Goal: Contribute content: Contribute content

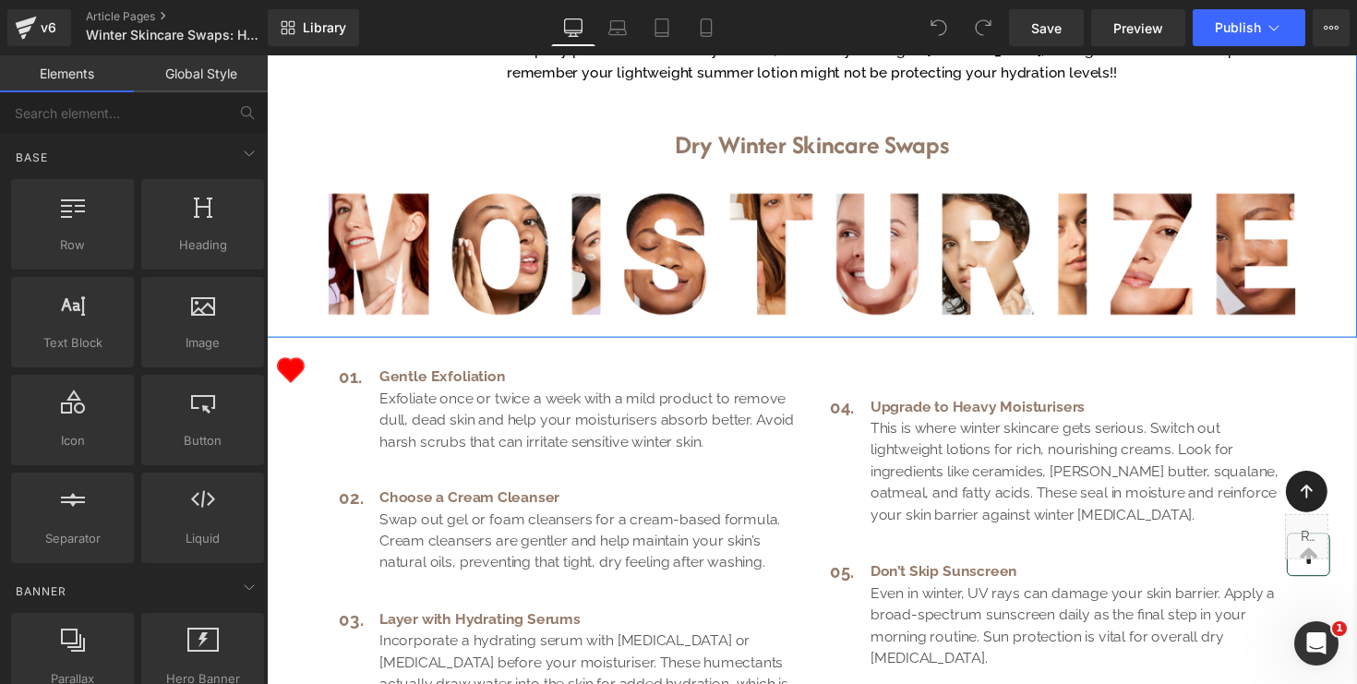
scroll to position [884, 0]
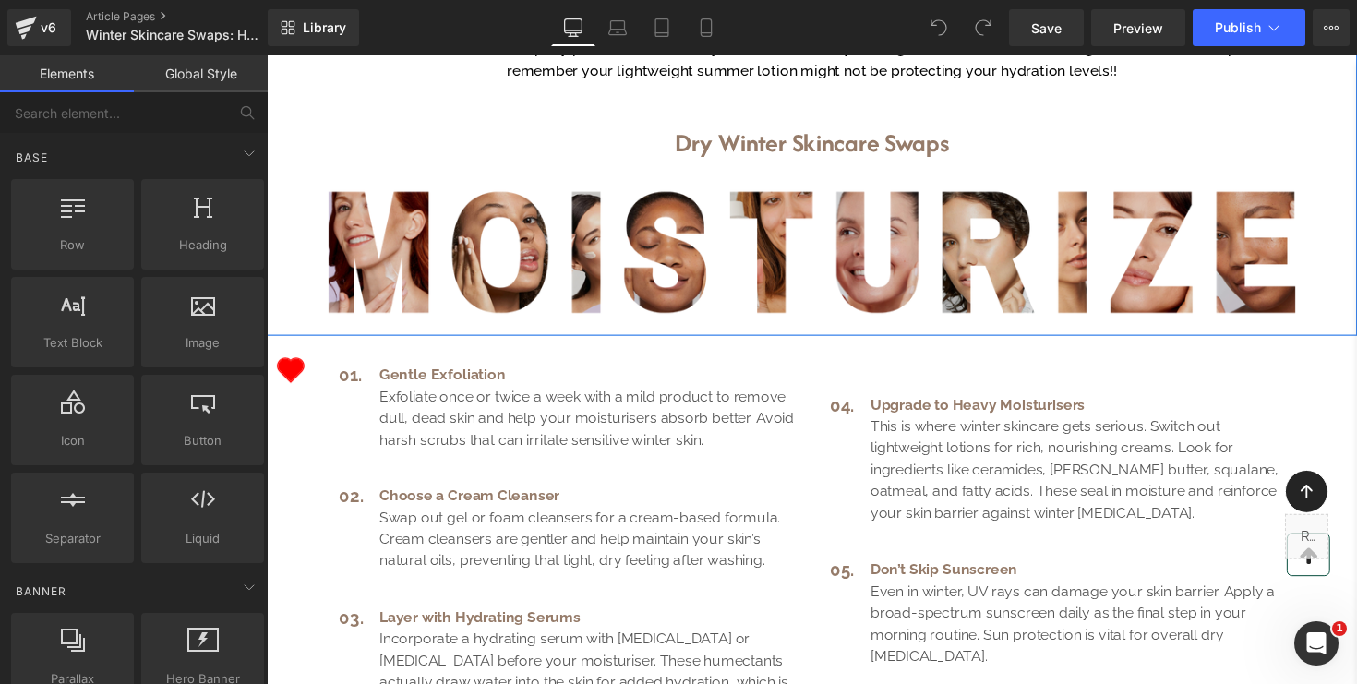
click at [452, 343] on img at bounding box center [825, 257] width 1025 height 171
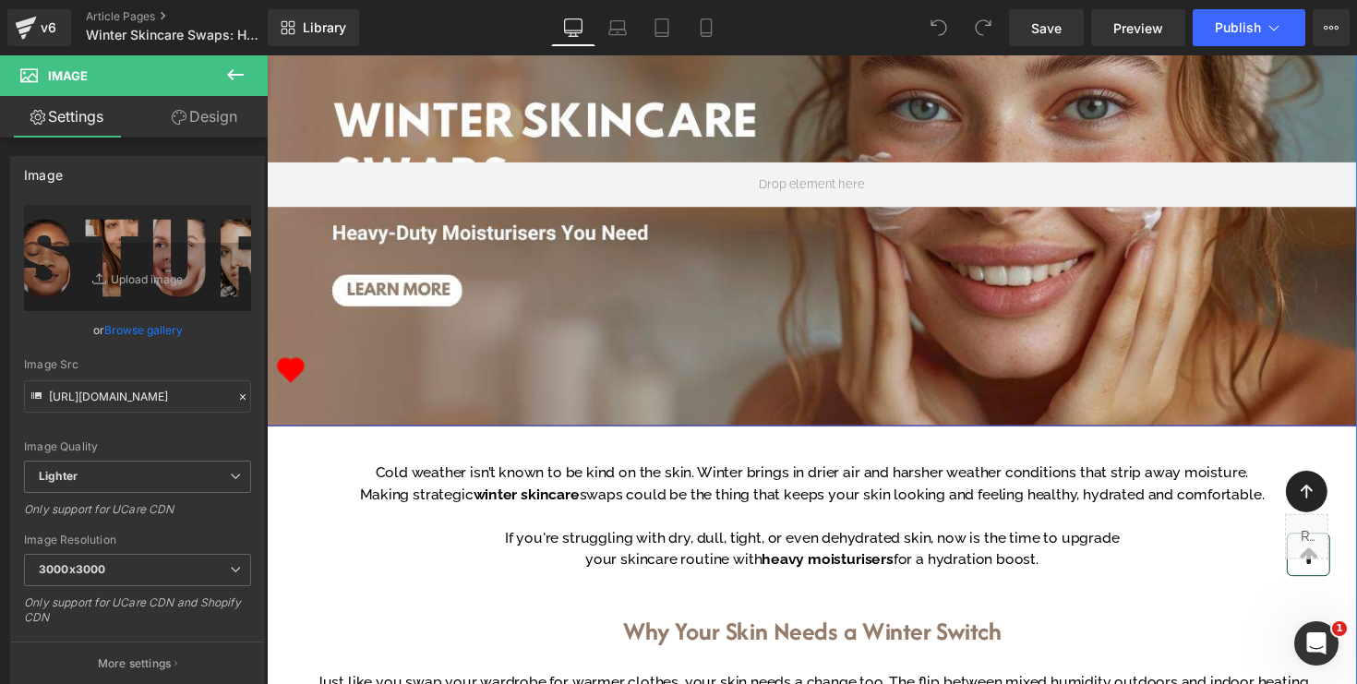
scroll to position [0, 0]
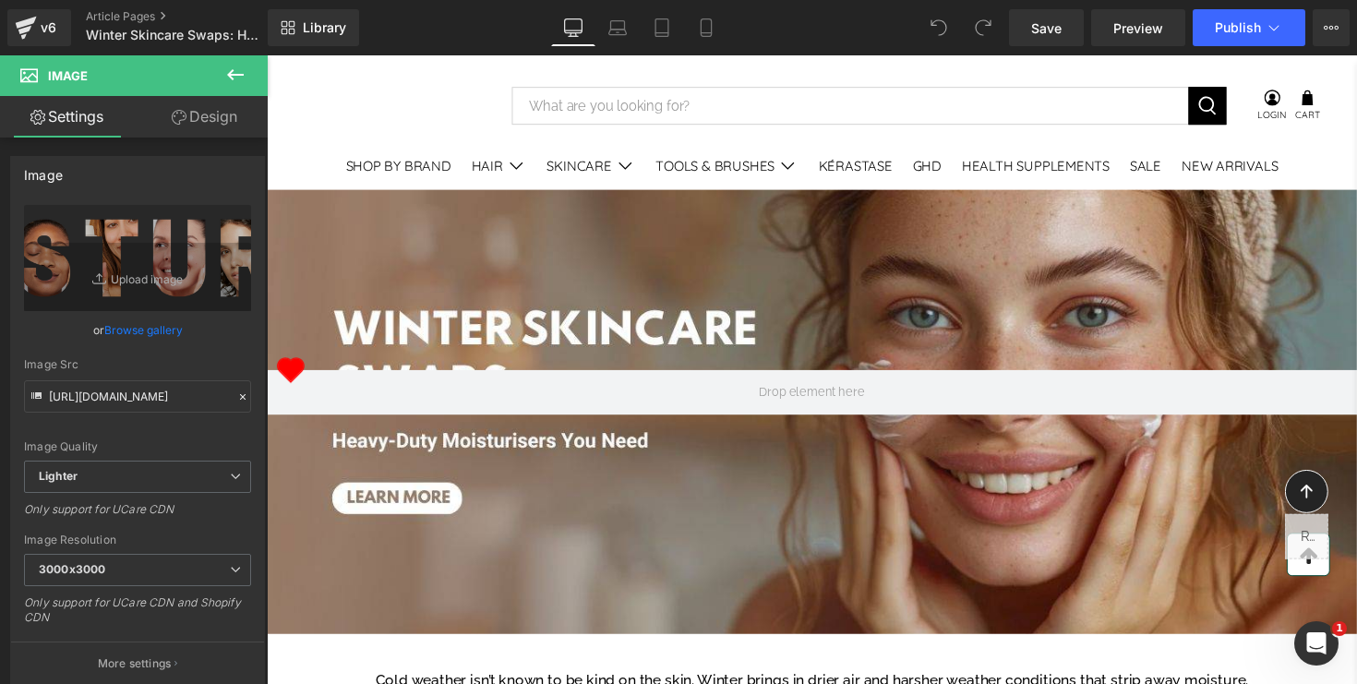
click at [232, 71] on icon at bounding box center [235, 74] width 17 height 11
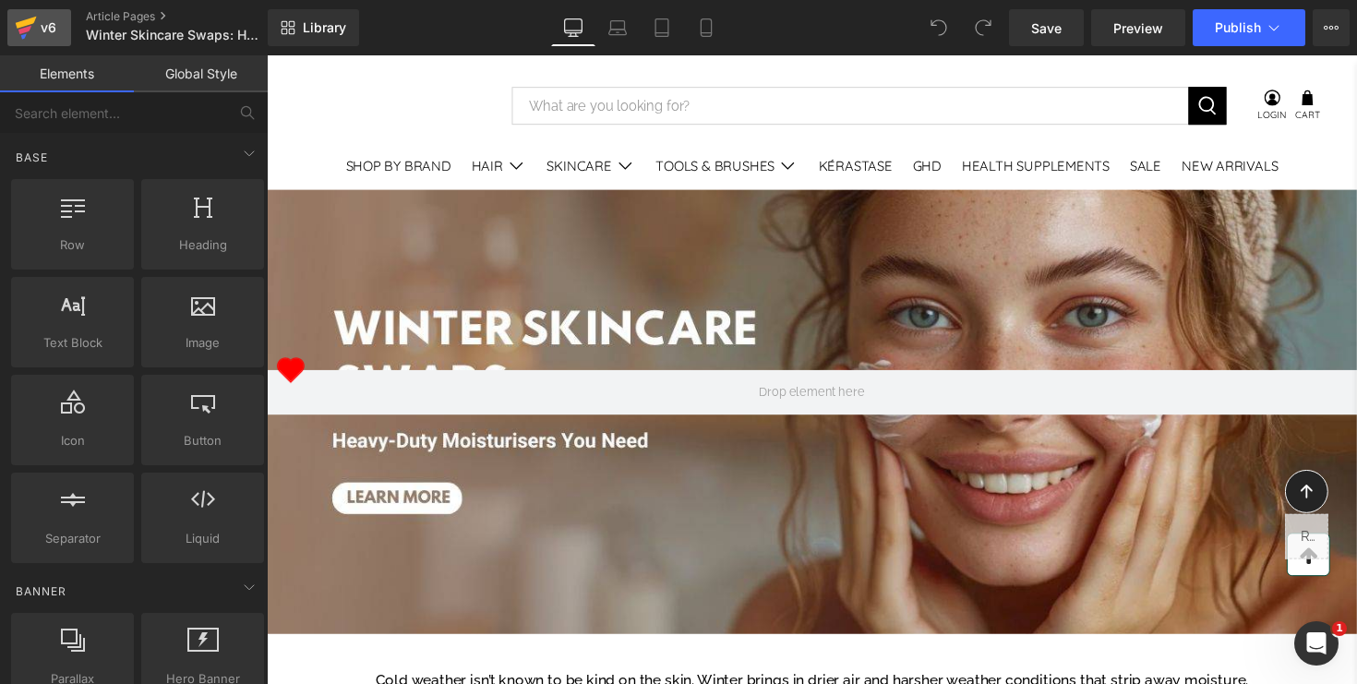
click at [37, 33] on div "v6" at bounding box center [48, 28] width 23 height 24
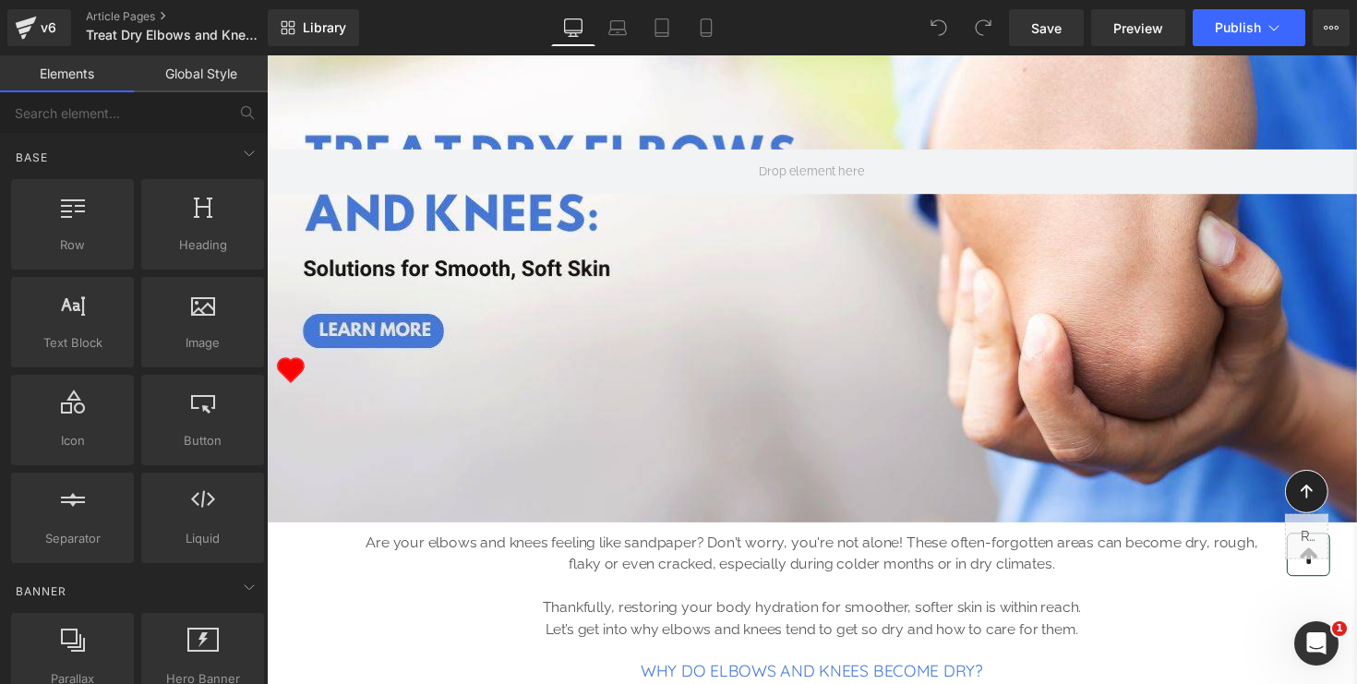
scroll to position [219, 0]
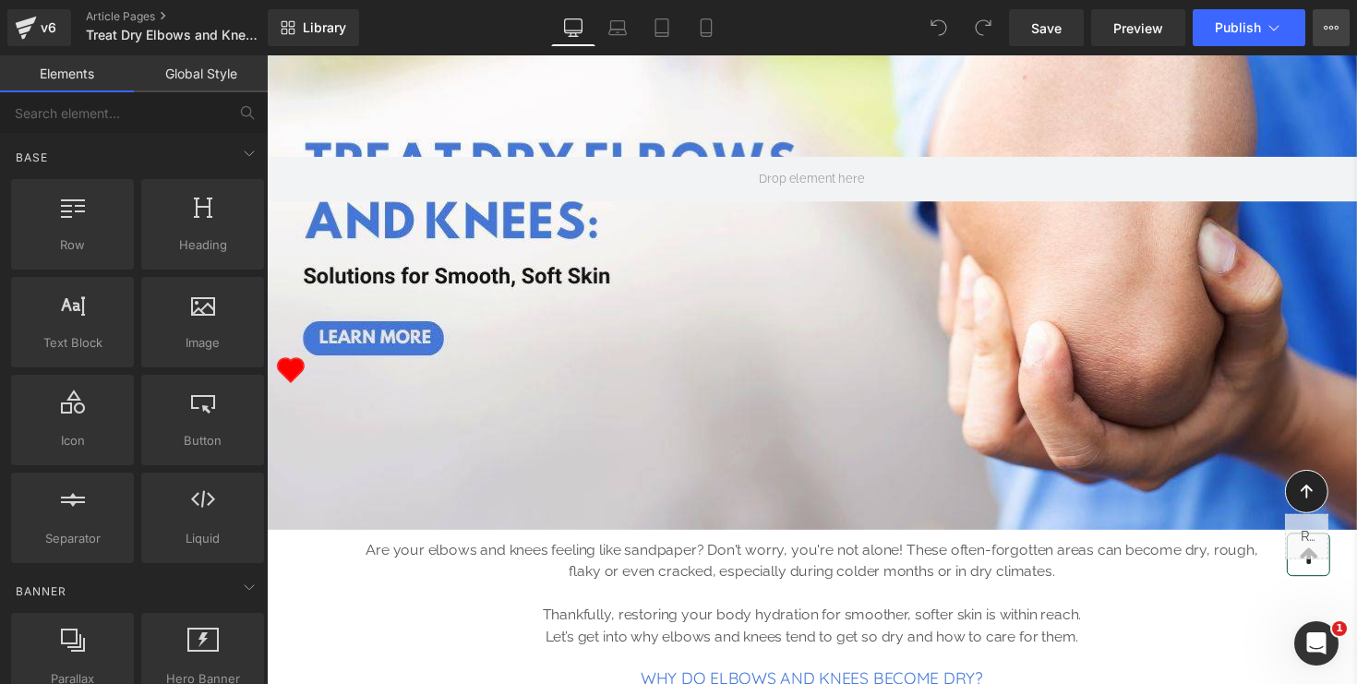
click at [1335, 28] on icon at bounding box center [1337, 28] width 5 height 4
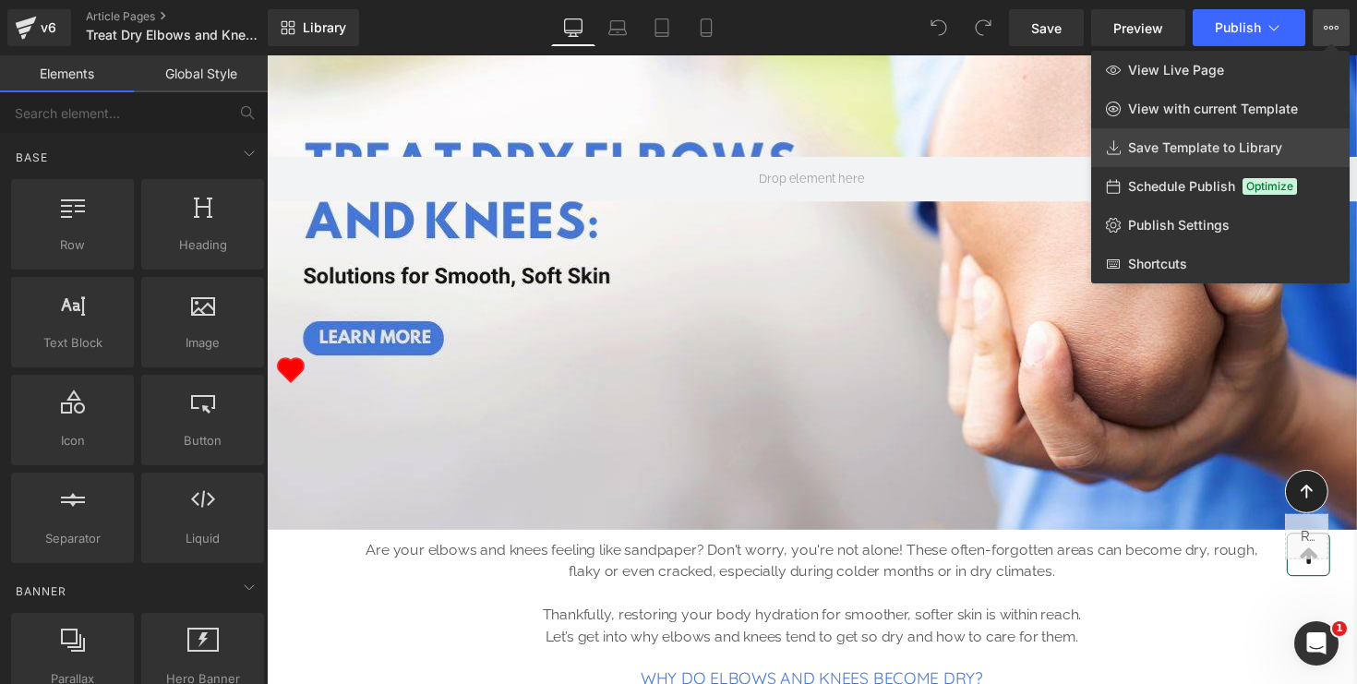
click at [1260, 151] on span "Save Template to Library" at bounding box center [1205, 147] width 154 height 17
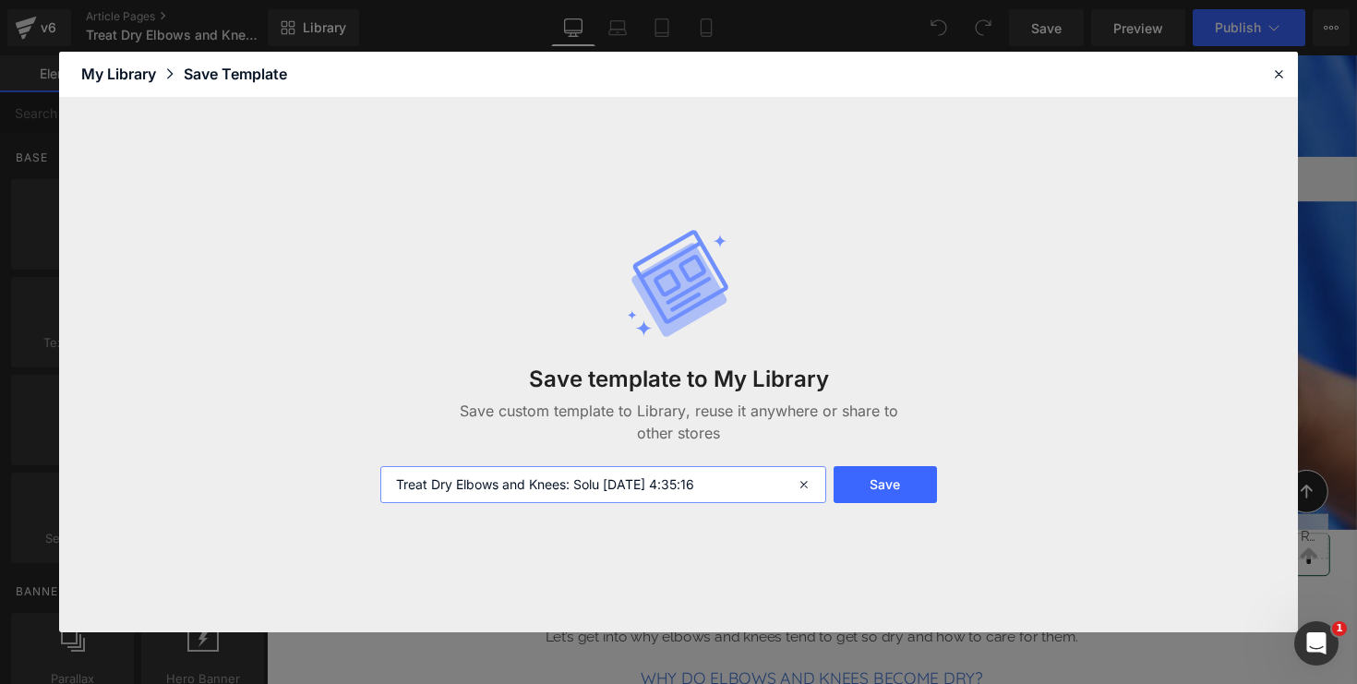
drag, startPoint x: 756, startPoint y: 492, endPoint x: 424, endPoint y: 473, distance: 333.0
click at [424, 473] on input "Treat Dry Elbows and Knees: Solu 2025-08-22 4:35:16" at bounding box center [603, 484] width 446 height 37
type input "Blog Post"
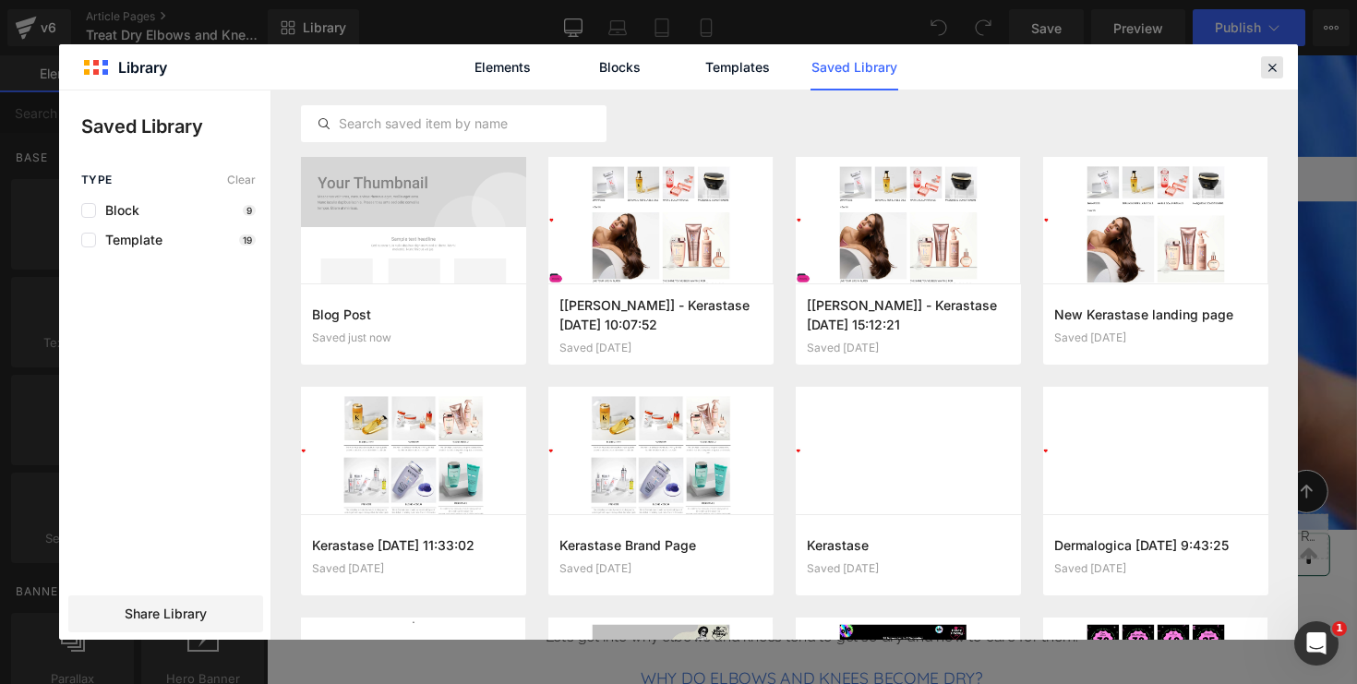
click at [1269, 66] on icon at bounding box center [1272, 67] width 17 height 17
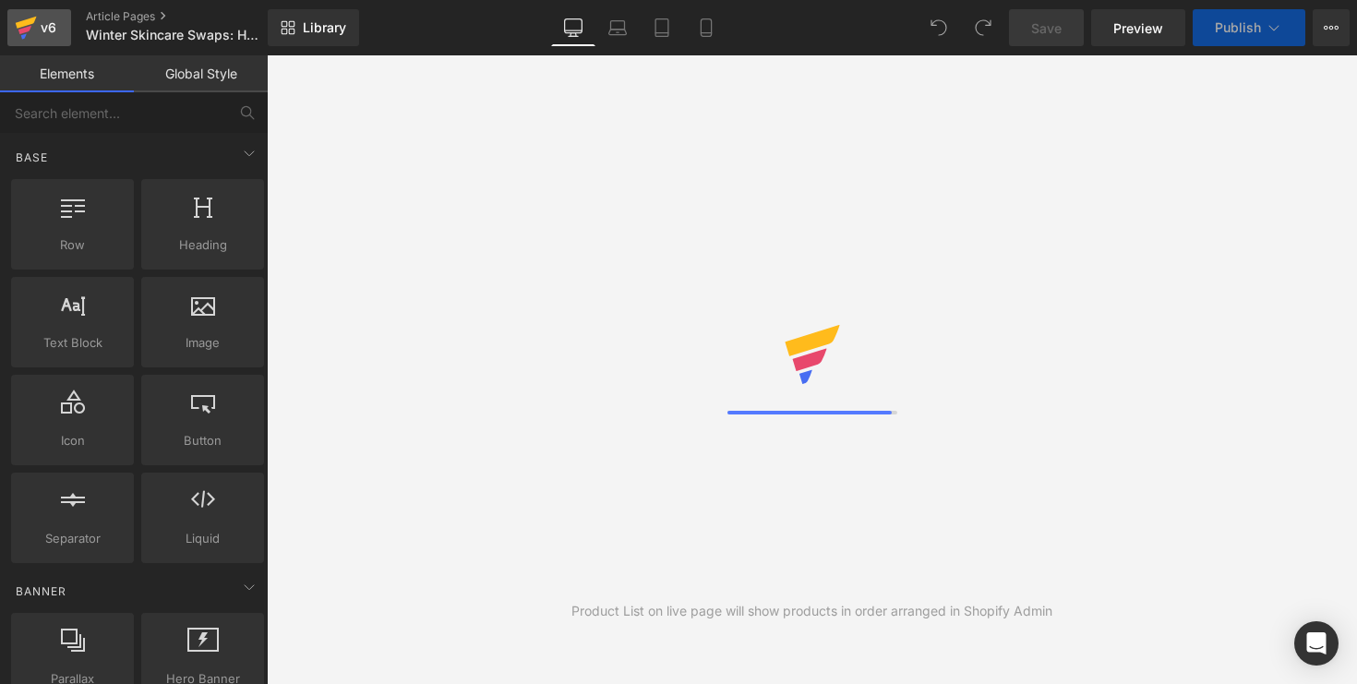
click at [37, 28] on div "v6" at bounding box center [48, 28] width 23 height 24
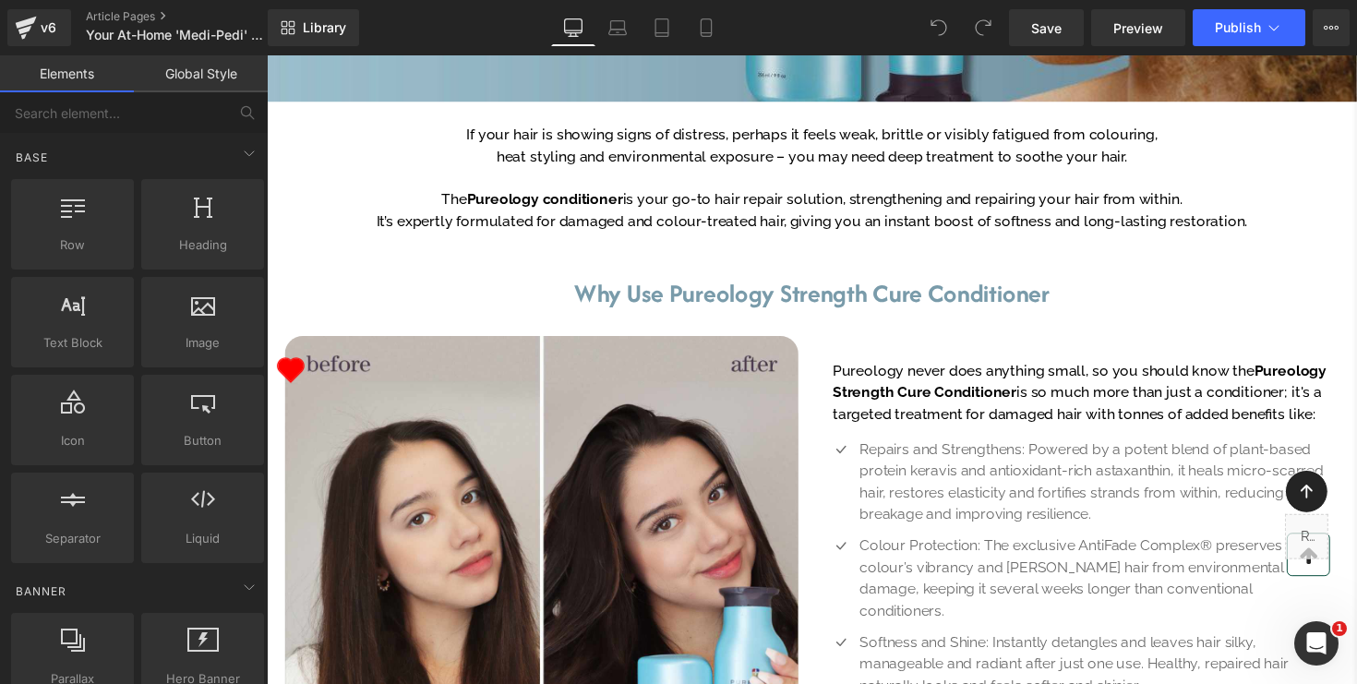
scroll to position [608, 0]
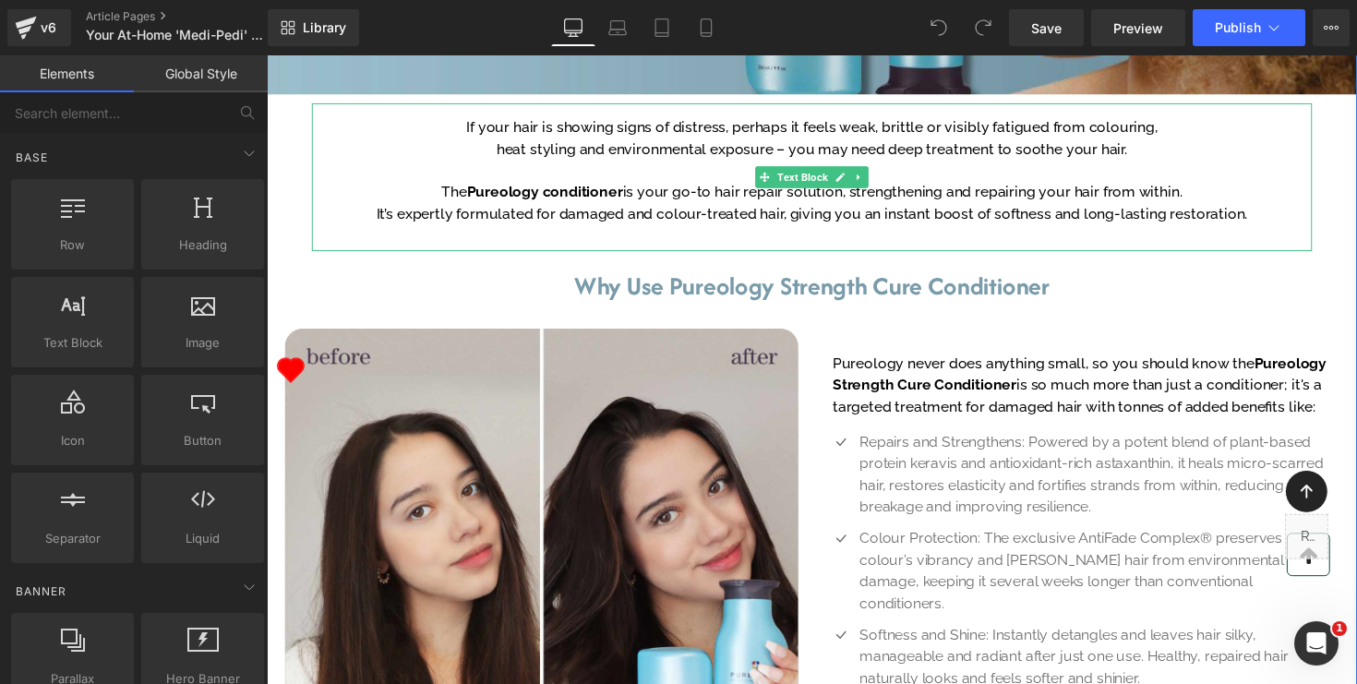
click at [564, 163] on p "If your hair is showing signs of distress, perhaps it feels weak, brittle or vi…" at bounding box center [825, 140] width 933 height 44
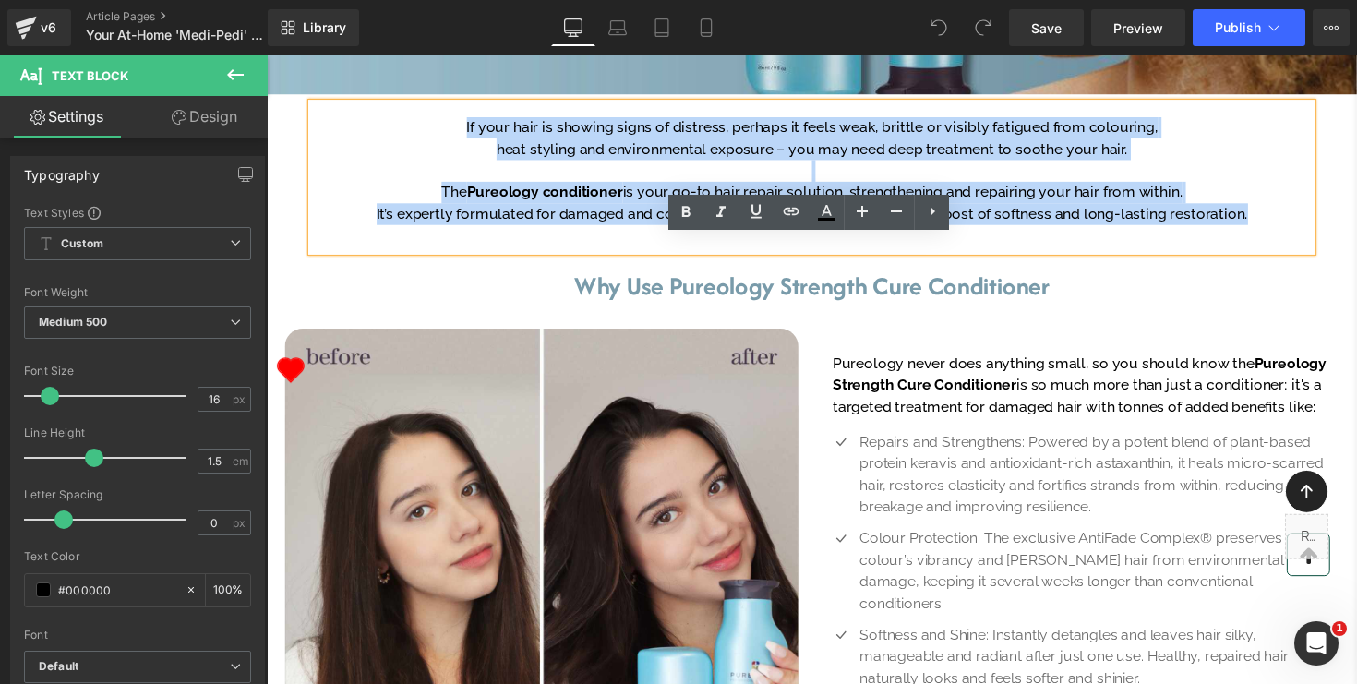
drag, startPoint x: 468, startPoint y: 262, endPoint x: 1256, endPoint y: 368, distance: 794.8
click at [1256, 256] on div "If your hair is showing signs of distress, perhaps it feels weak, brittle or vi…" at bounding box center [825, 179] width 1025 height 151
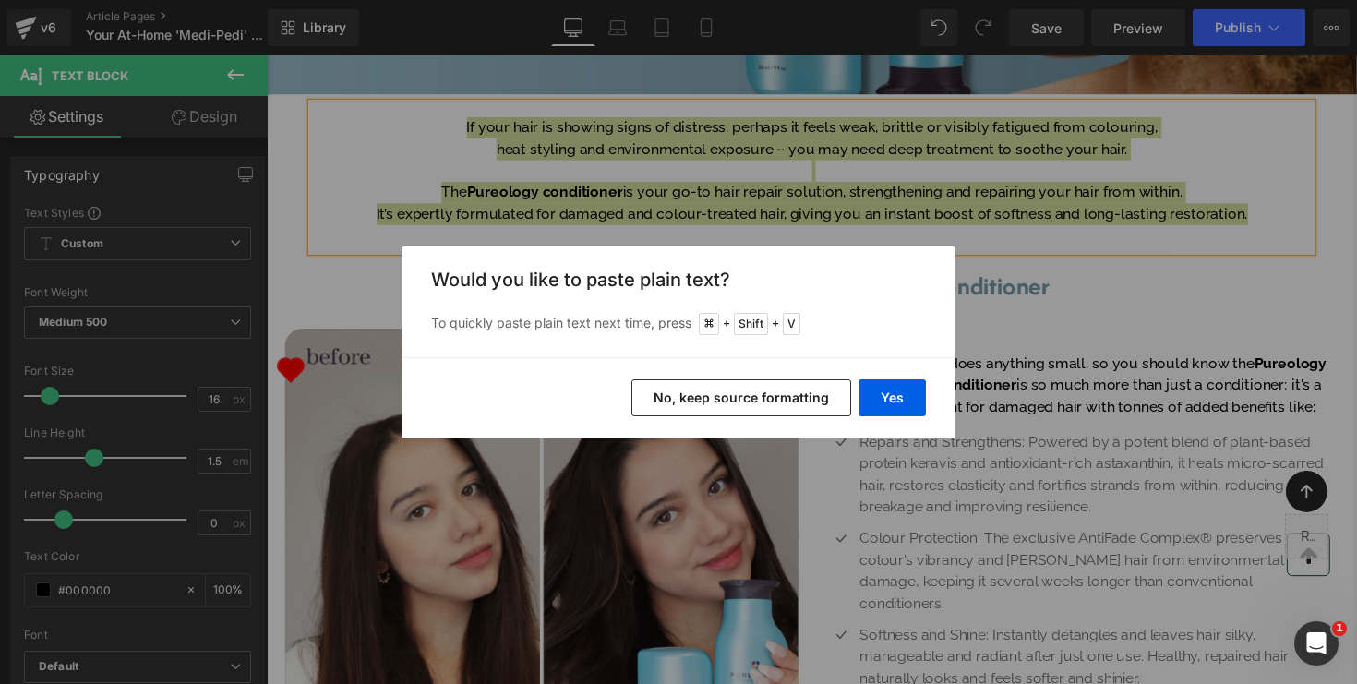
click at [830, 397] on button "No, keep source formatting" at bounding box center [742, 398] width 220 height 37
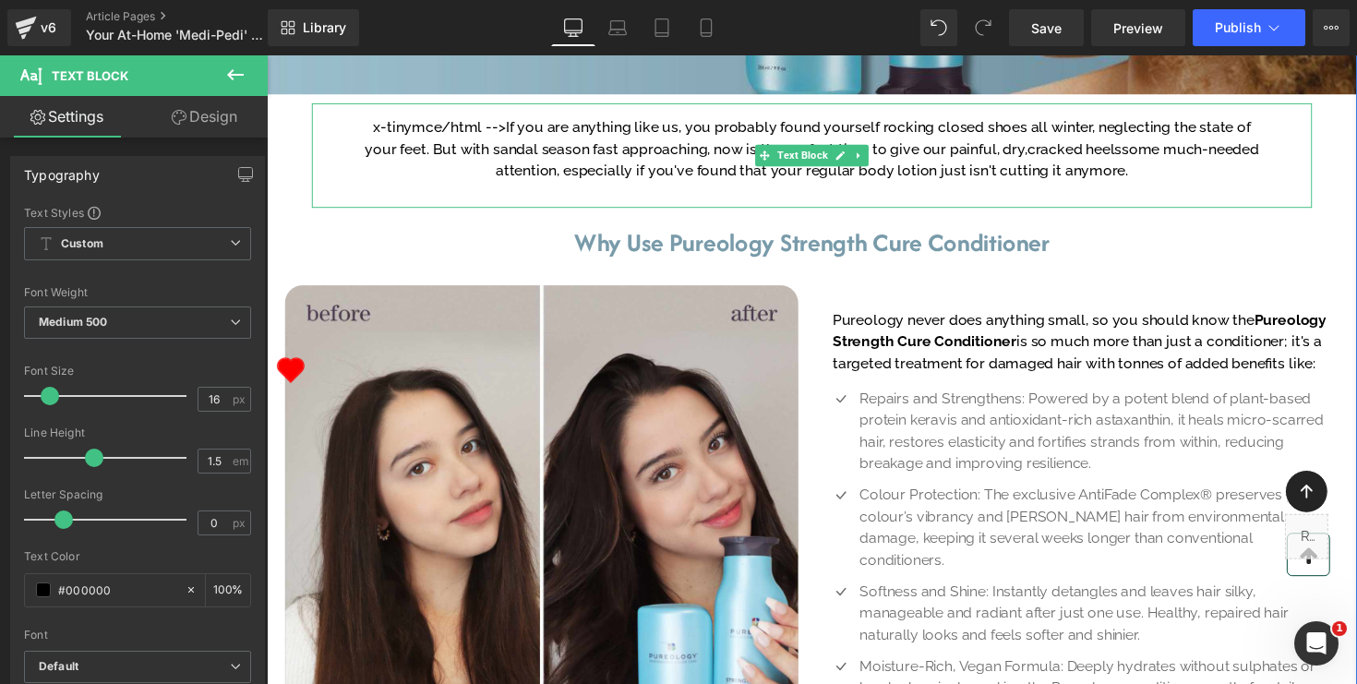
click at [860, 185] on p "x-tinymce/html -->If you are anything like us, you probably found yourself rock…" at bounding box center [825, 151] width 933 height 66
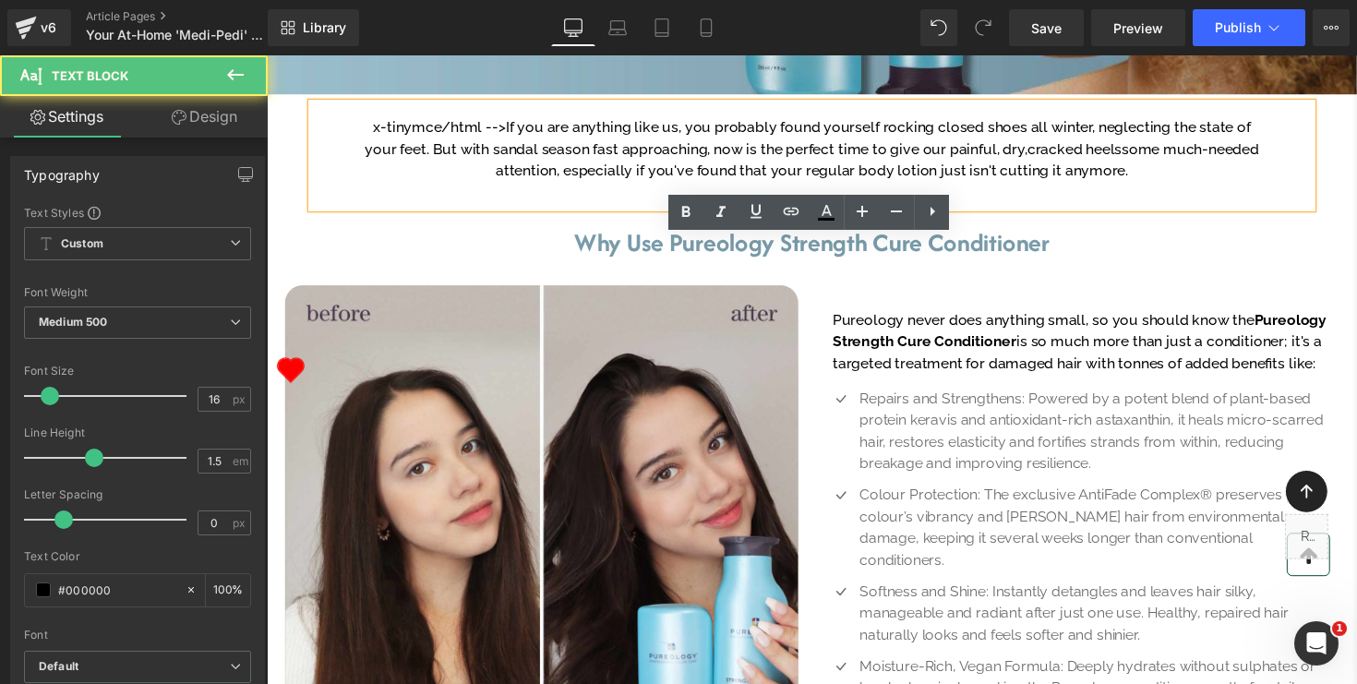
drag, startPoint x: 500, startPoint y: 264, endPoint x: 333, endPoint y: 264, distance: 166.2
click at [333, 211] on div "x-tinymce/html -->If you are anything like us, you probably found yourself rock…" at bounding box center [825, 157] width 1025 height 107
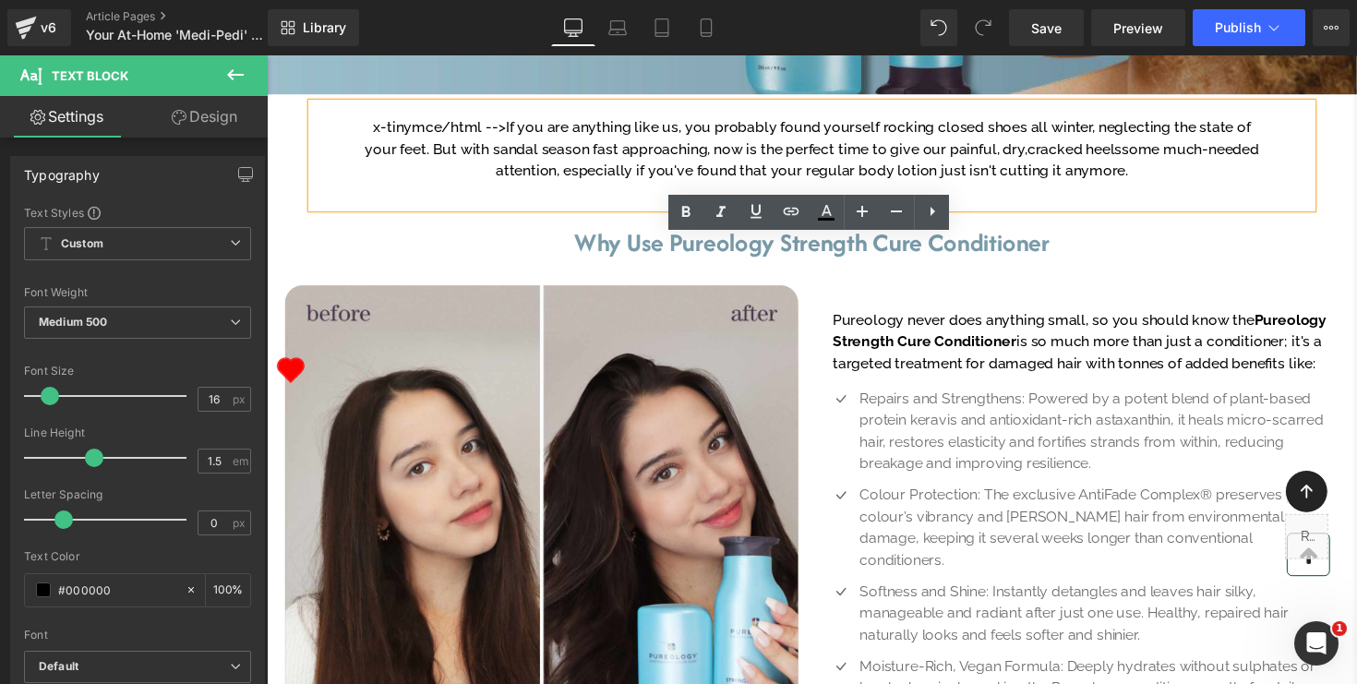
click at [389, 185] on p "x-tinymce/html -->If you are anything like us, you probably found yourself rock…" at bounding box center [825, 151] width 933 height 66
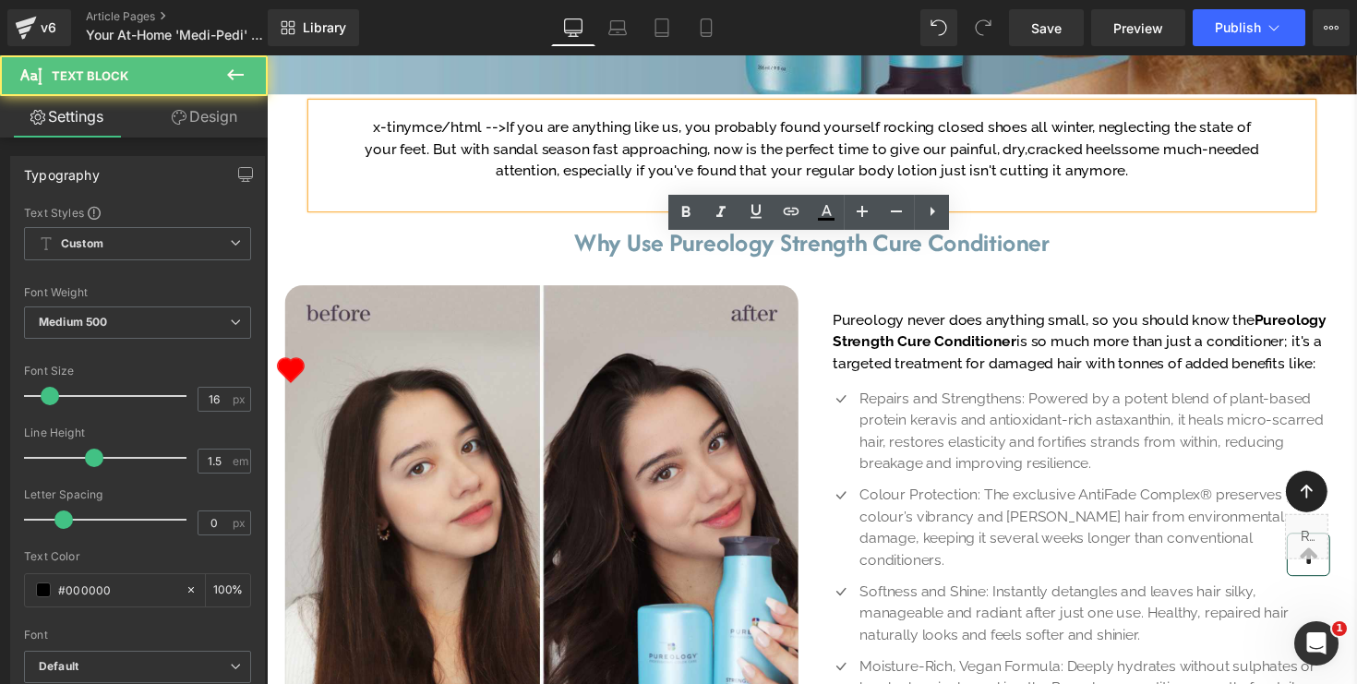
drag, startPoint x: 496, startPoint y: 269, endPoint x: 355, endPoint y: 266, distance: 141.3
click at [355, 211] on div "x-tinymce/html -->If you are anything like us, you probably found yourself rock…" at bounding box center [825, 157] width 1025 height 107
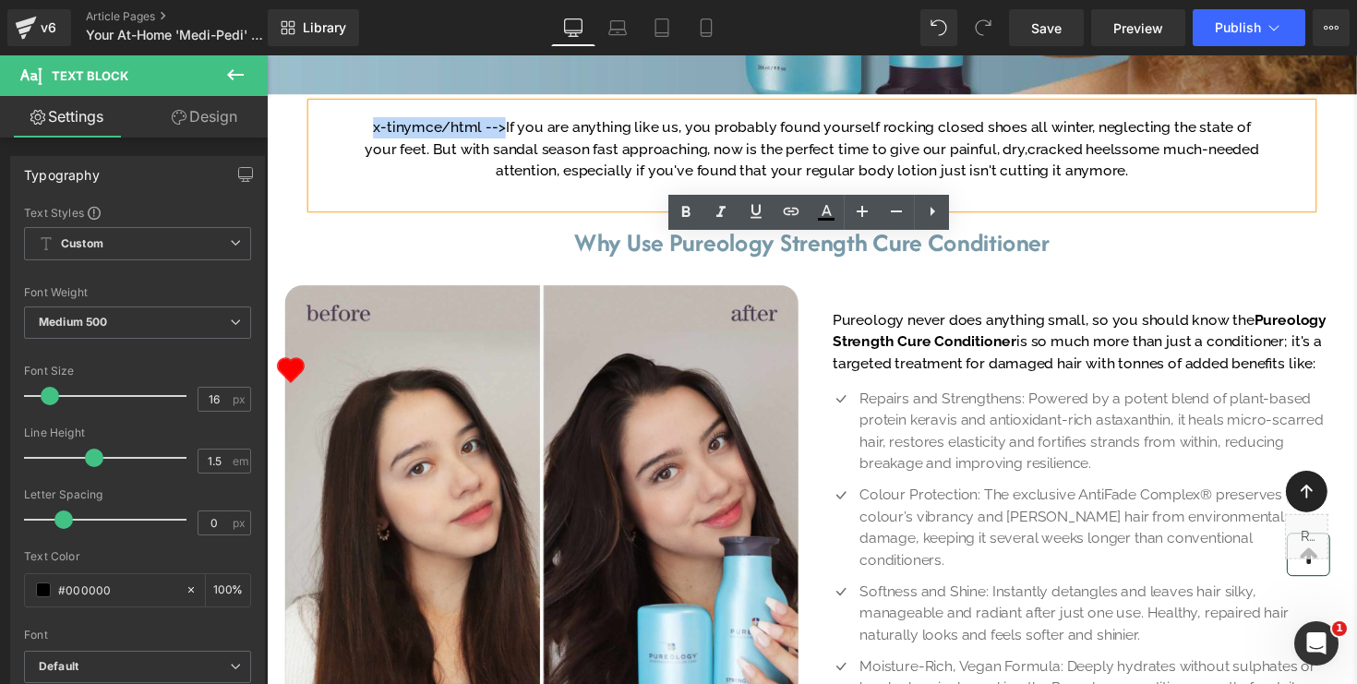
drag, startPoint x: 361, startPoint y: 267, endPoint x: 498, endPoint y: 265, distance: 136.7
click at [498, 185] on p "x-tinymce/html -->If you are anything like us, you probably found yourself rock…" at bounding box center [825, 151] width 933 height 66
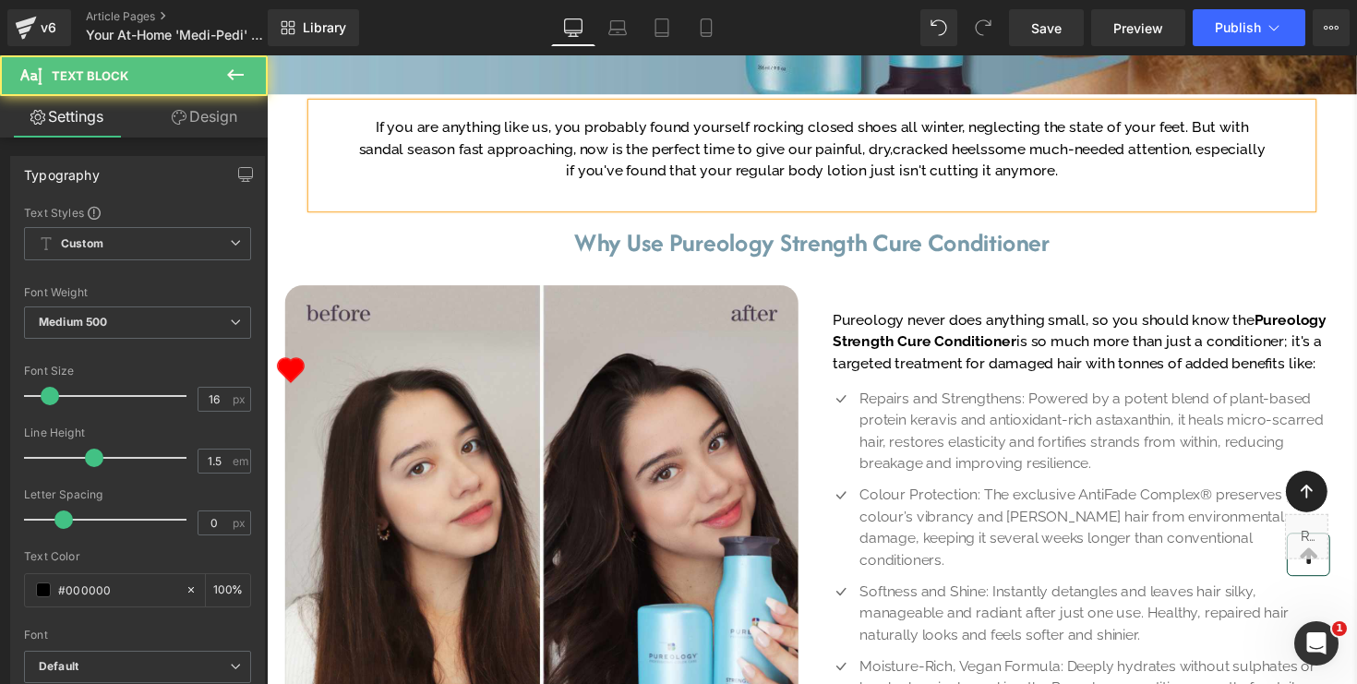
click at [682, 185] on p "If you are anything like us, you probably found yourself rocking closed shoes a…" at bounding box center [825, 151] width 933 height 66
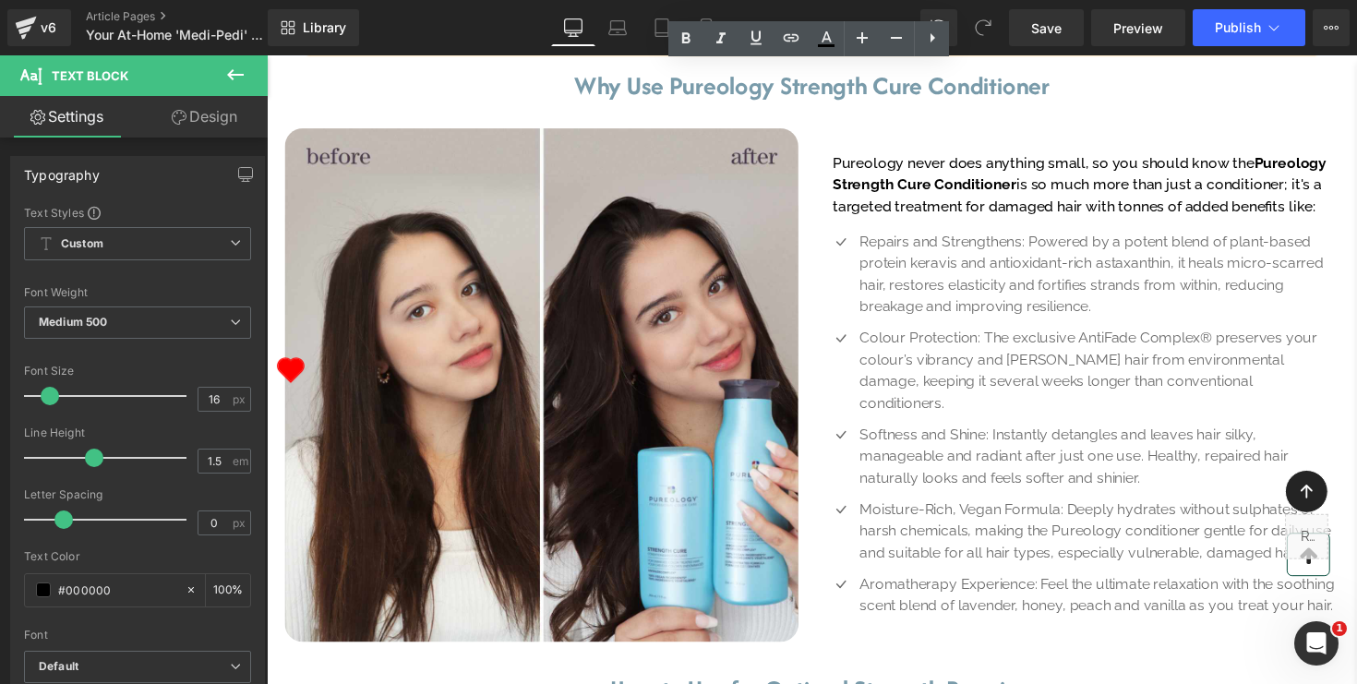
scroll to position [785, 0]
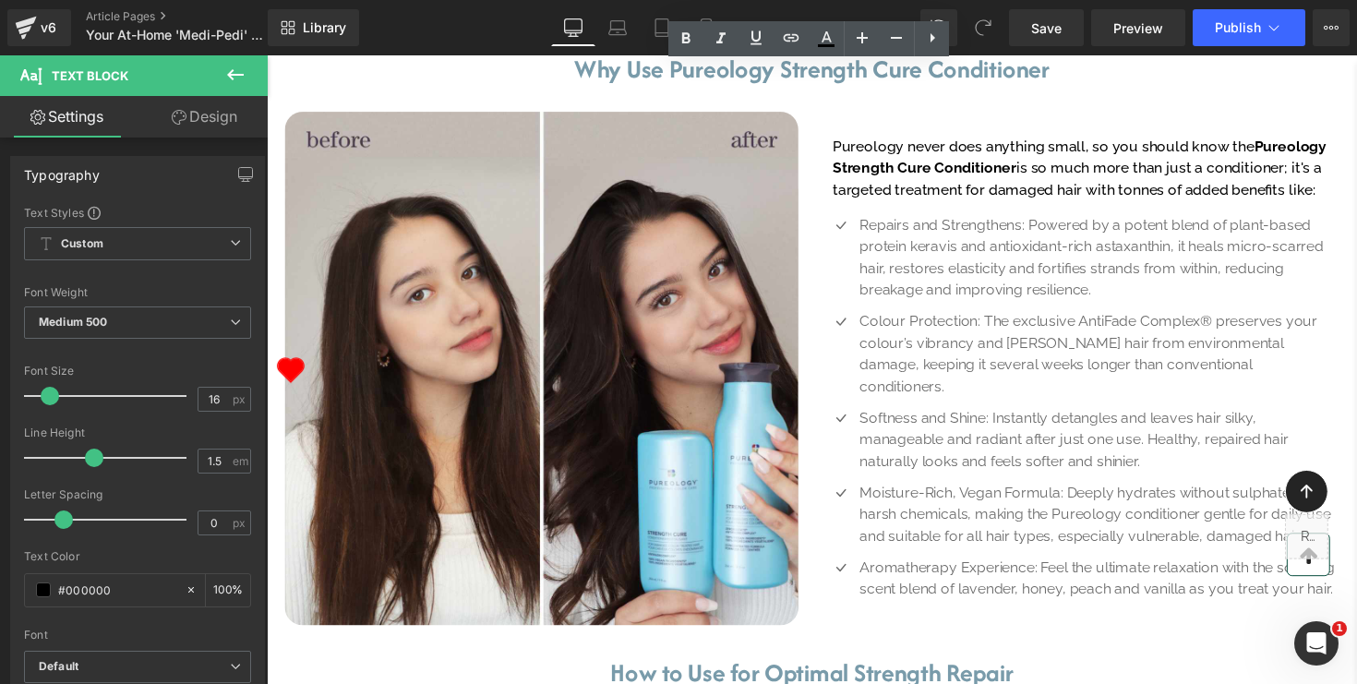
click at [912, 88] on span "Why Use Pureology Strength Cure Conditioner" at bounding box center [826, 70] width 487 height 36
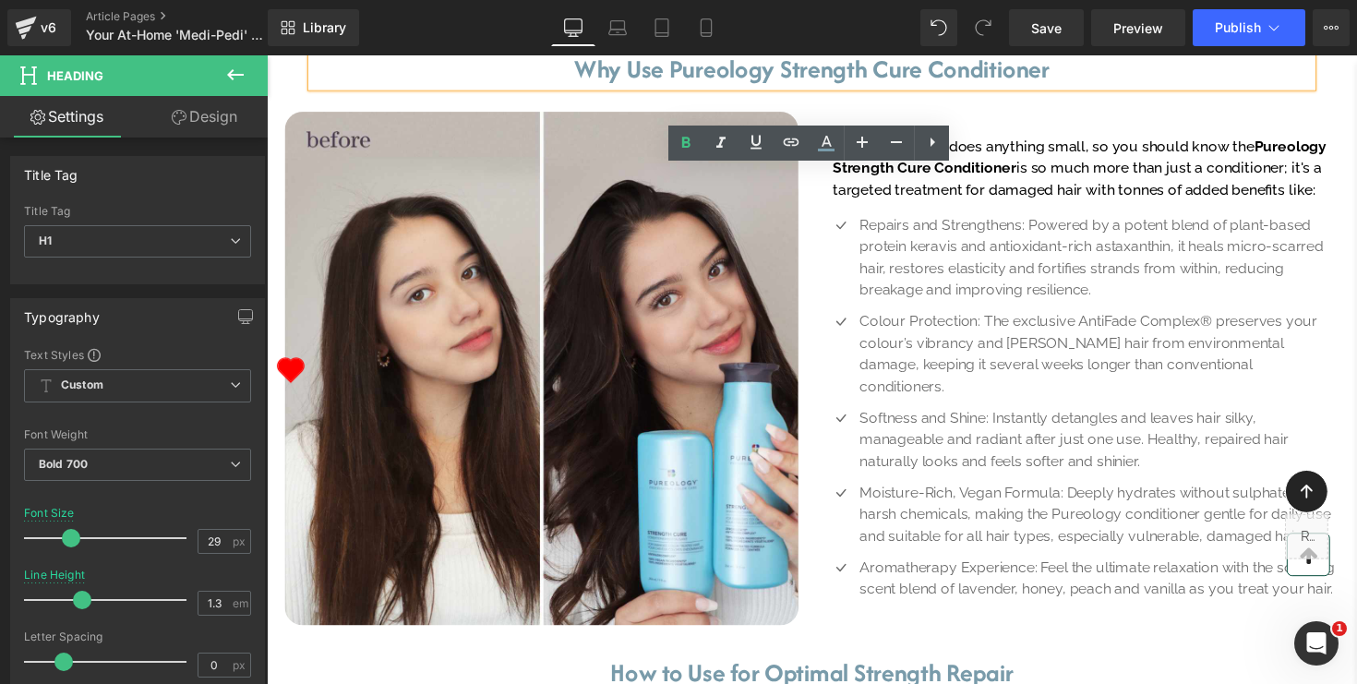
click at [723, 88] on span "Why Use Pureology Strength Cure Conditioner" at bounding box center [826, 70] width 487 height 36
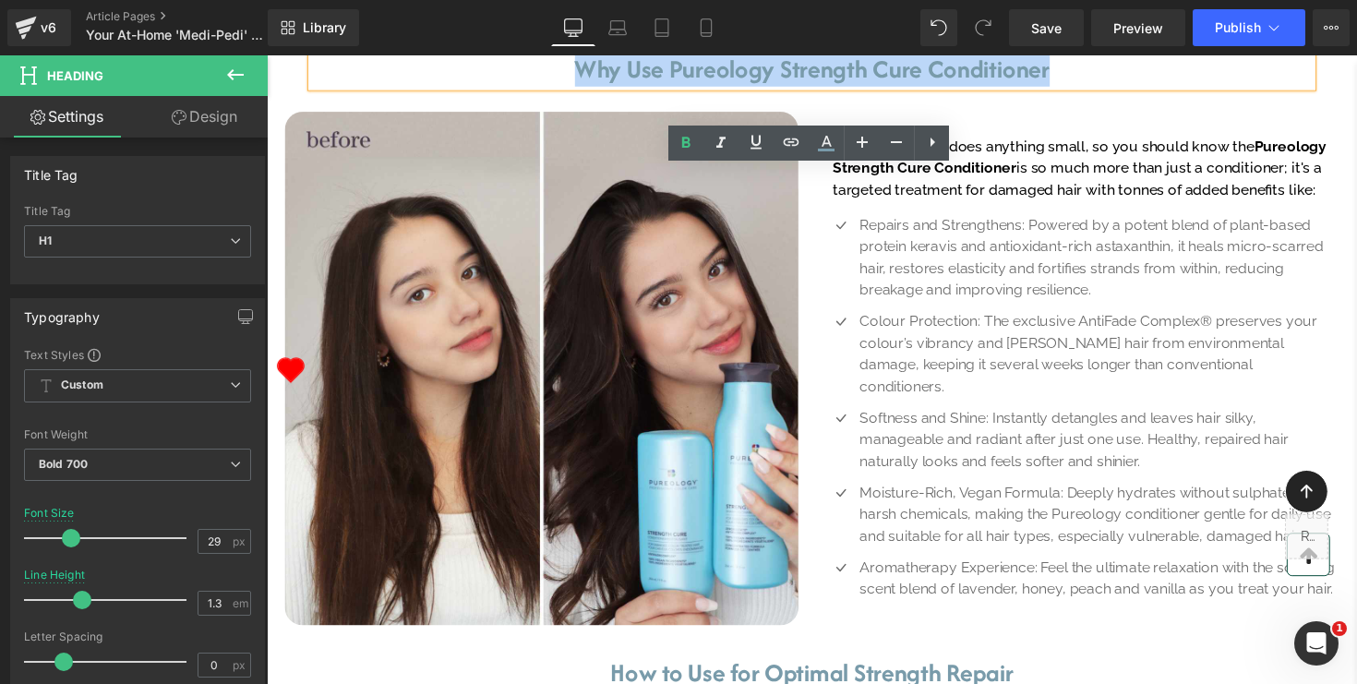
drag, startPoint x: 1074, startPoint y: 208, endPoint x: 585, endPoint y: 202, distance: 489.4
click at [585, 88] on h1 "Why Use Pureology Strength Cure Conditioner" at bounding box center [825, 70] width 1025 height 35
paste div
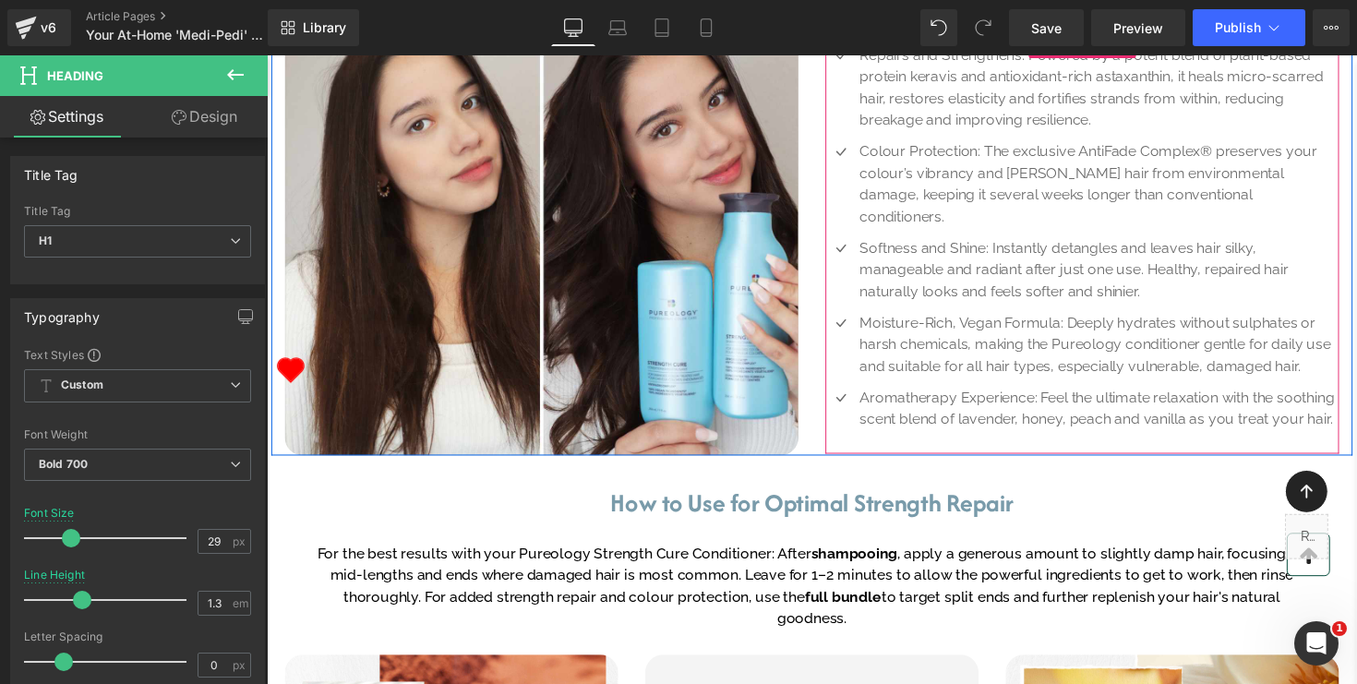
scroll to position [961, 0]
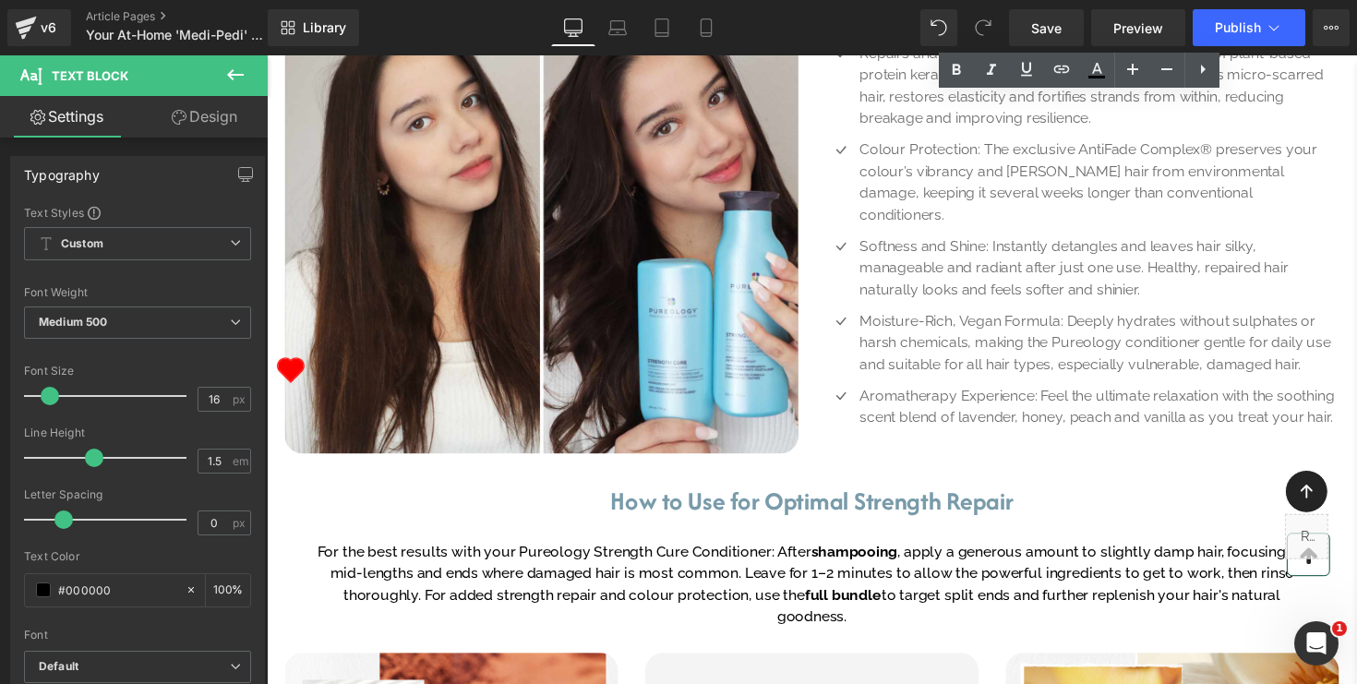
drag, startPoint x: 1357, startPoint y: 164, endPoint x: 845, endPoint y: 108, distance: 515.6
drag, startPoint x: 849, startPoint y: 117, endPoint x: 1341, endPoint y: 165, distance: 494.5
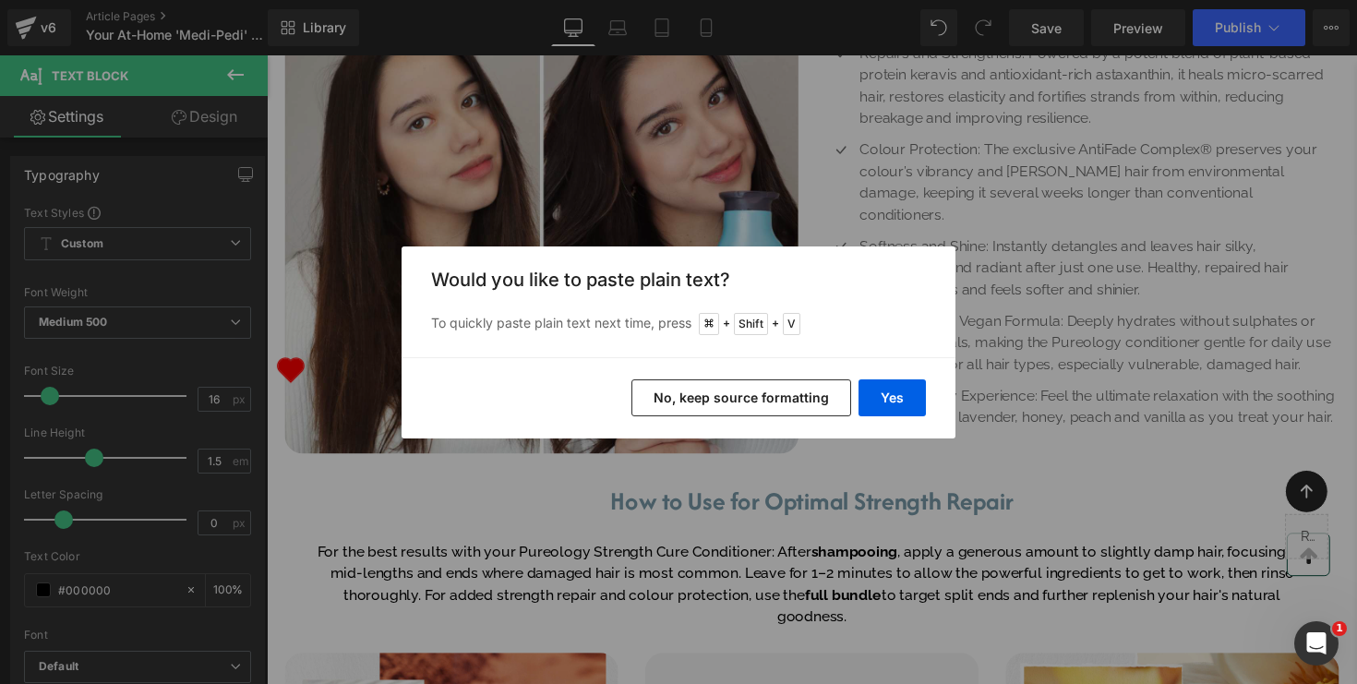
click at [829, 392] on button "No, keep source formatting" at bounding box center [742, 398] width 220 height 37
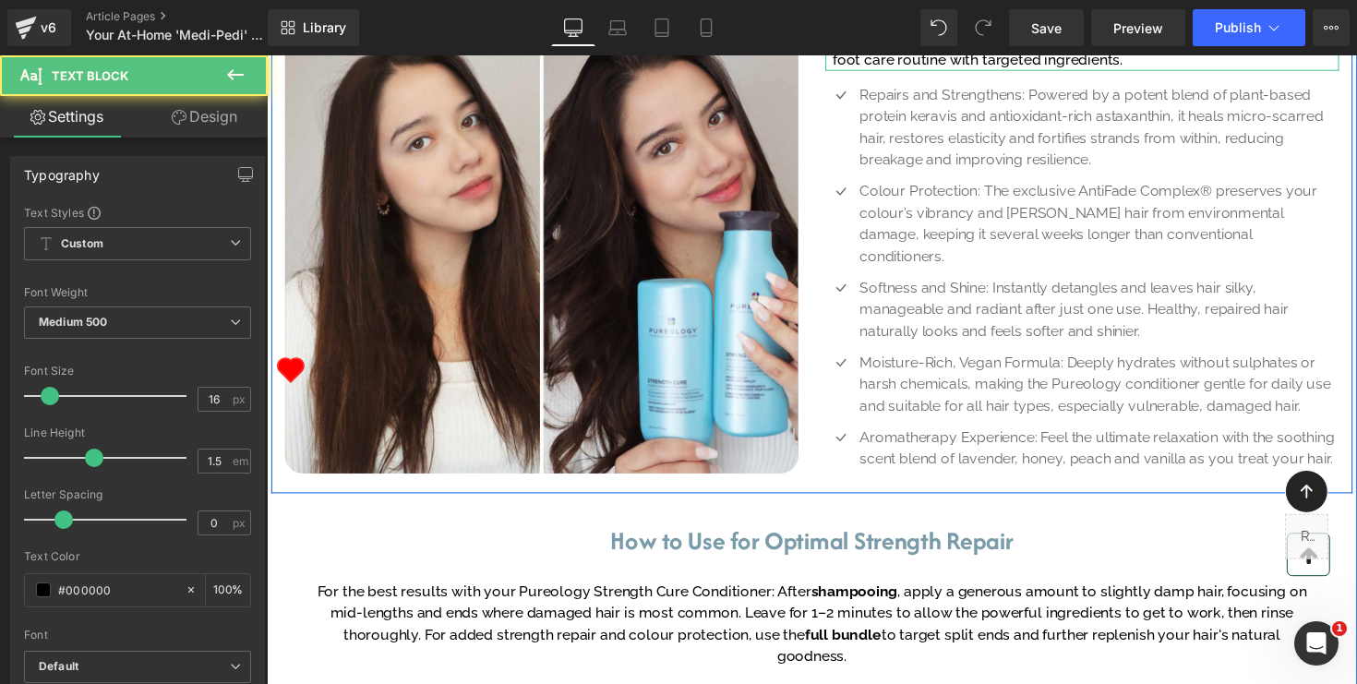
click at [954, 71] on p "x-tinymce/html -->The skin on our heels is naturally thicker with way fewer oil…" at bounding box center [1106, 15] width 519 height 111
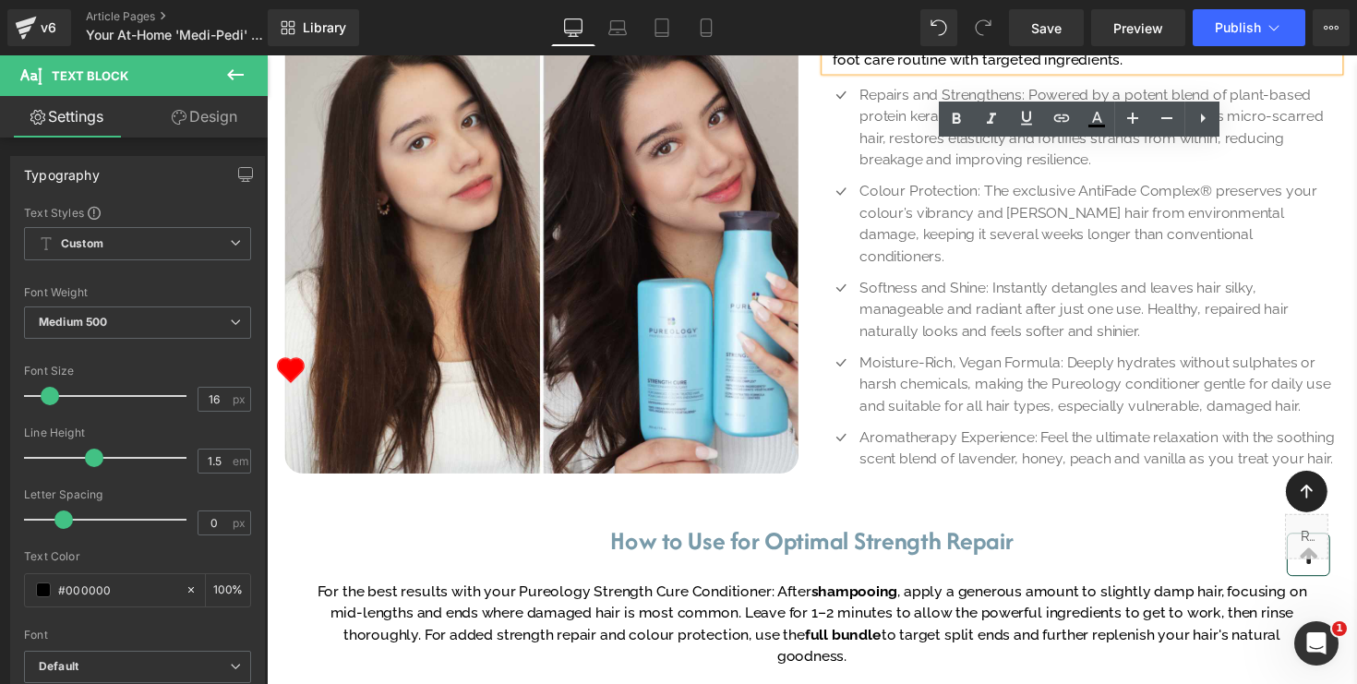
click at [910, 71] on p "x-tinymce/html -->The skin on our heels is naturally thicker with way fewer oil…" at bounding box center [1106, 15] width 519 height 111
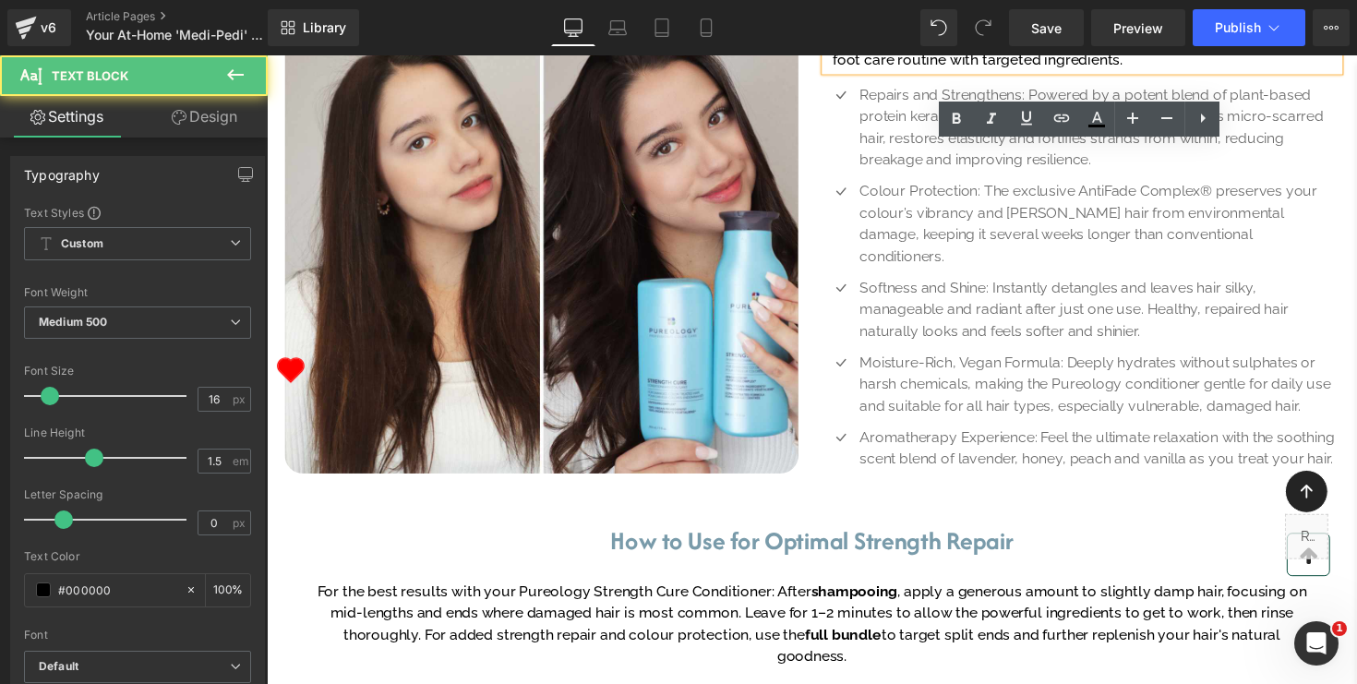
click at [922, 71] on p "x-tinymce/html -->The skin on our heels is naturally thicker with way fewer oil…" at bounding box center [1106, 15] width 519 height 111
drag, startPoint x: 849, startPoint y: 107, endPoint x: 953, endPoint y: 107, distance: 104.3
click at [953, 71] on p "x-tinymce/html -->The skin on our heels is naturally thicker with way fewer oil…" at bounding box center [1106, 15] width 519 height 111
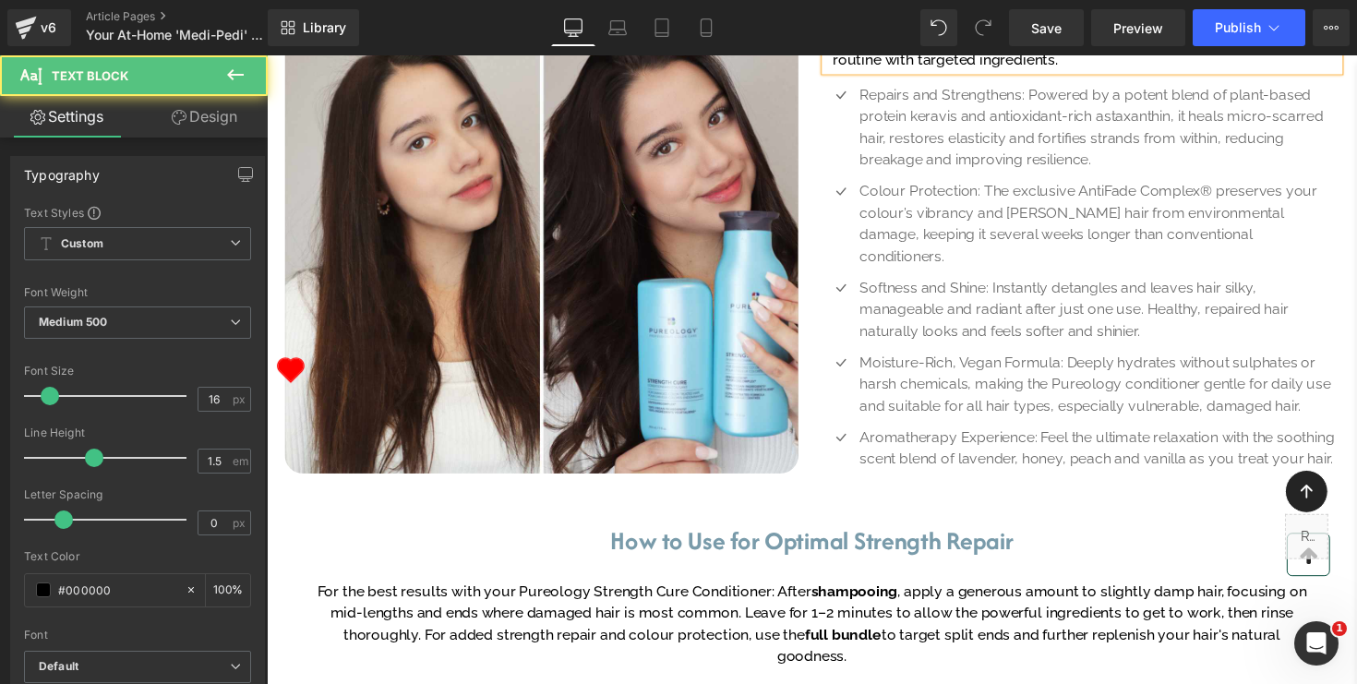
click at [875, 71] on p "l -->The skin on our heels is naturally thicker with way fewer oil glands than …" at bounding box center [1106, 15] width 519 height 111
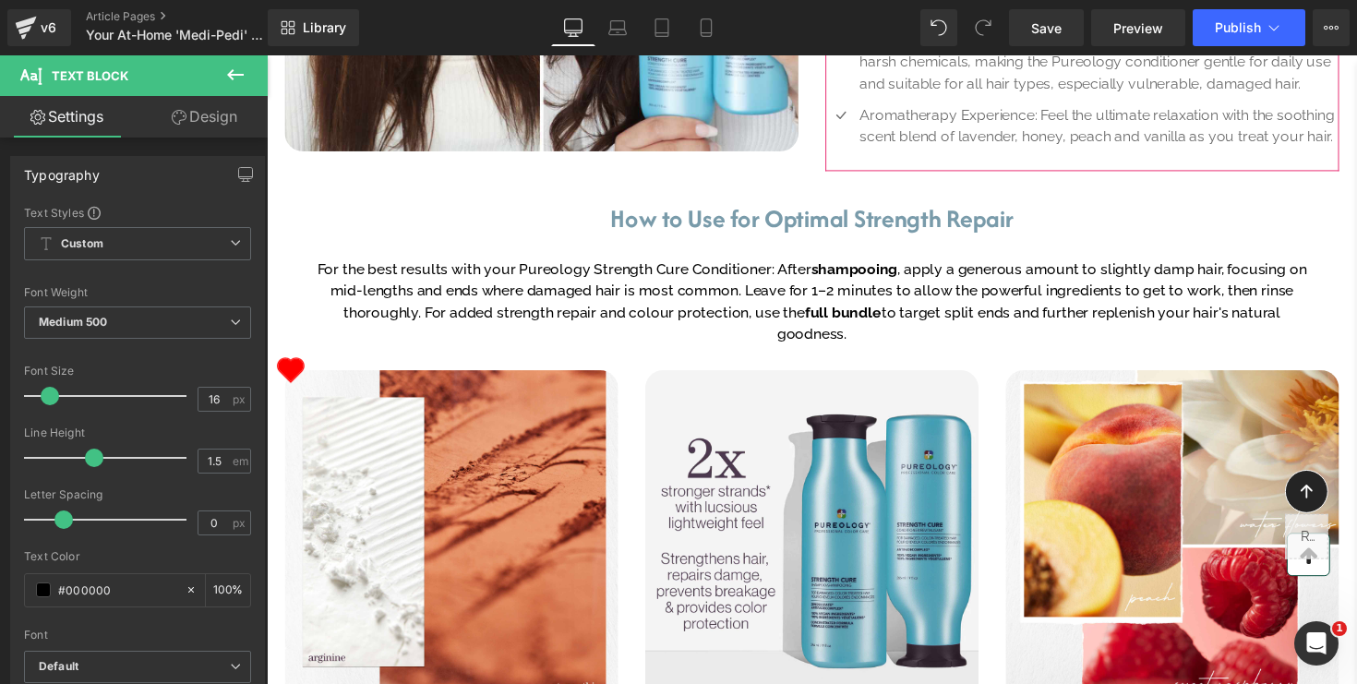
scroll to position [1332, 0]
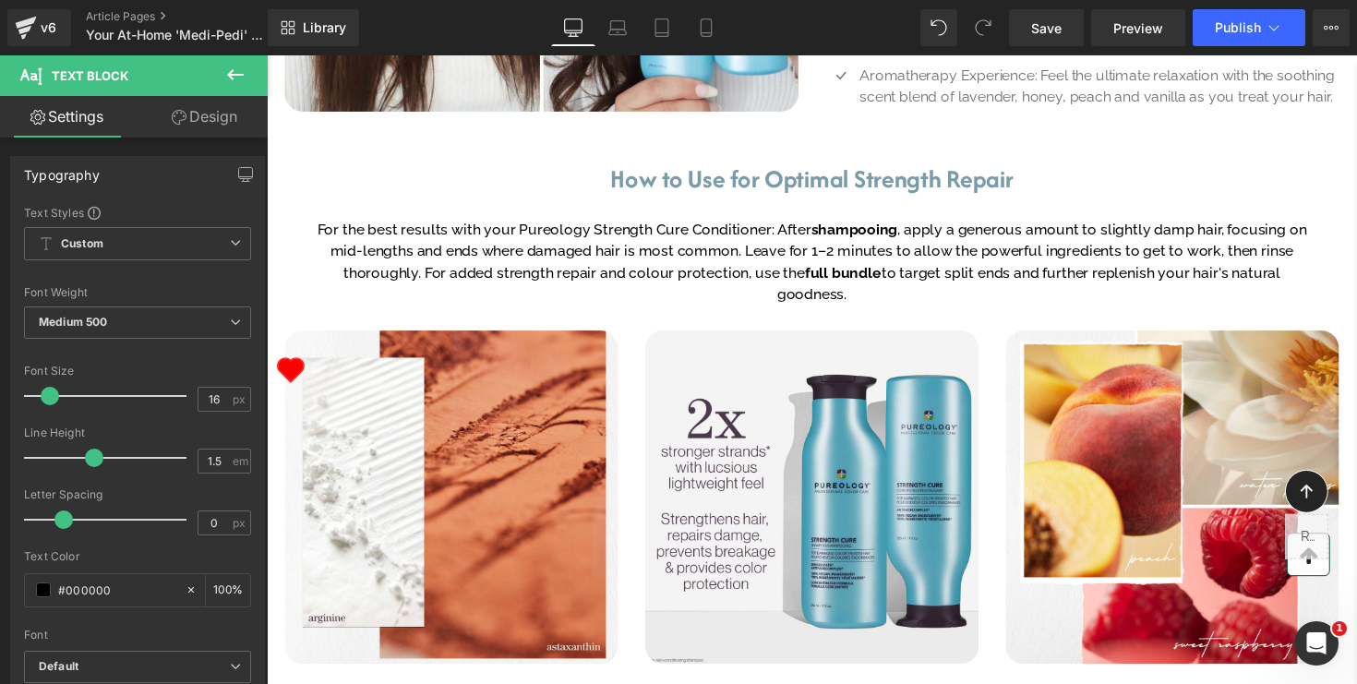
click at [1009, 199] on span "How to Use for Optimal Strength Repair" at bounding box center [826, 181] width 413 height 36
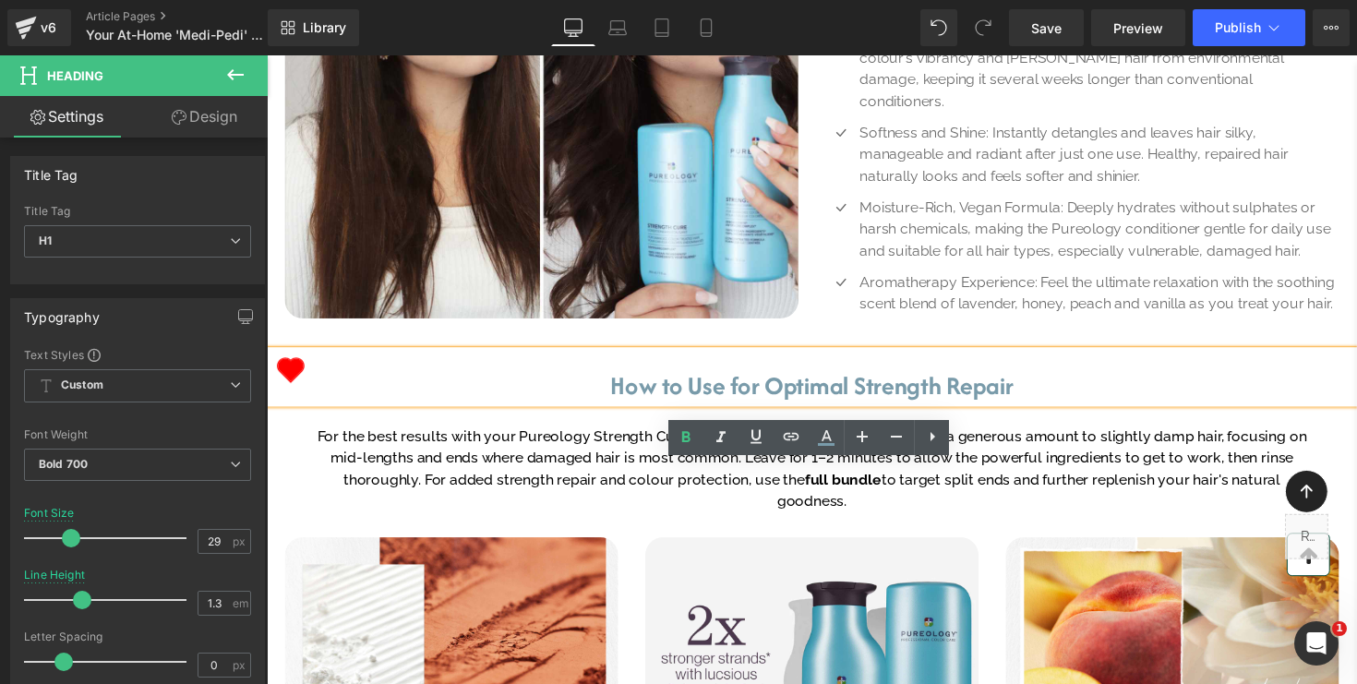
scroll to position [1145, 0]
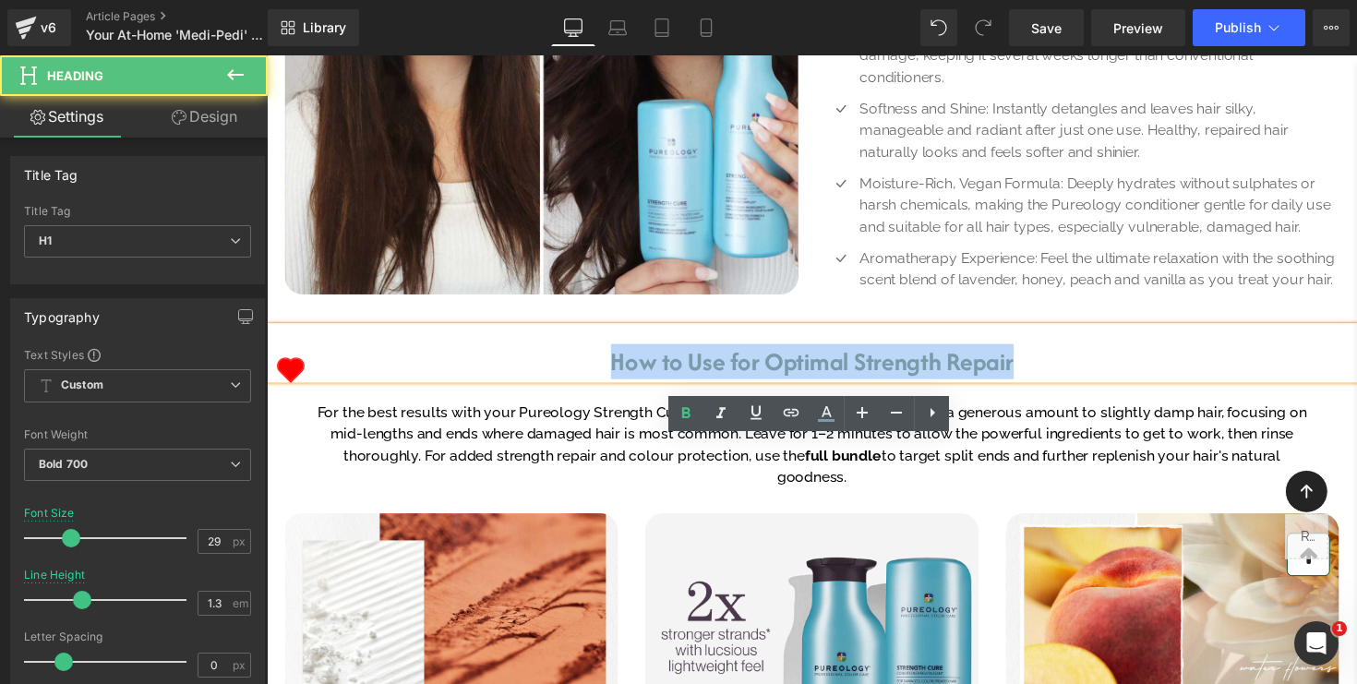
drag, startPoint x: 1055, startPoint y: 485, endPoint x: 603, endPoint y: 472, distance: 452.7
click at [603, 387] on h1 "How to Use for Optimal Strength Repair" at bounding box center [825, 369] width 1117 height 35
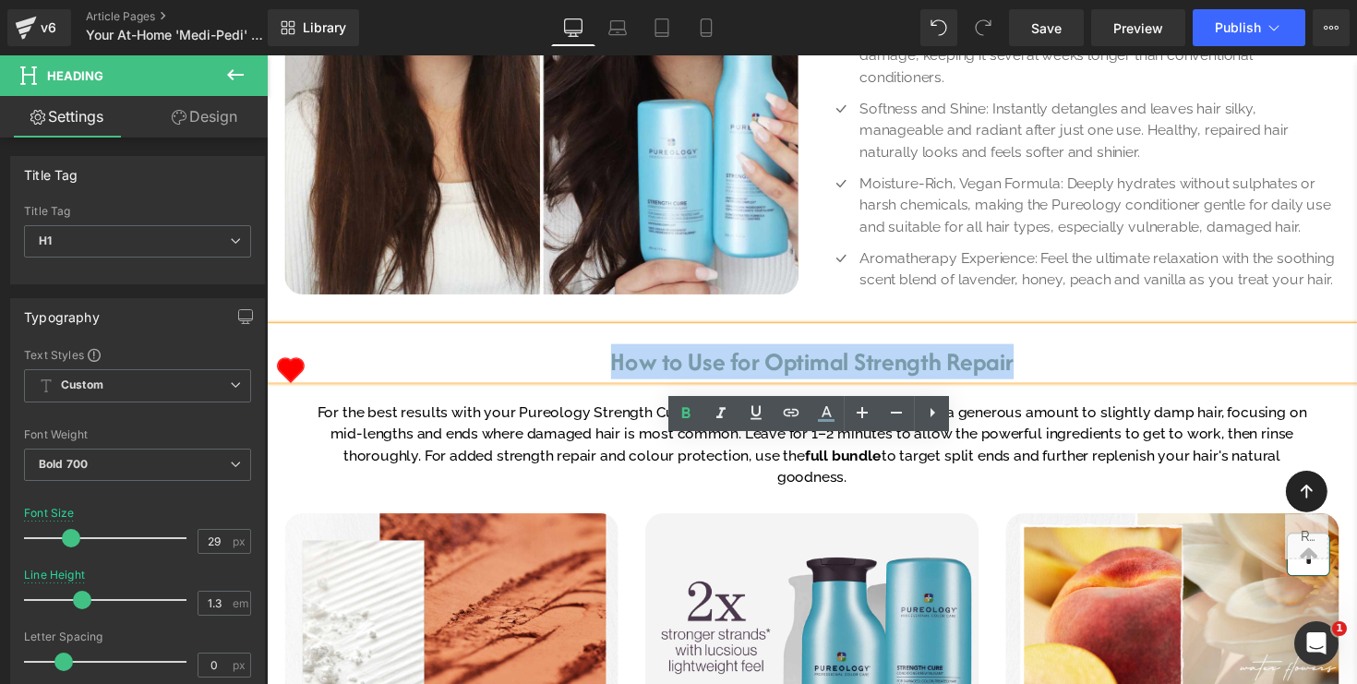
paste div
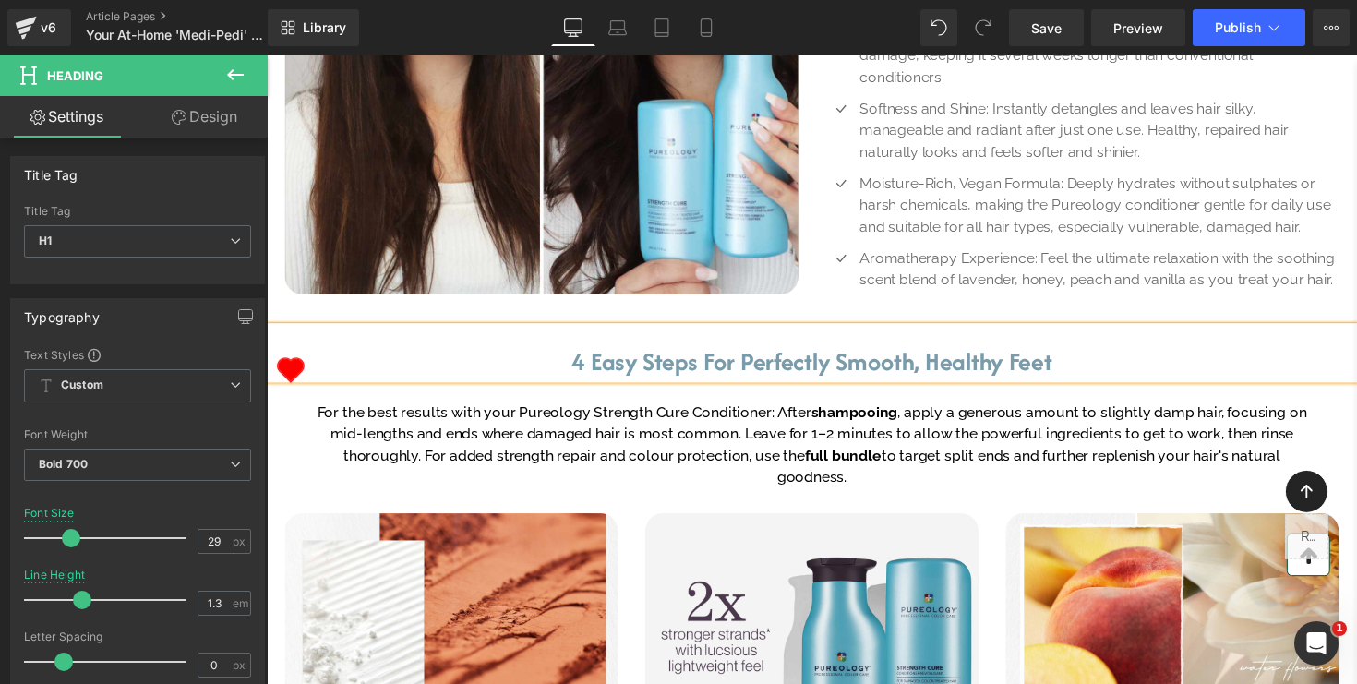
click at [616, 499] on p "For the best results with your Pureology Strength Cure Conditioner: After shamp…" at bounding box center [825, 454] width 1025 height 89
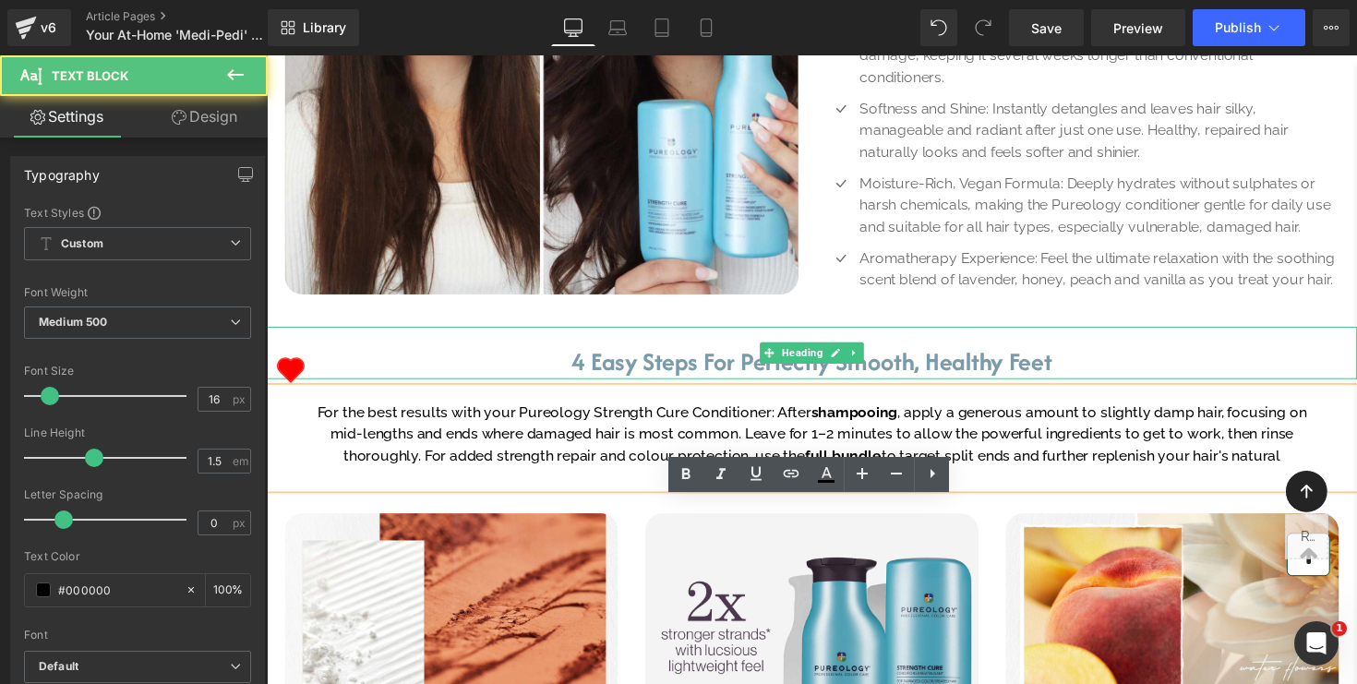
click at [637, 387] on font "4 Easy Steps For Perfectly Smooth, Healthy Feet" at bounding box center [826, 369] width 492 height 36
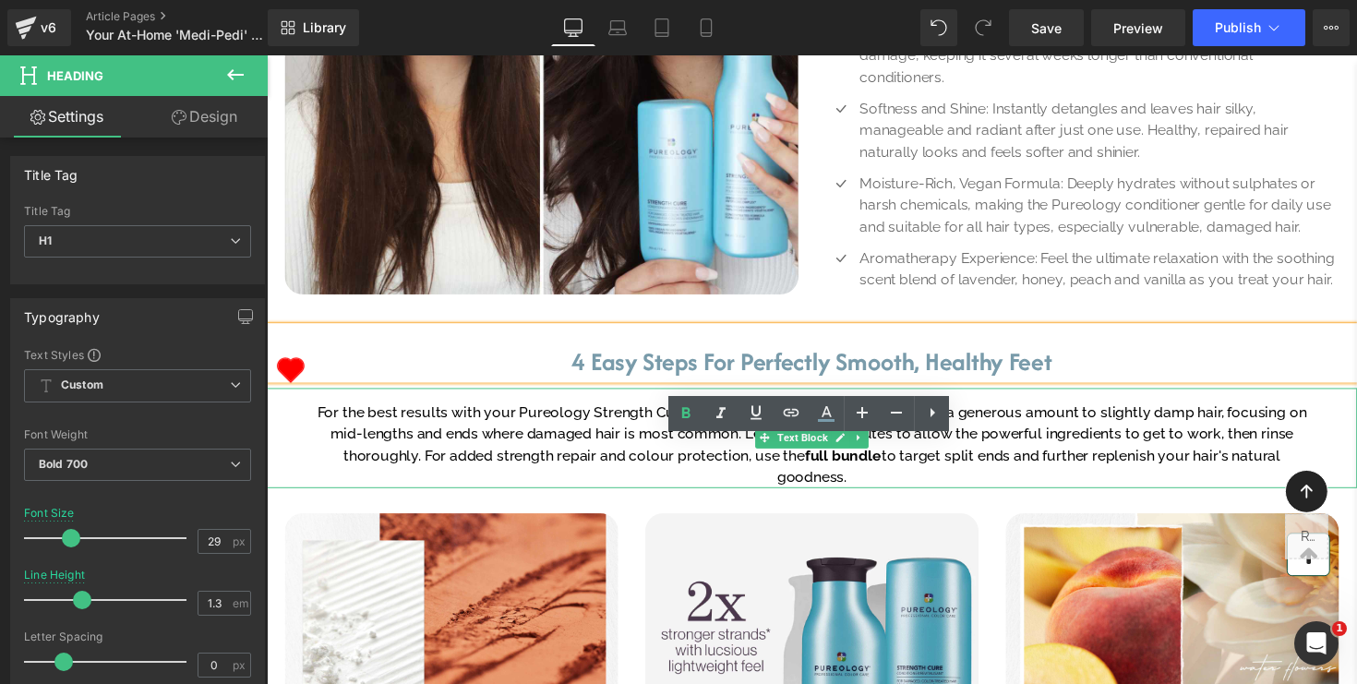
click at [908, 499] on p "For the best results with your Pureology Strength Cure Conditioner: After shamp…" at bounding box center [825, 454] width 1025 height 89
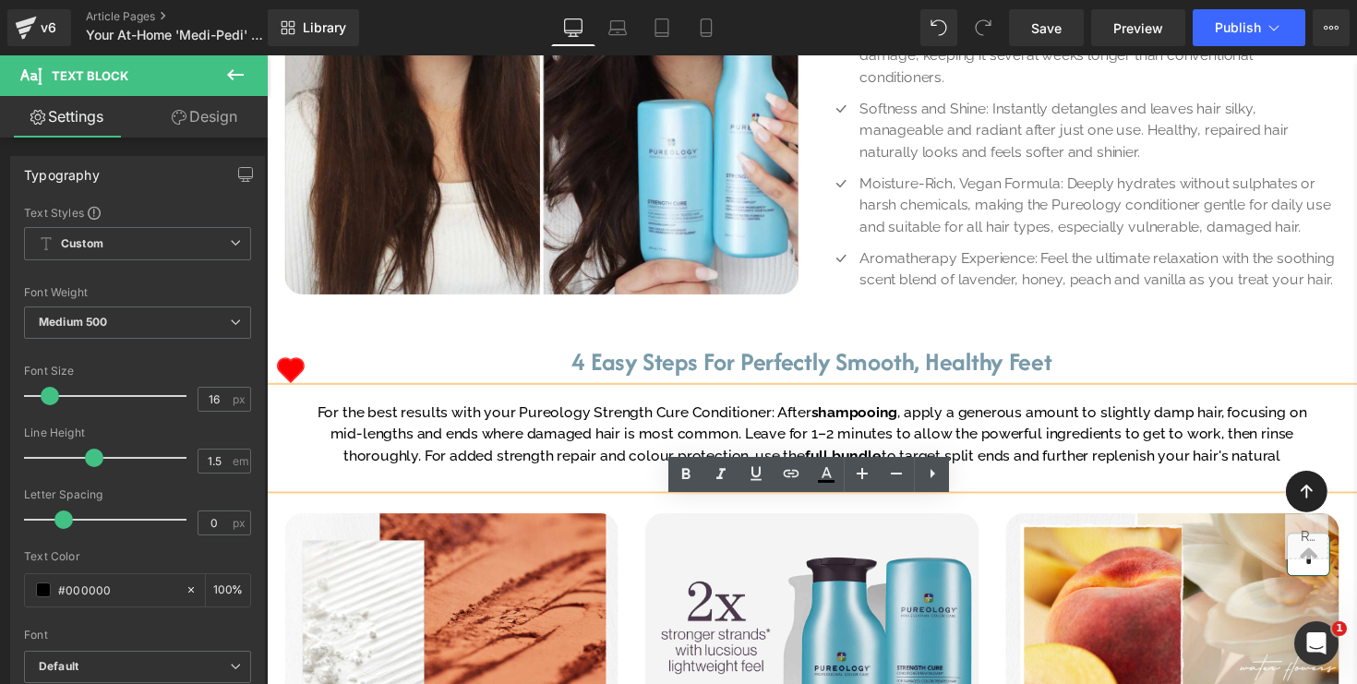
click at [604, 499] on p "For the best results with your Pureology Strength Cure Conditioner: After shamp…" at bounding box center [825, 454] width 1025 height 89
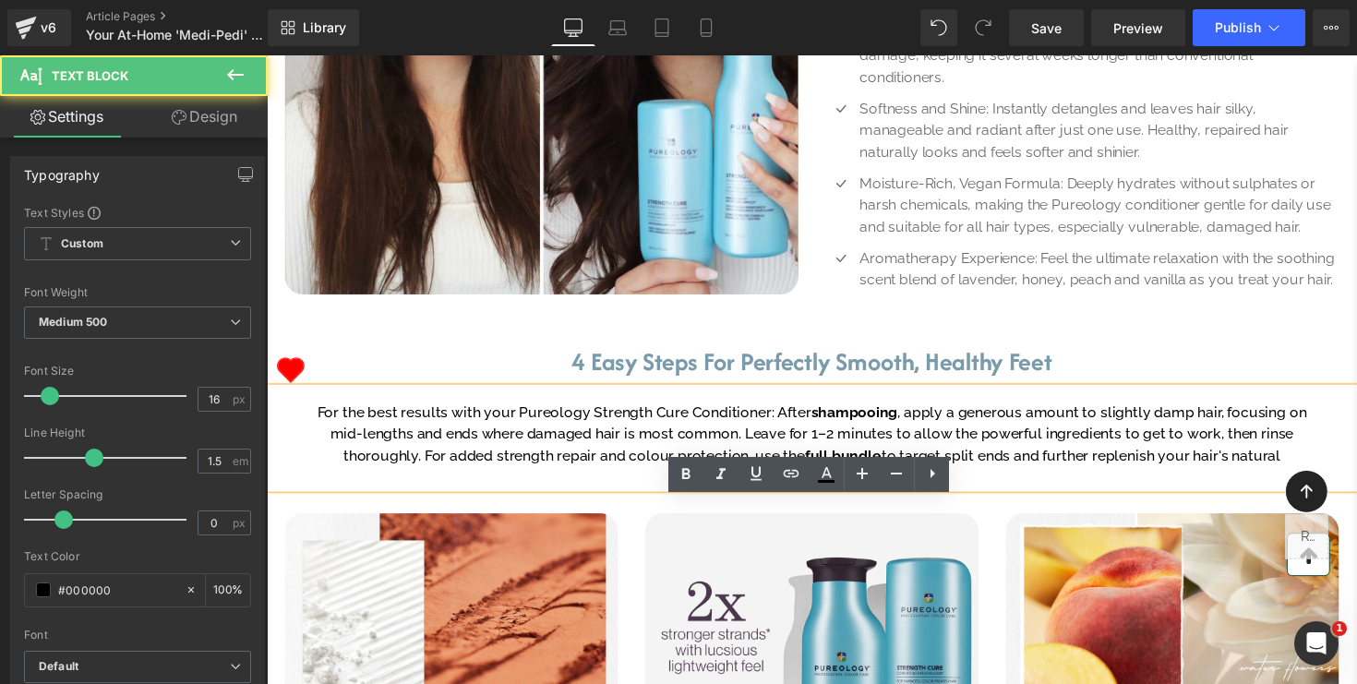
click at [519, 499] on div "For the best results with your Pureology Strength Cure Conditioner: After shamp…" at bounding box center [825, 447] width 1117 height 102
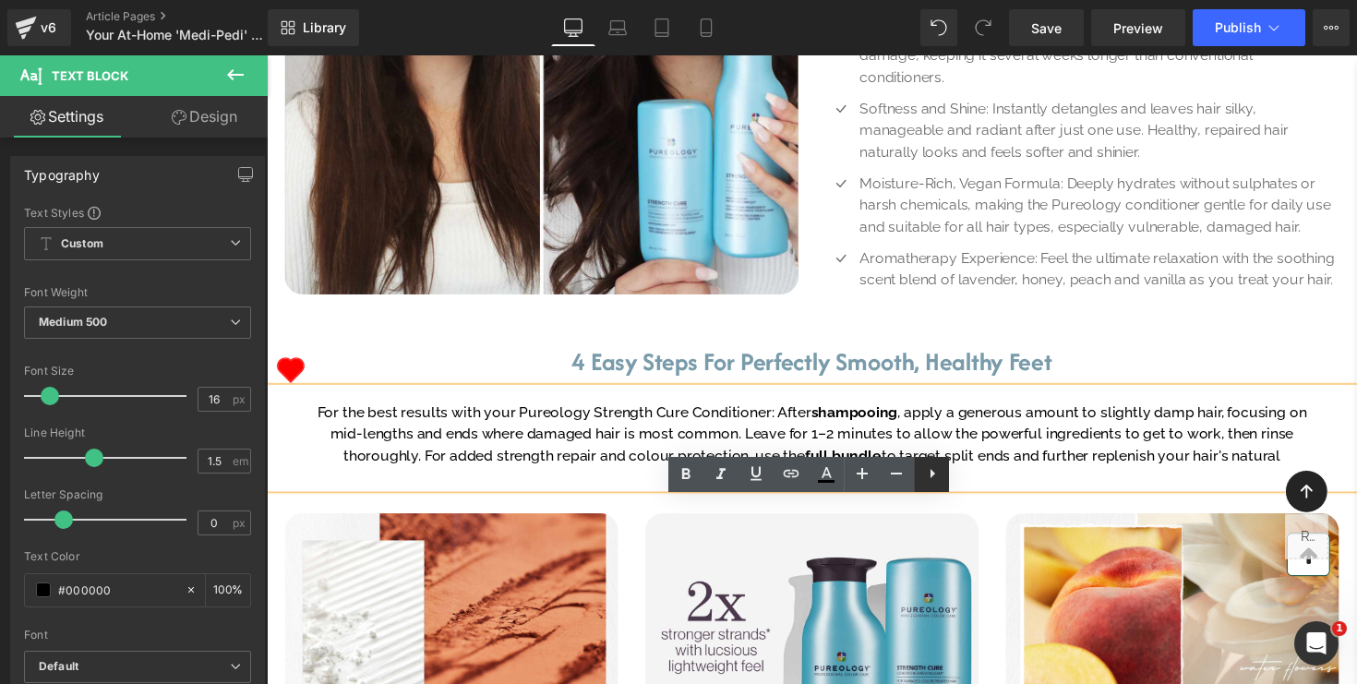
click at [934, 476] on icon at bounding box center [933, 474] width 22 height 22
click at [969, 476] on icon at bounding box center [967, 473] width 5 height 9
click at [1091, 499] on p "For the best results with your Pureology Strength Cure Conditioner: After shamp…" at bounding box center [825, 454] width 1025 height 89
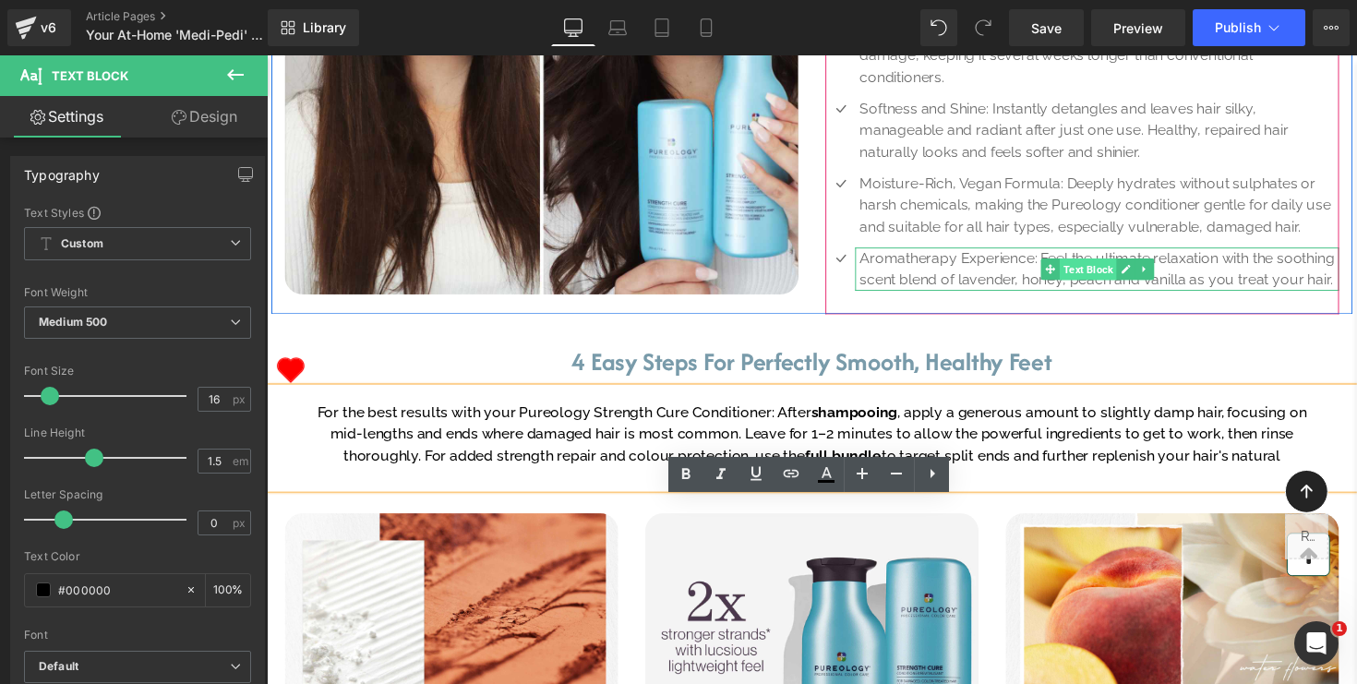
click at [1124, 285] on span "Text Block" at bounding box center [1108, 274] width 58 height 22
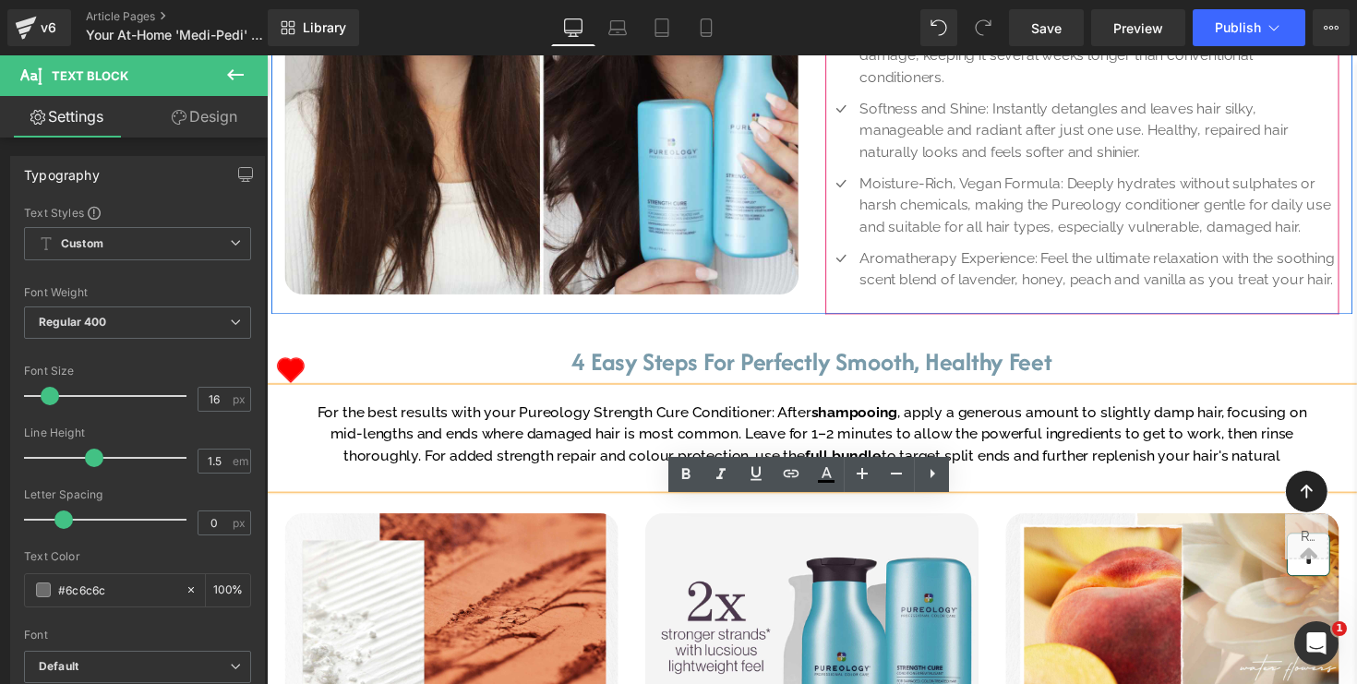
click at [1031, 283] on ul "Icon Repairs and Strengthens: Powered by a potent blend of plant-based protein …" at bounding box center [1102, 103] width 526 height 405
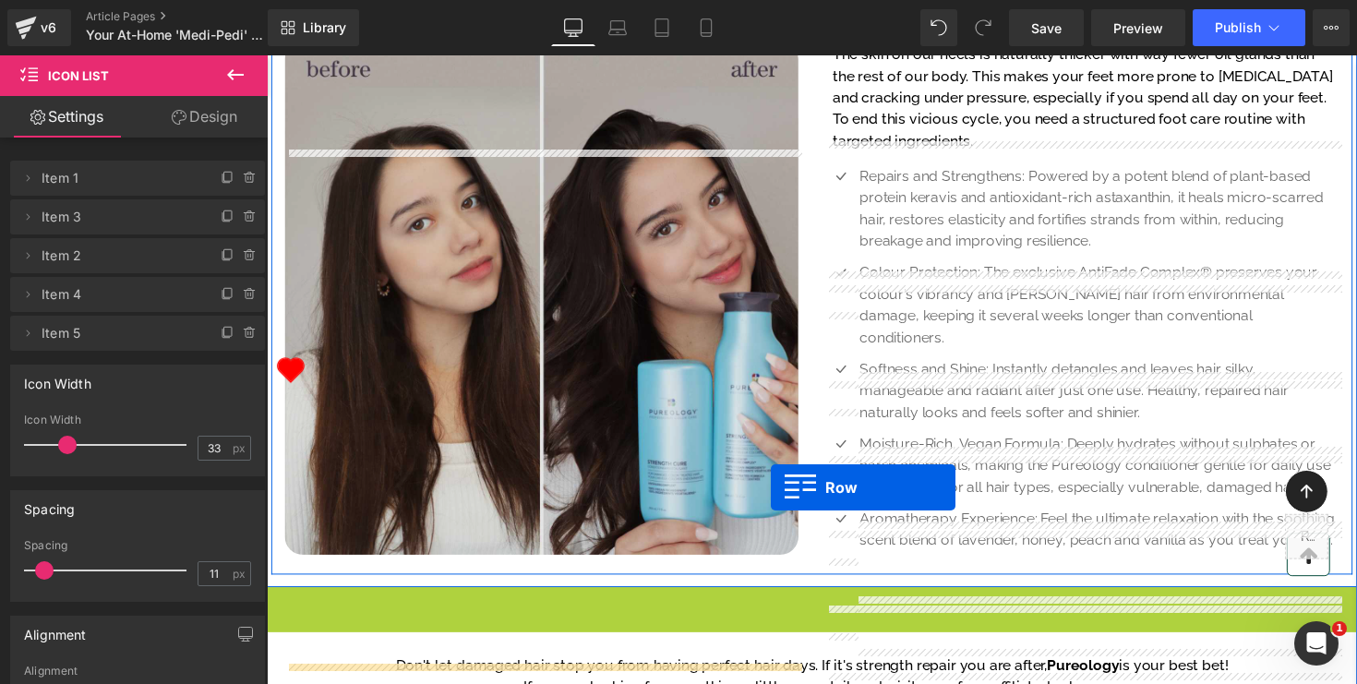
scroll to position [882, 0]
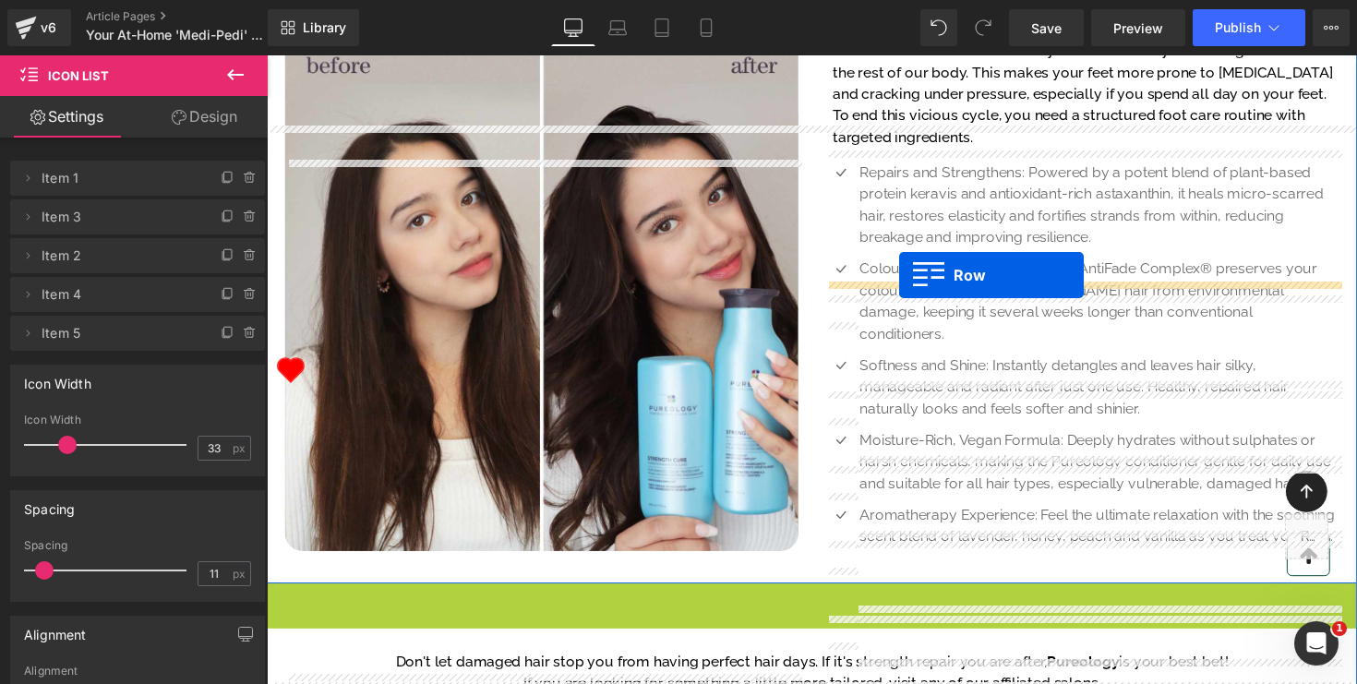
drag, startPoint x: 276, startPoint y: 463, endPoint x: 915, endPoint y: 280, distance: 664.6
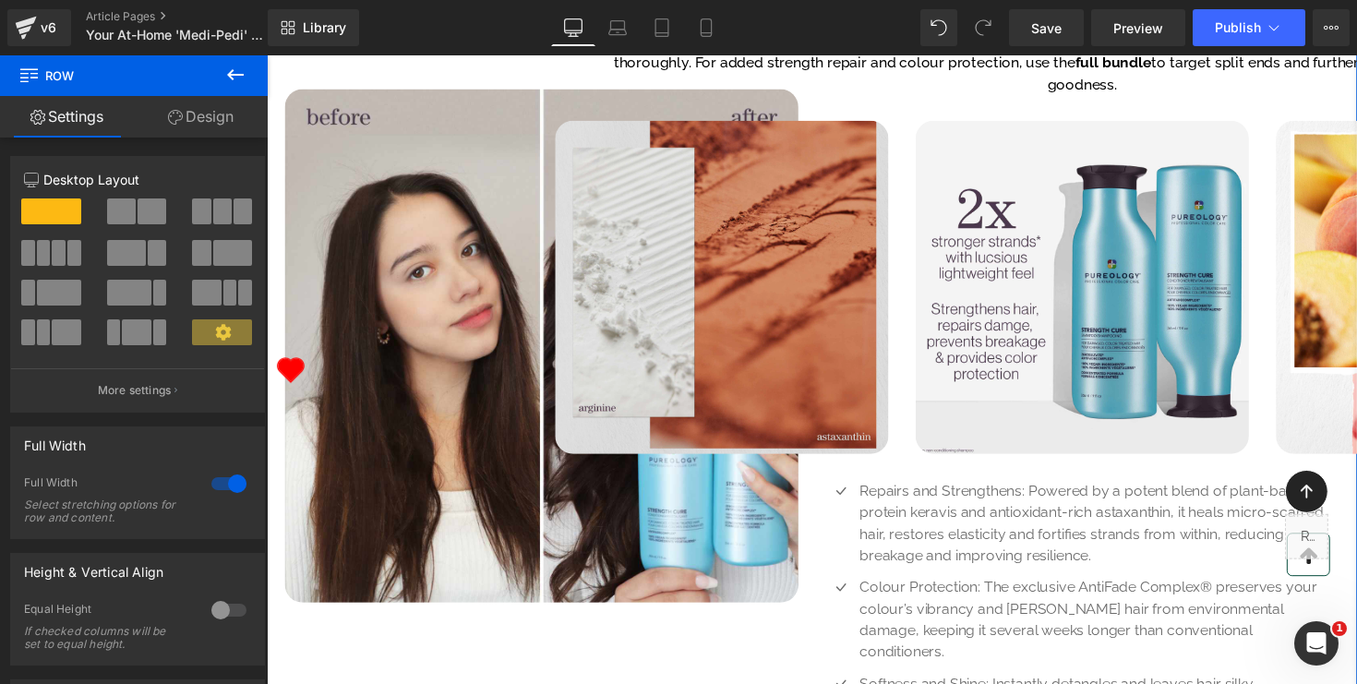
scroll to position [1091, 0]
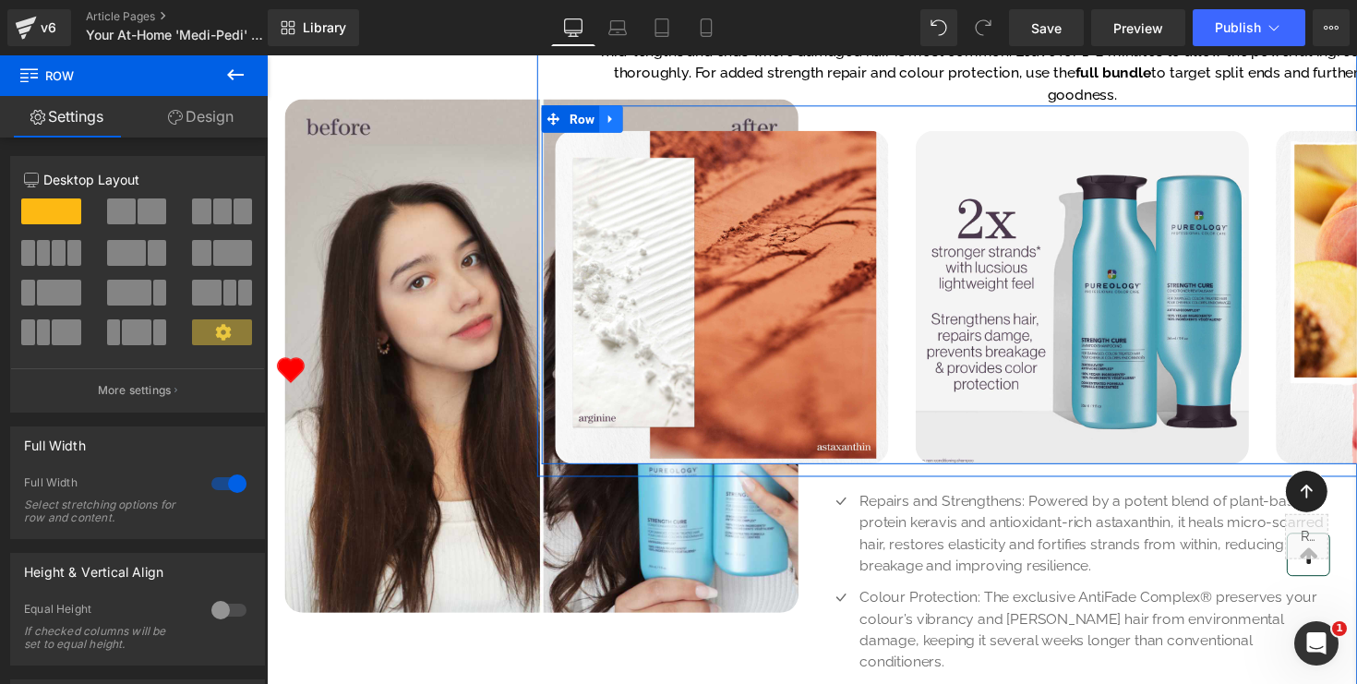
click at [621, 127] on icon at bounding box center [619, 121] width 13 height 14
click at [665, 130] on icon at bounding box center [667, 121] width 18 height 18
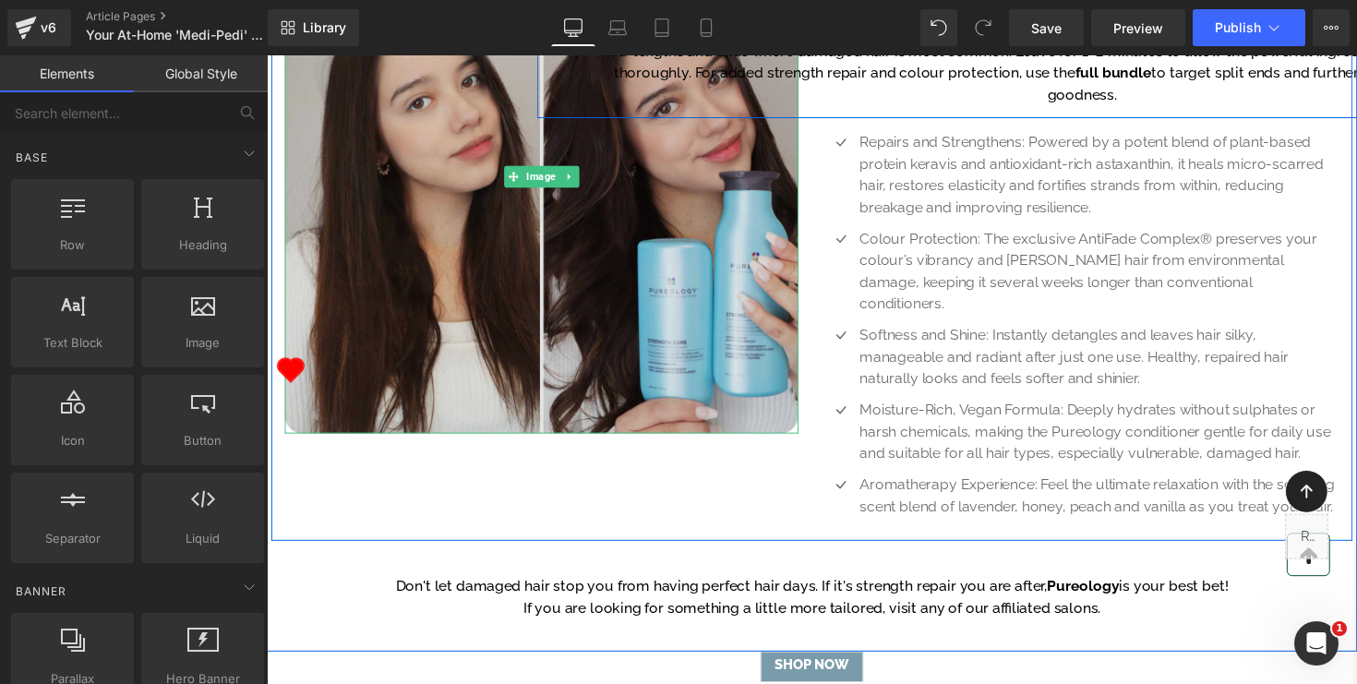
click at [717, 400] on img at bounding box center [548, 180] width 526 height 526
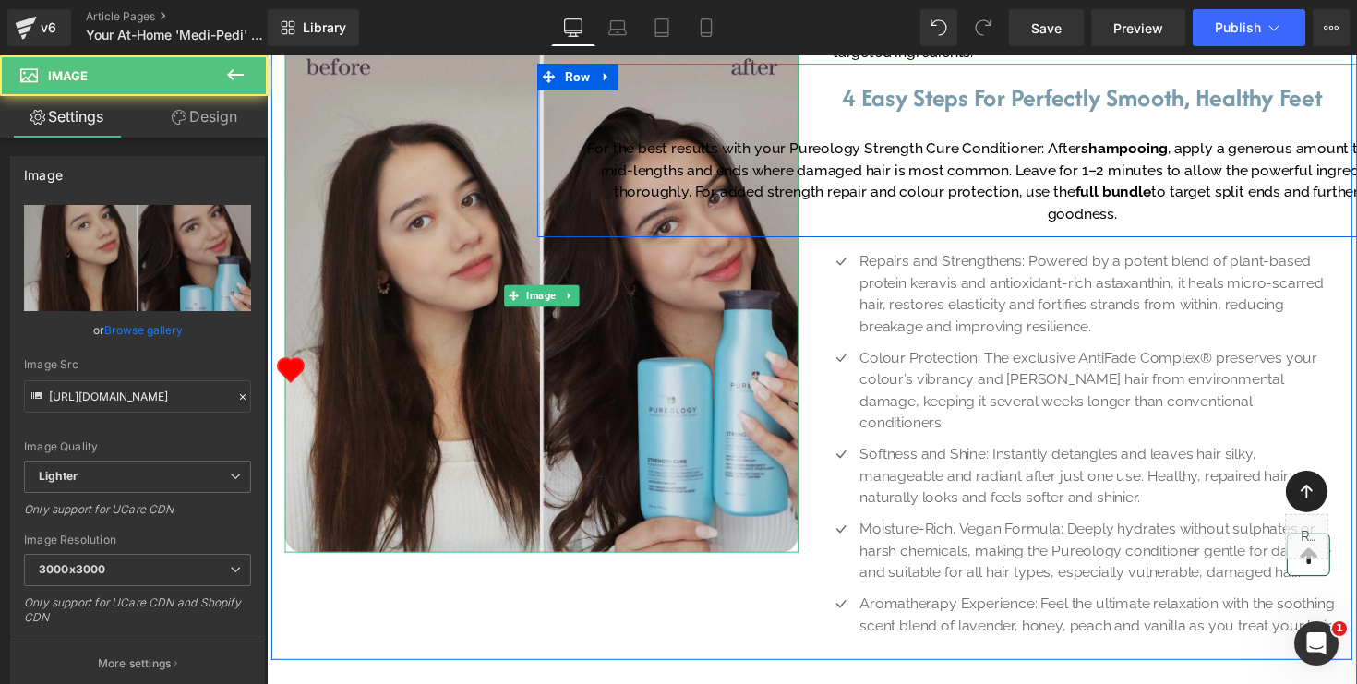
scroll to position [898, 0]
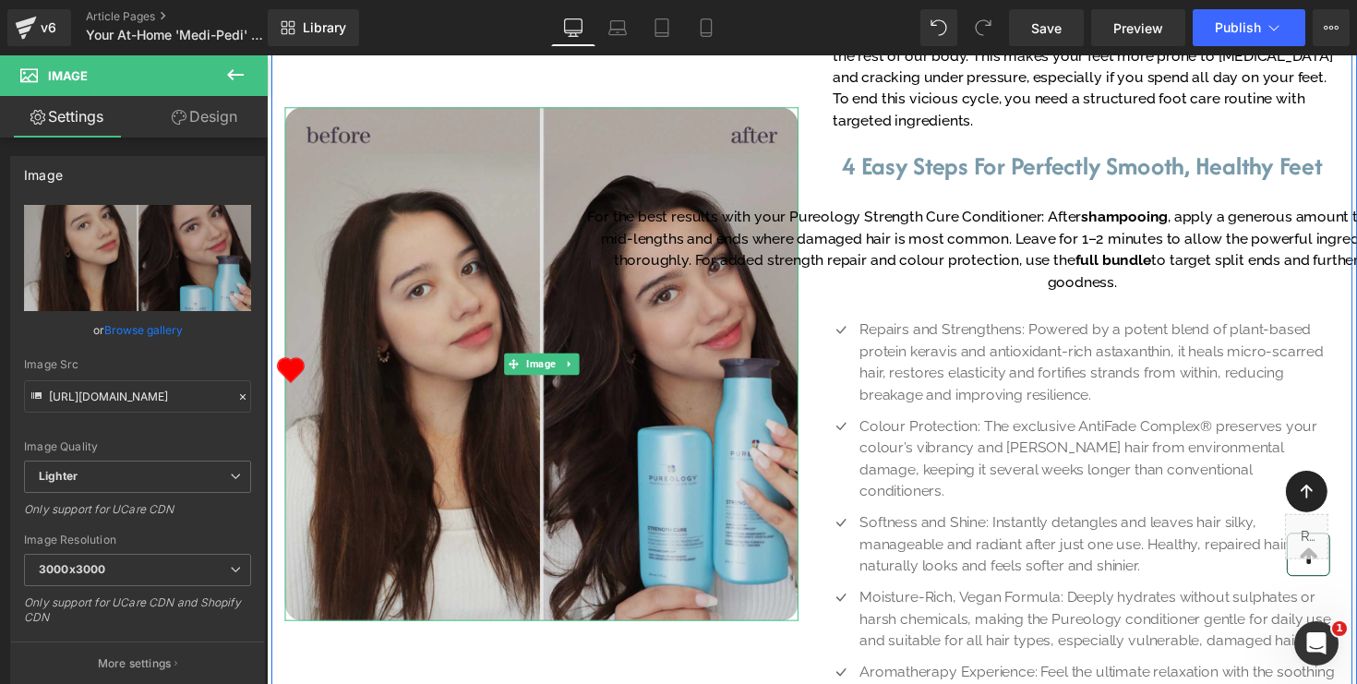
click at [459, 363] on img at bounding box center [548, 372] width 526 height 526
click at [474, 247] on img at bounding box center [548, 372] width 526 height 526
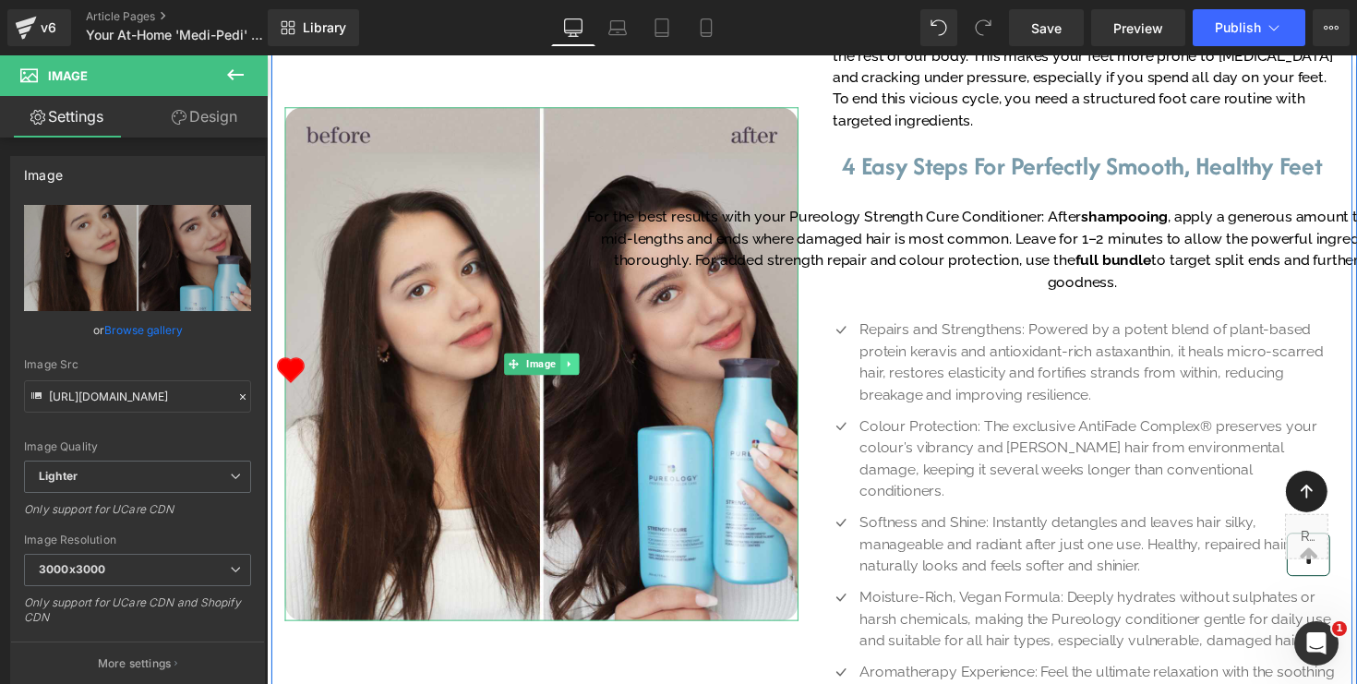
click at [578, 378] on icon at bounding box center [577, 372] width 10 height 11
click at [591, 380] on icon at bounding box center [586, 372] width 15 height 15
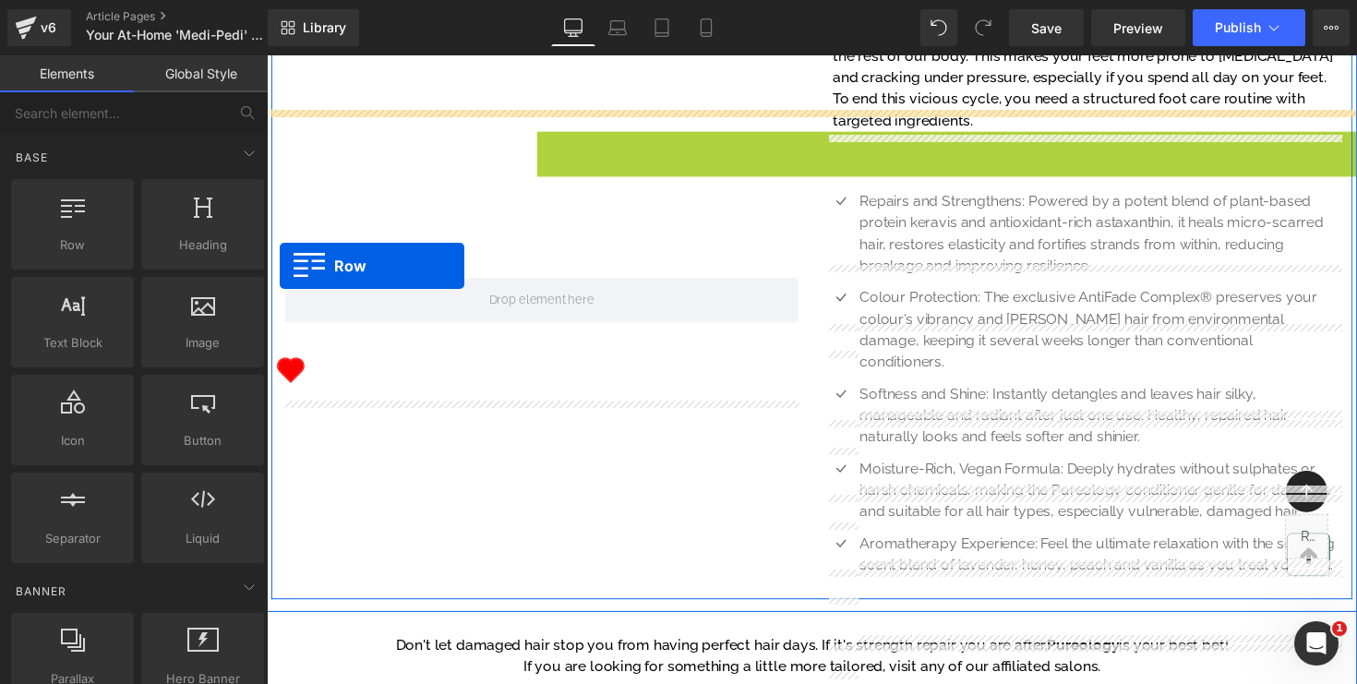
drag, startPoint x: 556, startPoint y: 287, endPoint x: 280, endPoint y: 271, distance: 276.5
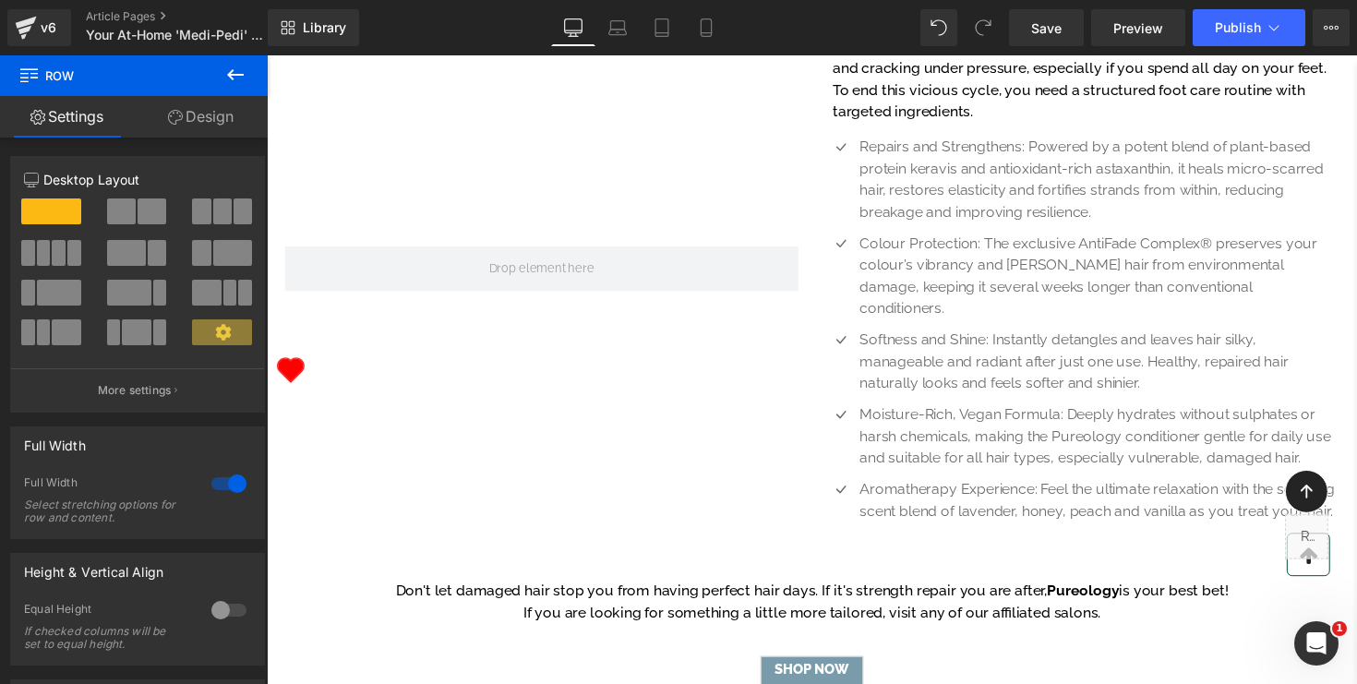
scroll to position [1009, 0]
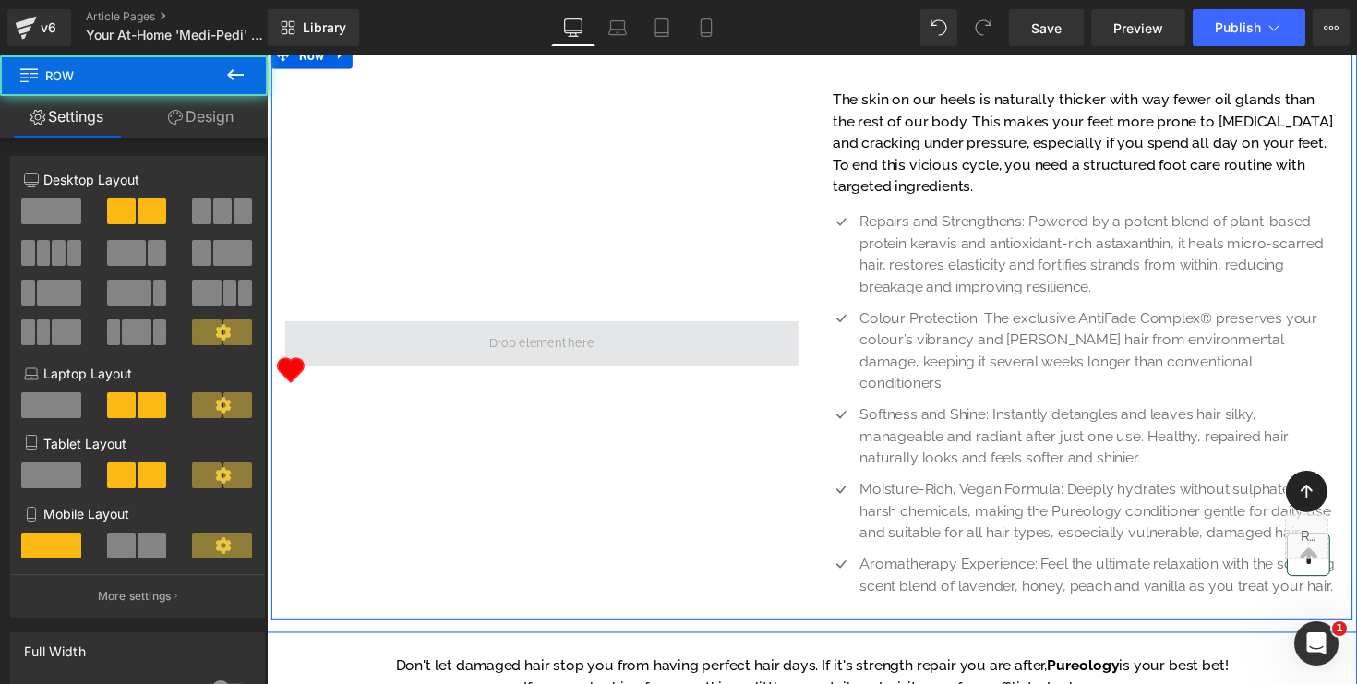
click at [712, 374] on span at bounding box center [548, 351] width 526 height 46
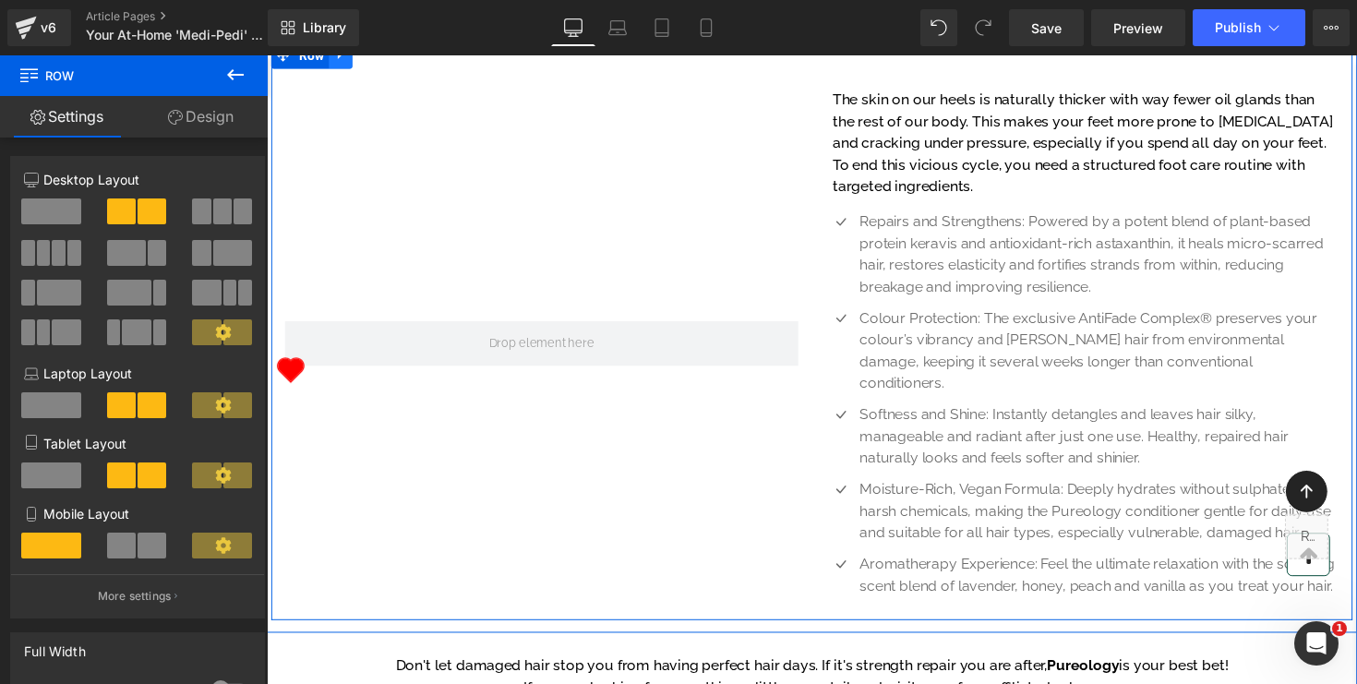
click at [345, 62] on icon at bounding box center [342, 55] width 13 height 14
click at [397, 65] on icon at bounding box center [390, 55] width 18 height 18
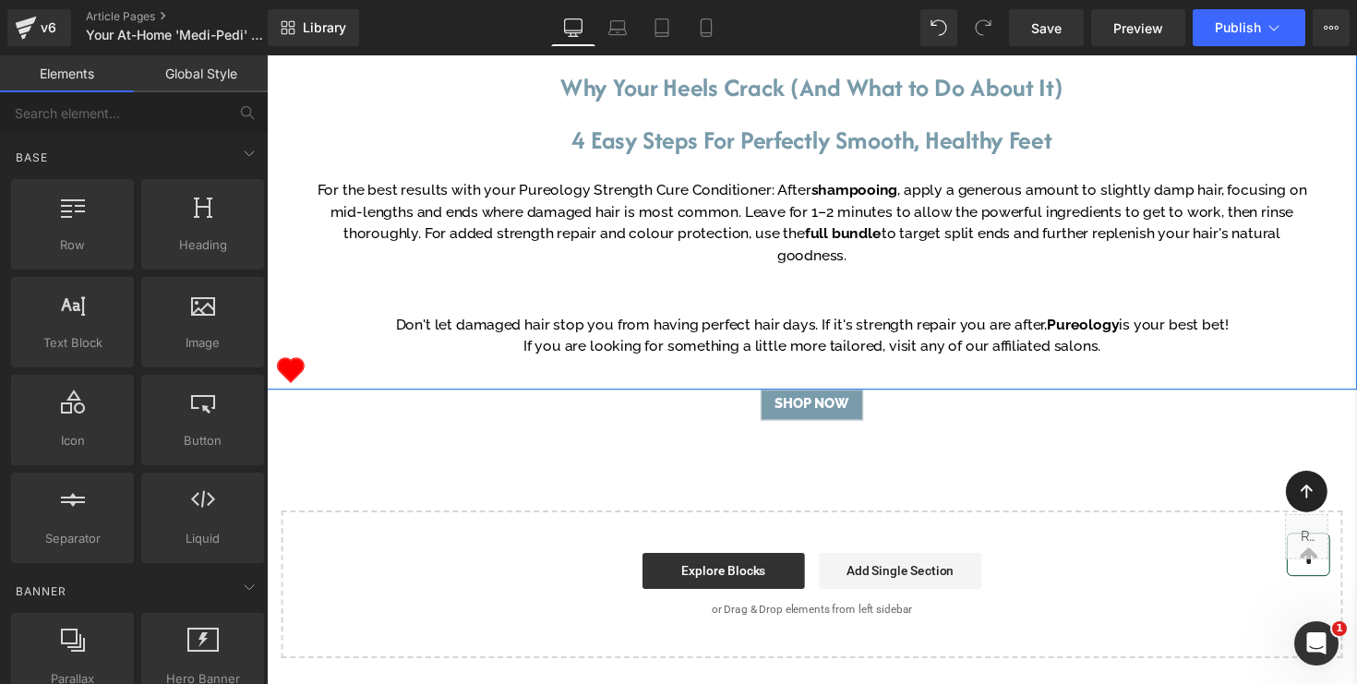
scroll to position [768, 0]
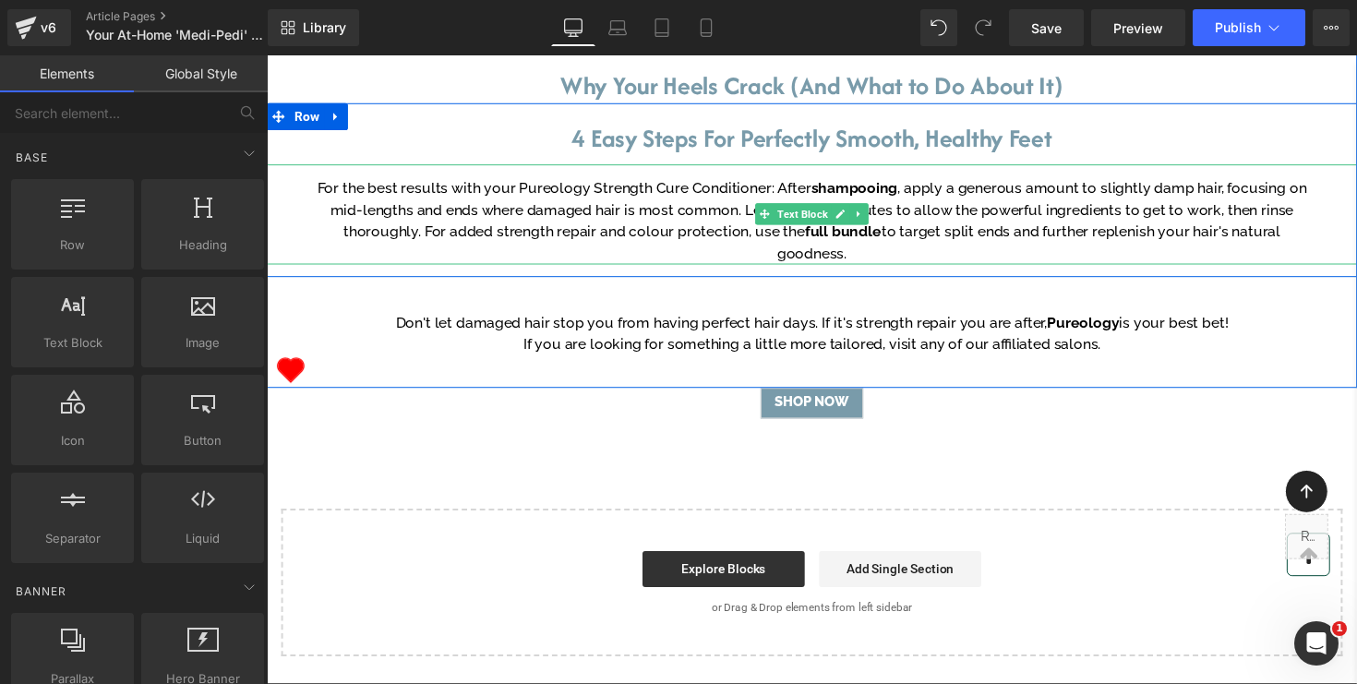
click at [674, 270] on p "For the best results with your Pureology Strength Cure Conditioner: After shamp…" at bounding box center [825, 225] width 1025 height 89
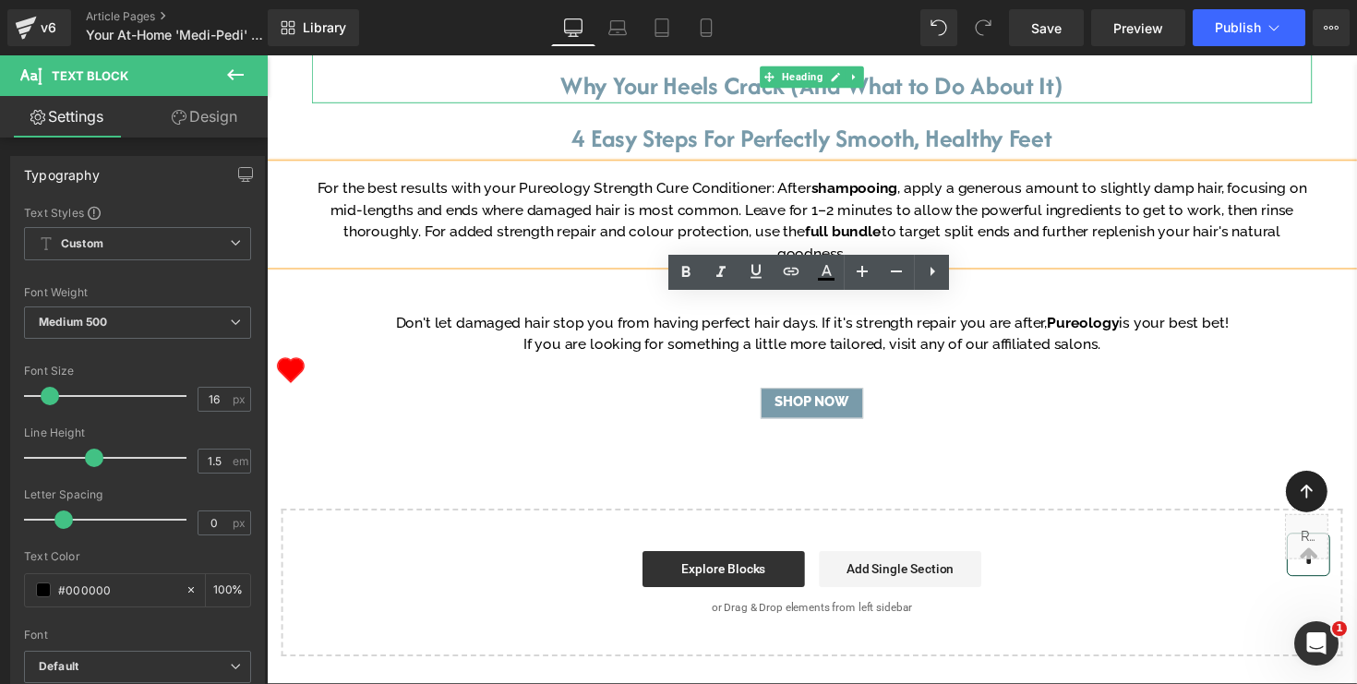
click at [1115, 104] on h1 "Why Your Heels Crack (And What to Do About It)" at bounding box center [825, 86] width 1025 height 35
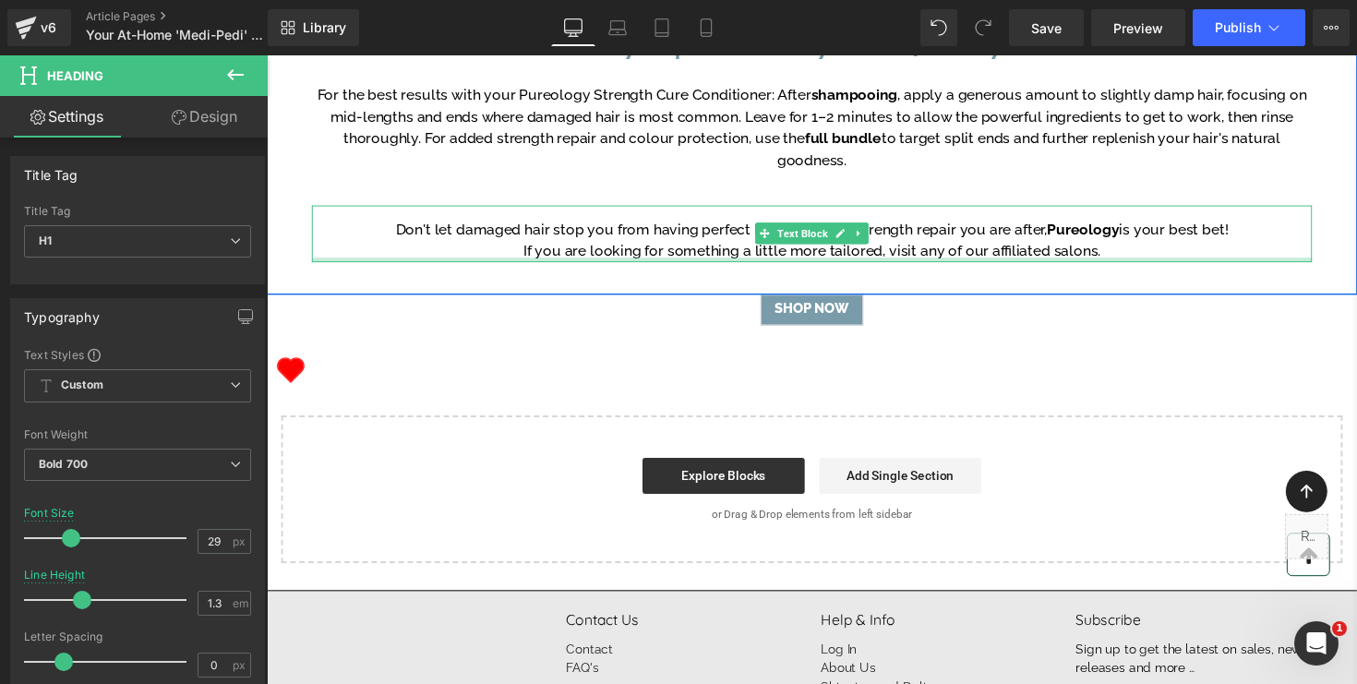
scroll to position [917, 0]
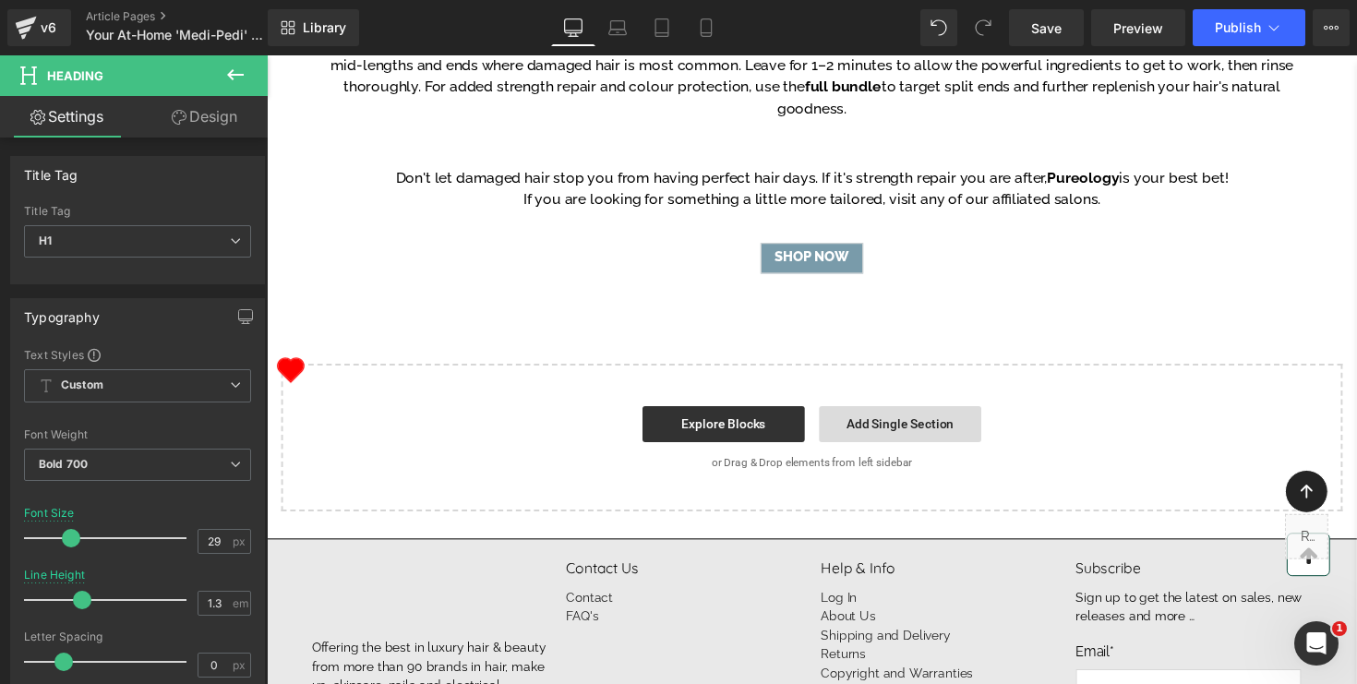
click at [879, 452] on link "Add Single Section" at bounding box center [916, 433] width 166 height 37
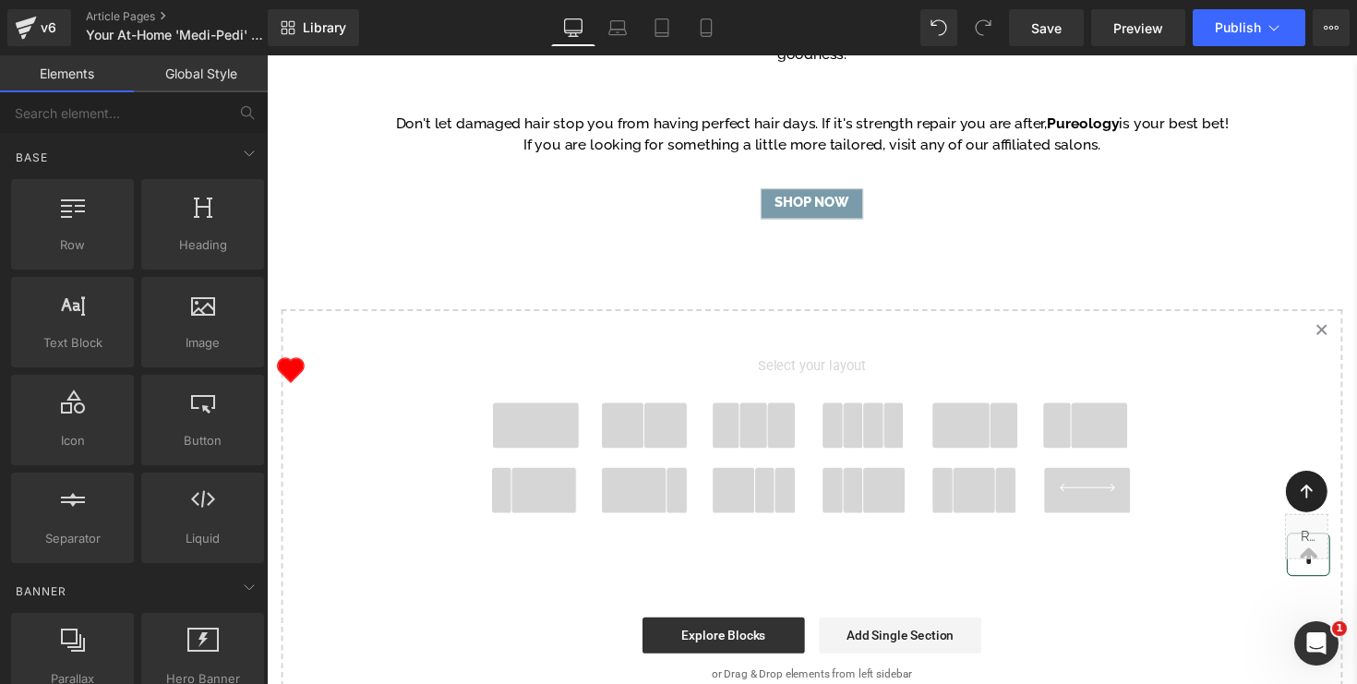
scroll to position [978, 0]
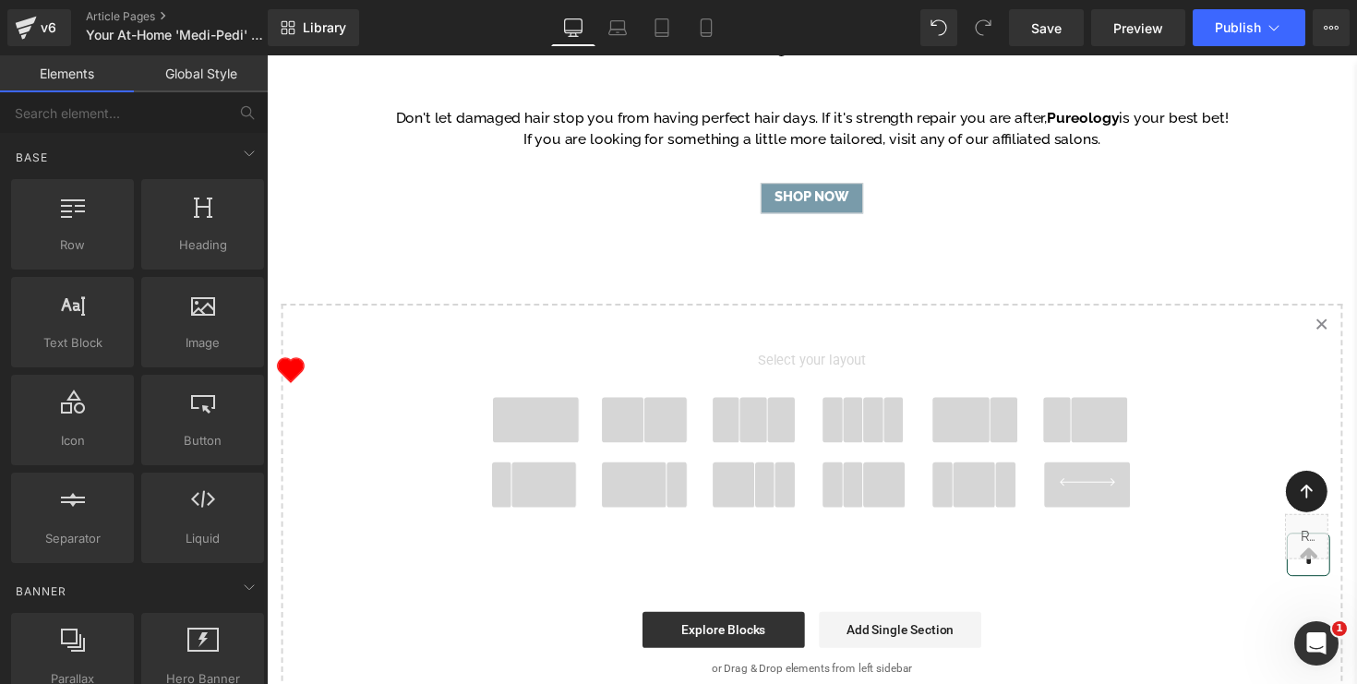
drag, startPoint x: 538, startPoint y: 564, endPoint x: 547, endPoint y: 526, distance: 38.8
click at [547, 526] on div "Select your layout" at bounding box center [825, 448] width 739 height 273
click at [537, 452] on span at bounding box center [543, 429] width 89 height 46
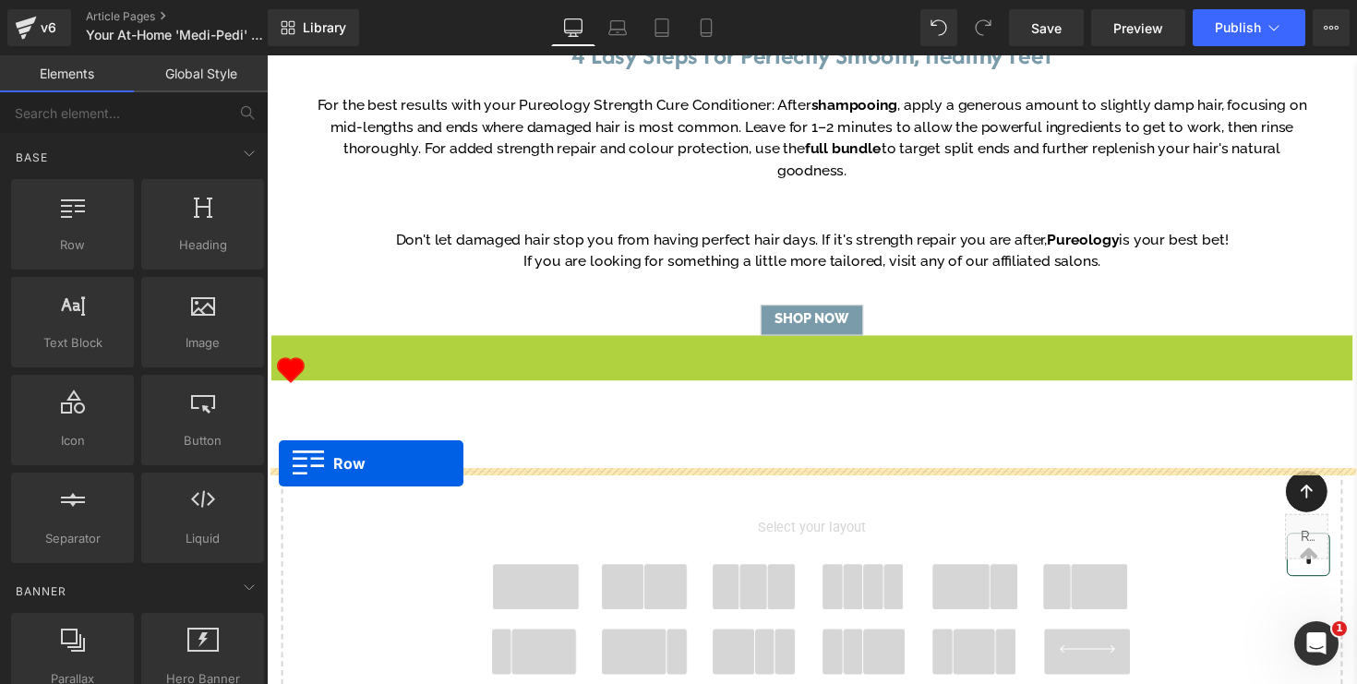
scroll to position [850, 0]
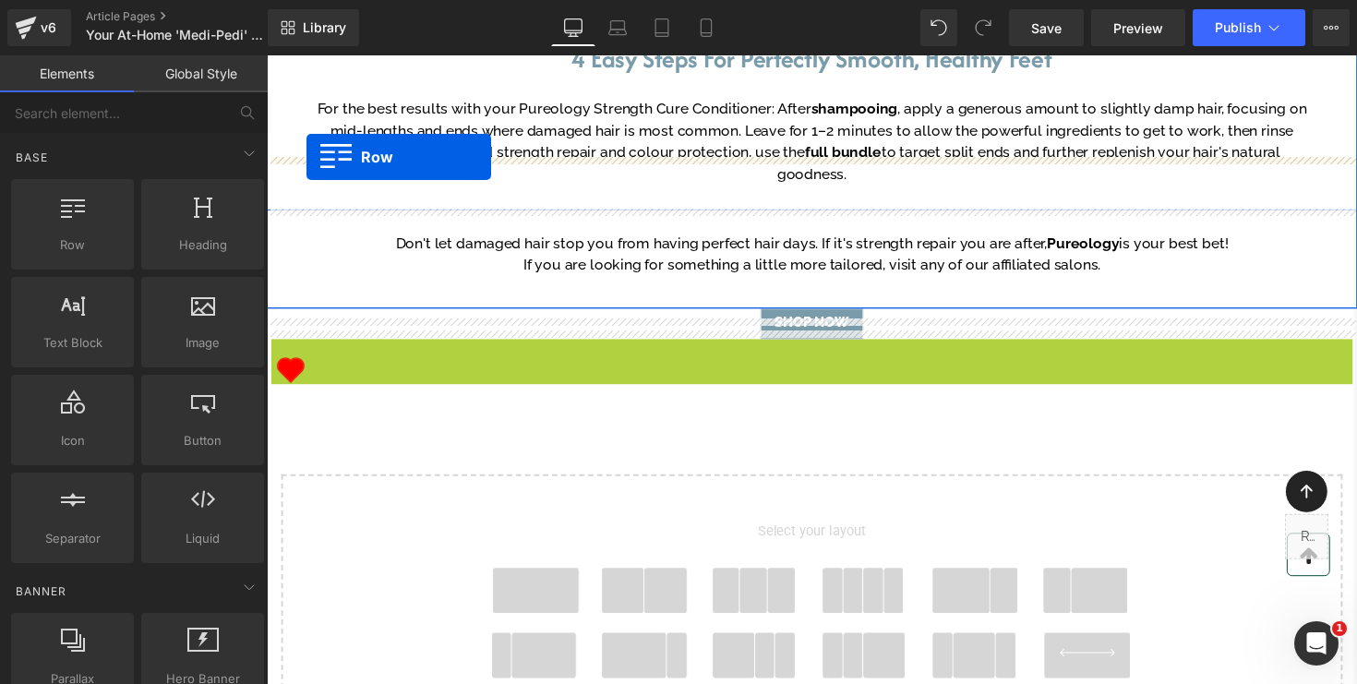
drag, startPoint x: 279, startPoint y: 322, endPoint x: 307, endPoint y: 160, distance: 165.0
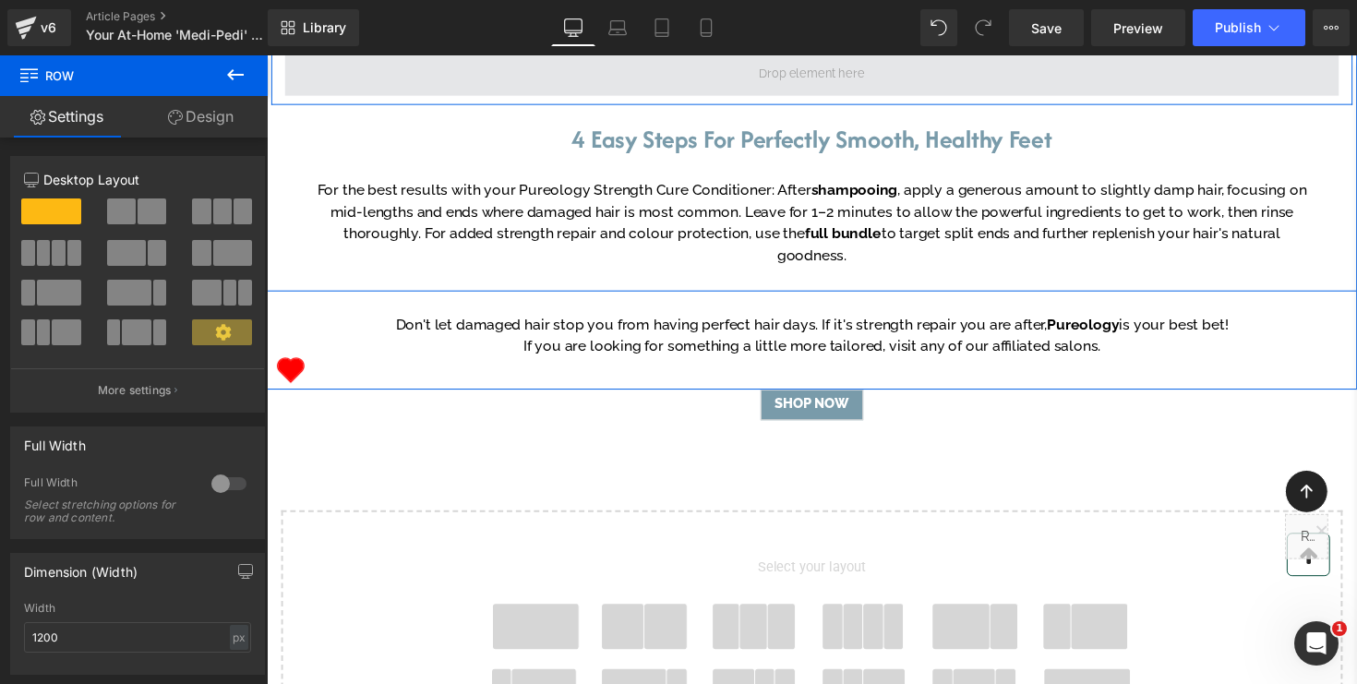
click at [449, 97] on span at bounding box center [825, 74] width 1080 height 46
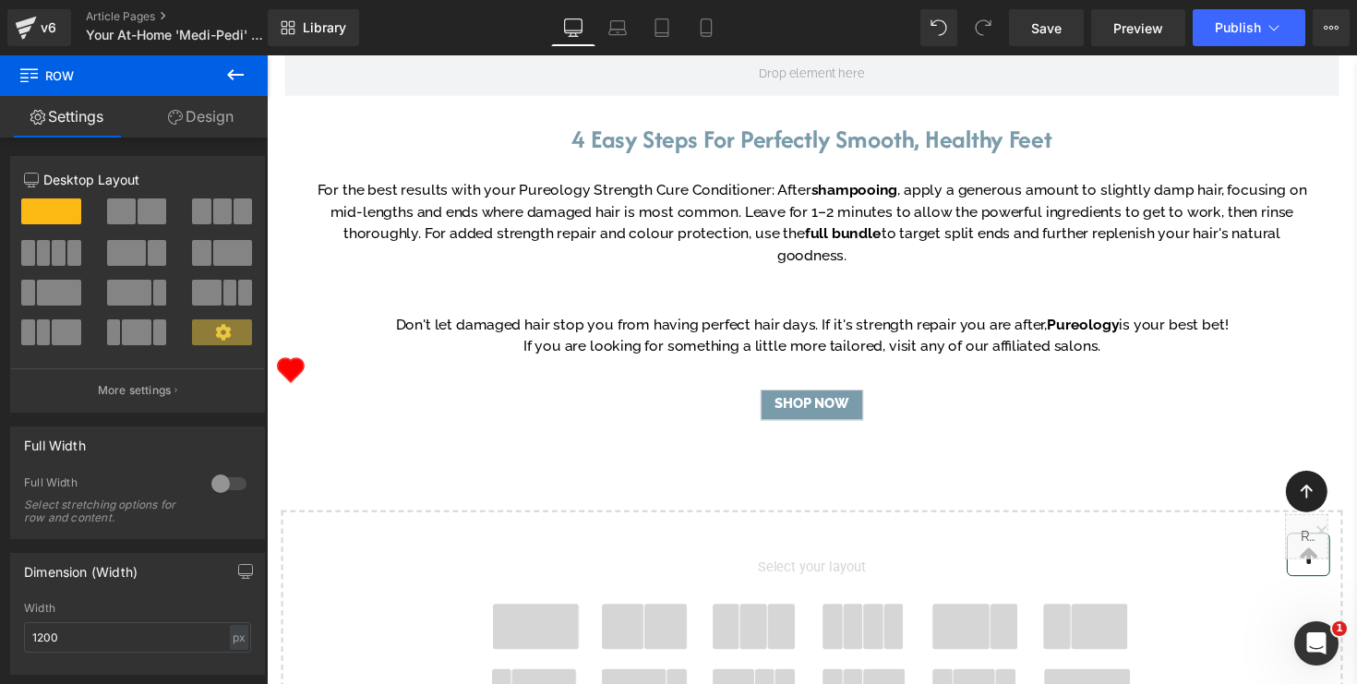
click at [231, 74] on icon at bounding box center [235, 74] width 17 height 11
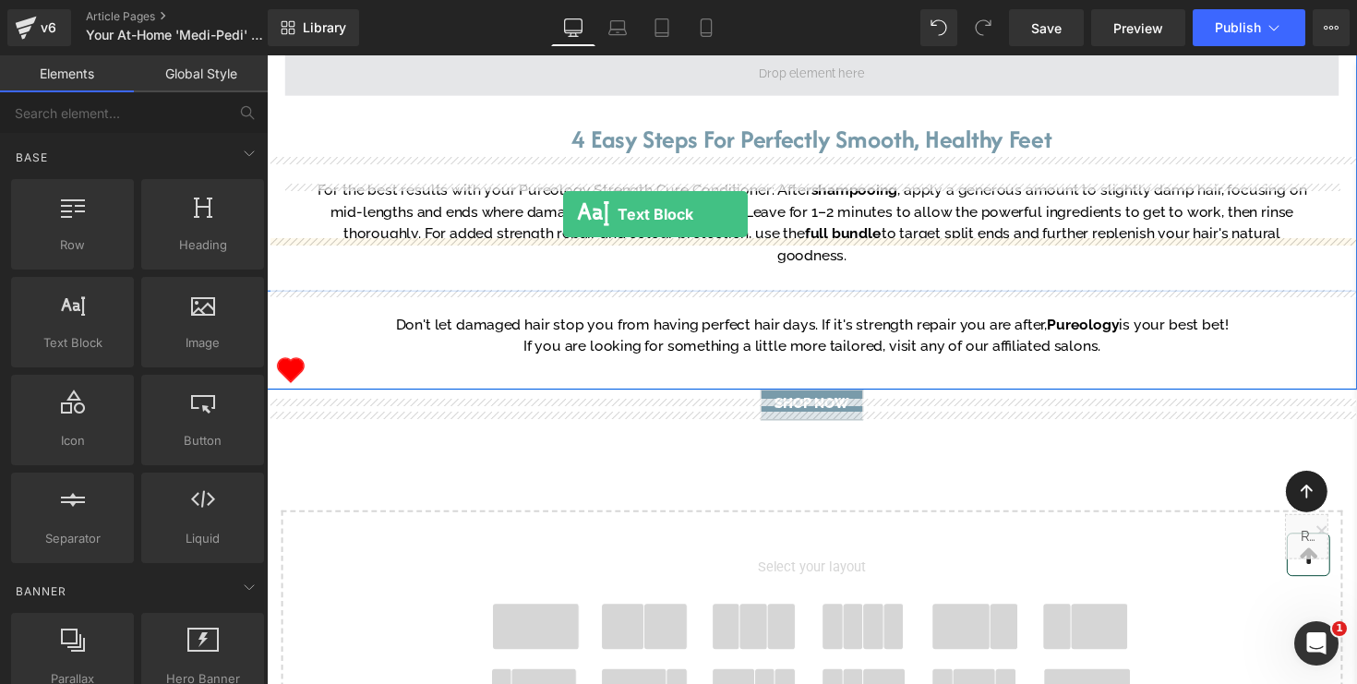
drag, startPoint x: 347, startPoint y: 401, endPoint x: 571, endPoint y: 217, distance: 289.3
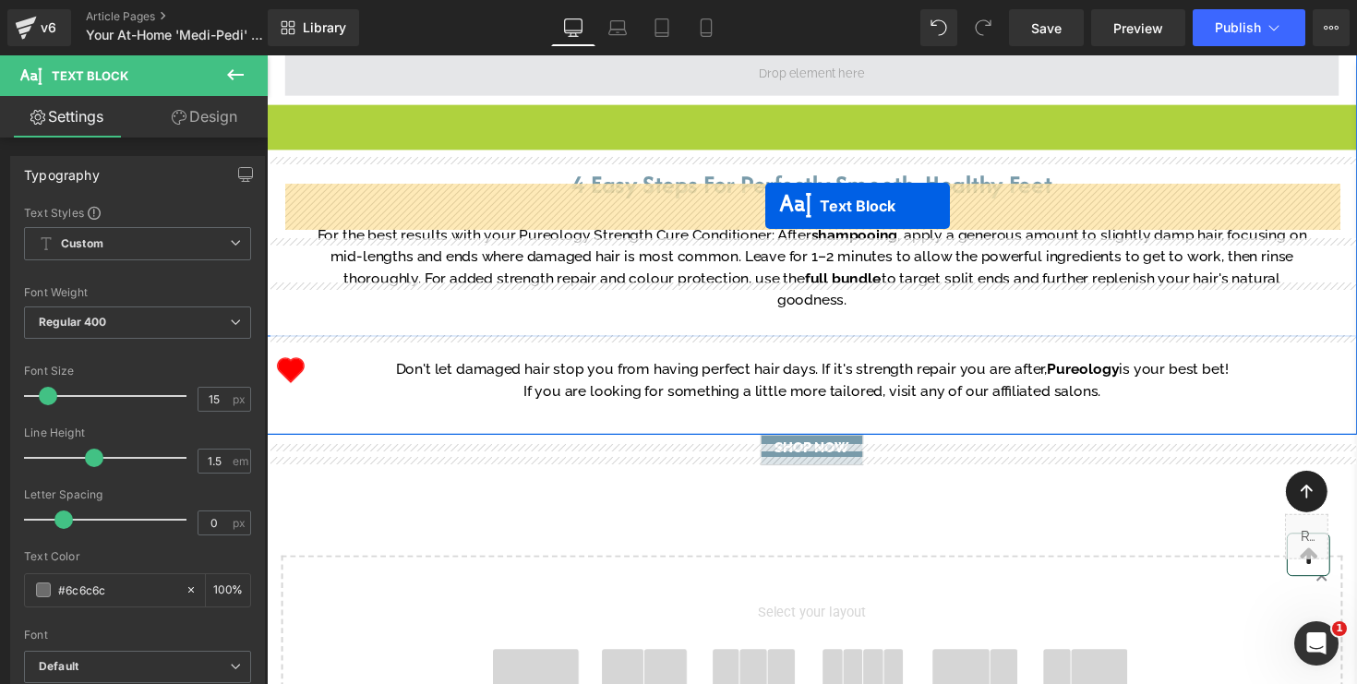
drag, startPoint x: 772, startPoint y: 275, endPoint x: 778, endPoint y: 209, distance: 66.7
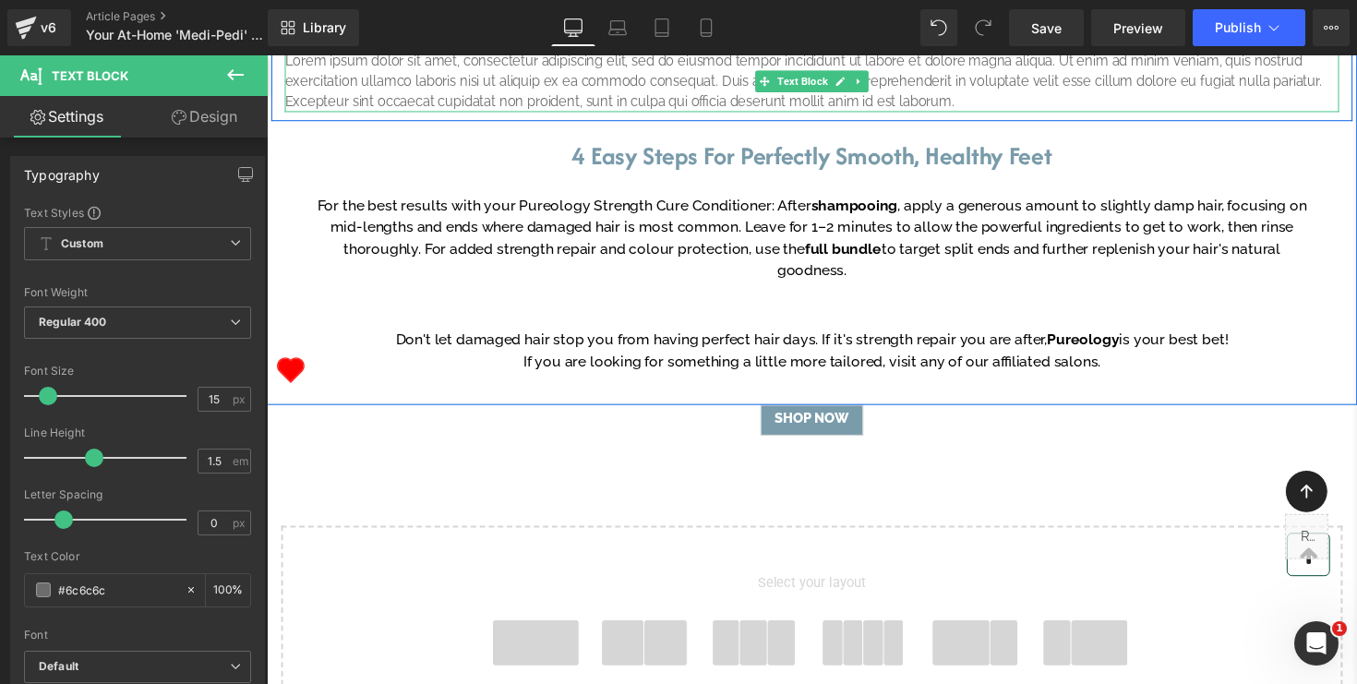
click at [708, 114] on p "Lorem ipsum dolor sit amet, consectetur adipiscing elit, sed do eiusmod tempor …" at bounding box center [825, 82] width 1080 height 63
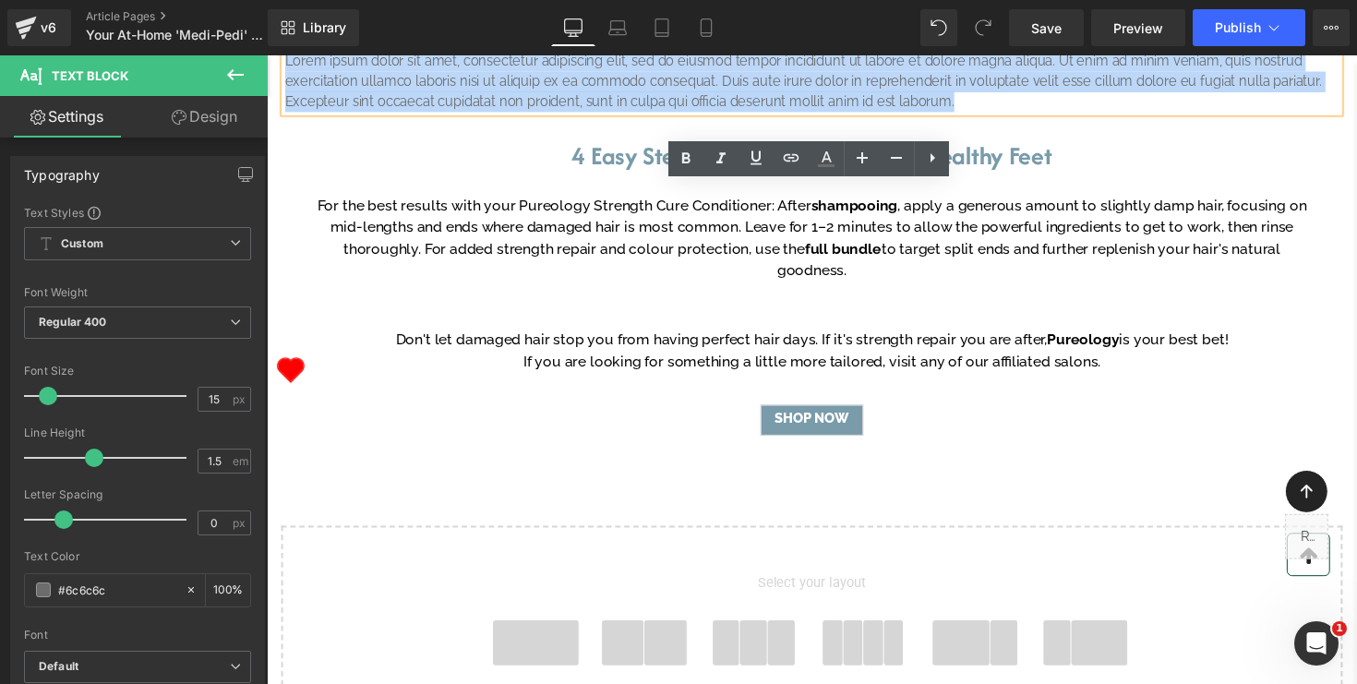
drag, startPoint x: 995, startPoint y: 242, endPoint x: 276, endPoint y: 187, distance: 720.6
click at [276, 114] on div "Lorem ipsum dolor sit amet, consectetur adipiscing elit, sed do eiusmod tempor …" at bounding box center [825, 82] width 1108 height 63
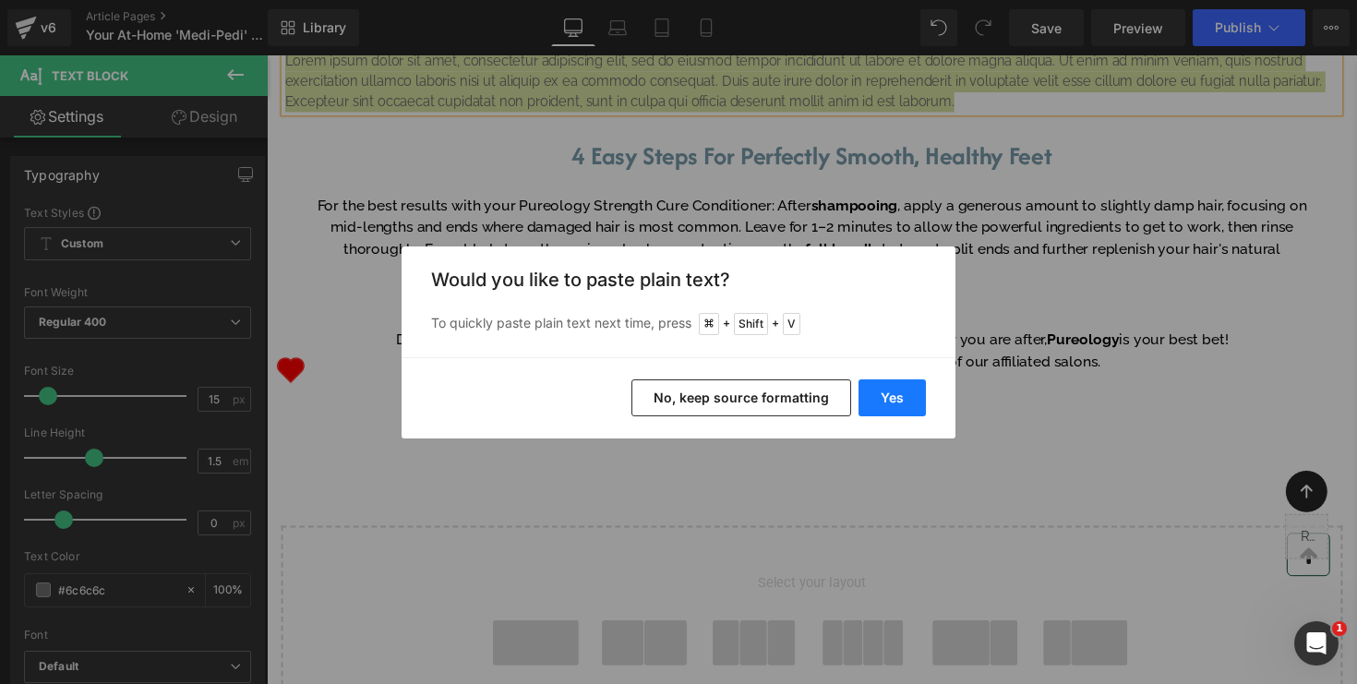
click at [897, 404] on button "Yes" at bounding box center [892, 398] width 67 height 37
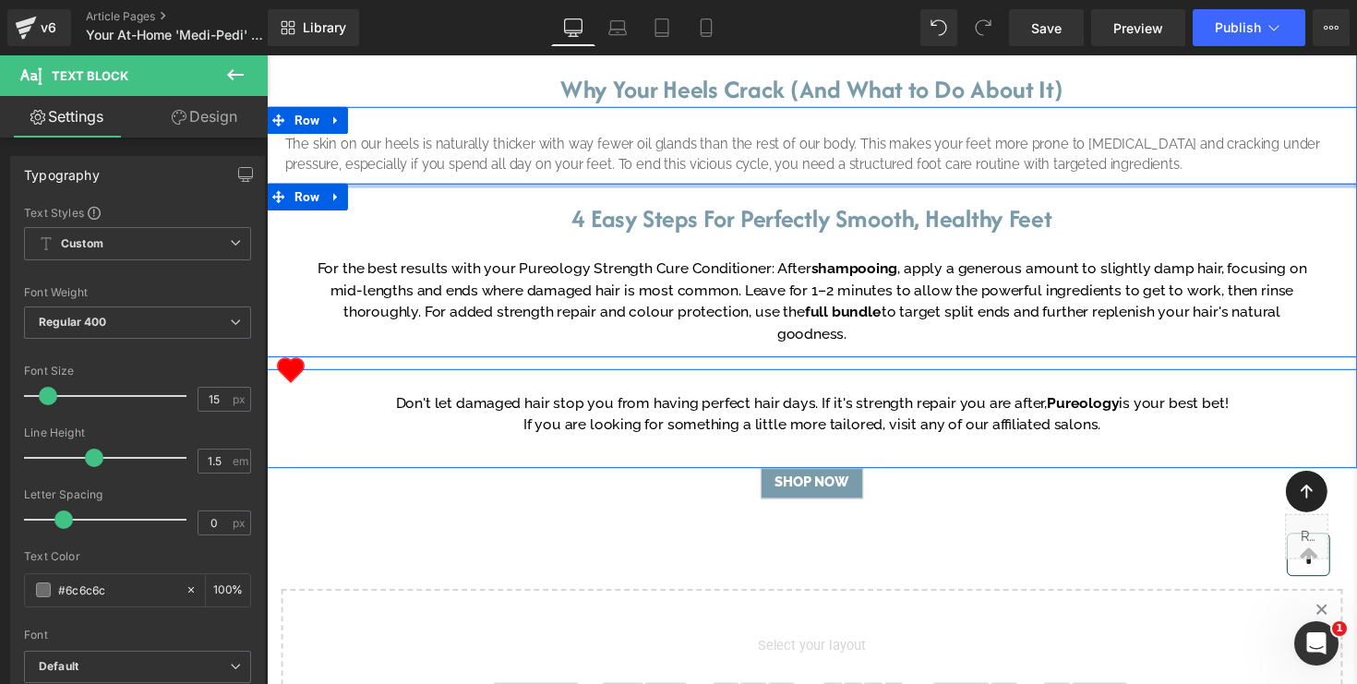
scroll to position [767, 0]
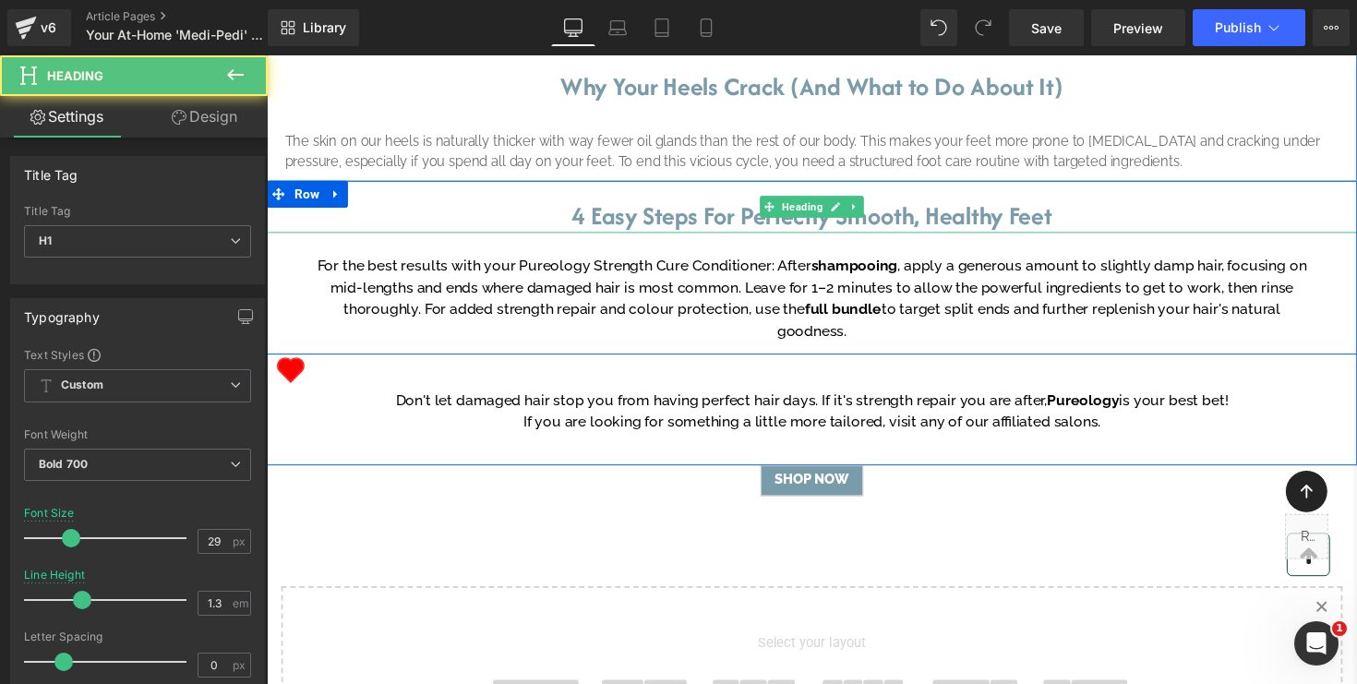
click at [959, 237] on font "4 Easy Steps For Perfectly Smooth, Healthy Feet" at bounding box center [826, 219] width 492 height 36
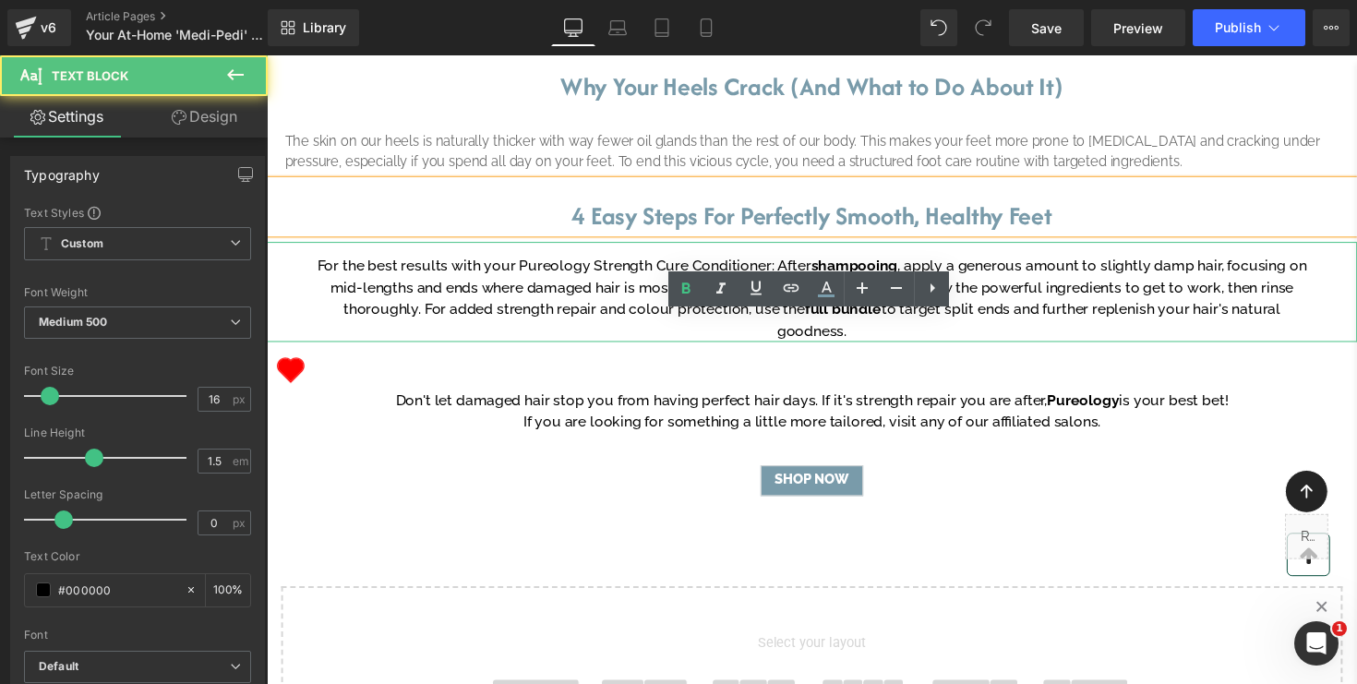
click at [926, 349] on p "For the best results with your Pureology Strength Cure Conditioner: After shamp…" at bounding box center [825, 304] width 1025 height 89
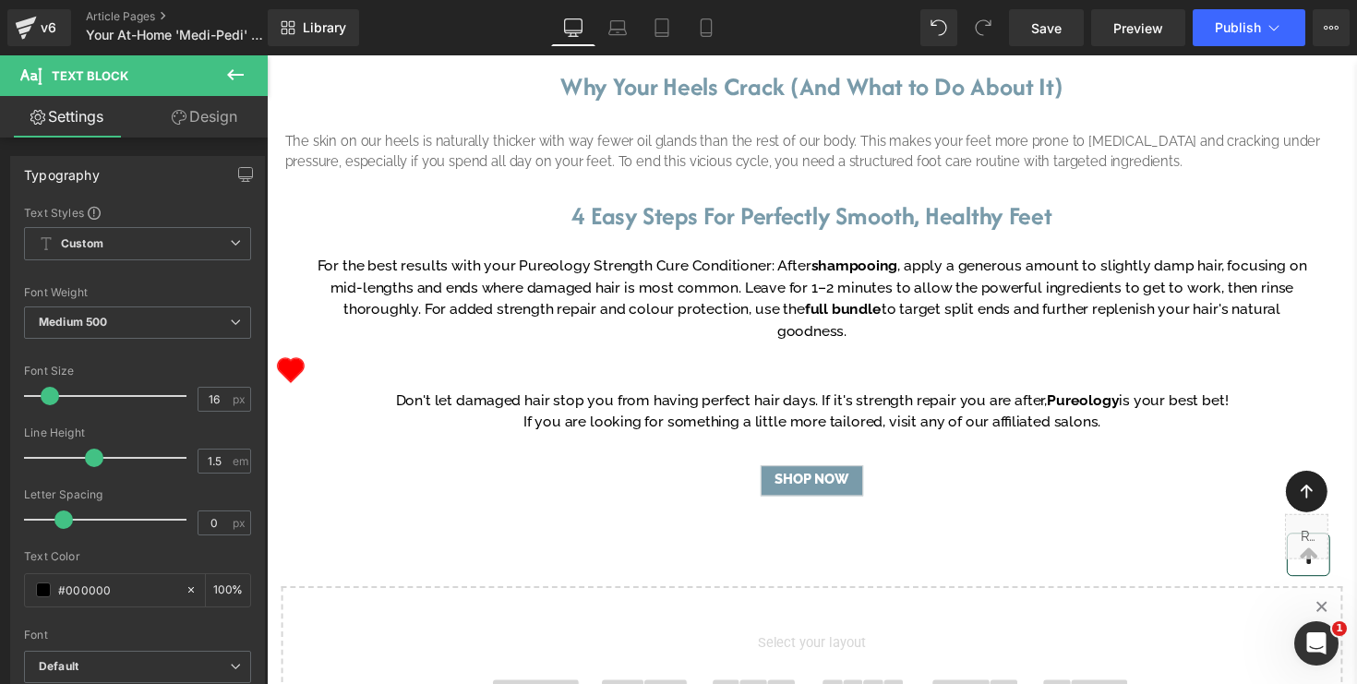
click at [173, 115] on icon at bounding box center [179, 117] width 15 height 15
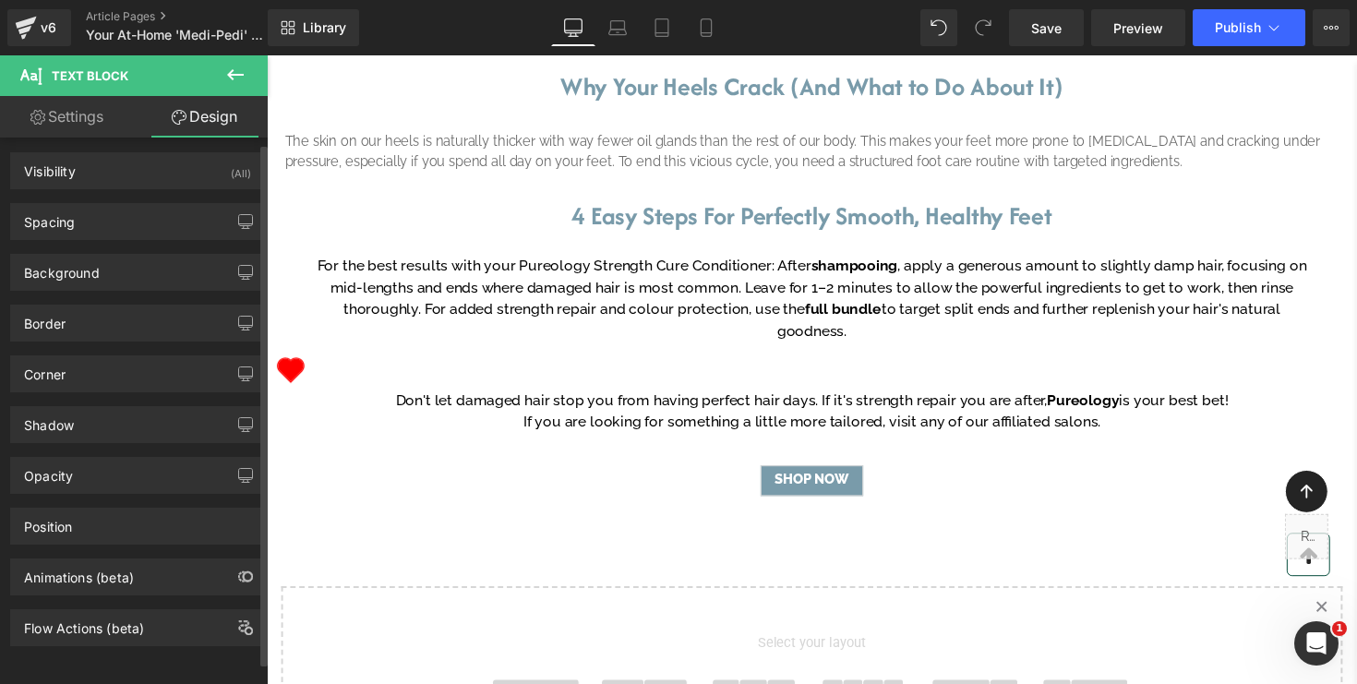
scroll to position [0, 0]
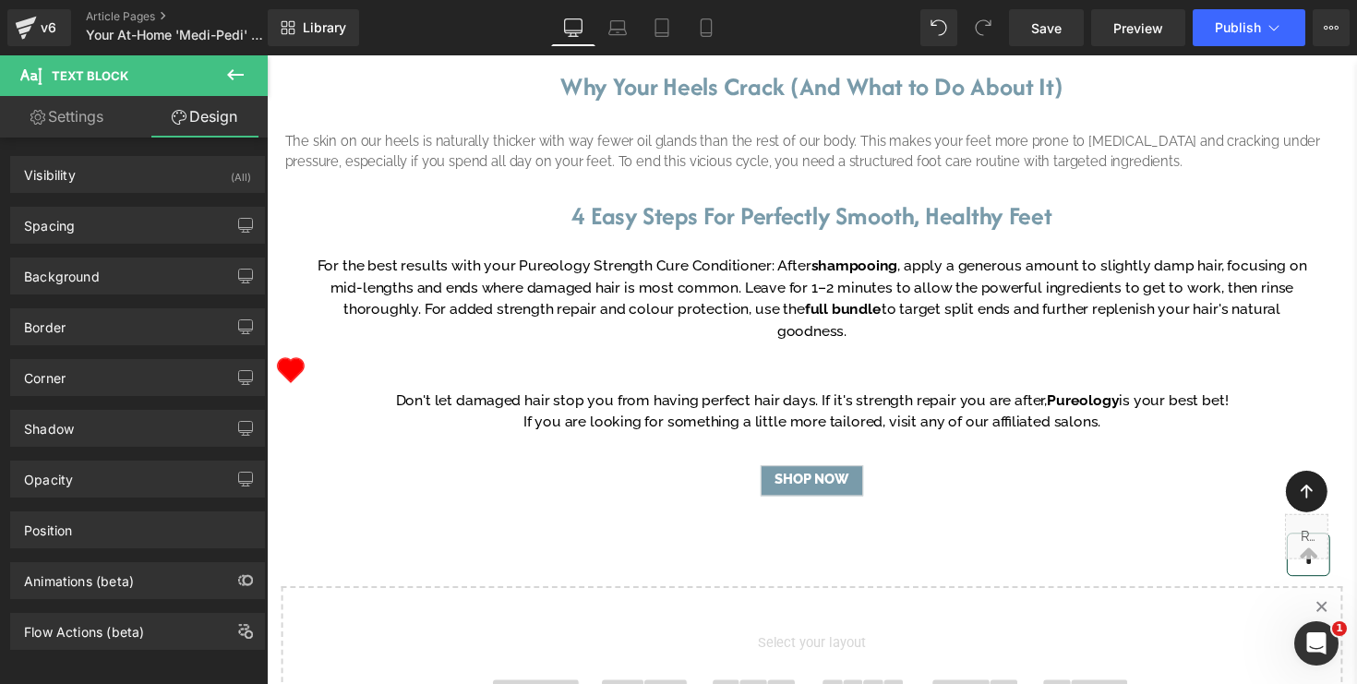
click at [102, 127] on link "Settings" at bounding box center [67, 117] width 134 height 42
type input "100"
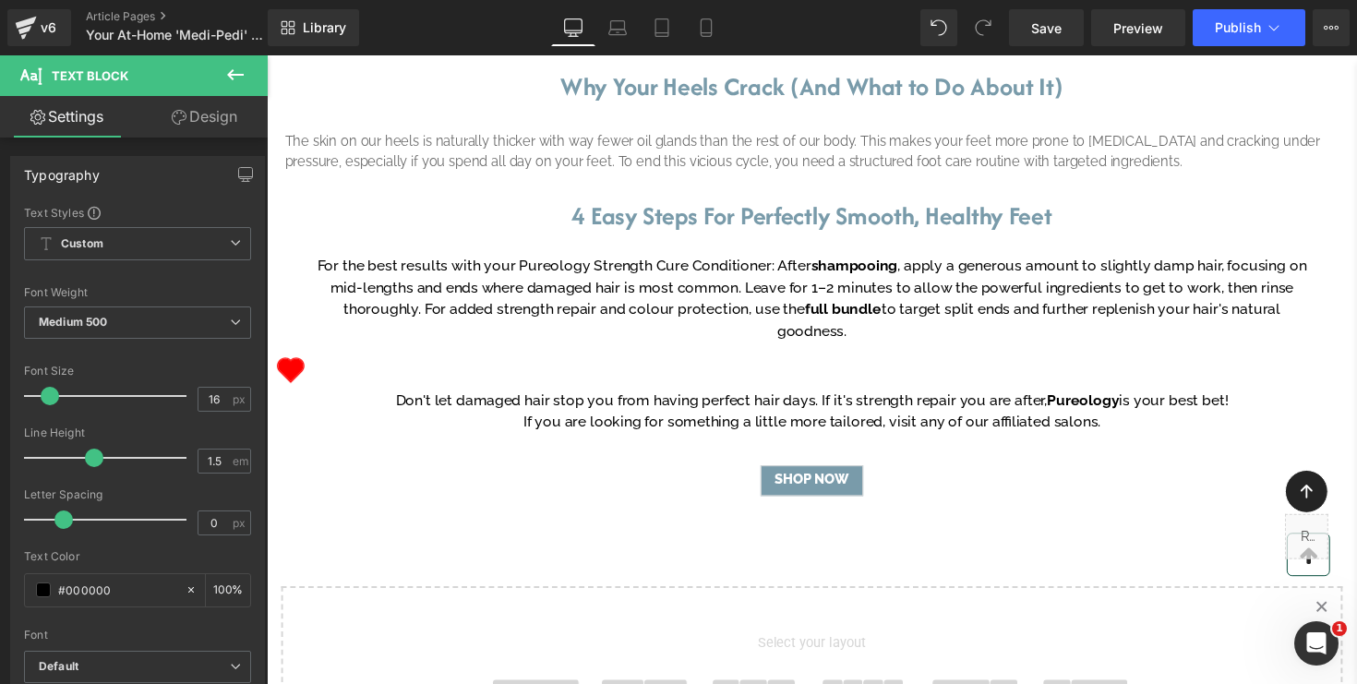
click at [232, 71] on icon at bounding box center [235, 74] width 17 height 11
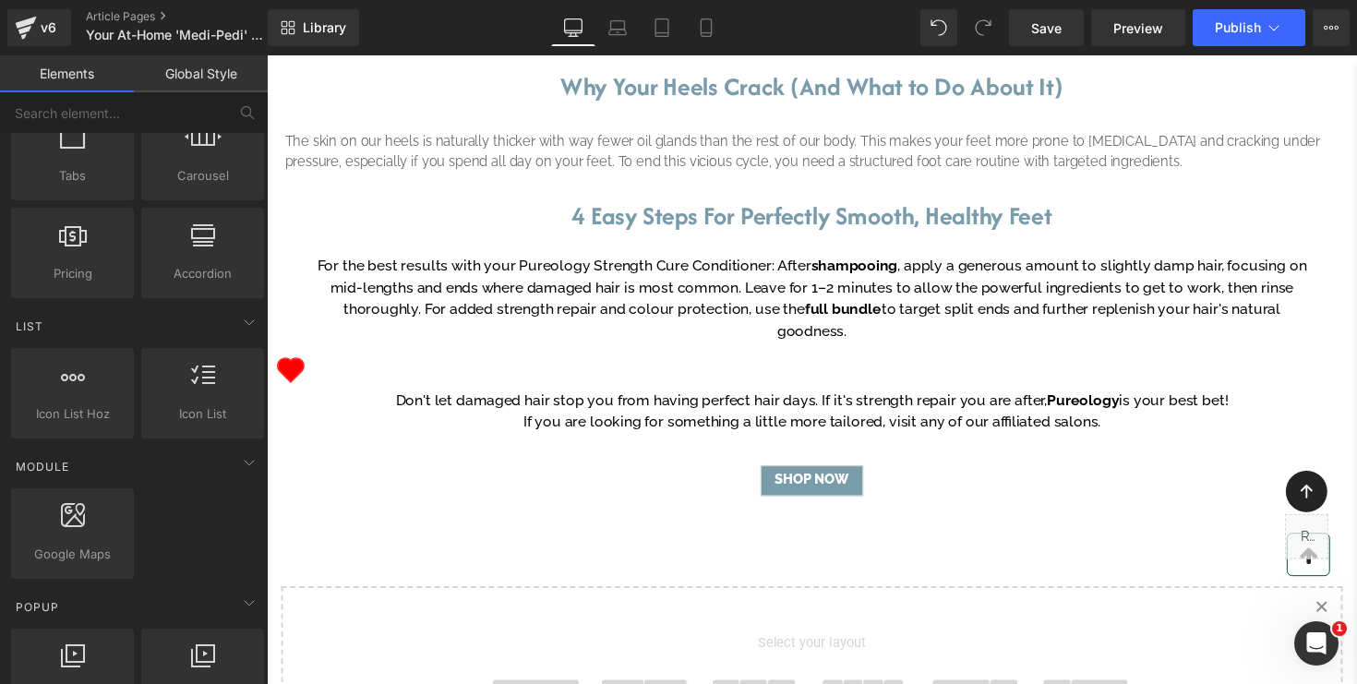
scroll to position [645, 0]
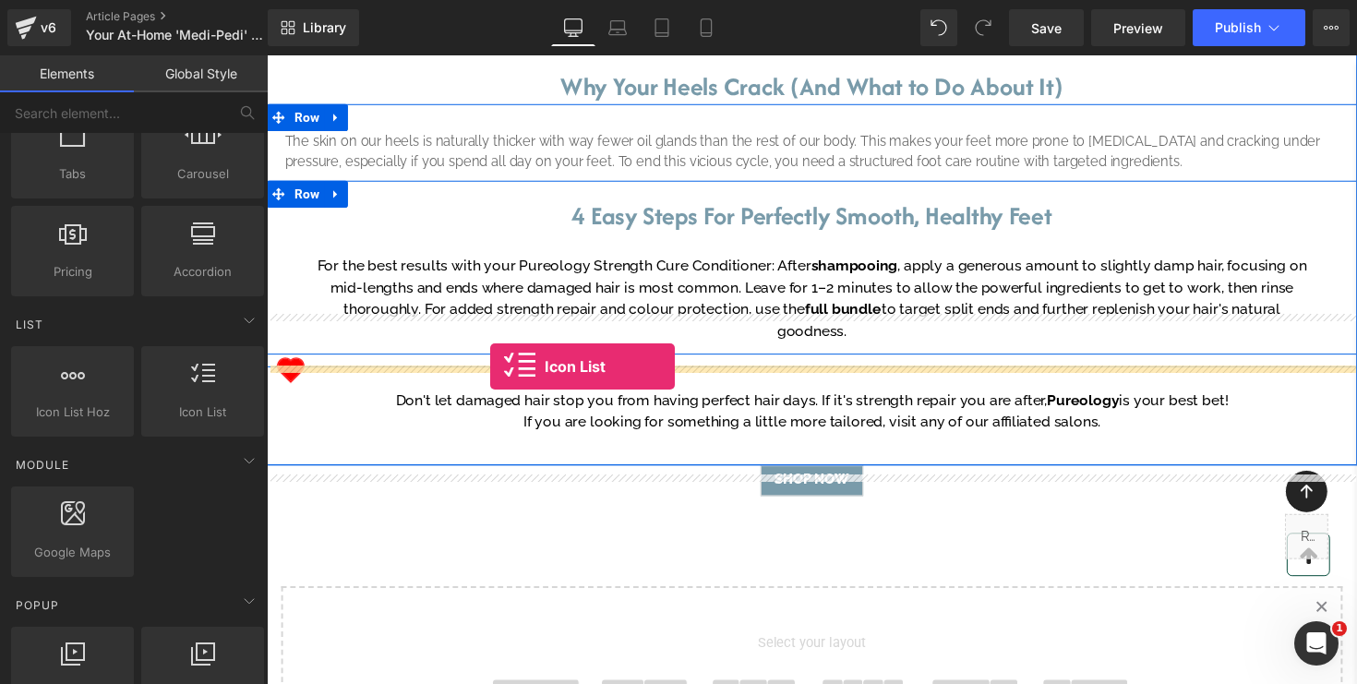
drag, startPoint x: 471, startPoint y: 440, endPoint x: 496, endPoint y: 375, distance: 69.3
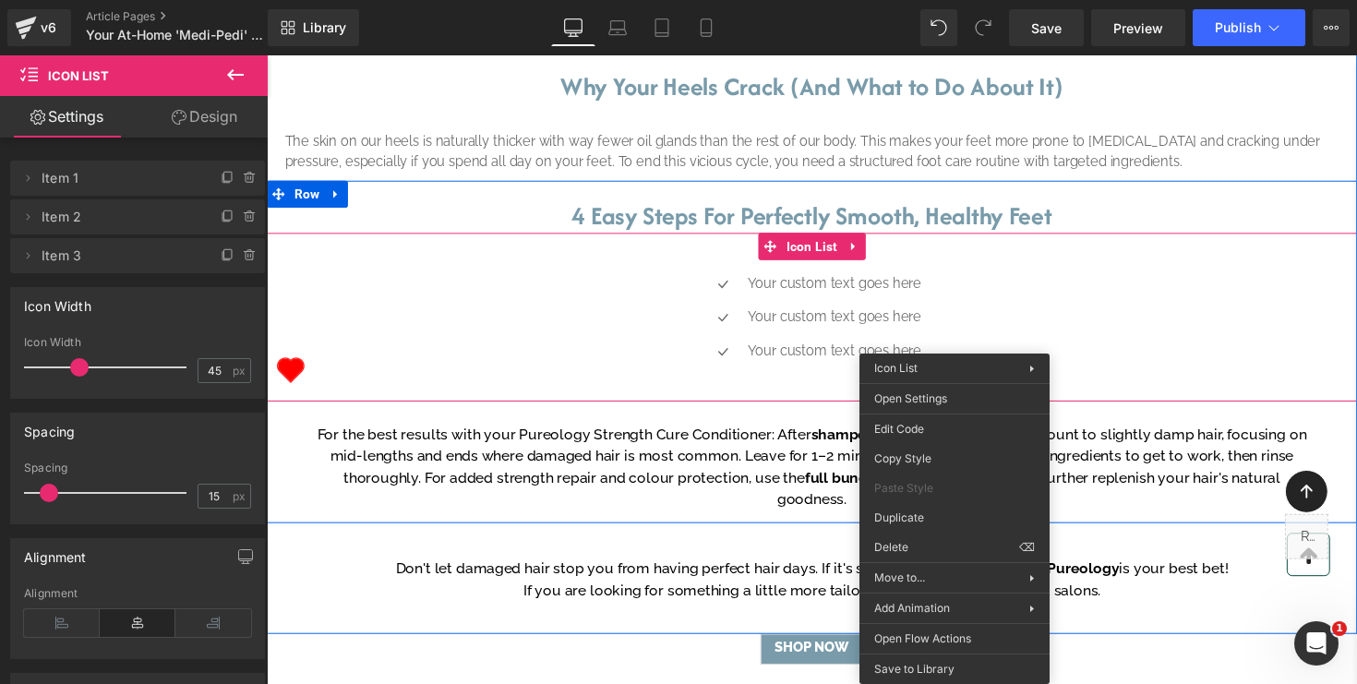
click at [1121, 383] on div "Icon Your custom text goes here Text Block Icon Your custom text goes here Text…" at bounding box center [825, 331] width 1117 height 104
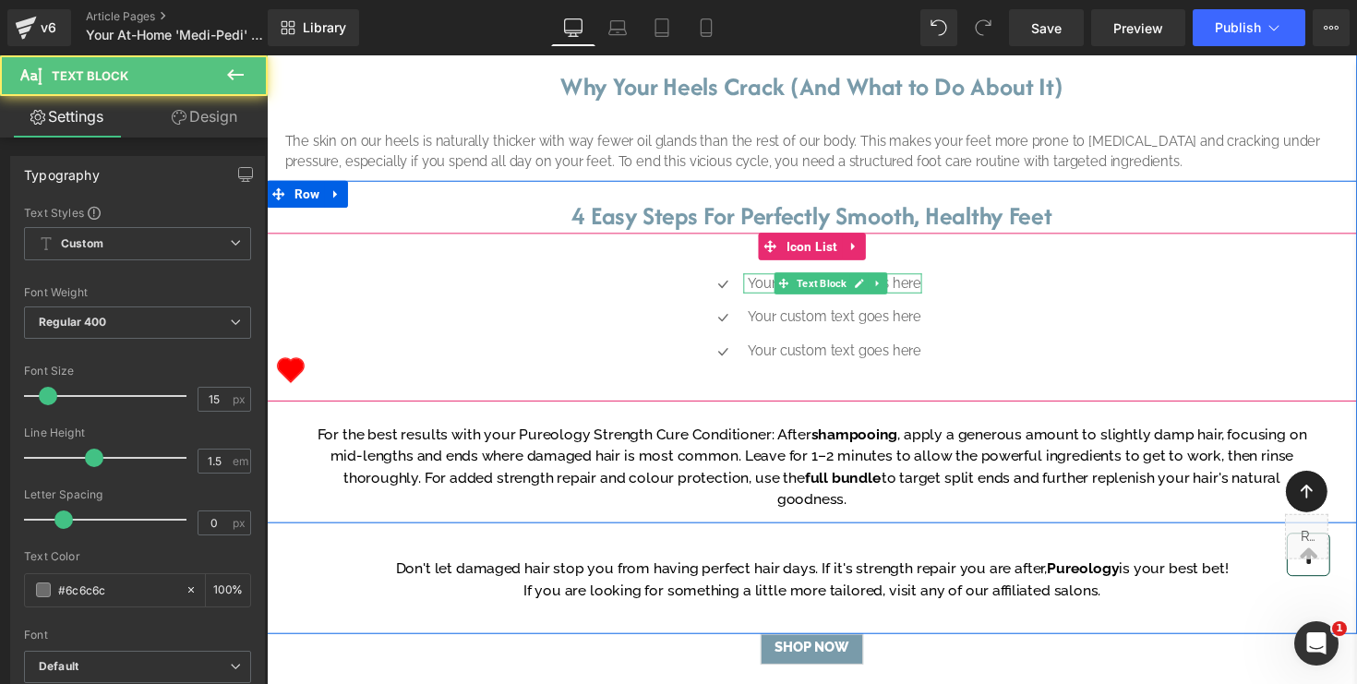
click at [907, 300] on p "Your custom text goes here" at bounding box center [849, 289] width 178 height 21
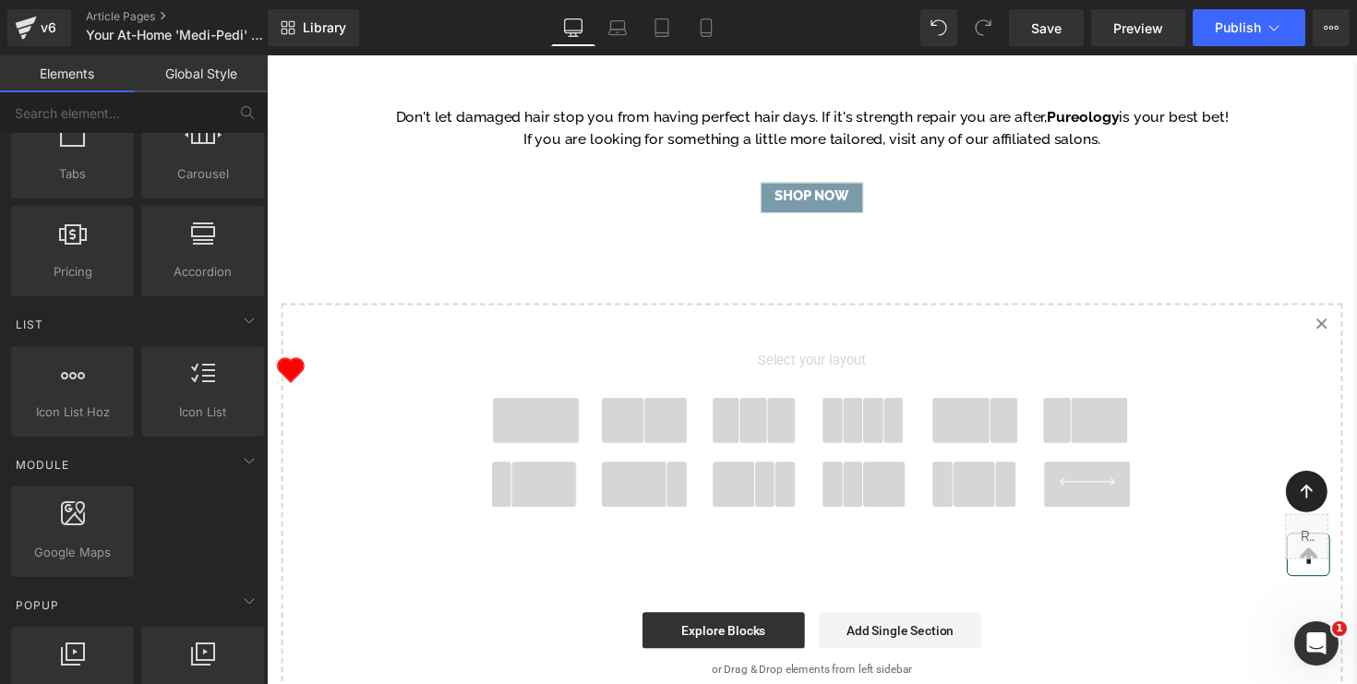
click at [540, 452] on span at bounding box center [543, 429] width 89 height 46
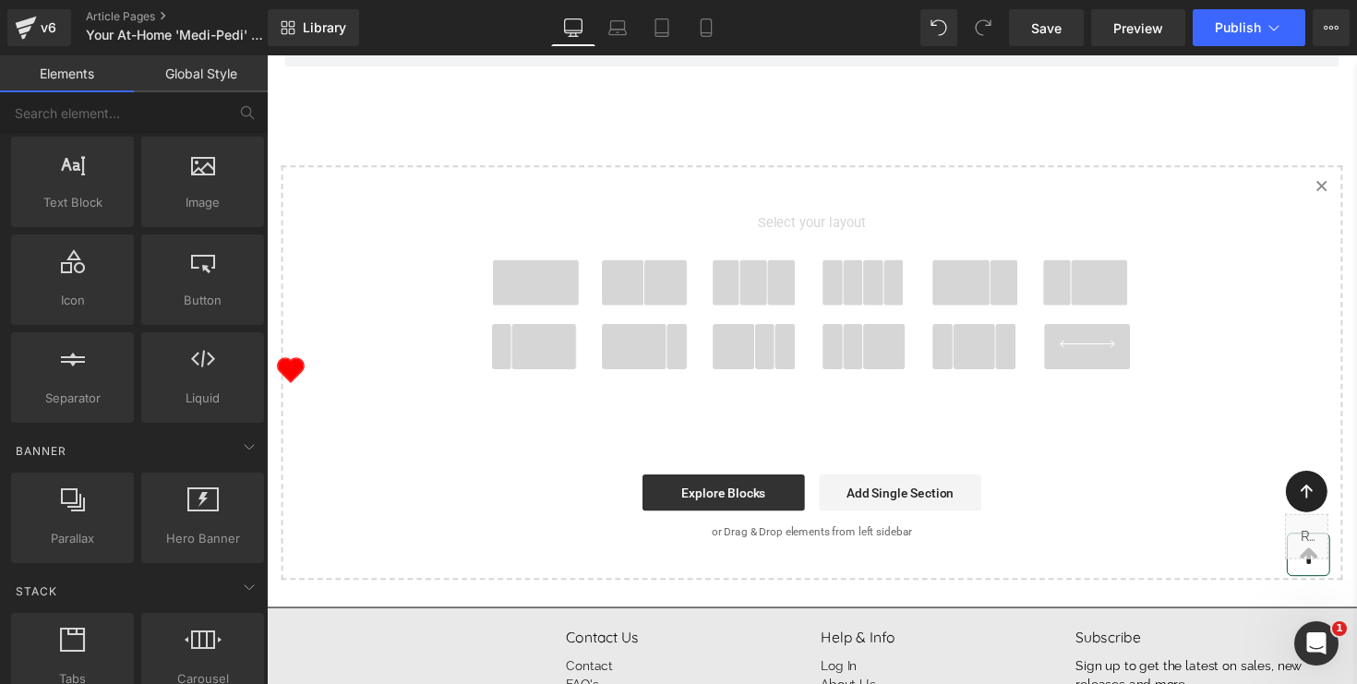
scroll to position [0, 0]
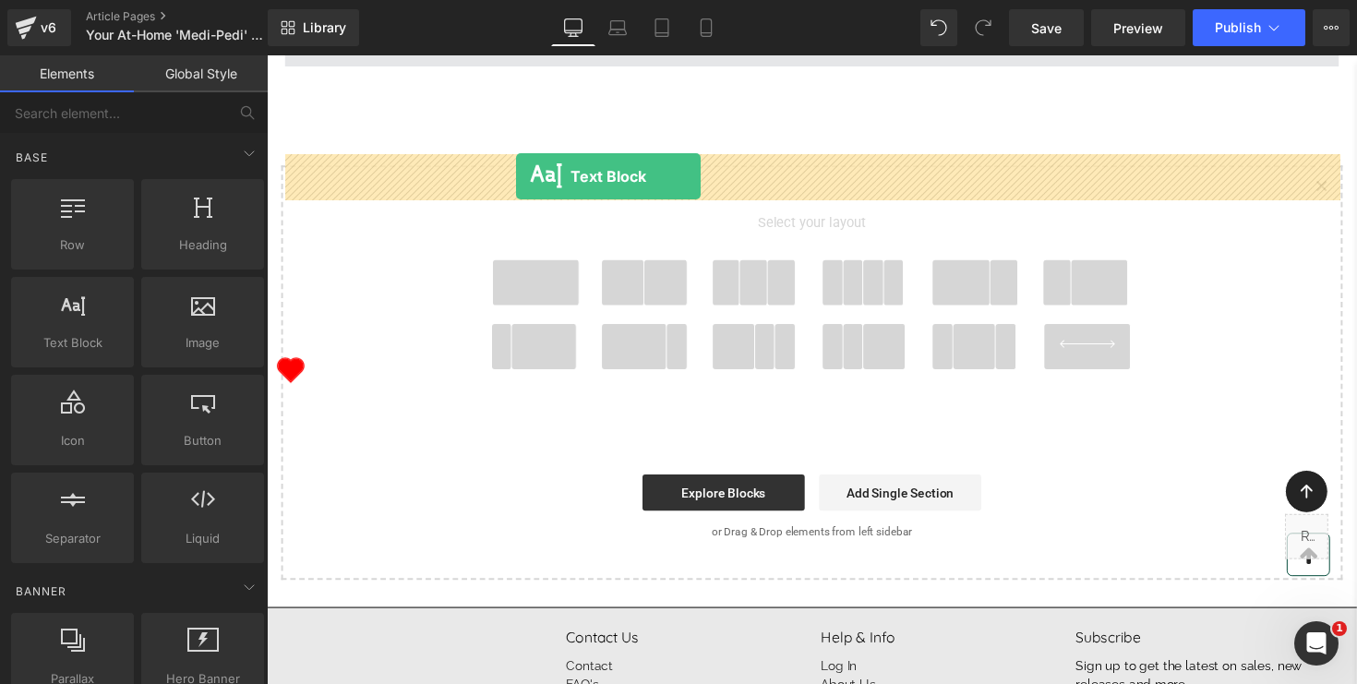
drag, startPoint x: 343, startPoint y: 399, endPoint x: 523, endPoint y: 179, distance: 284.1
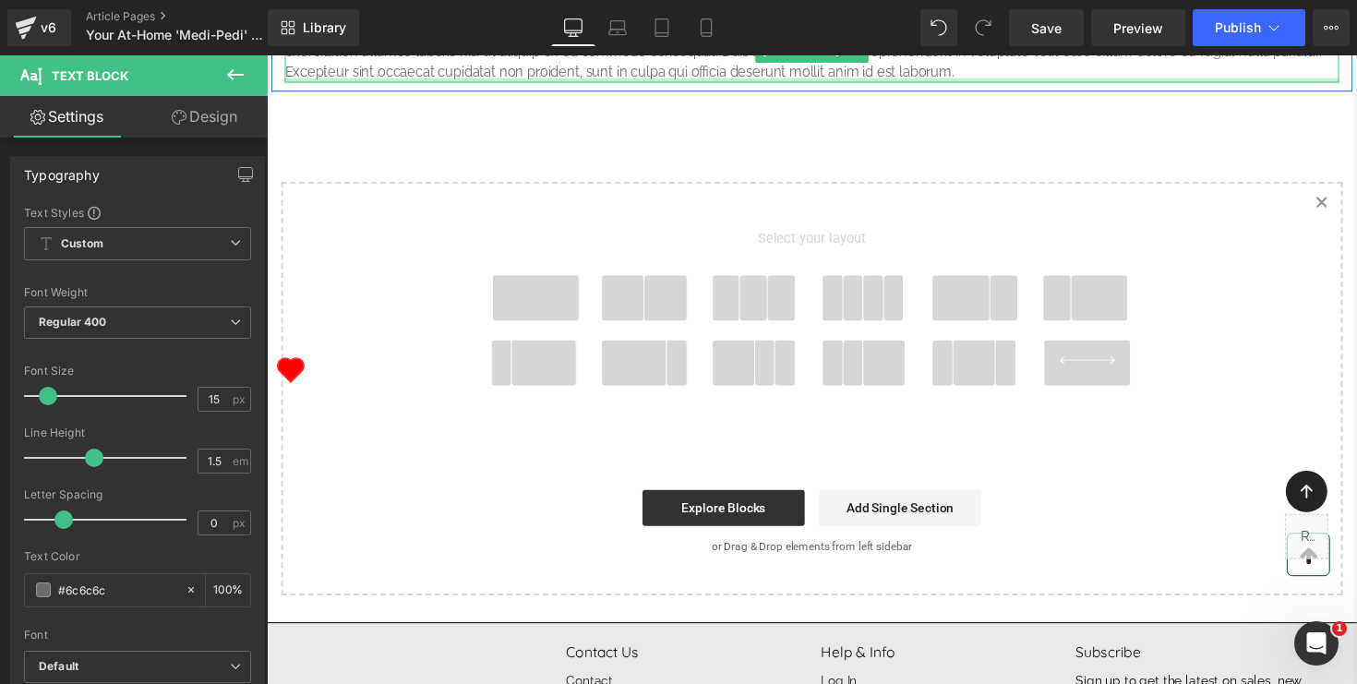
drag, startPoint x: 997, startPoint y: 214, endPoint x: 356, endPoint y: 175, distance: 642.0
click at [354, 83] on div "Lorem ipsum dolor sit amet, consectetur adipiscing elit, sed do eiusmod tempor …" at bounding box center [825, 51] width 1080 height 63
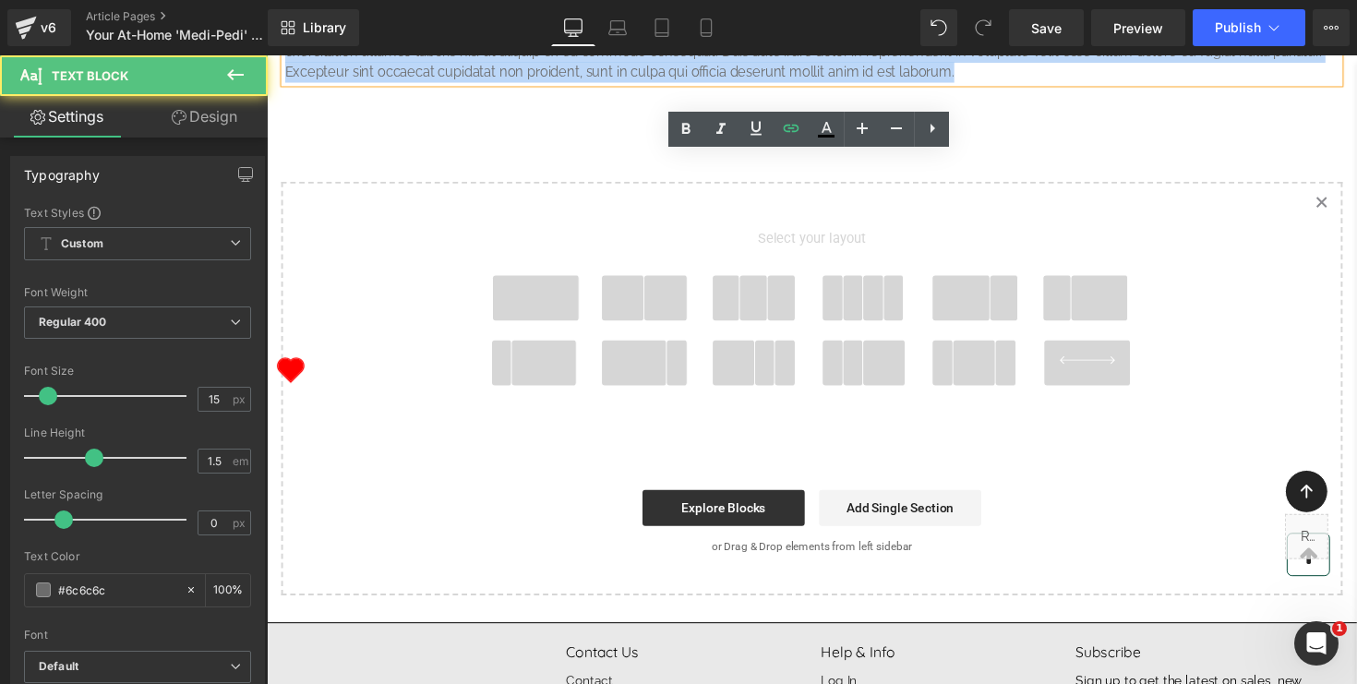
drag, startPoint x: 983, startPoint y: 209, endPoint x: 251, endPoint y: 160, distance: 733.0
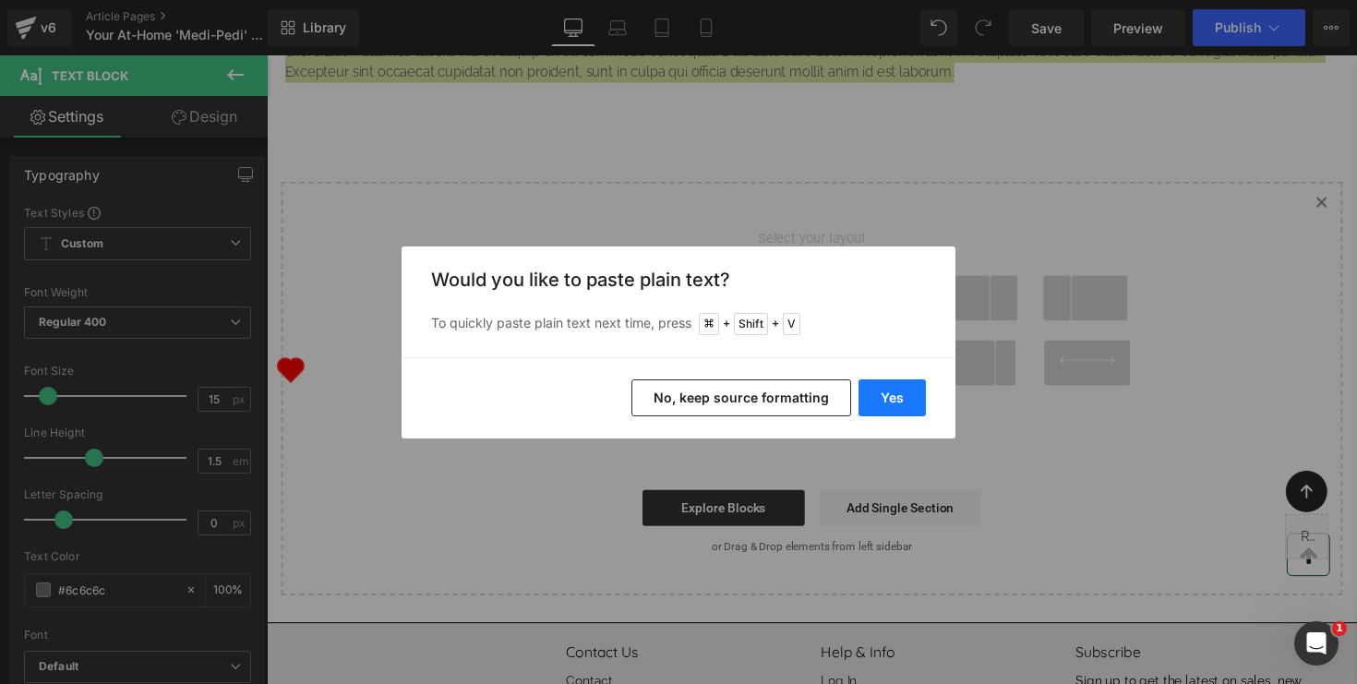
click at [898, 400] on button "Yes" at bounding box center [892, 398] width 67 height 37
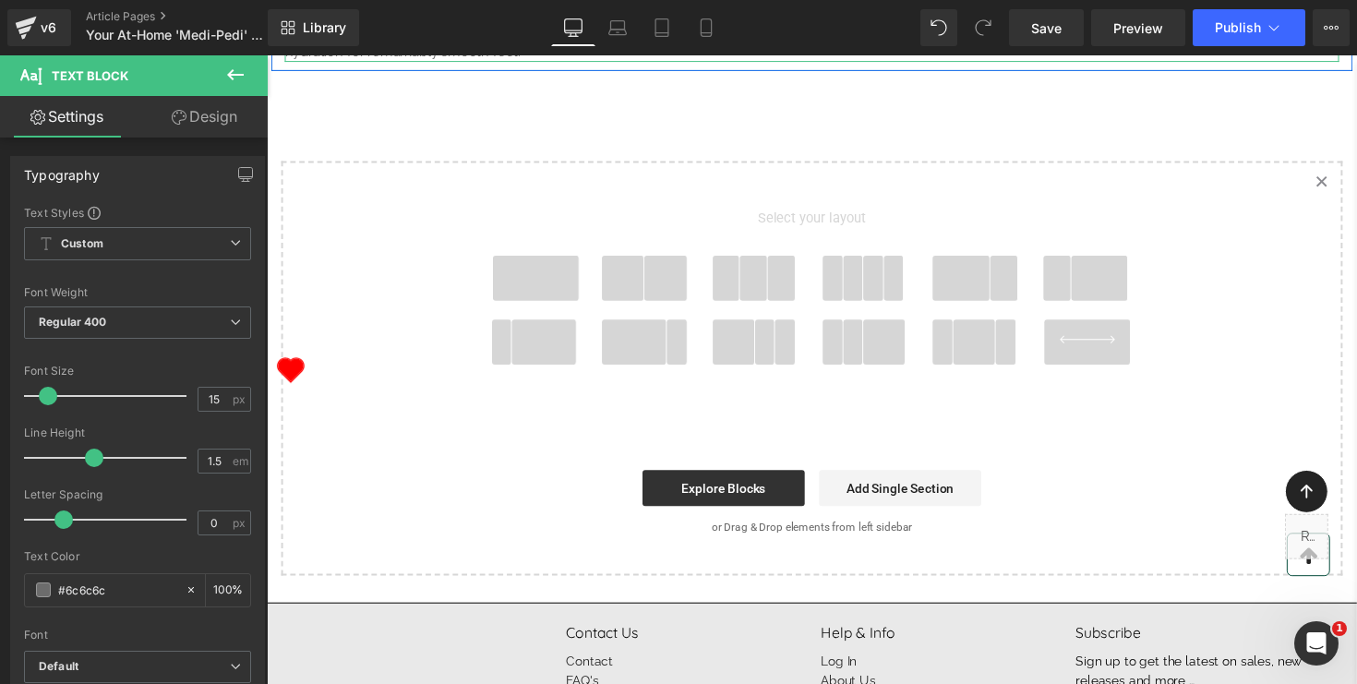
click at [717, 62] on p "Stop wasting precious time scrubbing your feet to no avail. This intensive mois…" at bounding box center [825, 41] width 1080 height 42
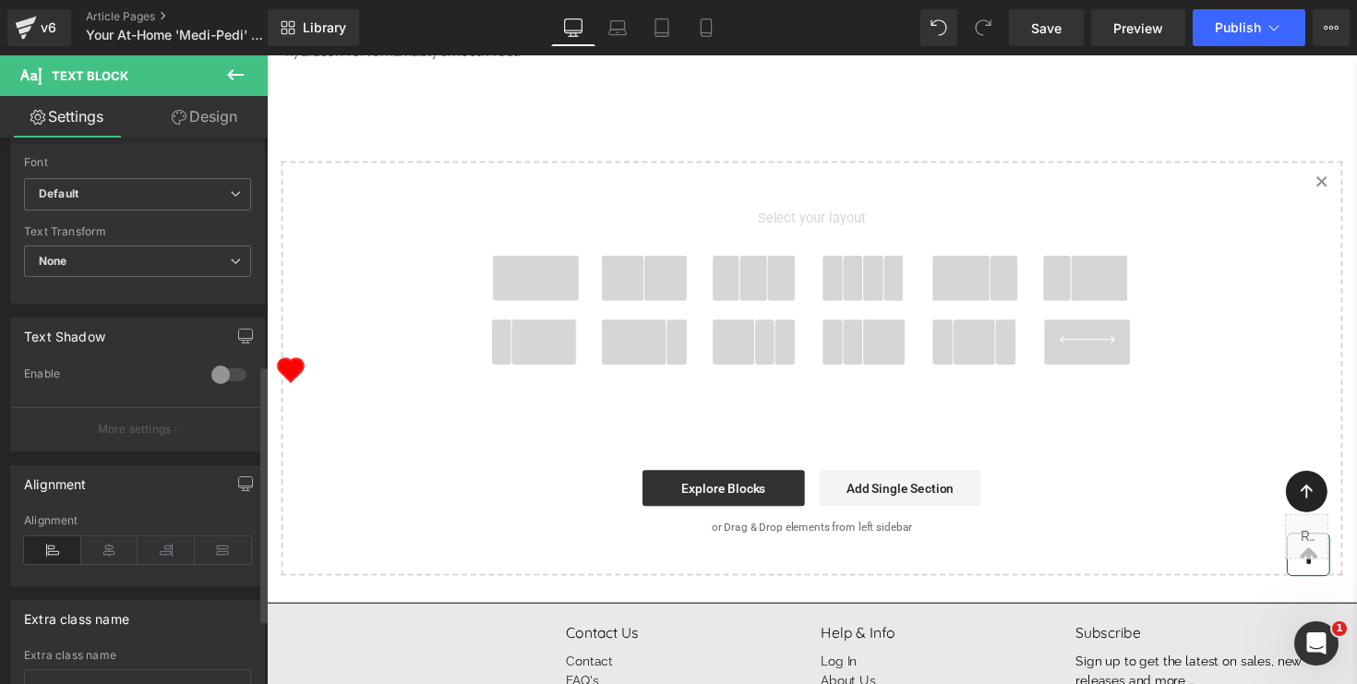
scroll to position [490, 0]
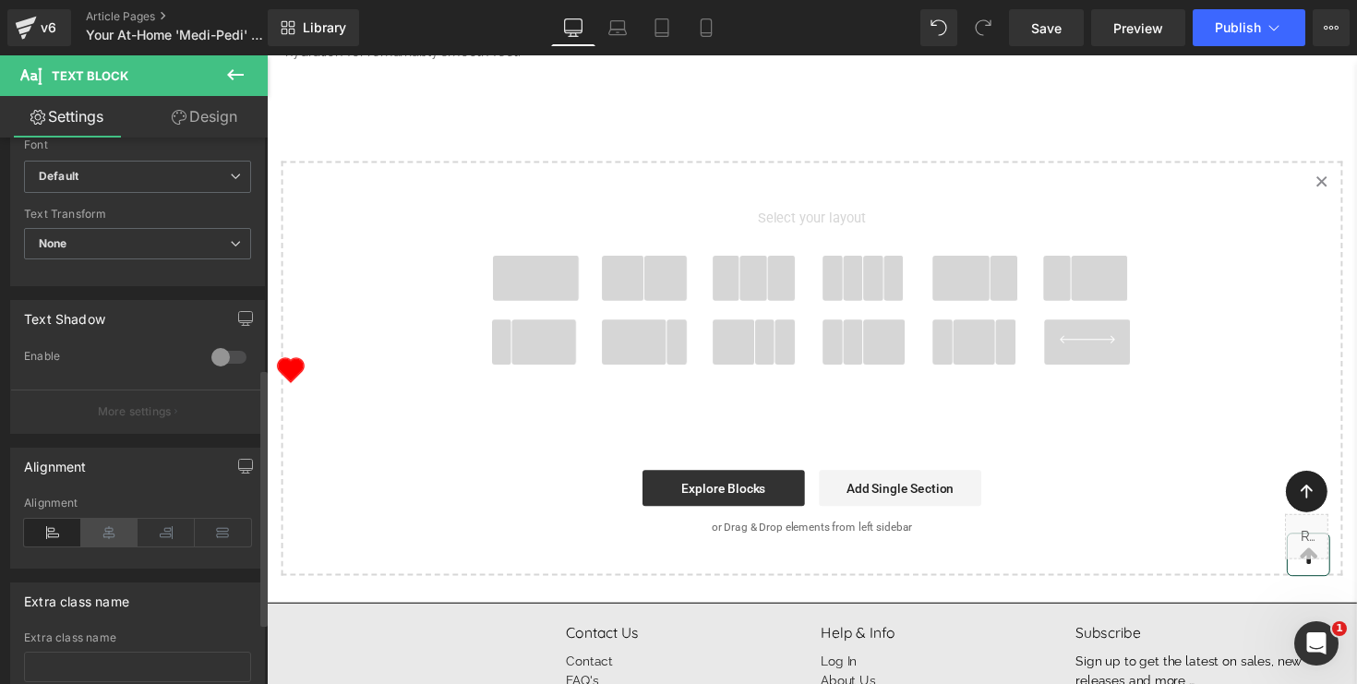
click at [105, 538] on icon at bounding box center [109, 533] width 57 height 28
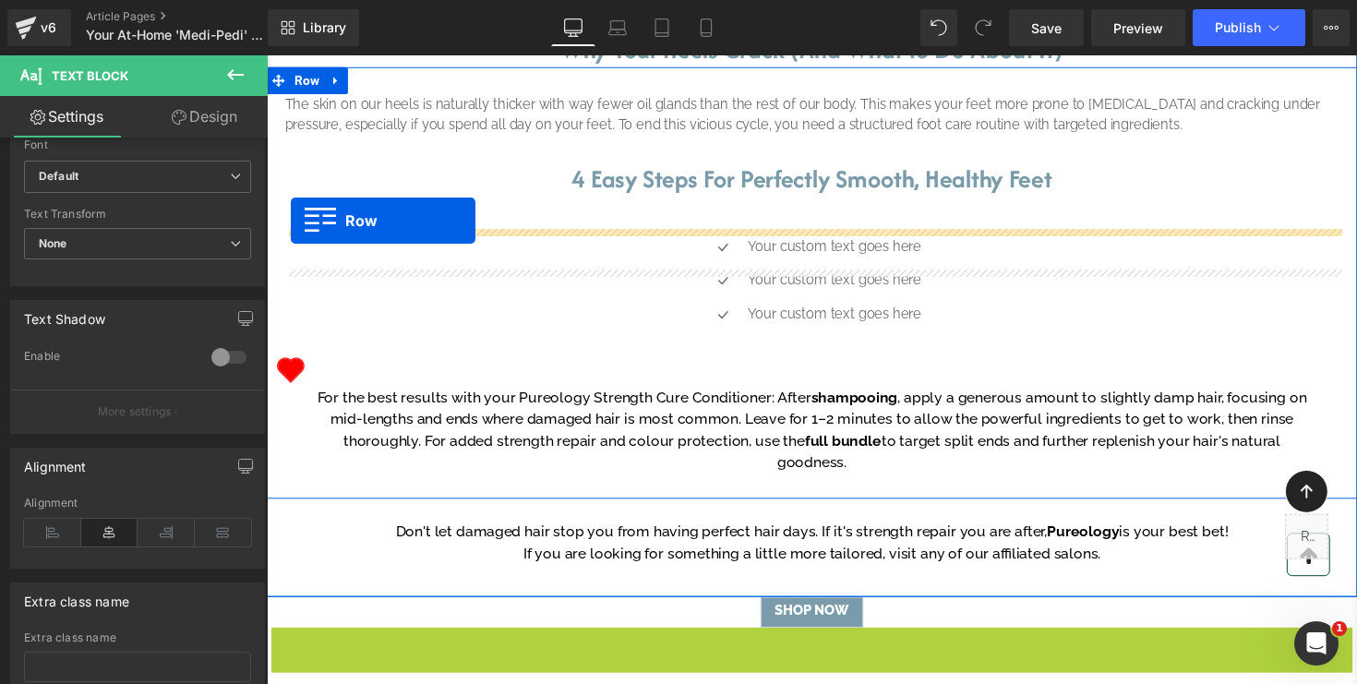
scroll to position [802, 0]
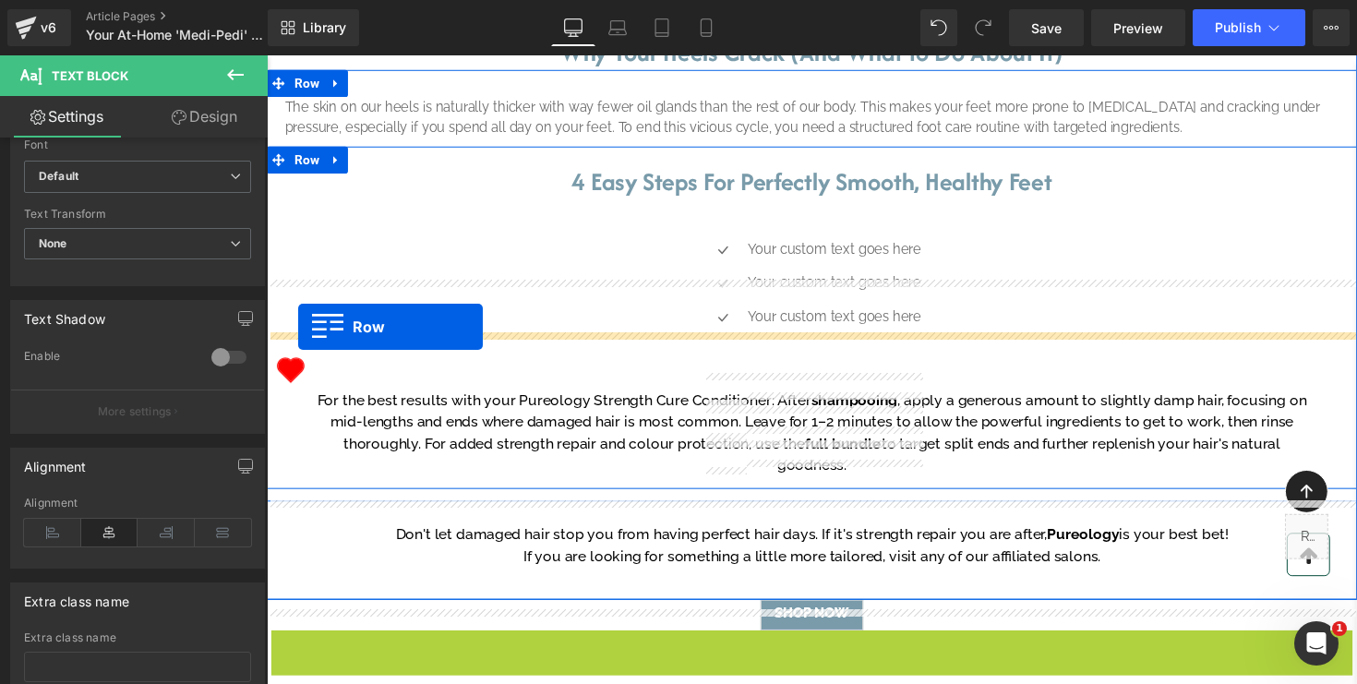
drag, startPoint x: 281, startPoint y: 268, endPoint x: 299, endPoint y: 333, distance: 68.1
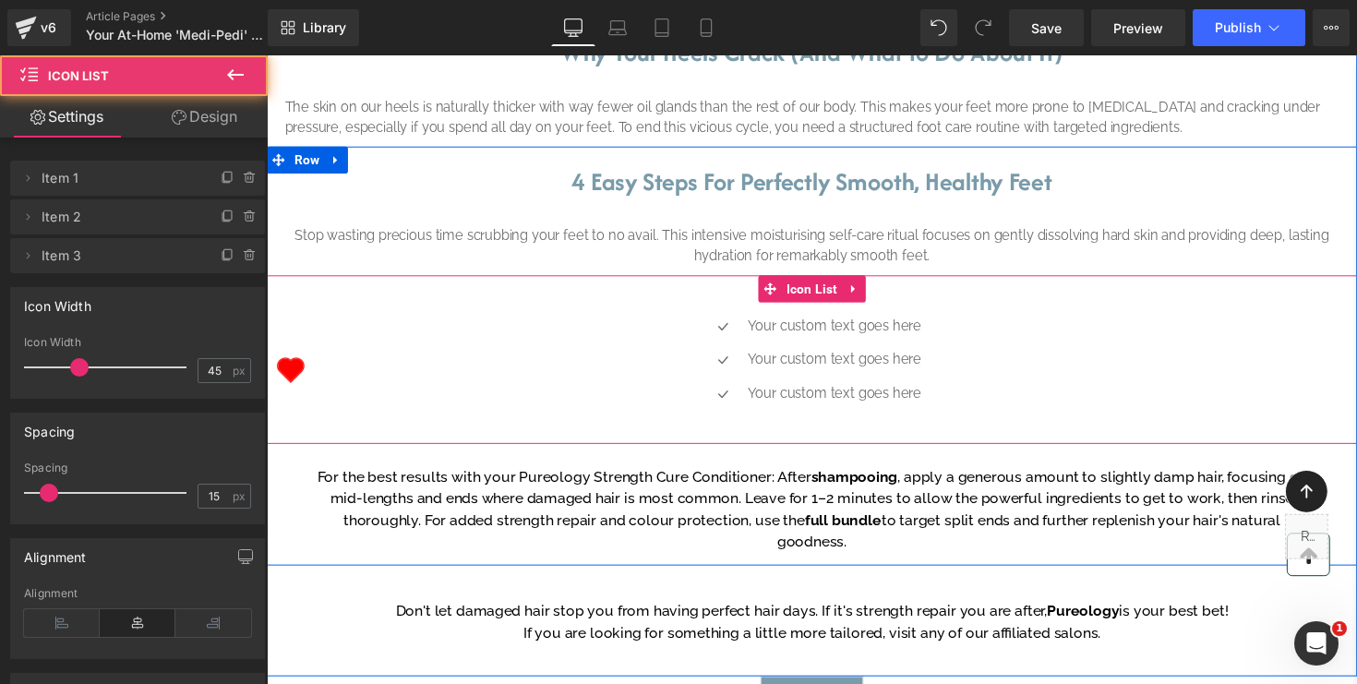
click at [428, 427] on div "Icon Your custom text goes here Text Block Icon Your custom text goes here Text…" at bounding box center [825, 374] width 1117 height 104
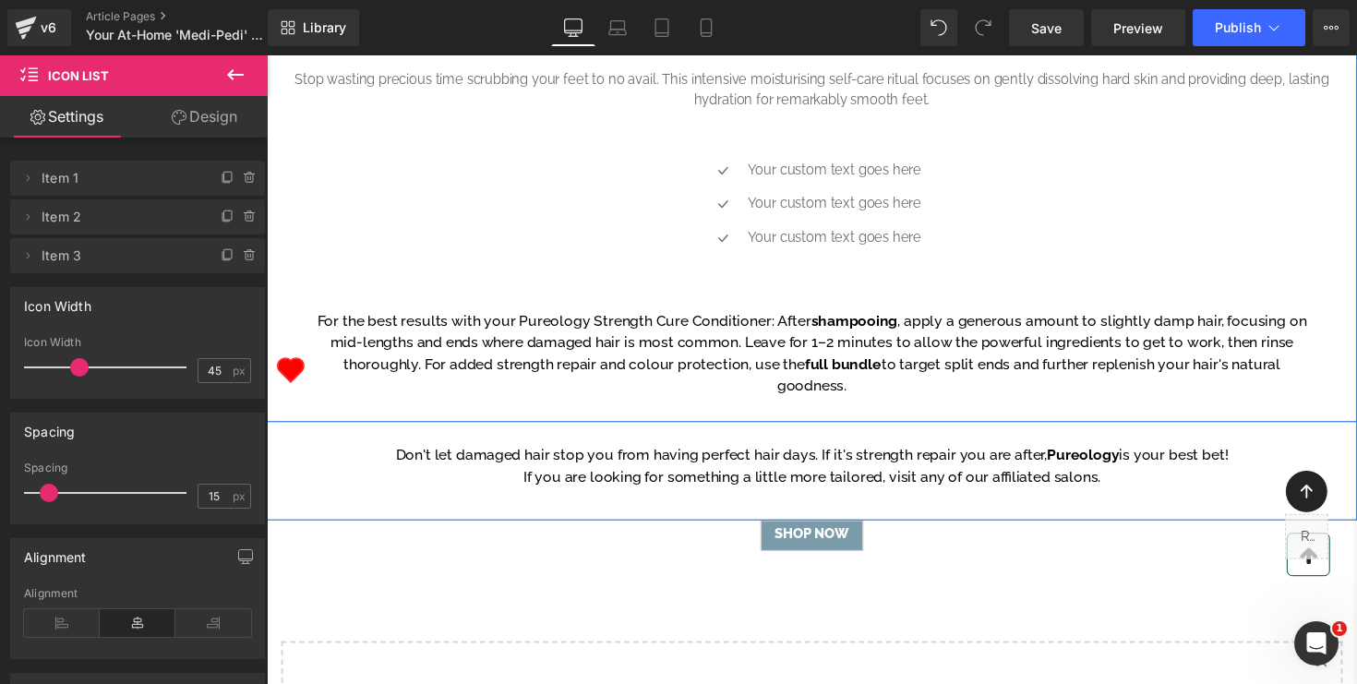
scroll to position [985, 0]
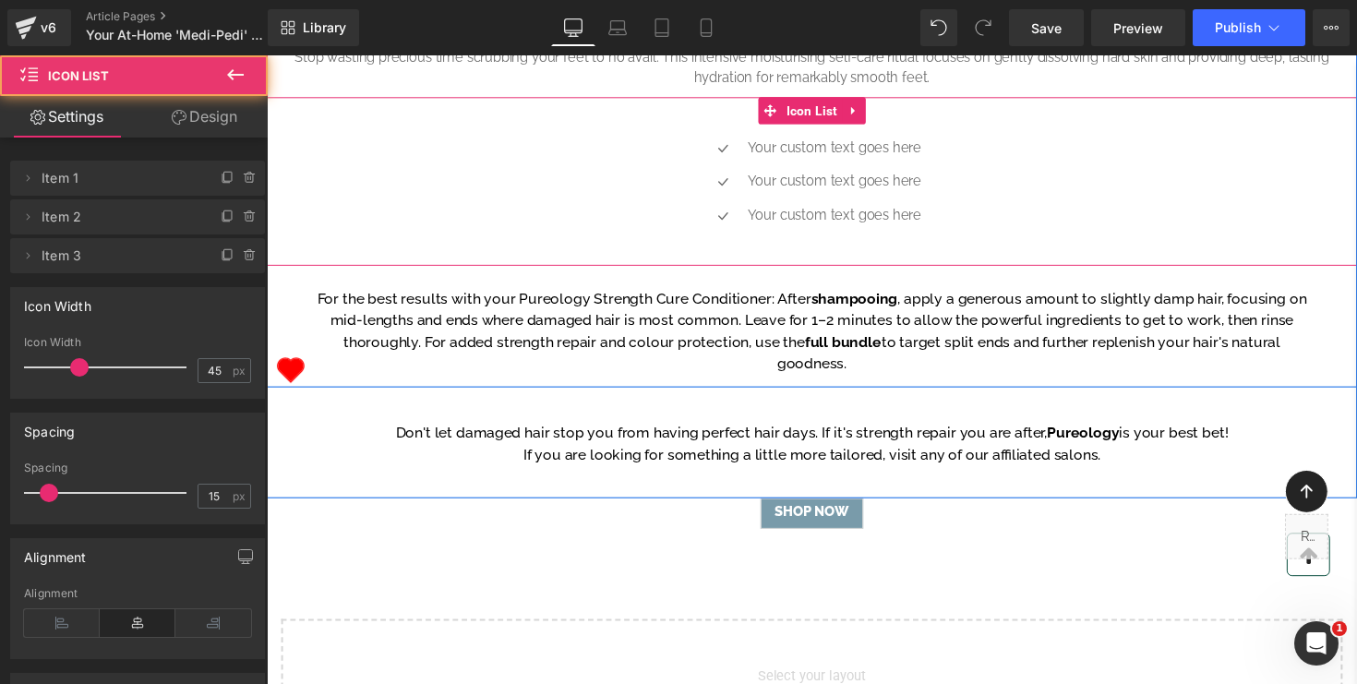
click at [742, 244] on ul "Icon Your custom text goes here Text Block Icon Your custom text goes here Text…" at bounding box center [826, 191] width 224 height 104
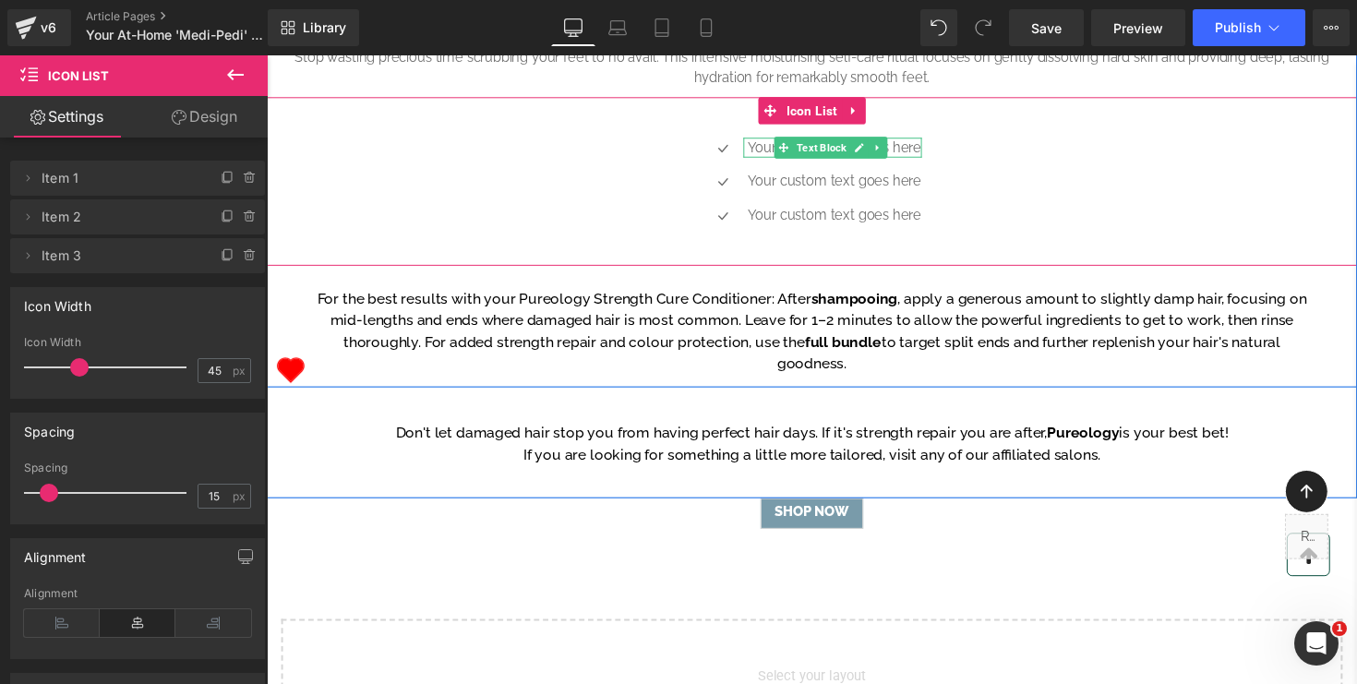
click at [854, 161] on span "Text Block" at bounding box center [835, 150] width 58 height 22
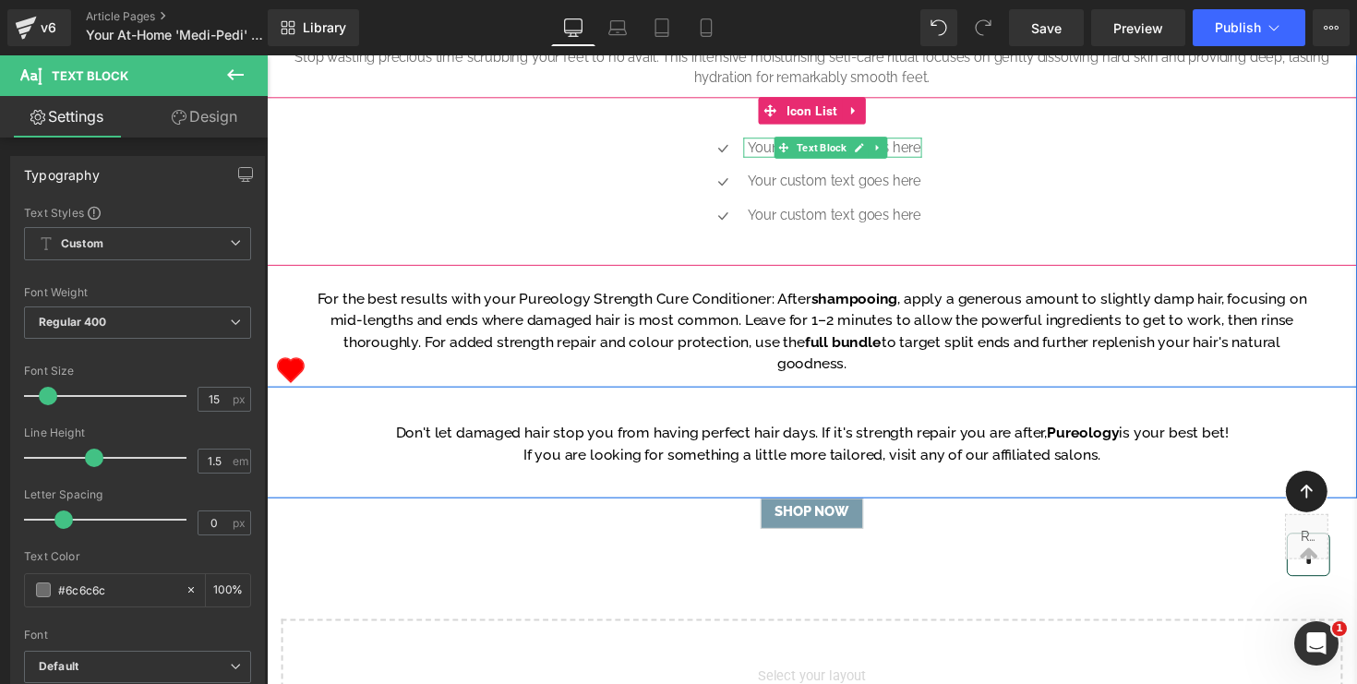
click at [923, 161] on p "Your custom text goes here" at bounding box center [849, 149] width 178 height 21
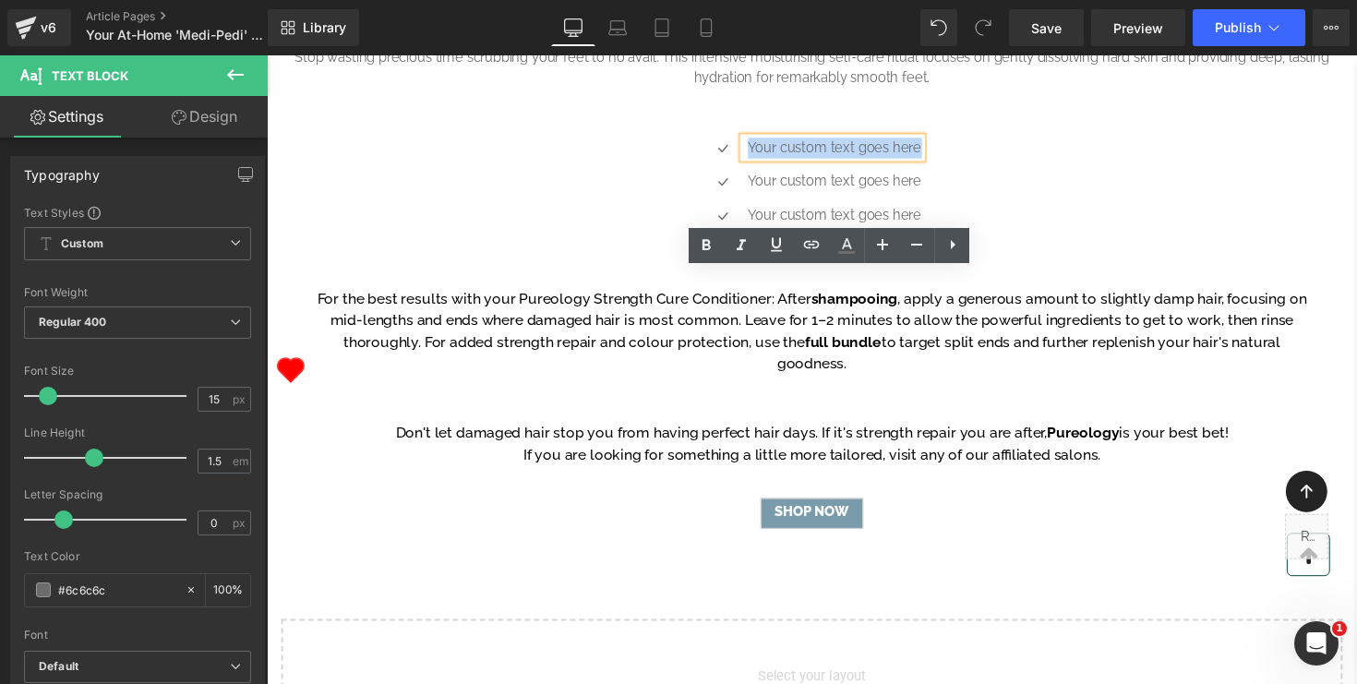
drag, startPoint x: 763, startPoint y: 283, endPoint x: 941, endPoint y: 284, distance: 178.2
click at [941, 244] on div "Icon Your custom text goes here Text Block Icon Your custom text goes here Text…" at bounding box center [825, 191] width 1117 height 104
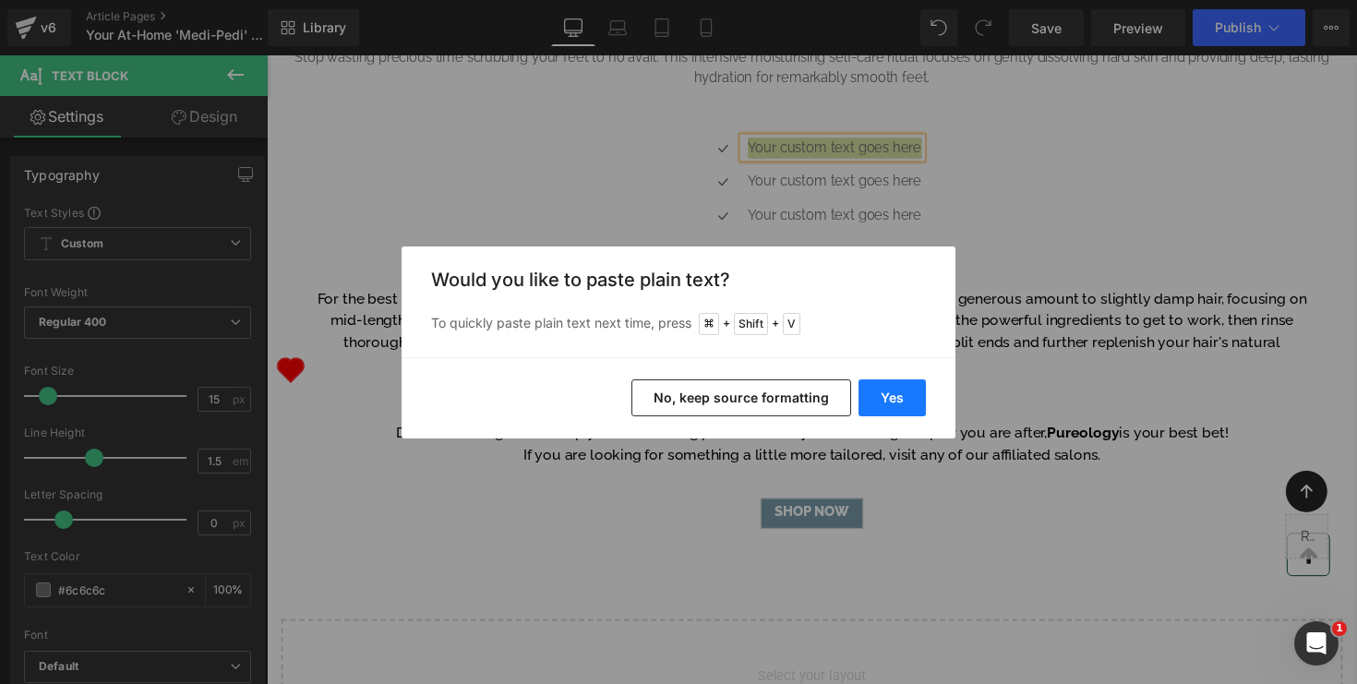
click at [903, 397] on button "Yes" at bounding box center [892, 398] width 67 height 37
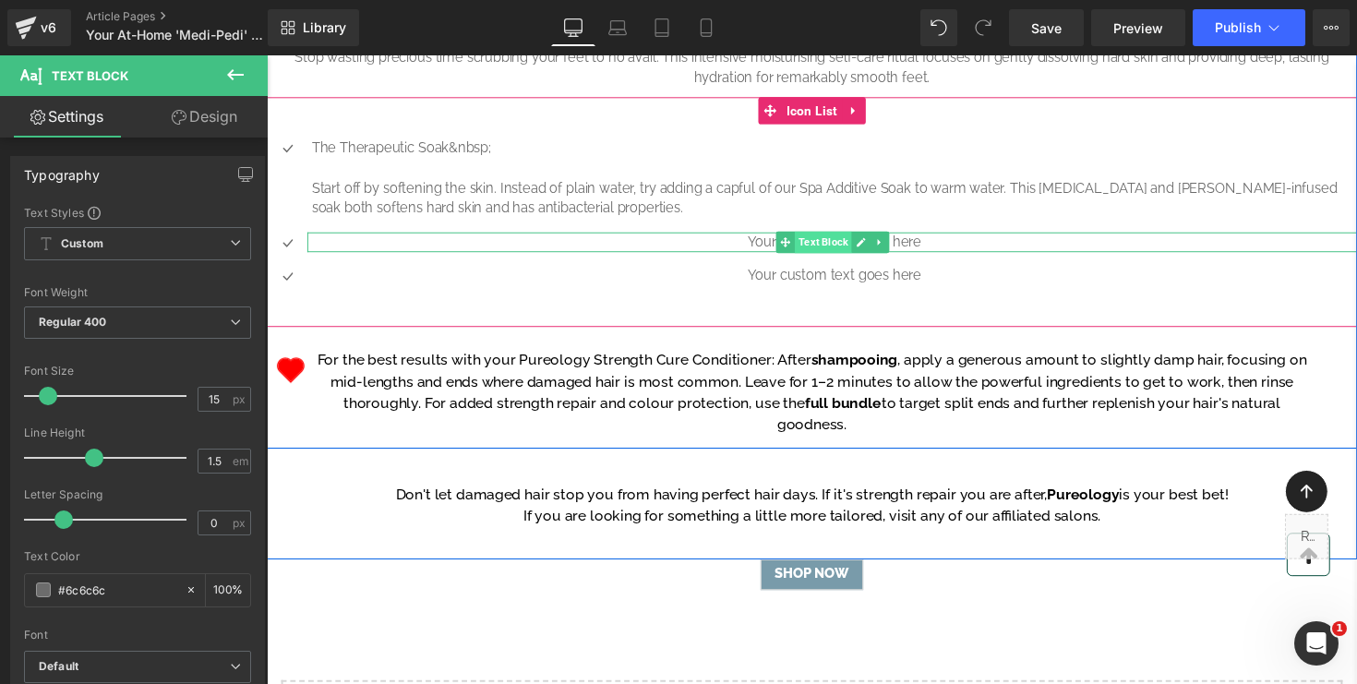
click at [826, 258] on span "Text Block" at bounding box center [837, 246] width 58 height 22
click at [512, 258] on p "Your custom text goes here" at bounding box center [848, 246] width 1071 height 21
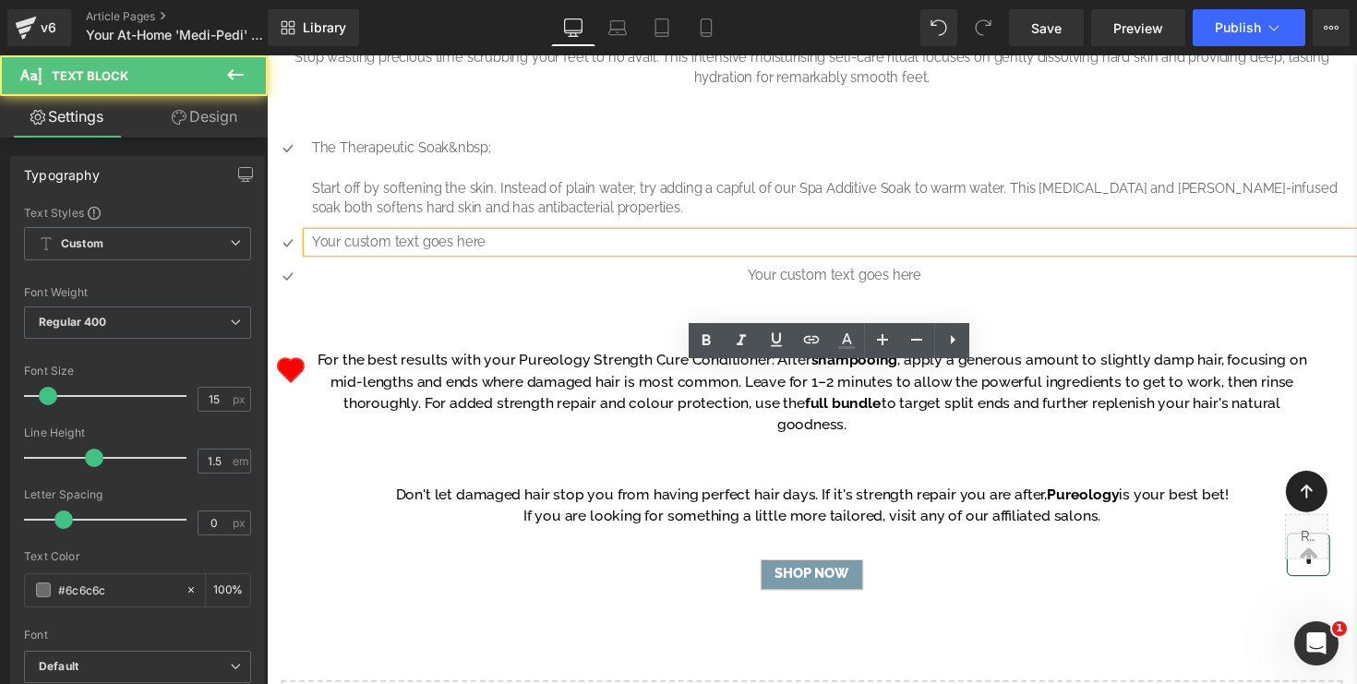
click at [512, 258] on p "Your custom text goes here" at bounding box center [848, 246] width 1071 height 21
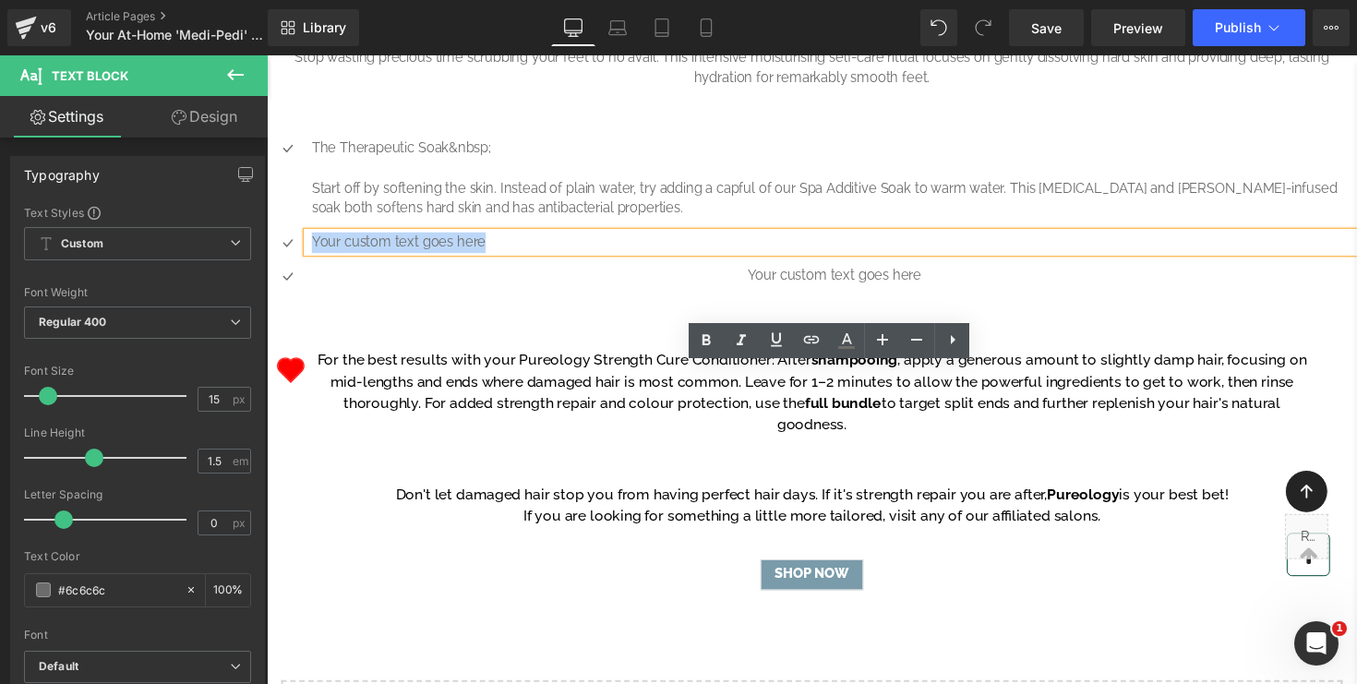
drag, startPoint x: 512, startPoint y: 384, endPoint x: 301, endPoint y: 372, distance: 210.9
click at [301, 372] on body "Login 0 Cart SHOP BY BRAND HAIR SHAMPOO CONDITIONER TREATMENT ELECTRICAL STYLIN…" at bounding box center [825, 274] width 1117 height 2409
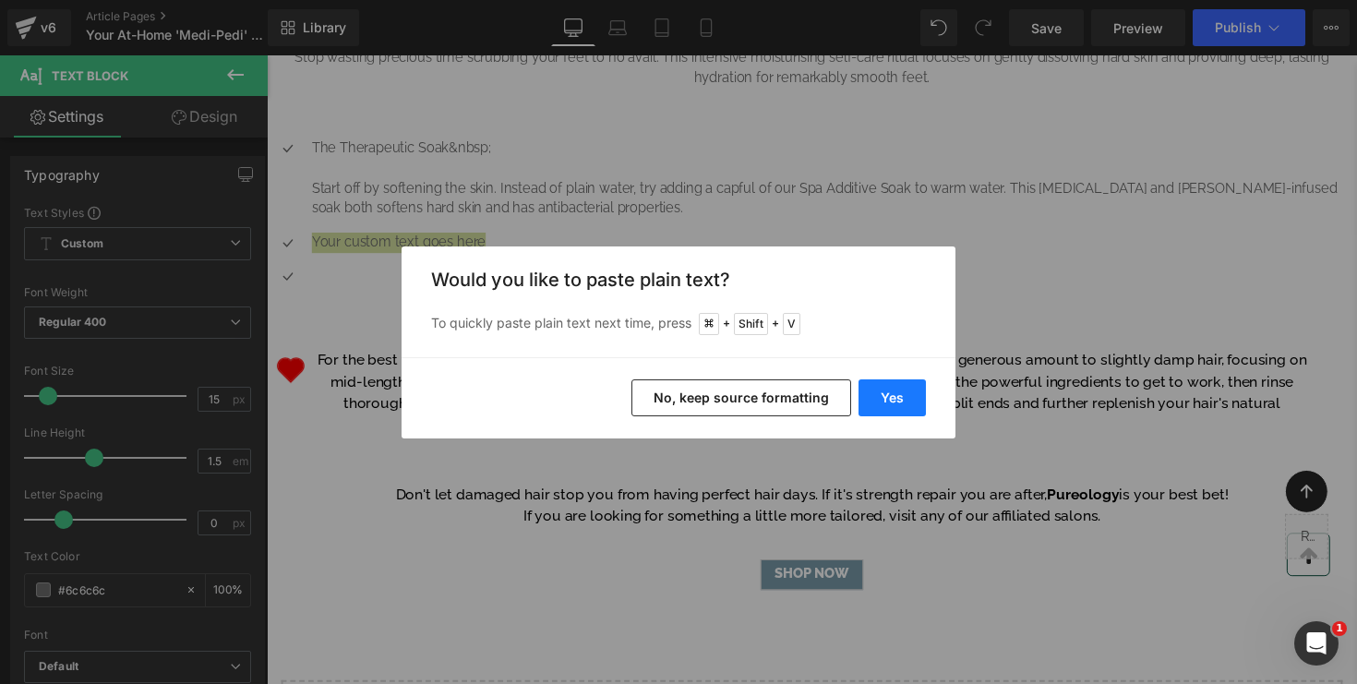
click at [891, 399] on button "Yes" at bounding box center [892, 398] width 67 height 37
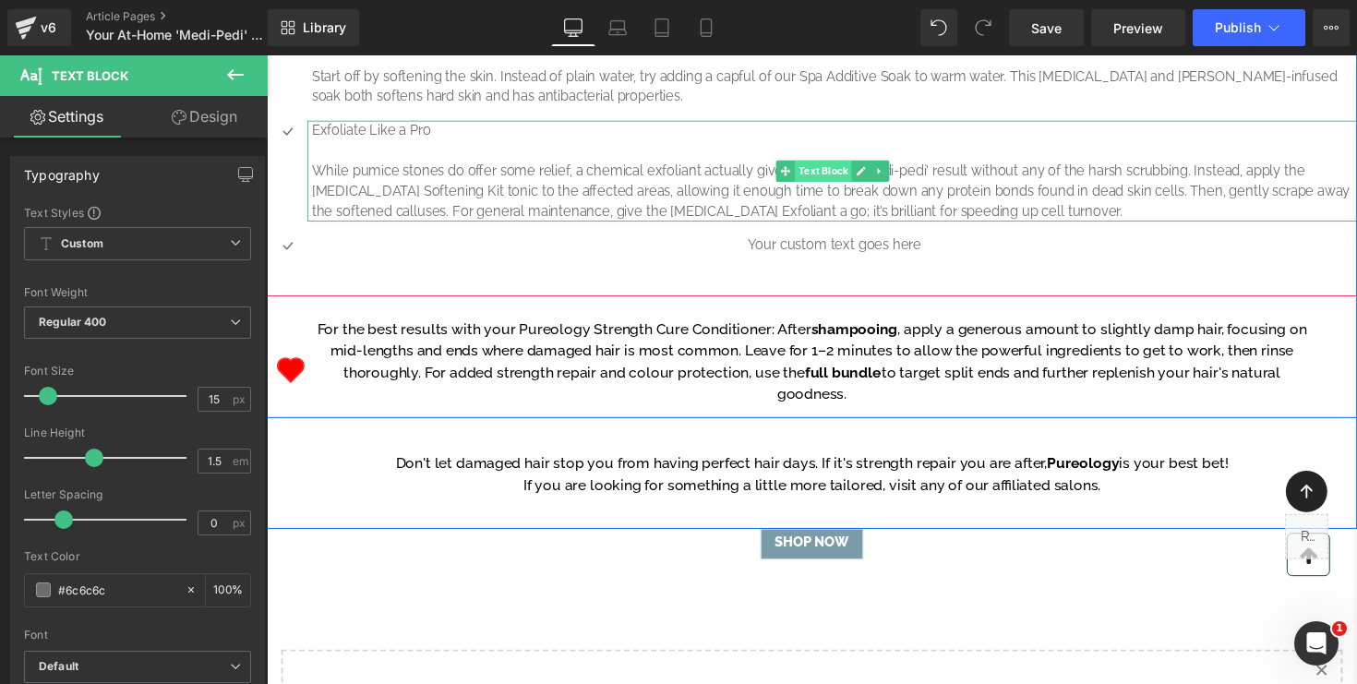
scroll to position [1128, 0]
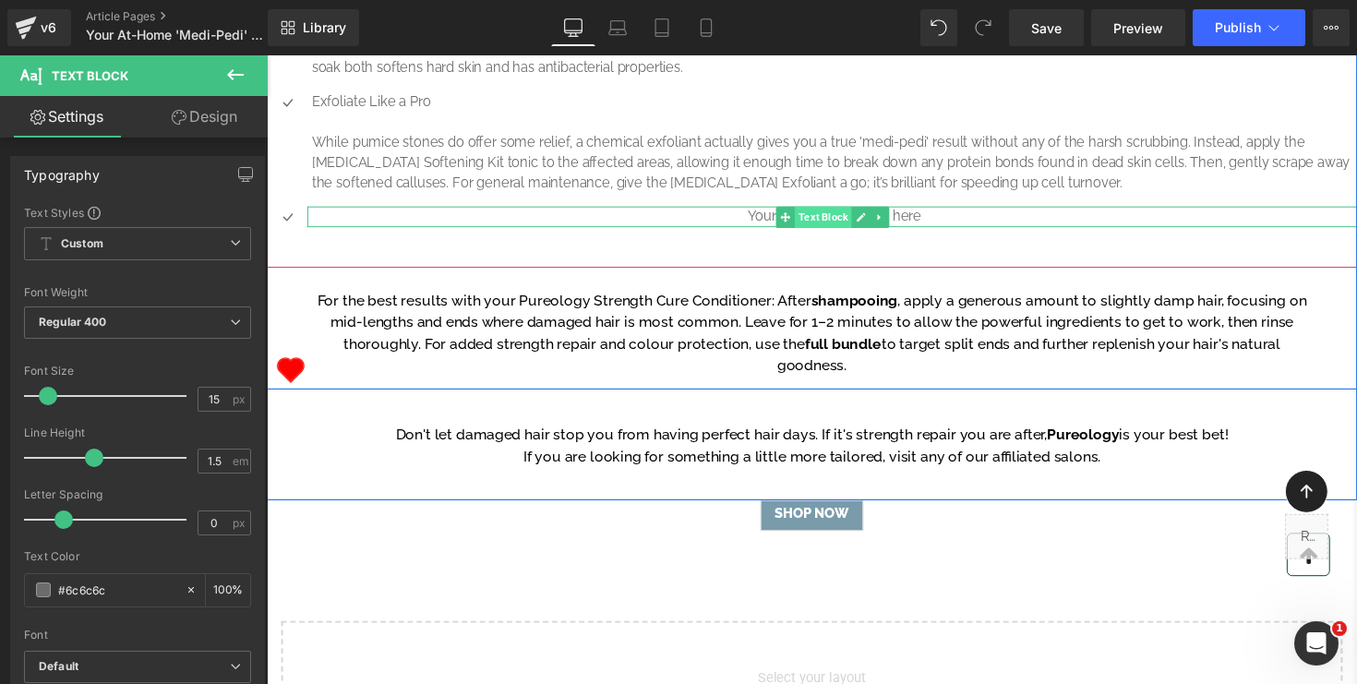
click at [837, 233] on span "Text Block" at bounding box center [837, 222] width 58 height 22
click at [494, 232] on p "Your custom text goes here" at bounding box center [848, 221] width 1071 height 21
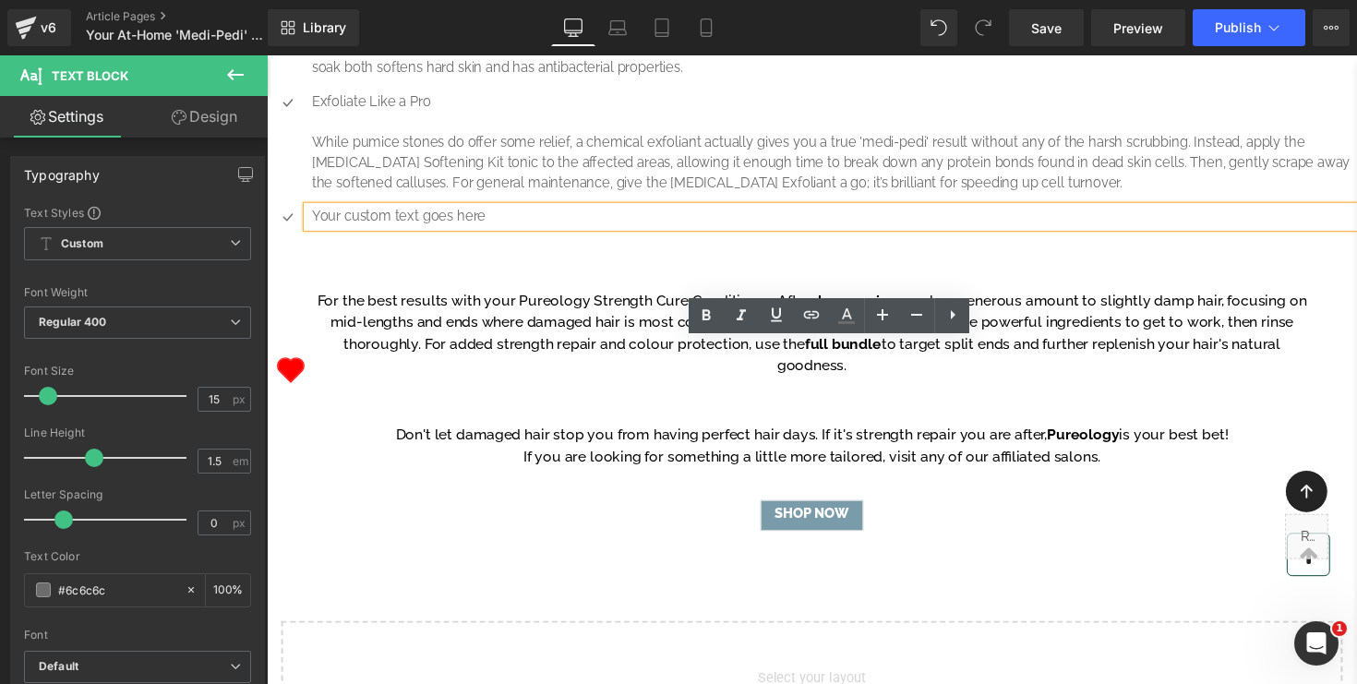
drag, startPoint x: 494, startPoint y: 362, endPoint x: 301, endPoint y: 358, distance: 193.0
click at [301, 358] on body "Login 0 Cart SHOP BY BRAND HAIR SHAMPOO CONDITIONER TREATMENT ELECTRICAL STYLIN…" at bounding box center [825, 173] width 1117 height 2492
drag, startPoint x: 495, startPoint y: 361, endPoint x: 314, endPoint y: 354, distance: 181.1
click at [314, 232] on p "Your custom text goes here" at bounding box center [848, 221] width 1071 height 21
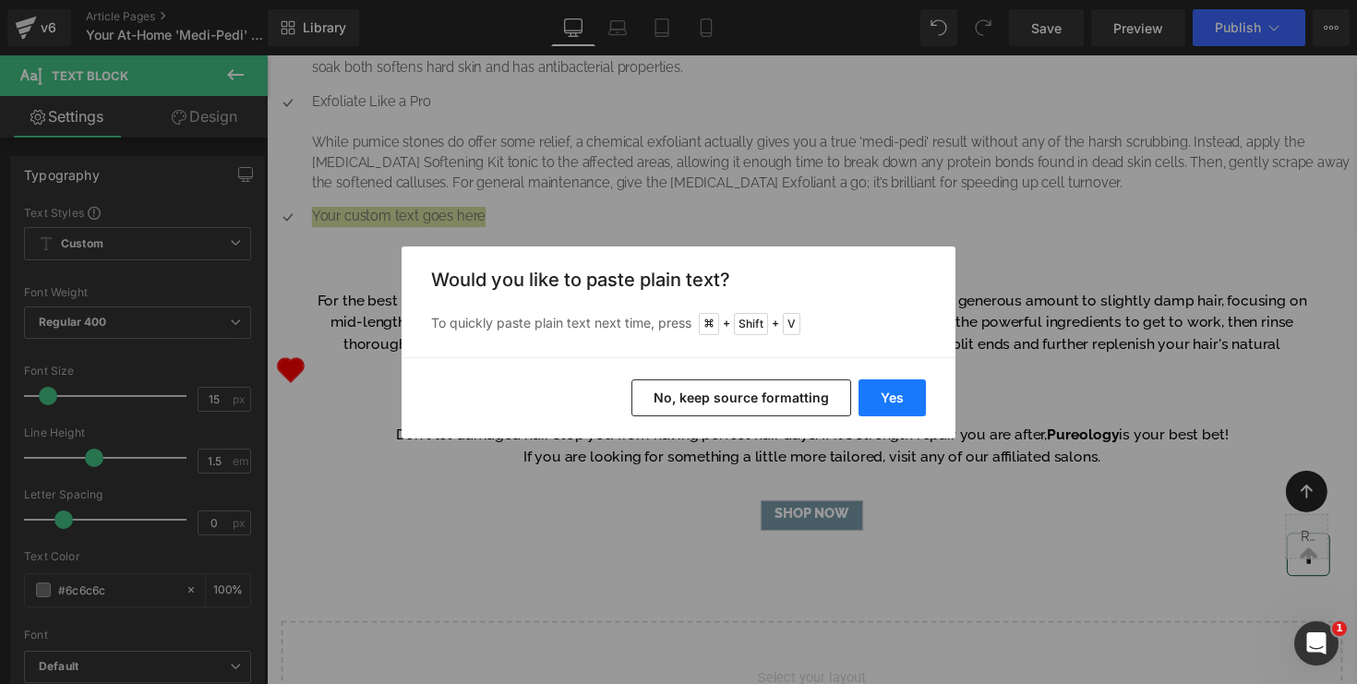
click at [889, 394] on button "Yes" at bounding box center [892, 398] width 67 height 37
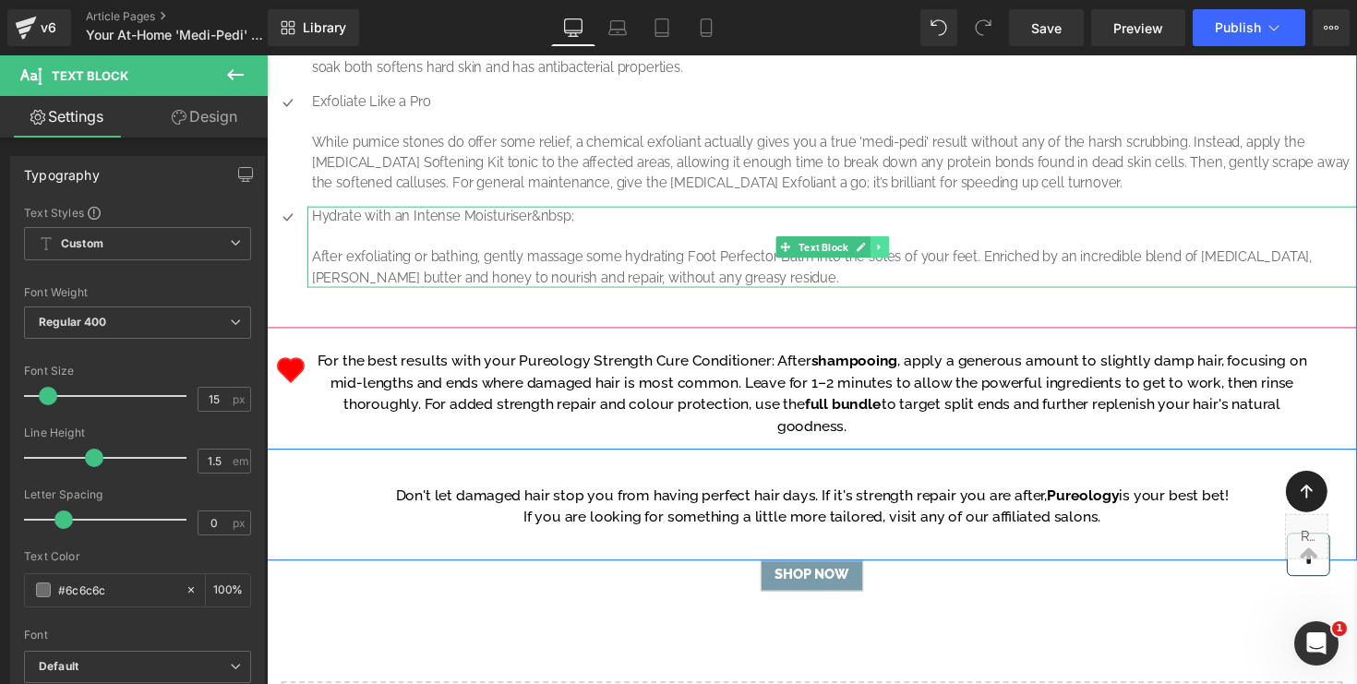
click at [897, 258] on icon at bounding box center [894, 252] width 10 height 11
click at [881, 258] on icon at bounding box center [885, 252] width 10 height 11
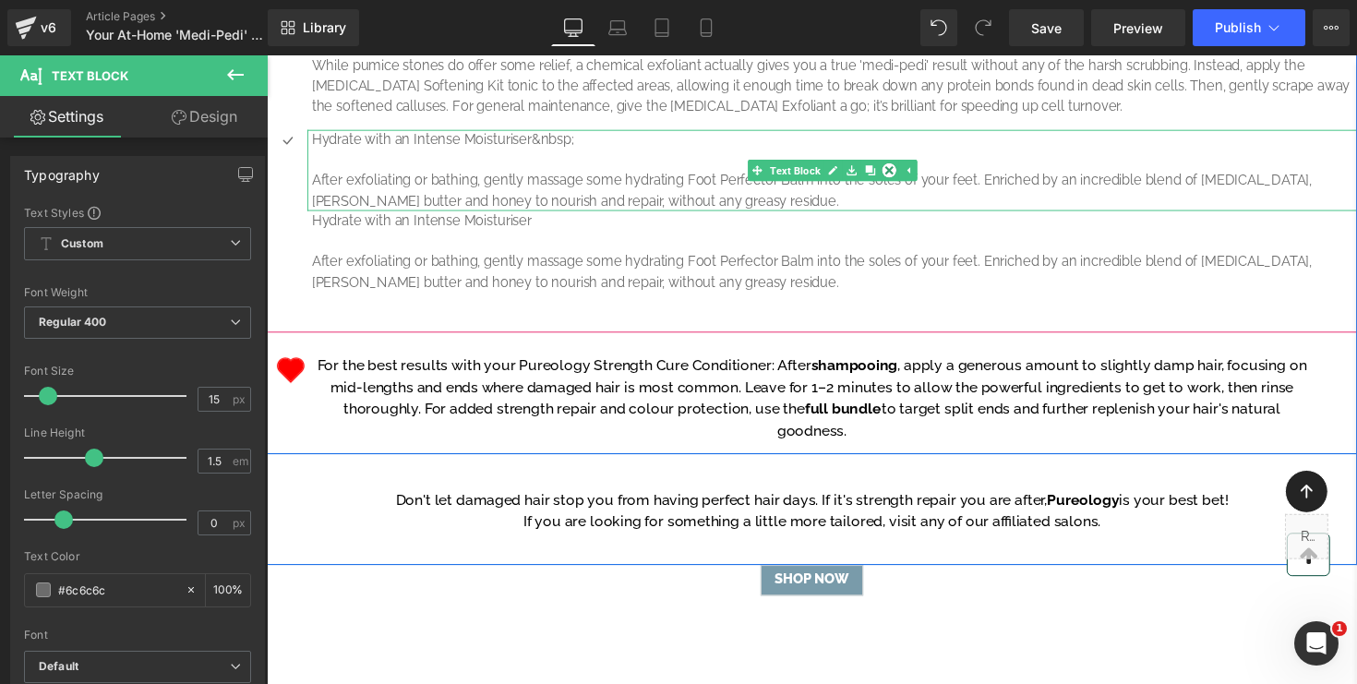
scroll to position [1247, 0]
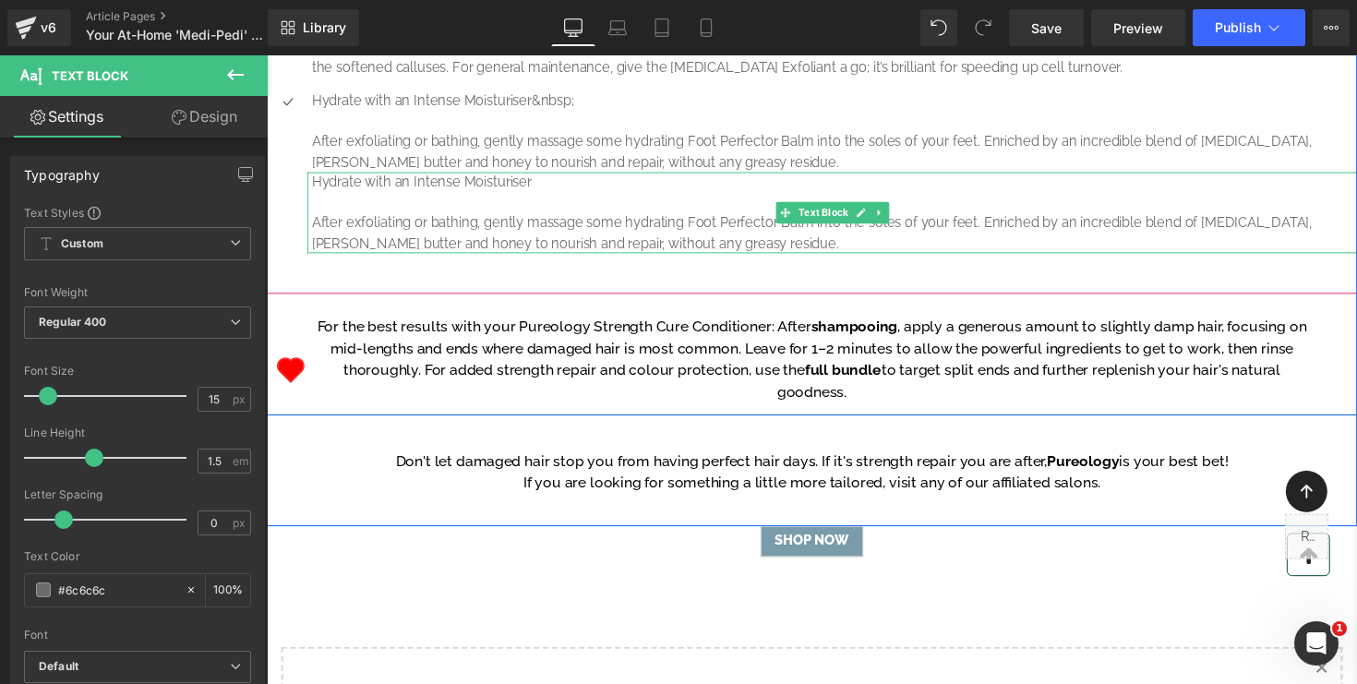
click at [762, 259] on p "After exfoliating or bathing, gently massage some hydrating Foot Perfector Balm…" at bounding box center [848, 238] width 1071 height 42
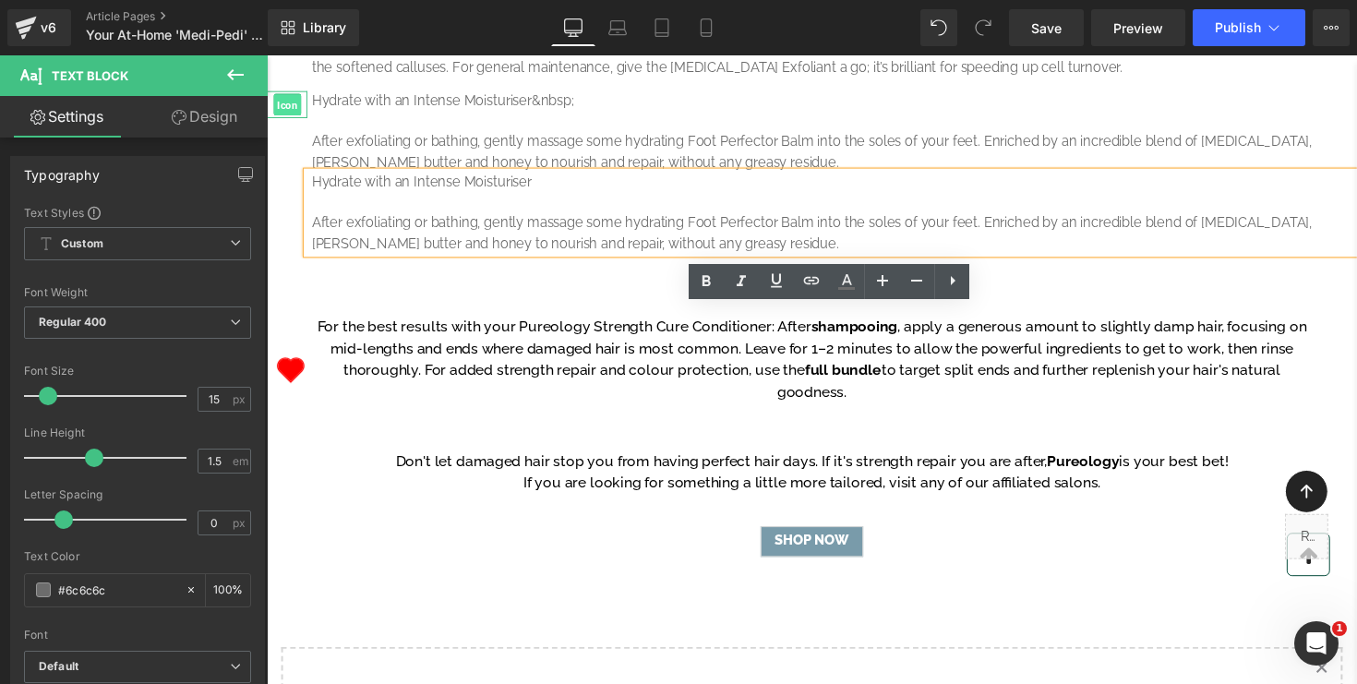
click at [284, 118] on span "Icon" at bounding box center [287, 107] width 29 height 22
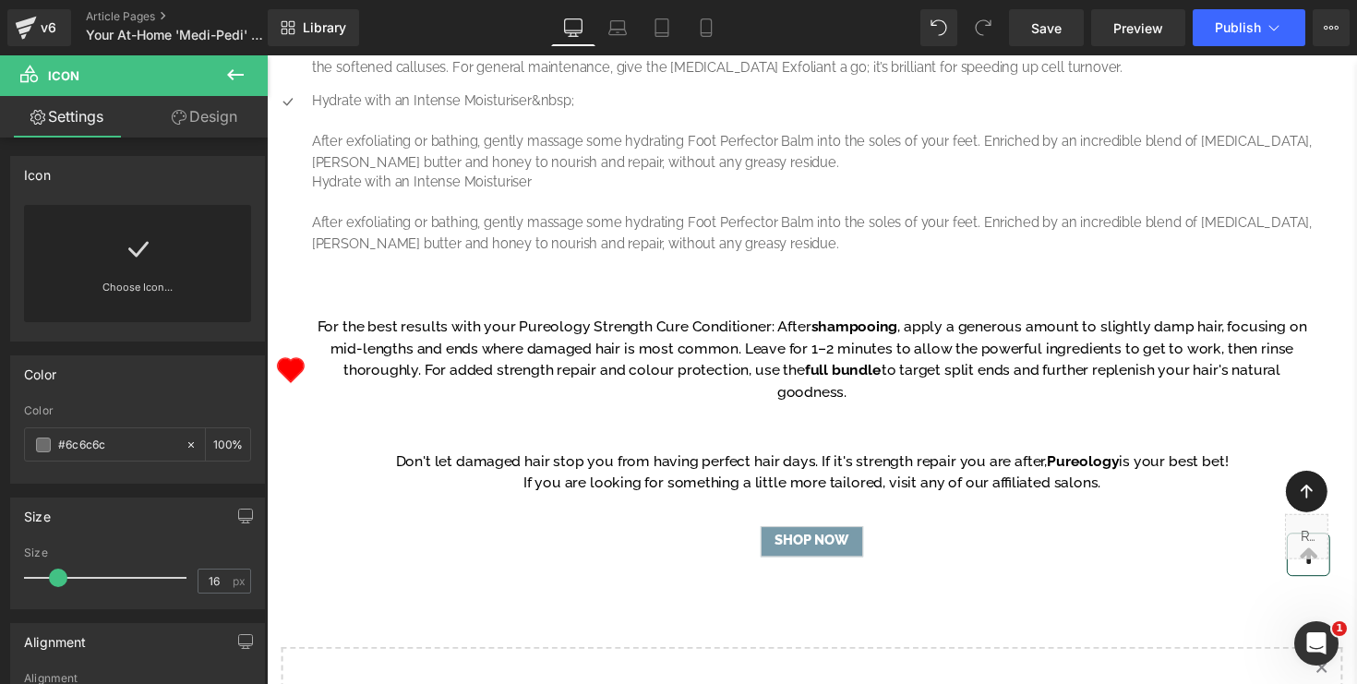
click at [224, 79] on icon at bounding box center [235, 75] width 22 height 22
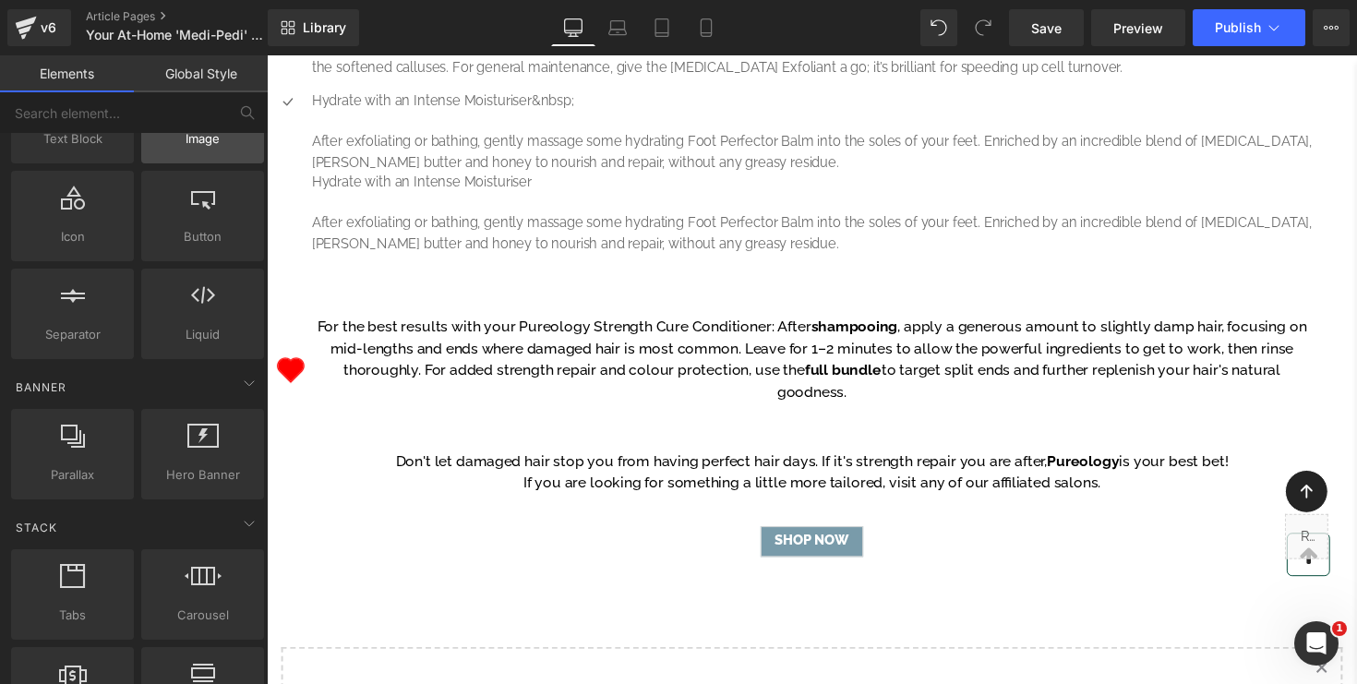
scroll to position [211, 0]
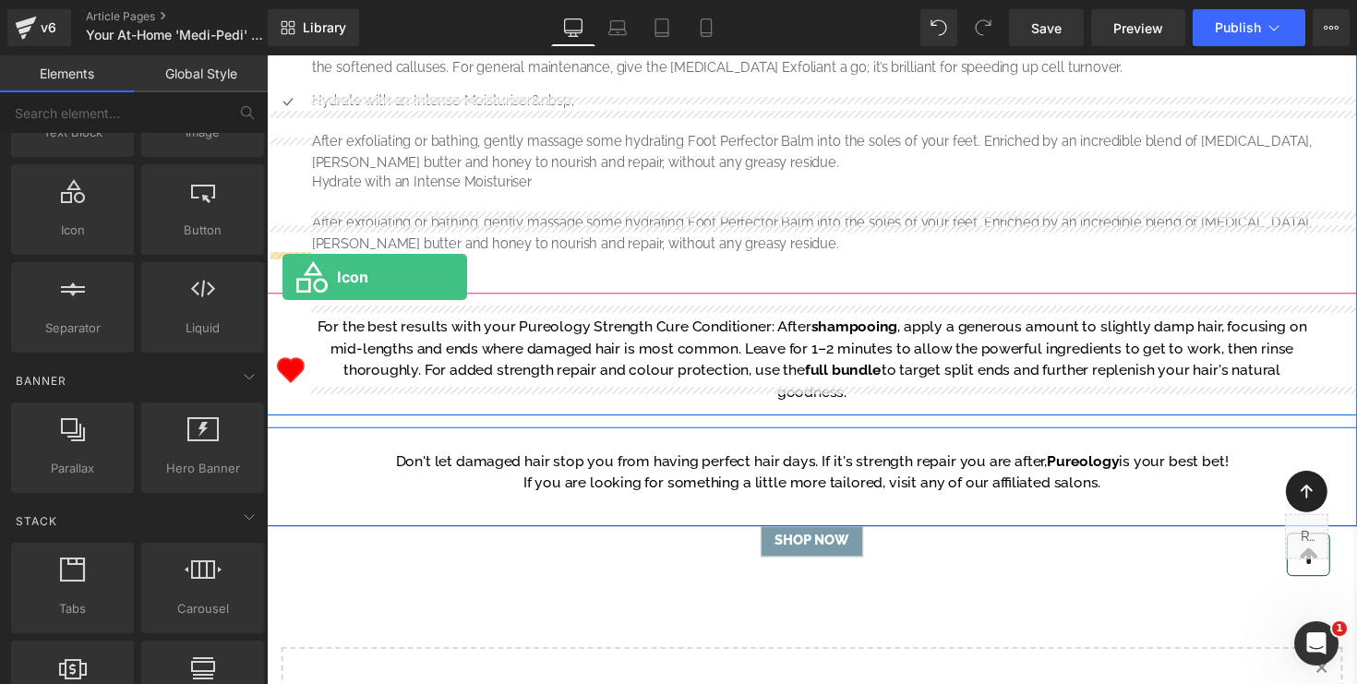
drag, startPoint x: 342, startPoint y: 281, endPoint x: 283, endPoint y: 283, distance: 59.1
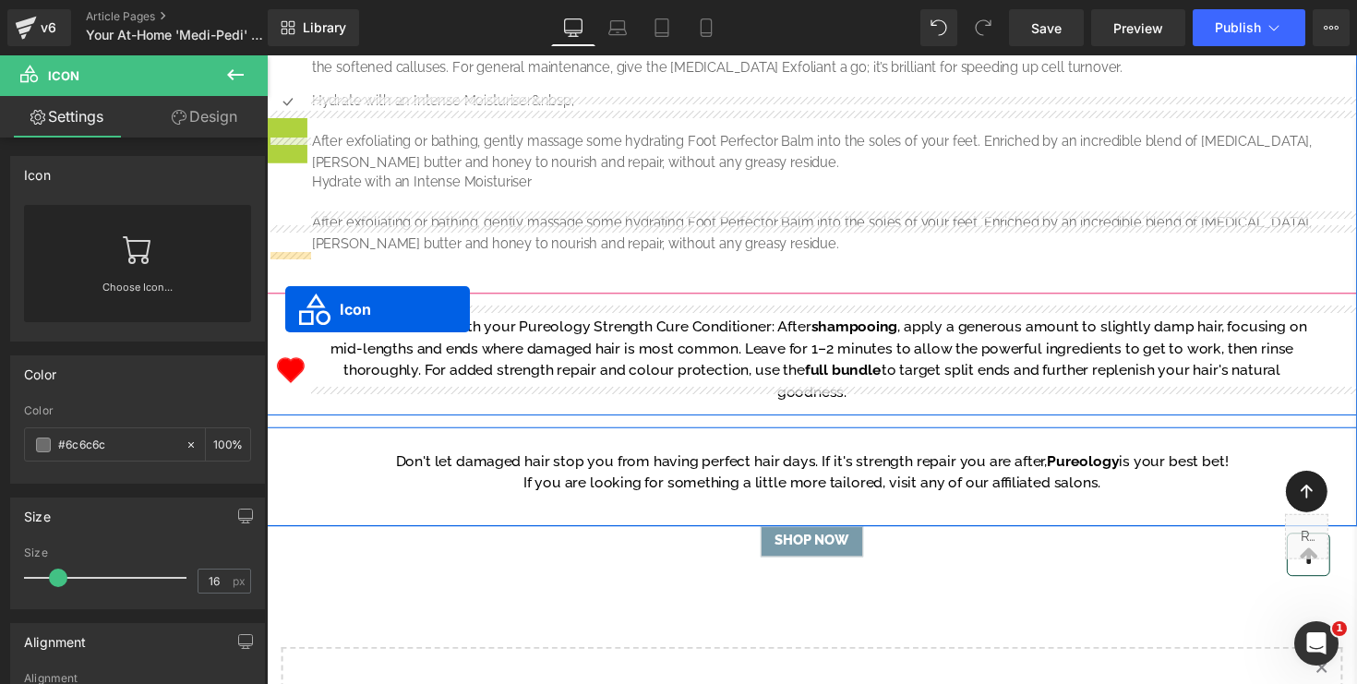
drag, startPoint x: 291, startPoint y: 271, endPoint x: 285, endPoint y: 316, distance: 44.7
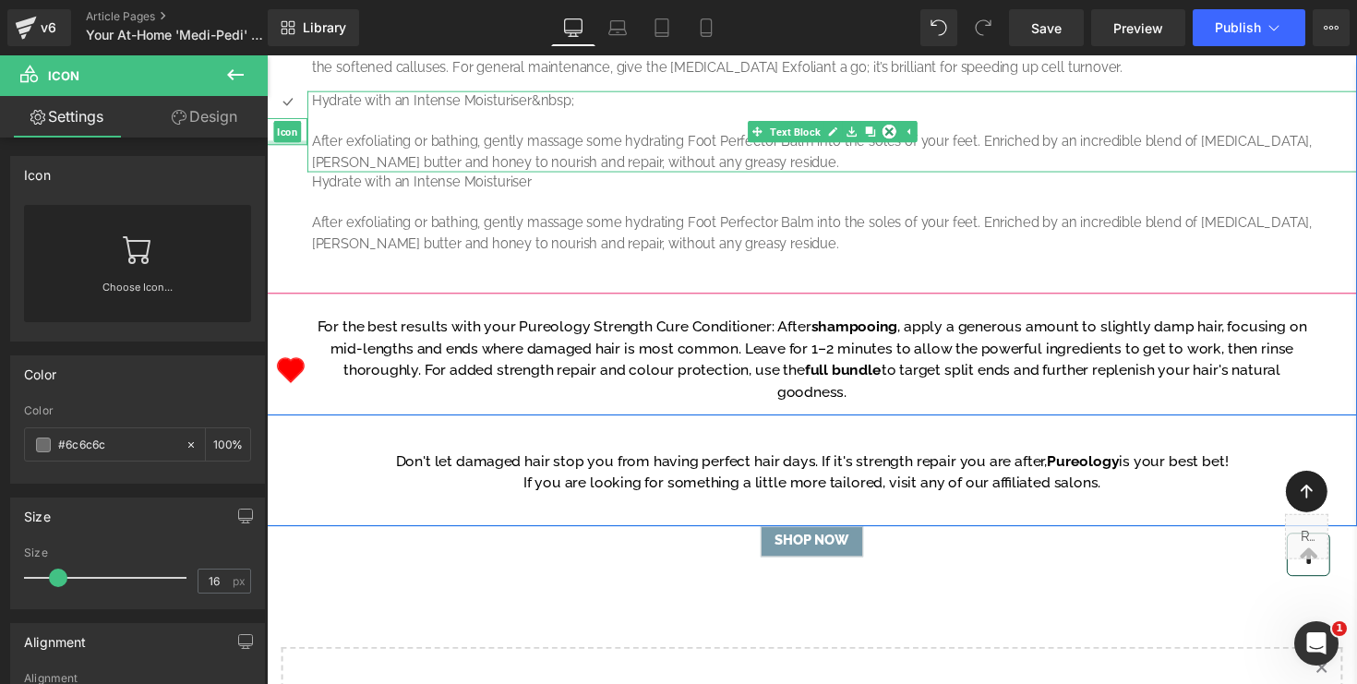
click at [436, 197] on p "Hydrate with an Intense Moisturiser" at bounding box center [848, 185] width 1071 height 21
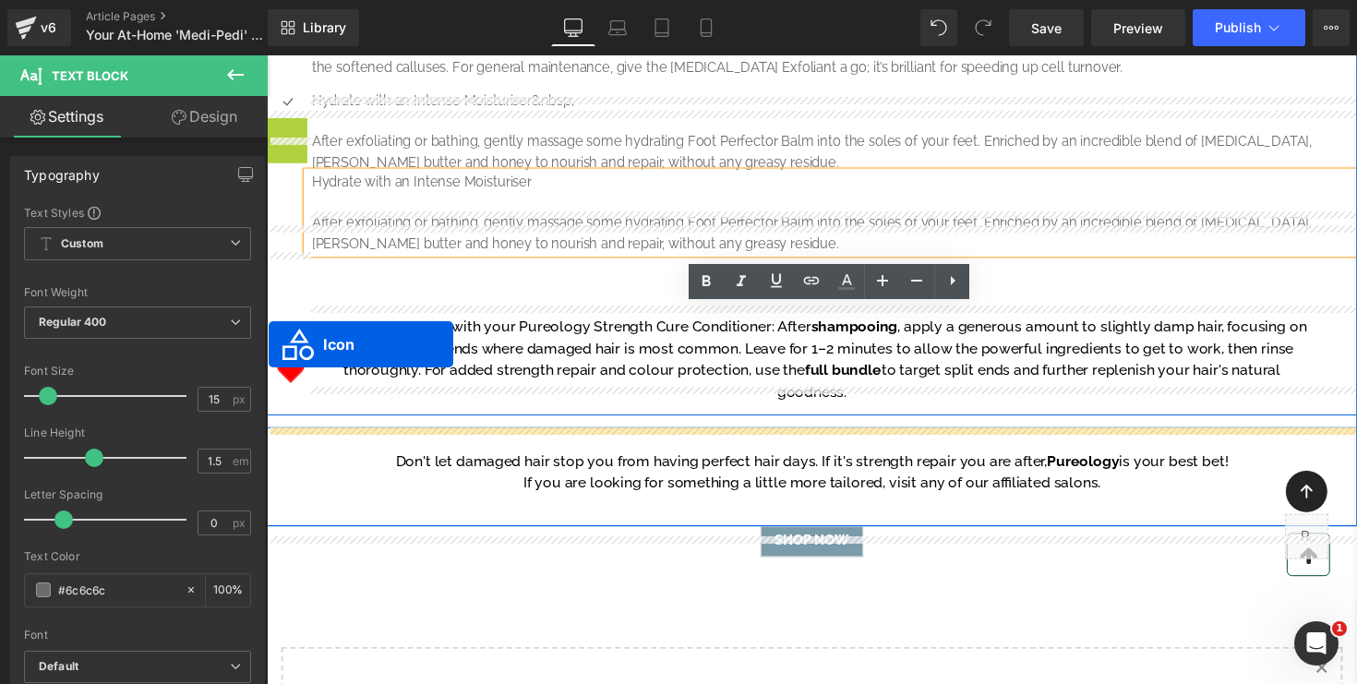
drag, startPoint x: 293, startPoint y: 272, endPoint x: 269, endPoint y: 350, distance: 81.2
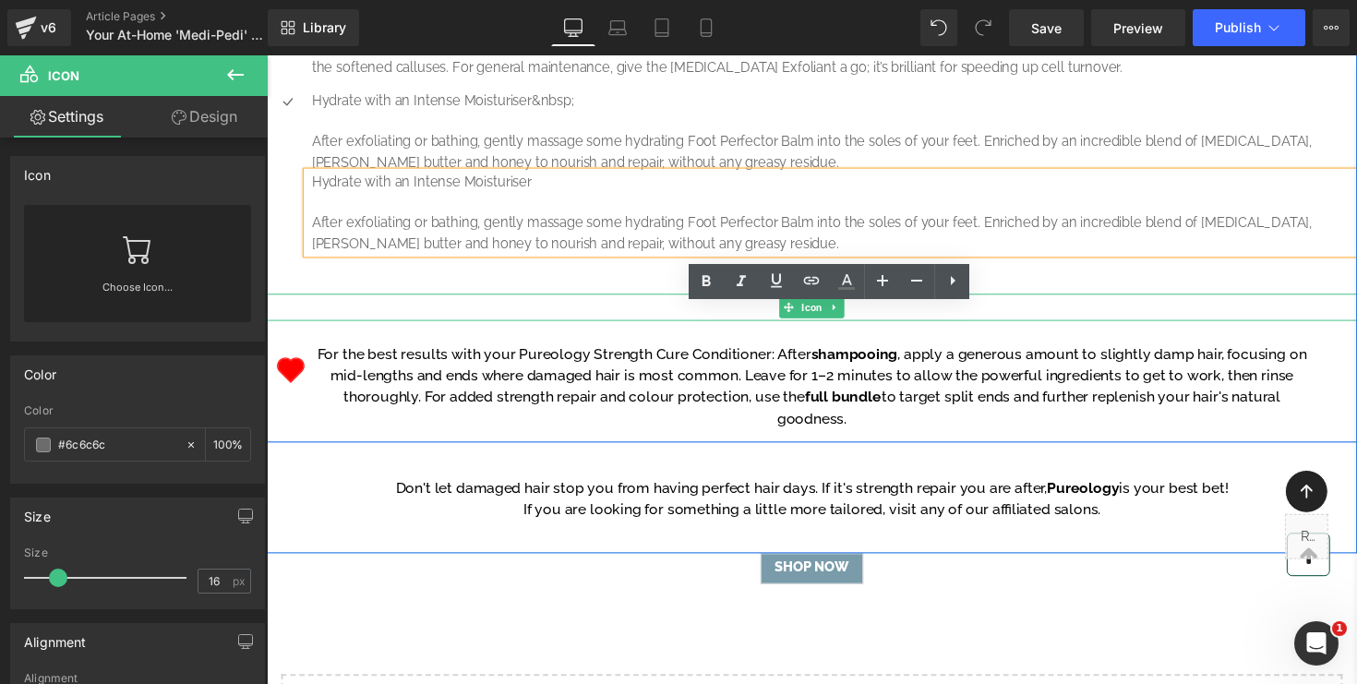
click at [392, 328] on div at bounding box center [825, 314] width 1117 height 28
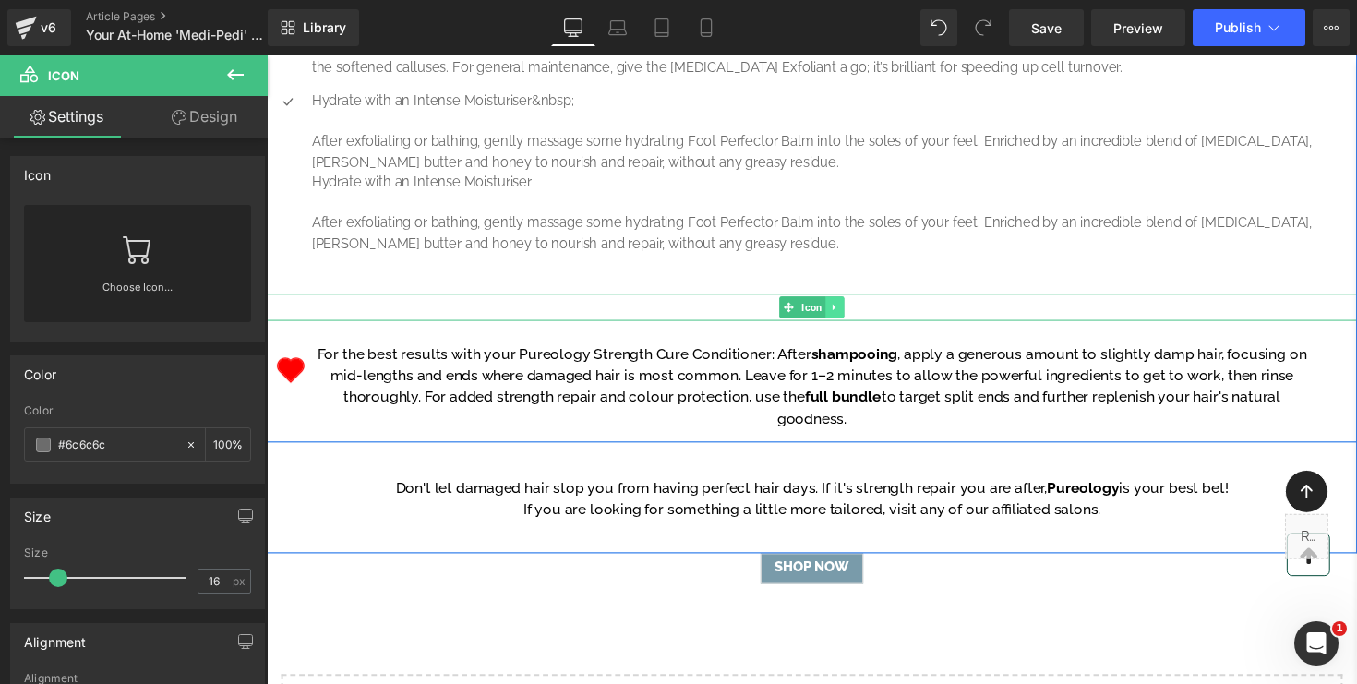
click at [850, 325] on link at bounding box center [848, 314] width 19 height 22
click at [857, 321] on icon at bounding box center [858, 314] width 15 height 15
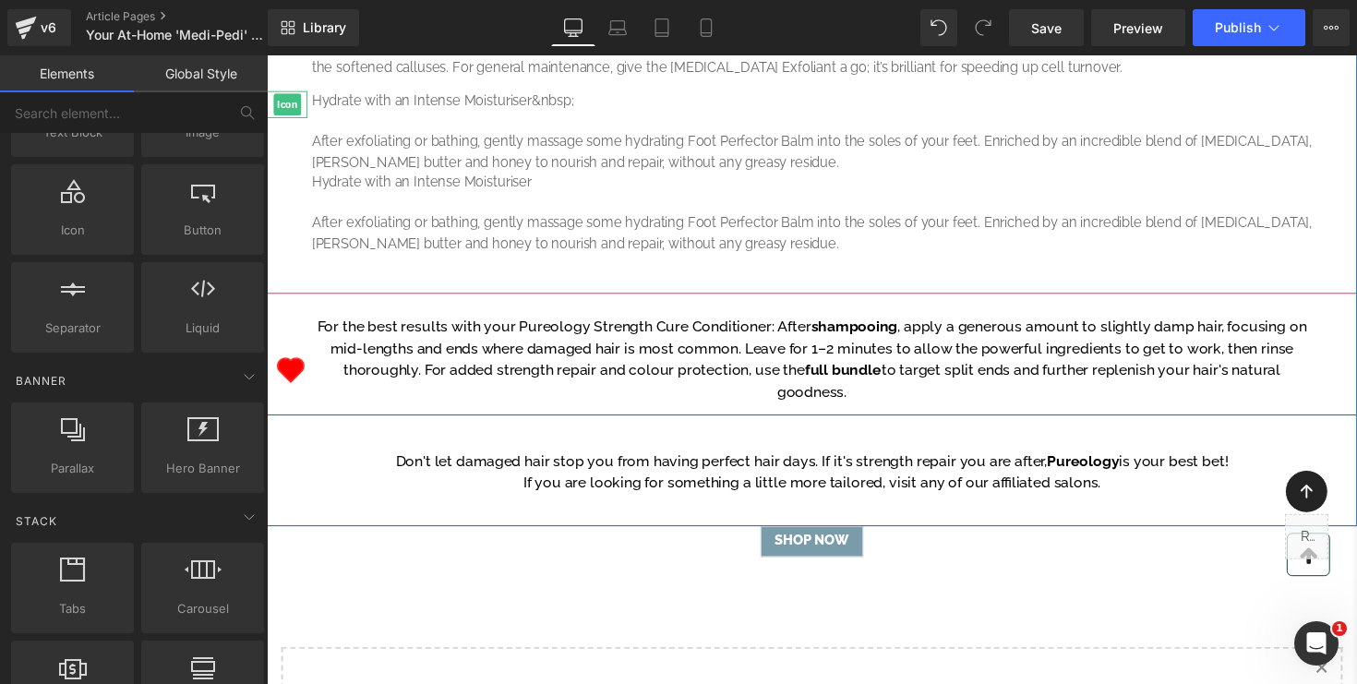
click at [301, 120] on div at bounding box center [288, 106] width 42 height 28
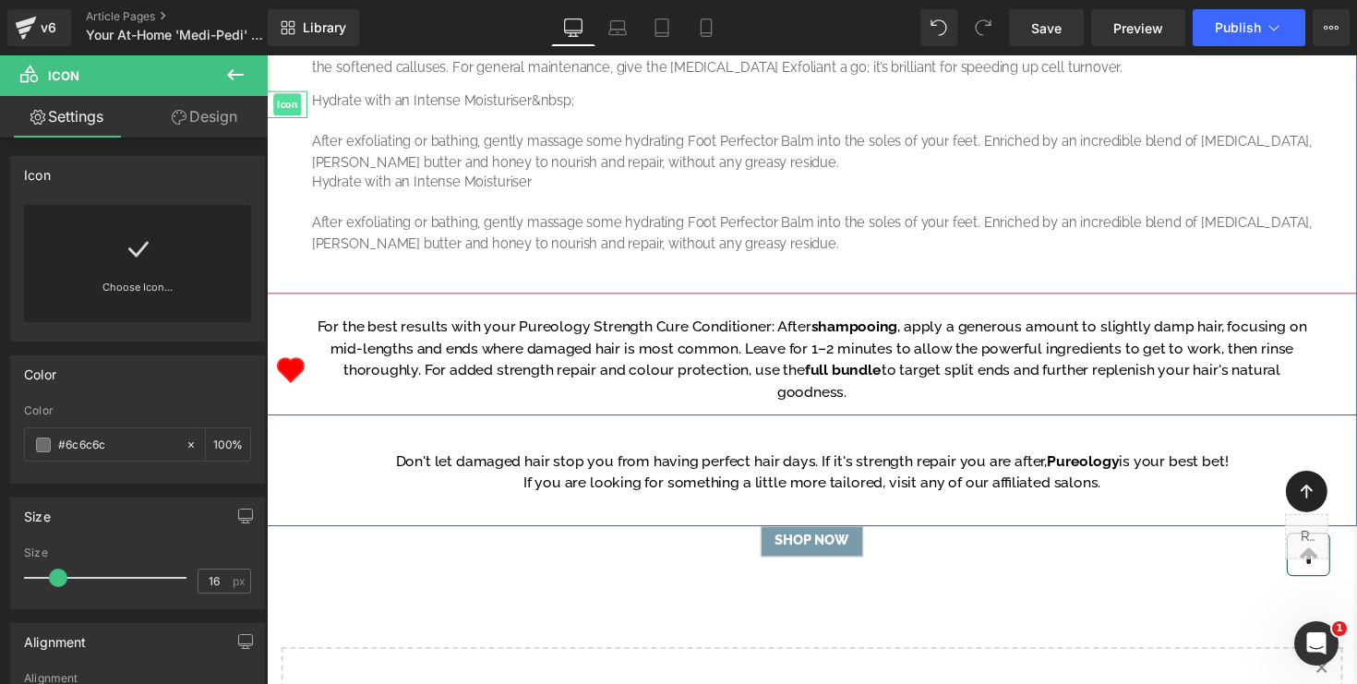
click at [297, 117] on span "Icon" at bounding box center [287, 106] width 29 height 22
click at [306, 120] on div at bounding box center [306, 106] width 5 height 28
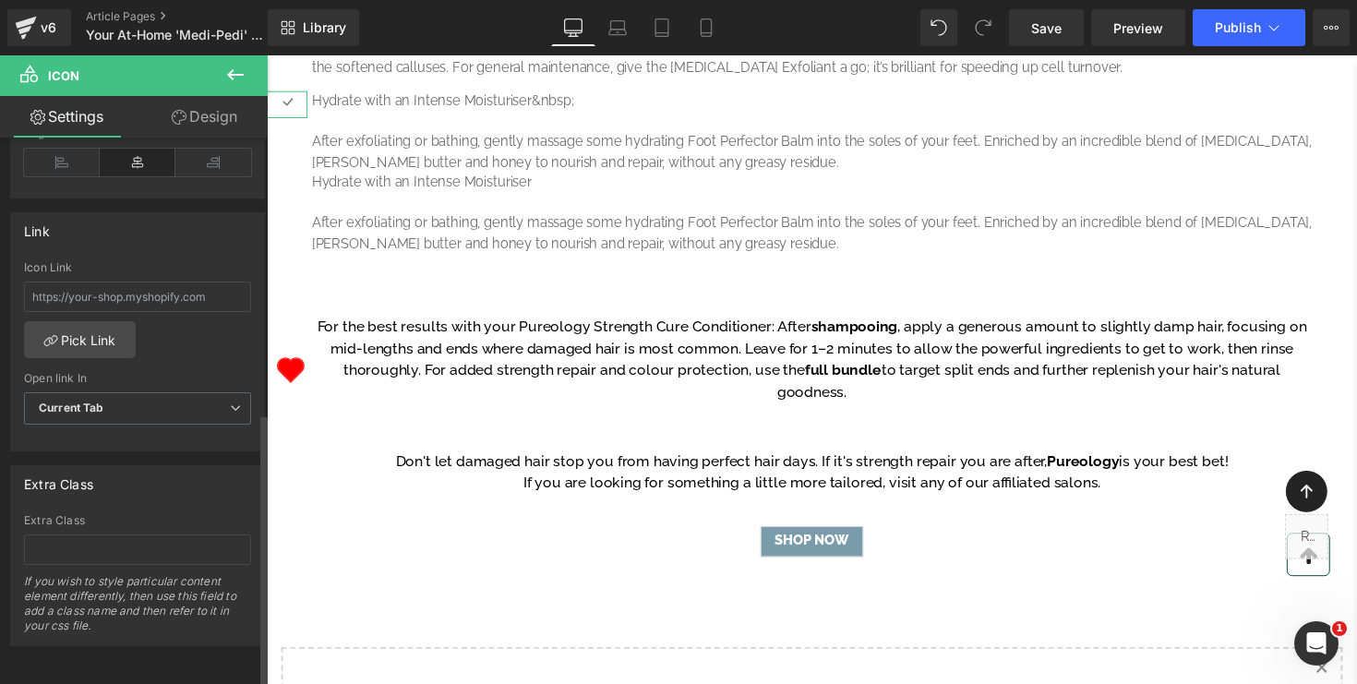
scroll to position [560, 0]
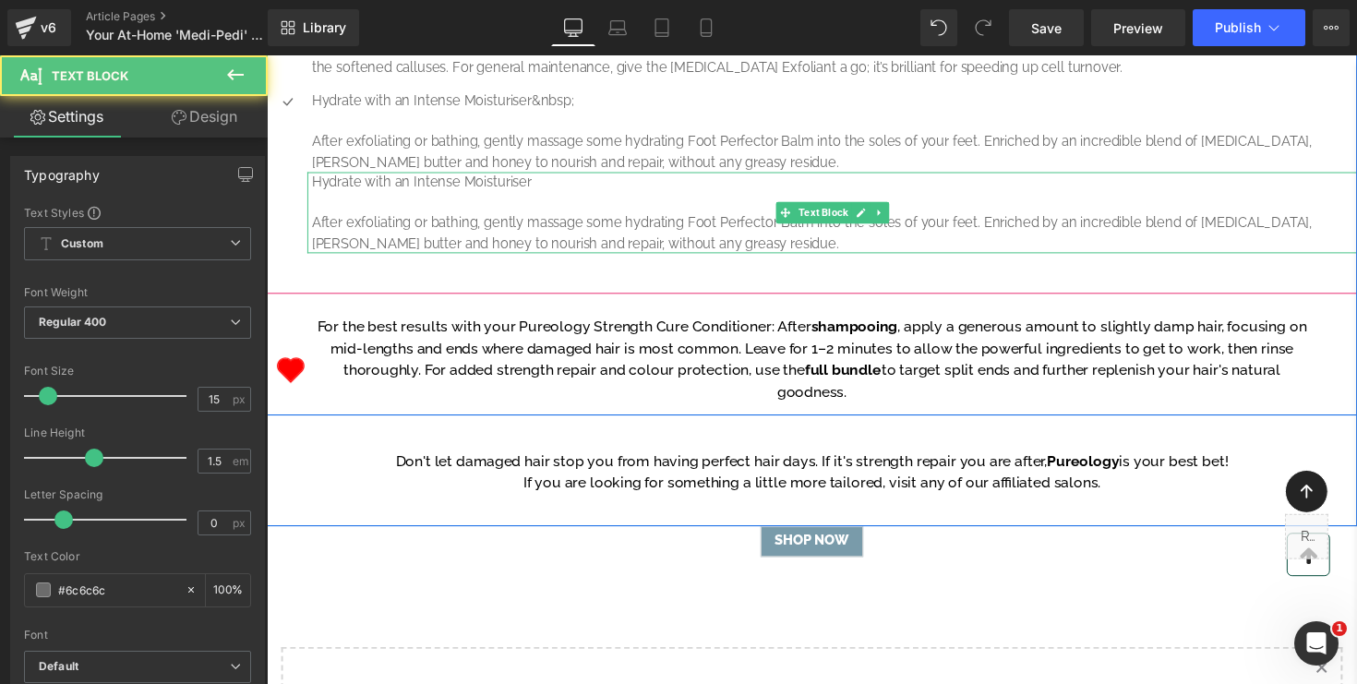
click at [433, 259] on p "After exfoliating or bathing, gently massage some hydrating Foot Perfector Balm…" at bounding box center [848, 238] width 1071 height 42
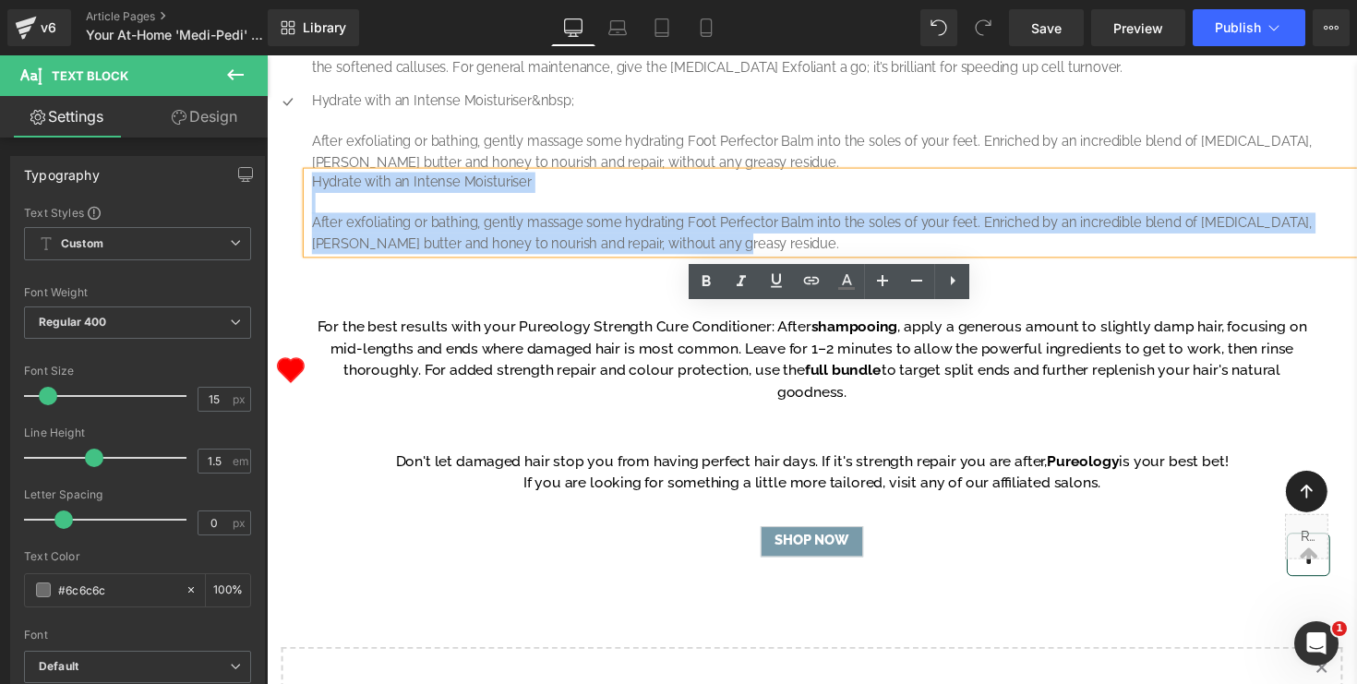
drag, startPoint x: 681, startPoint y: 386, endPoint x: 284, endPoint y: 313, distance: 403.7
click at [284, 259] on div "Hydrate with an Intense Moisturiser&nbsp; After exfoliating or bathing, gently …" at bounding box center [825, 175] width 1117 height 166
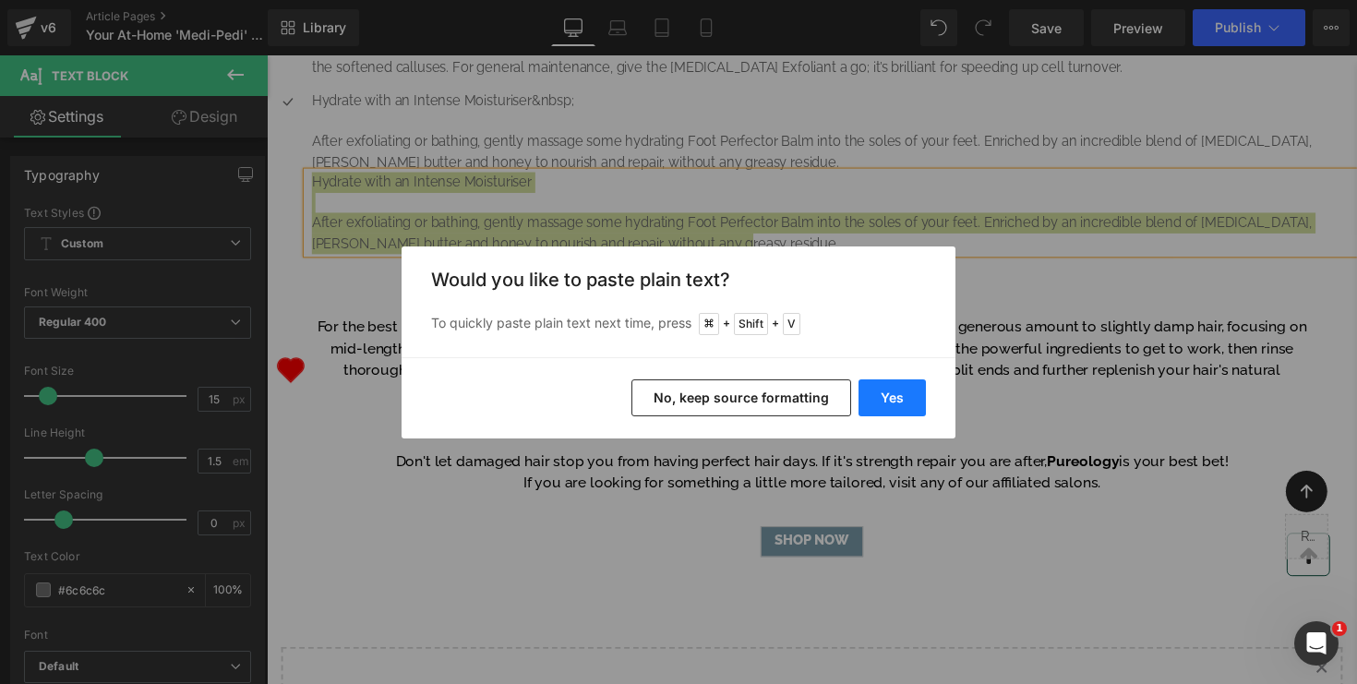
click at [897, 403] on button "Yes" at bounding box center [892, 398] width 67 height 37
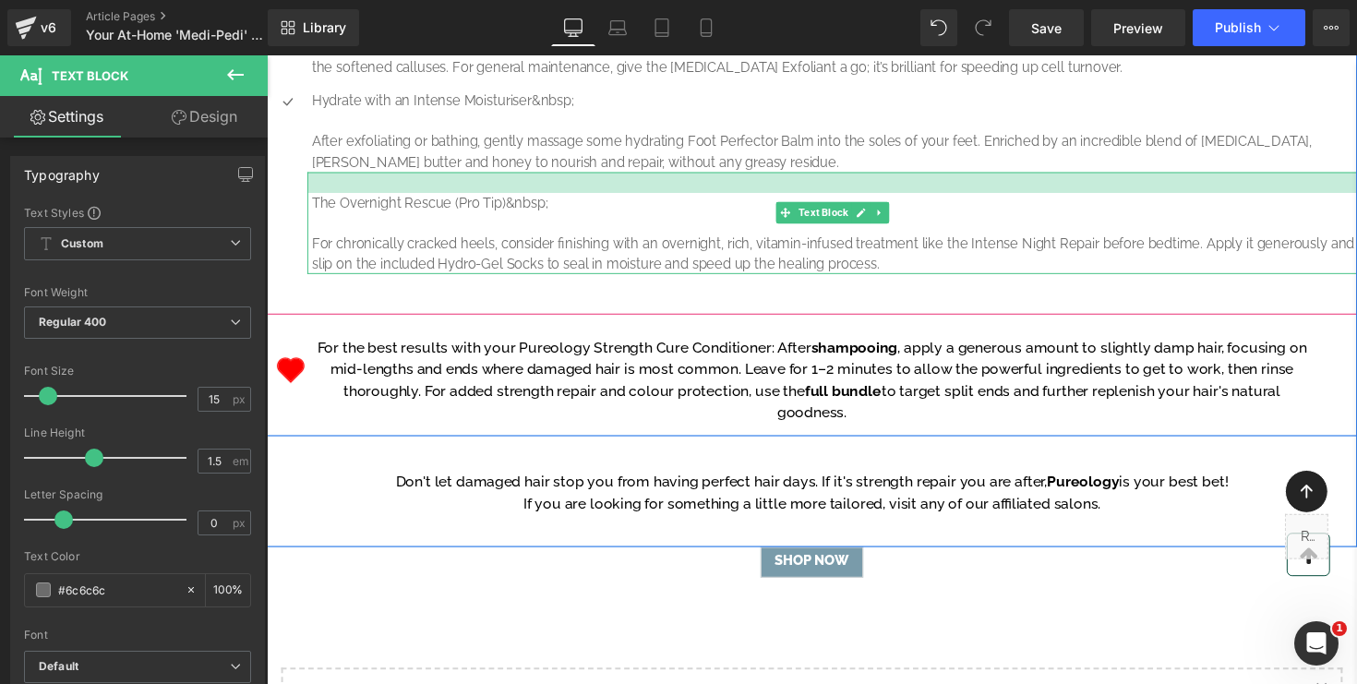
drag, startPoint x: 674, startPoint y: 313, endPoint x: 673, endPoint y: 334, distance: 21.3
click at [673, 280] on div "The Overnight Rescue (Pro Tip)&nbsp; For chronically cracked heels, consider fi…" at bounding box center [846, 227] width 1076 height 104
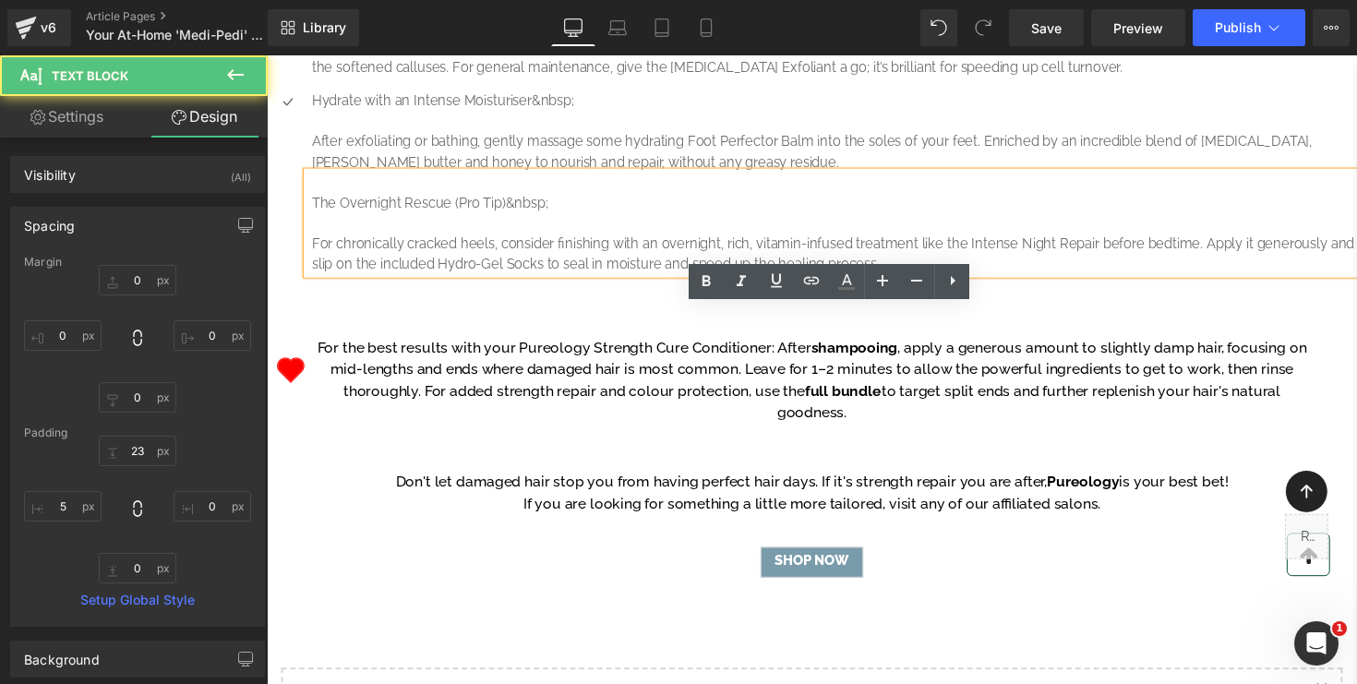
click at [730, 218] on p "The Overnight Rescue (Pro Tip)&nbsp;" at bounding box center [848, 207] width 1071 height 21
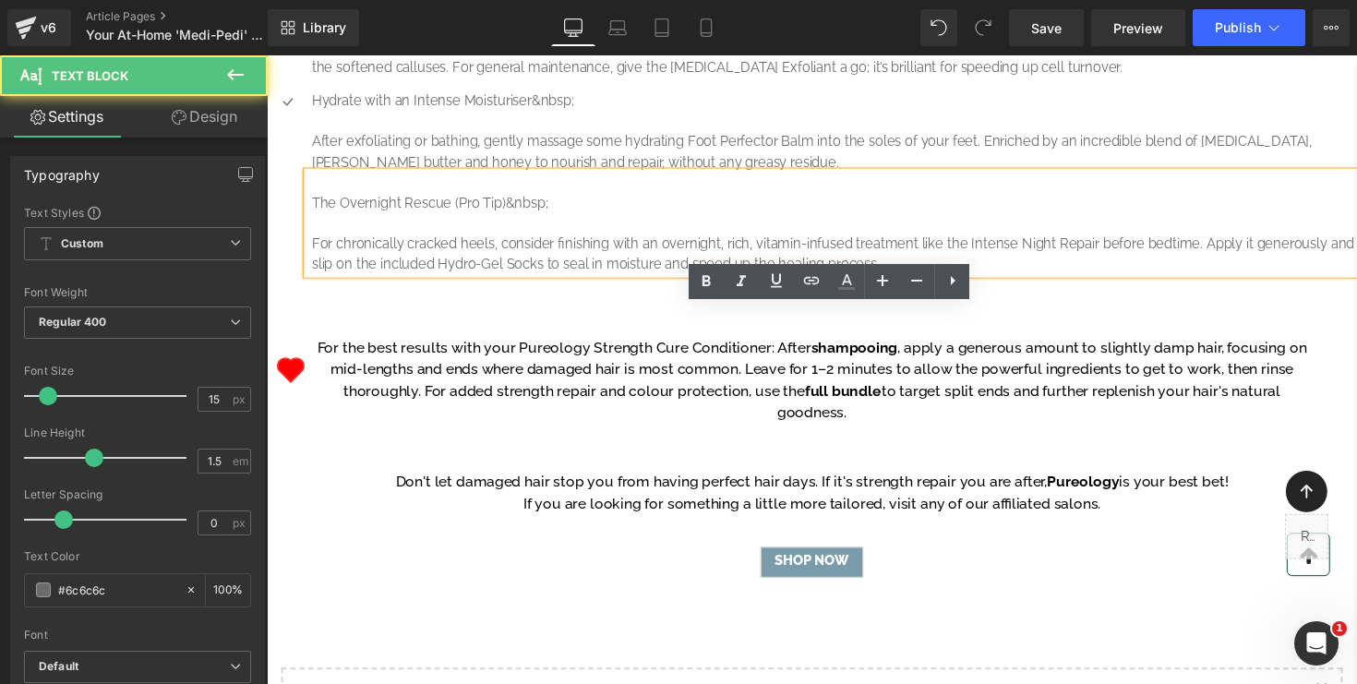
click at [728, 280] on p "For chronically cracked heels, consider finishing with an overnight, rich, vita…" at bounding box center [848, 259] width 1071 height 42
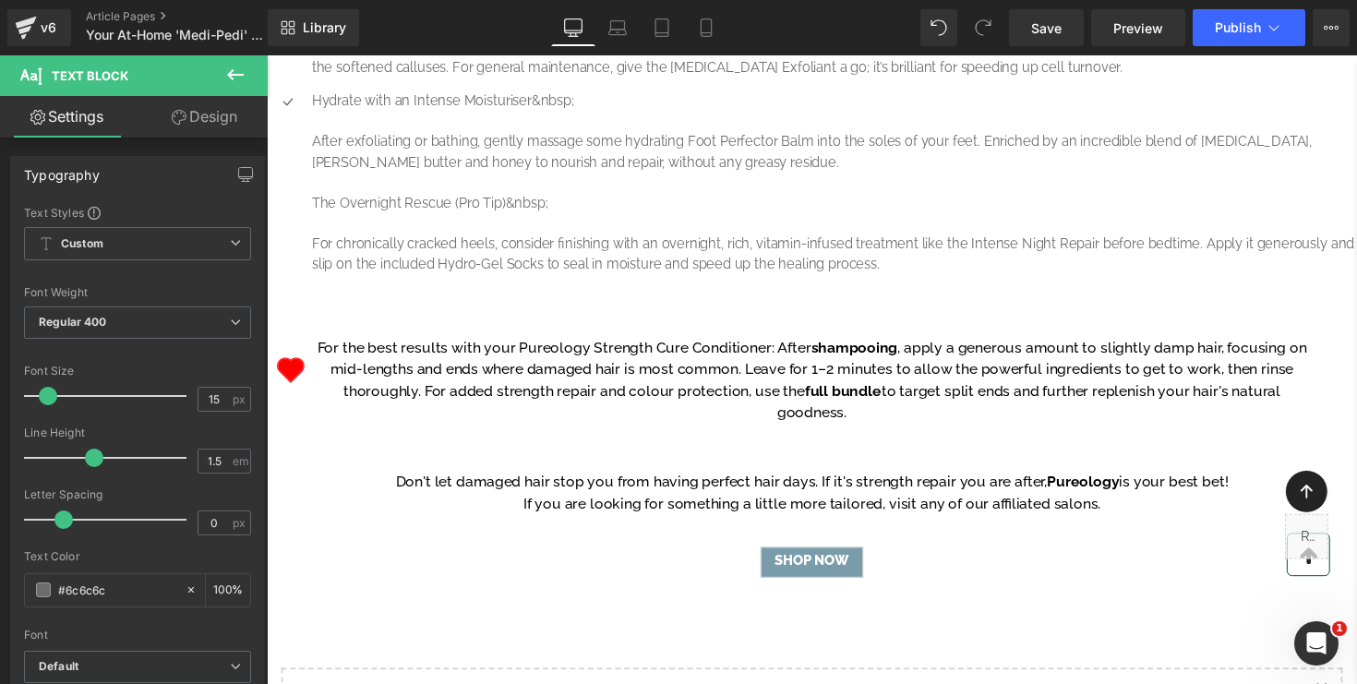
click at [230, 76] on icon at bounding box center [235, 75] width 22 height 22
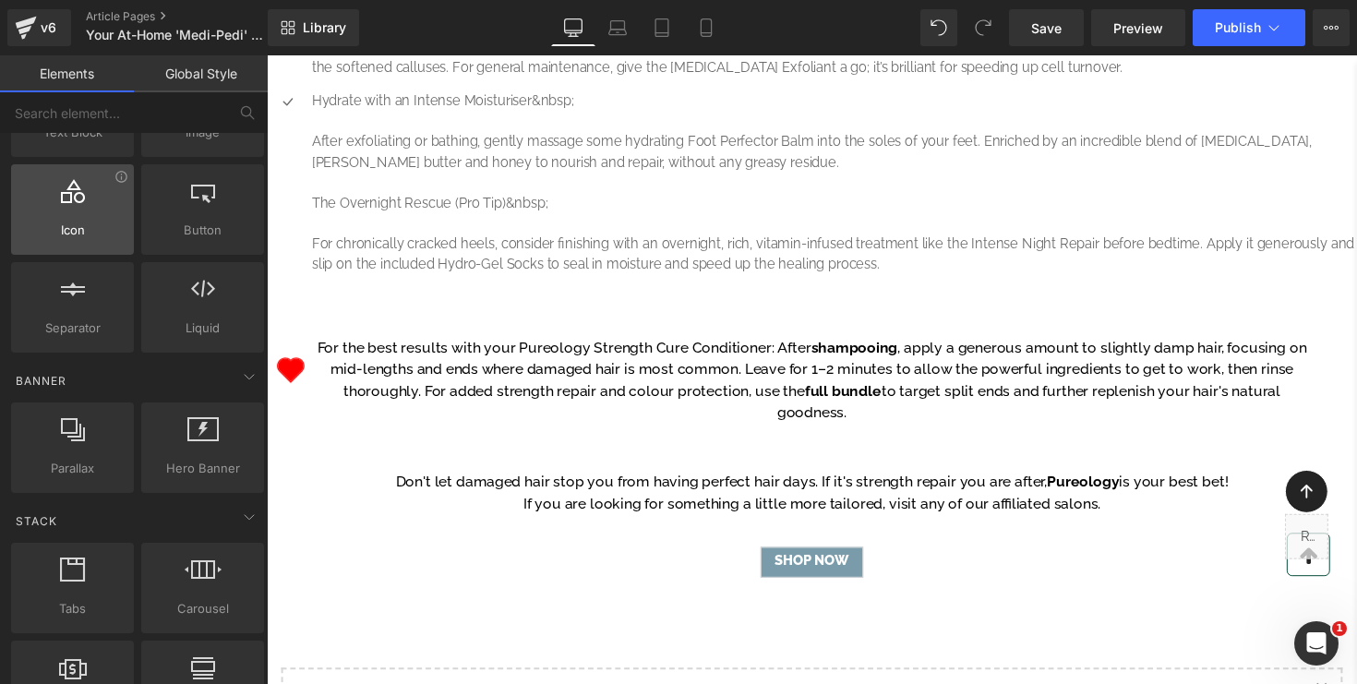
click at [80, 226] on span "Icon" at bounding box center [73, 230] width 112 height 19
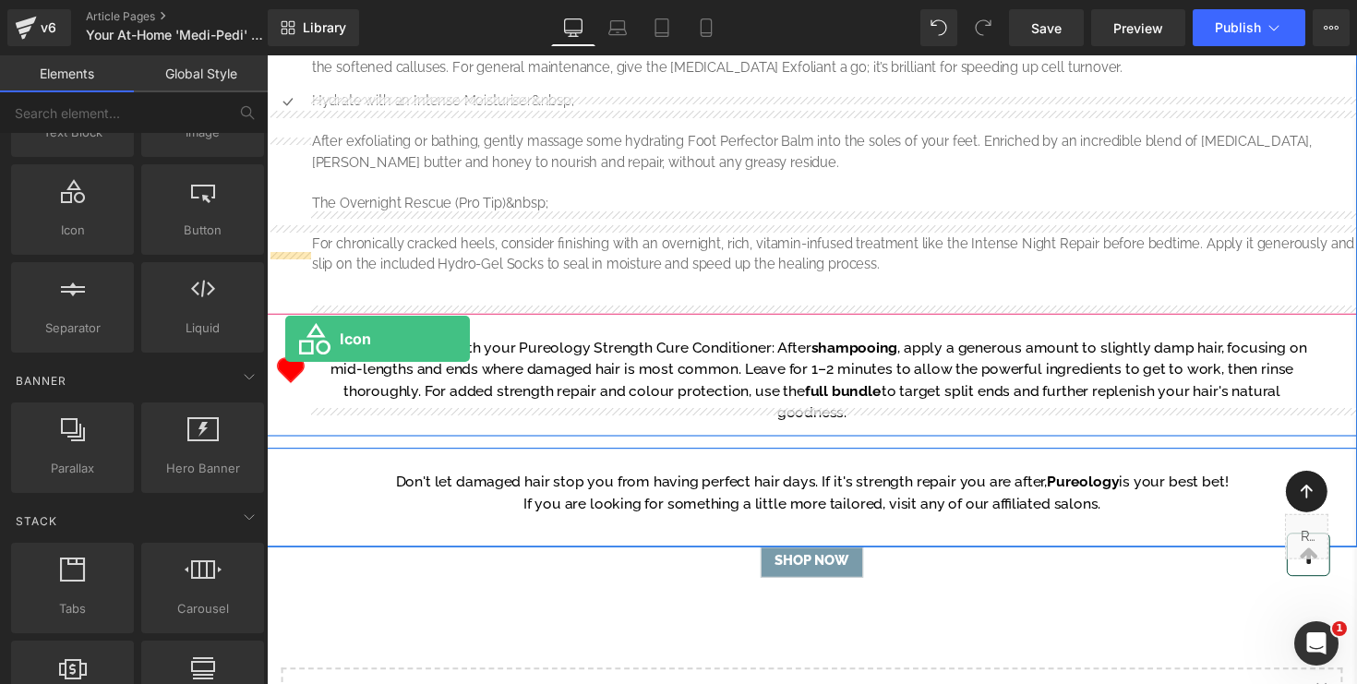
drag, startPoint x: 344, startPoint y: 279, endPoint x: 286, endPoint y: 346, distance: 88.4
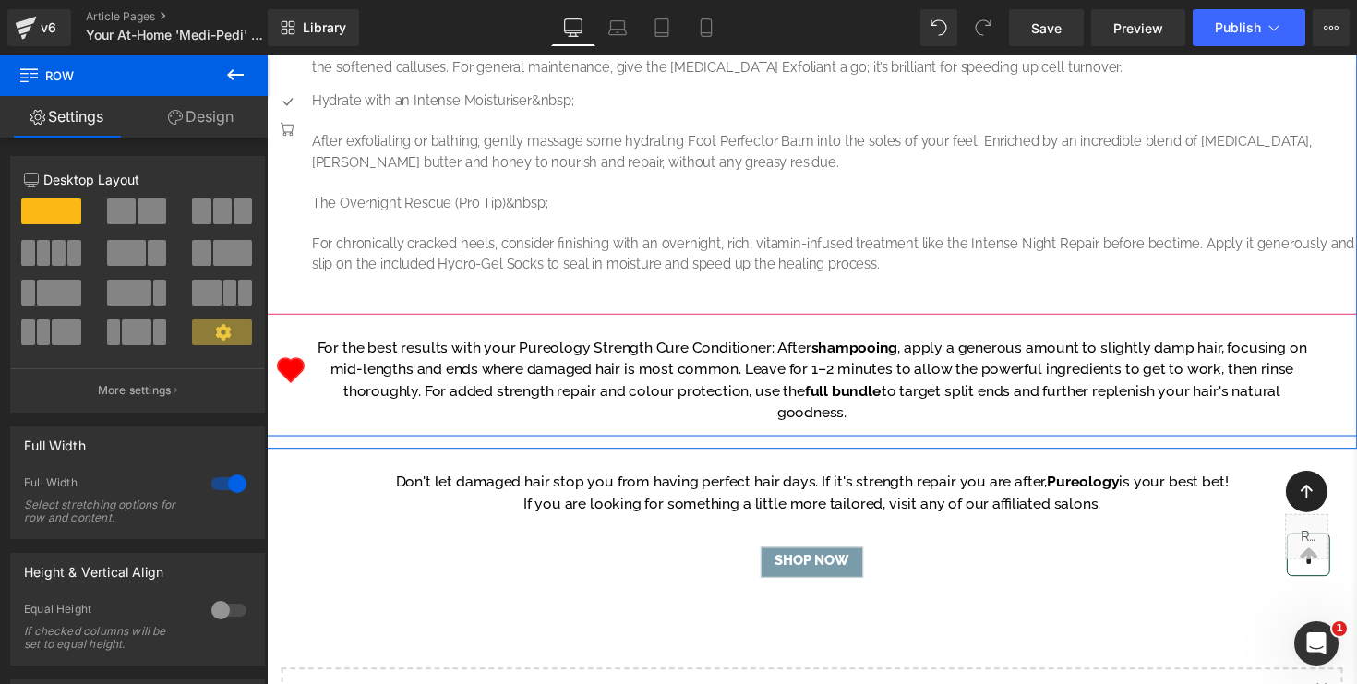
click at [237, 73] on icon at bounding box center [235, 75] width 22 height 22
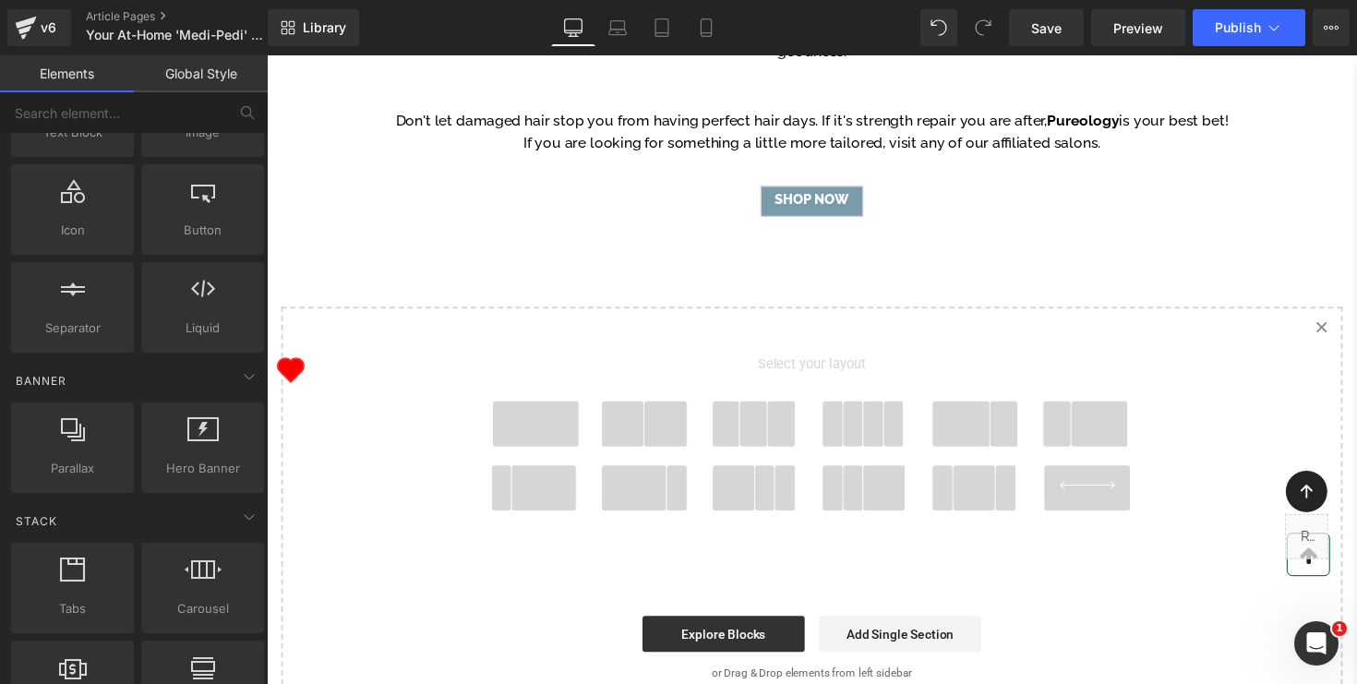
scroll to position [1630, 0]
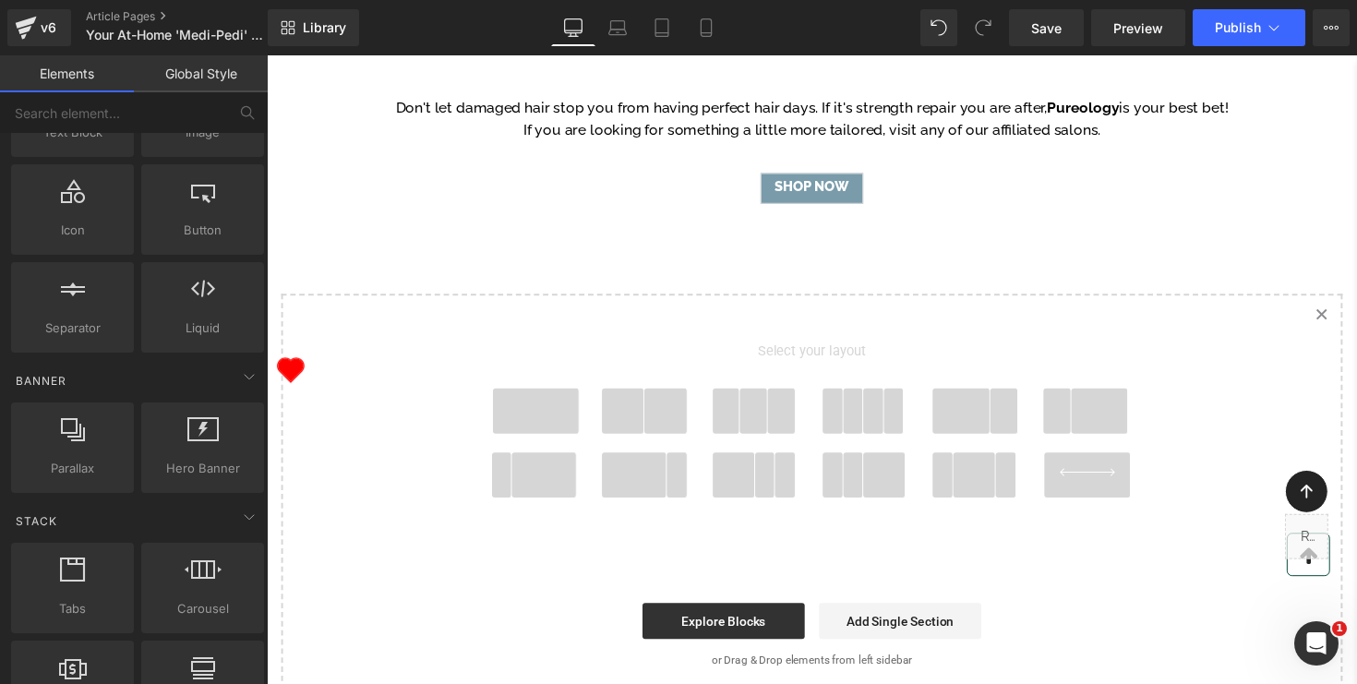
click at [546, 509] on span at bounding box center [551, 486] width 66 height 46
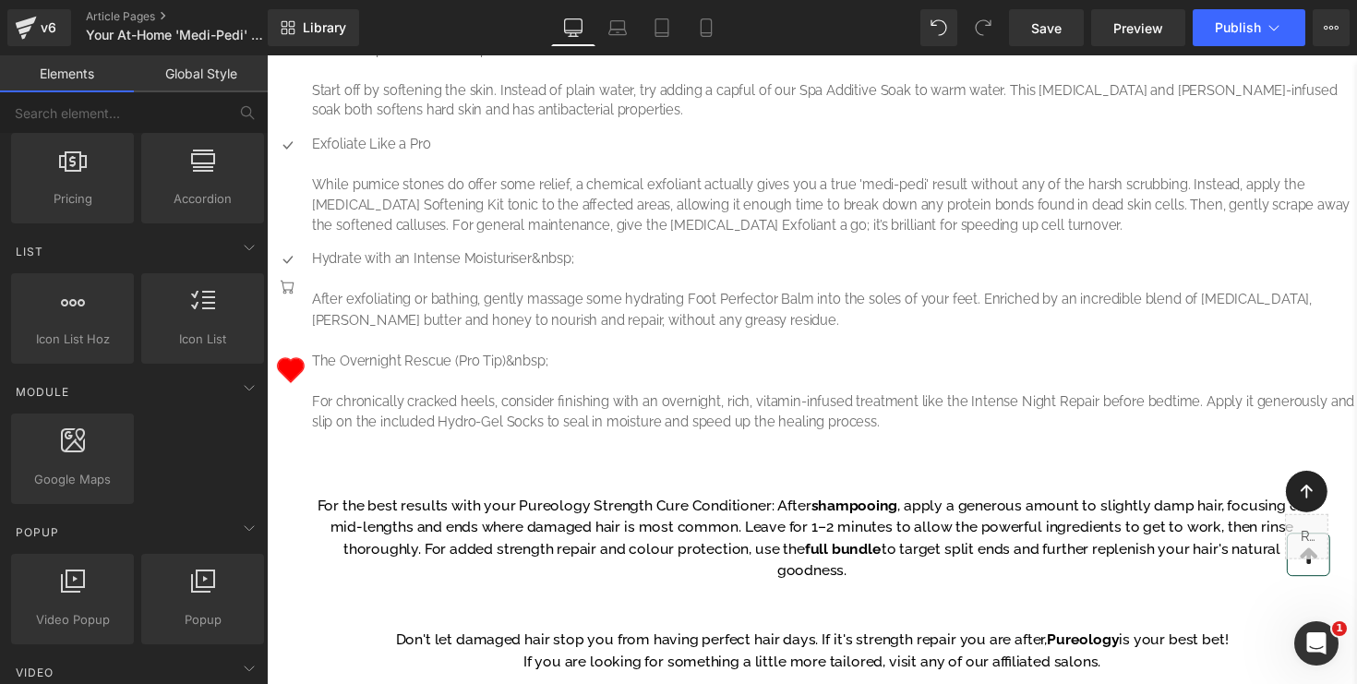
scroll to position [727, 0]
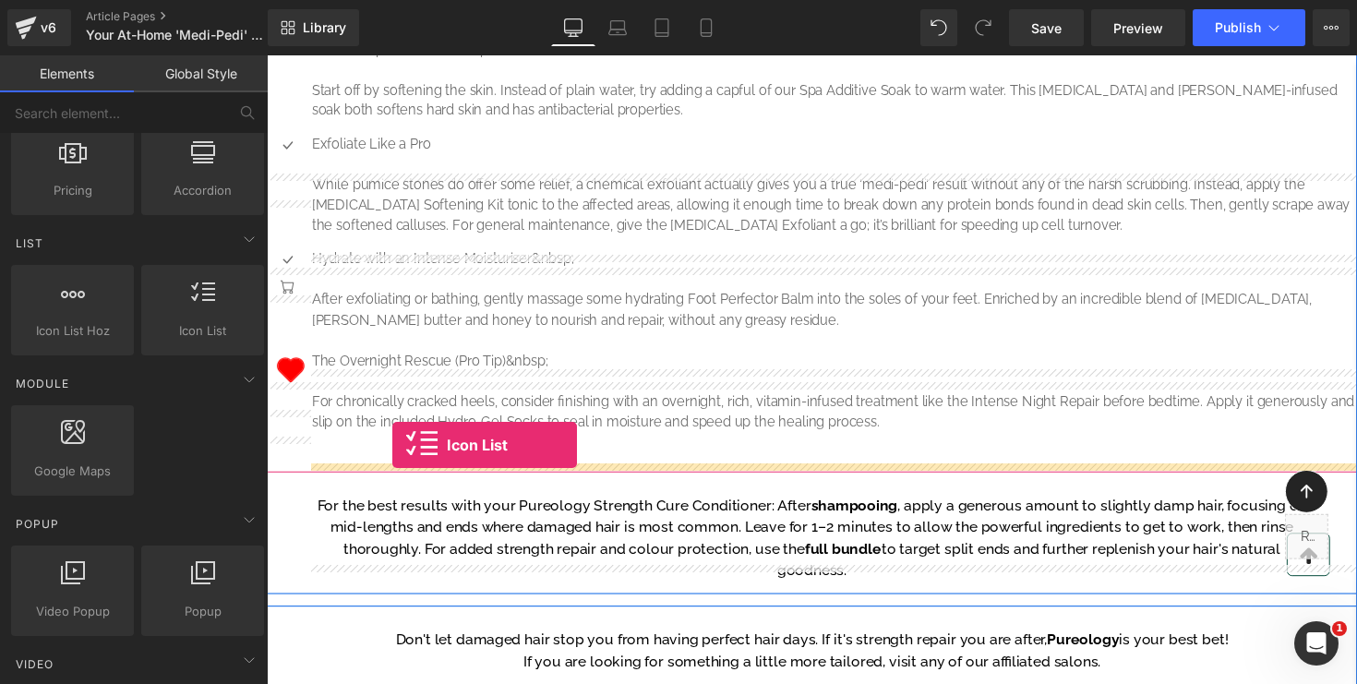
drag, startPoint x: 486, startPoint y: 354, endPoint x: 395, endPoint y: 454, distance: 135.4
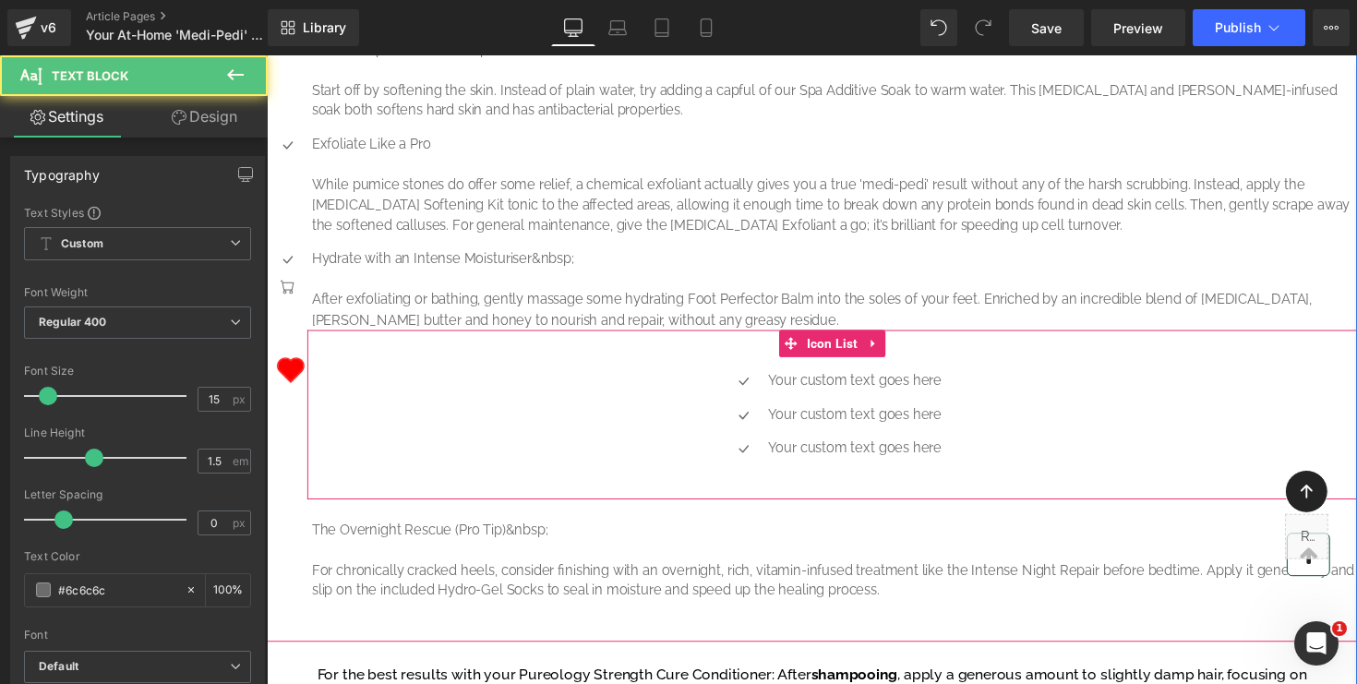
click at [267, 55] on div at bounding box center [267, 55] width 0 height 0
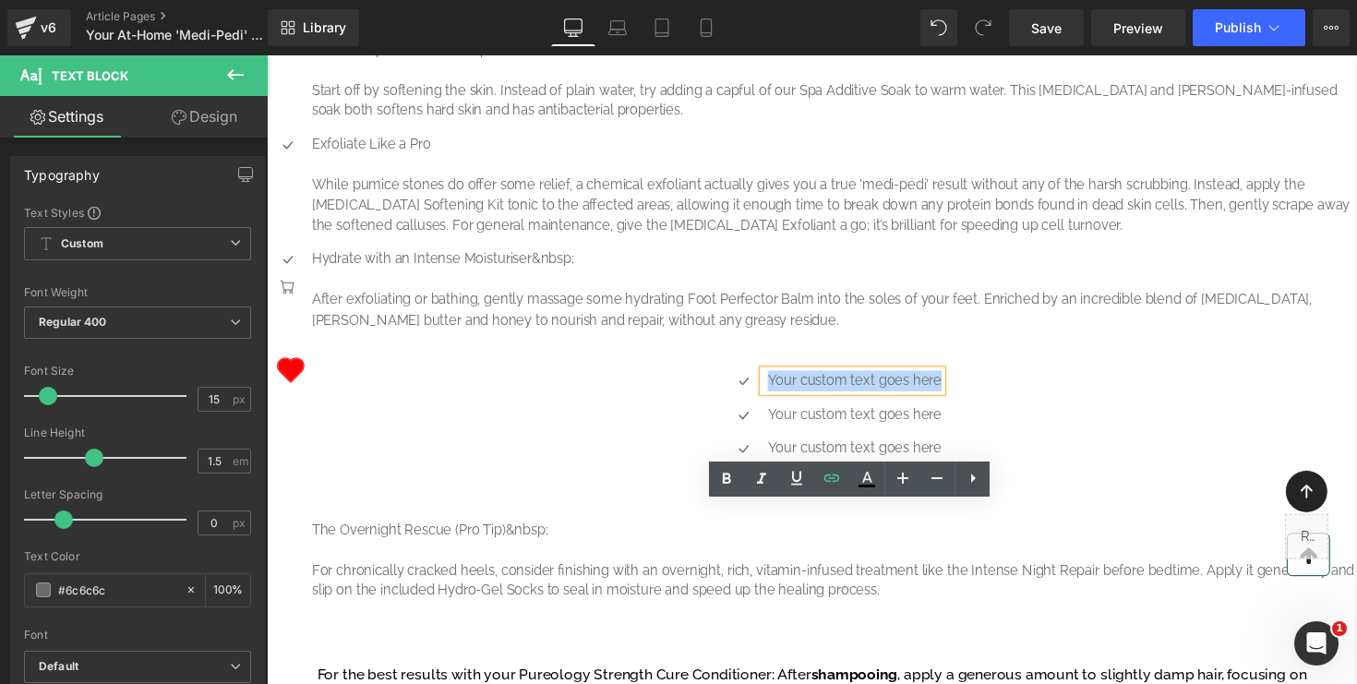
drag, startPoint x: 784, startPoint y: 526, endPoint x: 970, endPoint y: 521, distance: 185.7
click at [970, 483] on div "Icon Your custom text goes here Text Block Icon Your custom text goes here Text…" at bounding box center [846, 431] width 1076 height 104
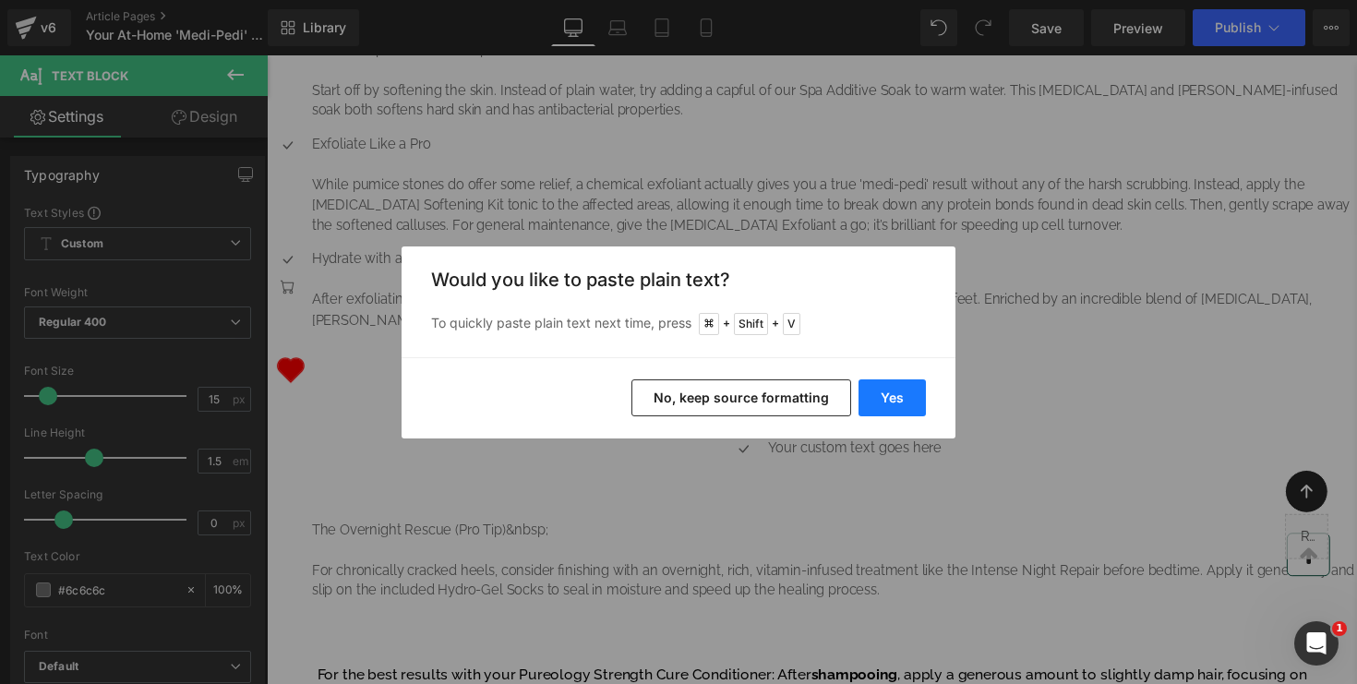
click at [905, 393] on button "Yes" at bounding box center [892, 398] width 67 height 37
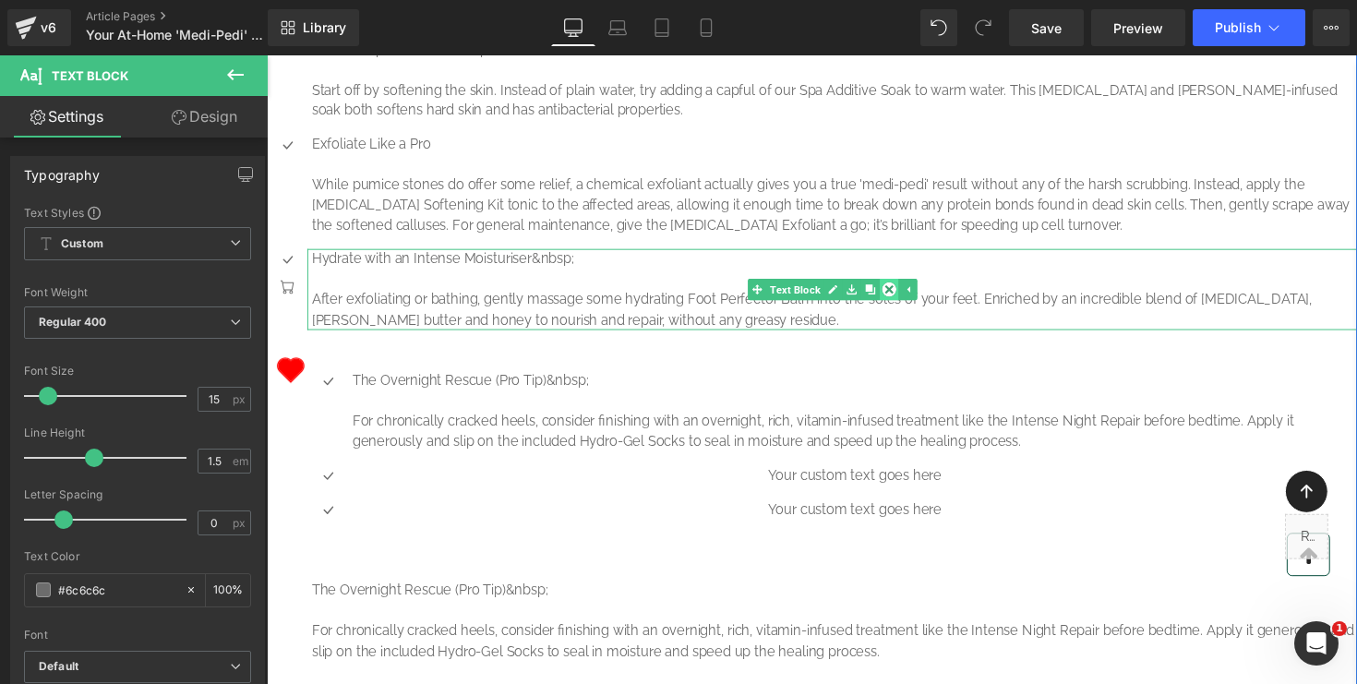
click at [901, 303] on icon at bounding box center [904, 295] width 15 height 15
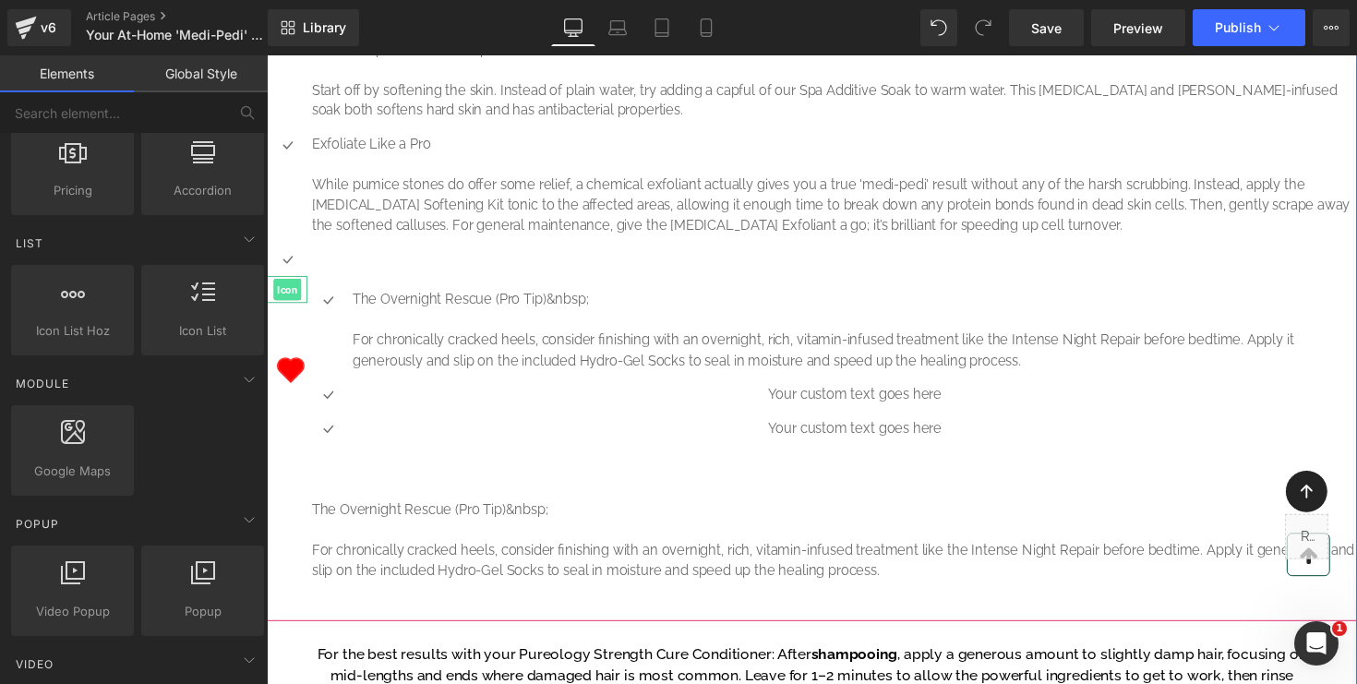
click at [285, 307] on span "Icon" at bounding box center [287, 295] width 29 height 22
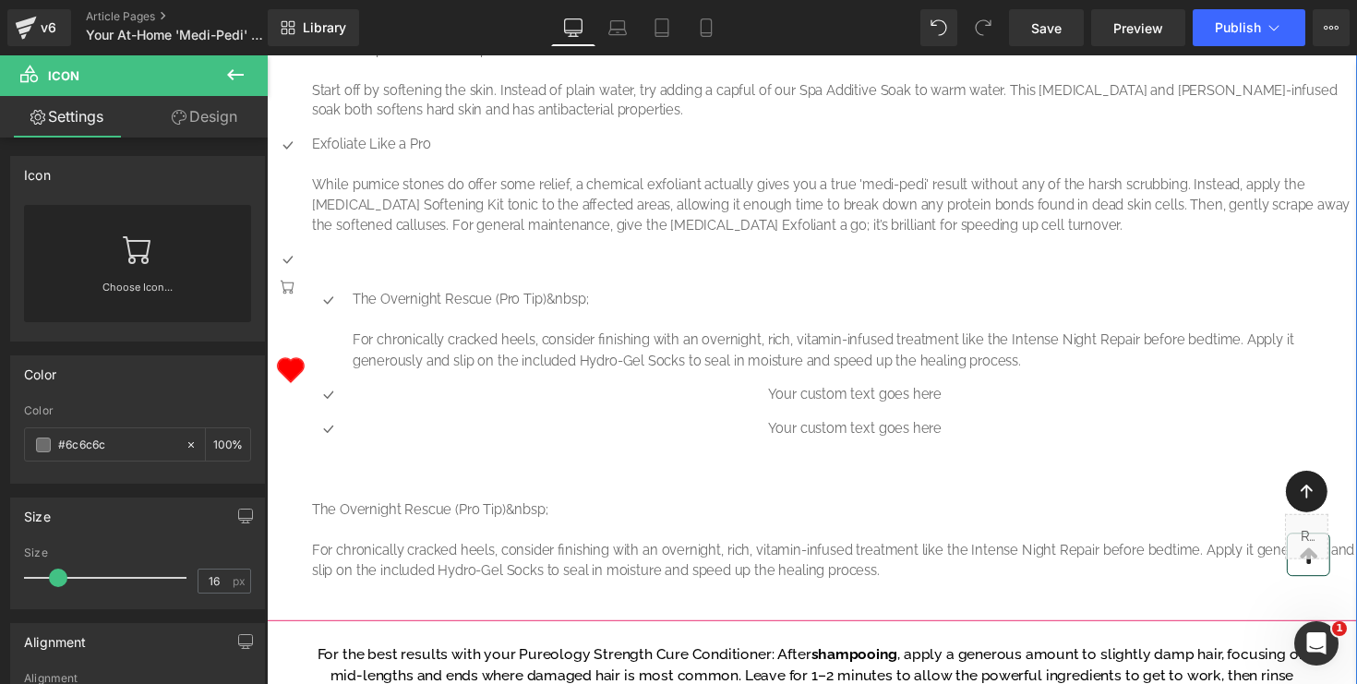
click at [869, 18] on icon at bounding box center [868, 12] width 13 height 14
click at [881, 21] on icon at bounding box center [880, 12] width 18 height 18
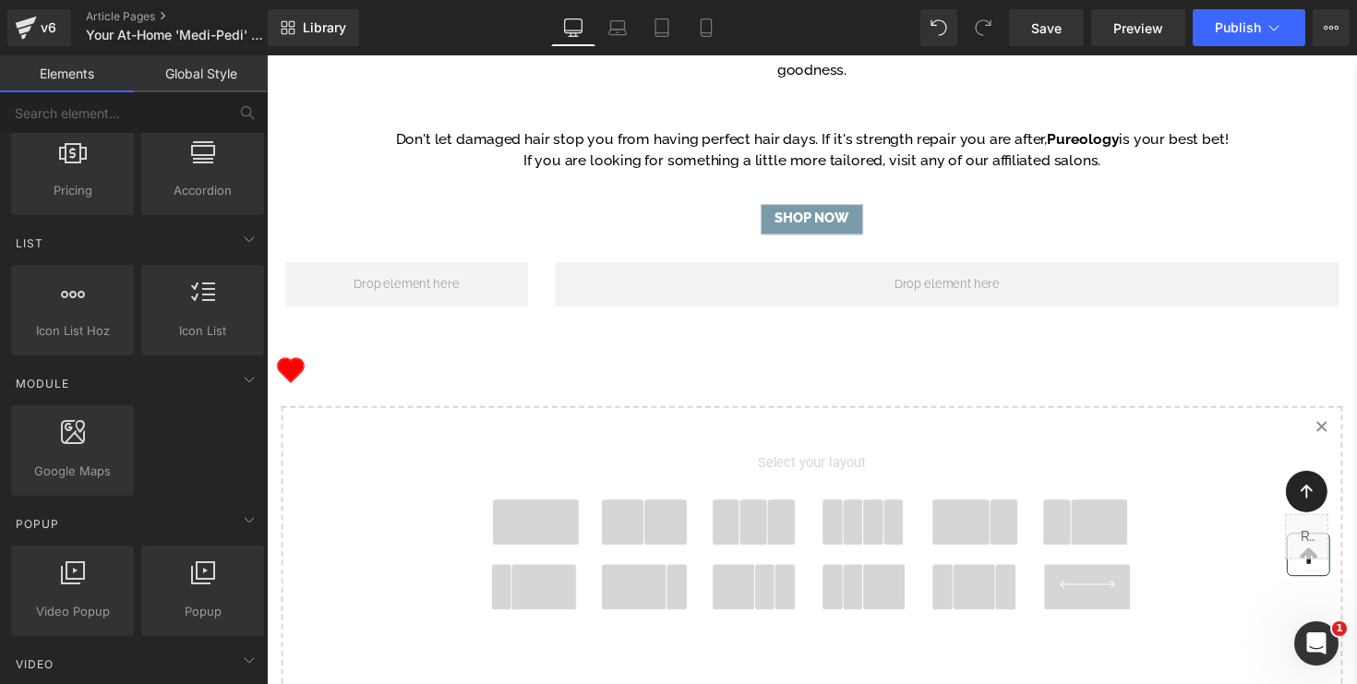
scroll to position [1127, 0]
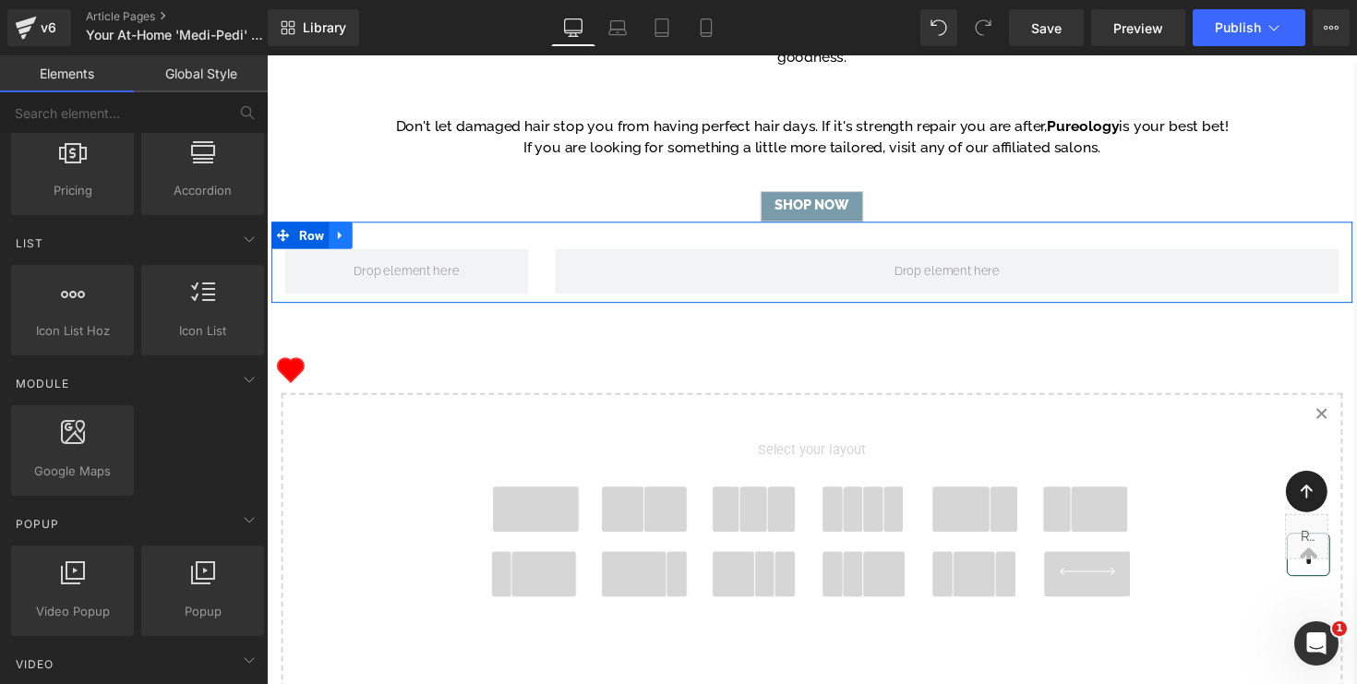
click at [343, 247] on icon at bounding box center [342, 240] width 13 height 14
click at [387, 249] on icon at bounding box center [390, 240] width 18 height 18
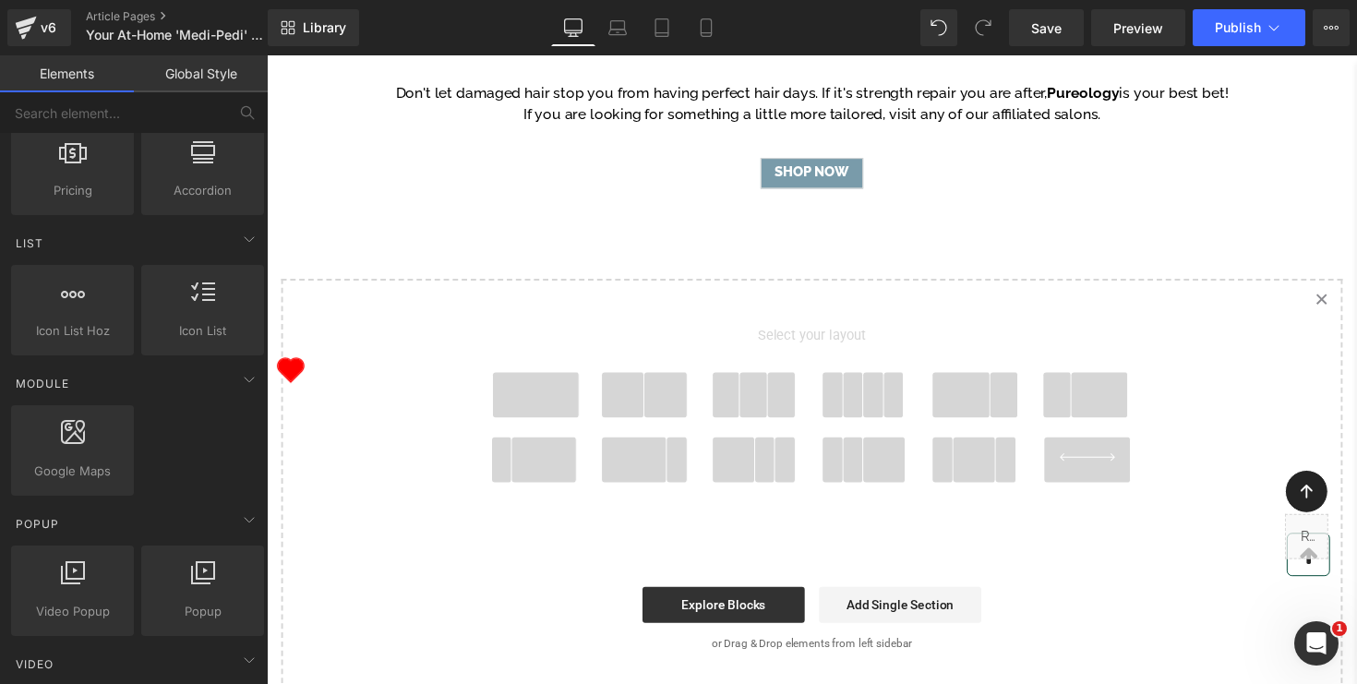
click at [536, 427] on span at bounding box center [543, 403] width 89 height 46
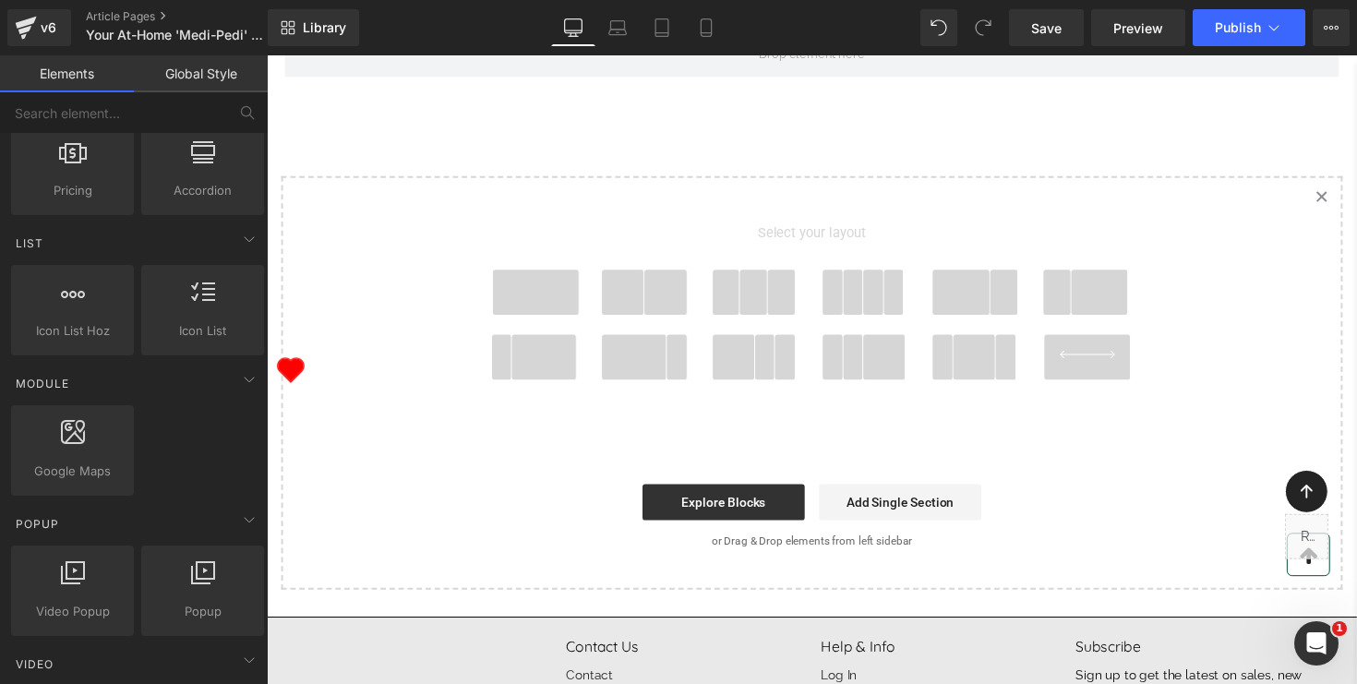
scroll to position [1326, 0]
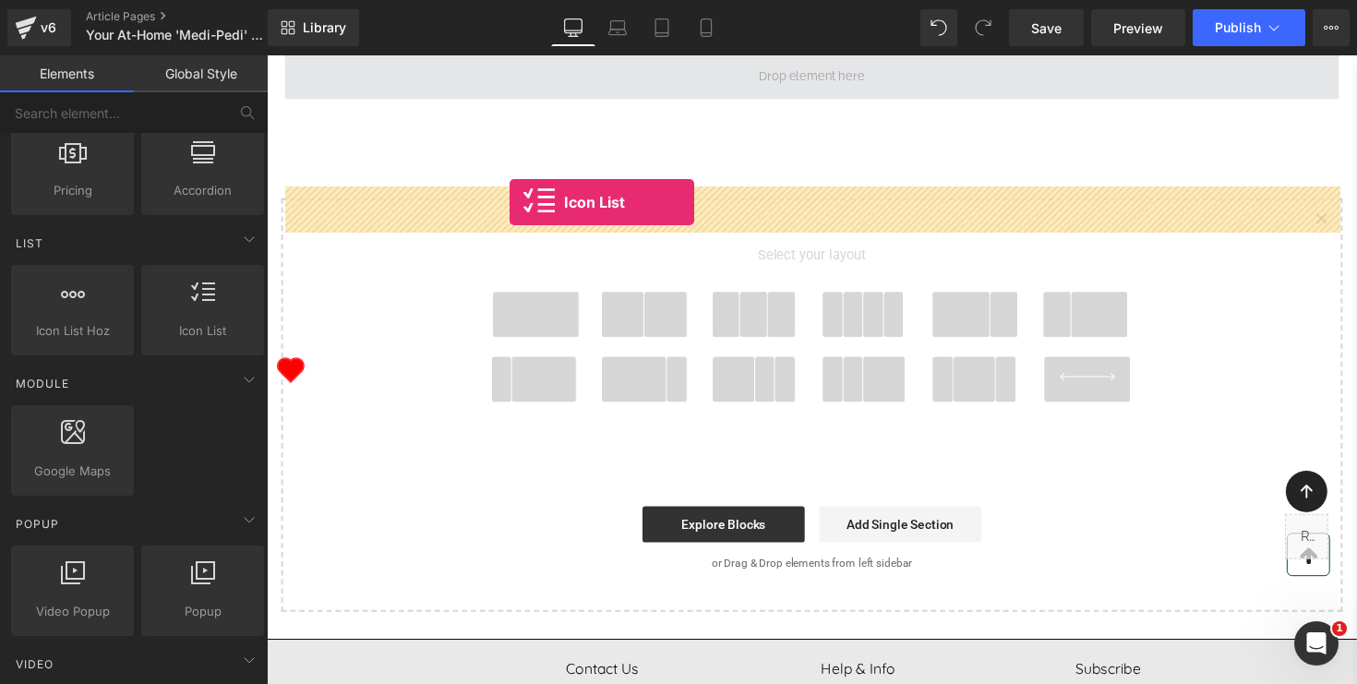
drag, startPoint x: 457, startPoint y: 365, endPoint x: 515, endPoint y: 206, distance: 169.1
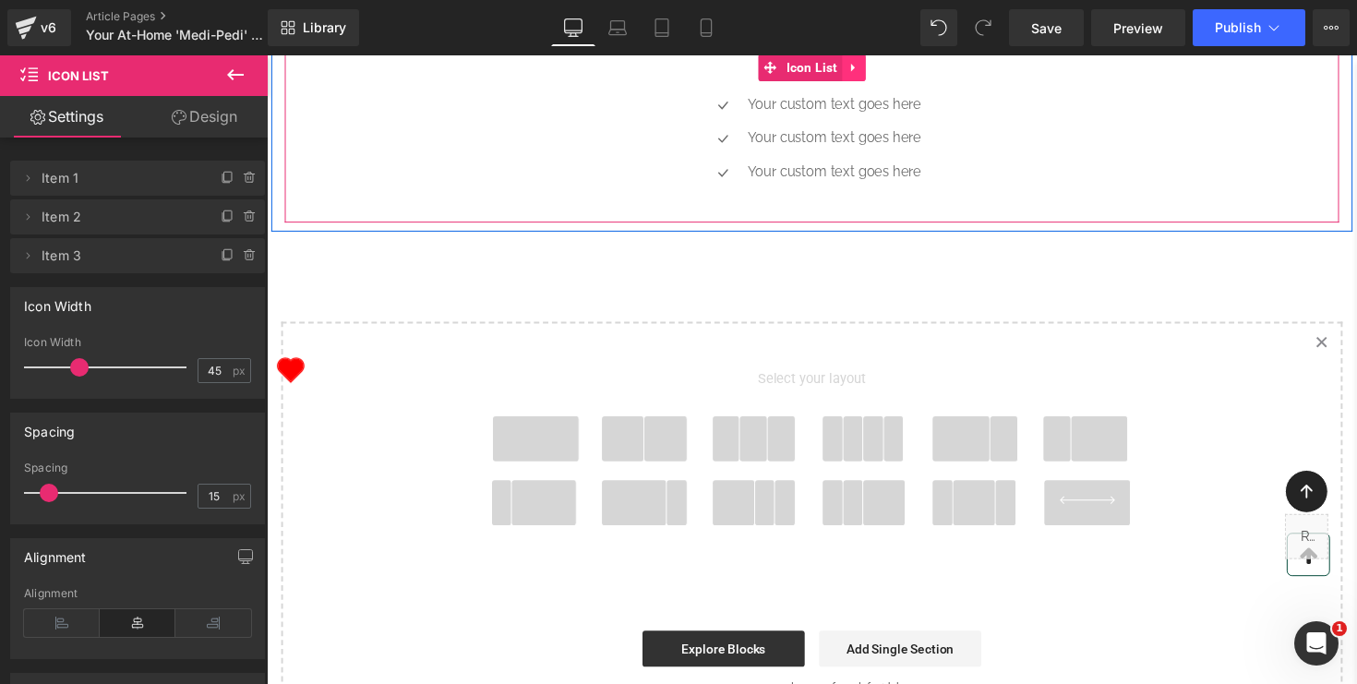
click at [869, 75] on icon at bounding box center [868, 68] width 13 height 14
click at [855, 75] on icon at bounding box center [856, 68] width 13 height 13
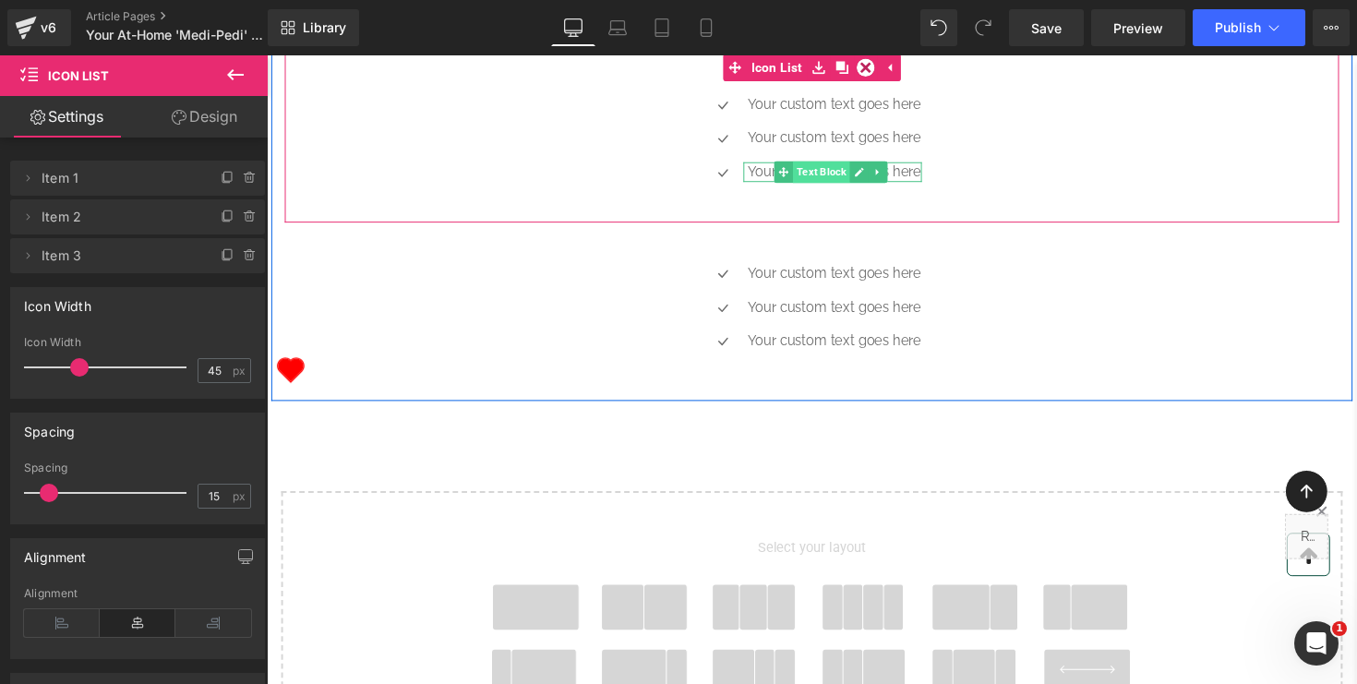
click at [840, 187] on span "Text Block" at bounding box center [835, 175] width 58 height 22
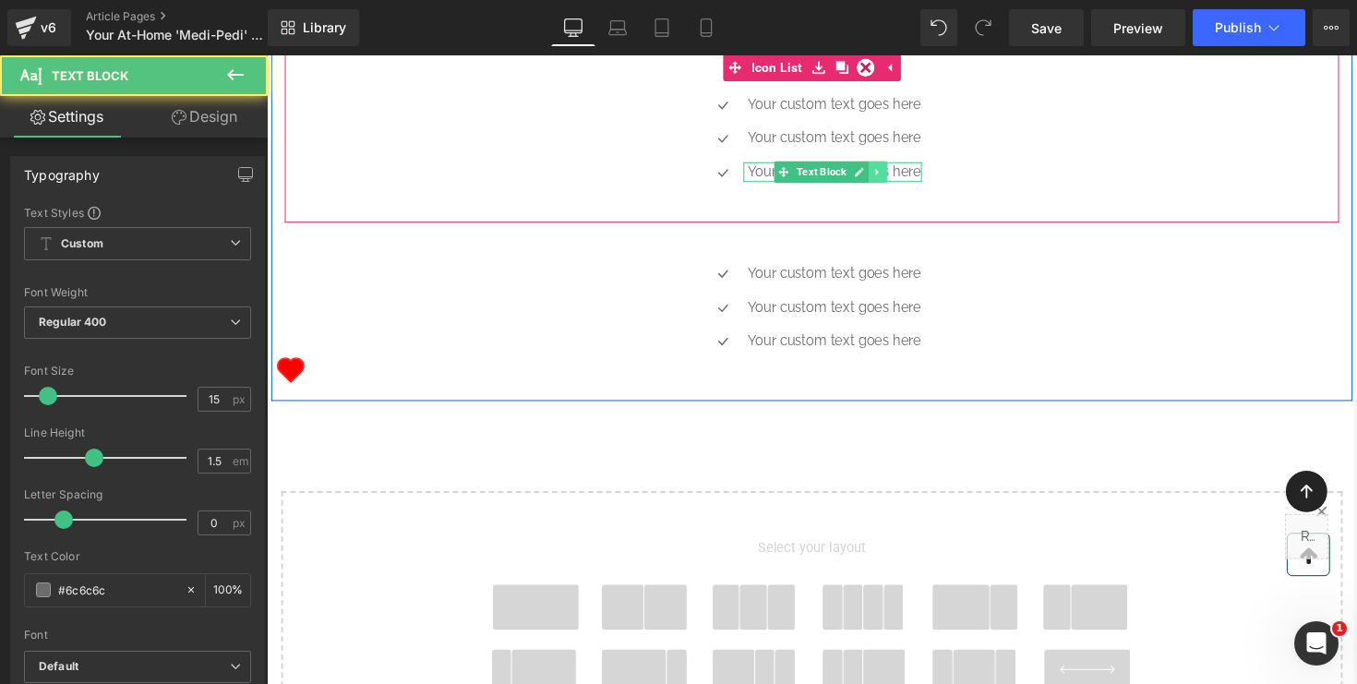
click at [901, 187] on link at bounding box center [893, 175] width 19 height 22
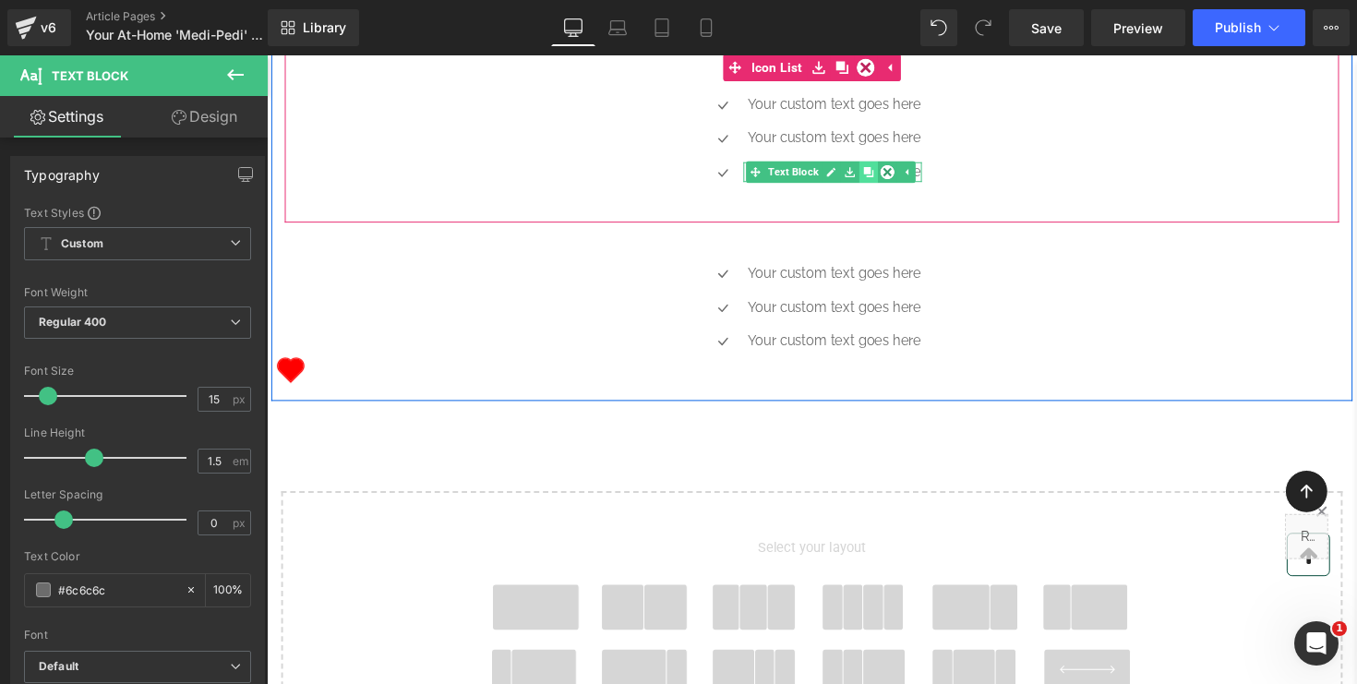
click at [889, 187] on link at bounding box center [883, 175] width 19 height 22
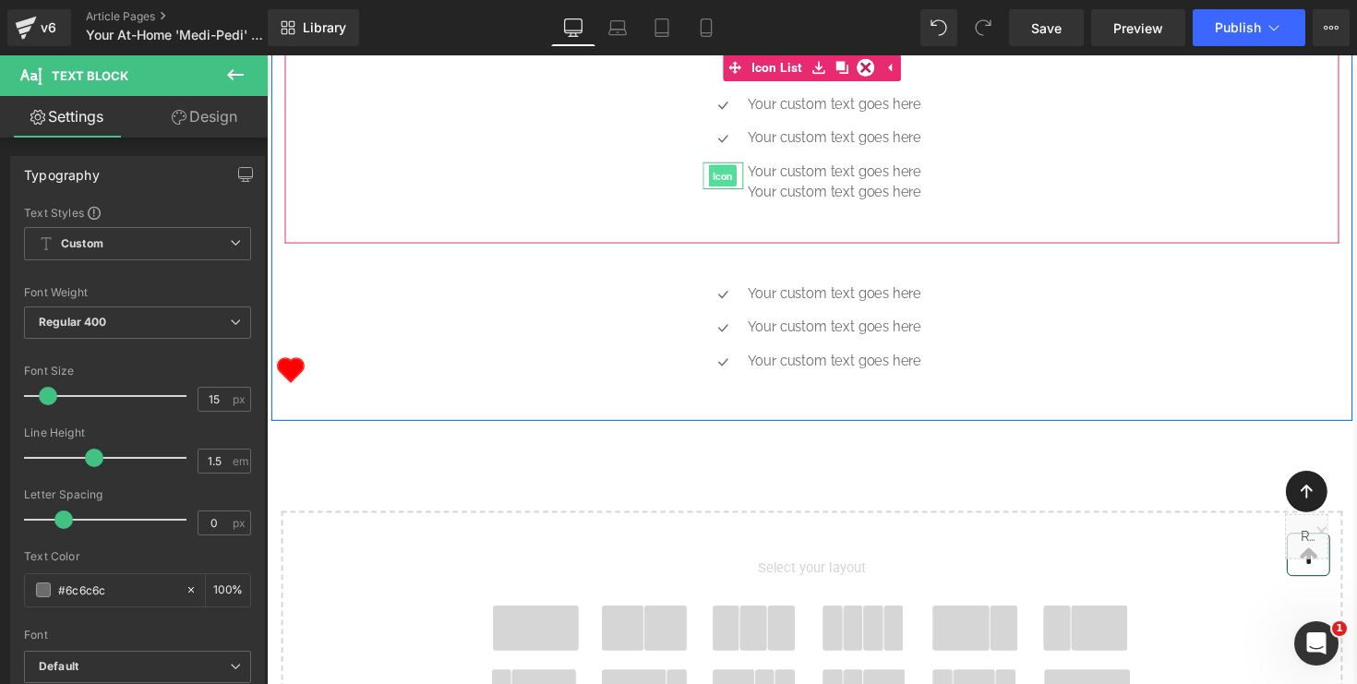
click at [745, 190] on span "Icon" at bounding box center [734, 179] width 29 height 22
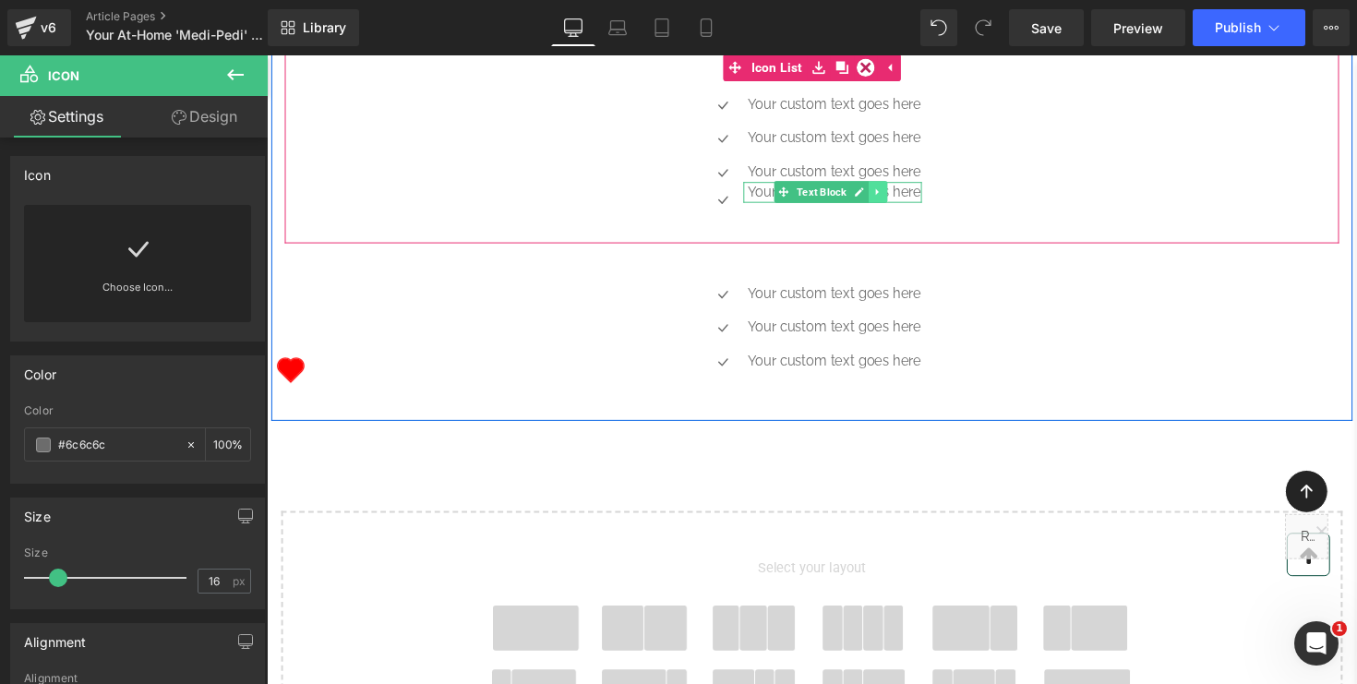
click at [898, 201] on icon at bounding box center [893, 195] width 10 height 11
click at [907, 203] on icon at bounding box center [903, 195] width 15 height 15
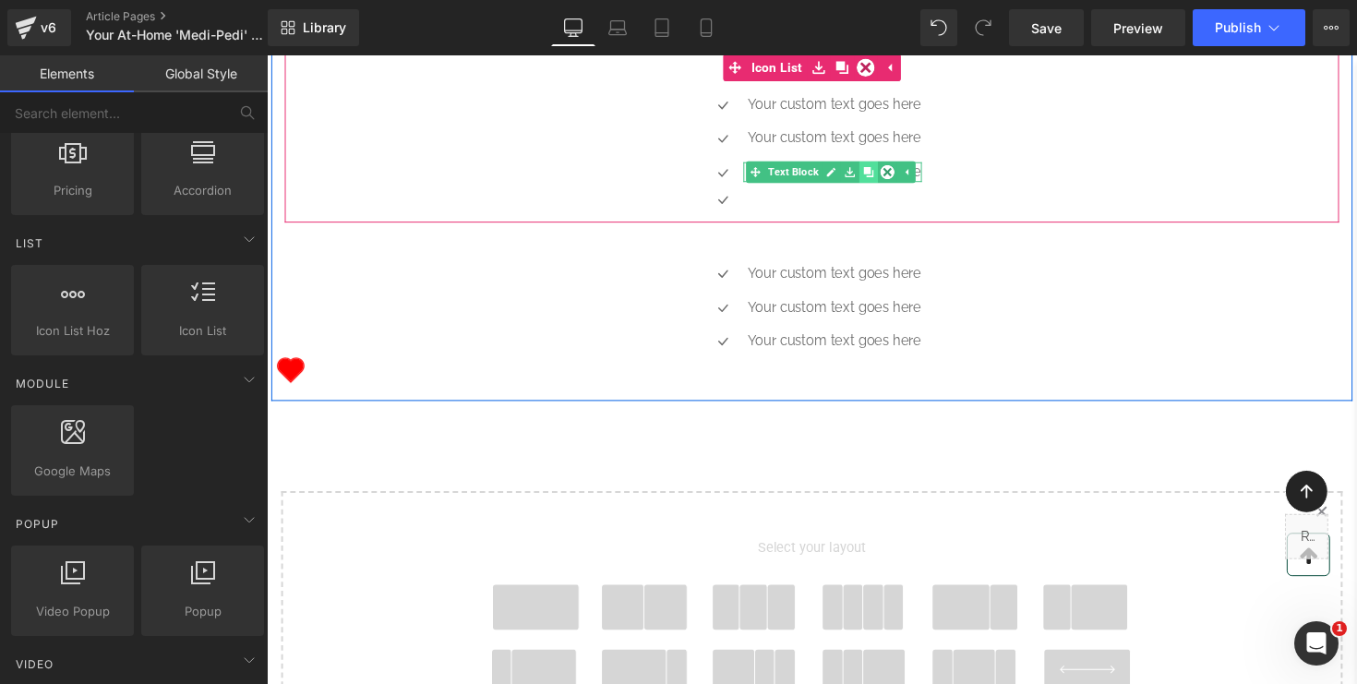
click at [883, 180] on icon at bounding box center [883, 175] width 10 height 10
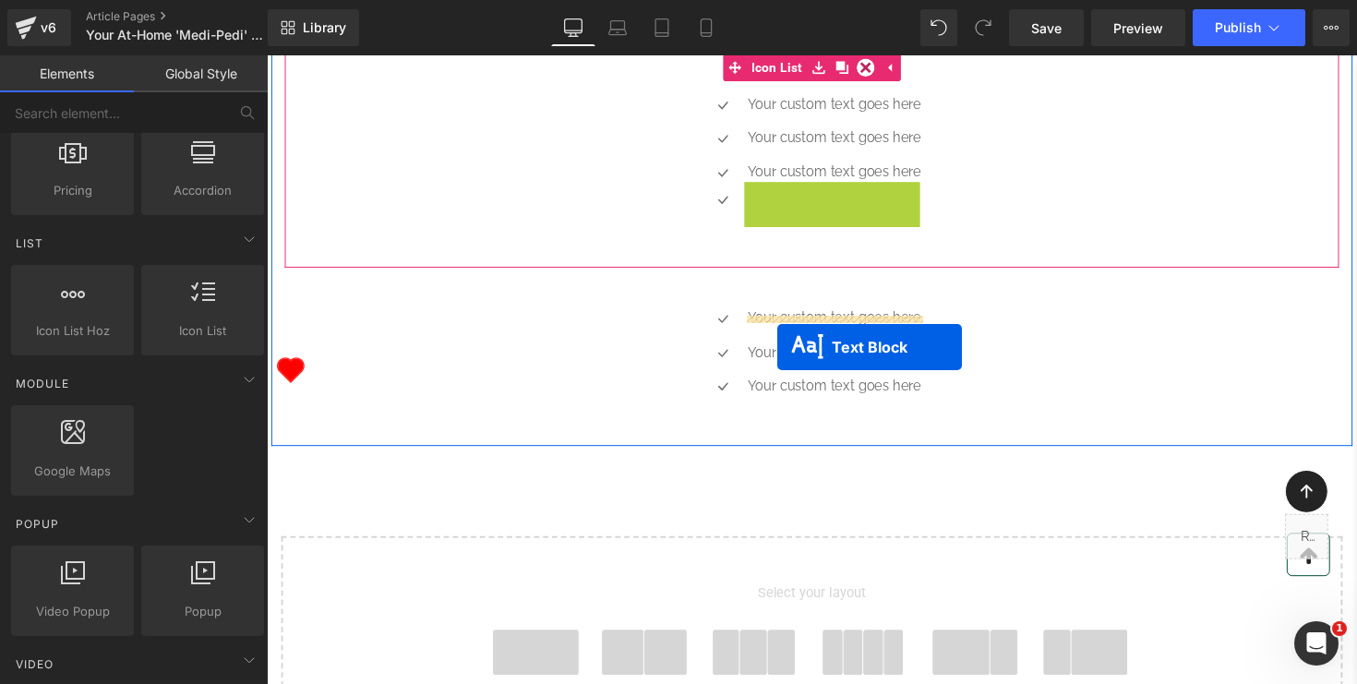
drag, startPoint x: 795, startPoint y: 333, endPoint x: 790, endPoint y: 354, distance: 20.8
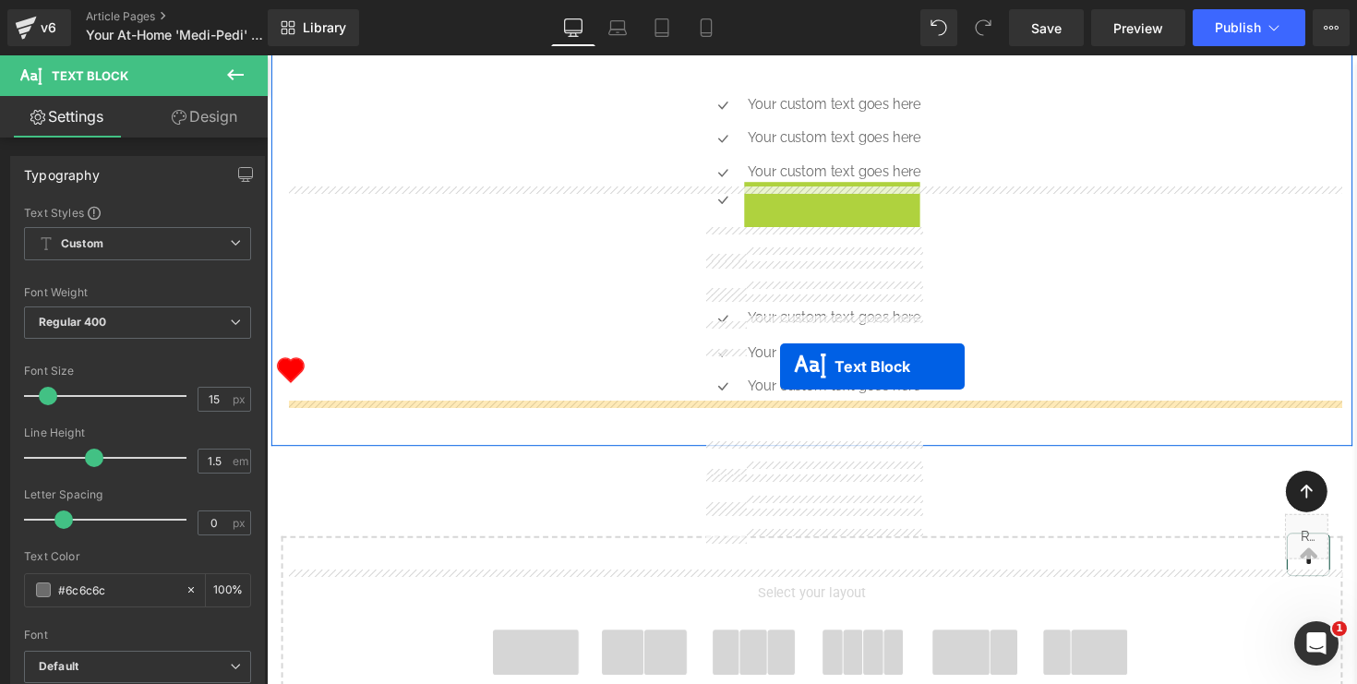
drag, startPoint x: 798, startPoint y: 332, endPoint x: 793, endPoint y: 374, distance: 42.7
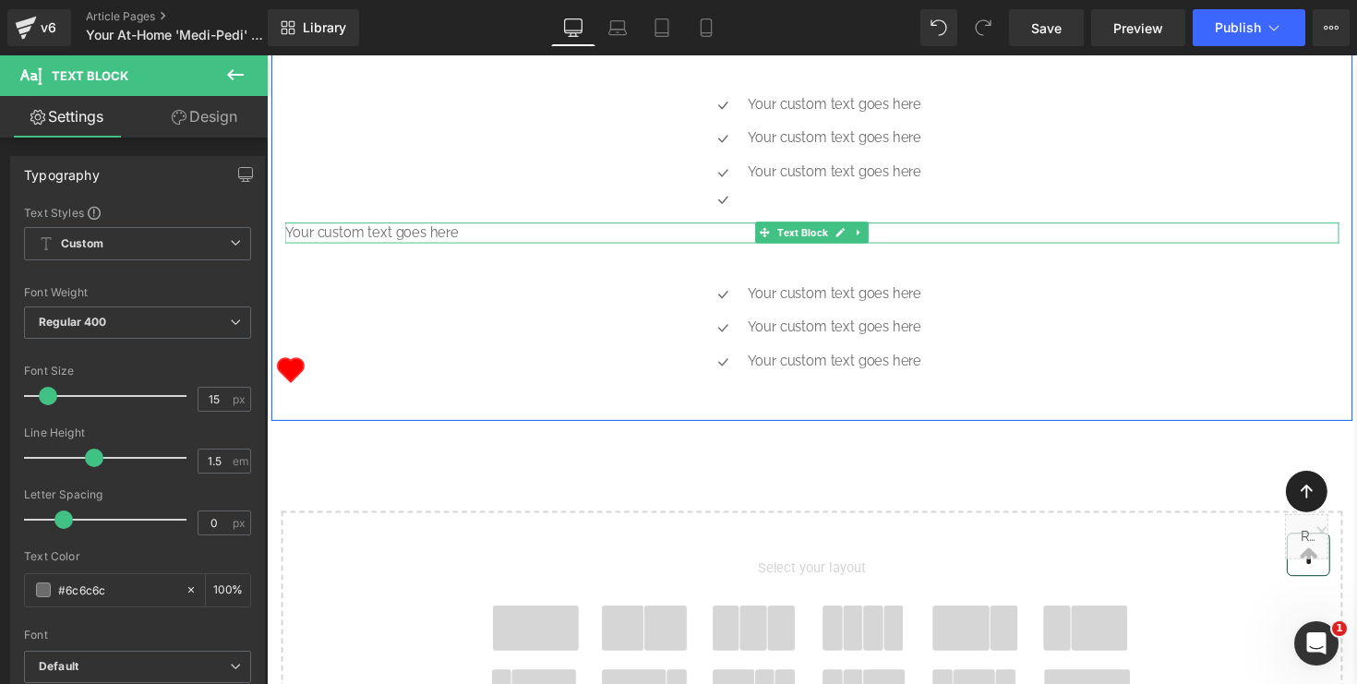
click at [749, 248] on p "Your custom text goes here" at bounding box center [825, 237] width 1080 height 21
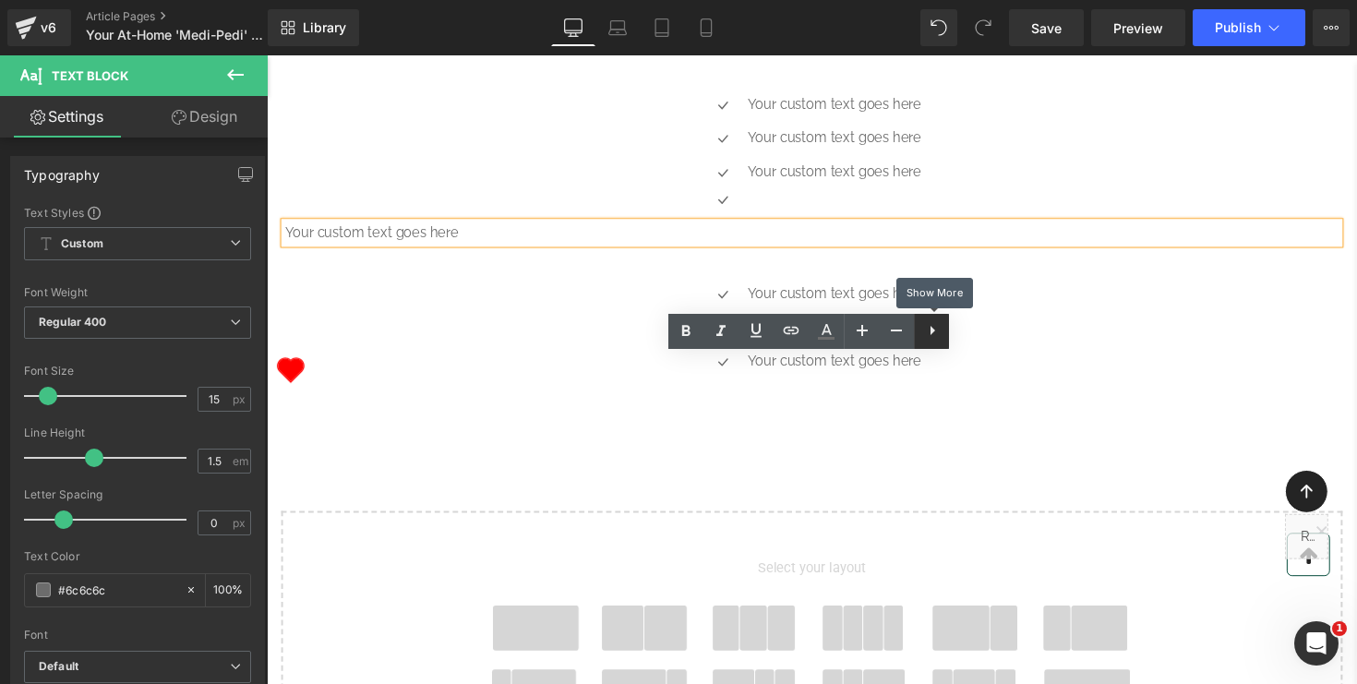
click at [936, 332] on icon at bounding box center [933, 331] width 22 height 22
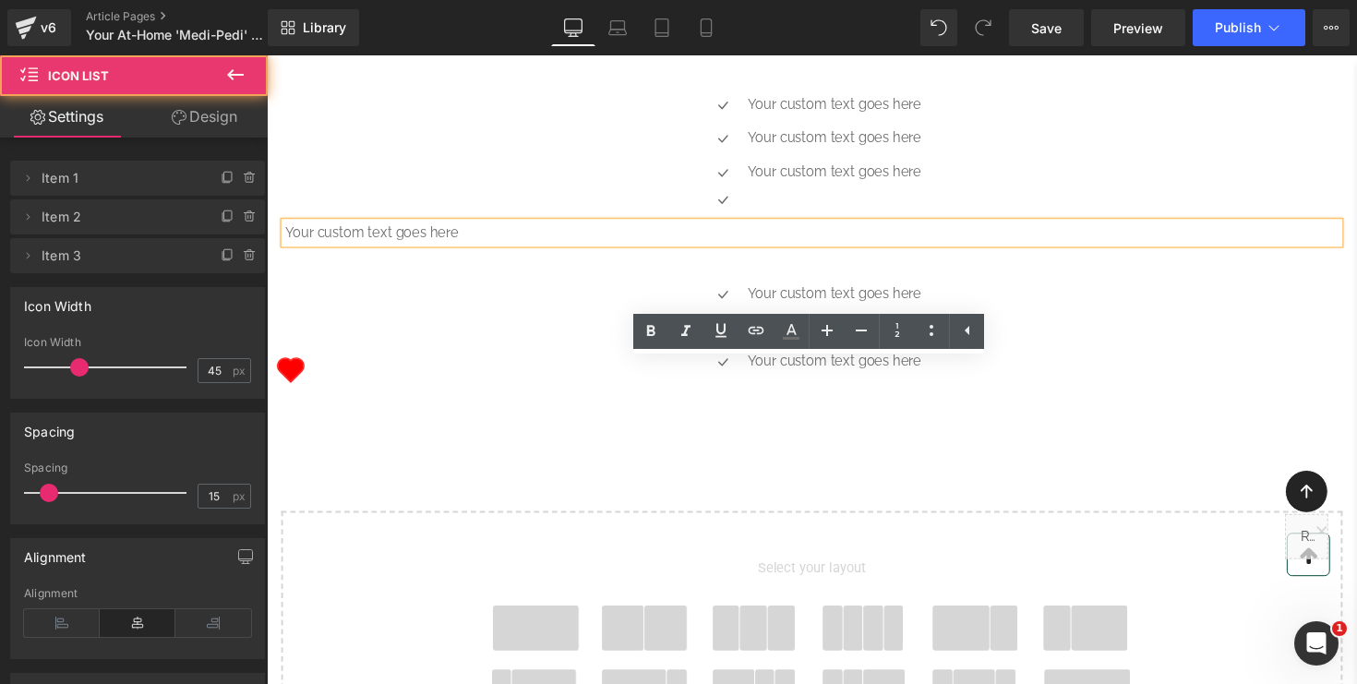
click at [1054, 200] on div "Icon Your custom text goes here Text Block Icon Your custom text goes here Text…" at bounding box center [825, 148] width 1080 height 104
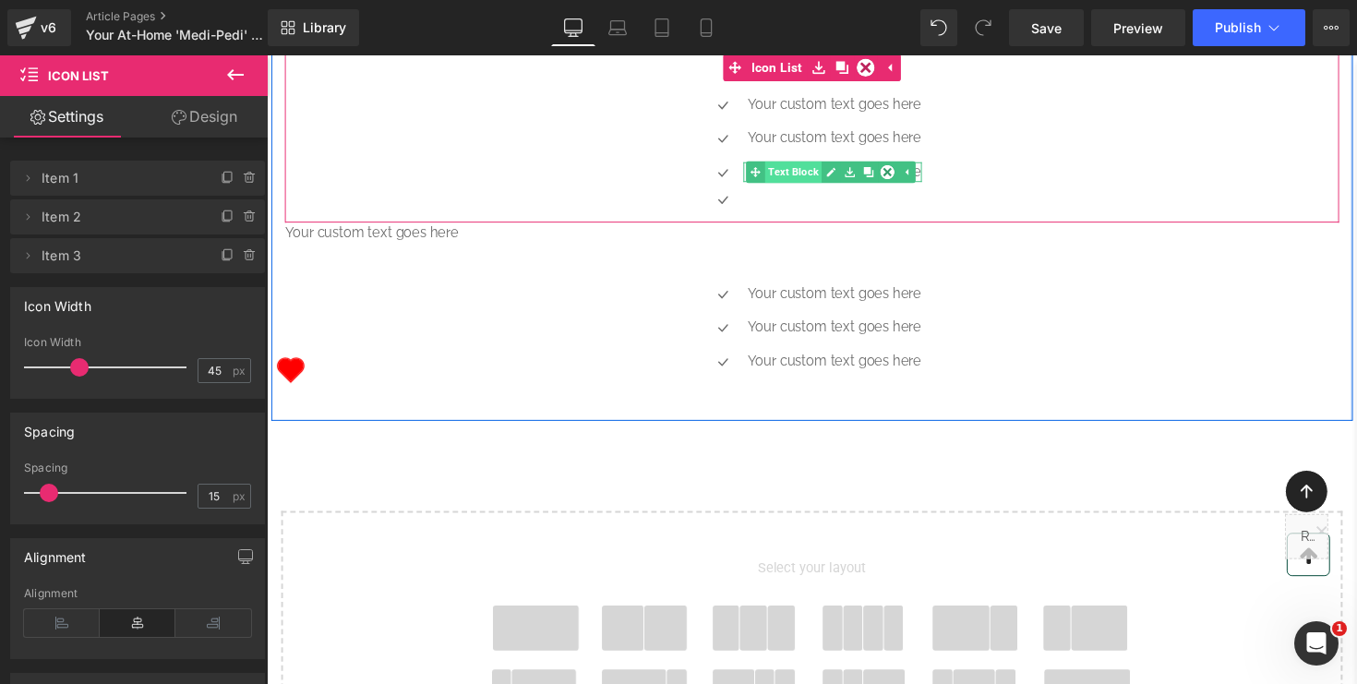
click at [802, 187] on link "Text Block" at bounding box center [797, 175] width 78 height 22
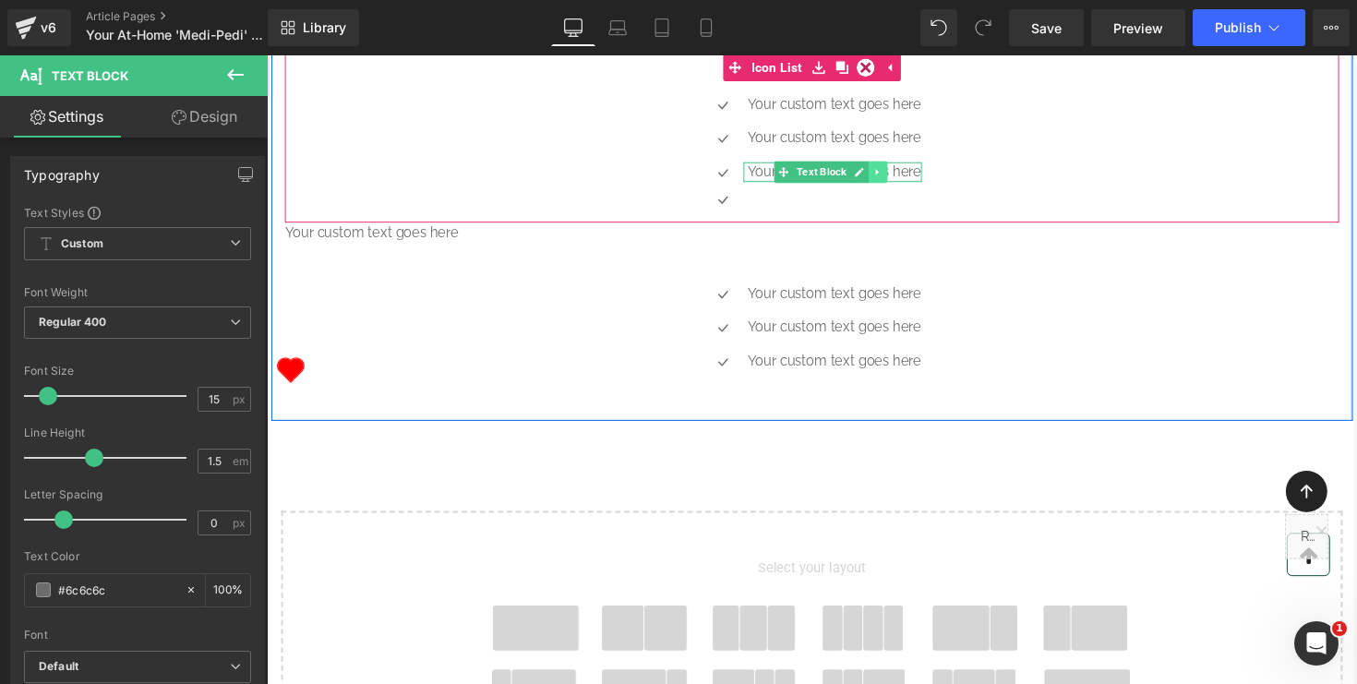
click at [894, 178] on icon at bounding box center [892, 175] width 3 height 6
click at [885, 180] on icon at bounding box center [883, 175] width 10 height 10
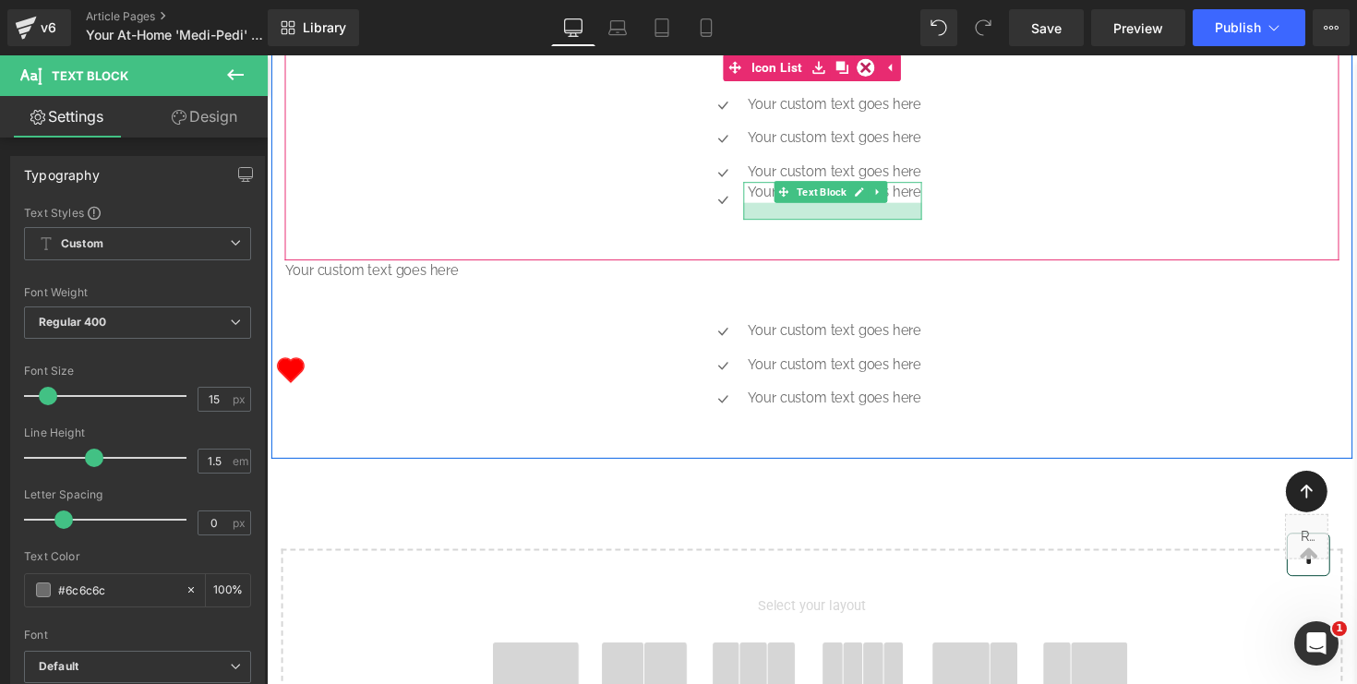
drag, startPoint x: 766, startPoint y: 340, endPoint x: 766, endPoint y: 356, distance: 16.6
click at [766, 224] on div at bounding box center [846, 216] width 183 height 18
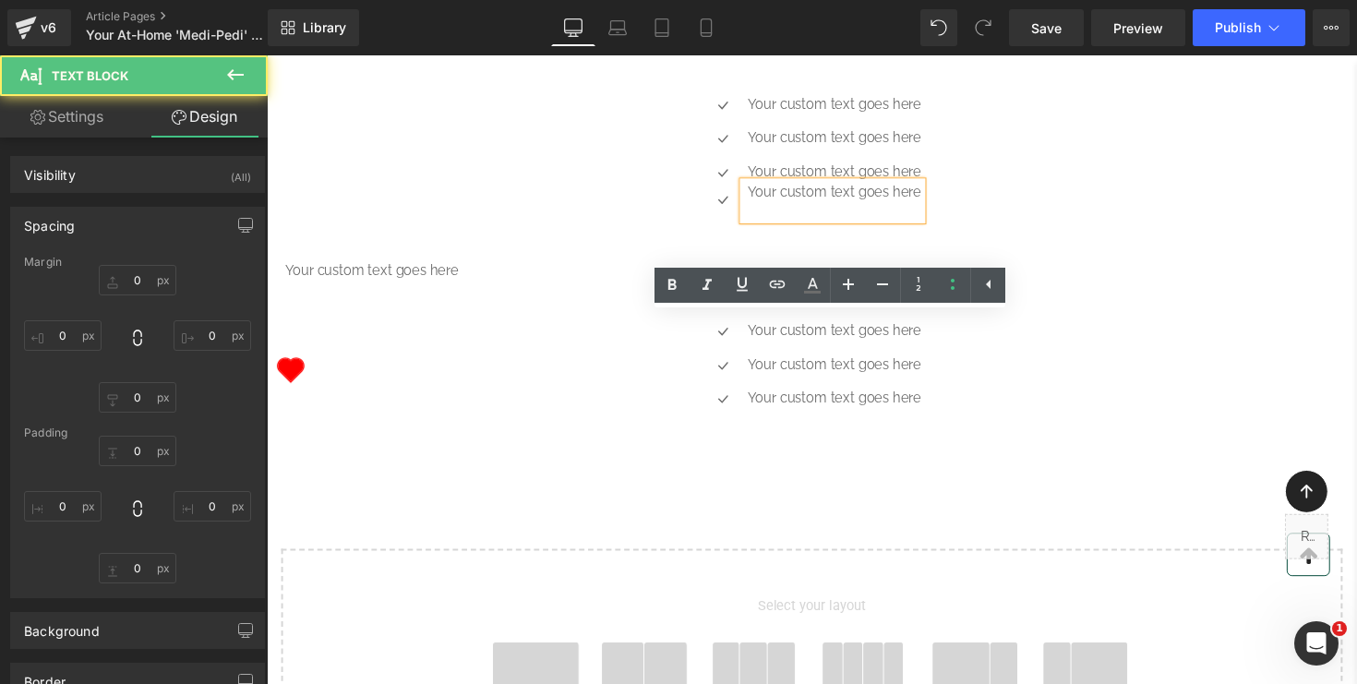
type input "0"
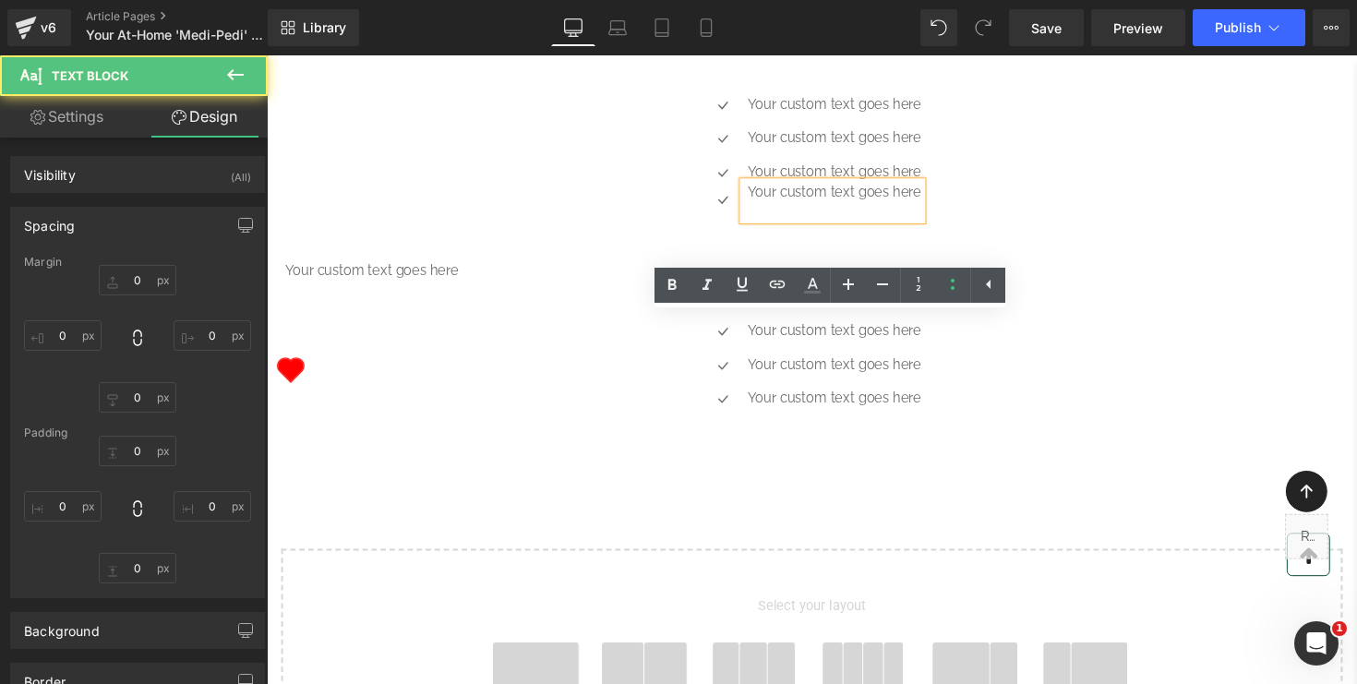
type input "0"
type input "19"
type input "5"
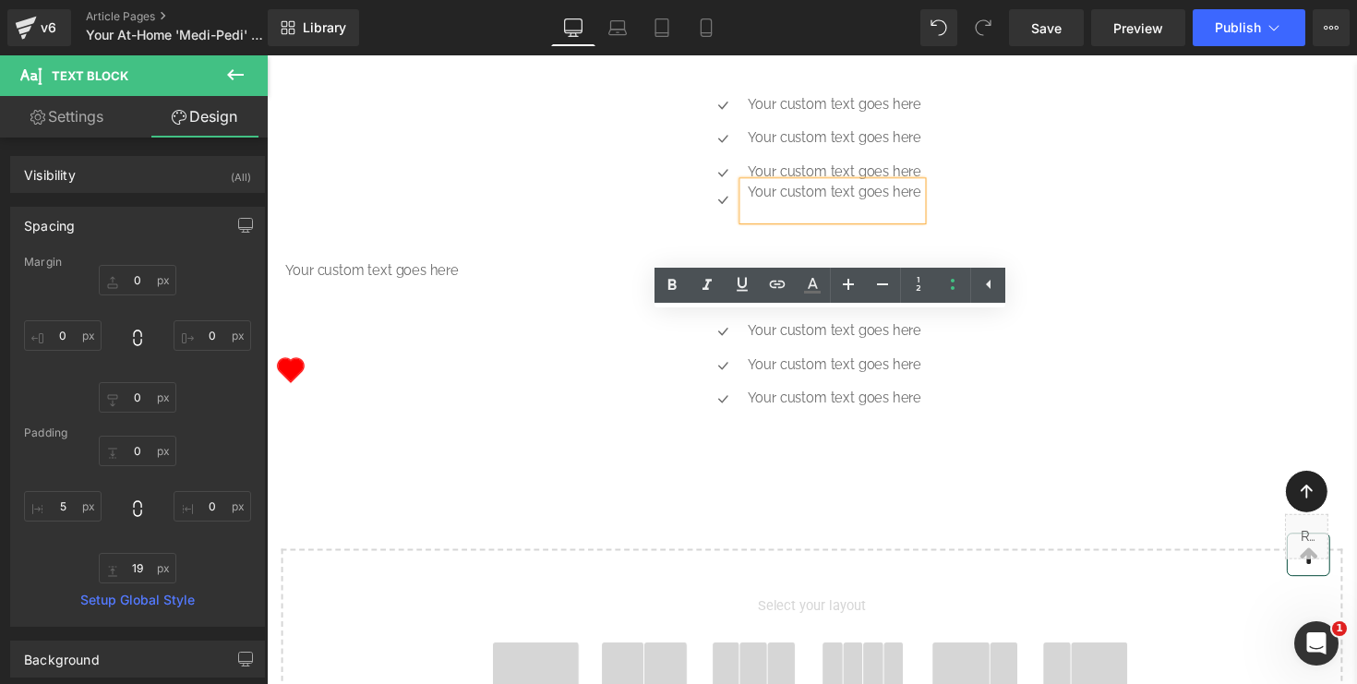
click at [779, 224] on div "Your custom text goes here" at bounding box center [846, 205] width 183 height 39
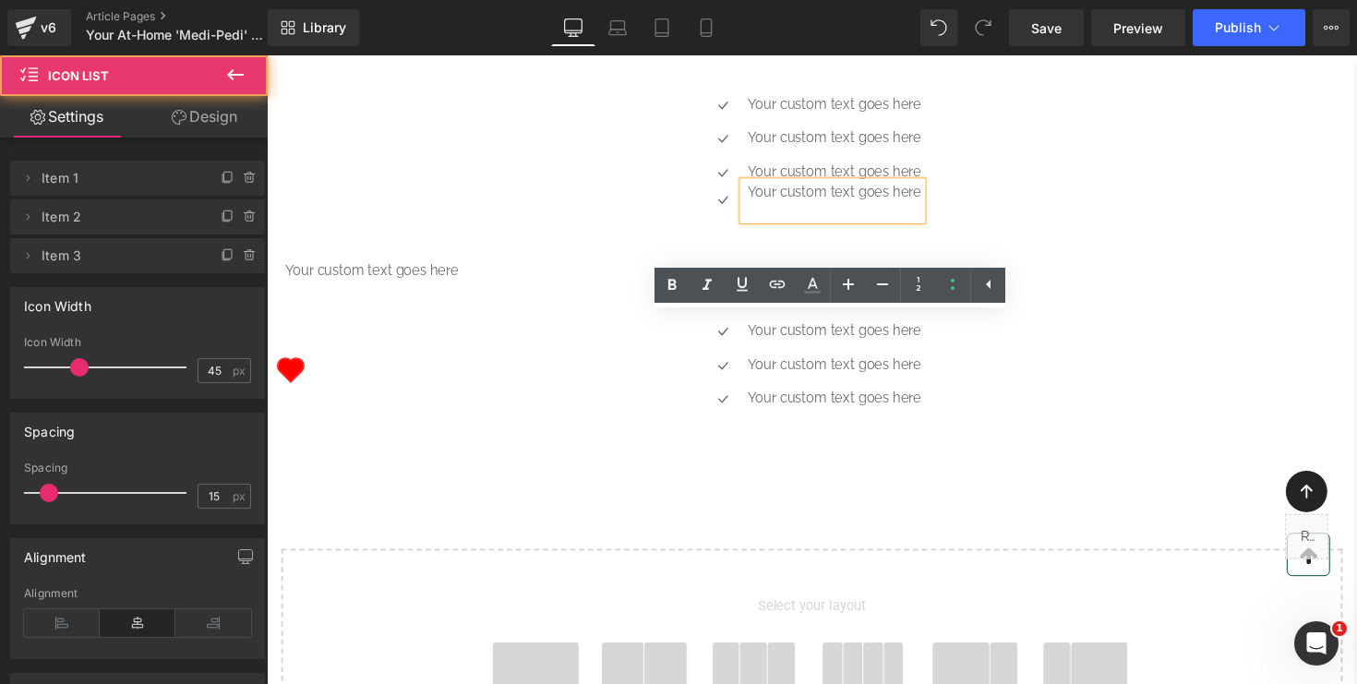
click at [997, 238] on div "Icon Your custom text goes here Text Block Icon Your custom text goes here Text…" at bounding box center [825, 167] width 1080 height 142
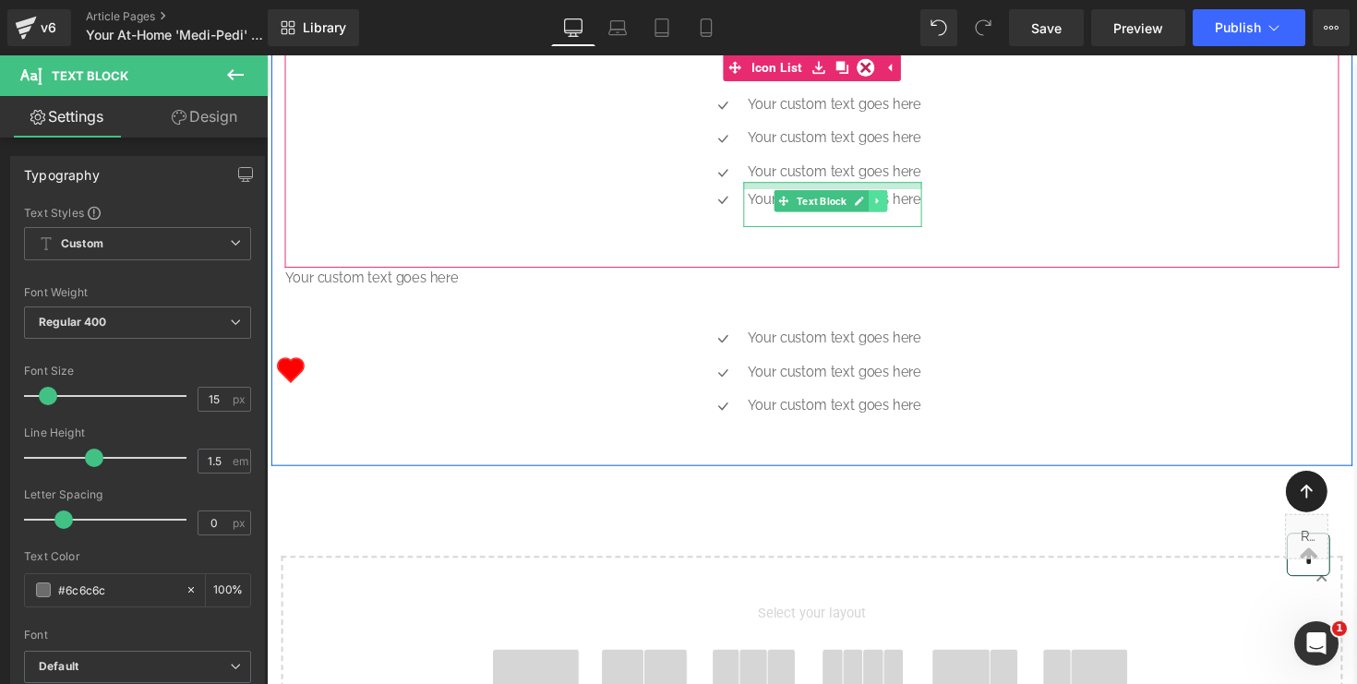
click at [898, 232] on div "Your custom text goes here Text Block" at bounding box center [846, 209] width 183 height 46
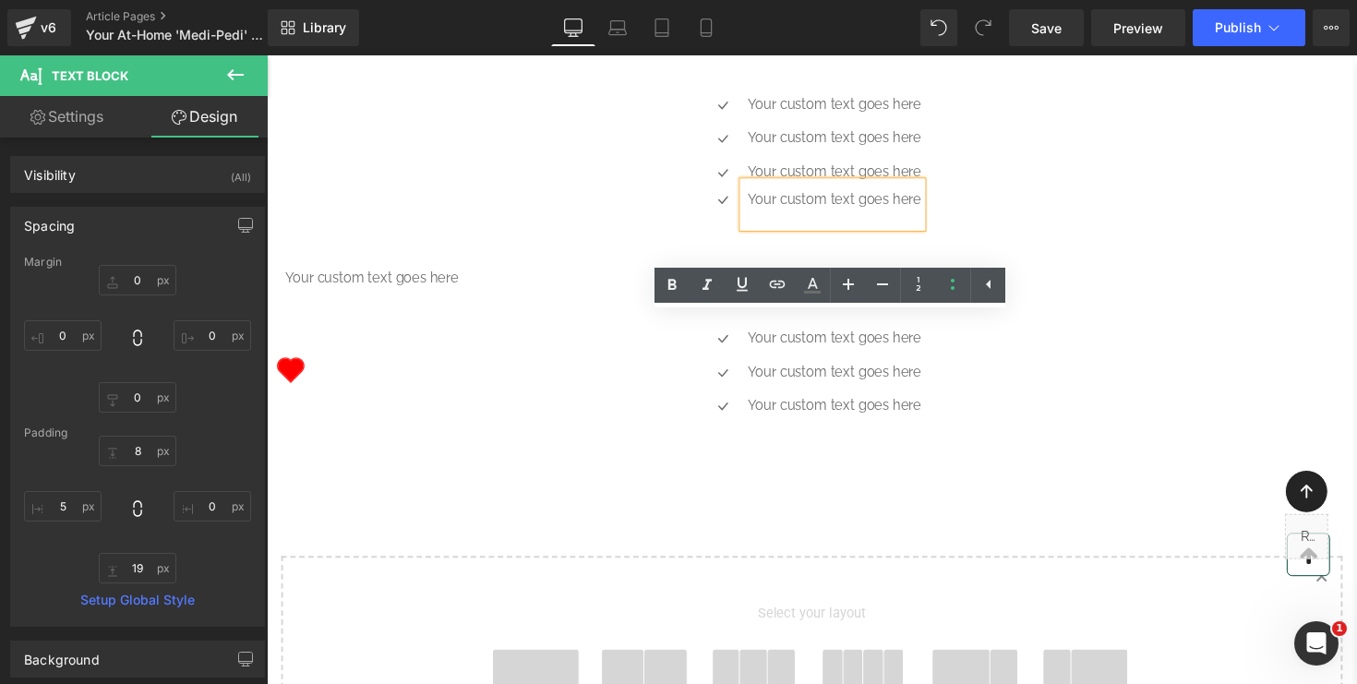
click at [997, 246] on div "Icon Your custom text goes here Text Block Icon Your custom text goes here Text…" at bounding box center [825, 171] width 1080 height 150
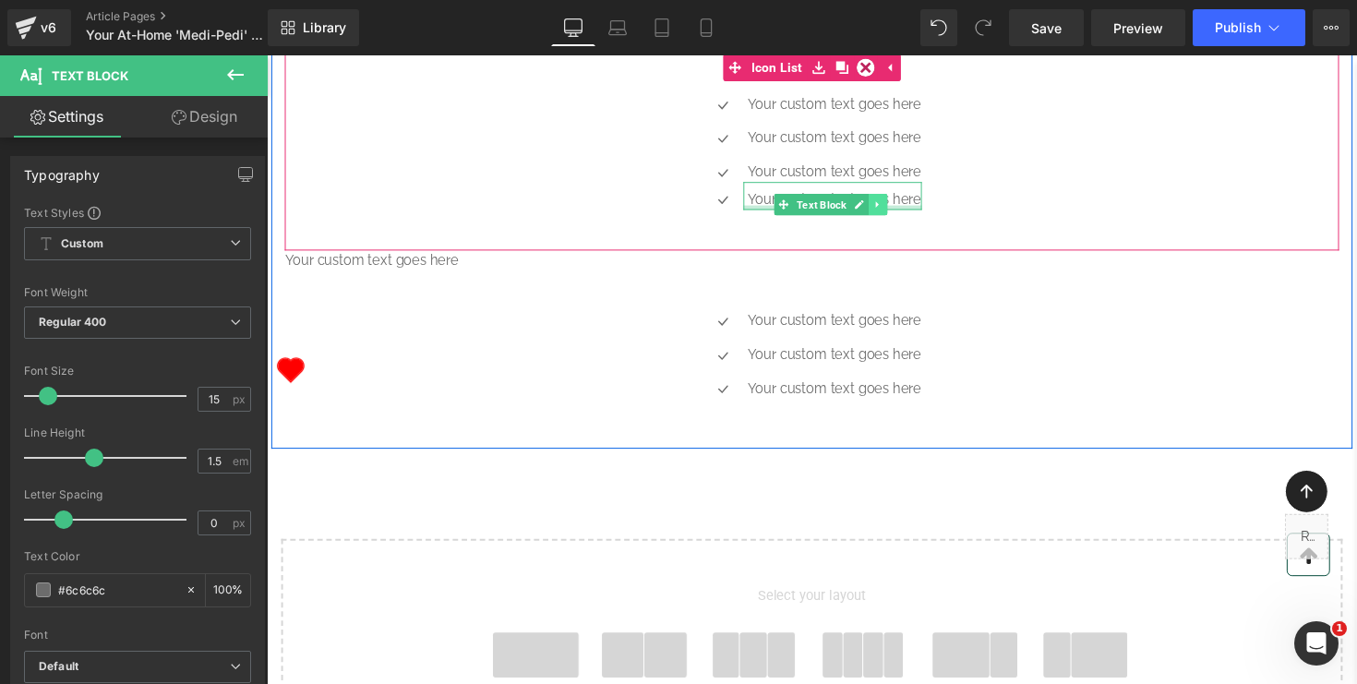
drag, startPoint x: 898, startPoint y: 364, endPoint x: 898, endPoint y: 345, distance: 18.5
click at [898, 214] on div "Your custom text goes here Text Block" at bounding box center [846, 200] width 183 height 29
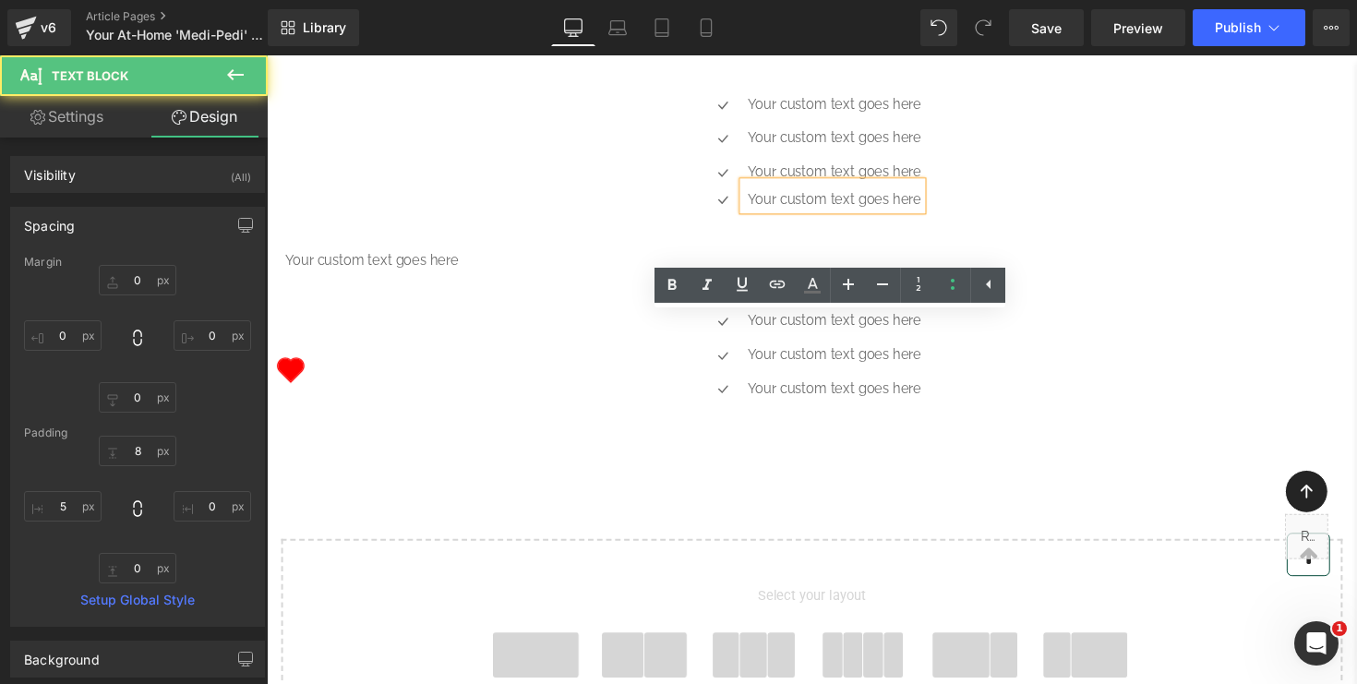
click at [1024, 228] on div "Icon Your custom text goes here Text Block Icon Your custom text goes here Text…" at bounding box center [825, 162] width 1080 height 132
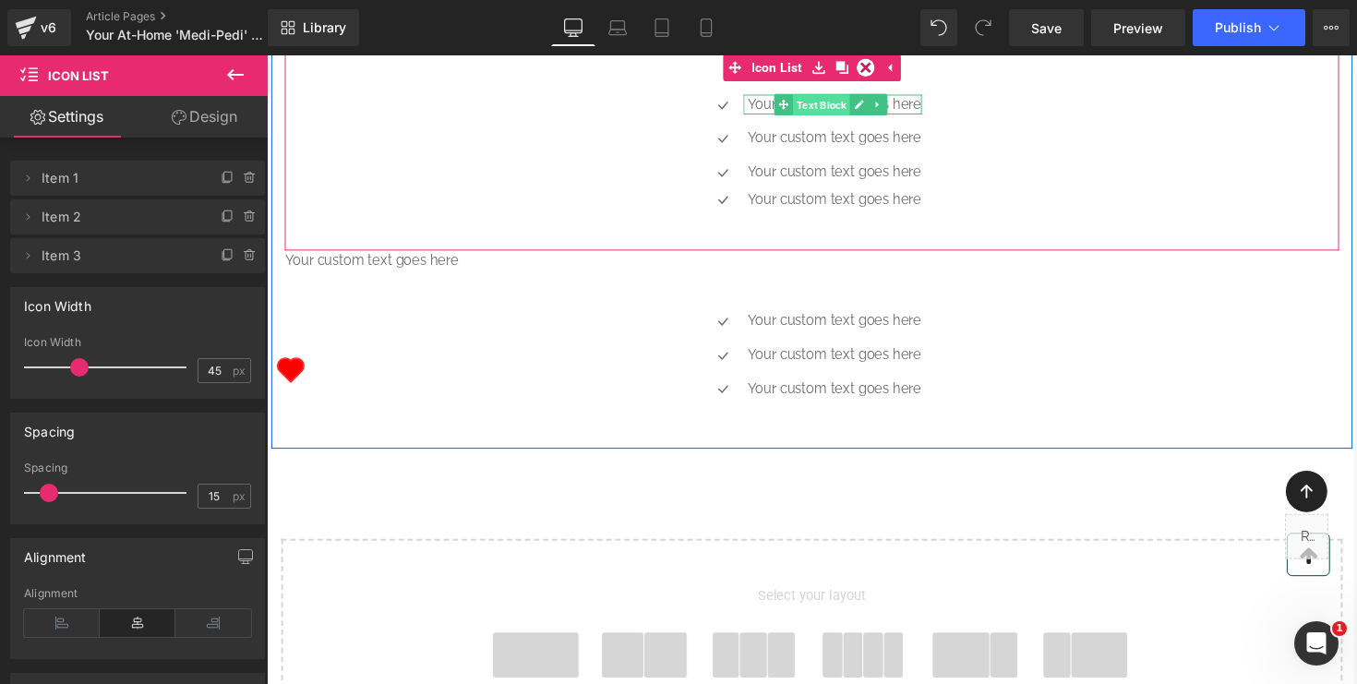
click at [847, 118] on span "Text Block" at bounding box center [835, 107] width 58 height 22
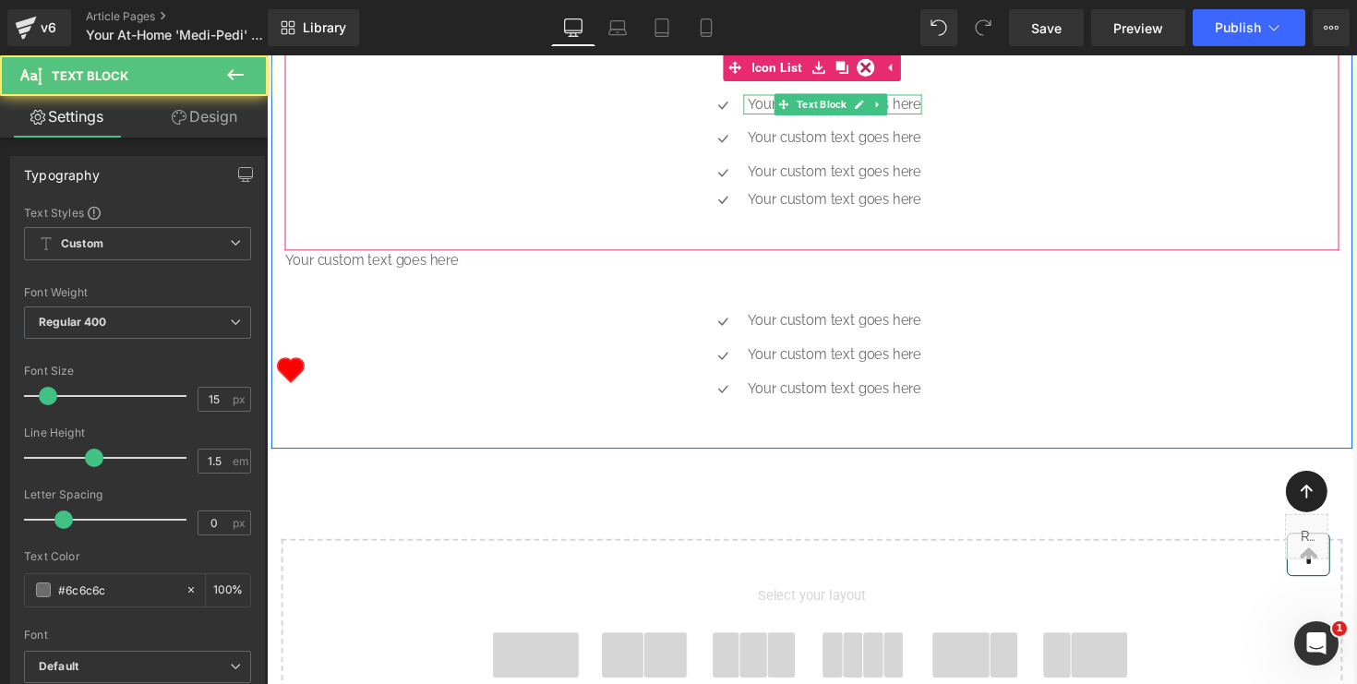
click at [927, 117] on p "Your custom text goes here" at bounding box center [849, 106] width 178 height 21
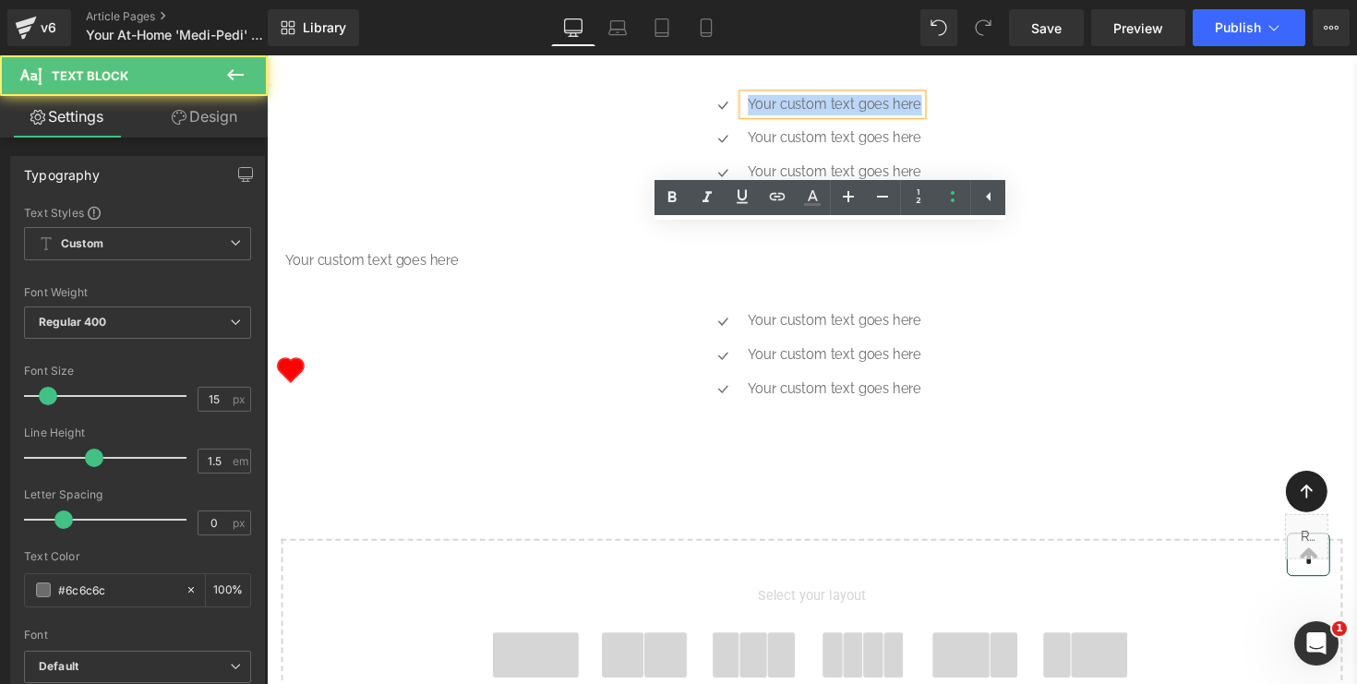
drag, startPoint x: 761, startPoint y: 241, endPoint x: 970, endPoint y: 238, distance: 208.7
click at [970, 228] on div "Icon Your custom text goes here Text Block Icon Your custom text goes here Text…" at bounding box center [825, 162] width 1080 height 132
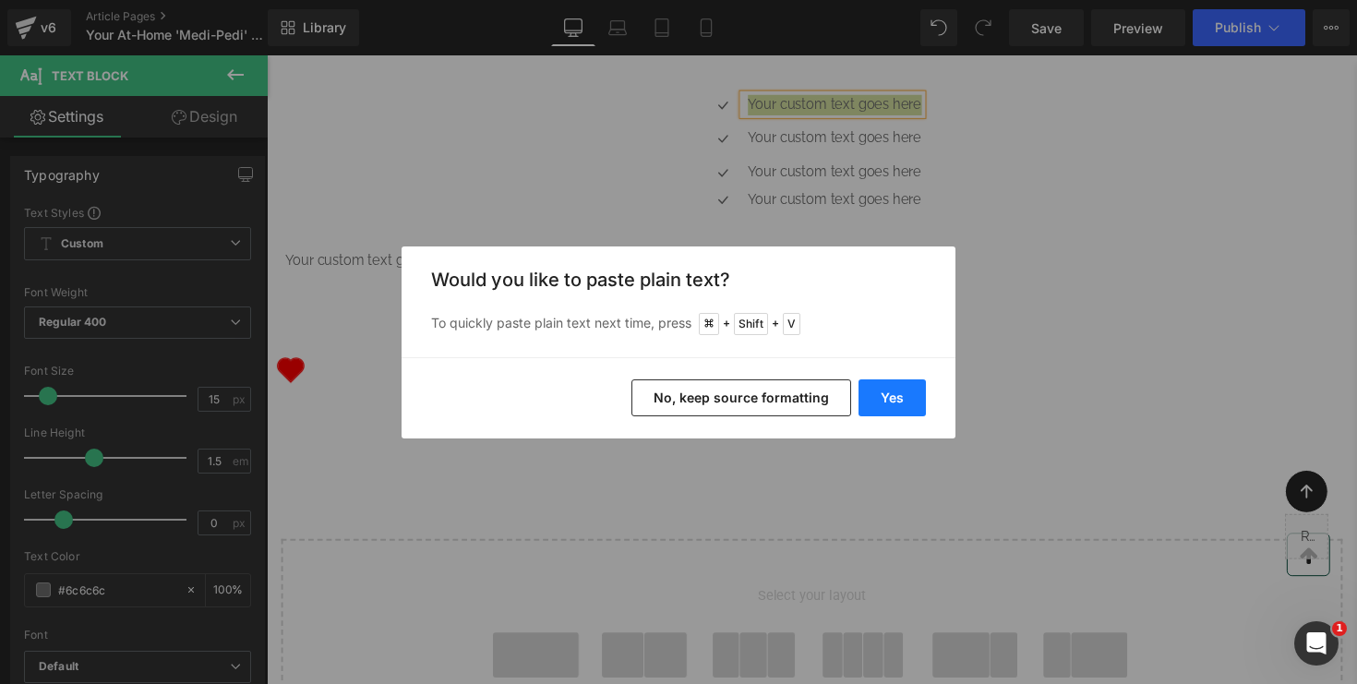
click at [897, 406] on button "Yes" at bounding box center [892, 398] width 67 height 37
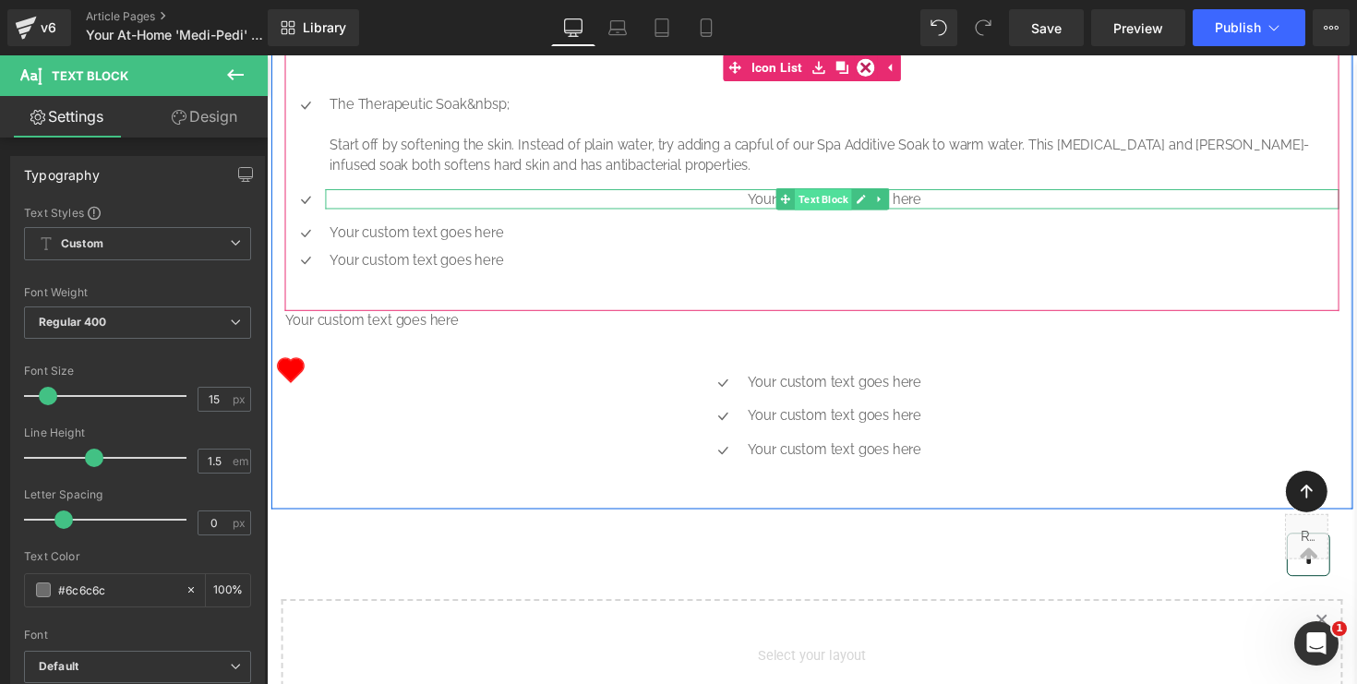
click at [852, 215] on span "Text Block" at bounding box center [837, 204] width 58 height 22
click at [943, 214] on p "Your custom text goes here" at bounding box center [849, 203] width 1034 height 21
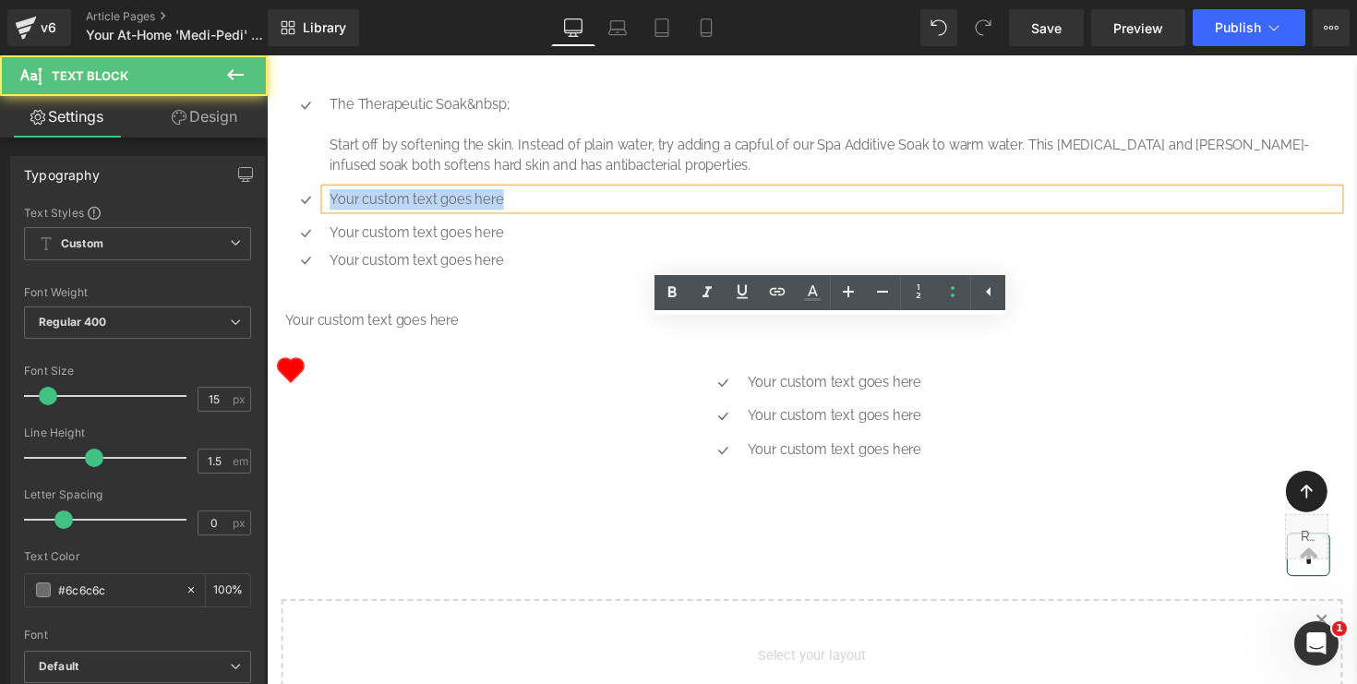
drag, startPoint x: 526, startPoint y: 342, endPoint x: 330, endPoint y: 338, distance: 196.7
click at [330, 214] on div "Your custom text goes here" at bounding box center [846, 203] width 1039 height 21
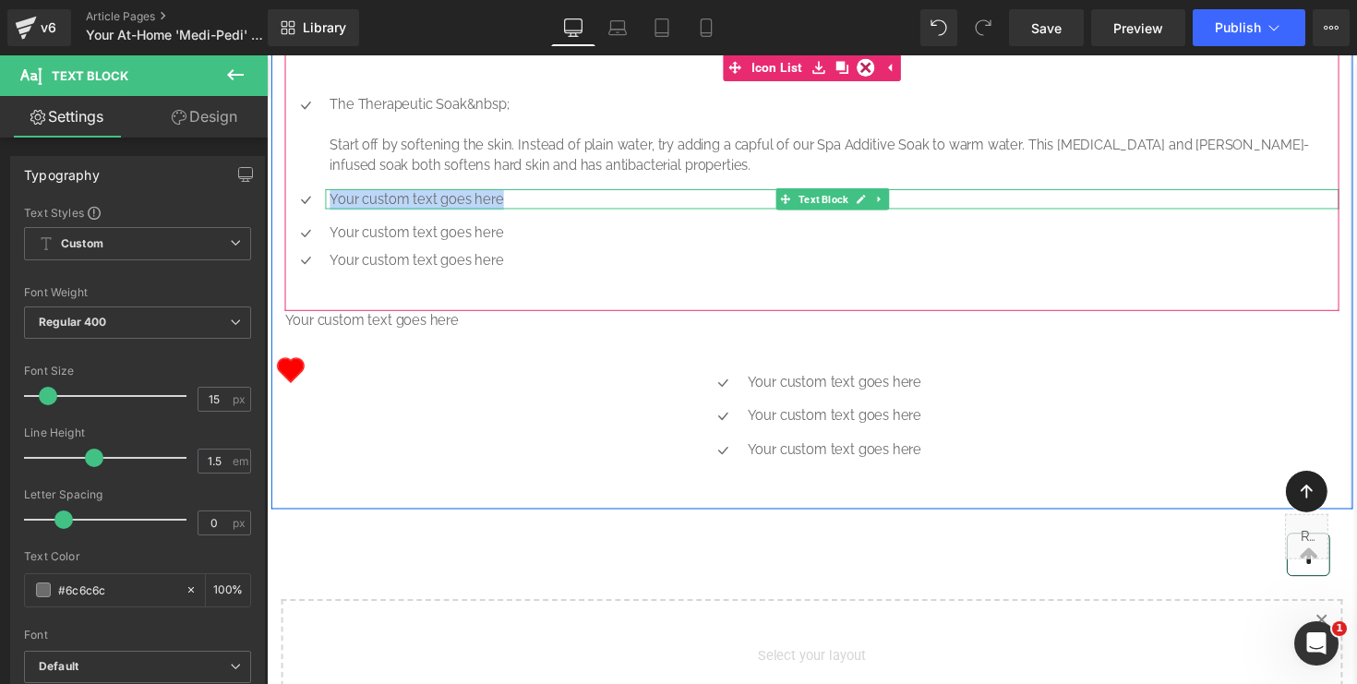
click at [404, 214] on p "Your custom text goes here" at bounding box center [849, 203] width 1034 height 21
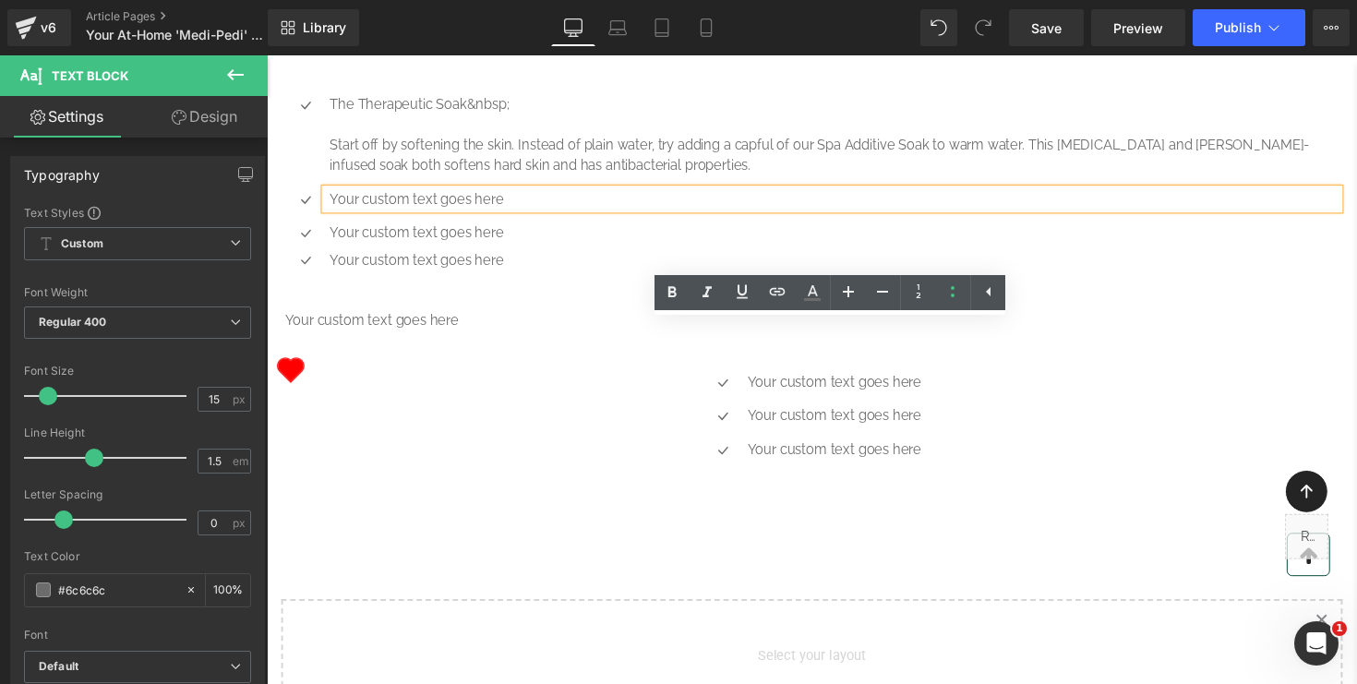
drag, startPoint x: 517, startPoint y: 341, endPoint x: 322, endPoint y: 336, distance: 194.9
click at [327, 214] on div "Your custom text goes here" at bounding box center [846, 203] width 1039 height 21
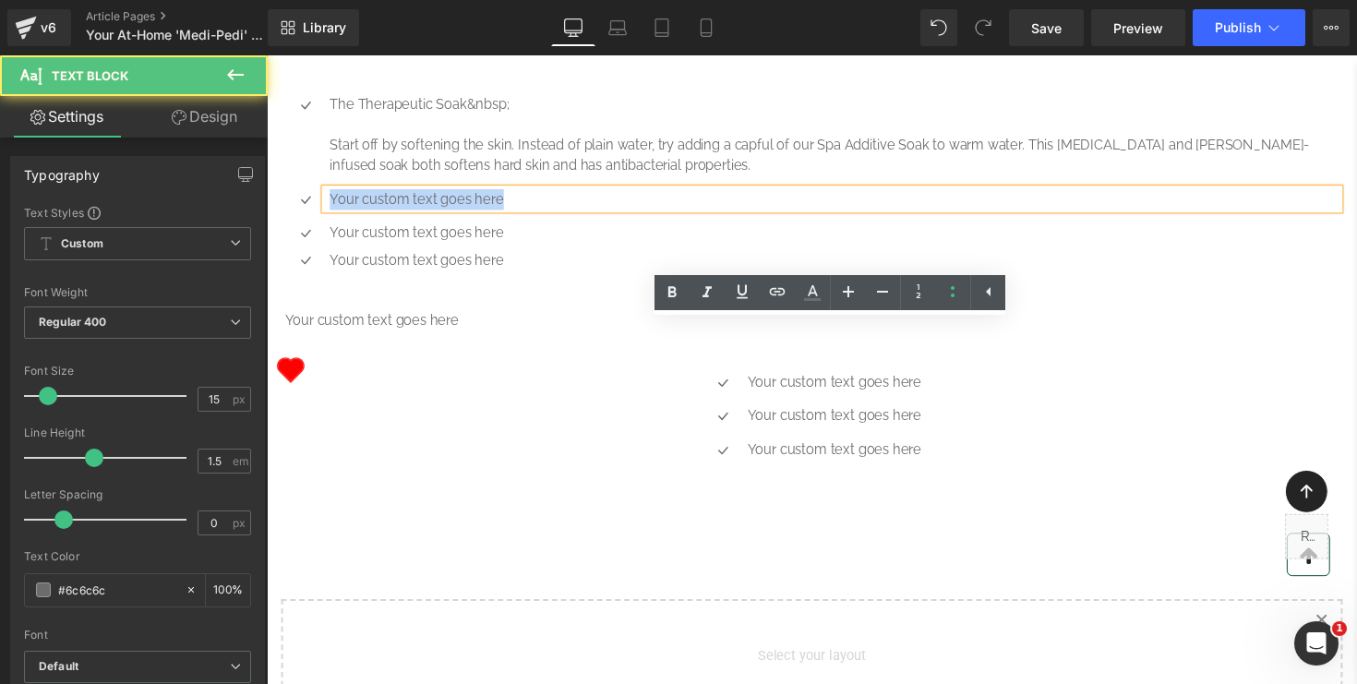
drag, startPoint x: 509, startPoint y: 340, endPoint x: 331, endPoint y: 339, distance: 178.2
click at [332, 214] on p "Your custom text goes here" at bounding box center [849, 203] width 1034 height 21
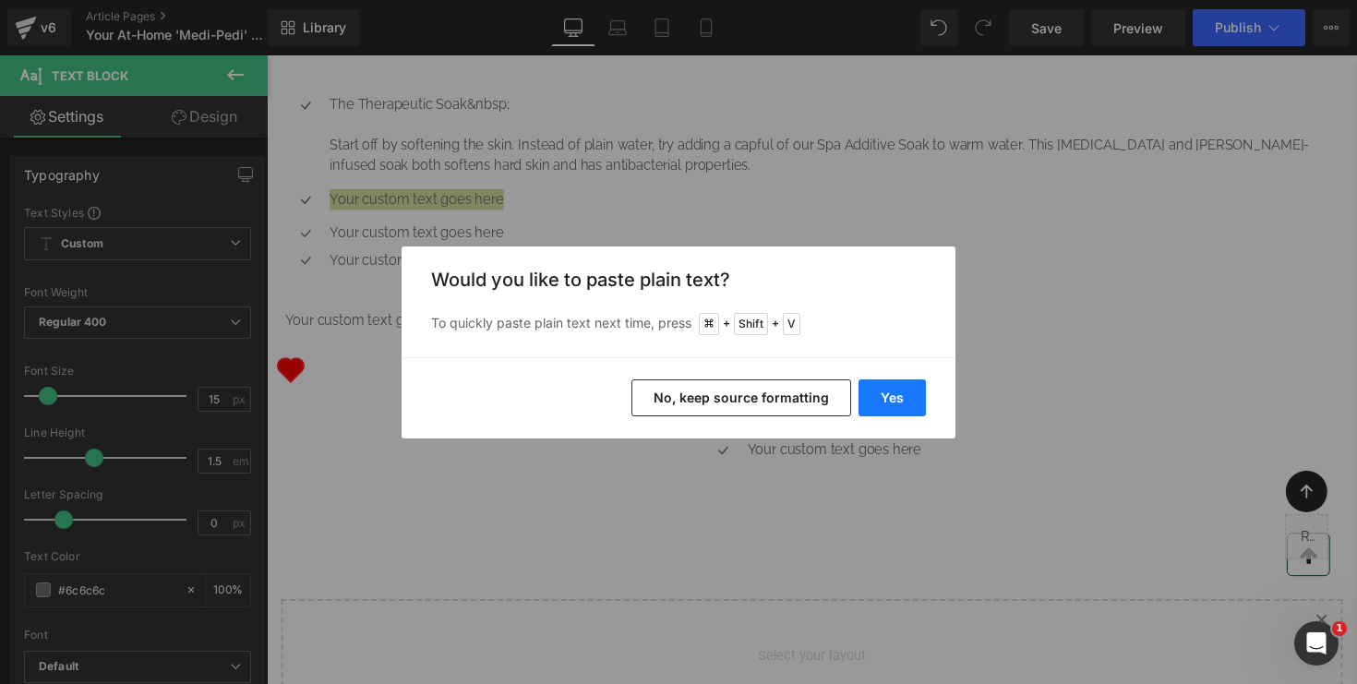
click at [882, 406] on button "Yes" at bounding box center [892, 398] width 67 height 37
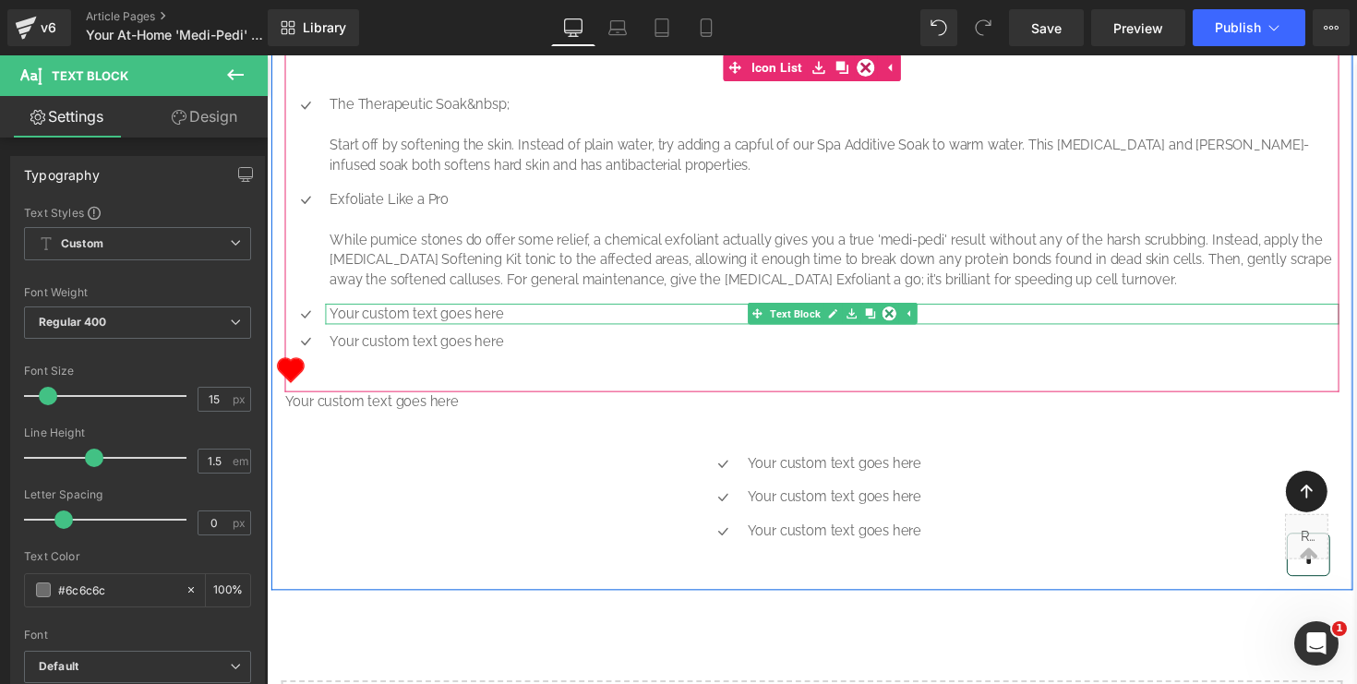
click at [604, 332] on p "Your custom text goes here" at bounding box center [849, 320] width 1034 height 21
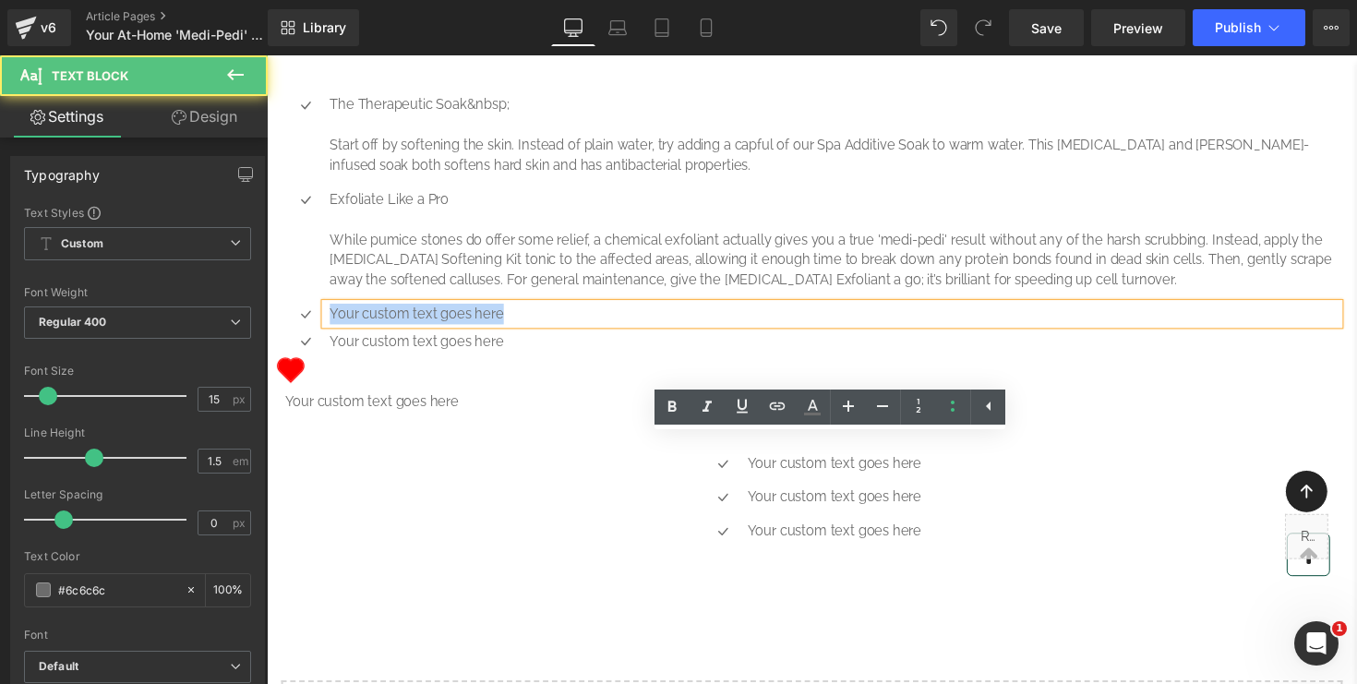
drag, startPoint x: 529, startPoint y: 457, endPoint x: 326, endPoint y: 456, distance: 203.2
click at [327, 332] on div "Your custom text goes here" at bounding box center [846, 320] width 1039 height 21
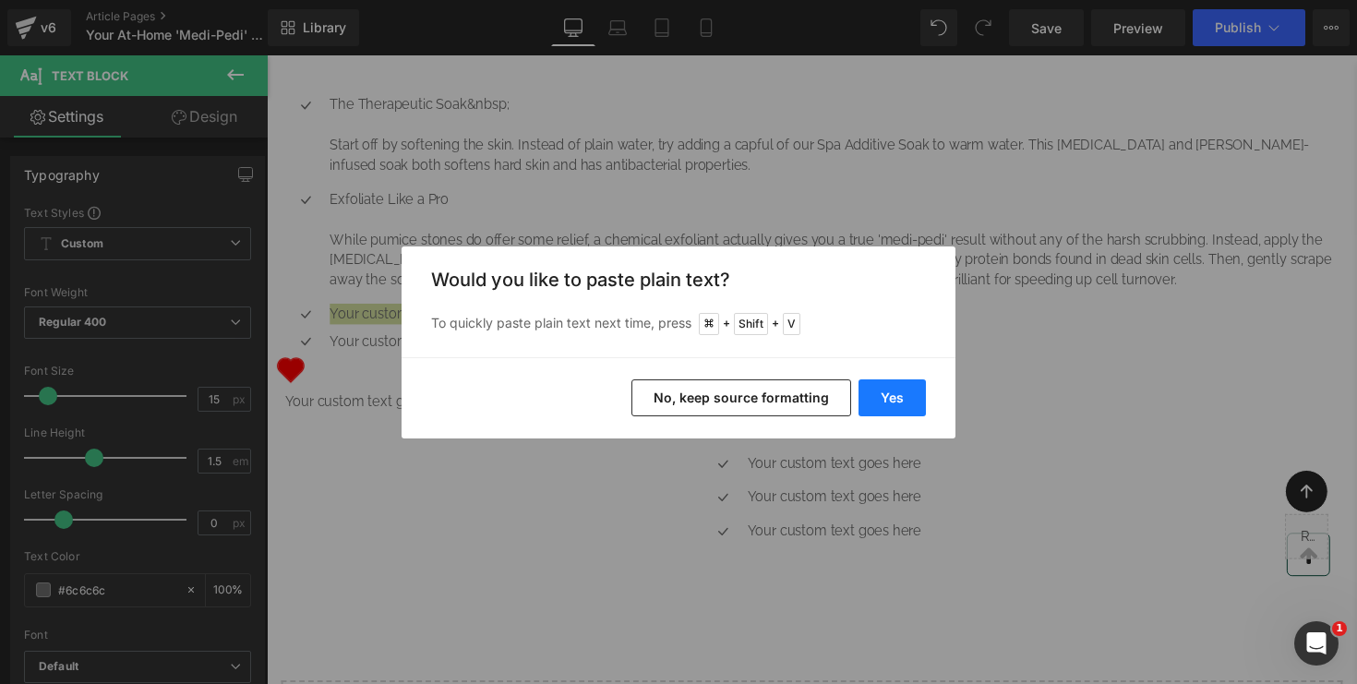
click at [883, 403] on button "Yes" at bounding box center [892, 398] width 67 height 37
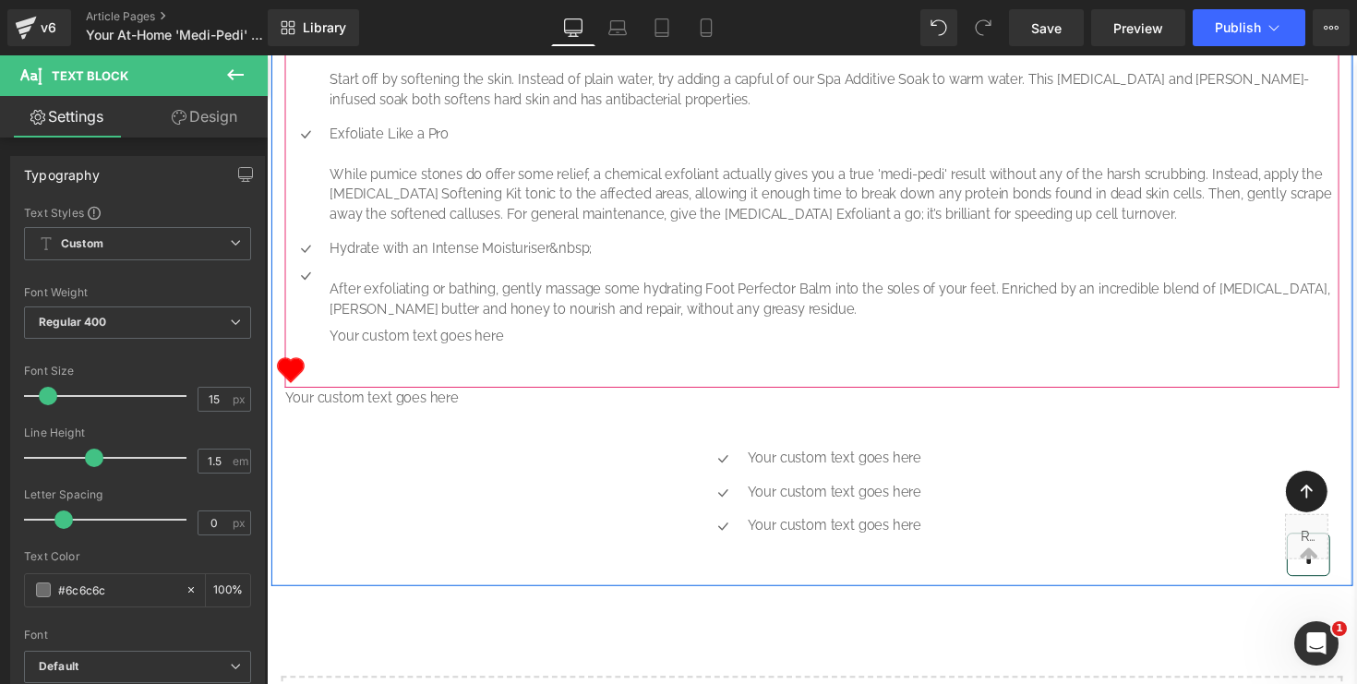
scroll to position [1416, 0]
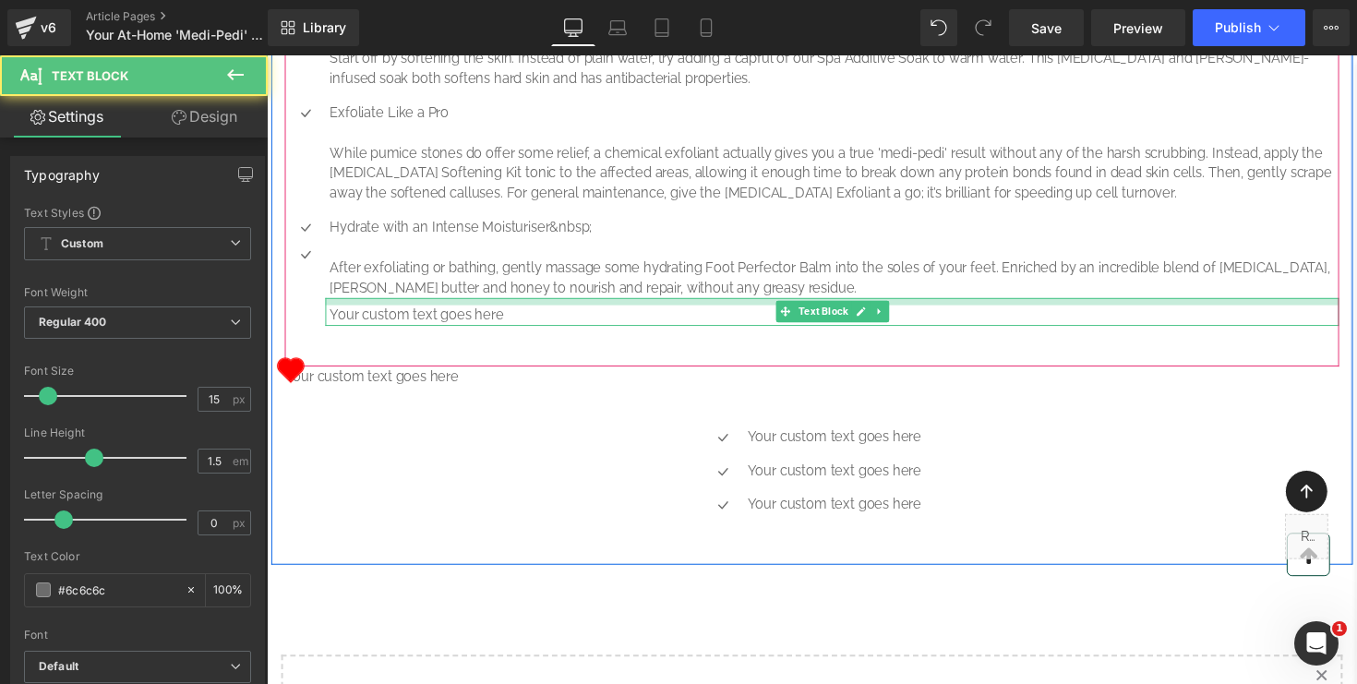
click at [698, 332] on div "Your custom text goes here Text Block" at bounding box center [846, 318] width 1039 height 29
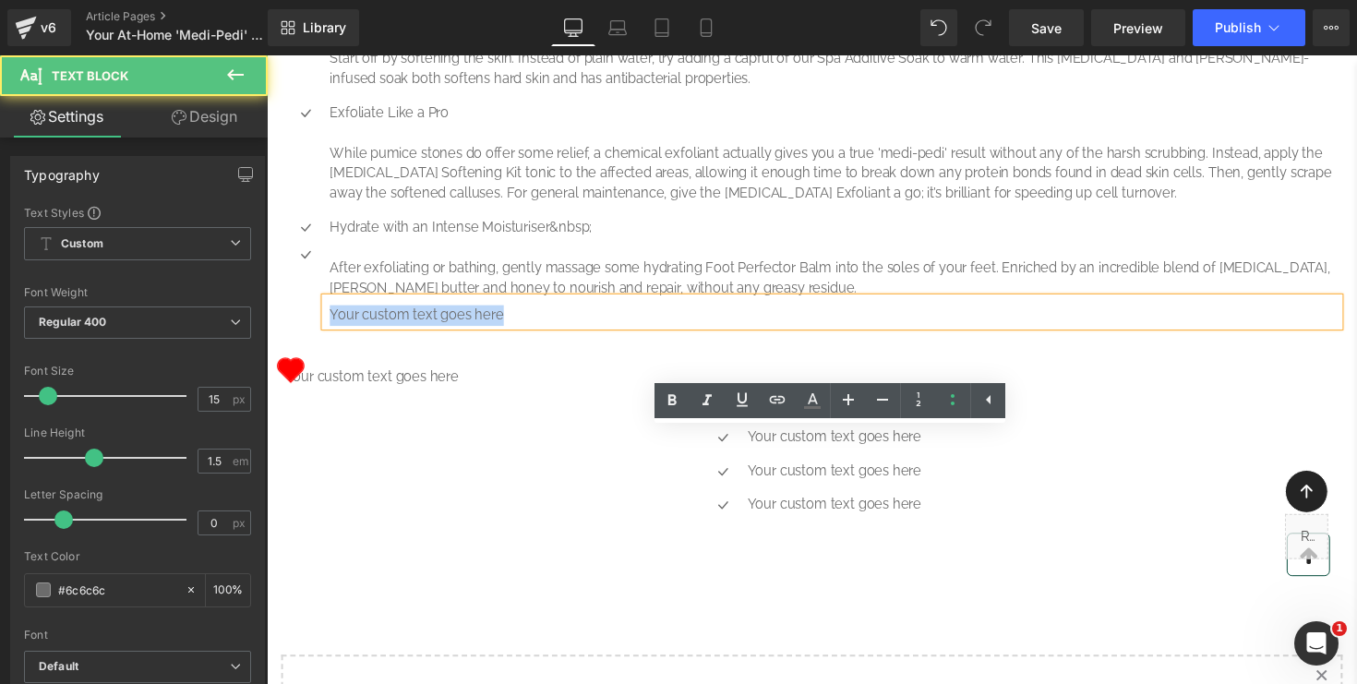
drag, startPoint x: 534, startPoint y: 462, endPoint x: 329, endPoint y: 456, distance: 205.1
click at [329, 332] on div "Your custom text goes here" at bounding box center [846, 318] width 1039 height 29
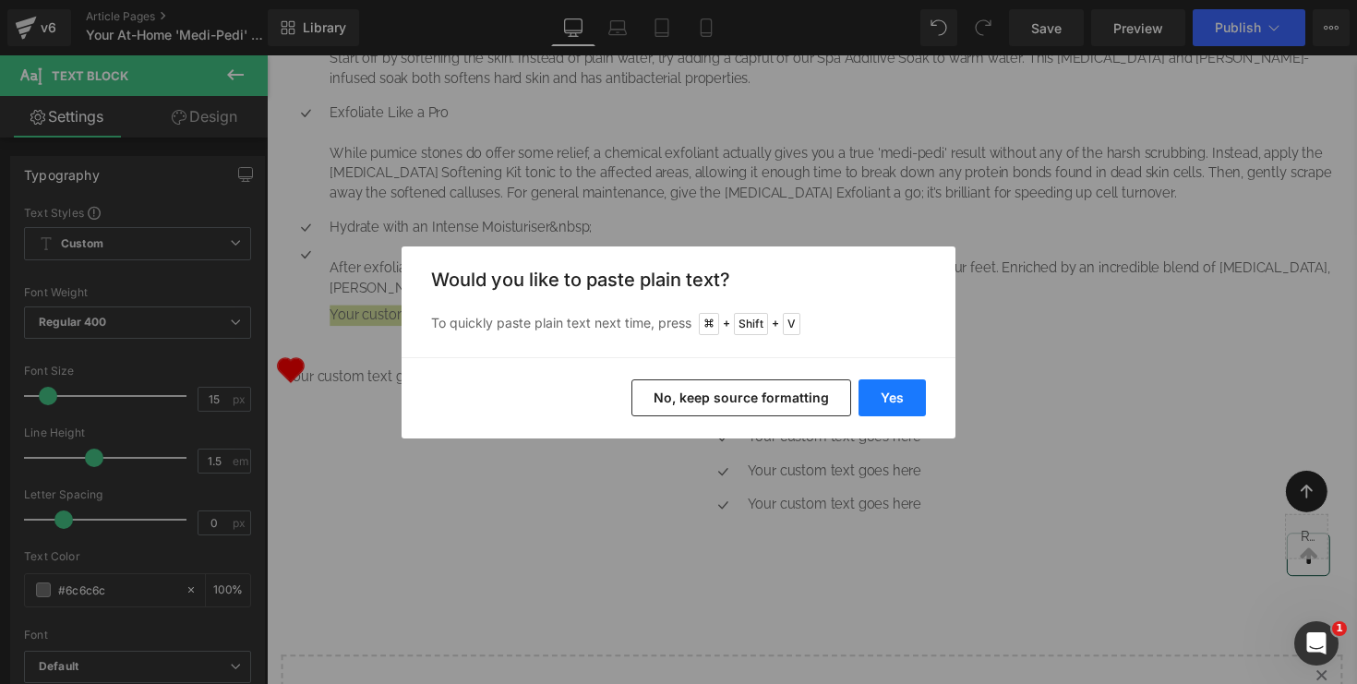
click at [898, 393] on button "Yes" at bounding box center [892, 398] width 67 height 37
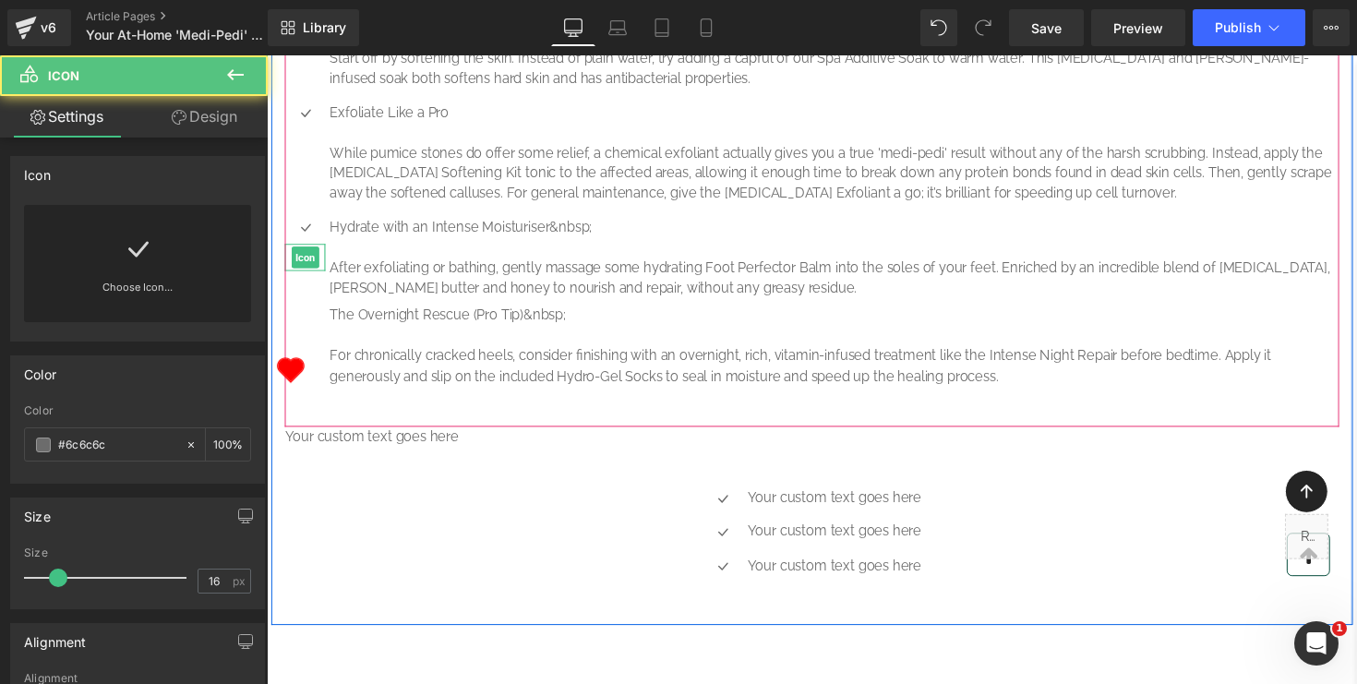
drag, startPoint x: 325, startPoint y: 401, endPoint x: 324, endPoint y: 423, distance: 22.2
click at [324, 394] on li "Icon Icon Hydrate with an Intense Moisturiser&nbsp; After exfoliating or bathin…" at bounding box center [825, 308] width 1080 height 174
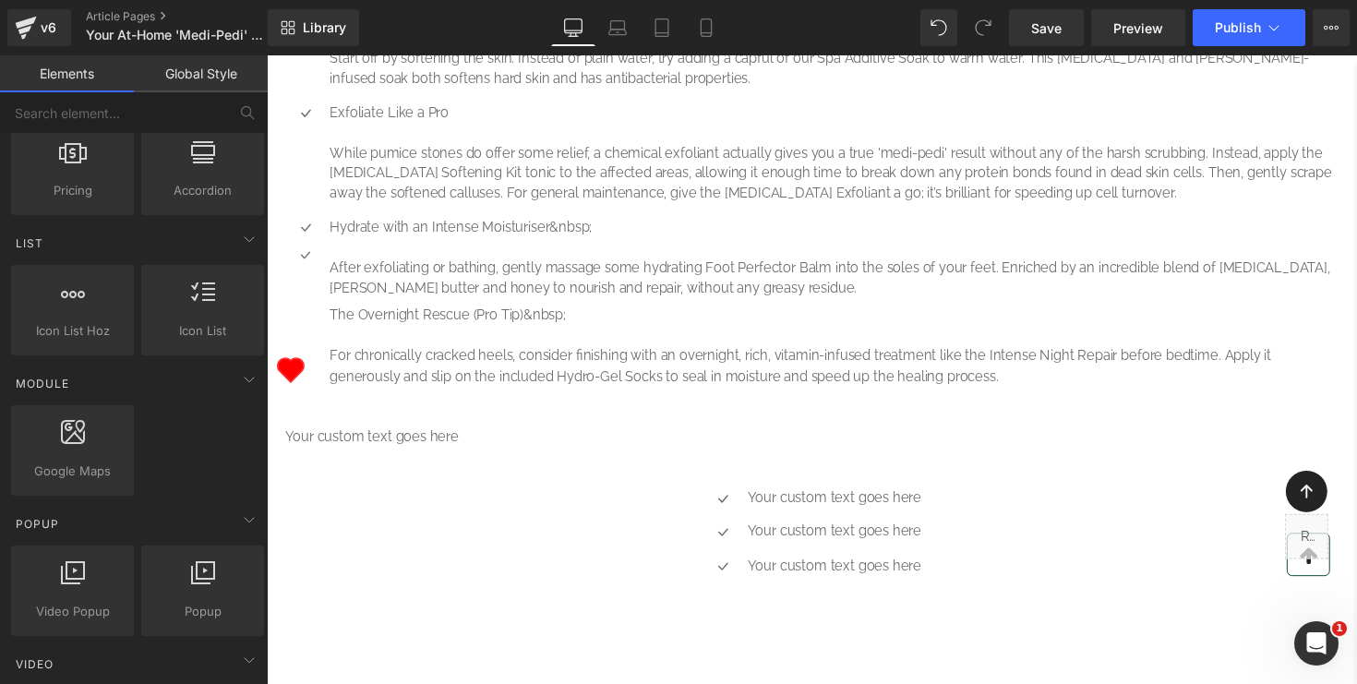
click at [304, 395] on div ".st0{fill:#FF0000;}" at bounding box center [290, 377] width 39 height 39
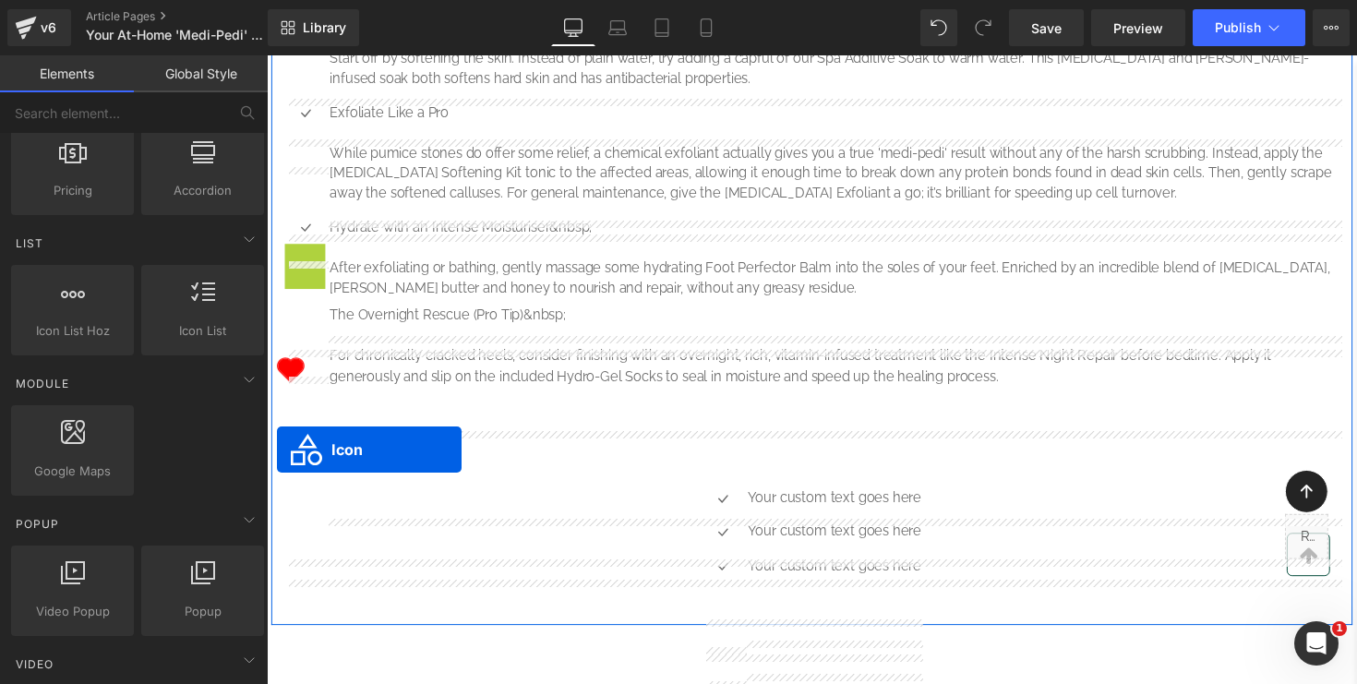
drag, startPoint x: 299, startPoint y: 400, endPoint x: 277, endPoint y: 459, distance: 63.1
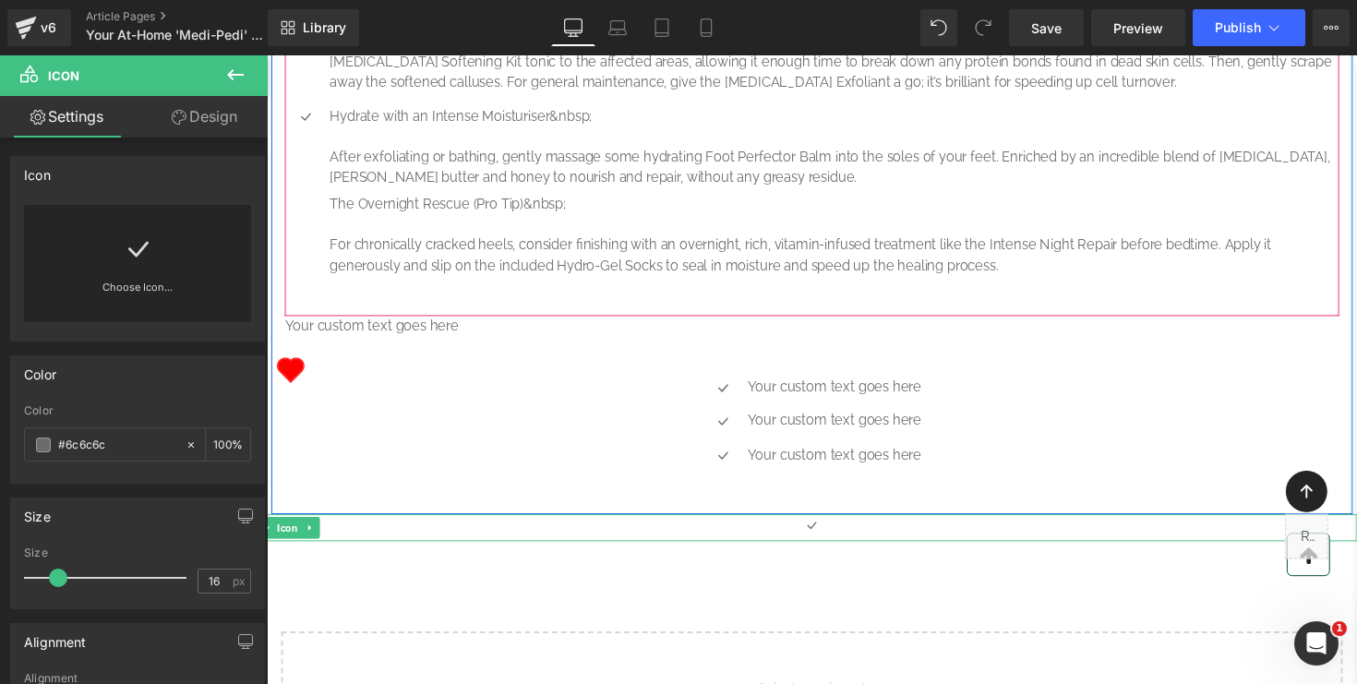
scroll to position [1545, 0]
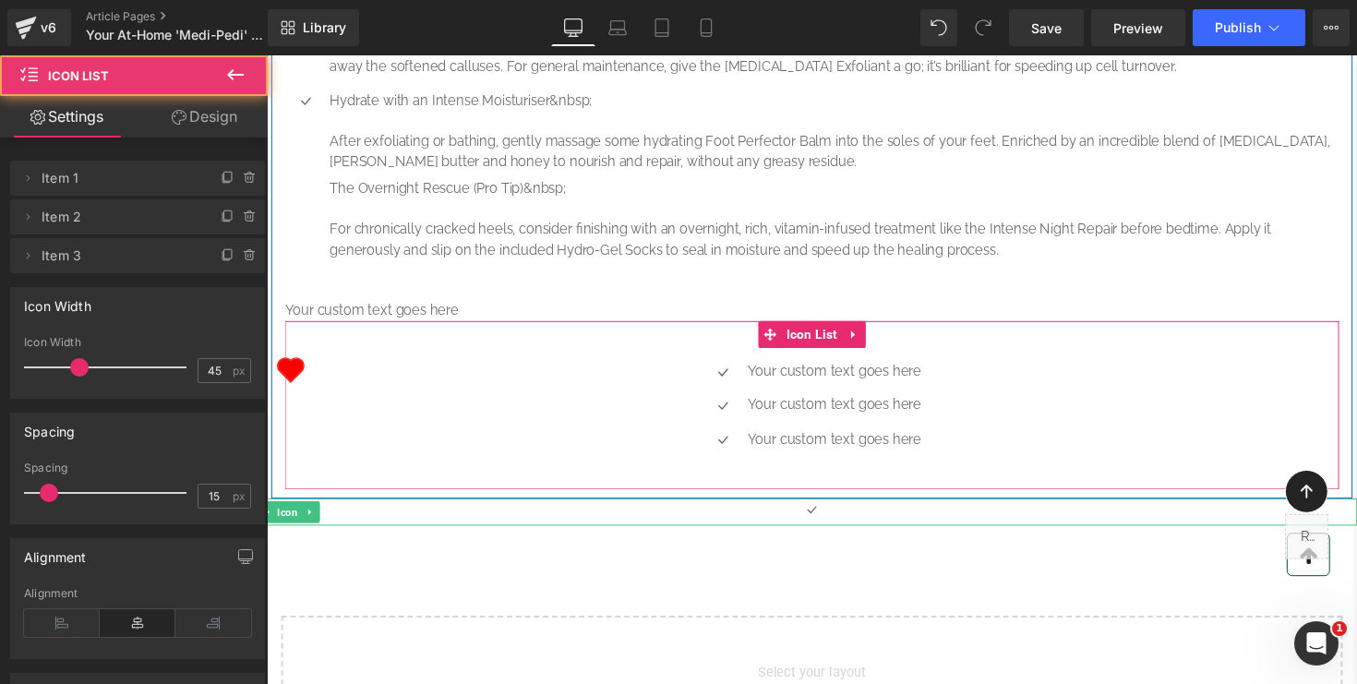
click at [507, 474] on div "Icon Your custom text goes here Text Block Icon Your custom text goes here Text…" at bounding box center [825, 421] width 1080 height 104
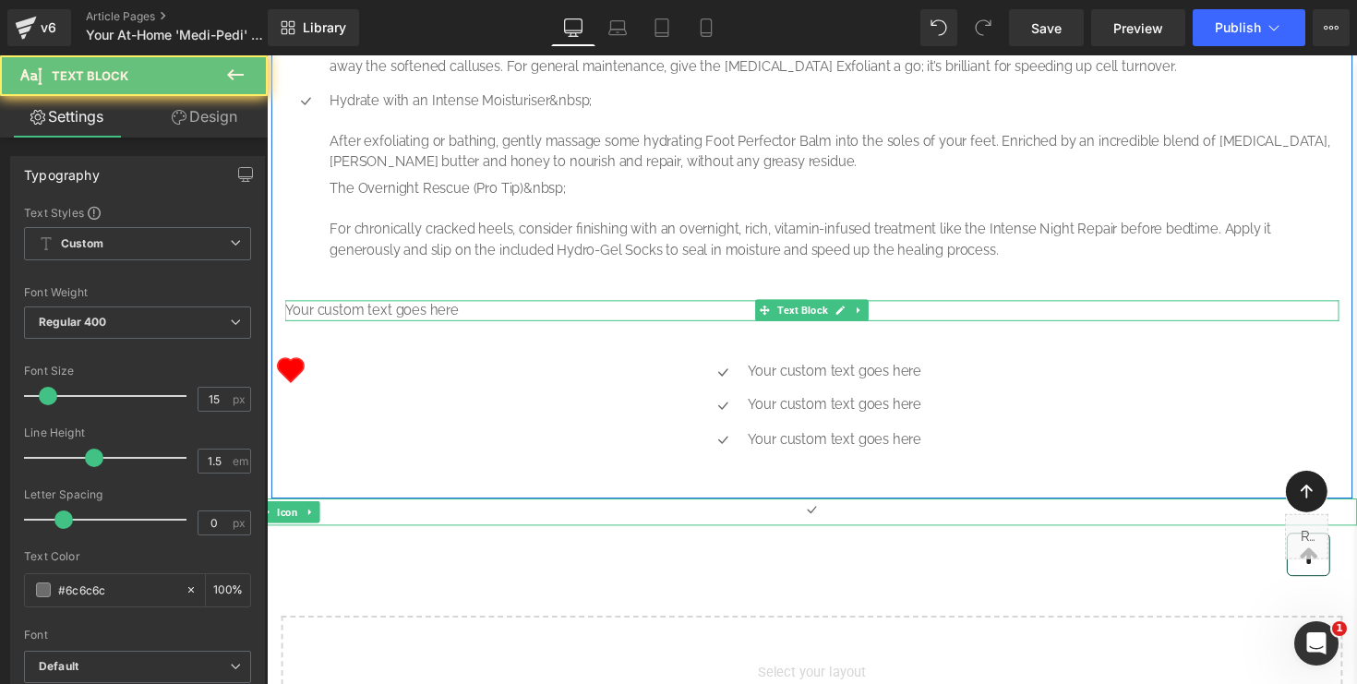
click at [467, 328] on p "Your custom text goes here" at bounding box center [825, 317] width 1080 height 21
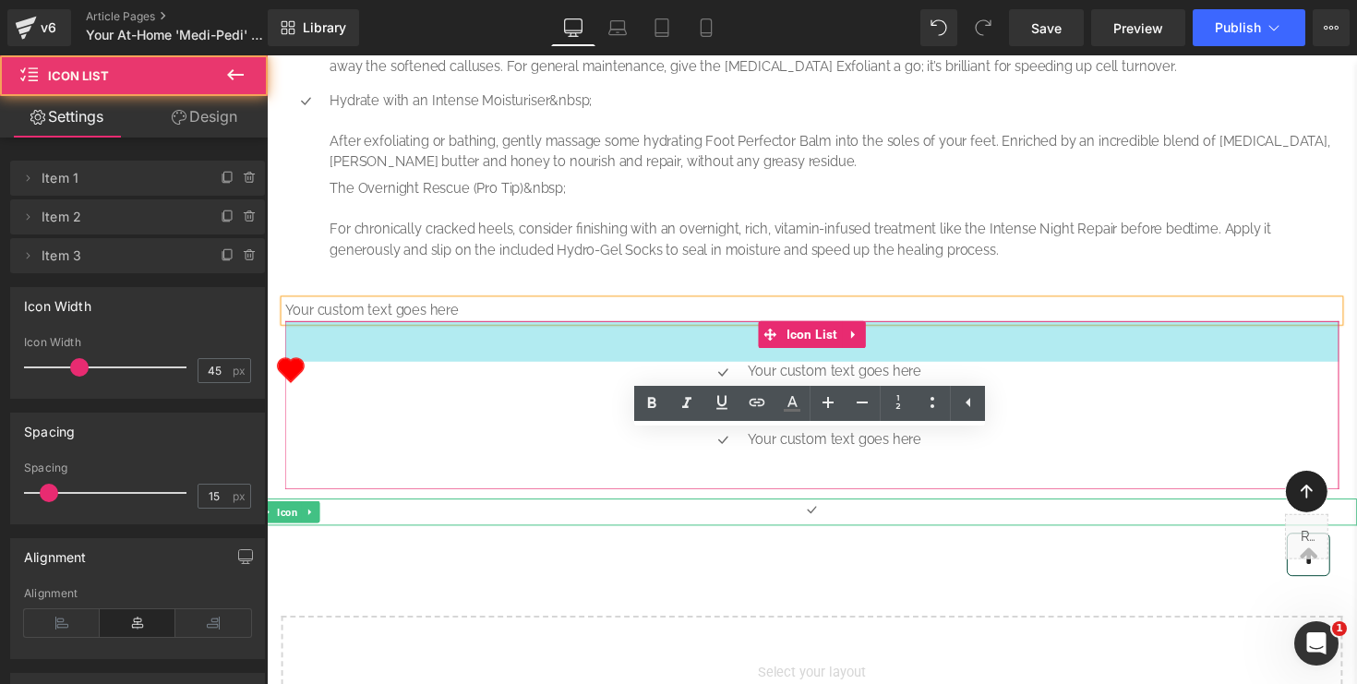
click at [481, 474] on div "Icon Your custom text goes here Text Block Icon Your custom text goes here Text…" at bounding box center [825, 421] width 1080 height 104
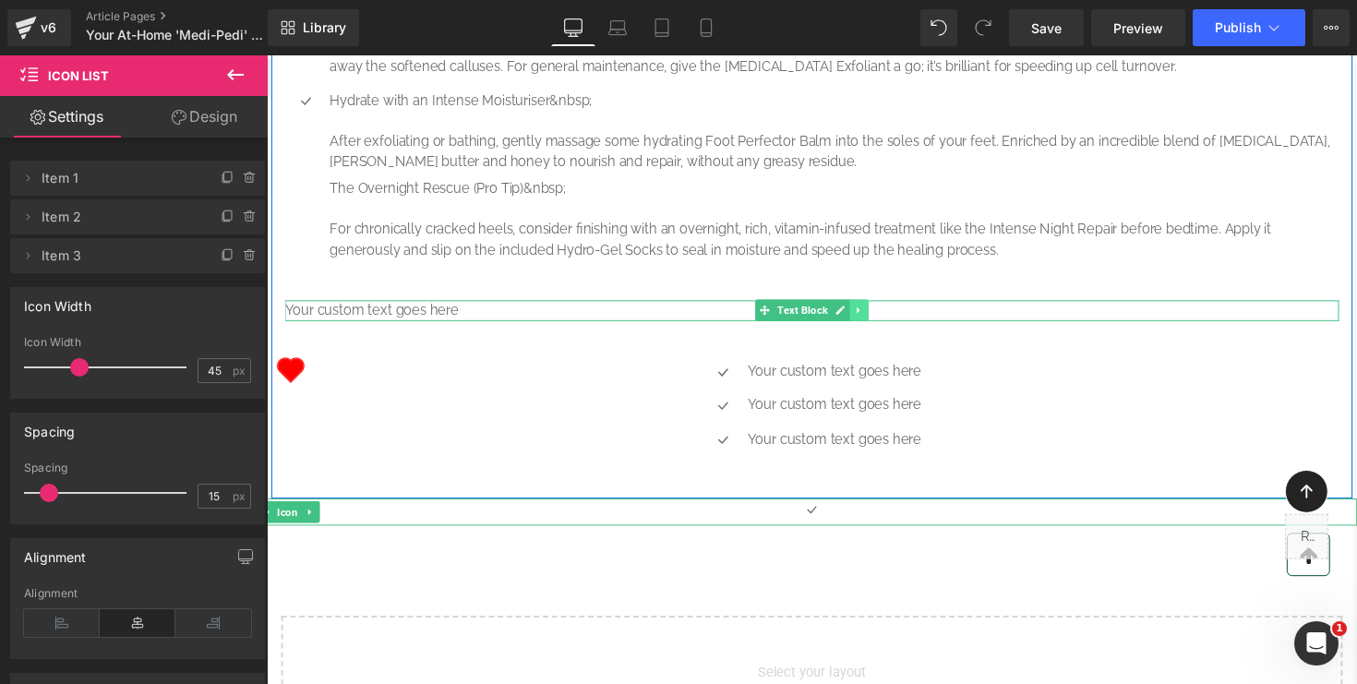
click at [874, 322] on icon at bounding box center [874, 316] width 10 height 11
click at [885, 324] on icon at bounding box center [883, 316] width 15 height 15
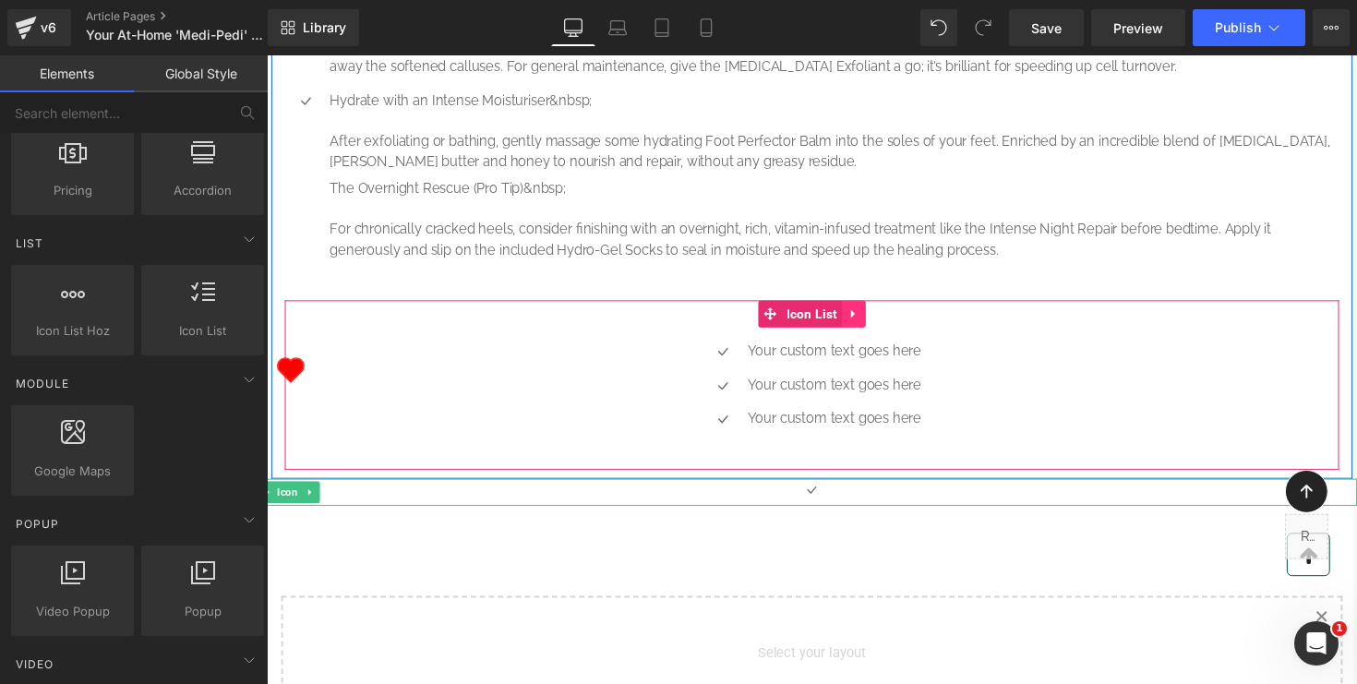
click at [873, 328] on icon at bounding box center [868, 321] width 13 height 14
click at [882, 330] on icon at bounding box center [880, 320] width 18 height 18
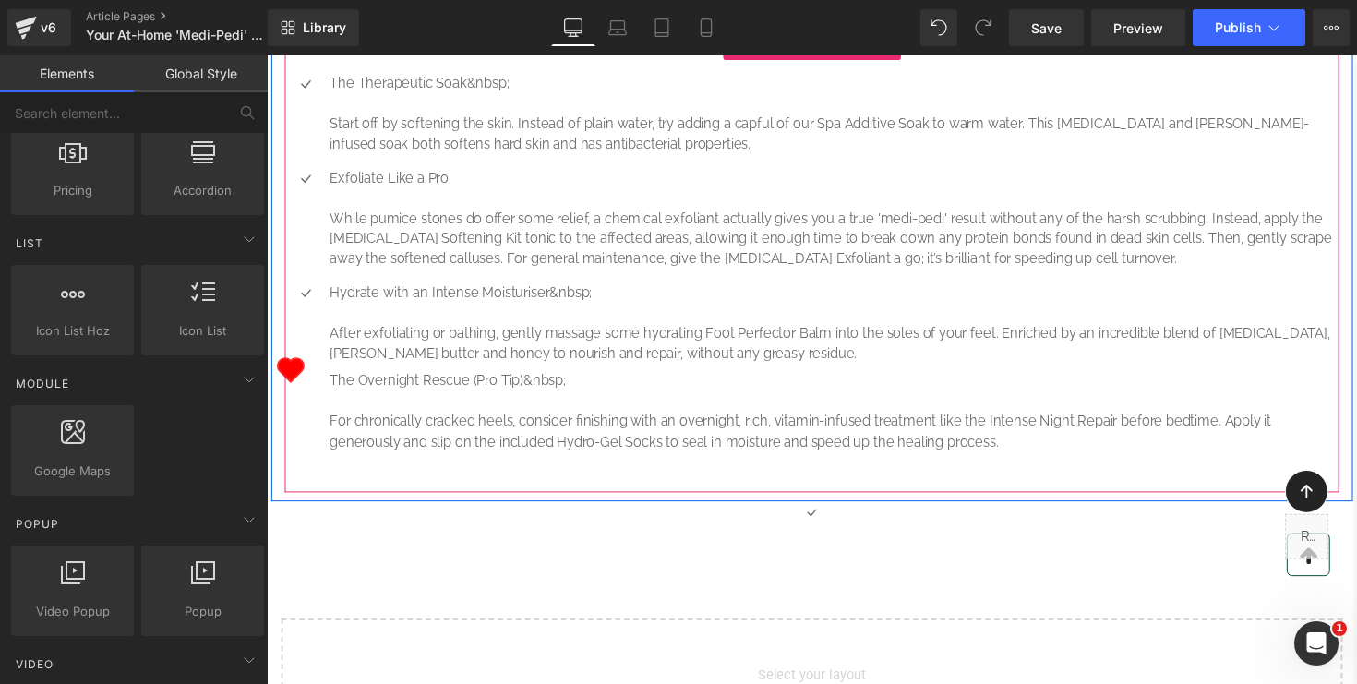
scroll to position [1316, 0]
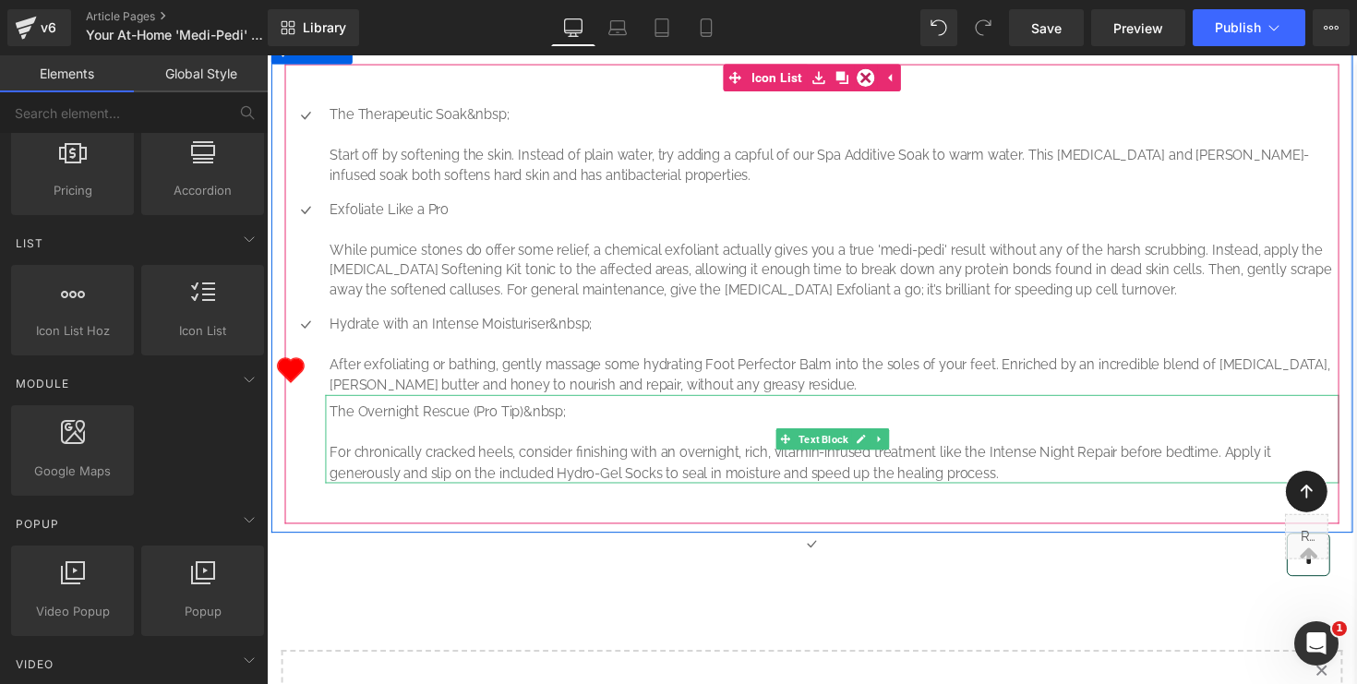
click at [381, 432] on p "The Overnight Rescue (Pro Tip)&nbsp;" at bounding box center [849, 421] width 1034 height 21
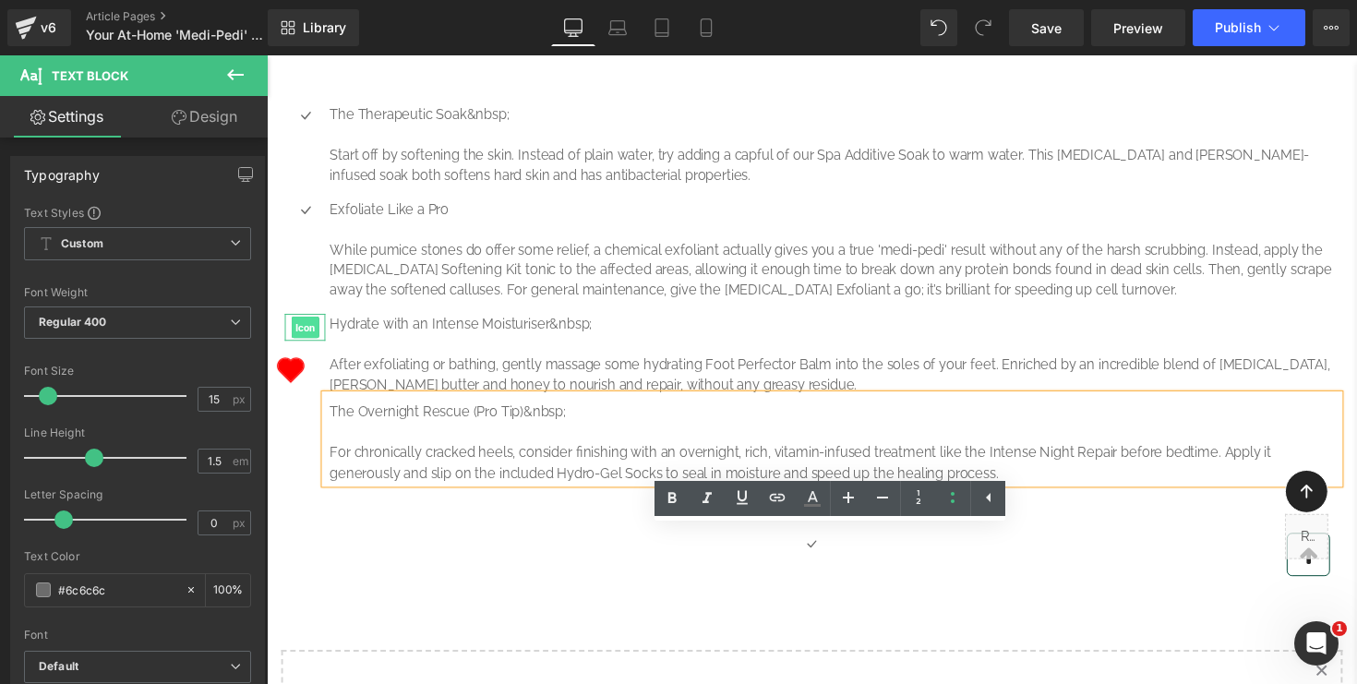
click at [307, 345] on span "Icon" at bounding box center [306, 334] width 29 height 22
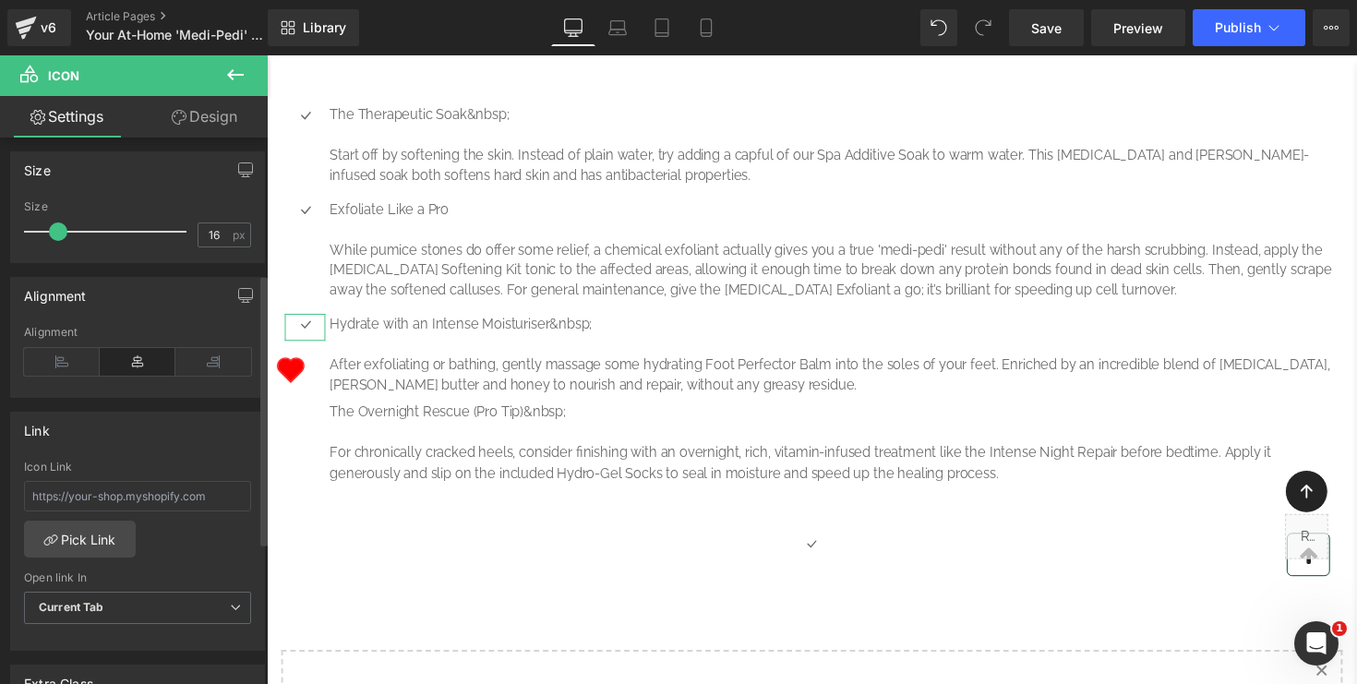
scroll to position [274, 0]
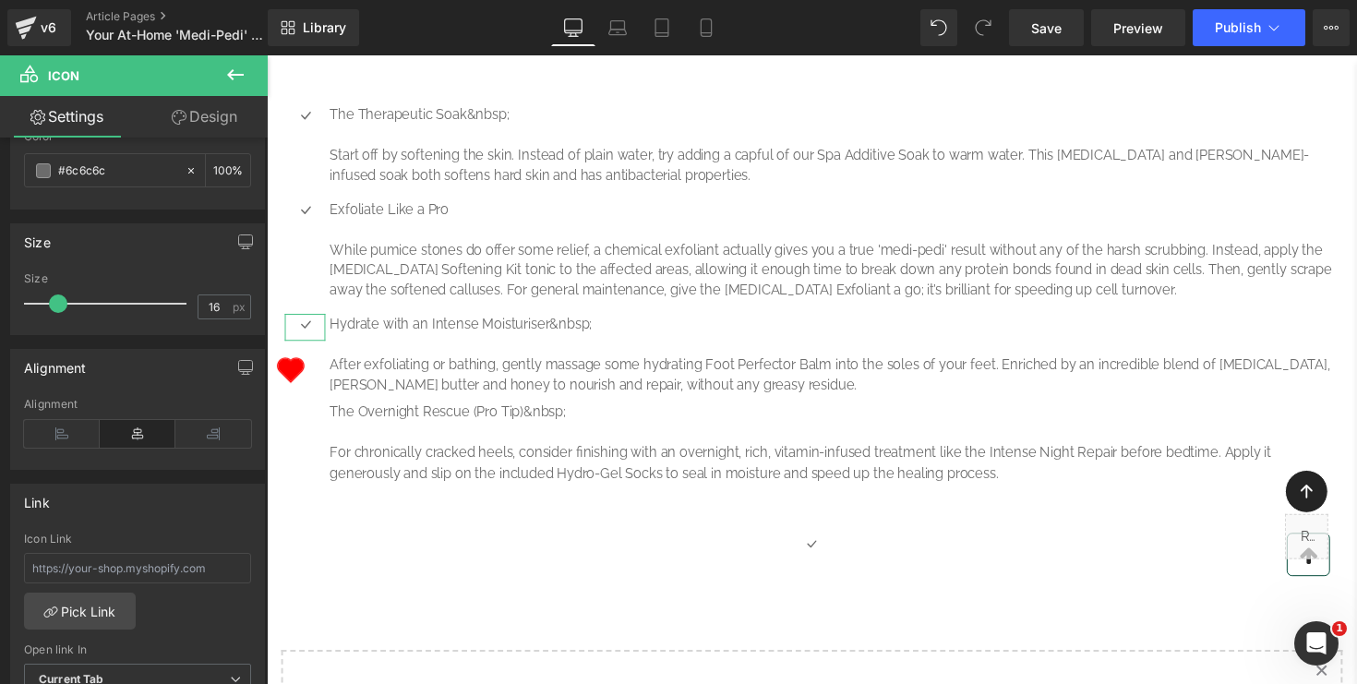
click at [210, 115] on link "Design" at bounding box center [205, 117] width 134 height 42
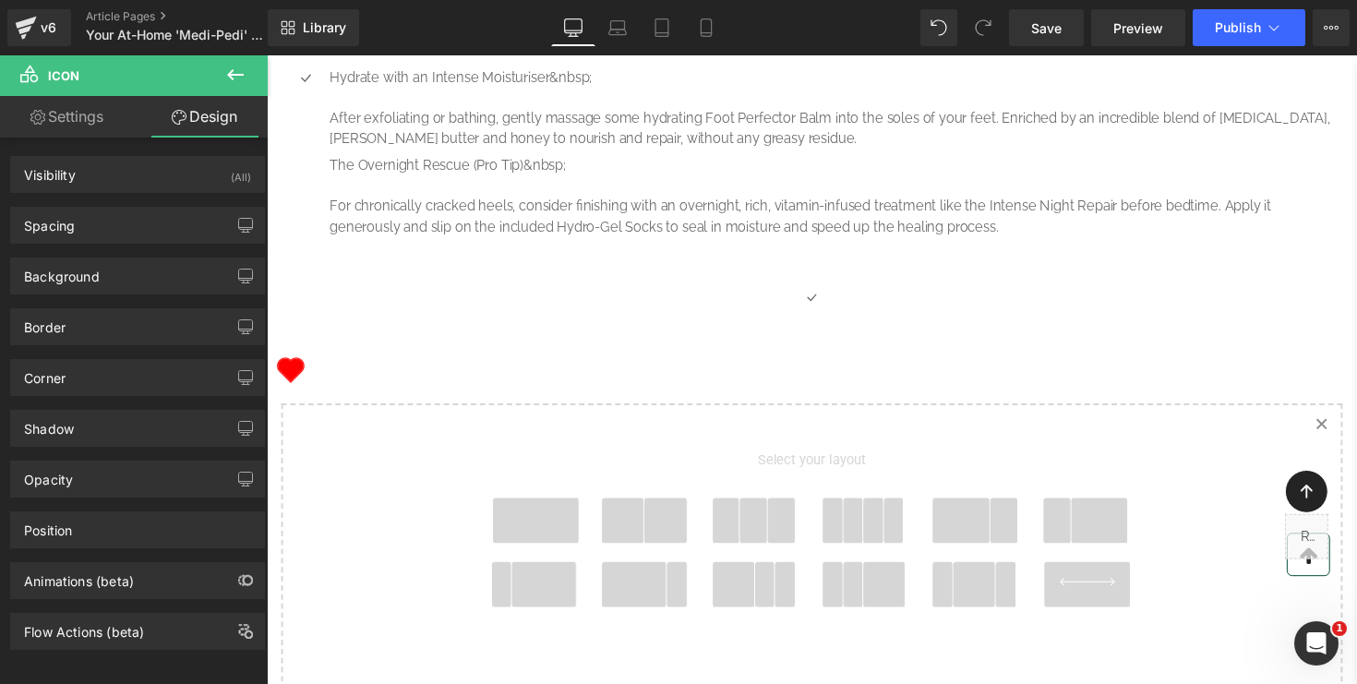
scroll to position [1609, 0]
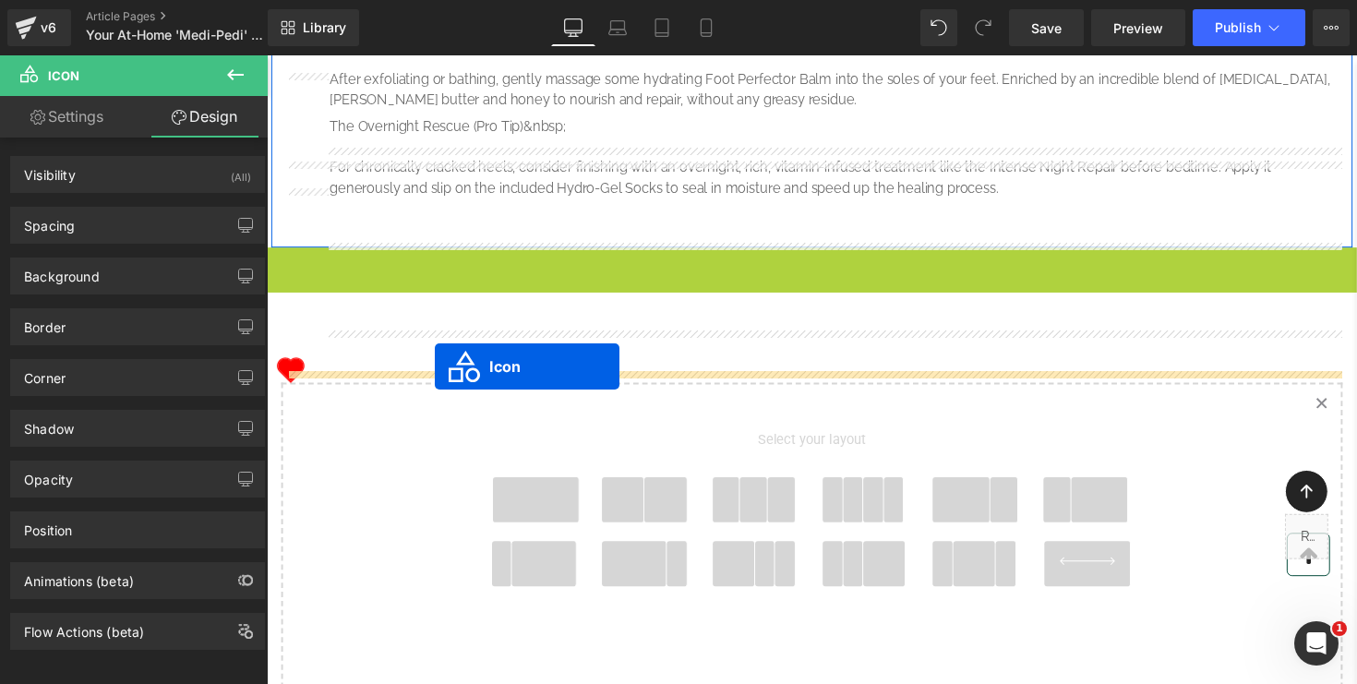
drag, startPoint x: 798, startPoint y: 403, endPoint x: 439, endPoint y: 375, distance: 360.3
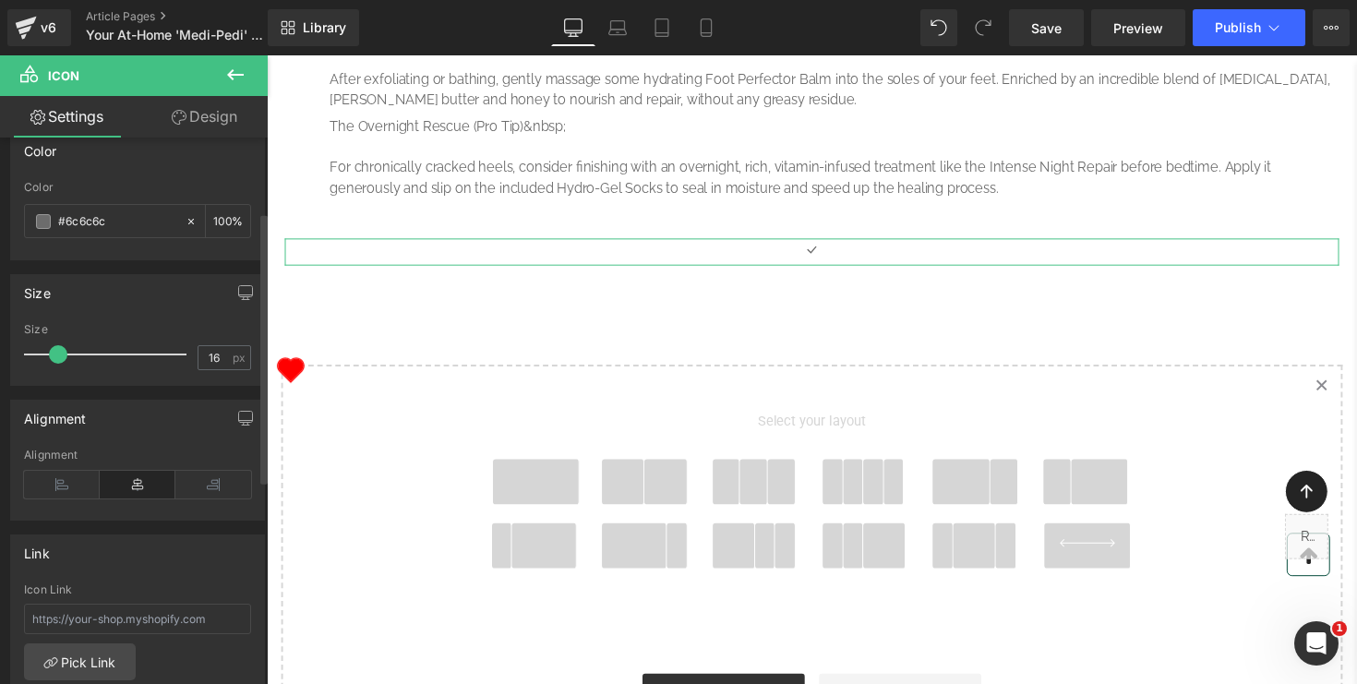
scroll to position [250, 0]
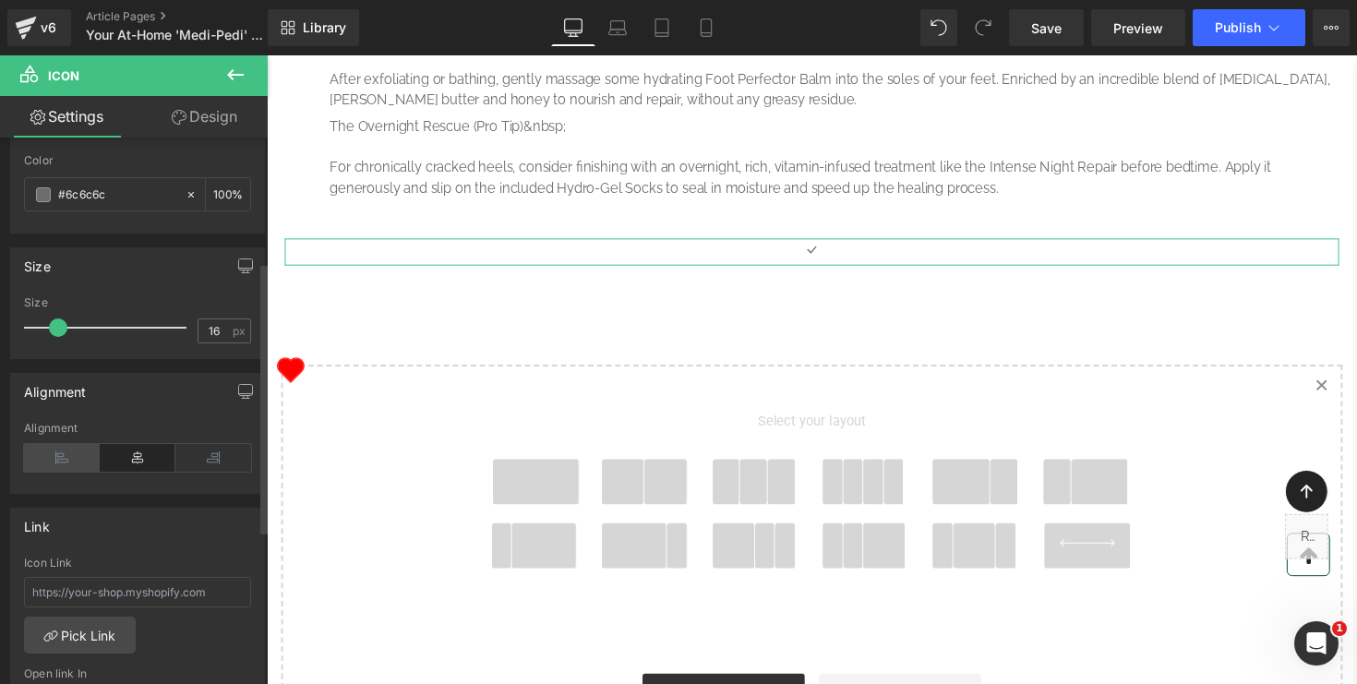
click at [53, 458] on icon at bounding box center [62, 458] width 76 height 28
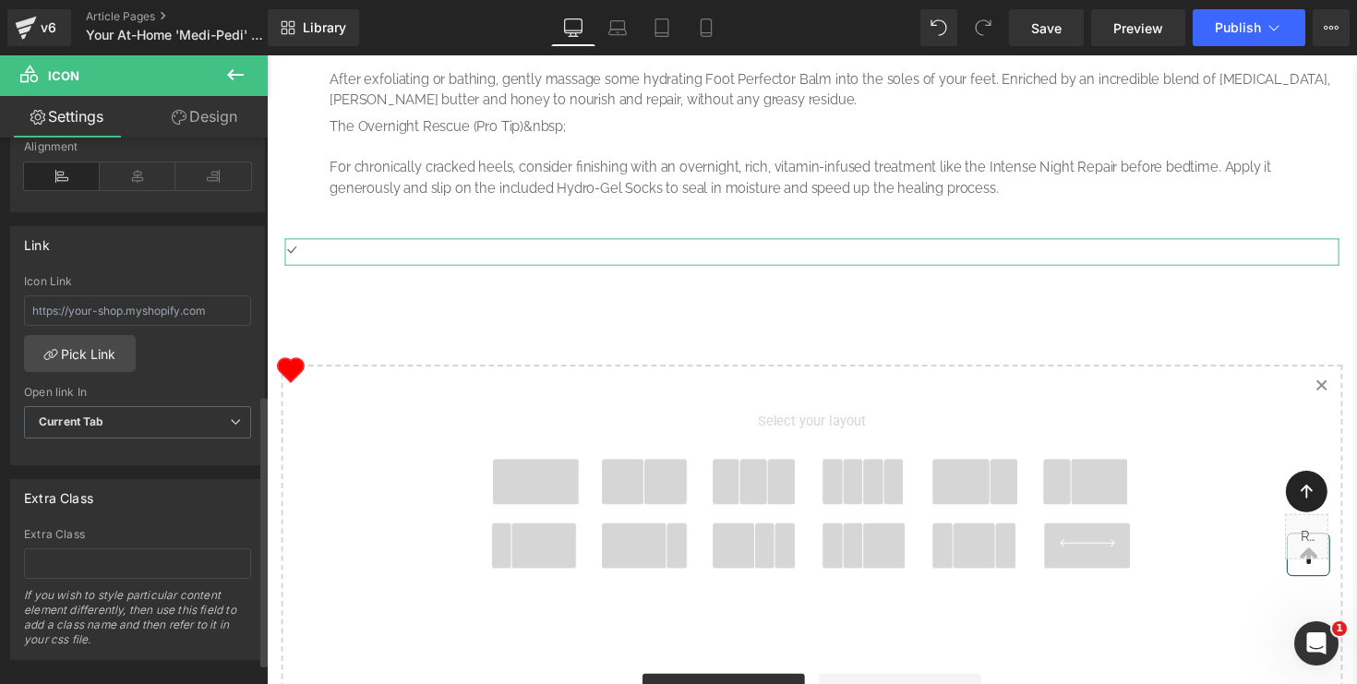
scroll to position [560, 0]
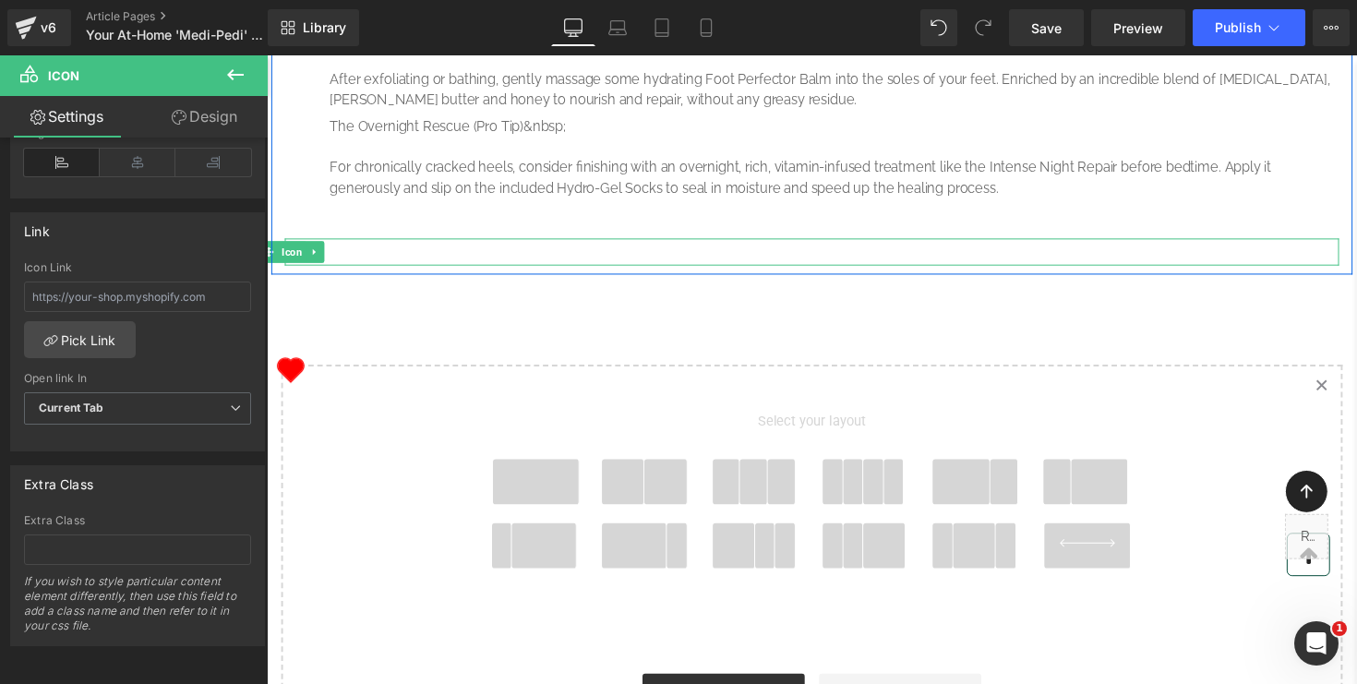
click at [908, 271] on div at bounding box center [825, 257] width 1080 height 28
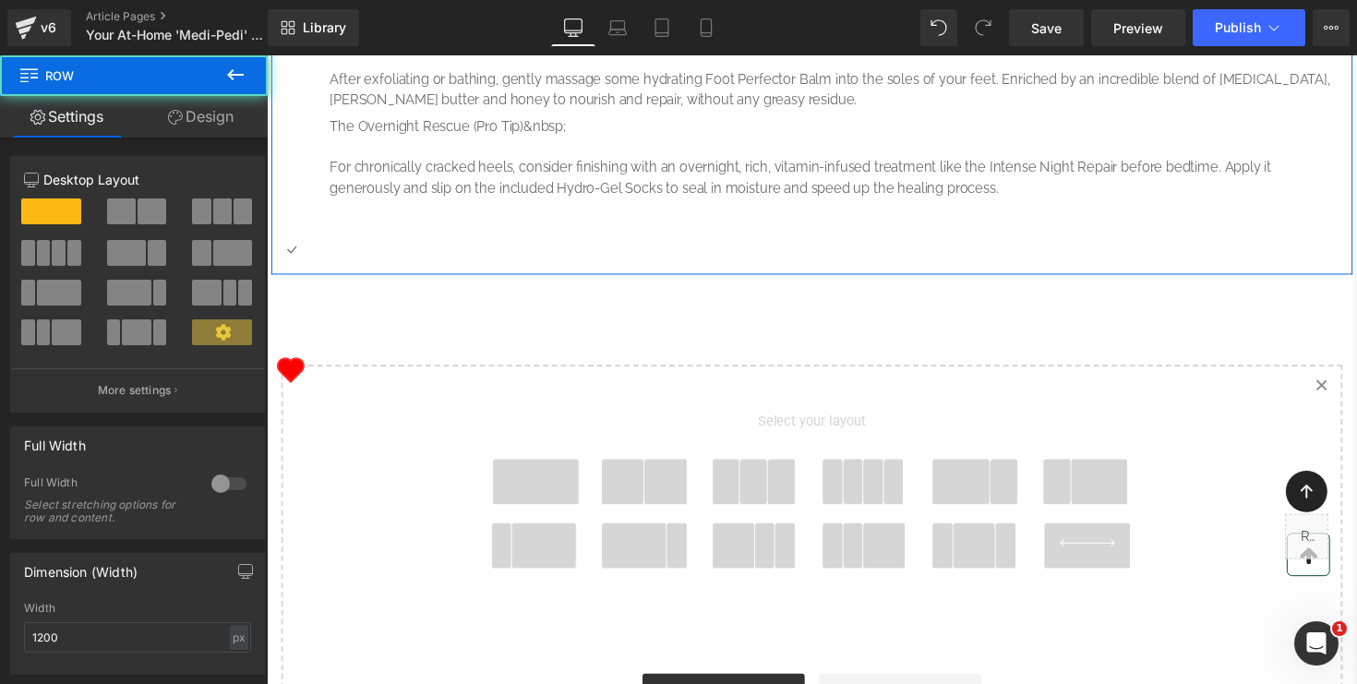
click at [1357, 271] on div "Icon The Therapeutic Soak&nbsp; Start off by softening the skin. Instead of pla…" at bounding box center [825, 22] width 1108 height 500
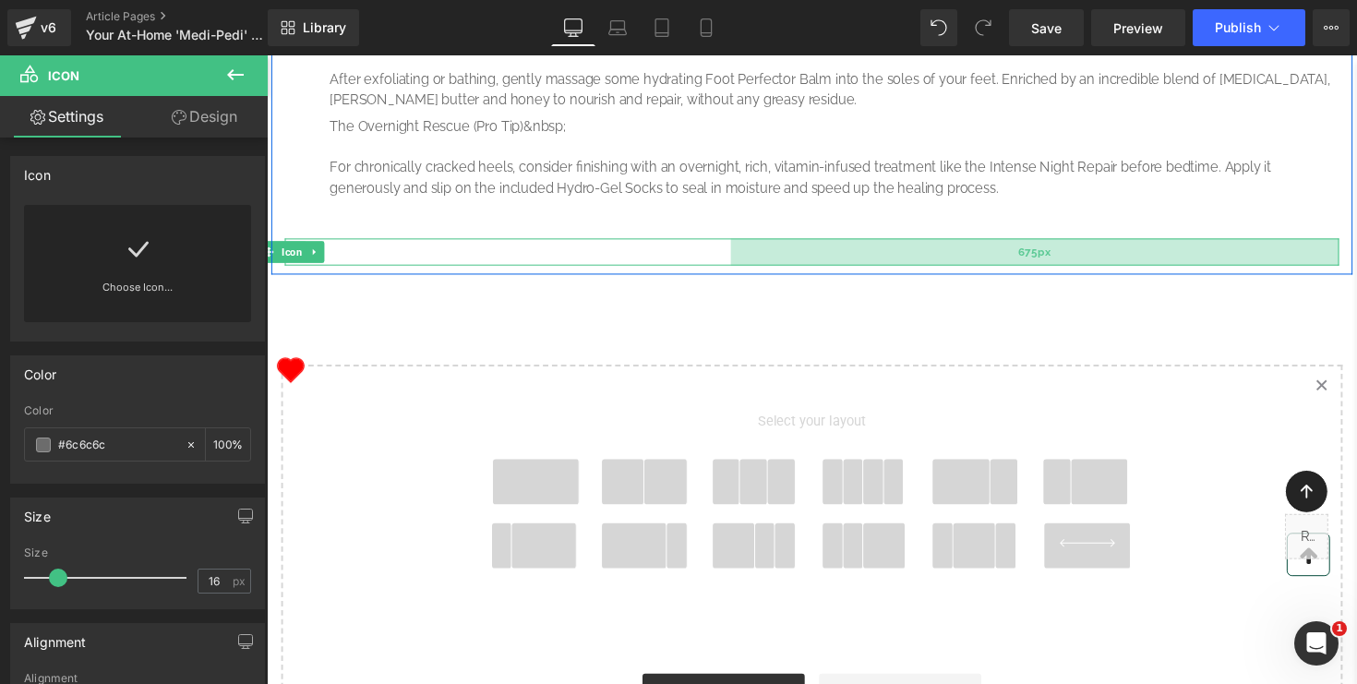
drag, startPoint x: 1365, startPoint y: 392, endPoint x: 730, endPoint y: 389, distance: 634.4
click at [742, 271] on div "675px" at bounding box center [1053, 257] width 623 height 28
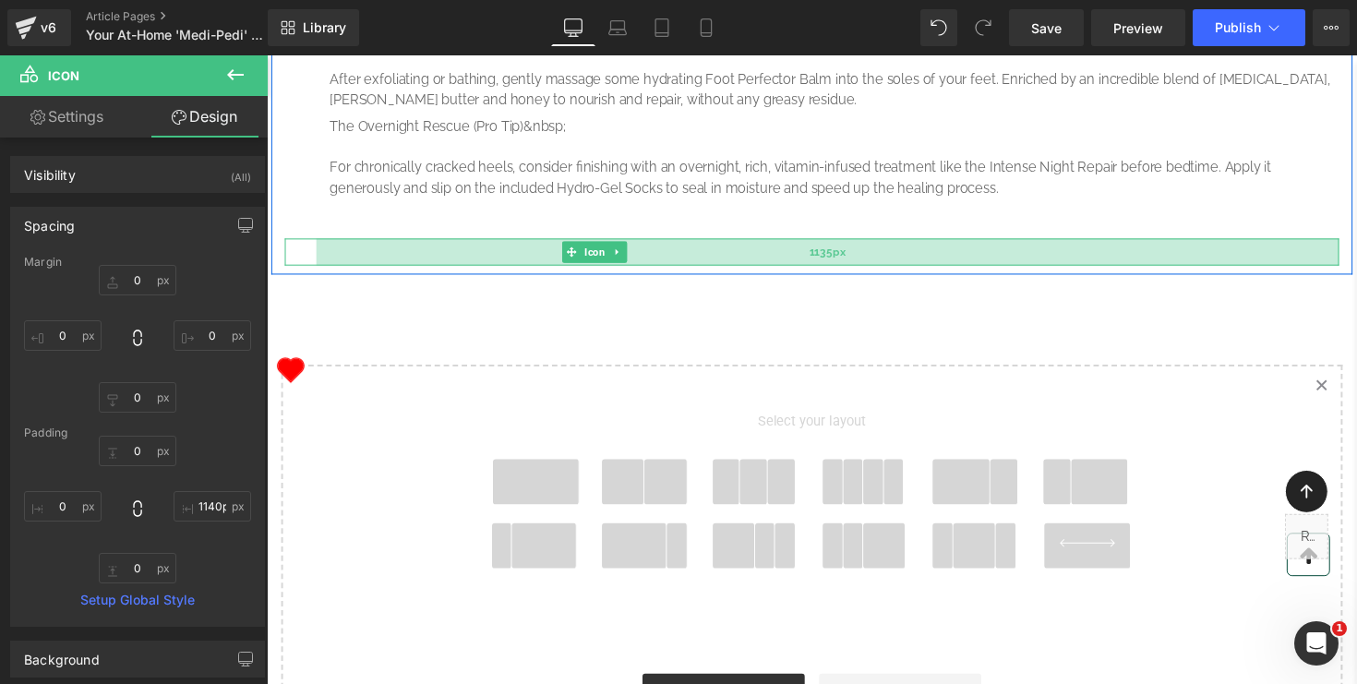
type input "1141px"
drag, startPoint x: 734, startPoint y: 392, endPoint x: 316, endPoint y: 385, distance: 418.4
click at [316, 271] on div "1141px" at bounding box center [839, 257] width 1054 height 28
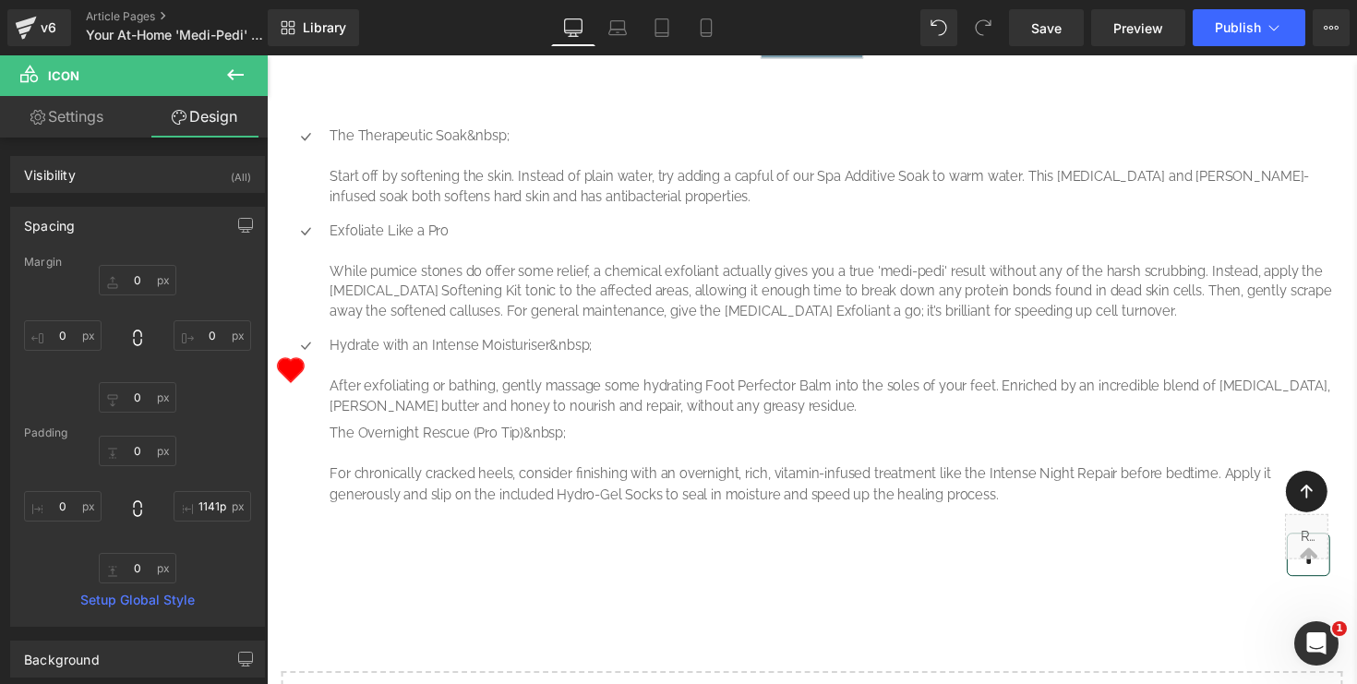
scroll to position [1292, 0]
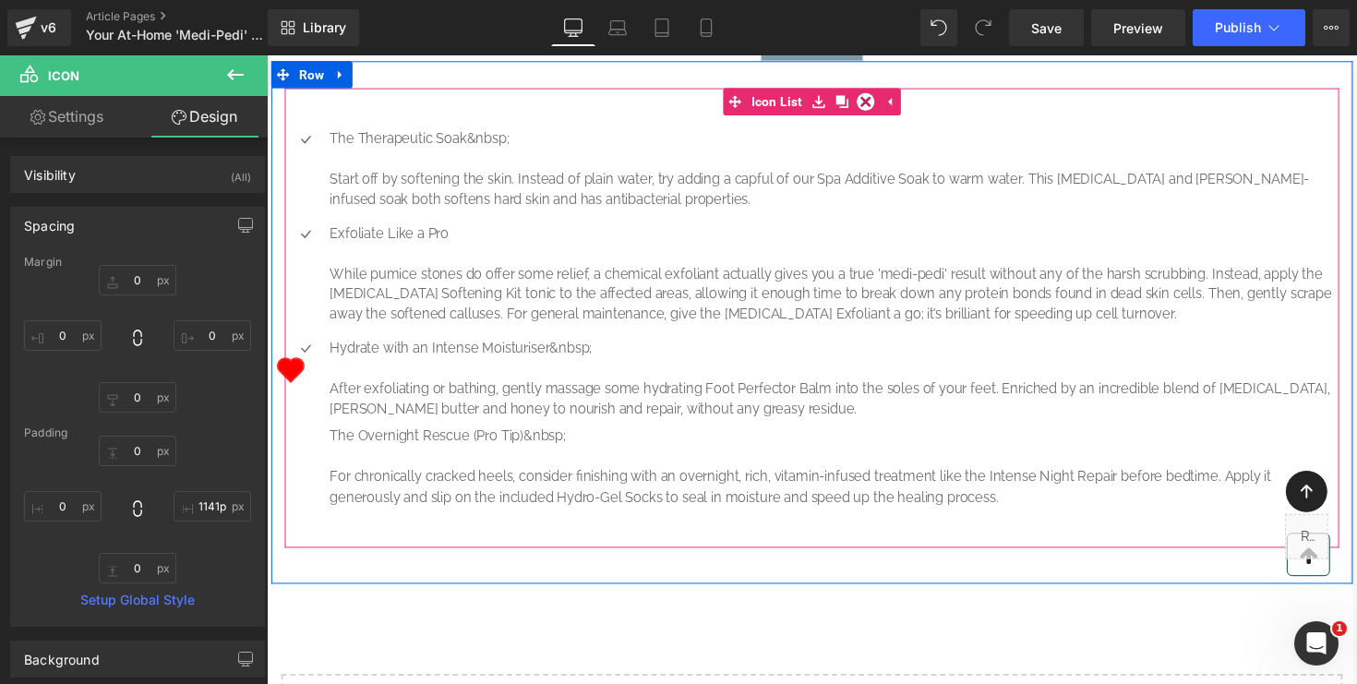
click at [345, 151] on p "The Therapeutic Soak&nbsp;" at bounding box center [849, 140] width 1034 height 21
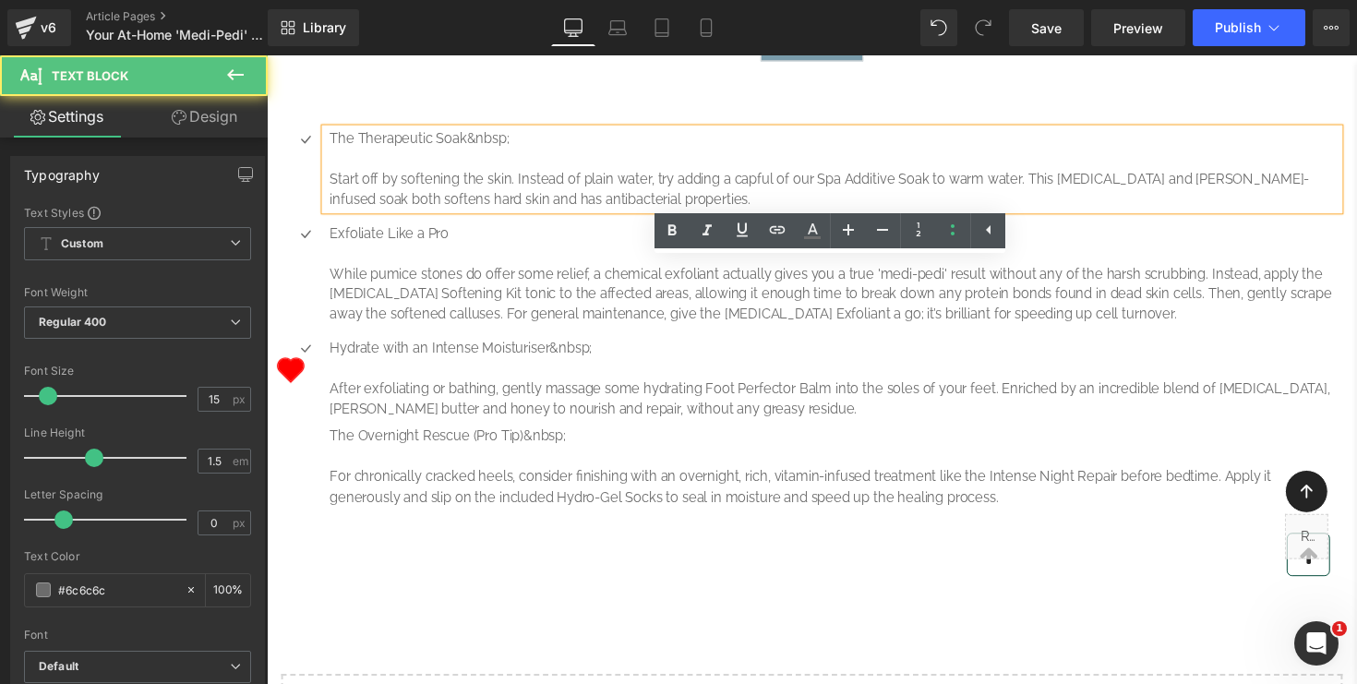
drag, startPoint x: 335, startPoint y: 272, endPoint x: 496, endPoint y: 275, distance: 160.7
click at [496, 151] on p "The Therapeutic Soak&nbsp;" at bounding box center [849, 140] width 1034 height 21
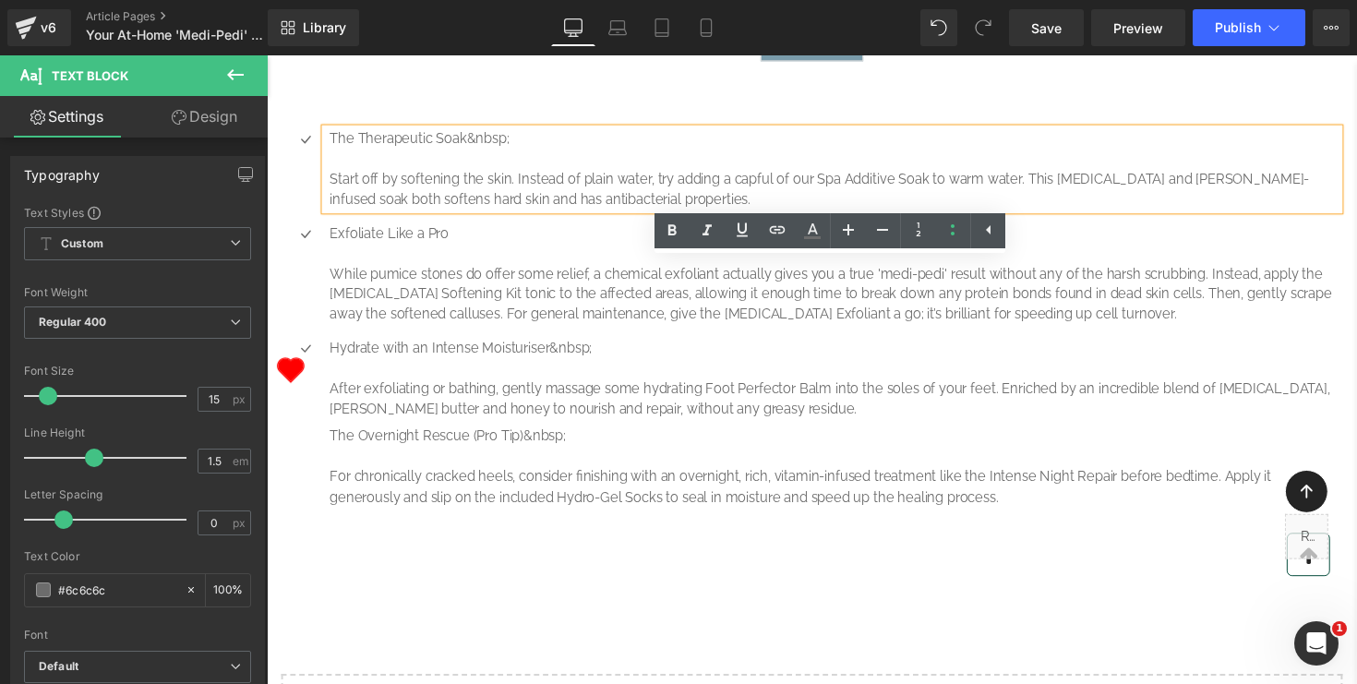
click at [520, 151] on p "The Therapeutic Soak&nbsp;" at bounding box center [849, 140] width 1034 height 21
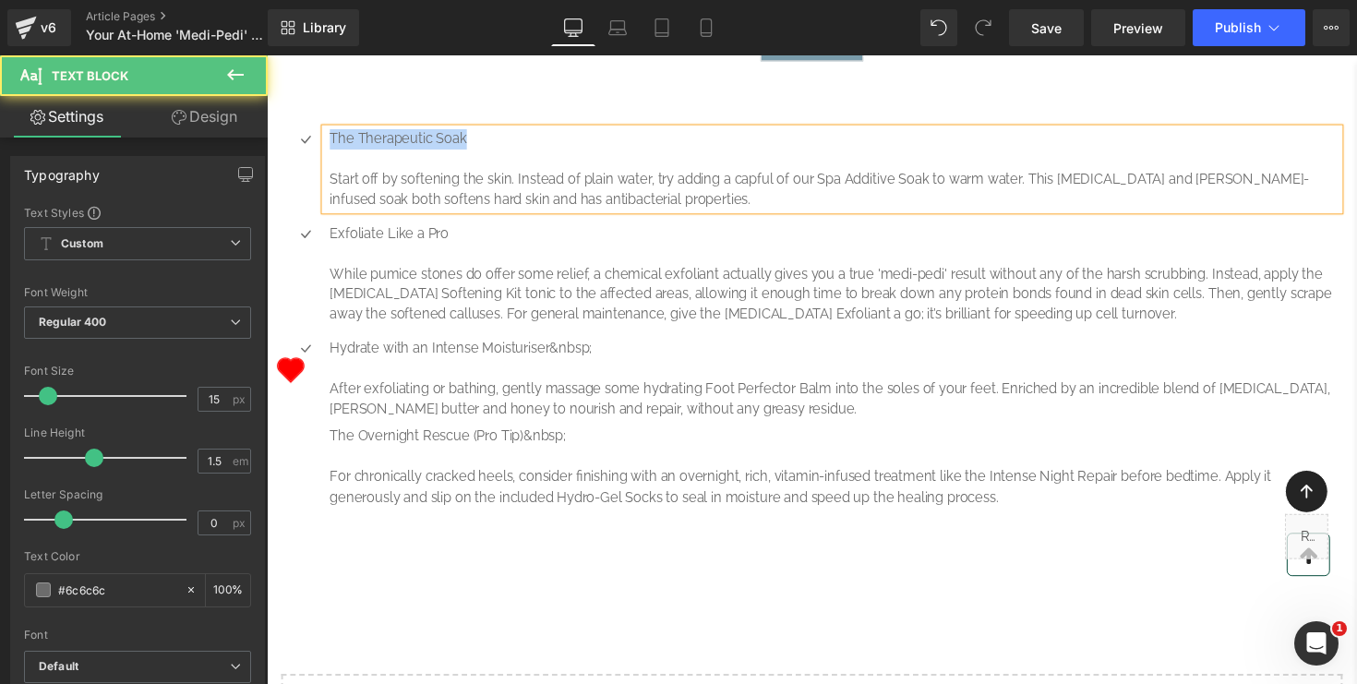
drag, startPoint x: 486, startPoint y: 275, endPoint x: 330, endPoint y: 271, distance: 156.1
click at [330, 213] on div "The Therapeutic Soak Start off by softening the skin. Instead of plain water, t…" at bounding box center [846, 171] width 1039 height 83
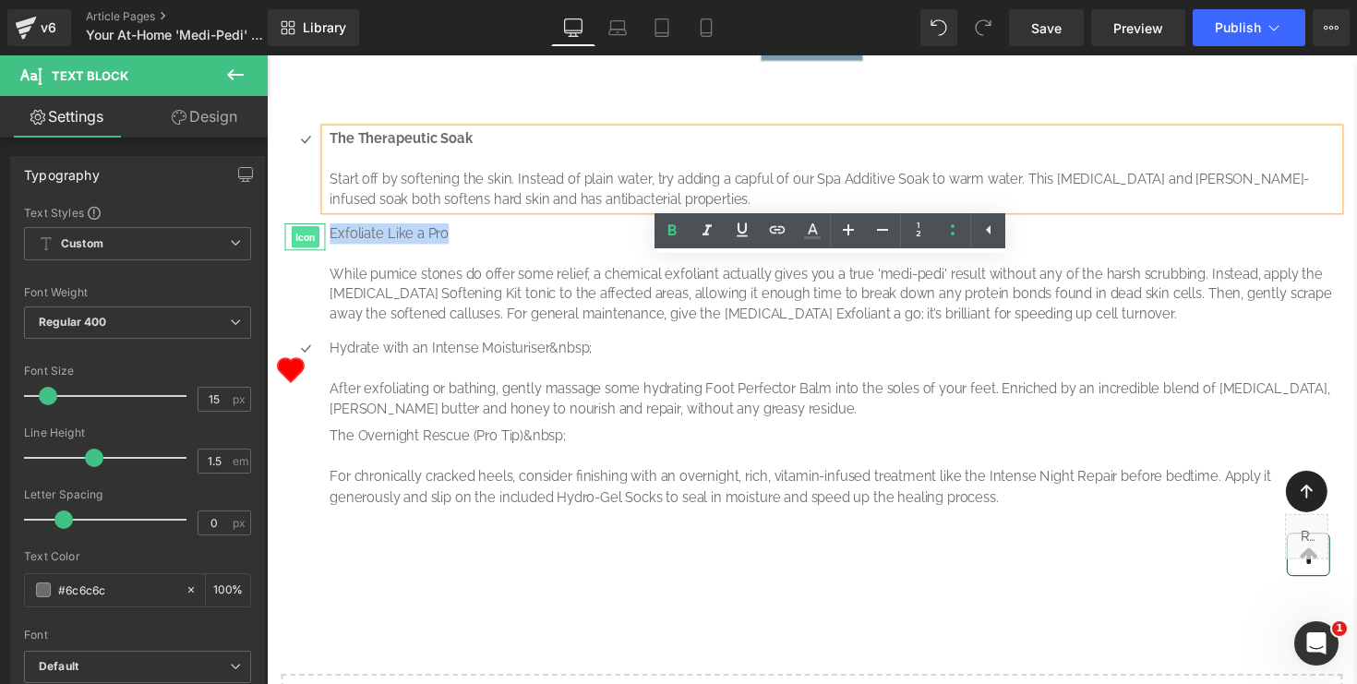
drag, startPoint x: 462, startPoint y: 375, endPoint x: 313, endPoint y: 366, distance: 149.0
click at [313, 332] on li "Icon Exfoliate Like a Pro While pumice stones do offer some relief, a chemical …" at bounding box center [825, 279] width 1080 height 104
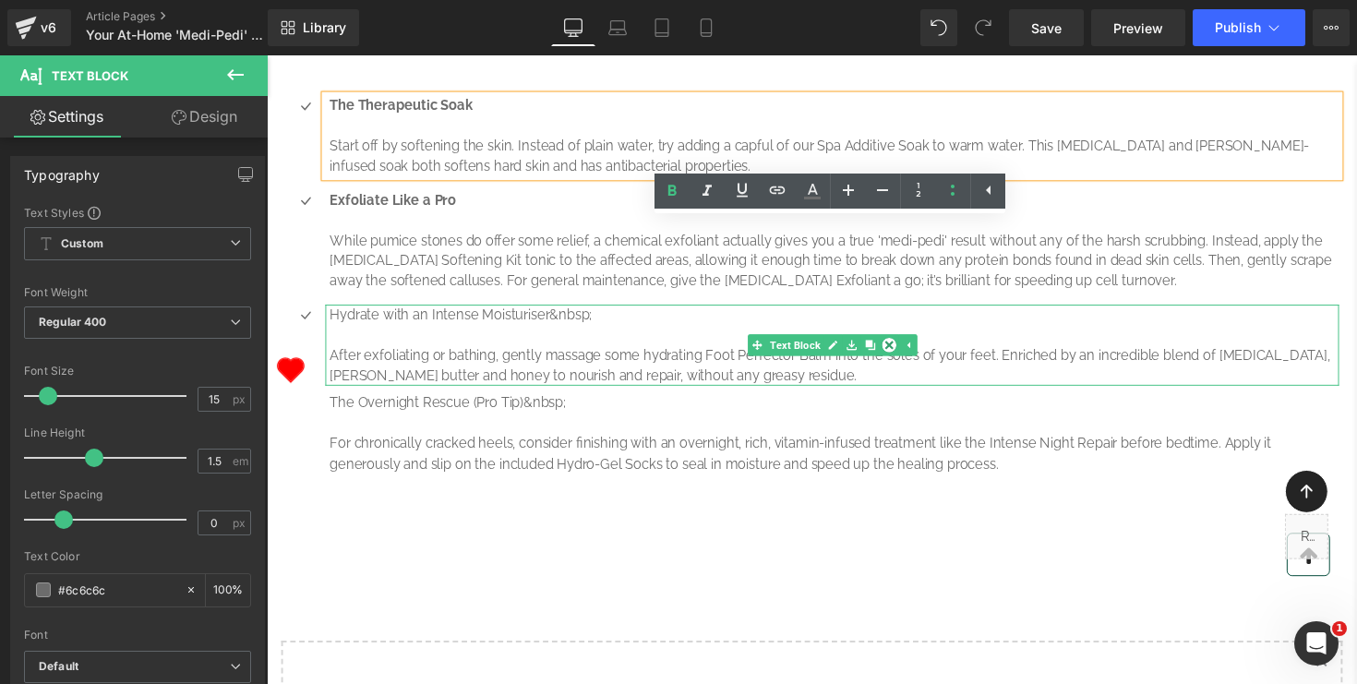
scroll to position [1378, 0]
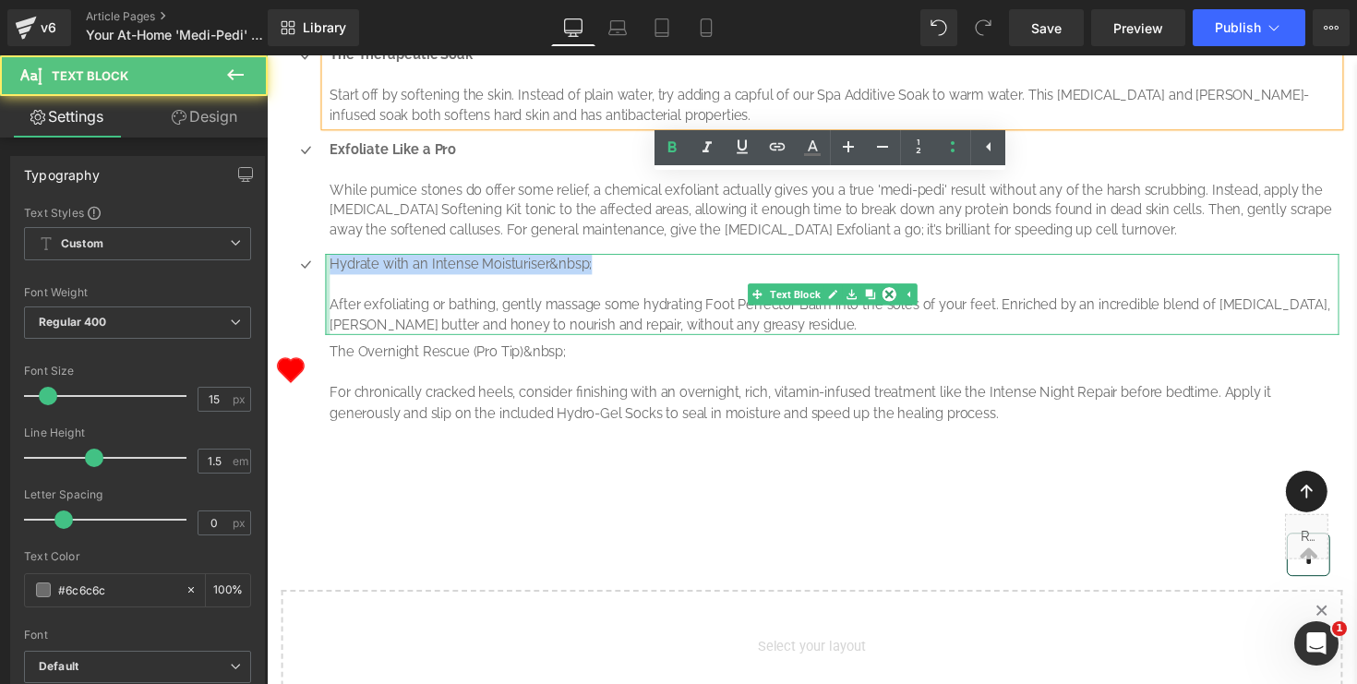
drag, startPoint x: 608, startPoint y: 410, endPoint x: 331, endPoint y: 410, distance: 277.0
click at [331, 342] on div "Hydrate with an Intense Moisturiser&nbsp; After exfoliating or bathing, gently …" at bounding box center [846, 300] width 1039 height 83
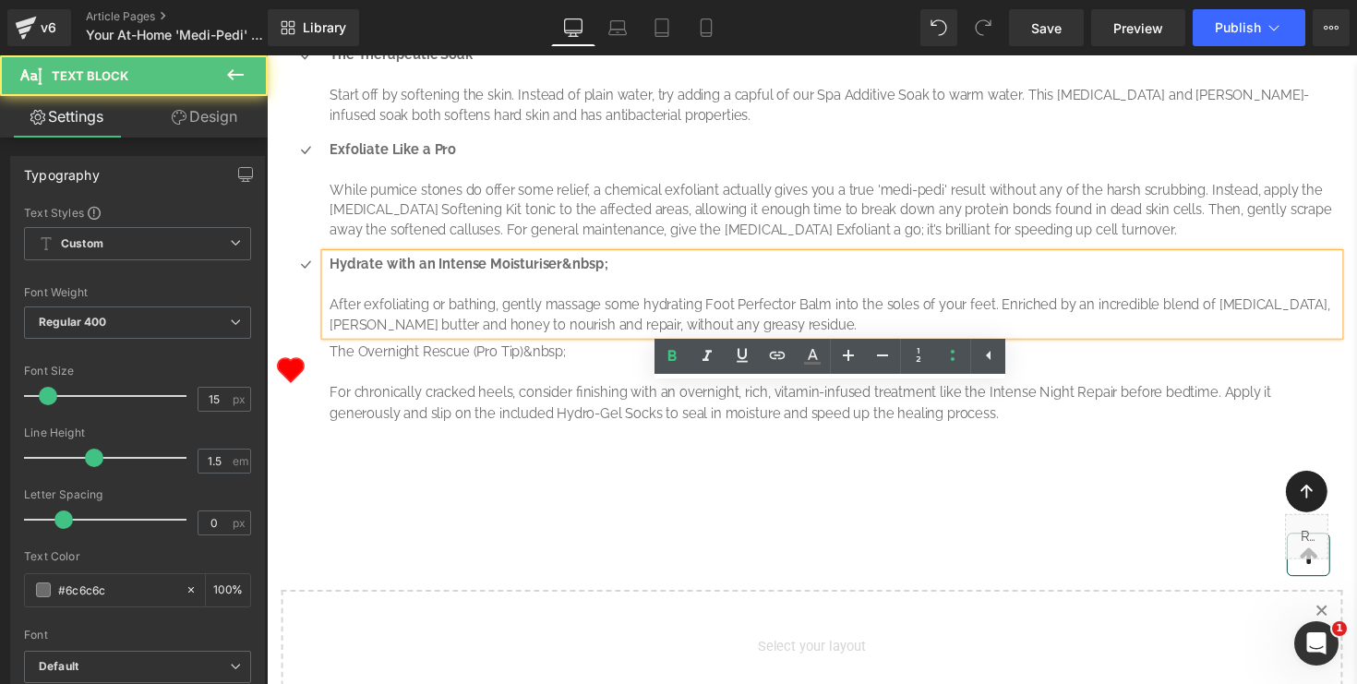
click at [632, 280] on p "Hydrate with an Intense Moisturiser&nbsp;" at bounding box center [849, 269] width 1034 height 21
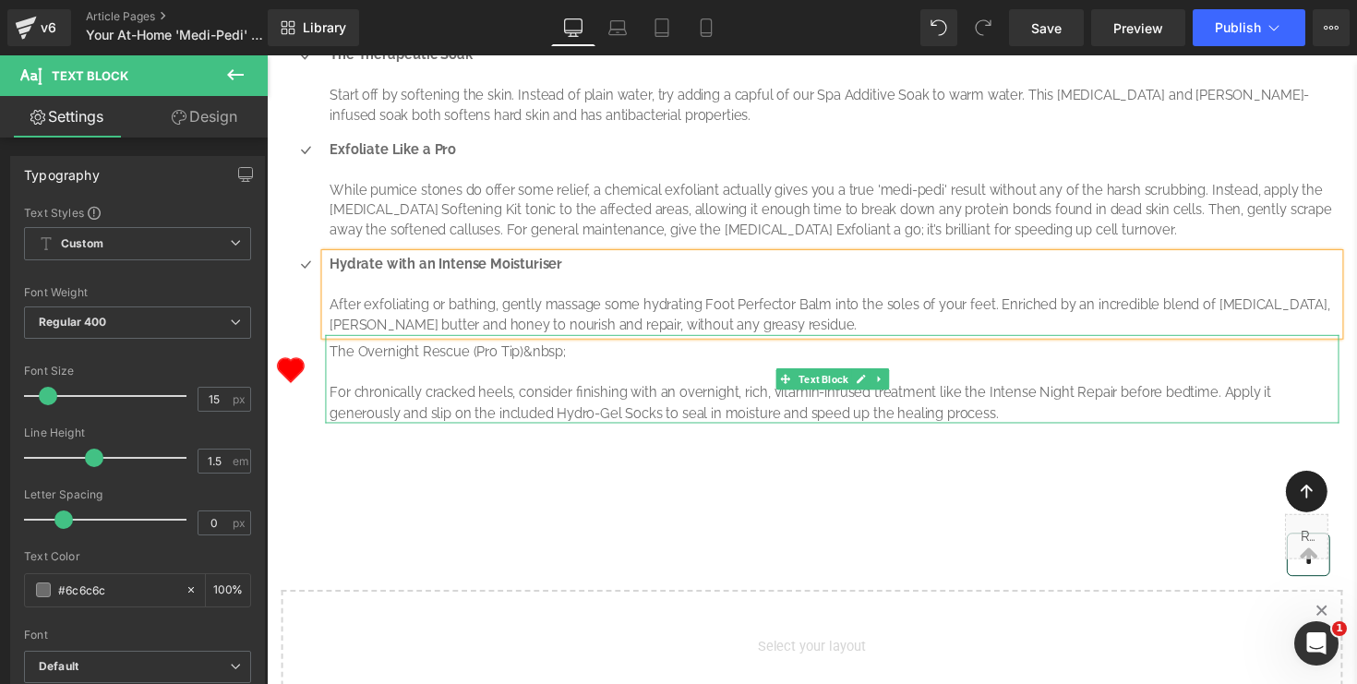
click at [609, 370] on p "The Overnight Rescue (Pro Tip)&nbsp;" at bounding box center [849, 359] width 1034 height 21
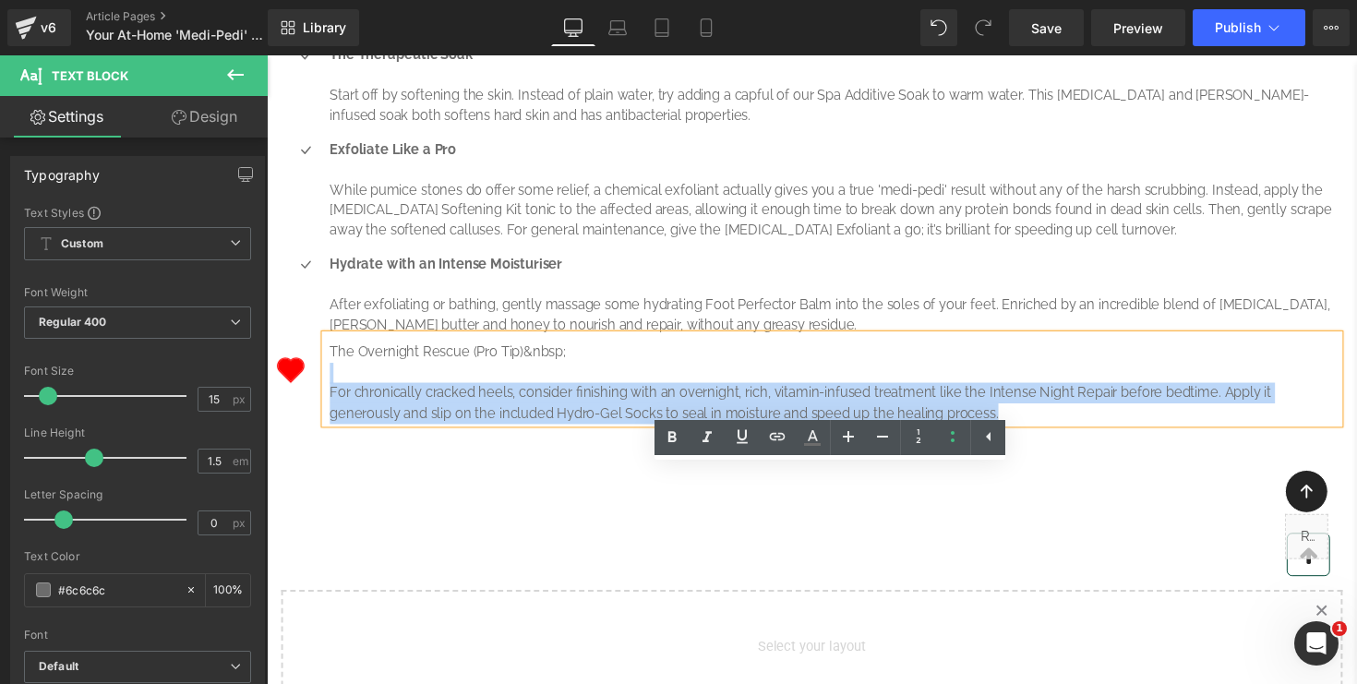
drag, startPoint x: 595, startPoint y: 500, endPoint x: 324, endPoint y: 491, distance: 270.7
click at [327, 432] on div "The Overnight Rescue (Pro Tip)&nbsp; For chronically cracked heels, consider fi…" at bounding box center [846, 387] width 1039 height 90
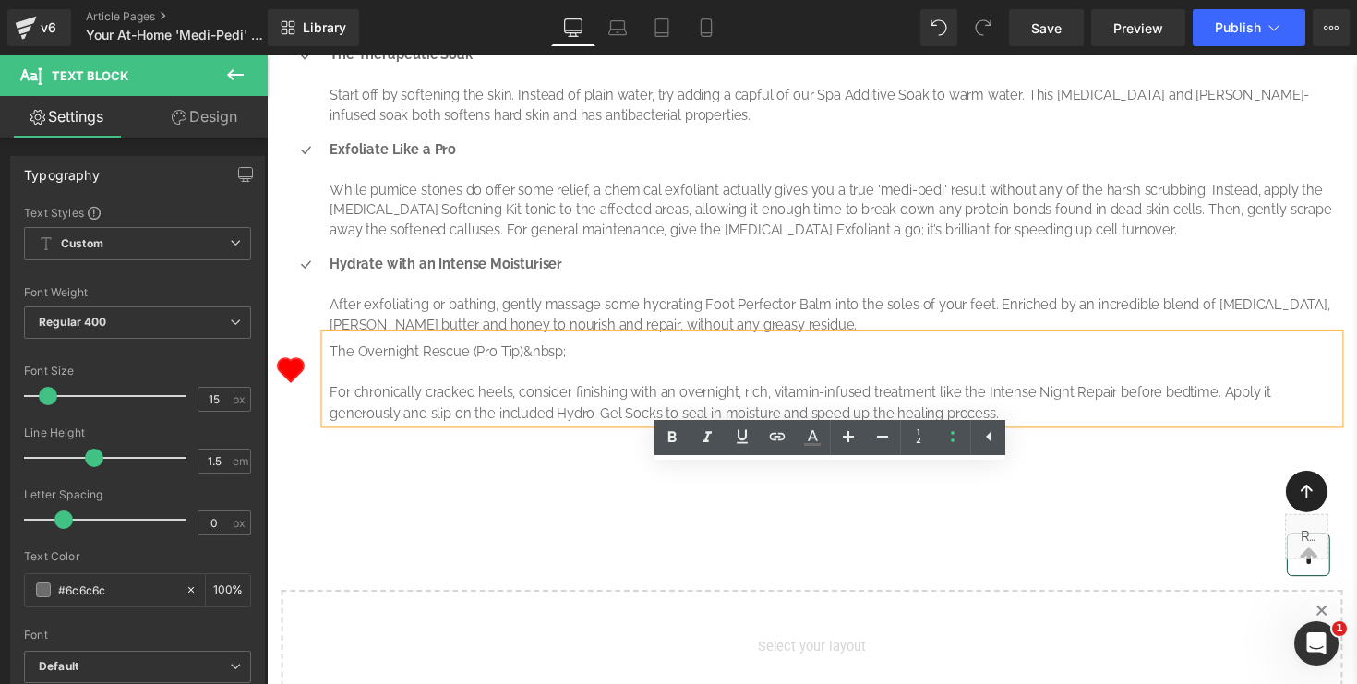
click at [457, 370] on p "The Overnight Rescue (Pro Tip)&nbsp;" at bounding box center [849, 359] width 1034 height 21
drag, startPoint x: 578, startPoint y: 496, endPoint x: 331, endPoint y: 488, distance: 247.6
click at [329, 432] on div "The Overnight Rescue (Pro Tip)&nbsp; For chronically cracked heels, consider fi…" at bounding box center [846, 387] width 1039 height 90
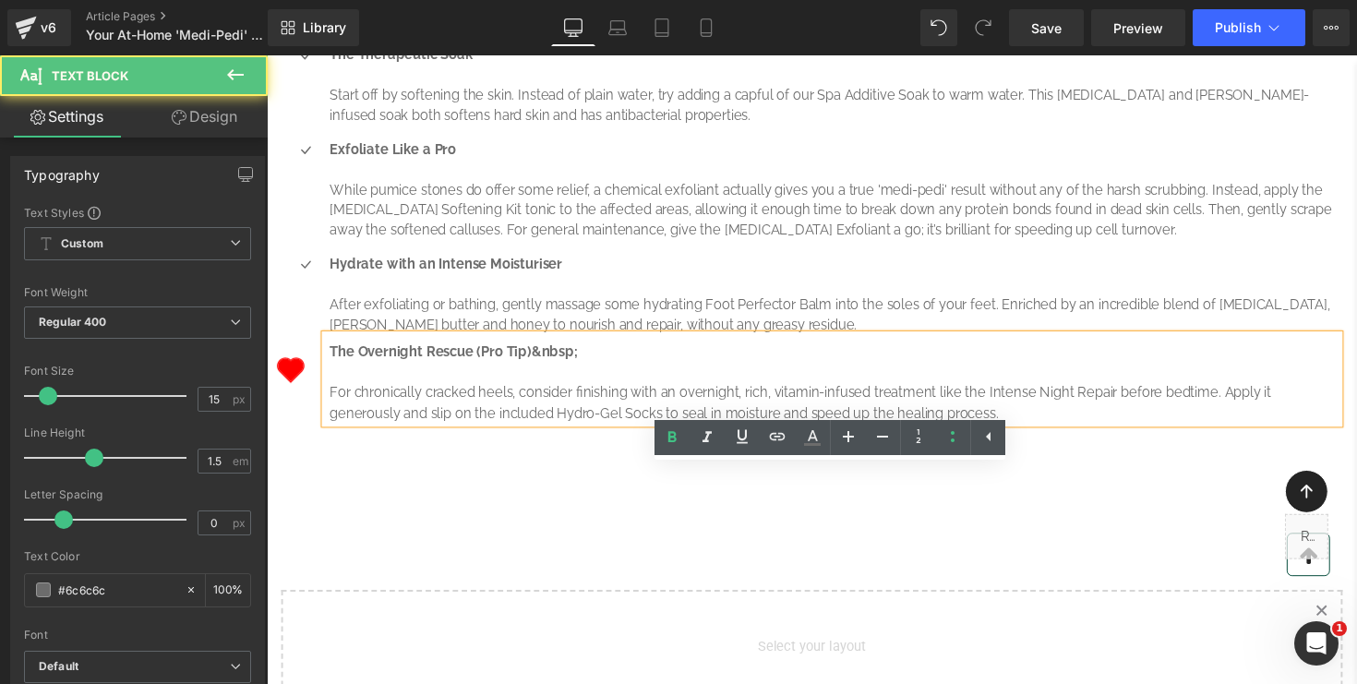
click at [594, 370] on p "The Overnight Rescue (Pro Tip)&nbsp;" at bounding box center [849, 359] width 1034 height 21
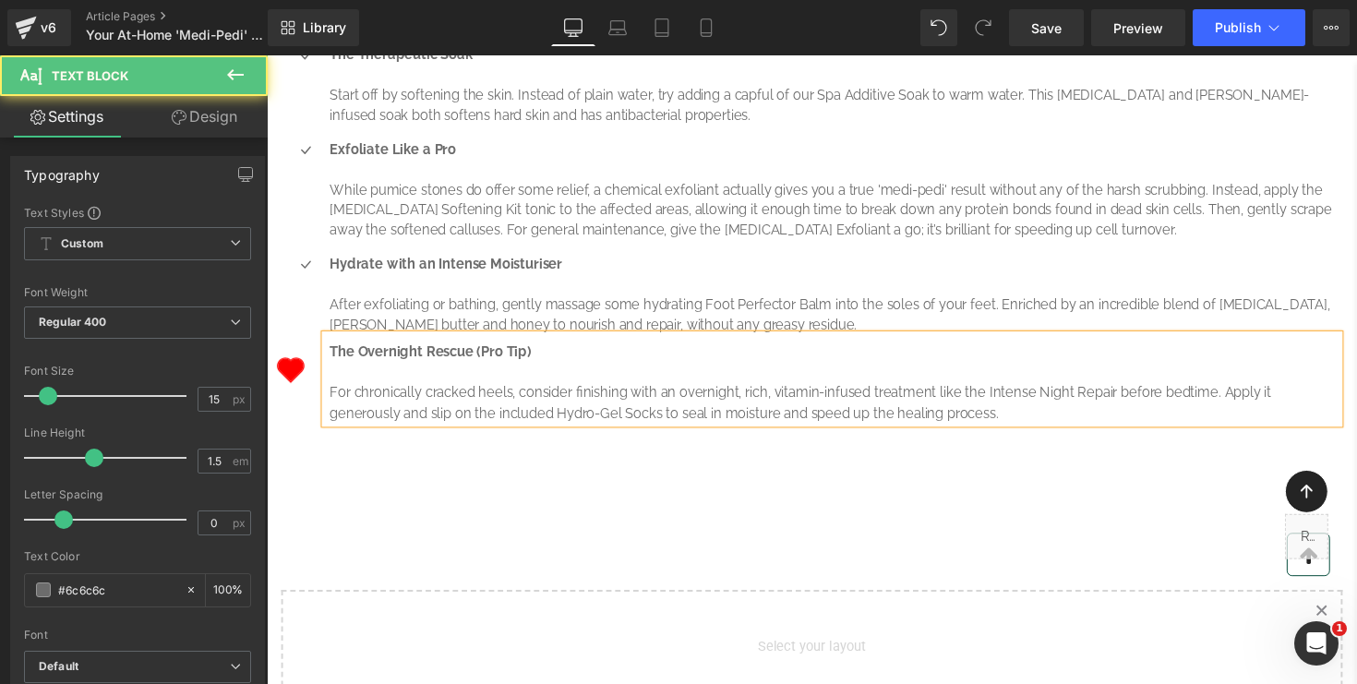
click at [585, 370] on p "The Overnight Rescue (Pro Tip)" at bounding box center [849, 359] width 1034 height 21
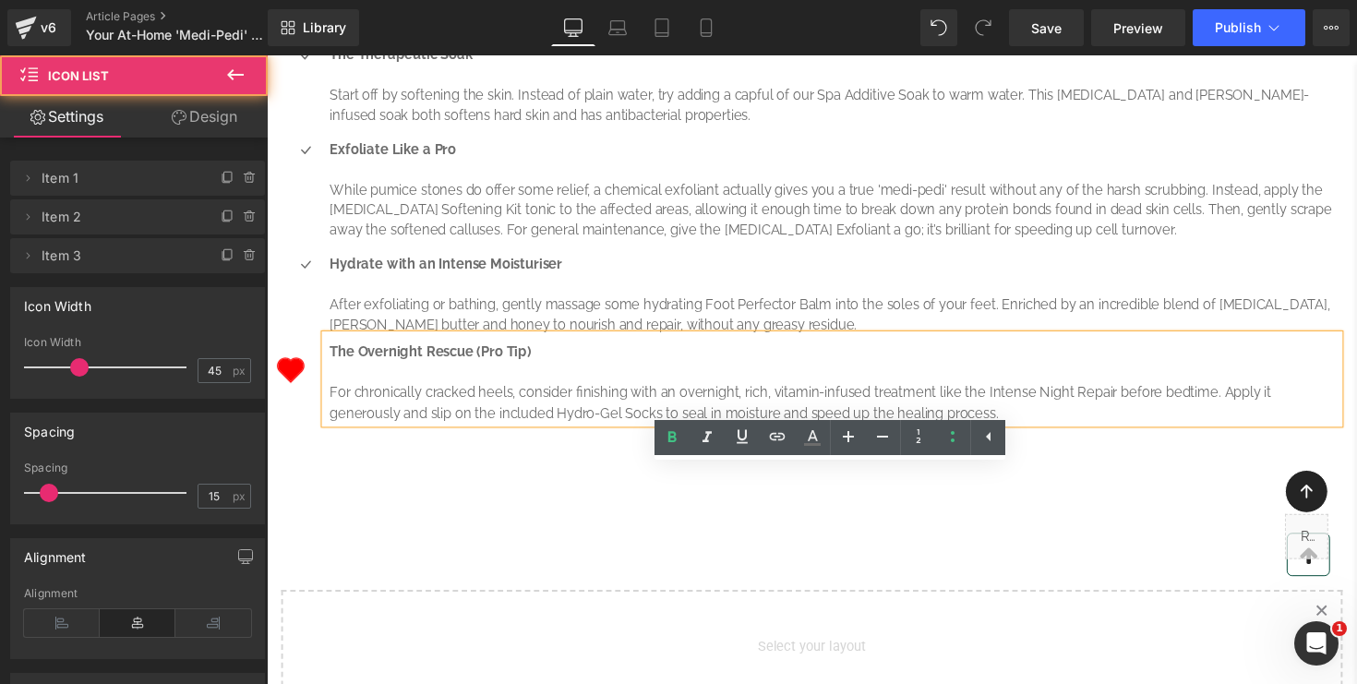
click at [561, 475] on div "Icon The Therapeutic Soak Start off by softening the skin. Instead of plain wat…" at bounding box center [825, 239] width 1080 height 472
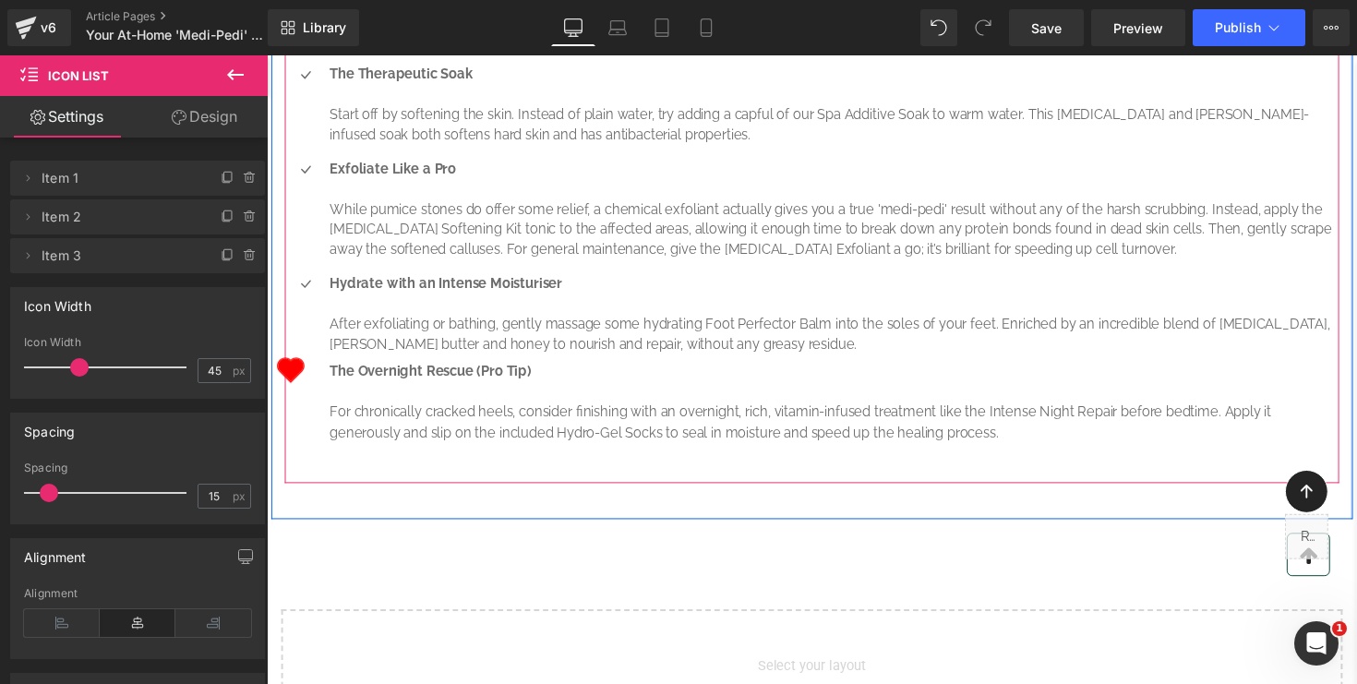
scroll to position [1362, 0]
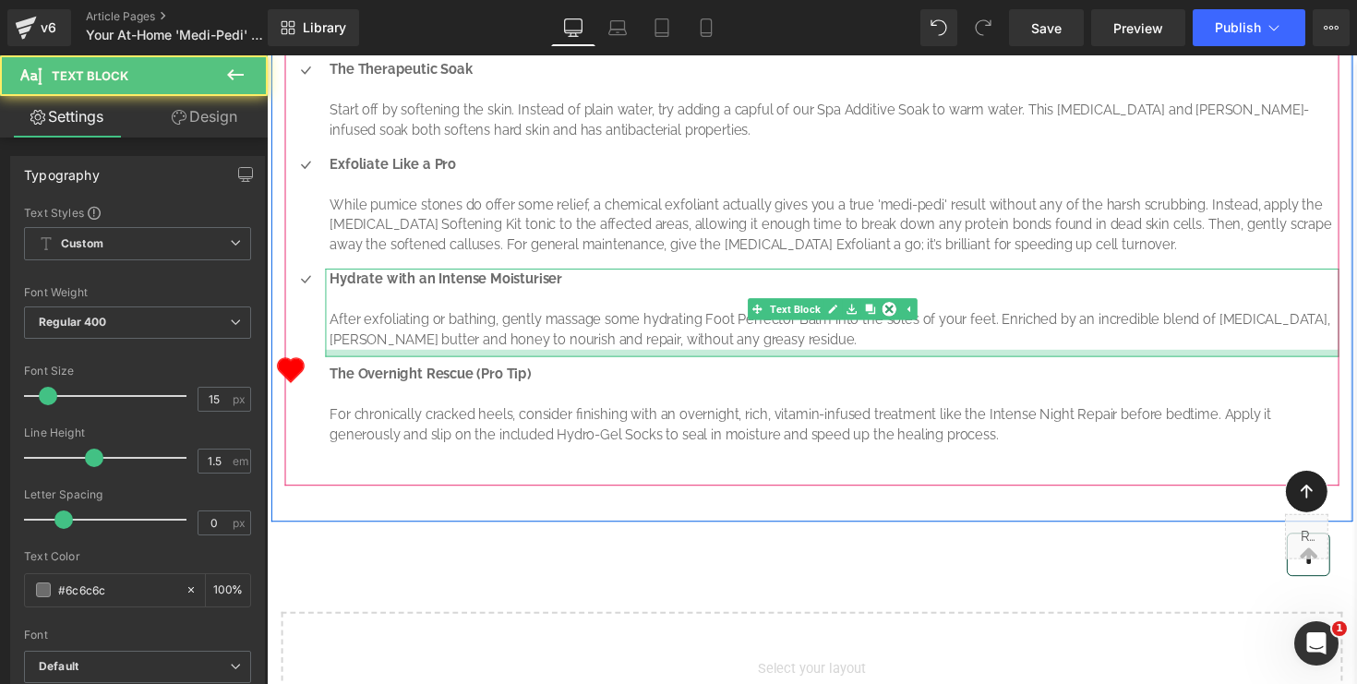
click at [582, 365] on div at bounding box center [846, 360] width 1039 height 7
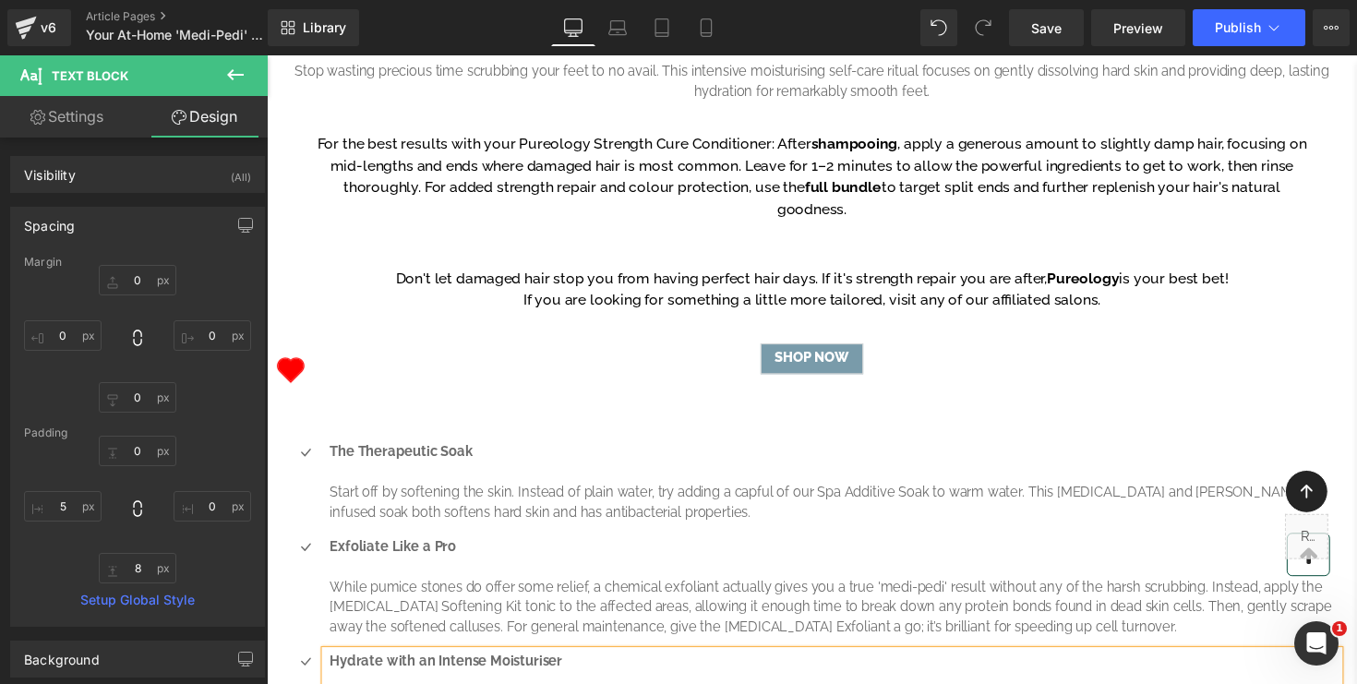
scroll to position [979, 0]
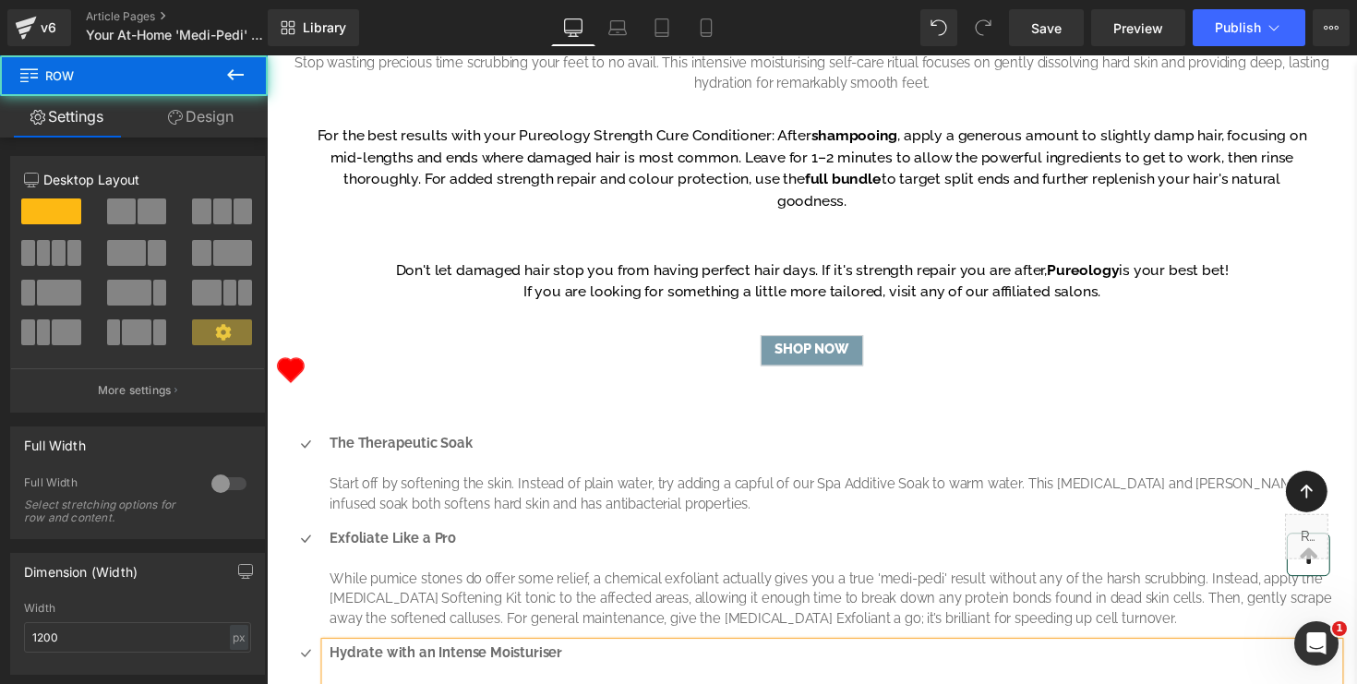
click at [283, 568] on div "Icon The Therapeutic Soak Start off by softening the skin. Instead of plain wat…" at bounding box center [825, 655] width 1108 height 507
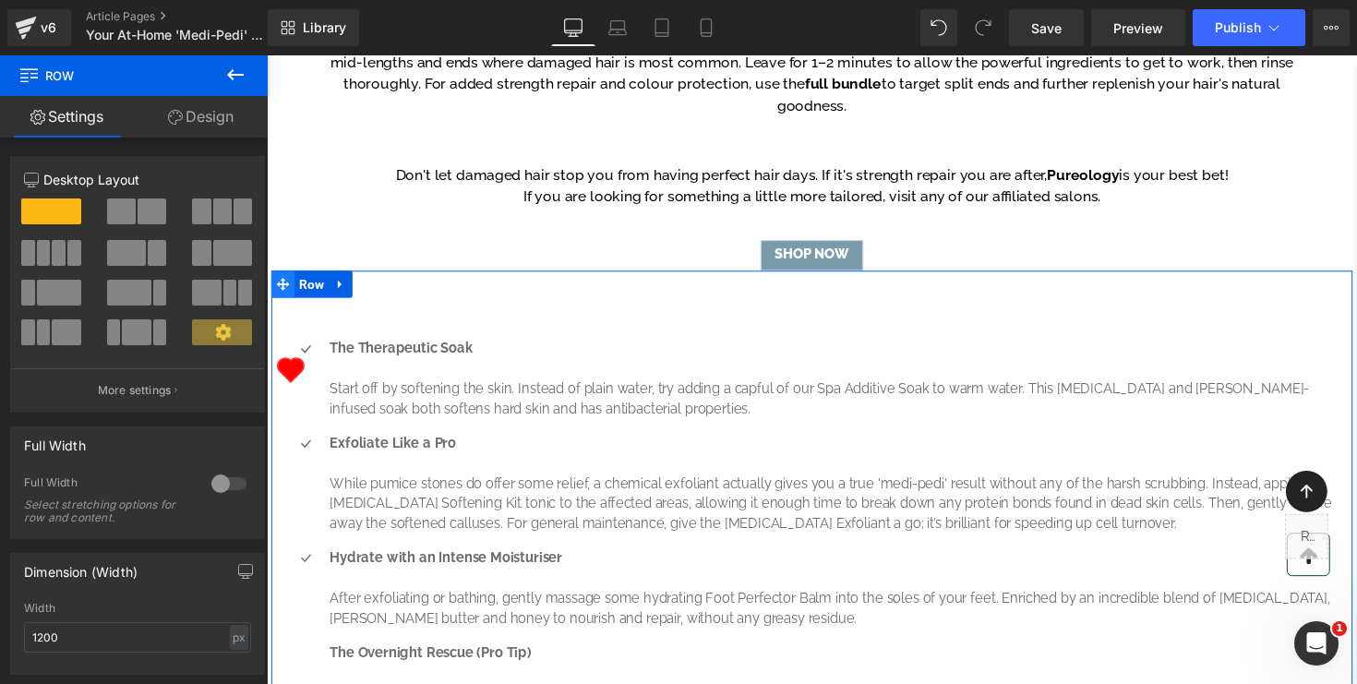
scroll to position [1074, 0]
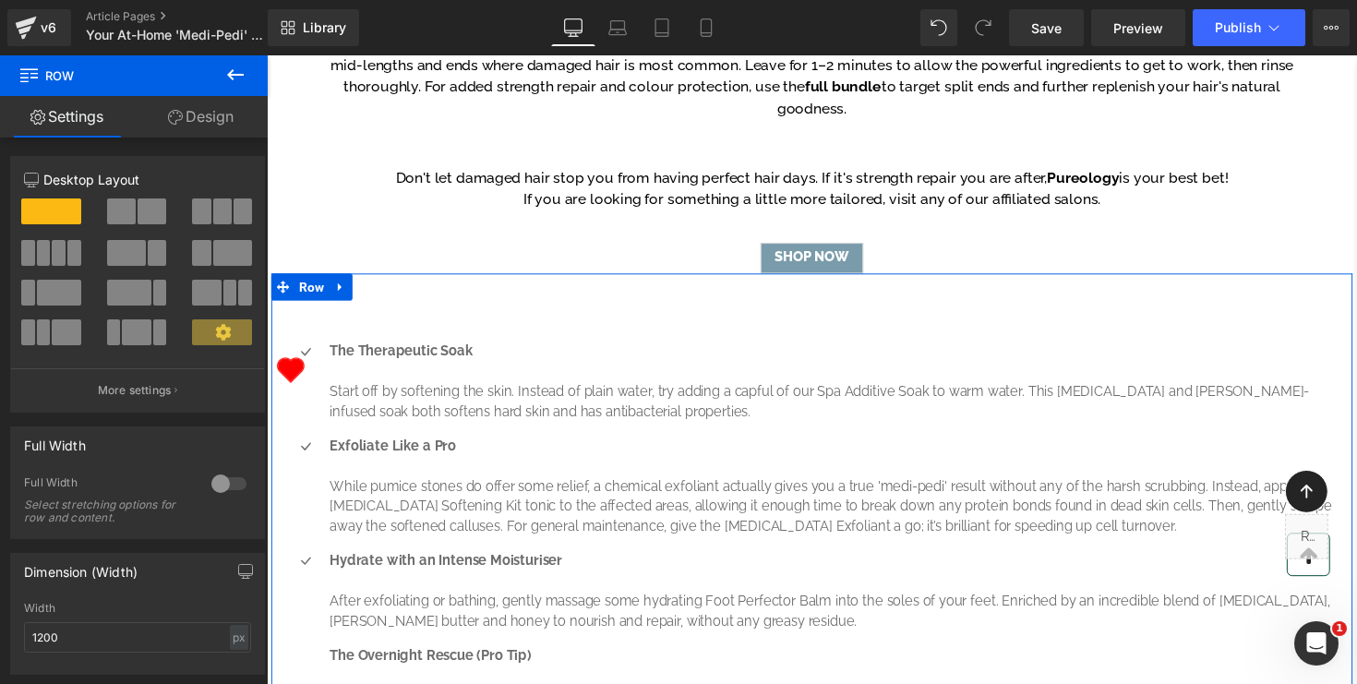
click at [305, 432] on div "Icon The Therapeutic Soak Start off by softening the skin. Instead of plain wat…" at bounding box center [825, 551] width 1108 height 544
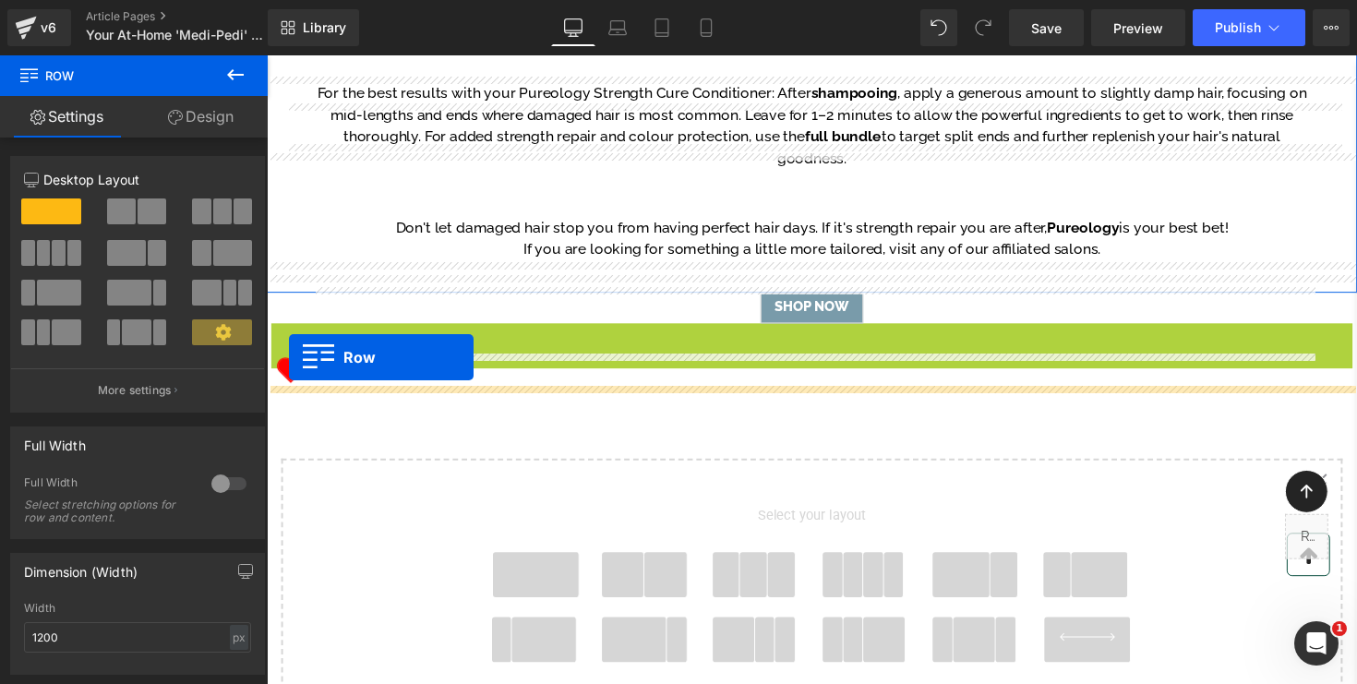
scroll to position [1001, 0]
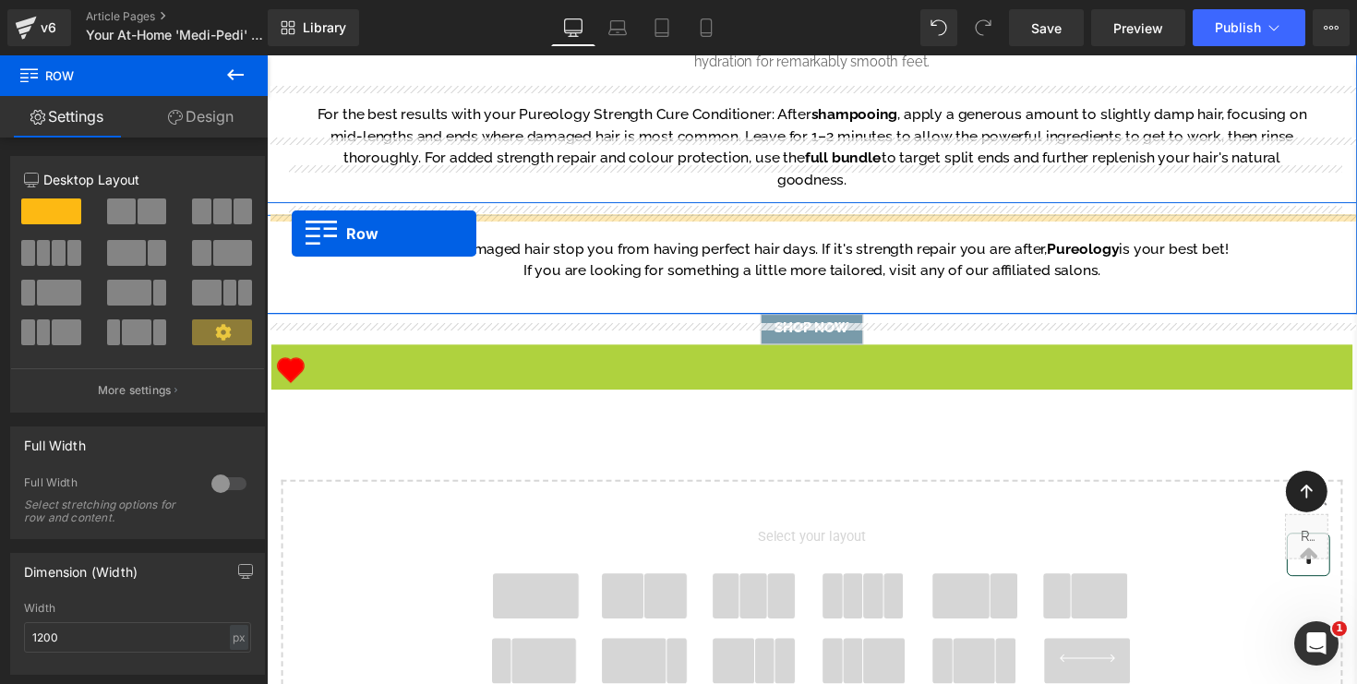
drag, startPoint x: 285, startPoint y: 428, endPoint x: 293, endPoint y: 237, distance: 191.3
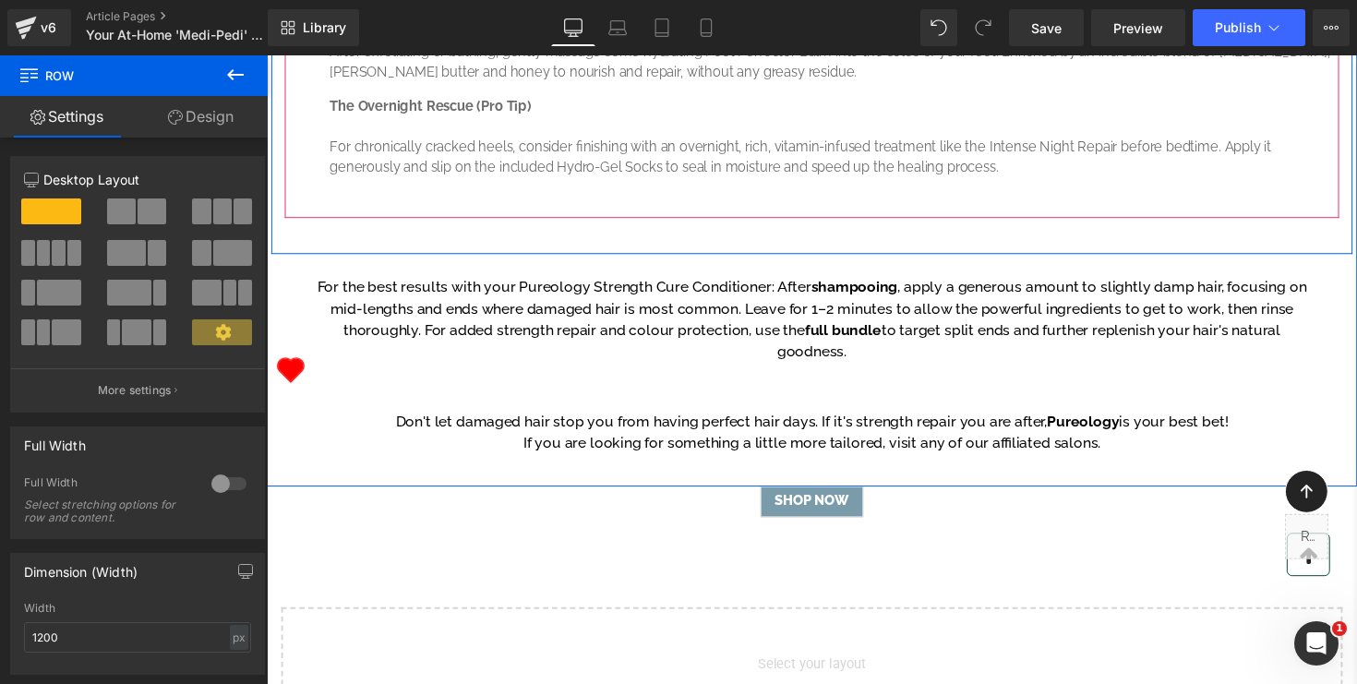
scroll to position [1373, 0]
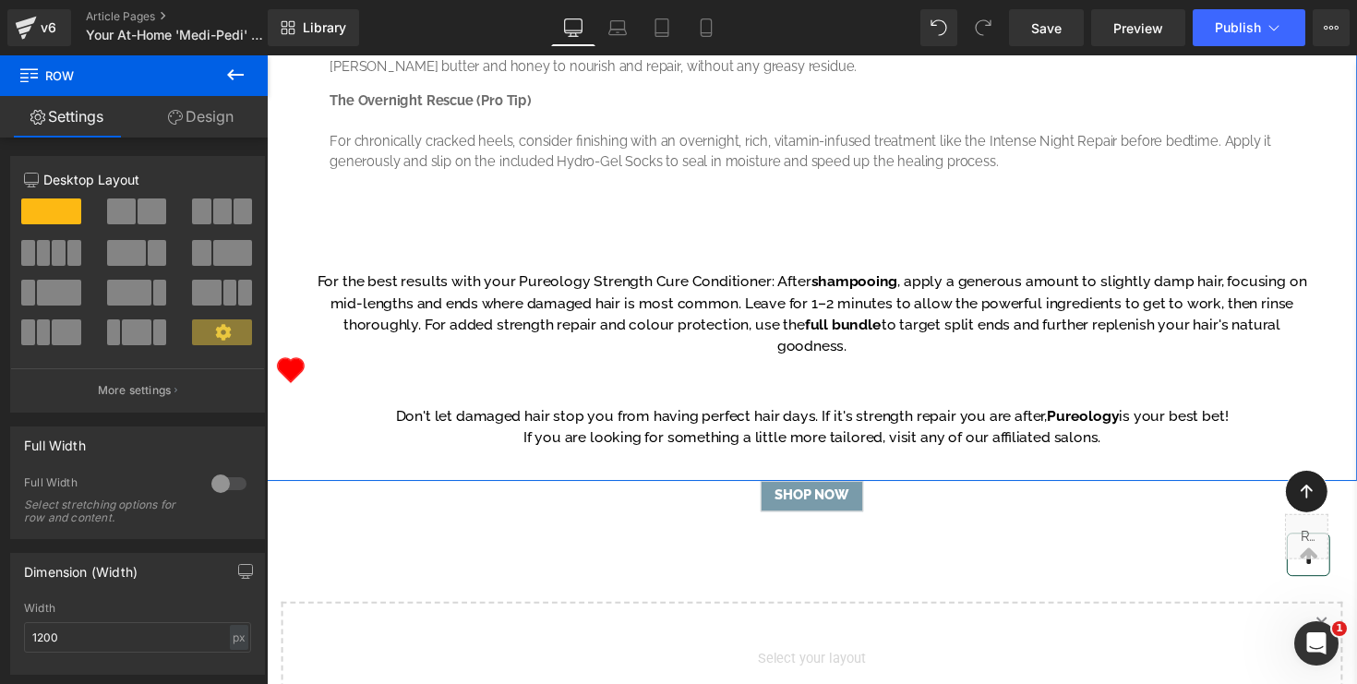
click at [404, 365] on p "For the best results with your Pureology Strength Cure Conditioner: After shamp…" at bounding box center [825, 320] width 1025 height 89
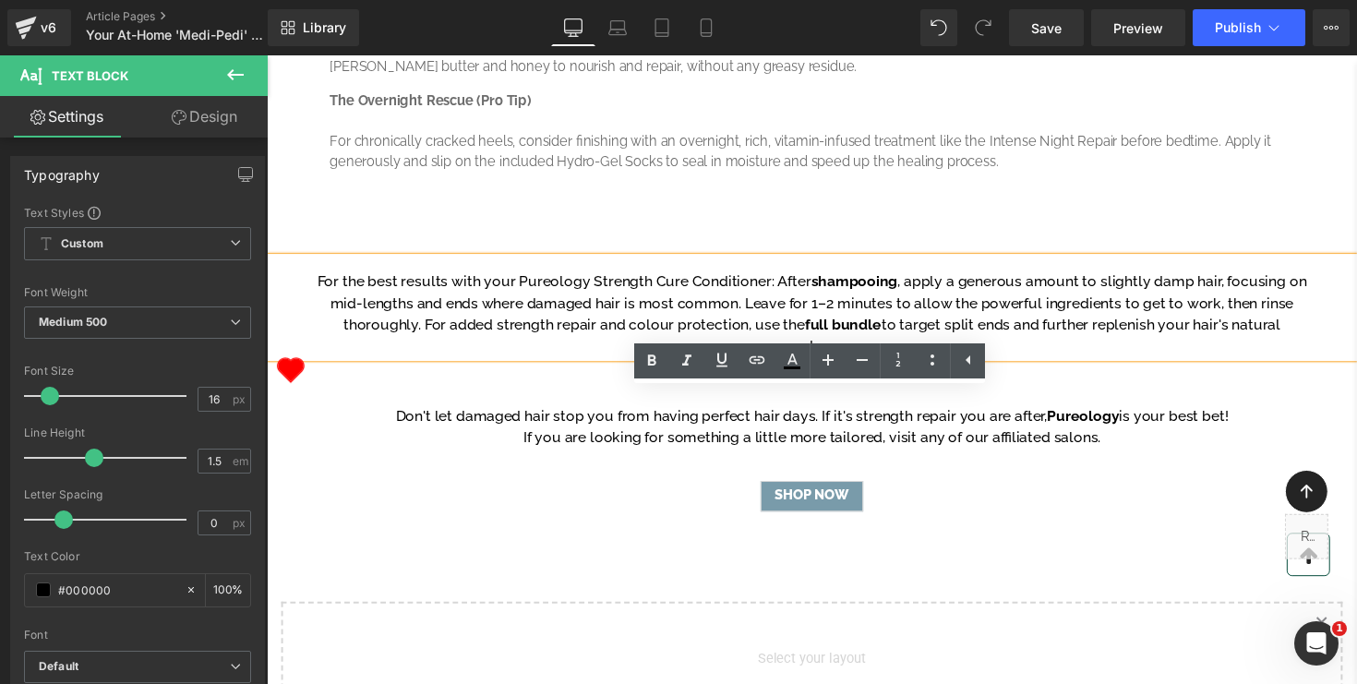
drag, startPoint x: 878, startPoint y: 493, endPoint x: 319, endPoint y: 414, distance: 565.2
click at [319, 365] on p "For the best results with your Pureology Strength Cure Conditioner: After shamp…" at bounding box center [825, 320] width 1025 height 89
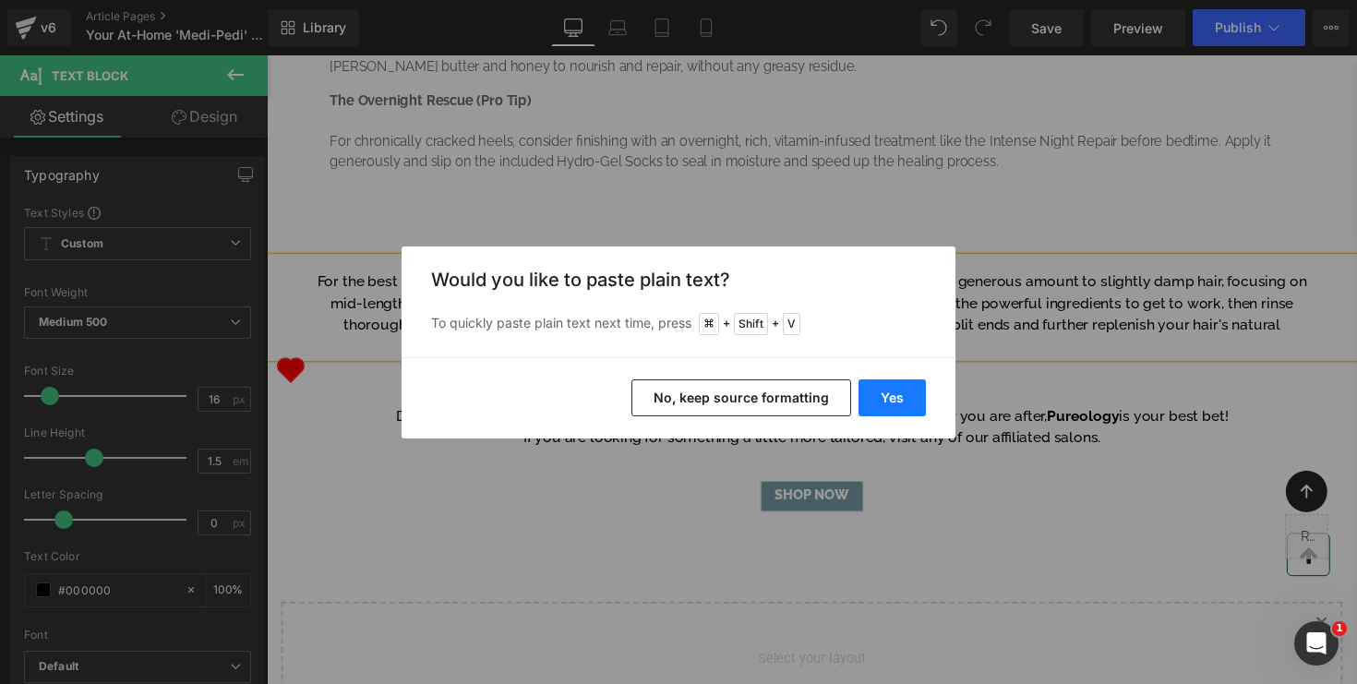
click at [900, 395] on button "Yes" at bounding box center [892, 398] width 67 height 37
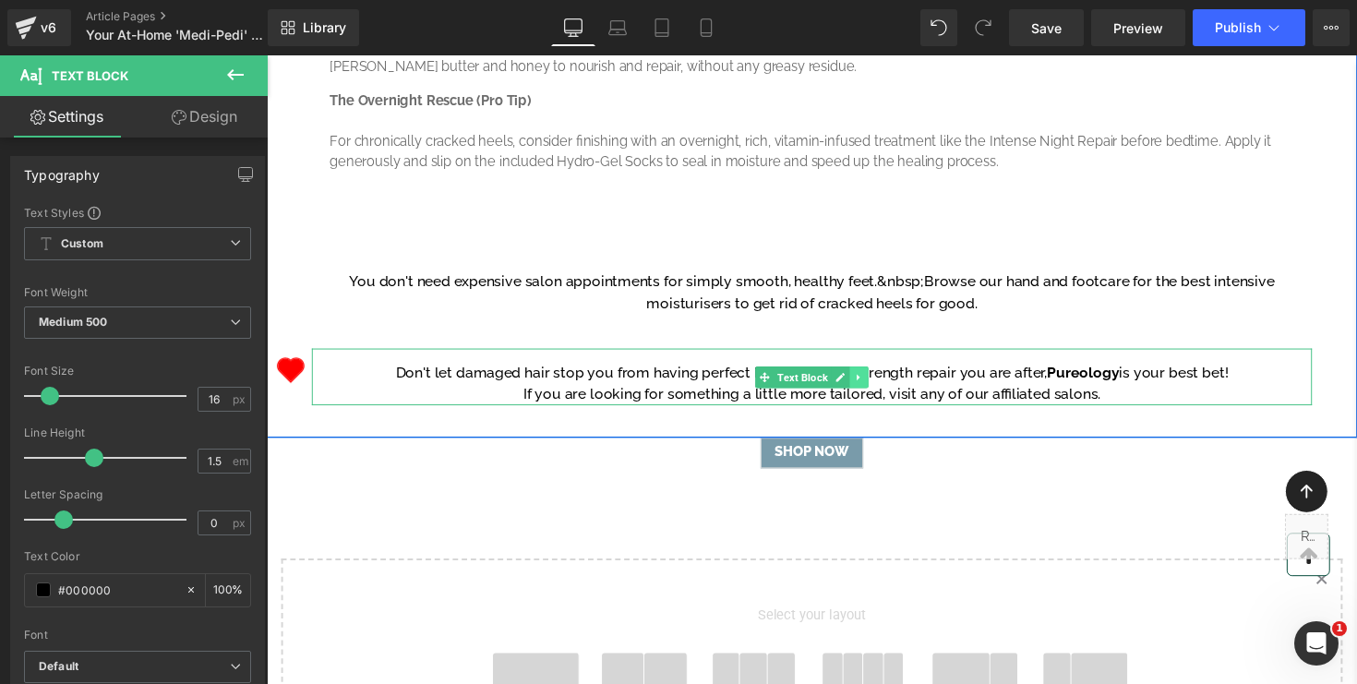
click at [874, 388] on icon at bounding box center [873, 384] width 3 height 6
click at [890, 392] on icon at bounding box center [883, 385] width 15 height 15
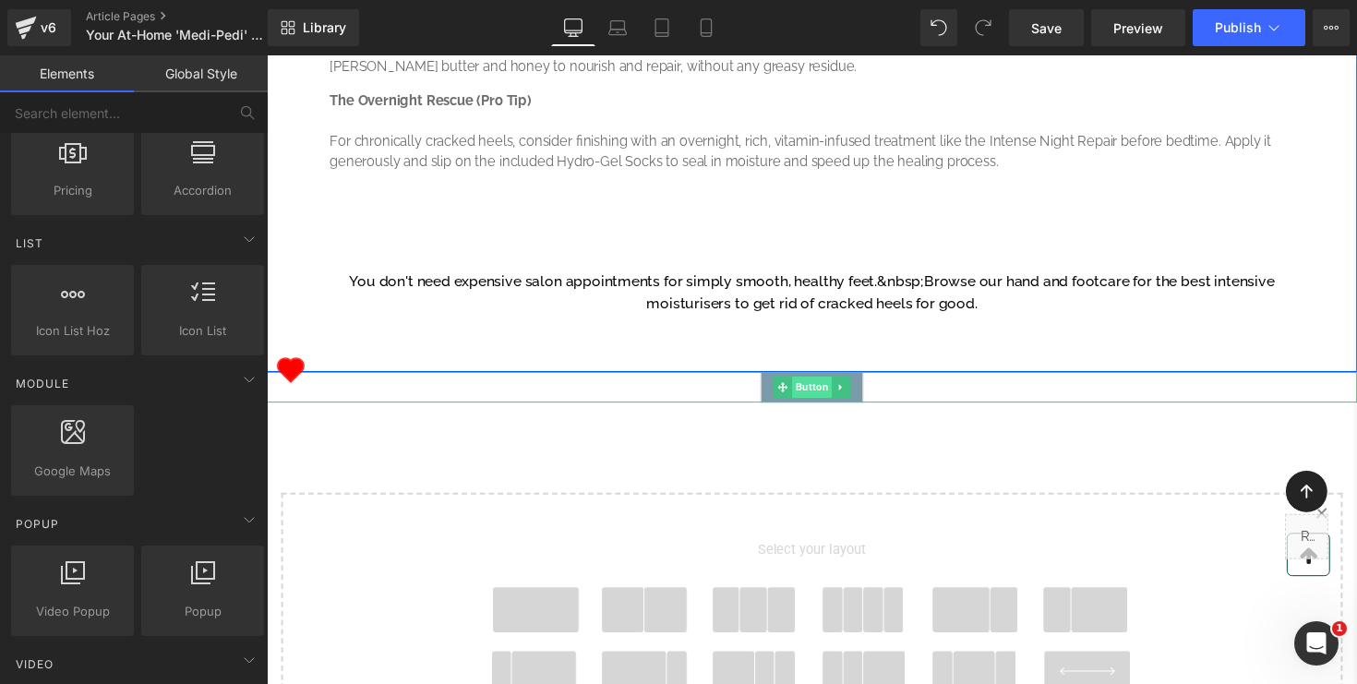
click at [825, 406] on span "Button" at bounding box center [825, 395] width 41 height 22
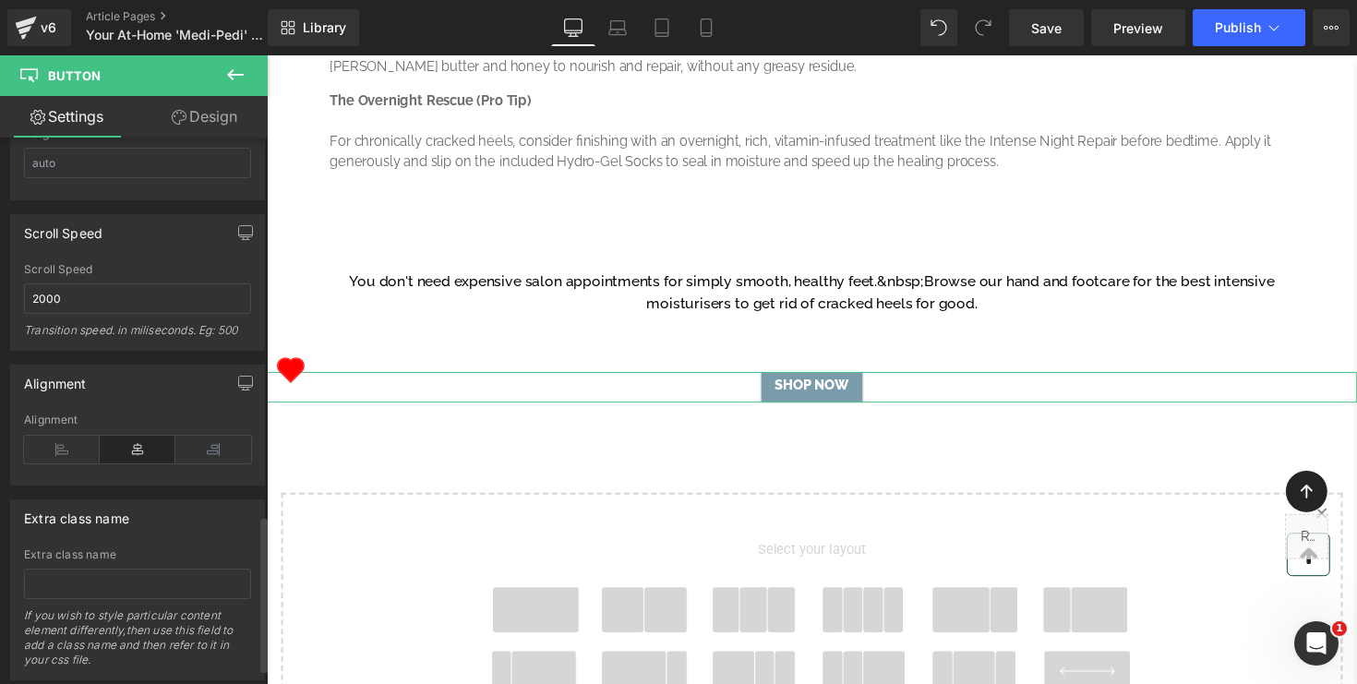
scroll to position [1323, 0]
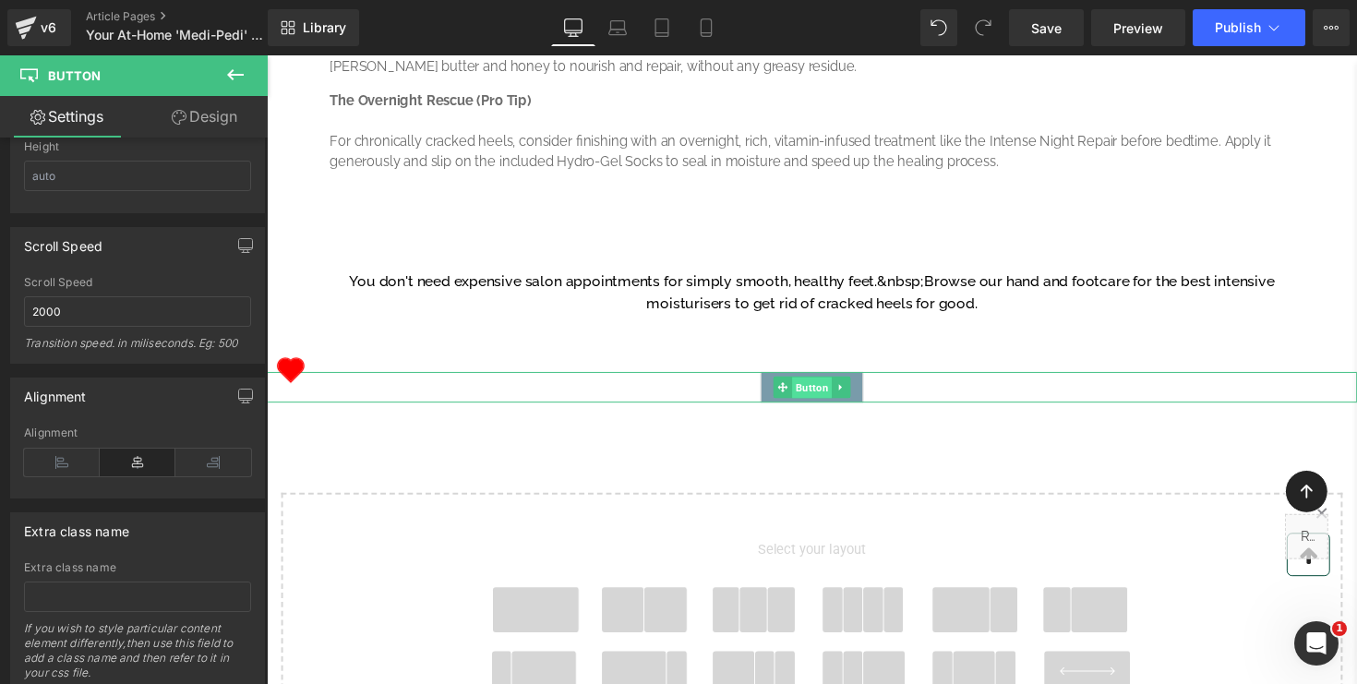
click at [824, 407] on span "Button" at bounding box center [825, 396] width 41 height 22
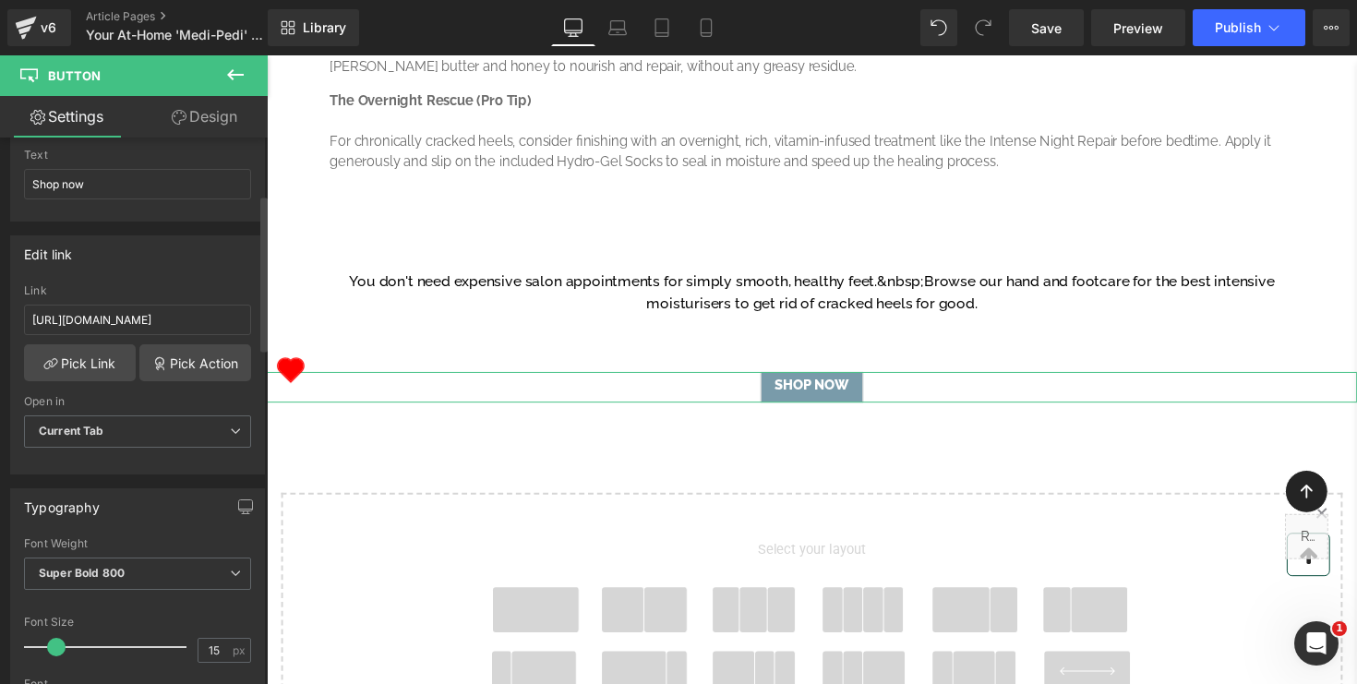
scroll to position [199, 0]
click at [139, 329] on input "https://www.retailbox.co.za/collections/pureology-strength-cure" at bounding box center [137, 322] width 227 height 30
click at [97, 363] on link "Pick Link" at bounding box center [80, 365] width 112 height 37
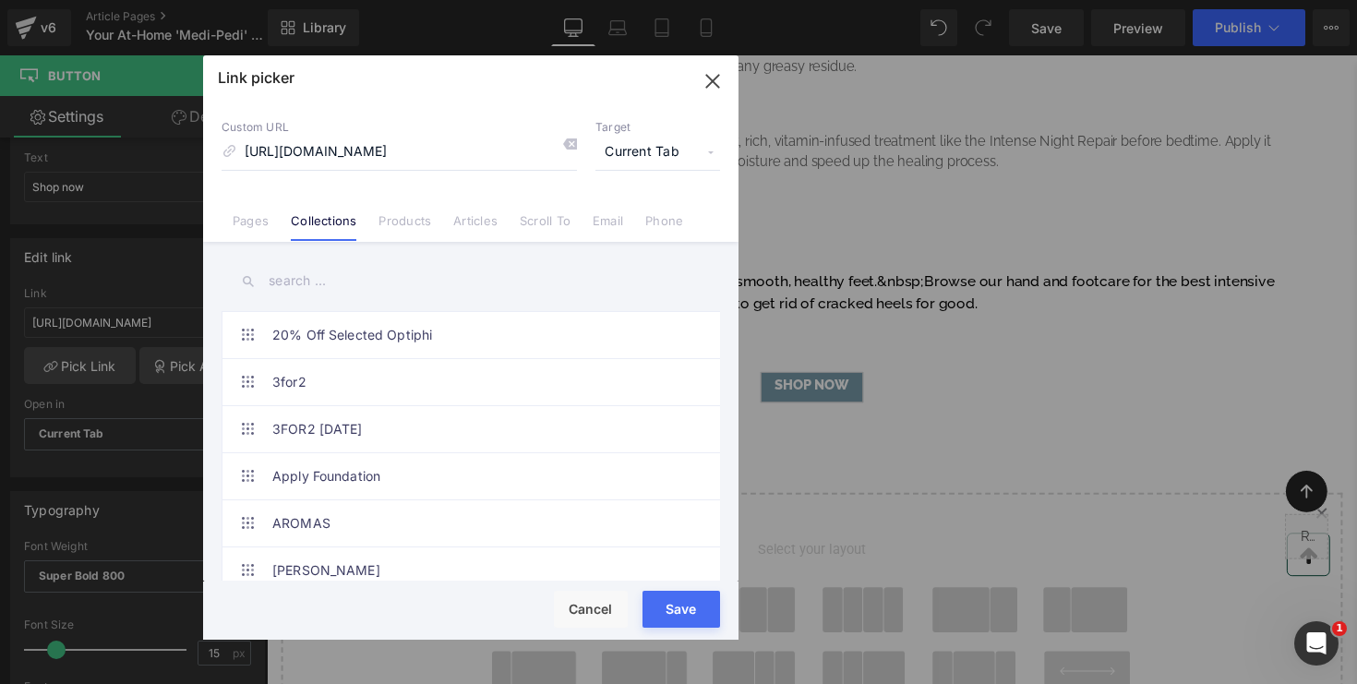
click at [464, 279] on input "text" at bounding box center [471, 281] width 499 height 42
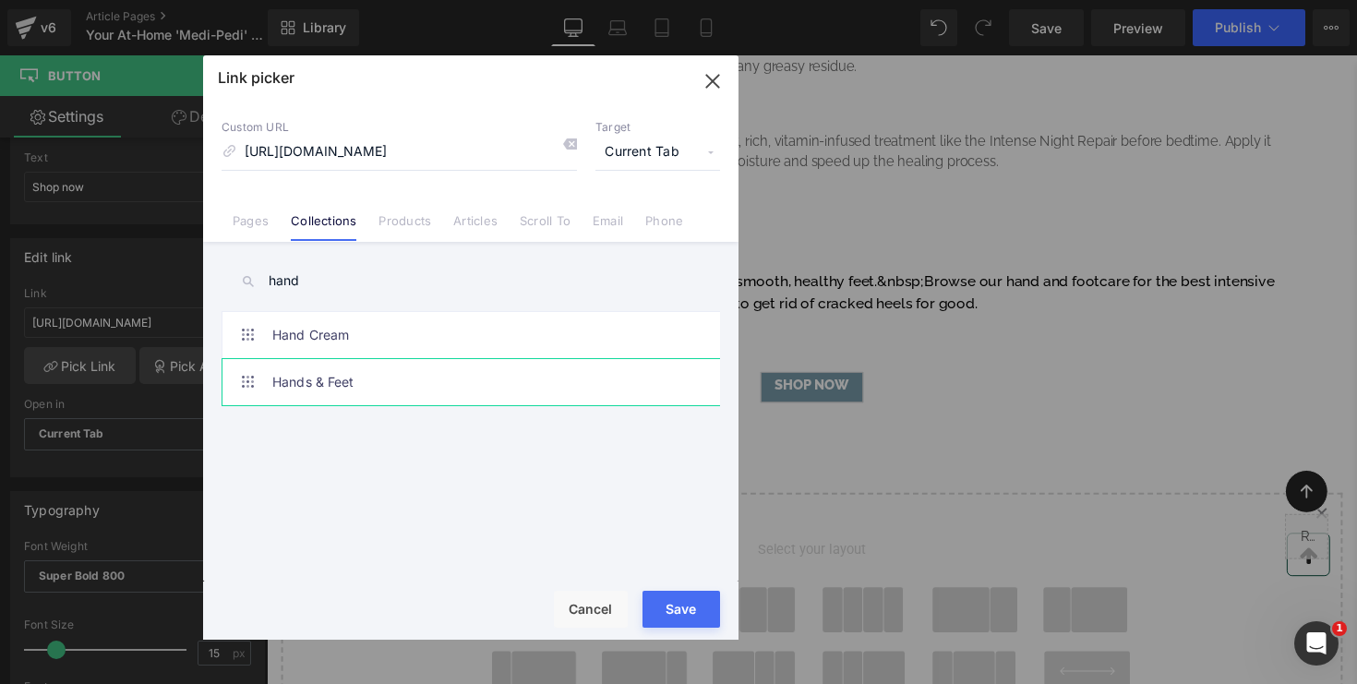
type input "hand"
click at [376, 393] on link "Hands & Feet" at bounding box center [475, 382] width 406 height 46
type input "/collections/hands-feet"
click at [686, 609] on div "Rendering Content" at bounding box center [679, 611] width 114 height 20
click at [688, 609] on div "Rendering Content" at bounding box center [679, 611] width 114 height 20
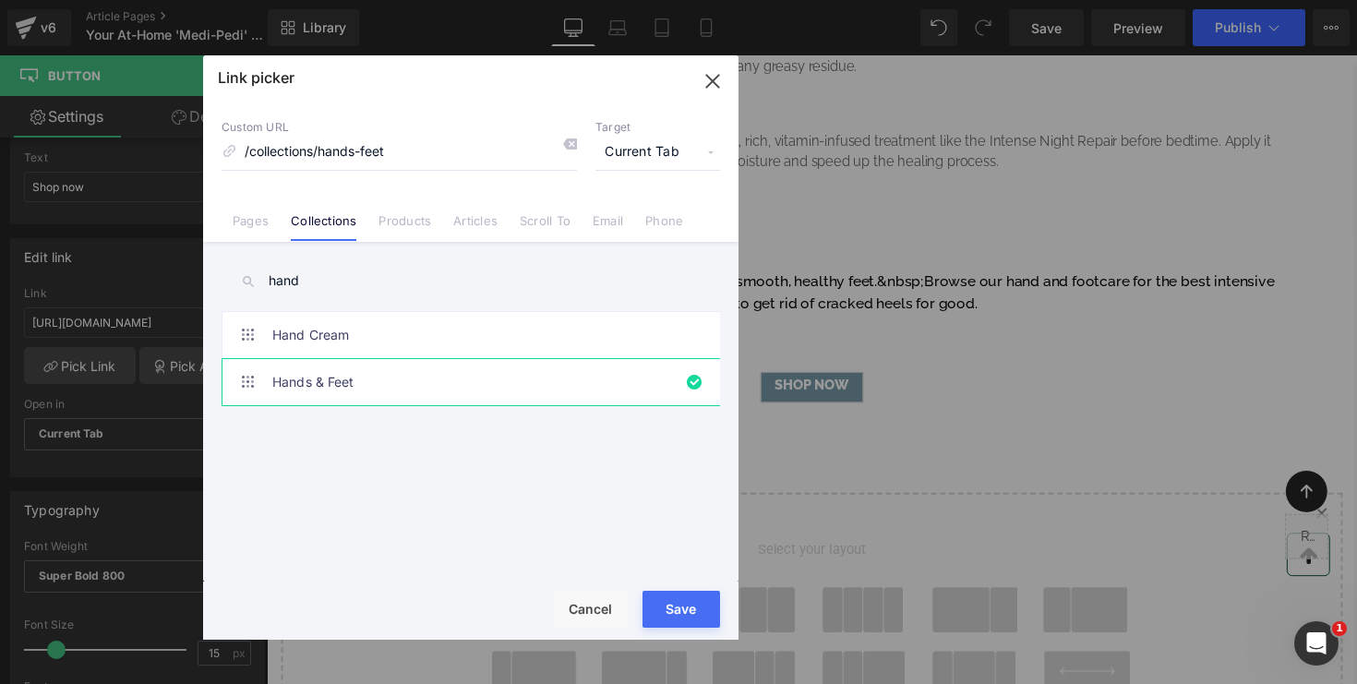
click at [688, 609] on div "Rendering Content" at bounding box center [679, 611] width 114 height 20
click at [662, 621] on div "Rendering Content" at bounding box center [679, 611] width 114 height 20
click at [674, 617] on div "Rendering Content" at bounding box center [679, 611] width 114 height 20
click at [666, 605] on div "Rendering Content" at bounding box center [679, 611] width 114 height 20
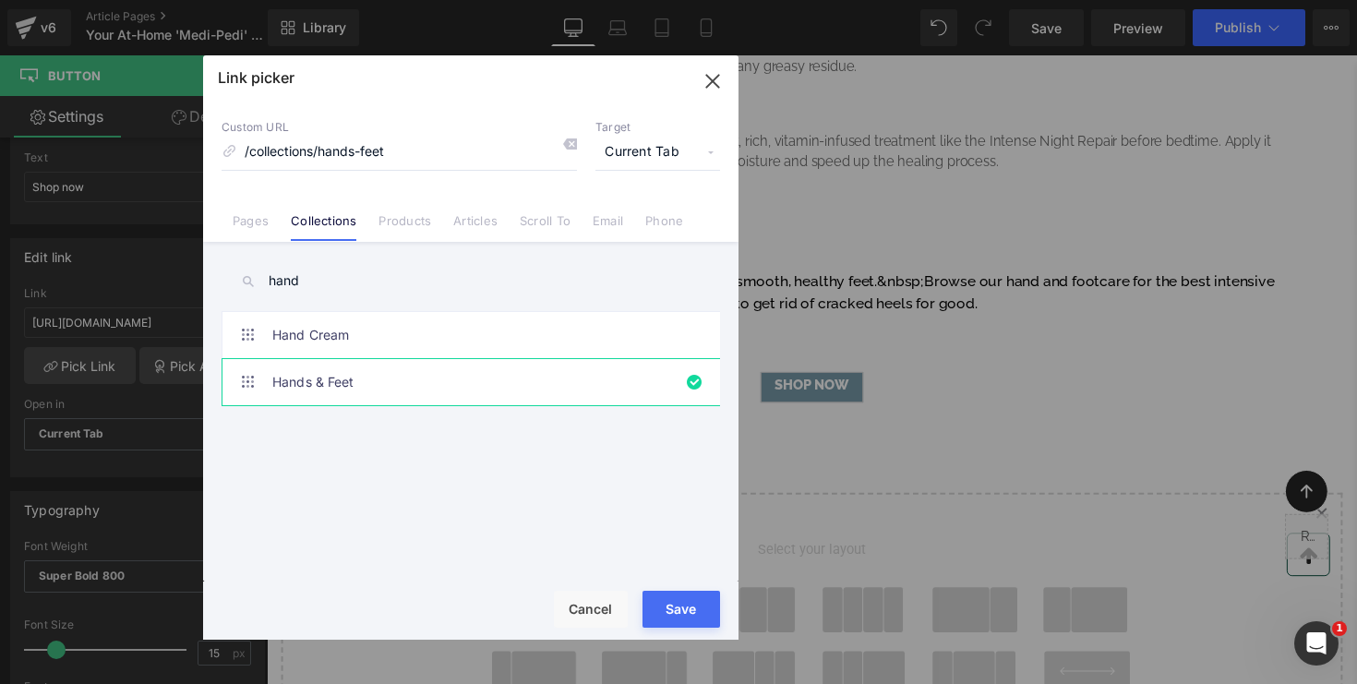
click at [666, 605] on div "Rendering Content" at bounding box center [679, 611] width 114 height 20
click at [689, 614] on div "Rendering Content" at bounding box center [679, 611] width 114 height 20
type input "/collections/hands-feet"
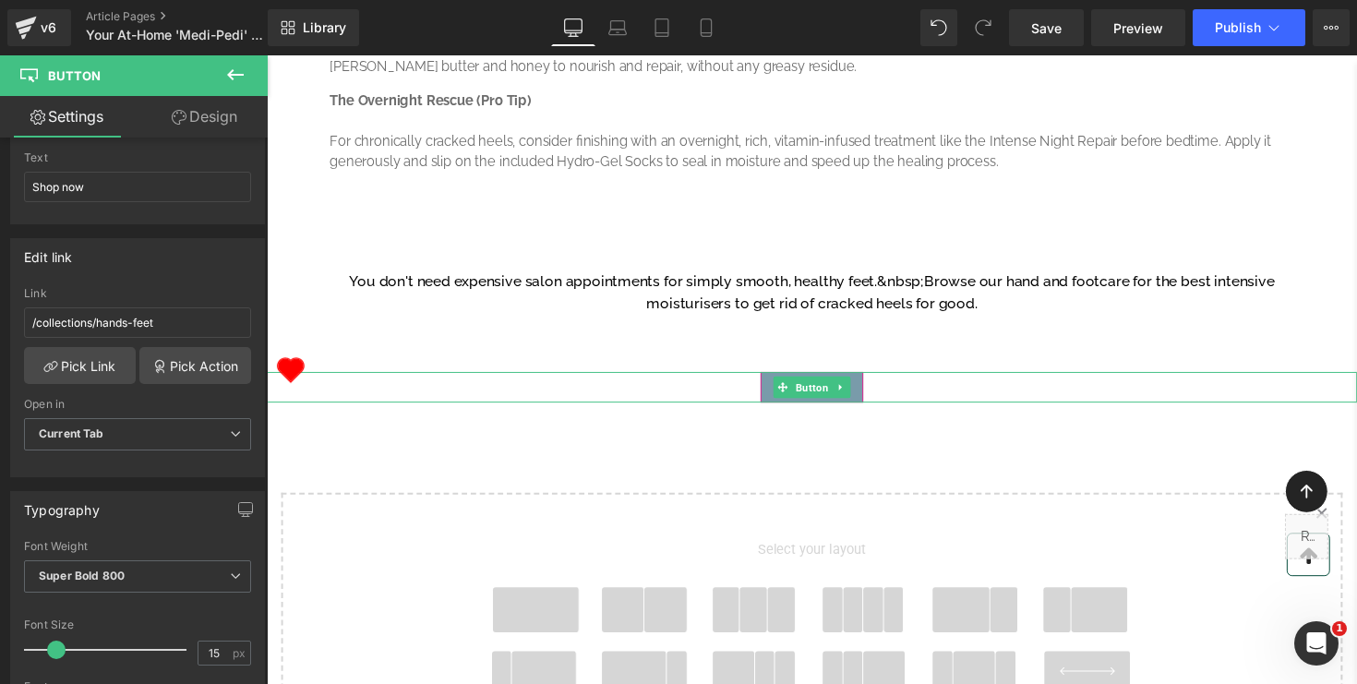
click at [835, 407] on span "Button" at bounding box center [825, 396] width 41 height 22
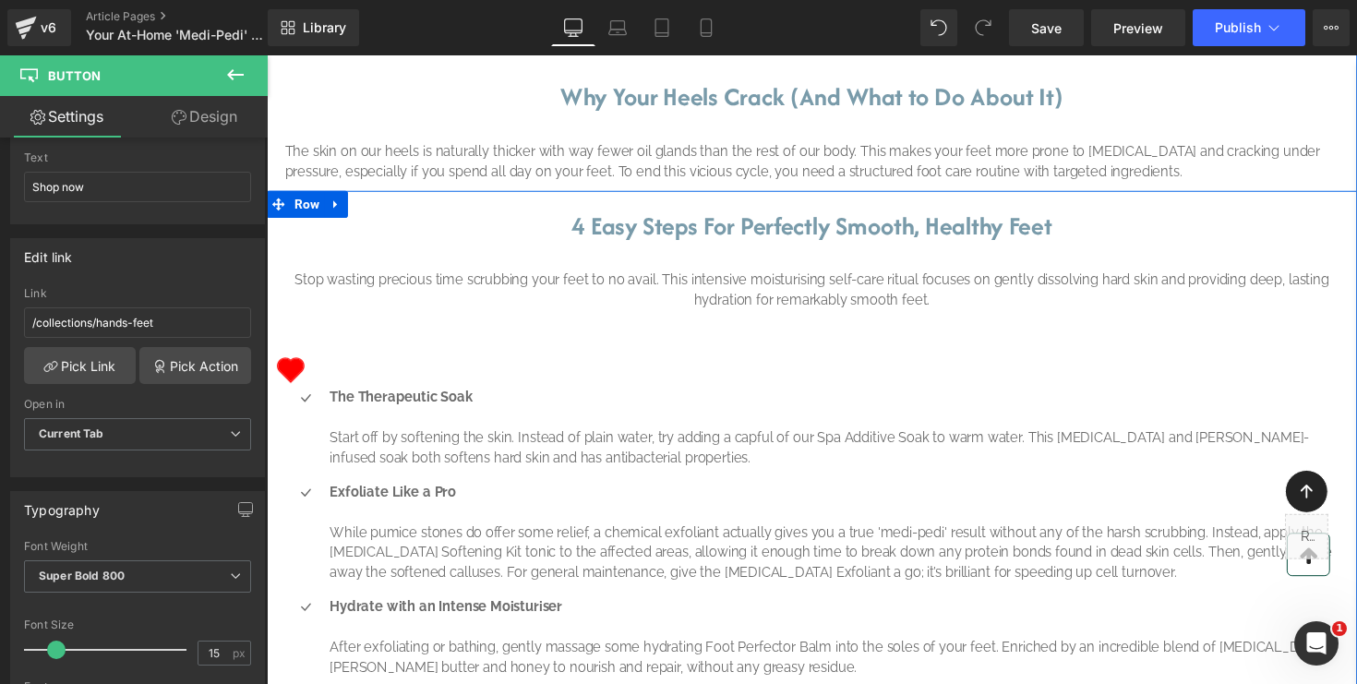
scroll to position [756, 0]
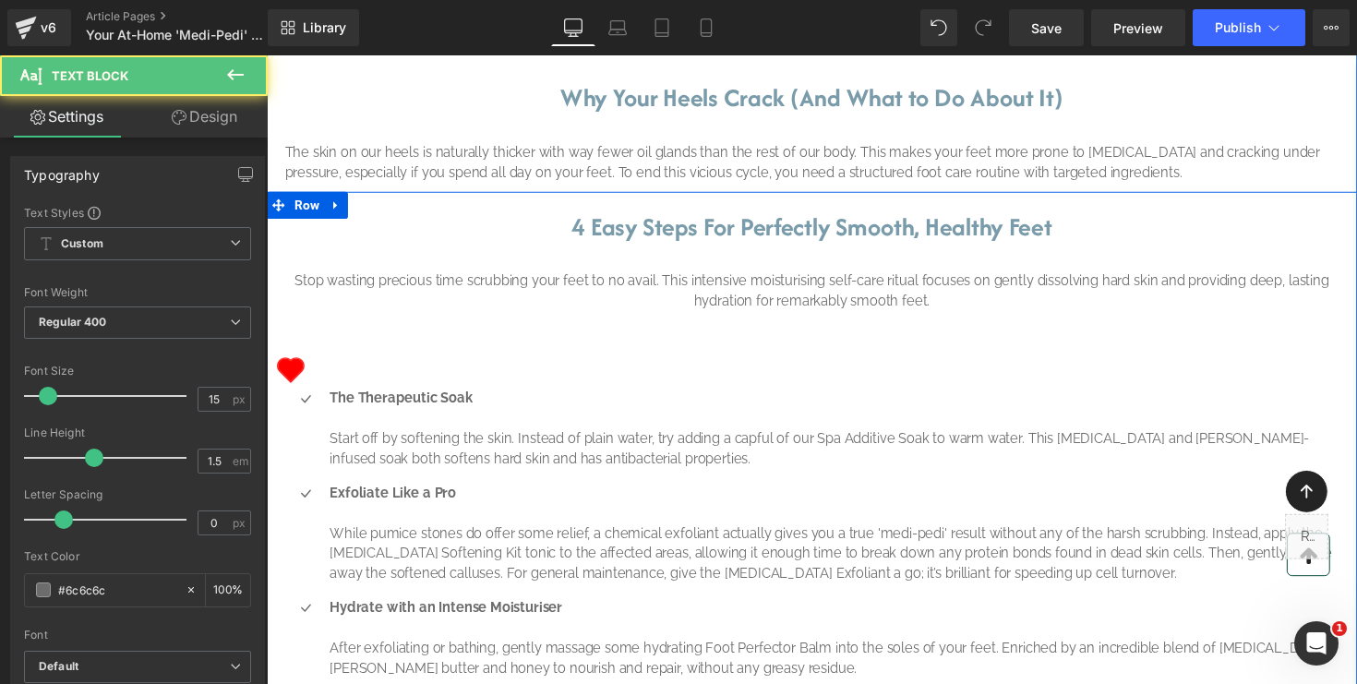
click at [592, 318] on div "Stop wasting precious time scrubbing your feet to no avail. This intensive mois…" at bounding box center [825, 297] width 1080 height 42
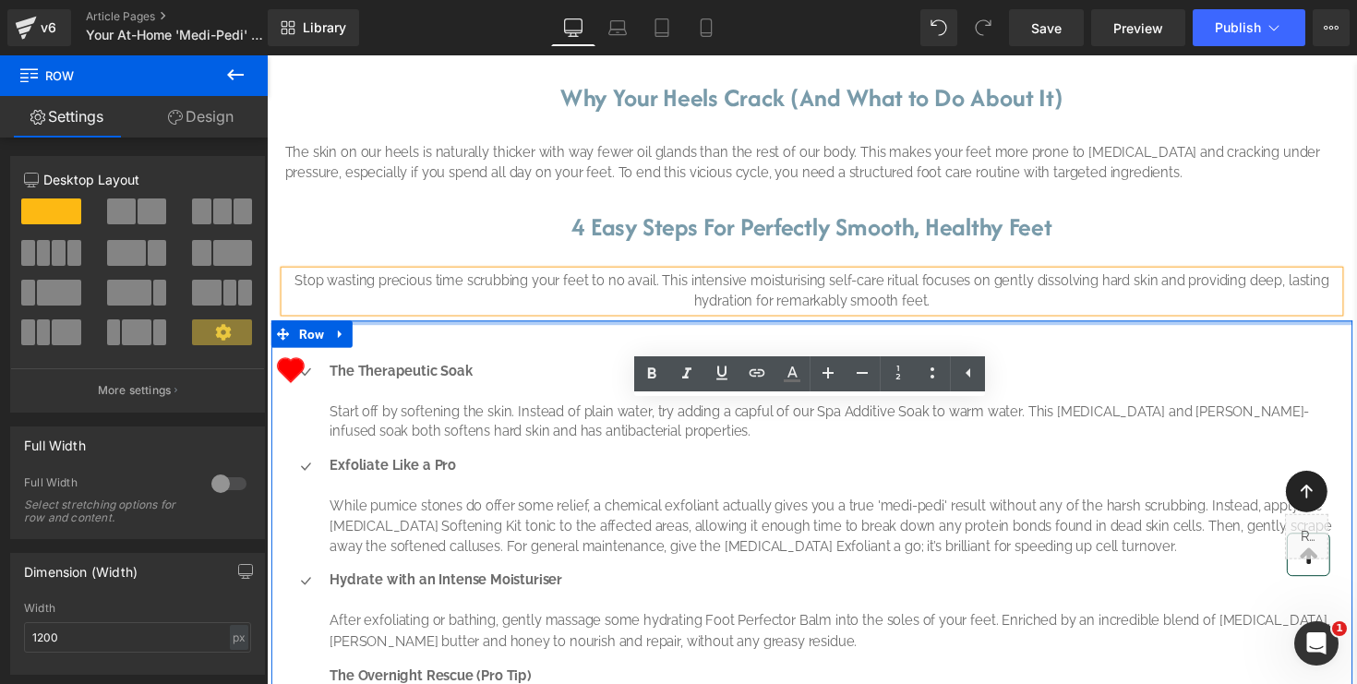
drag, startPoint x: 597, startPoint y: 464, endPoint x: 598, endPoint y: 407, distance: 57.3
click at [598, 407] on div "4 Easy Steps For Perfectly Smooth, Healthy Feet Heading Stop wasting precious t…" at bounding box center [825, 552] width 1117 height 715
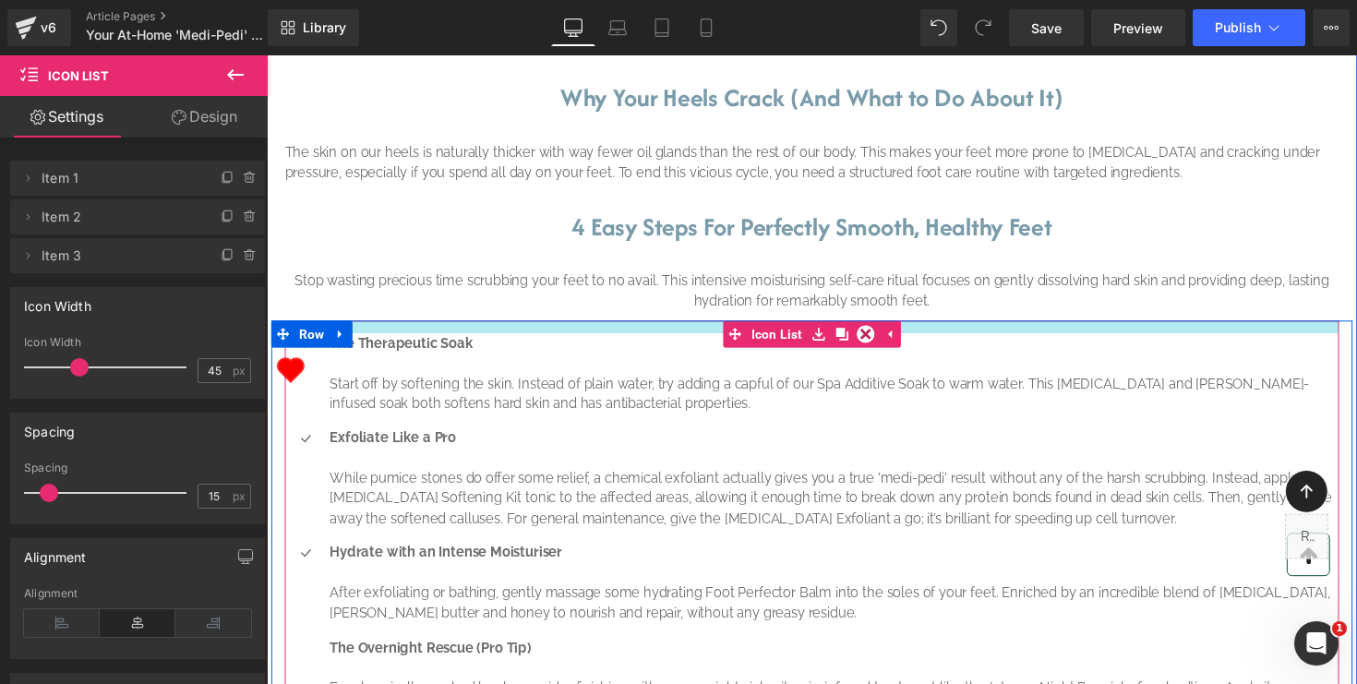
drag, startPoint x: 597, startPoint y: 496, endPoint x: 597, endPoint y: 467, distance: 28.6
click at [597, 467] on div "Icon The Therapeutic Soak Start off by softening the skin. Instead of plain wat…" at bounding box center [825, 571] width 1108 height 488
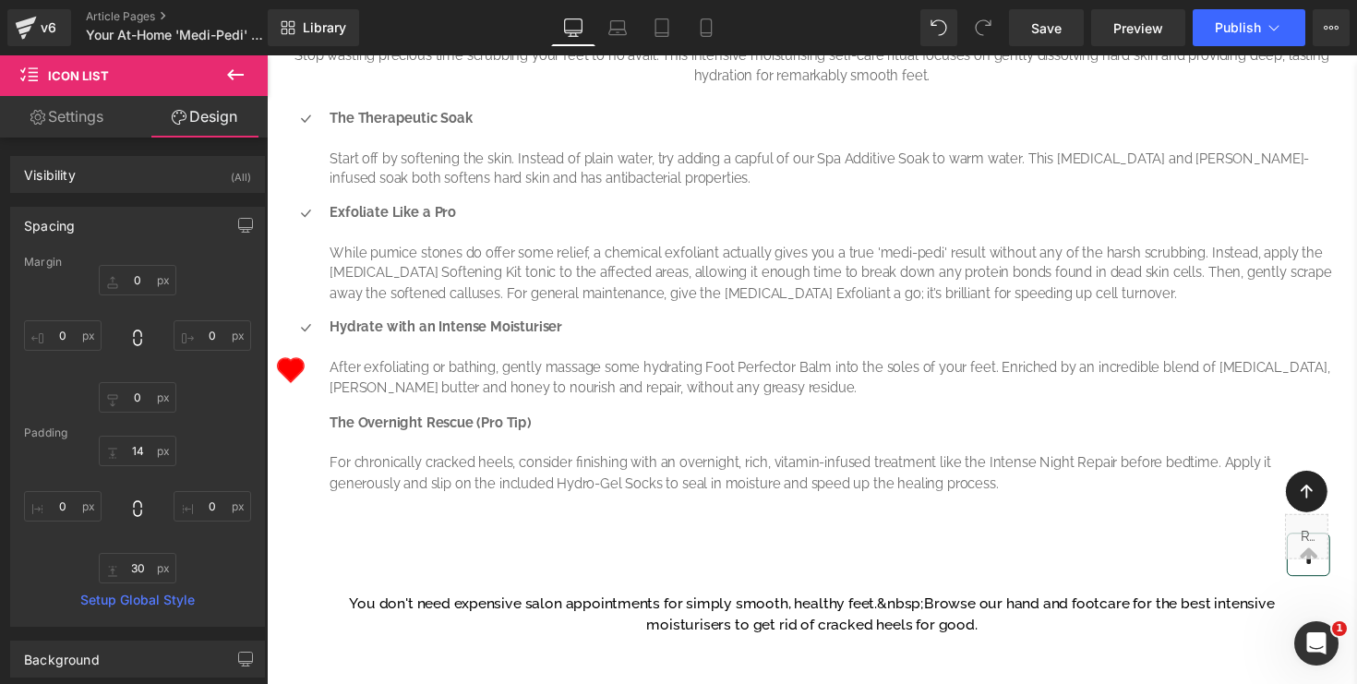
scroll to position [1002, 0]
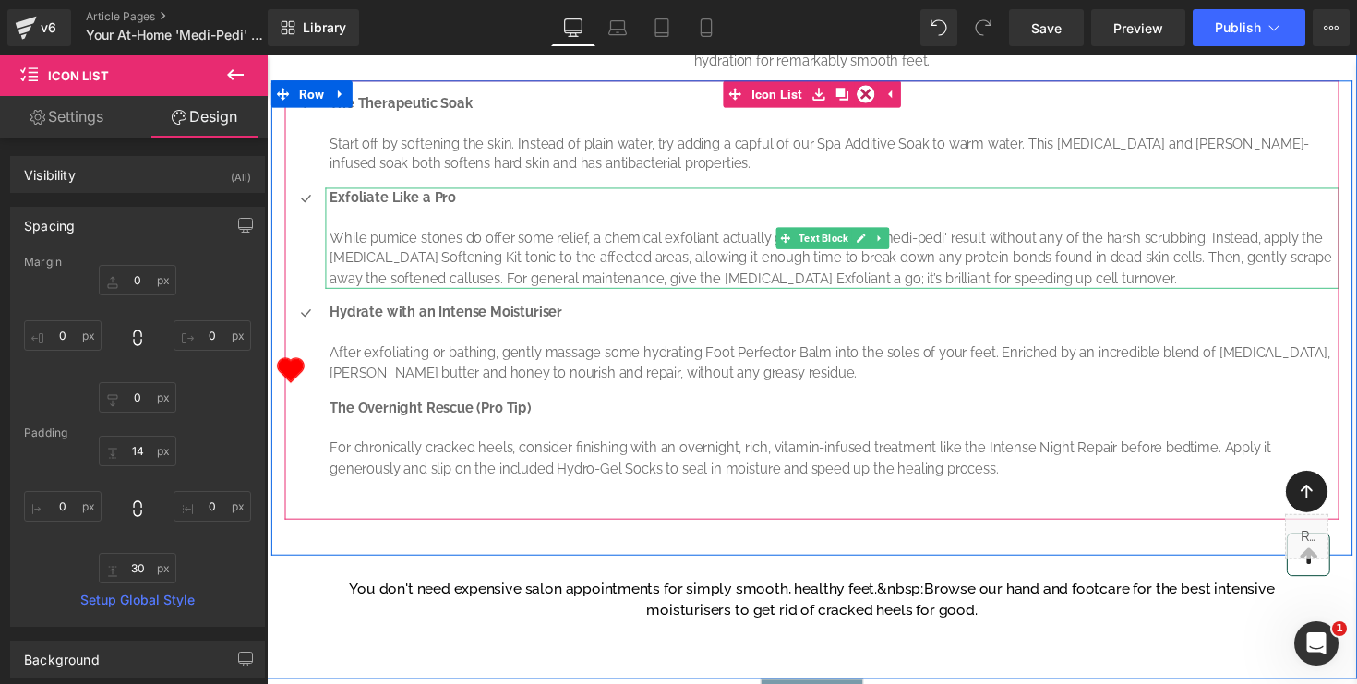
click at [466, 212] on p "Exfoliate Like a Pro" at bounding box center [849, 201] width 1034 height 21
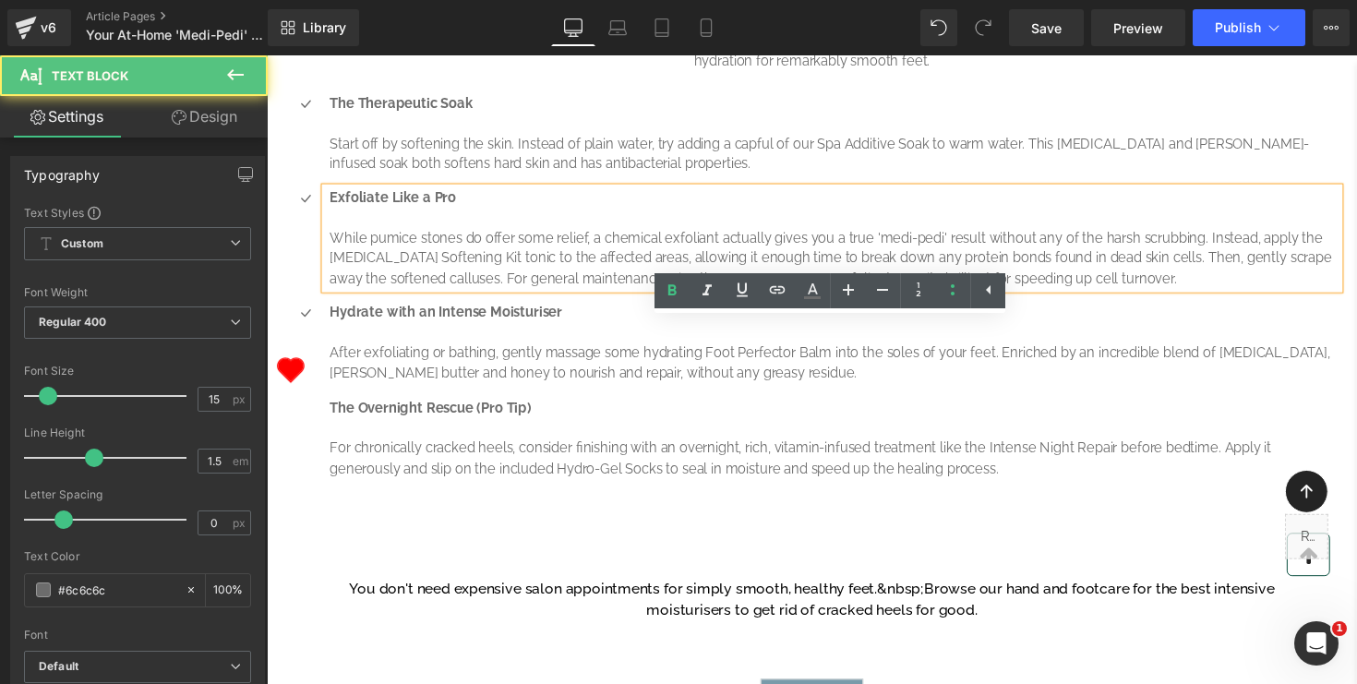
click at [509, 177] on p "Start off by softening the skin. Instead of plain water, try adding a capful of…" at bounding box center [849, 157] width 1034 height 42
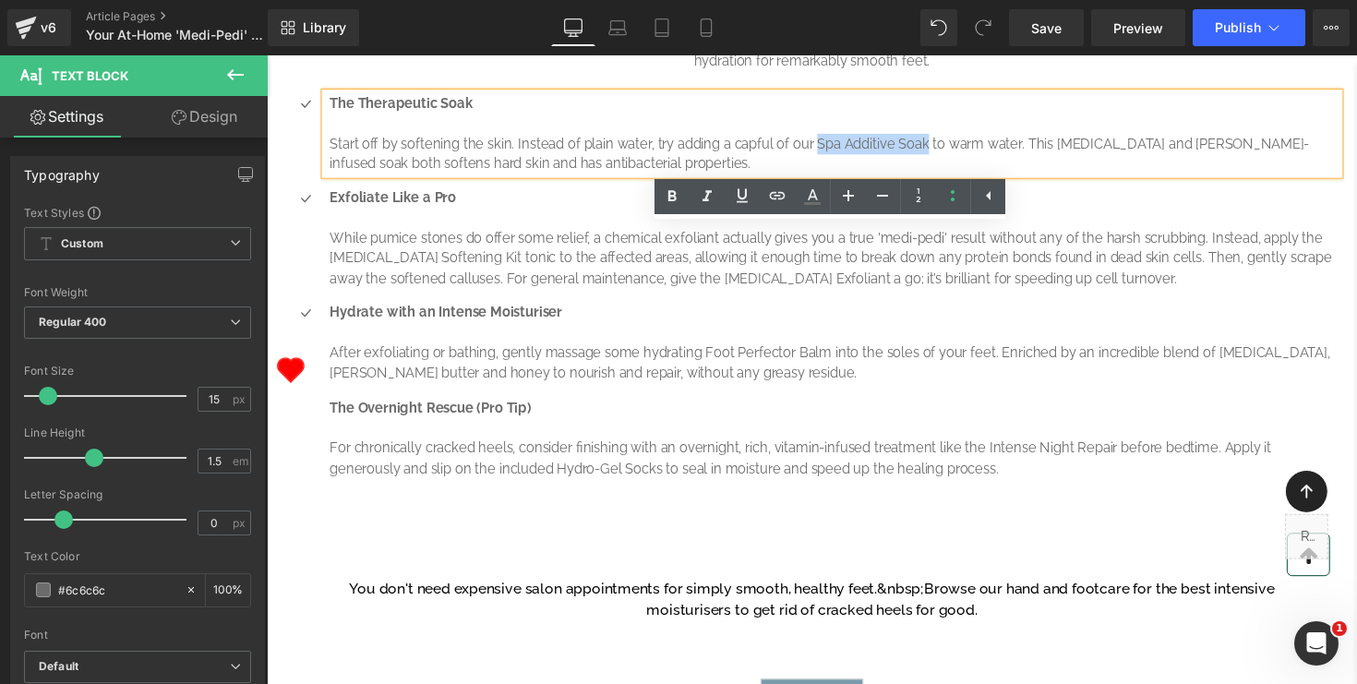
drag, startPoint x: 943, startPoint y: 282, endPoint x: 830, endPoint y: 285, distance: 112.7
click at [830, 177] on p "Start off by softening the skin. Instead of plain water, try adding a capful of…" at bounding box center [849, 157] width 1034 height 42
click at [778, 194] on icon at bounding box center [777, 196] width 22 height 22
click at [884, 317] on input "text" at bounding box center [916, 315] width 284 height 46
paste input "https://www.retailbox.co.za/collections/elim/products/elim-mediheel-spa-additiv…"
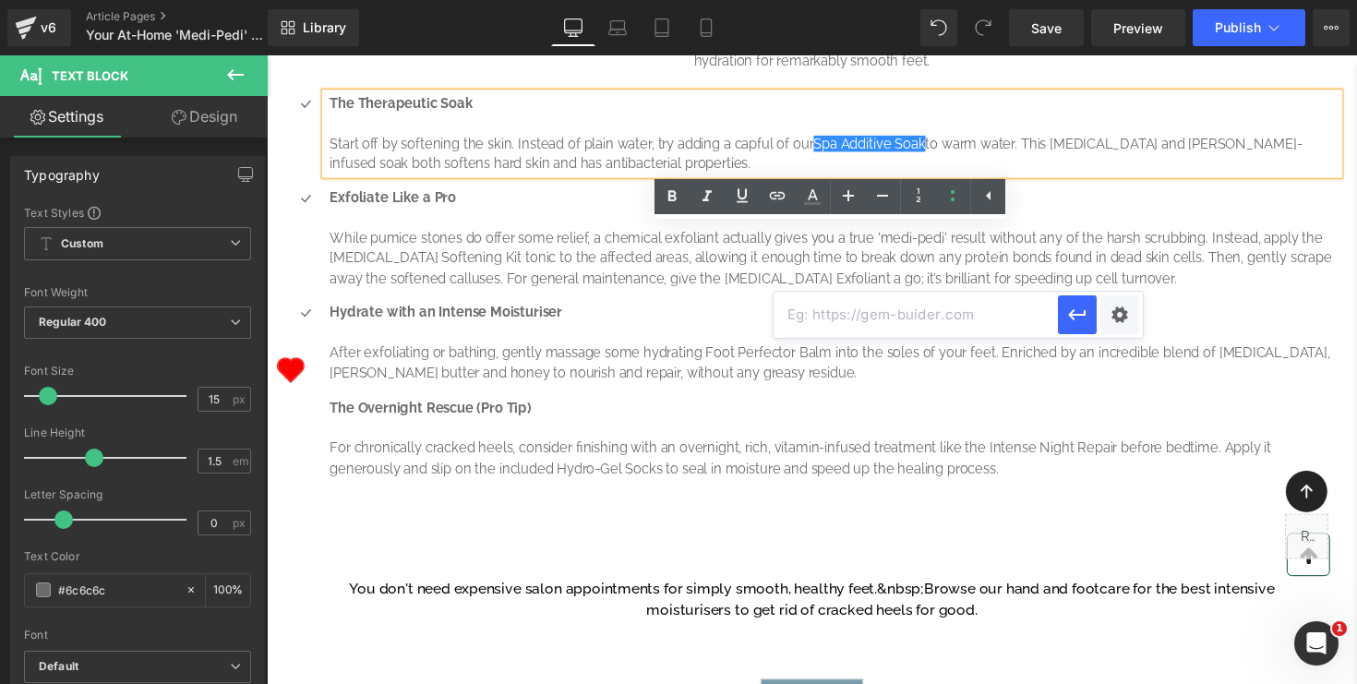
type input "https://www.retailbox.co.za/collections/elim/products/elim-mediheel-spa-additiv…"
click at [1119, 0] on div "Text Color Highlight Color #333333 Edit or remove link: Edit - Unlink - Cancel …" at bounding box center [678, 0] width 1357 height 0
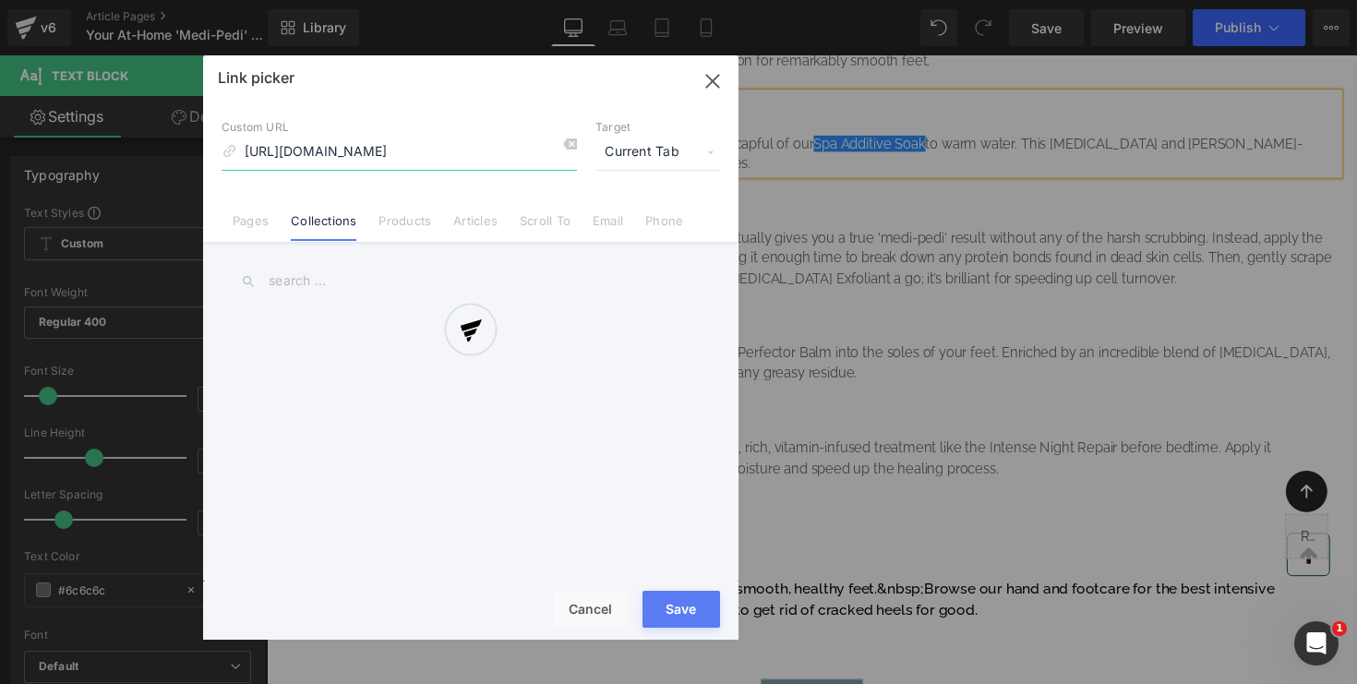
scroll to position [0, 255]
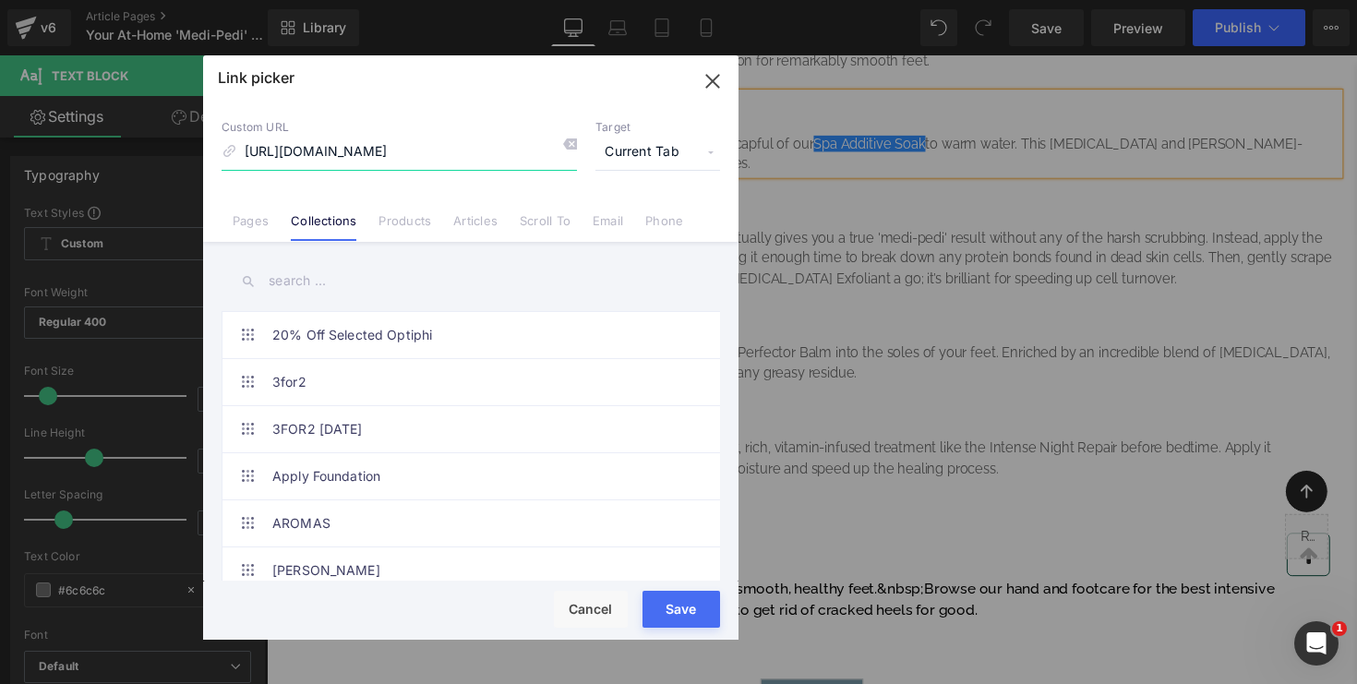
click at [713, 83] on icon "button" at bounding box center [713, 81] width 30 height 30
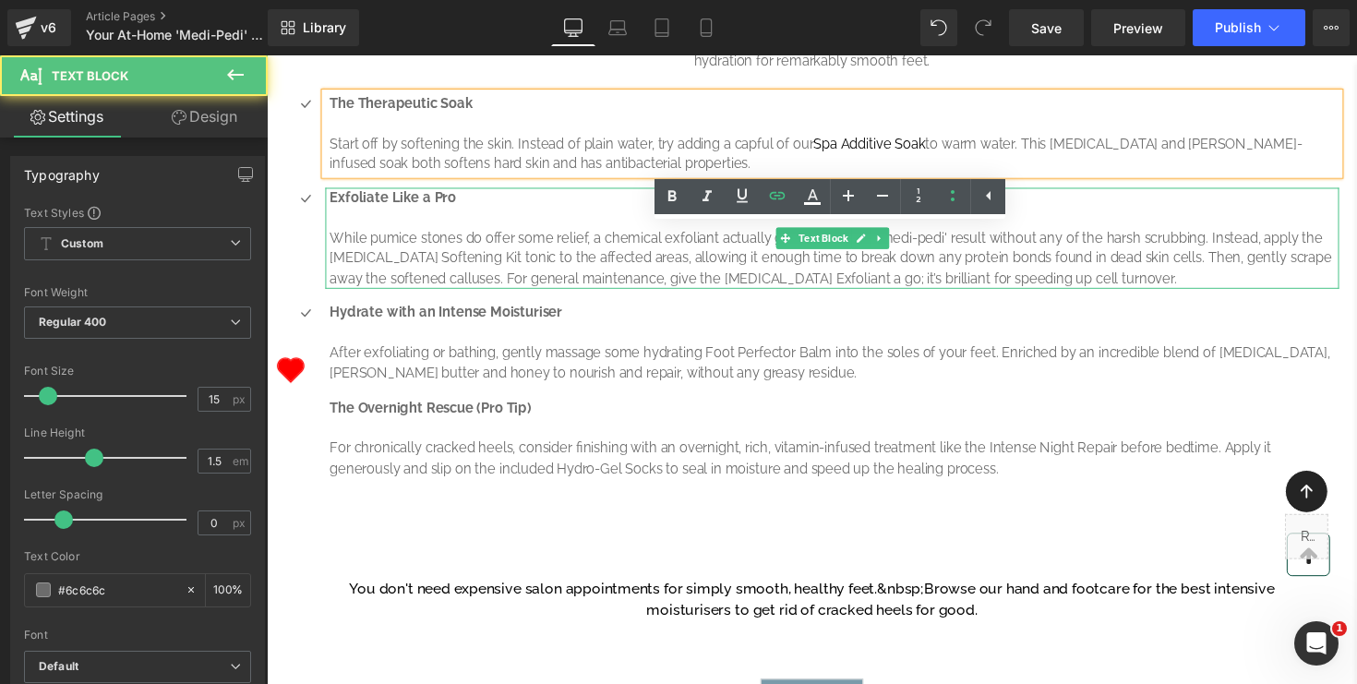
click at [757, 295] on p "While pumice stones do offer some relief, a chemical exfoliant actually gives y…" at bounding box center [849, 264] width 1034 height 63
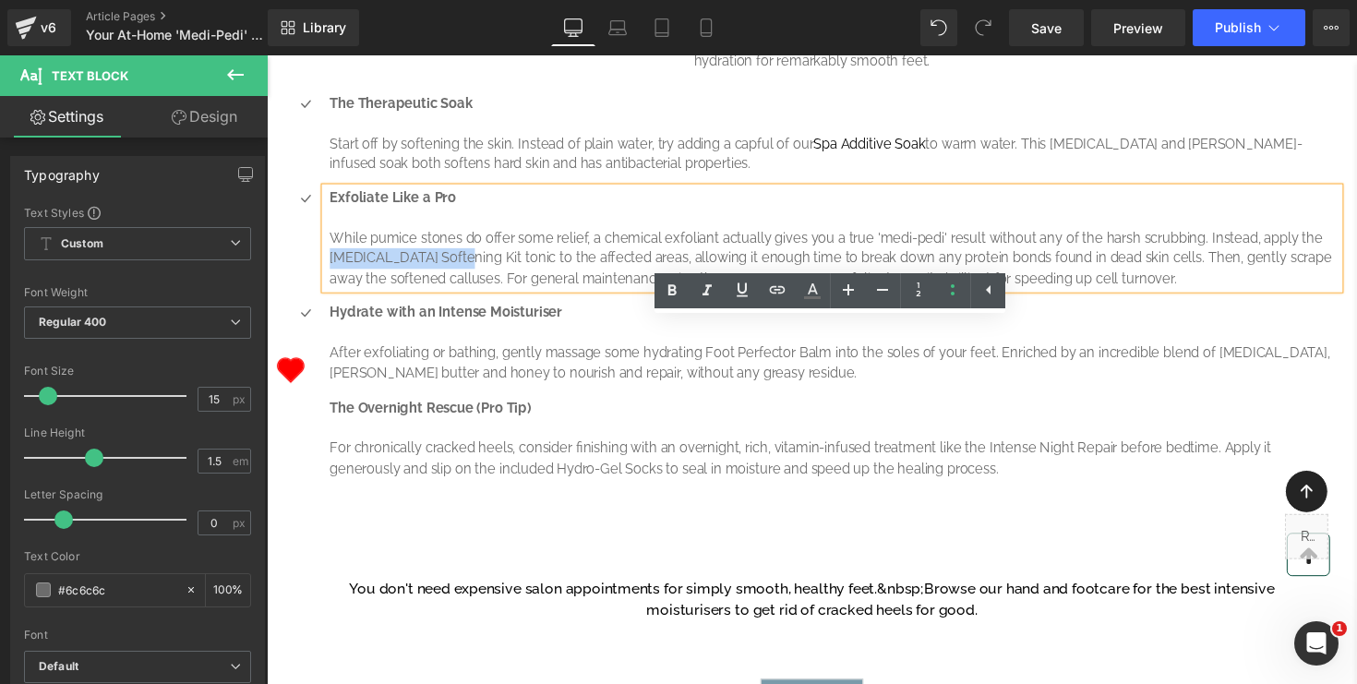
drag, startPoint x: 456, startPoint y: 395, endPoint x: 332, endPoint y: 391, distance: 124.7
click at [332, 295] on p "While pumice stones do offer some relief, a chemical exfoliant actually gives y…" at bounding box center [849, 264] width 1034 height 63
copy p "Callus Softening Kit"
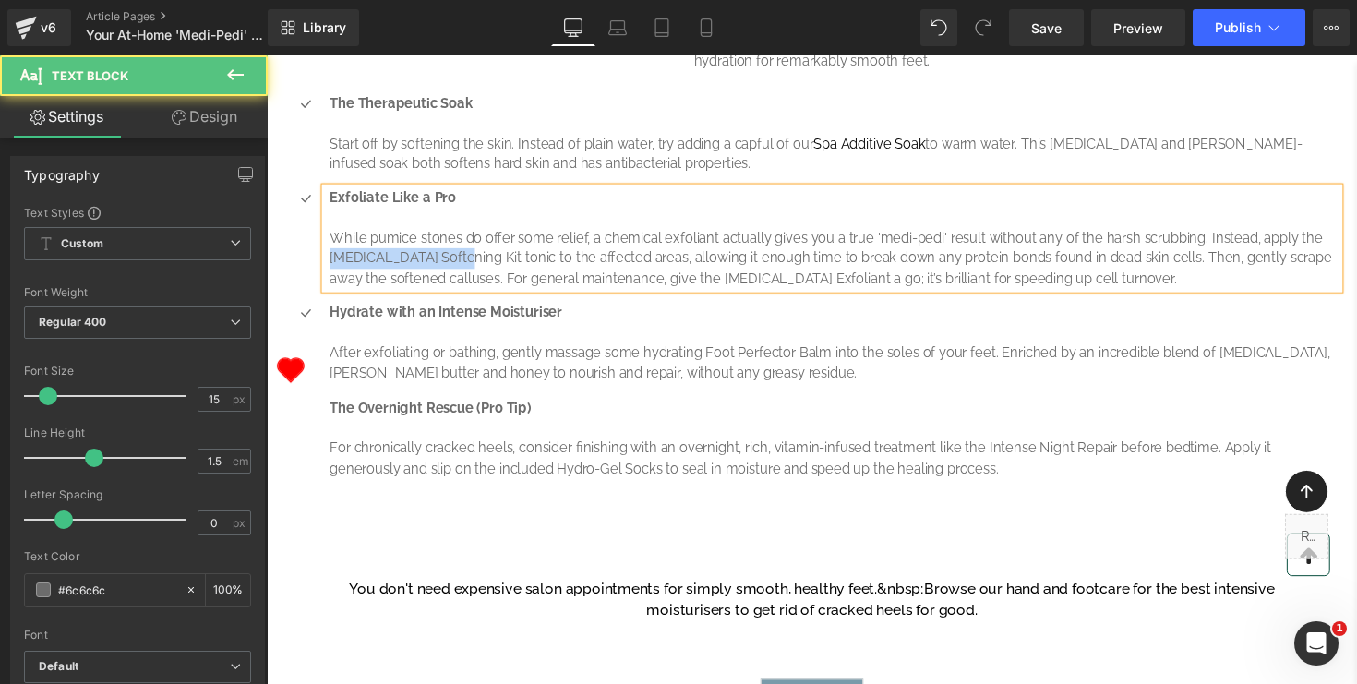
click at [418, 295] on p "While pumice stones do offer some relief, a chemical exfoliant actually gives y…" at bounding box center [849, 264] width 1034 height 63
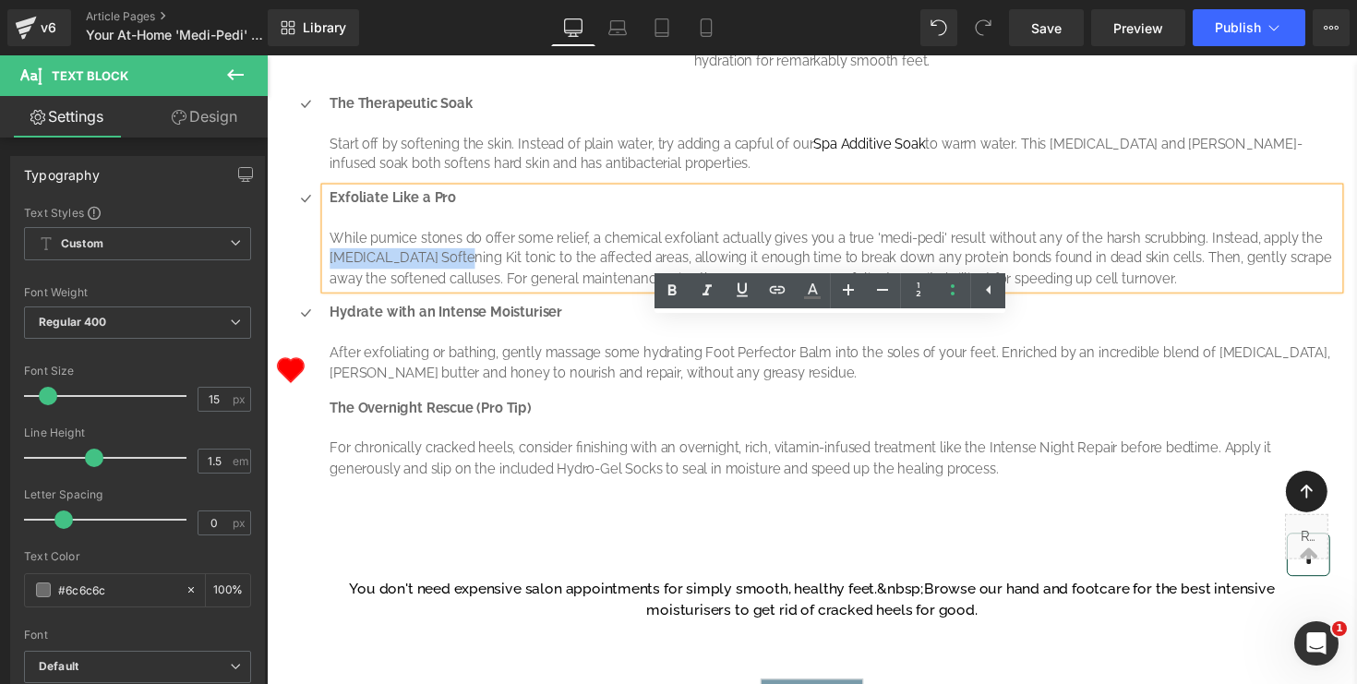
drag, startPoint x: 456, startPoint y: 403, endPoint x: 331, endPoint y: 397, distance: 125.7
click at [331, 295] on div "Exfoliate Like a Pro While pumice stones do offer some relief, a chemical exfol…" at bounding box center [846, 243] width 1039 height 104
click at [774, 295] on icon at bounding box center [777, 290] width 22 height 22
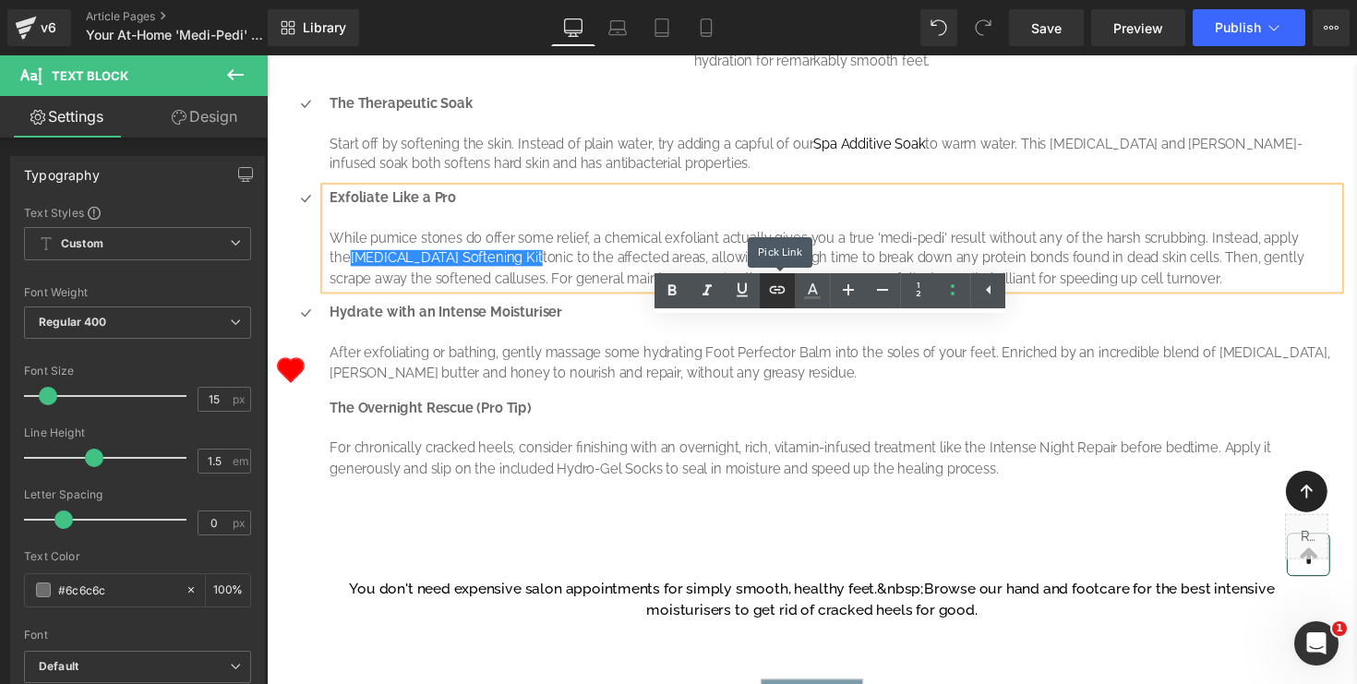
scroll to position [0, 0]
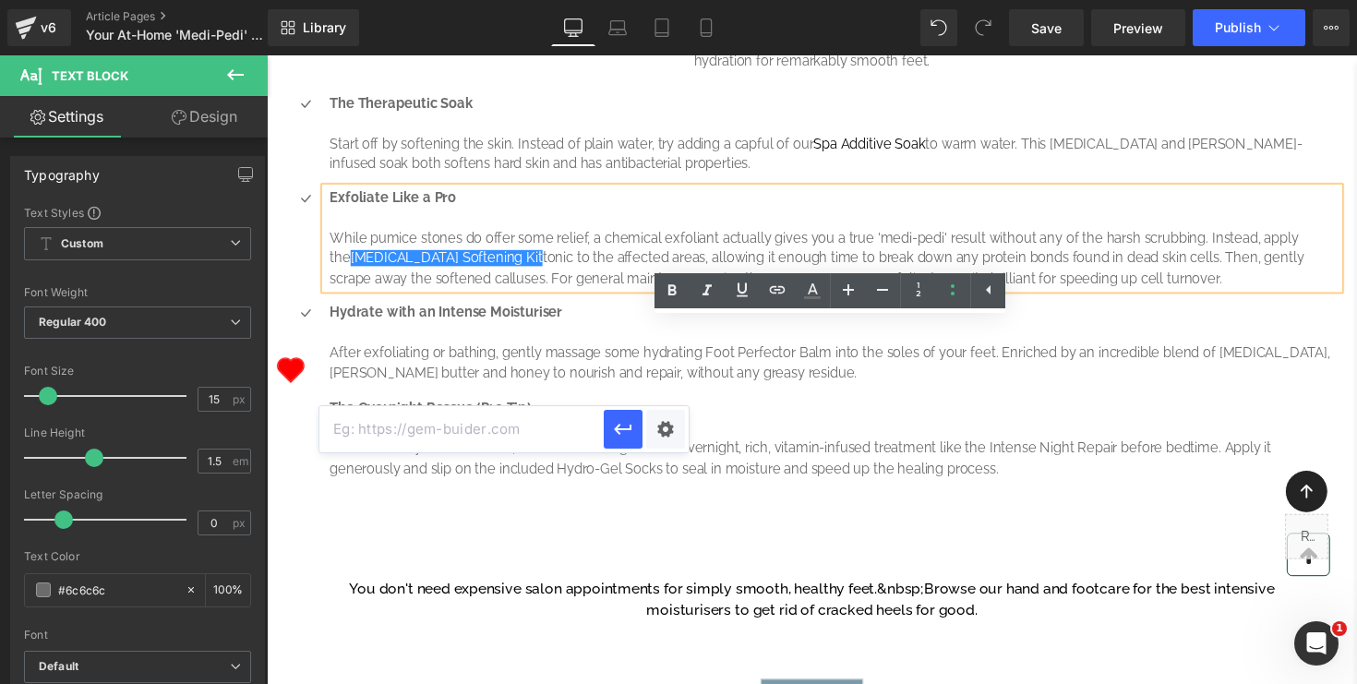
click at [503, 426] on input "text" at bounding box center [462, 429] width 284 height 46
paste input "https://www.retailbox.co.za/collections/elim/products/elim-mediheel-callus-soft…"
type input "https://www.retailbox.co.za/collections/elim/products/elim-mediheel-callus-soft…"
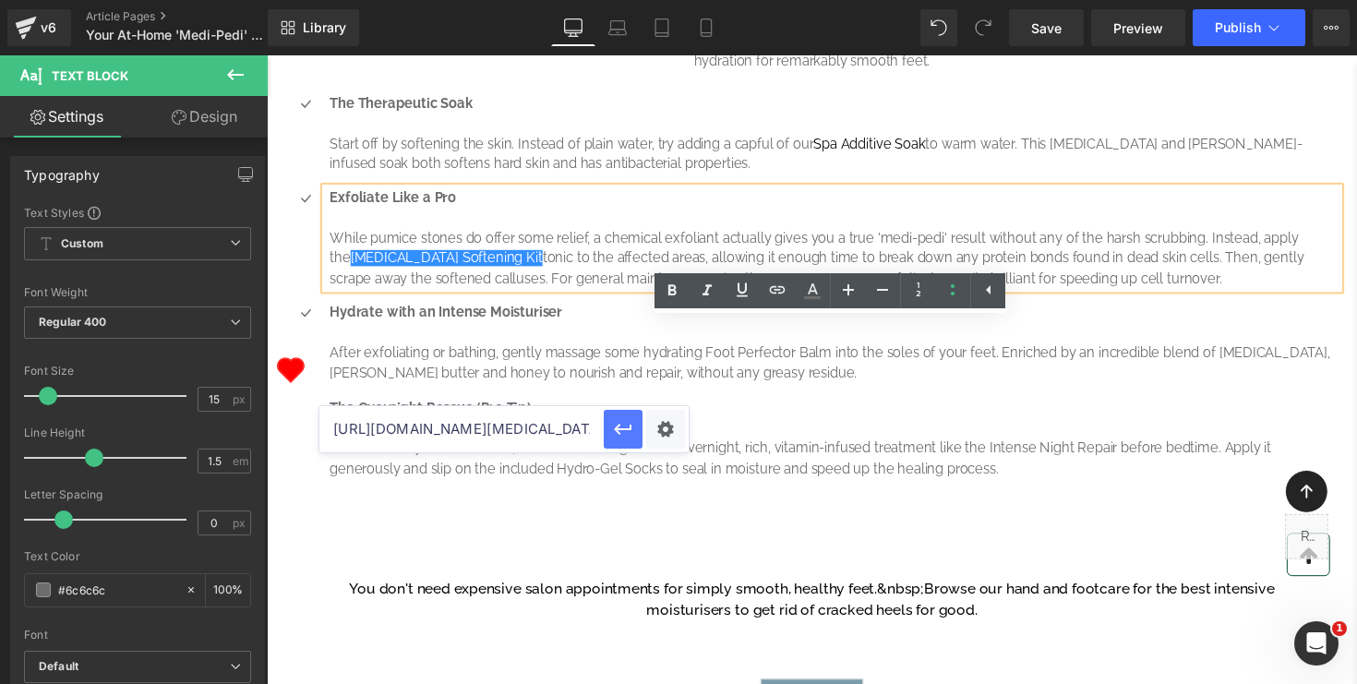
click at [621, 431] on icon "button" at bounding box center [623, 429] width 22 height 22
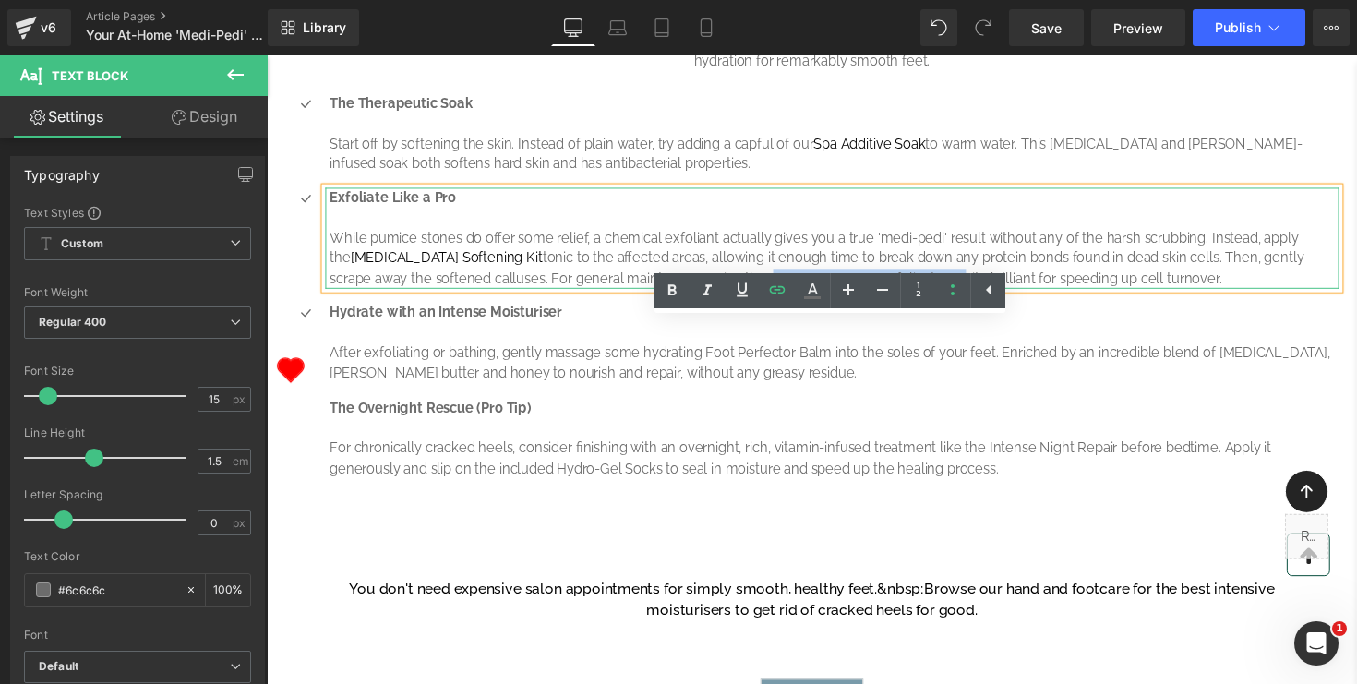
drag, startPoint x: 671, startPoint y: 421, endPoint x: 856, endPoint y: 416, distance: 184.7
click at [856, 295] on p "While pumice stones do offer some relief, a chemical exfoliant actually gives y…" at bounding box center [849, 264] width 1034 height 63
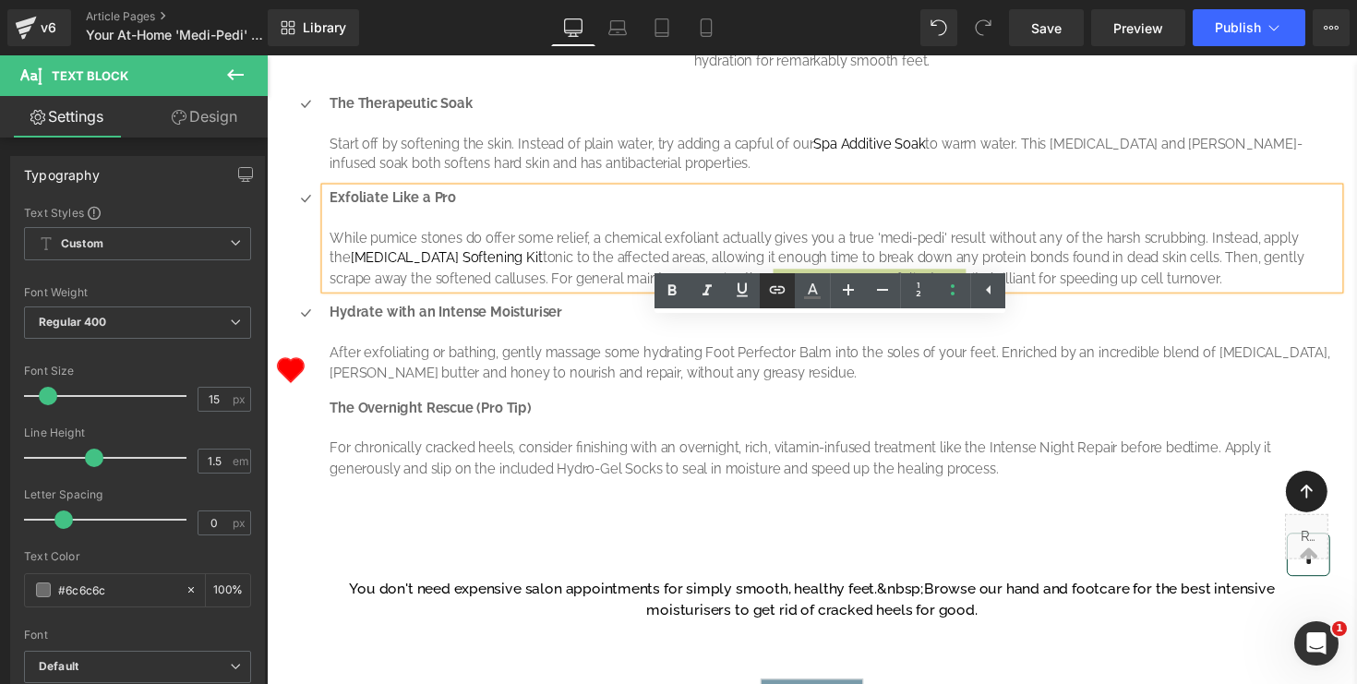
click at [781, 289] on icon at bounding box center [777, 290] width 22 height 22
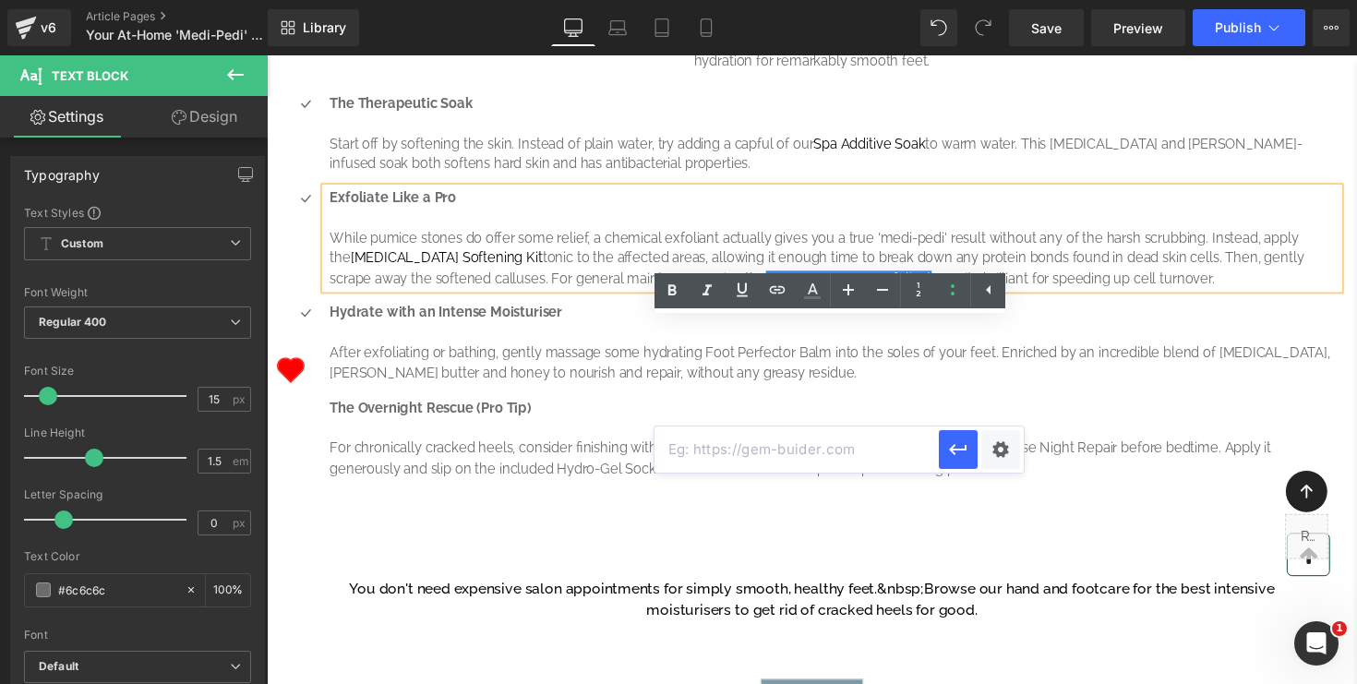
click at [744, 453] on input "text" at bounding box center [797, 450] width 284 height 46
paste input "https://www.retailbox.co.za/collections/elim/products/elim-mediheel-alpha-hydro…"
type input "https://www.retailbox.co.za/collections/elim/products/elim-mediheel-alpha-hydro…"
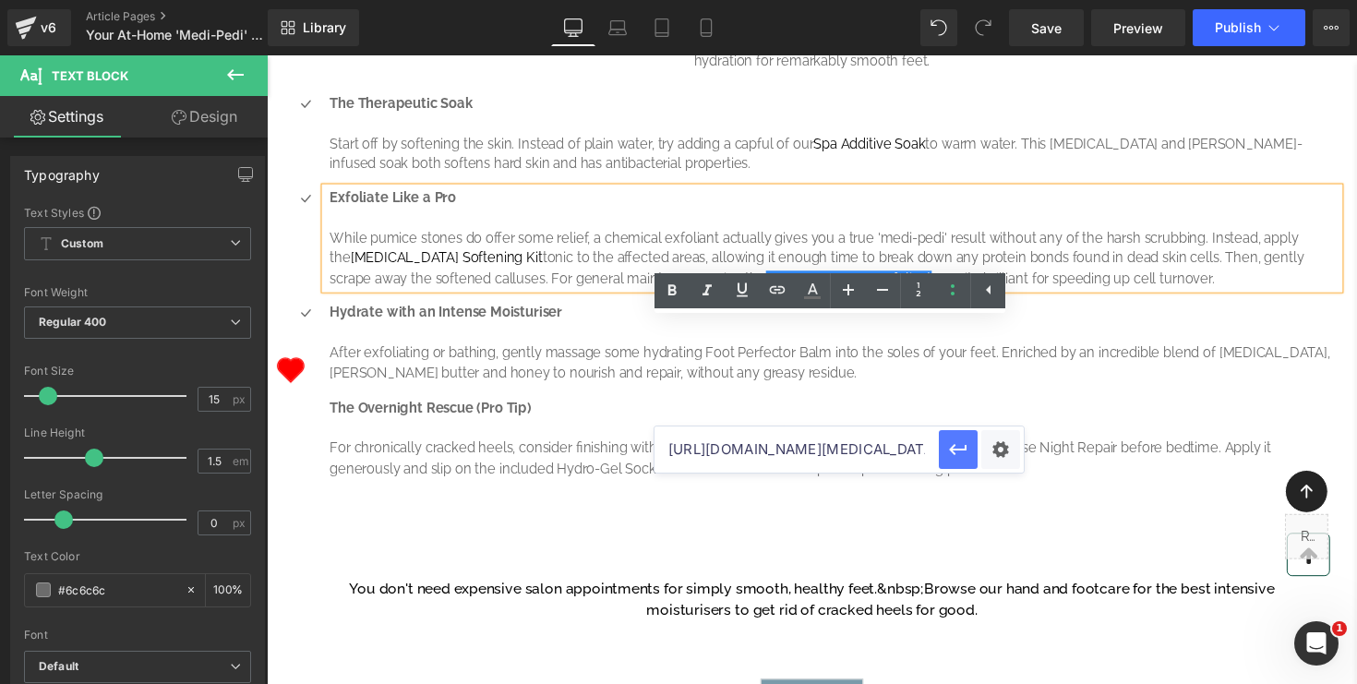
click at [964, 458] on icon "button" at bounding box center [958, 450] width 22 height 22
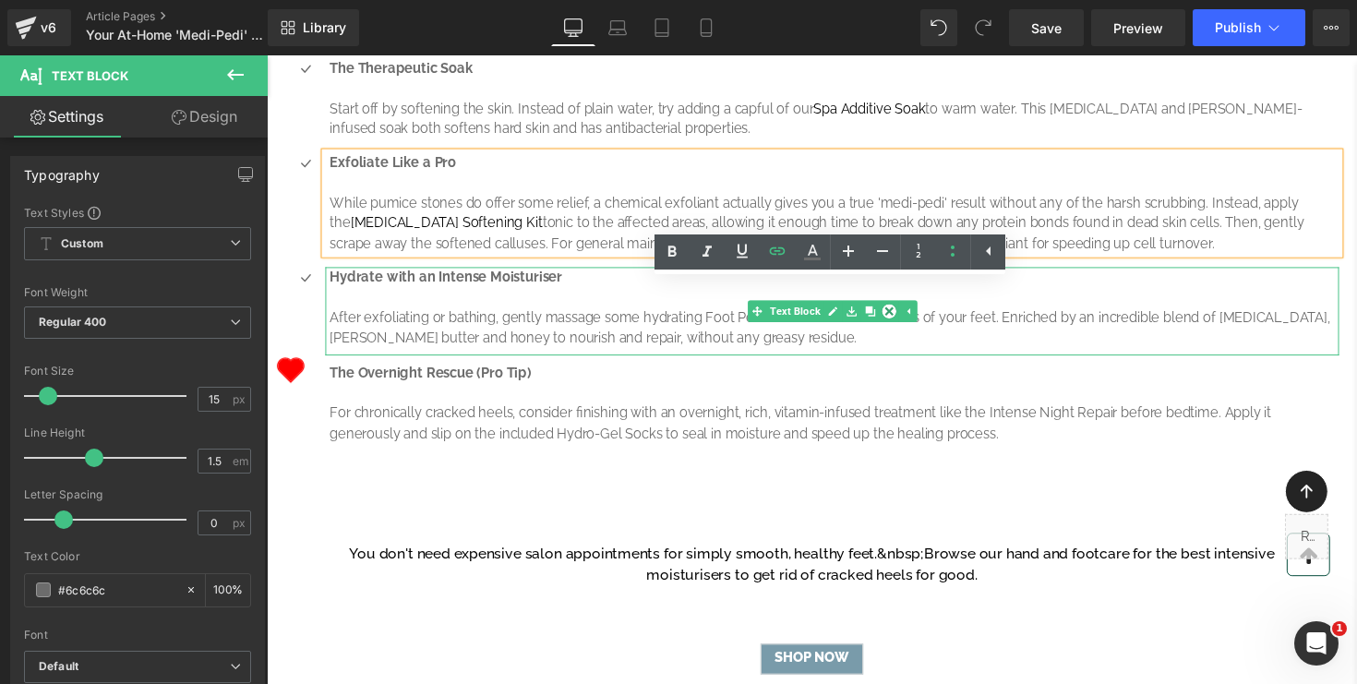
scroll to position [1042, 0]
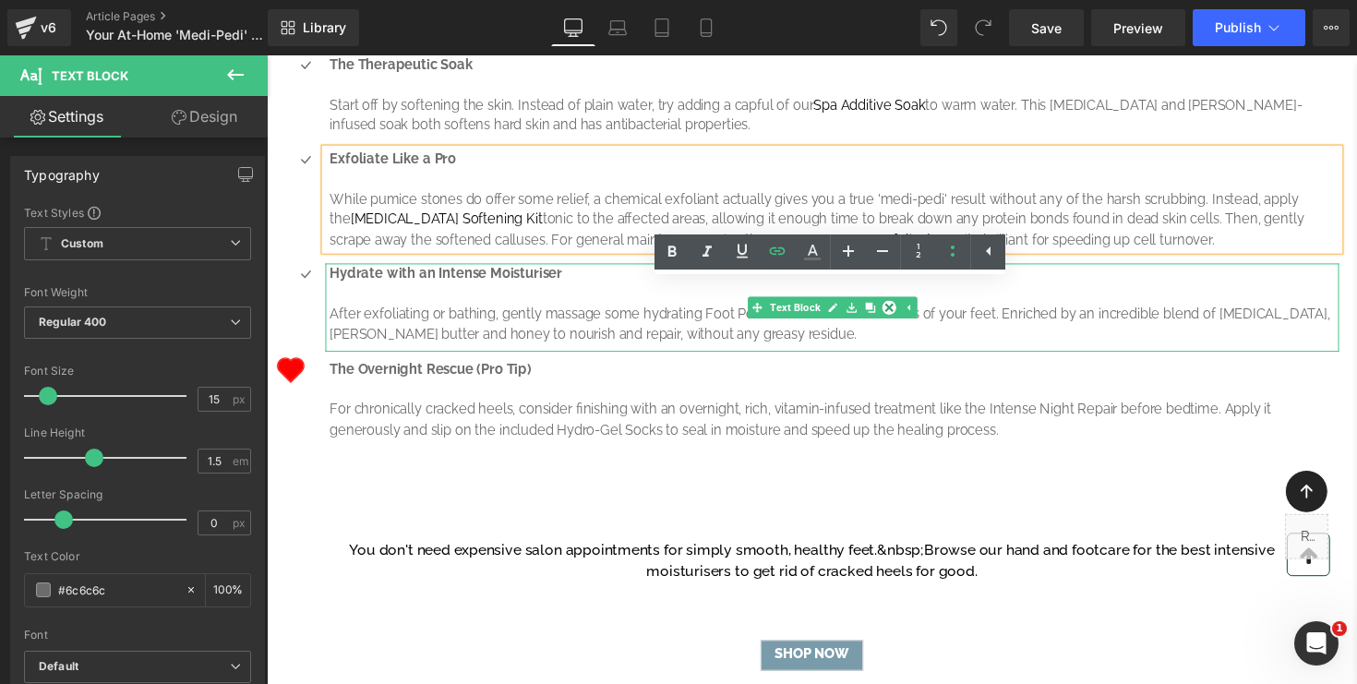
click at [766, 352] on p "After exfoliating or bathing, gently massage some hydrating Foot Perfector Balm…" at bounding box center [849, 331] width 1034 height 42
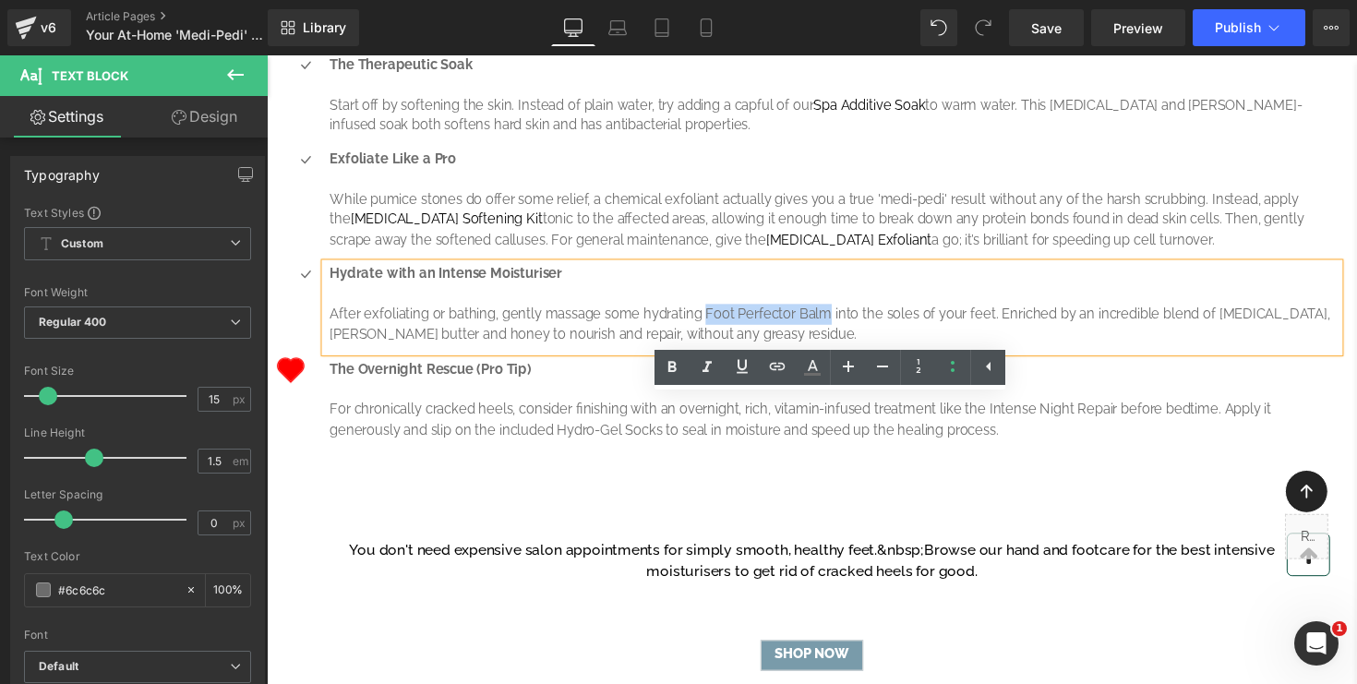
drag, startPoint x: 841, startPoint y: 458, endPoint x: 716, endPoint y: 452, distance: 125.7
click at [716, 352] on p "After exfoliating or bathing, gently massage some hydrating Foot Perfector Balm…" at bounding box center [849, 331] width 1034 height 42
click at [736, 368] on icon at bounding box center [742, 367] width 22 height 22
click at [782, 369] on icon at bounding box center [778, 366] width 16 height 7
click at [729, 485] on input "text" at bounding box center [812, 486] width 284 height 46
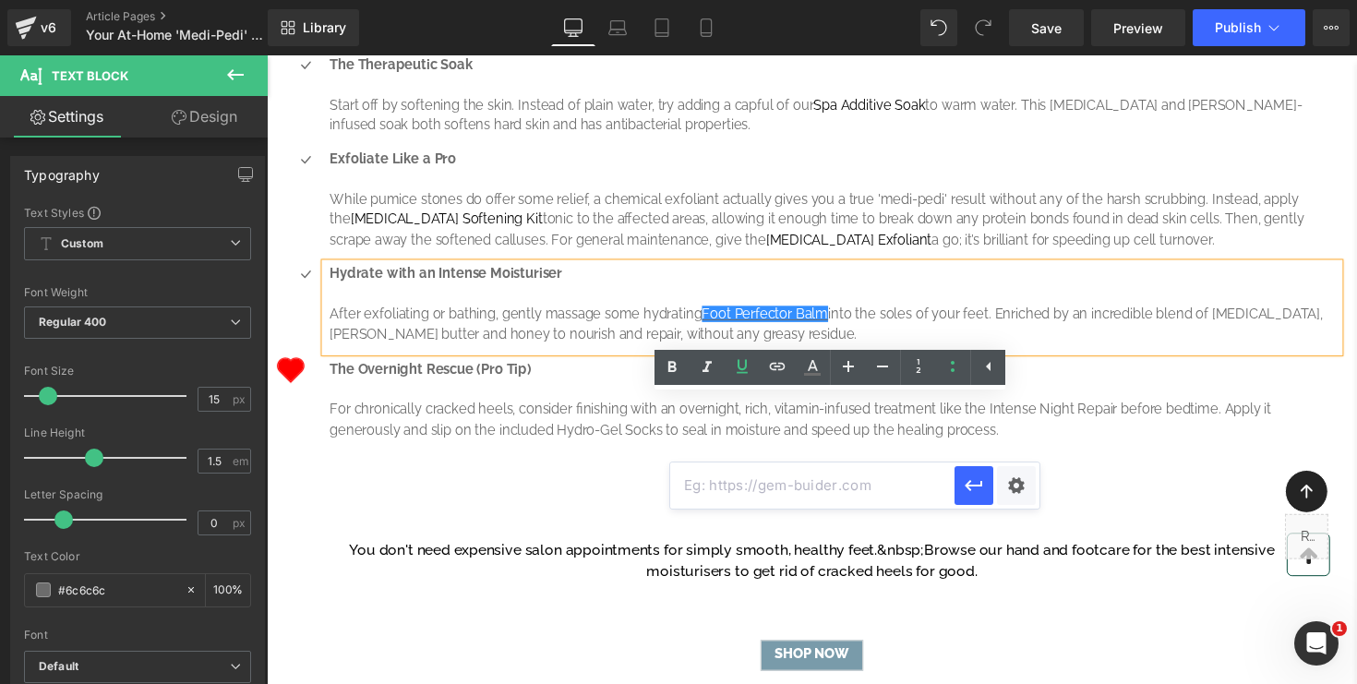
paste input "https://www.retailbox.co.za/collections/elim/products/elim-mediheel-foot-perfec…"
type input "https://www.retailbox.co.za/collections/elim/products/elim-mediheel-foot-perfec…"
click at [977, 494] on icon "button" at bounding box center [974, 486] width 22 height 22
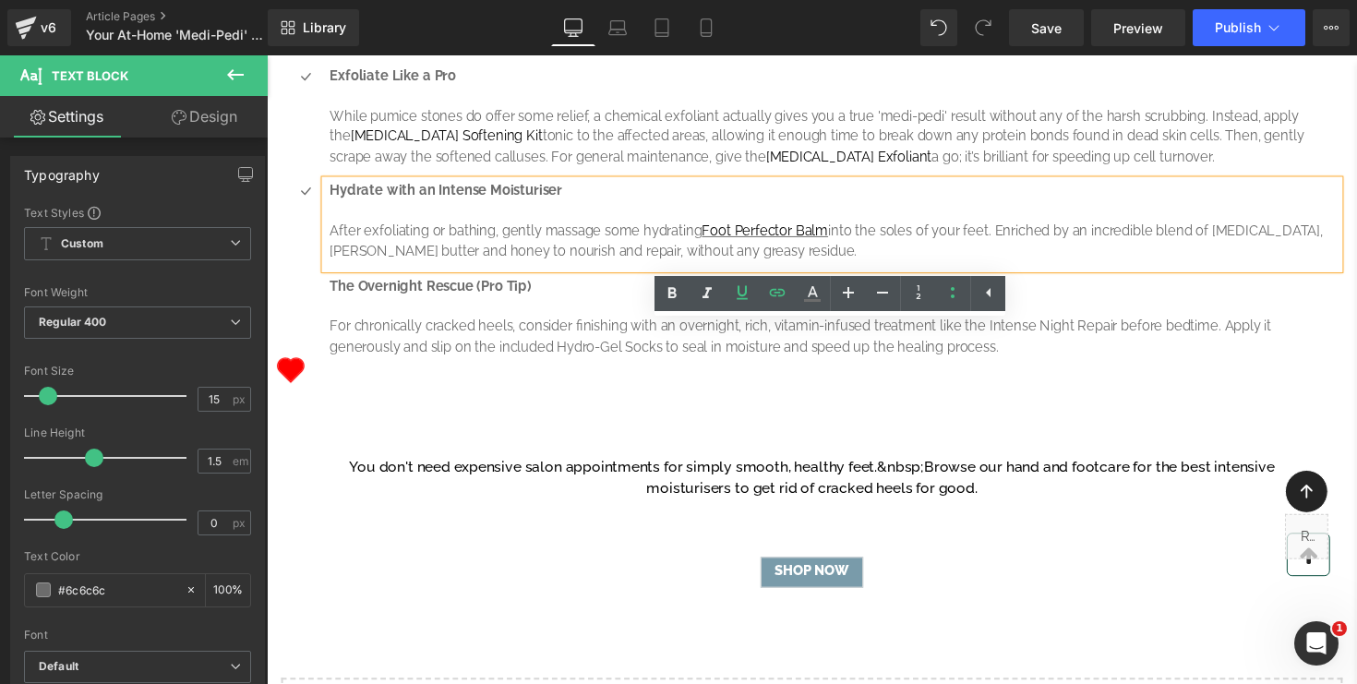
scroll to position [1136, 0]
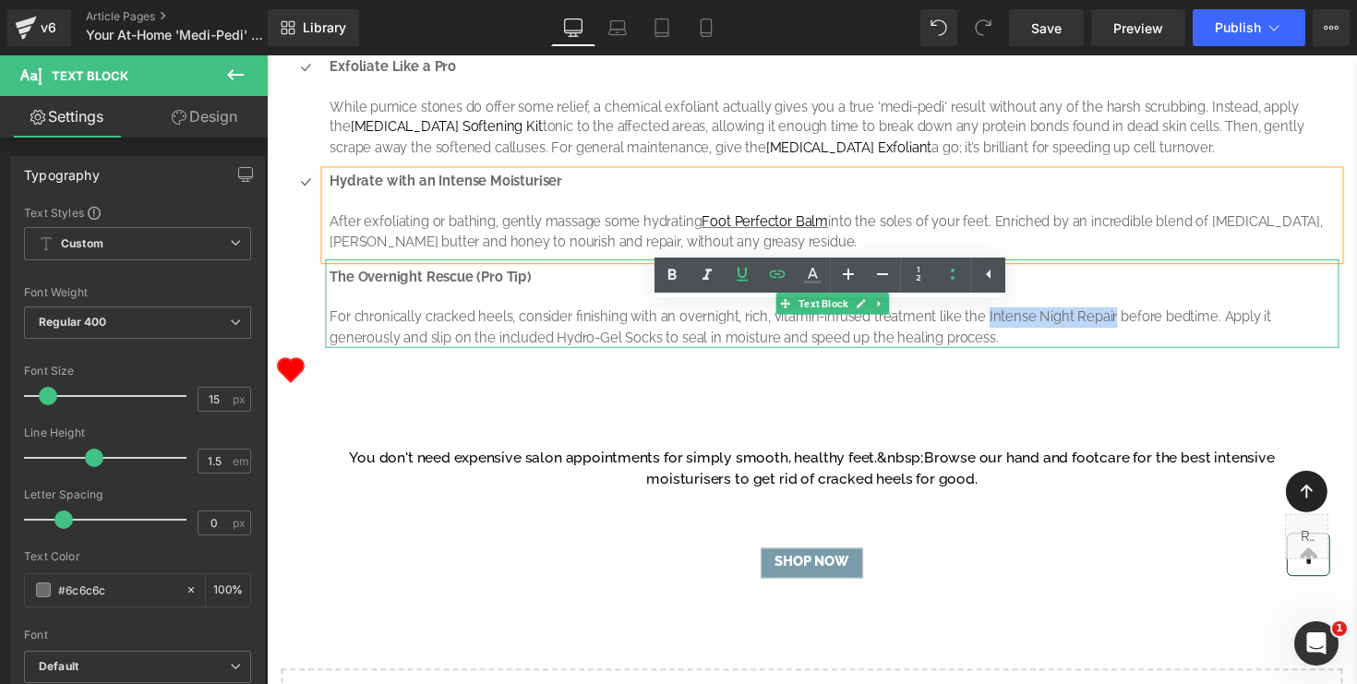
drag, startPoint x: 1136, startPoint y: 461, endPoint x: 1004, endPoint y: 464, distance: 132.1
click at [1004, 356] on p "For chronically cracked heels, consider finishing with an overnight, rich, vita…" at bounding box center [849, 335] width 1034 height 42
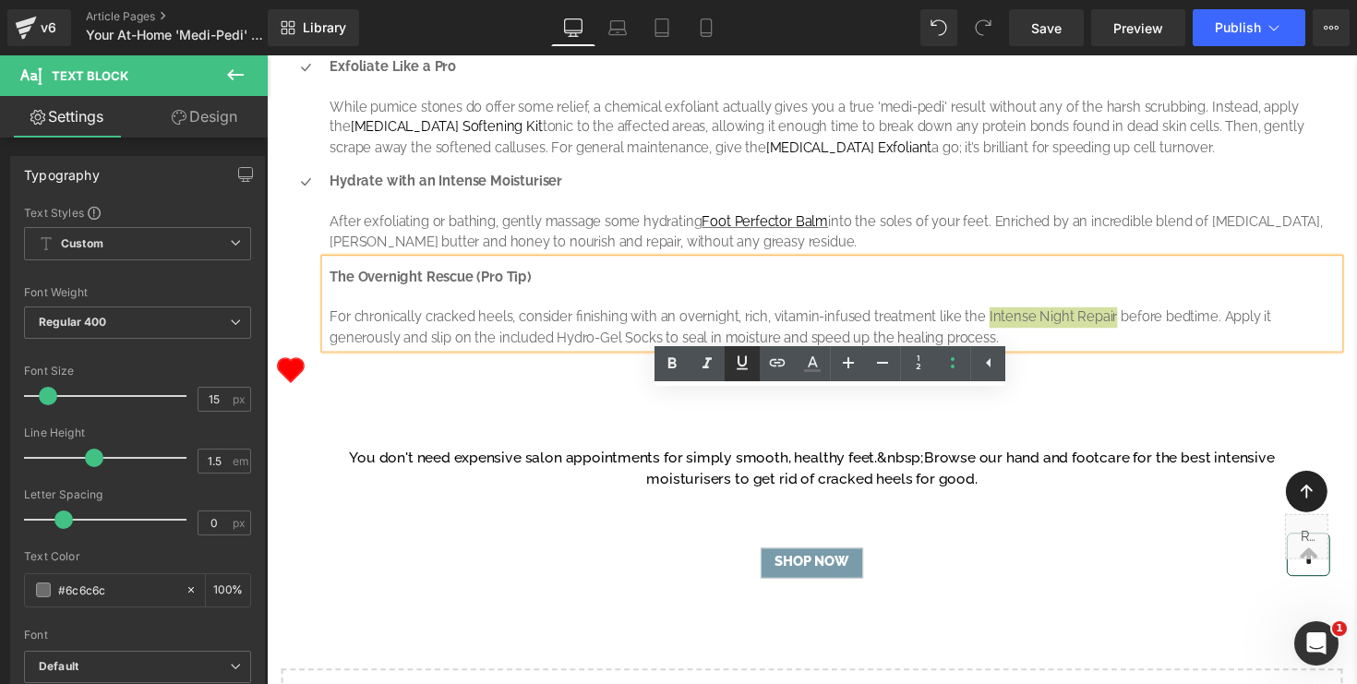
click at [742, 367] on icon at bounding box center [742, 363] width 22 height 22
click at [778, 365] on icon at bounding box center [778, 362] width 16 height 7
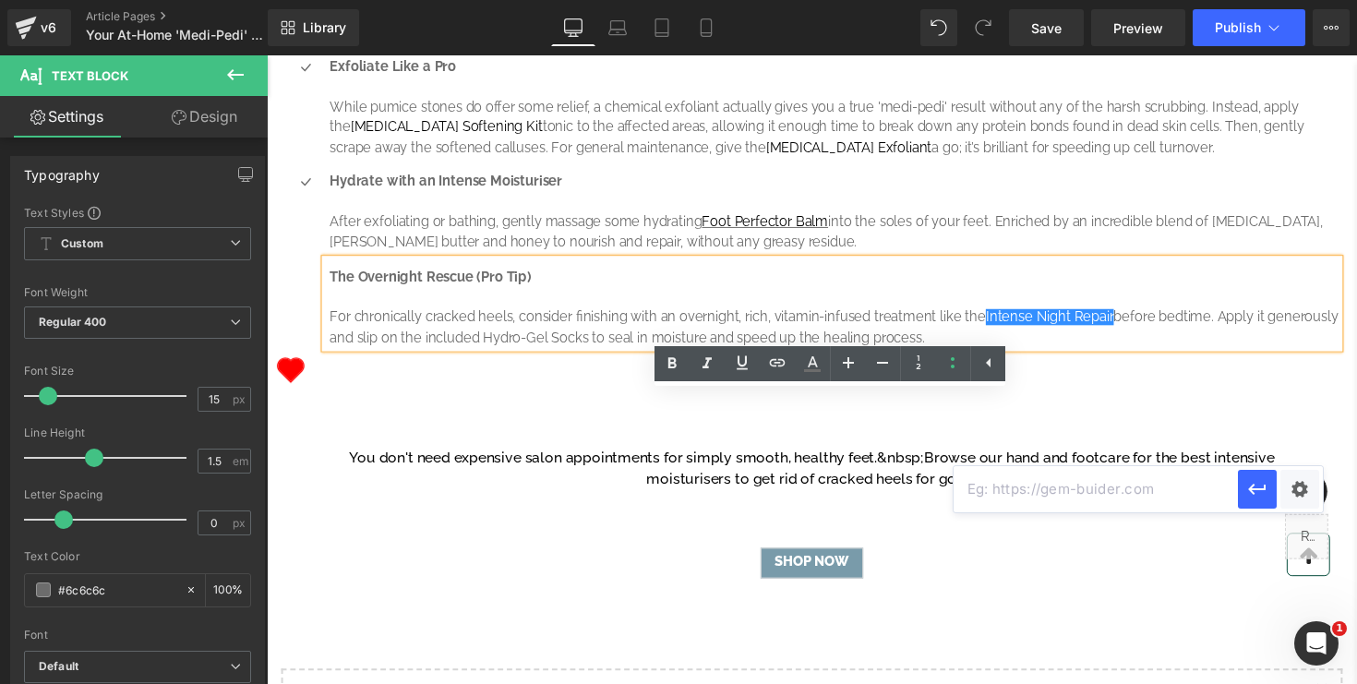
click at [1023, 499] on input "text" at bounding box center [1096, 489] width 284 height 46
paste input "https://www.retailbox.co.za/collections/elim/products/elim-mediheel-intense-nig…"
type input "https://www.retailbox.co.za/collections/elim/products/elim-mediheel-intense-nig…"
click at [1257, 493] on icon "button" at bounding box center [1258, 489] width 22 height 22
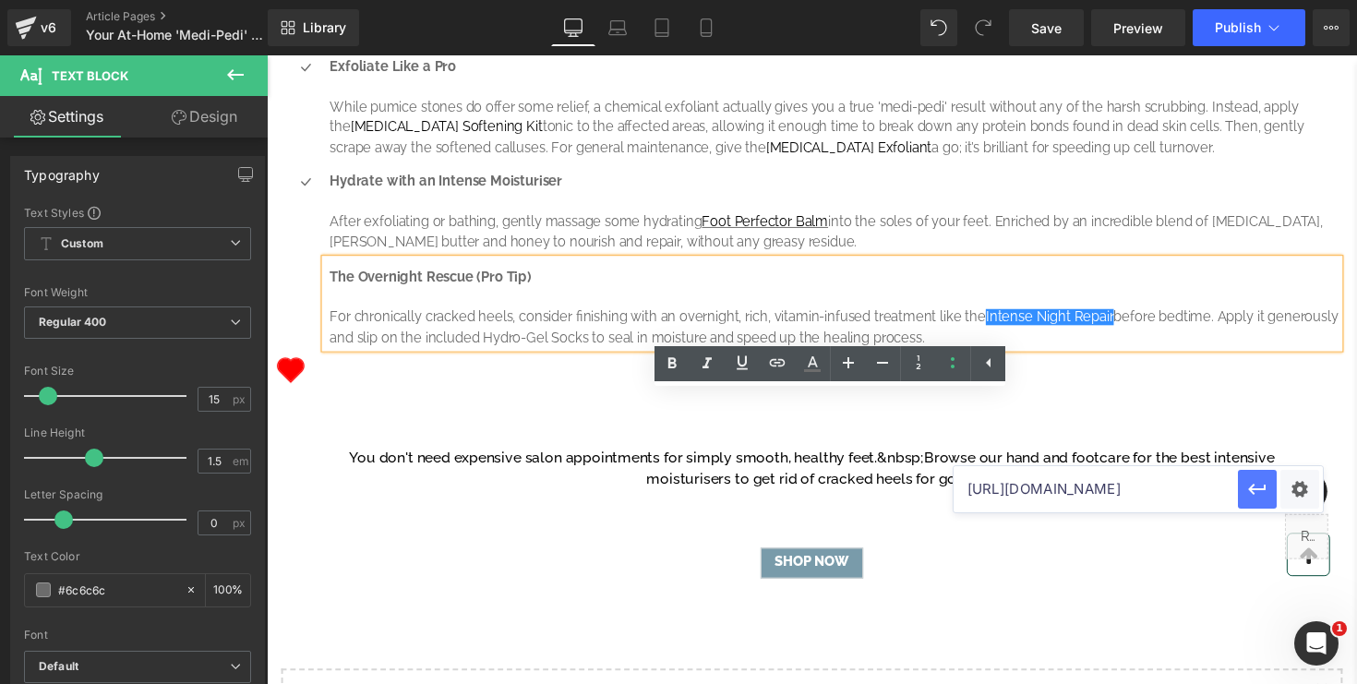
scroll to position [0, 0]
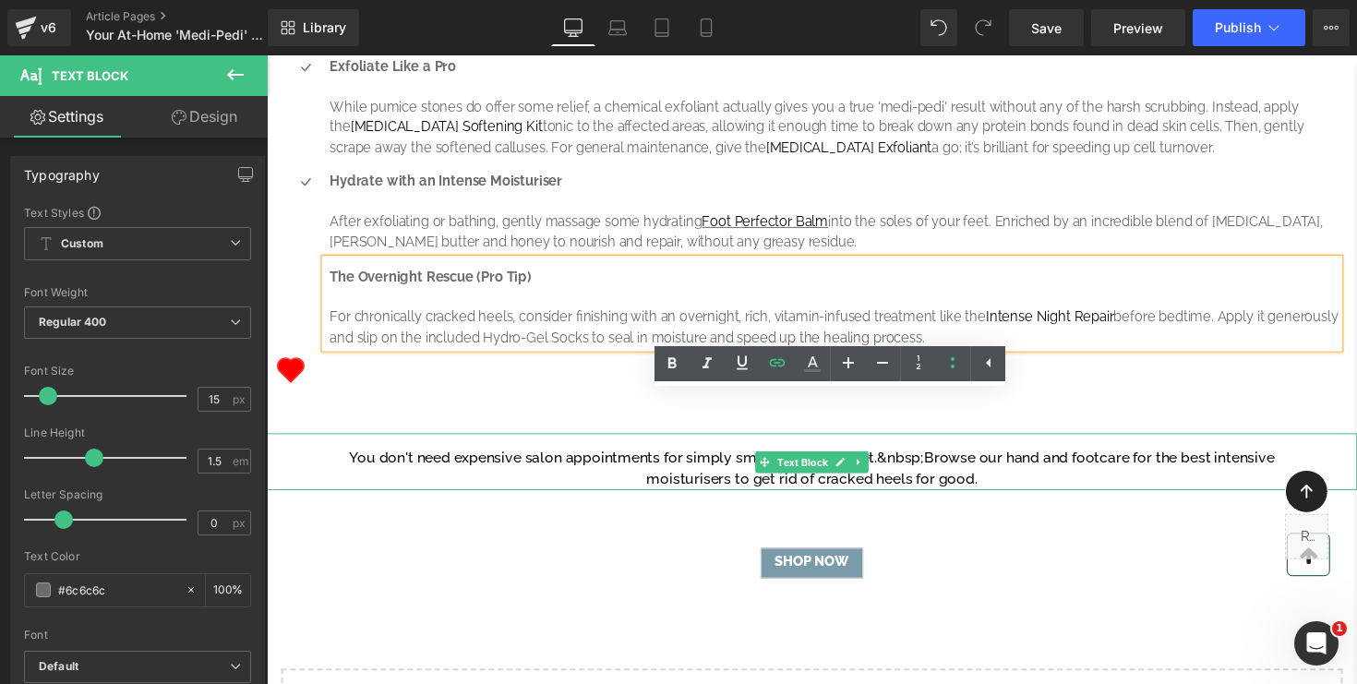
click at [947, 501] on p "You don't need expensive salon appointments for simply smooth, healthy feet.&nb…" at bounding box center [825, 479] width 1025 height 44
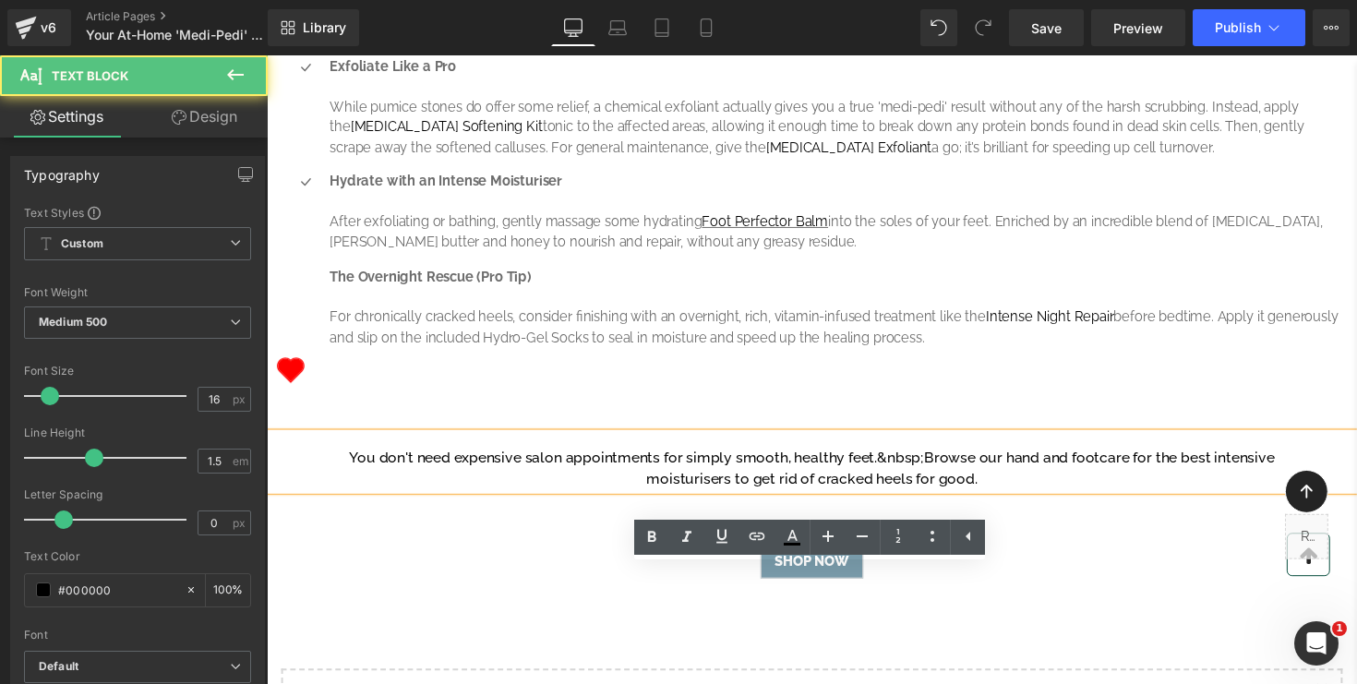
click at [941, 501] on p "You don't need expensive salon appointments for simply smooth, healthy feet.&nb…" at bounding box center [825, 479] width 1025 height 44
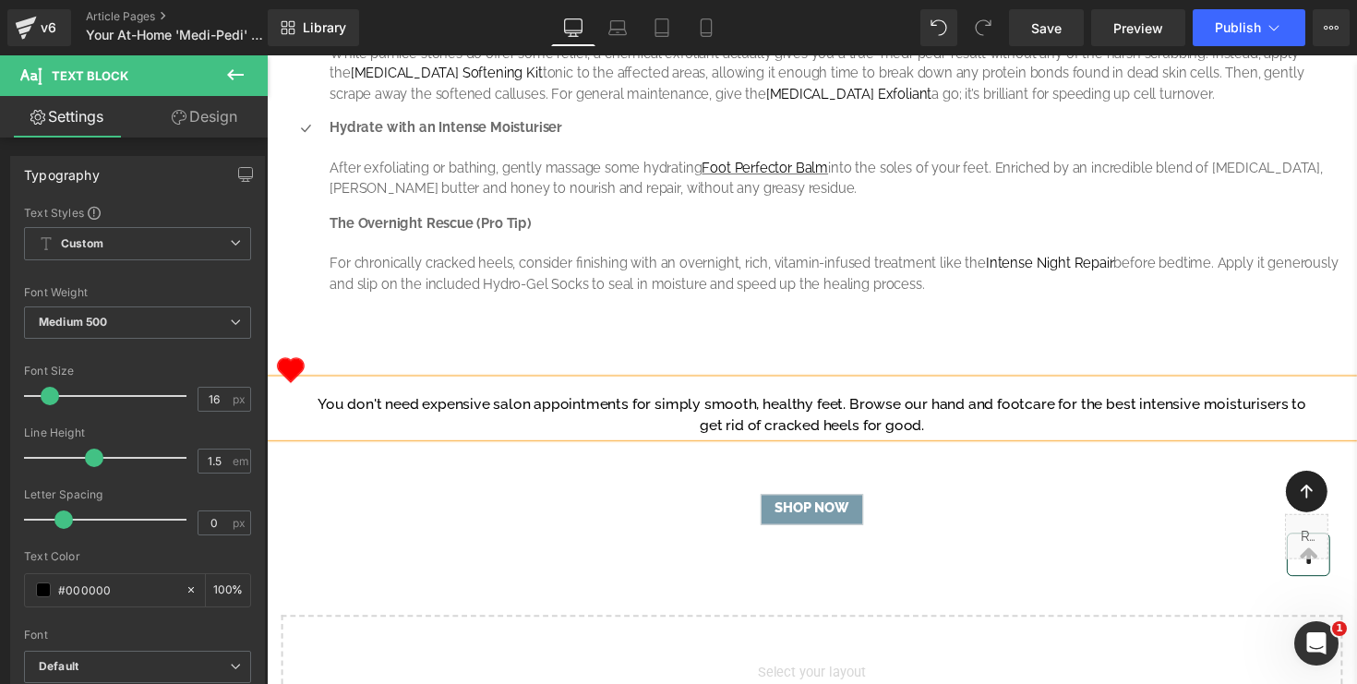
scroll to position [1198, 0]
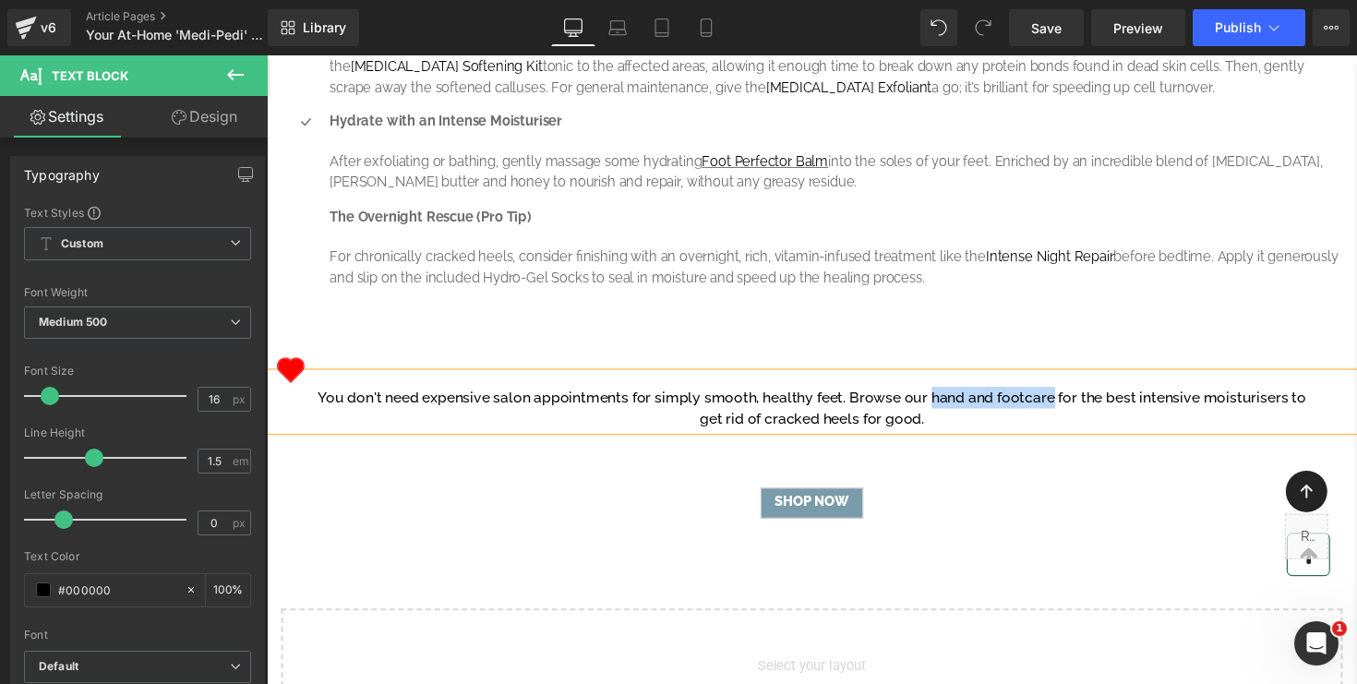
drag, startPoint x: 1075, startPoint y: 541, endPoint x: 947, endPoint y: 537, distance: 127.5
click at [947, 440] on p "You don't need expensive salon appointments for simply smooth, healthy feet. Br…" at bounding box center [825, 417] width 1025 height 44
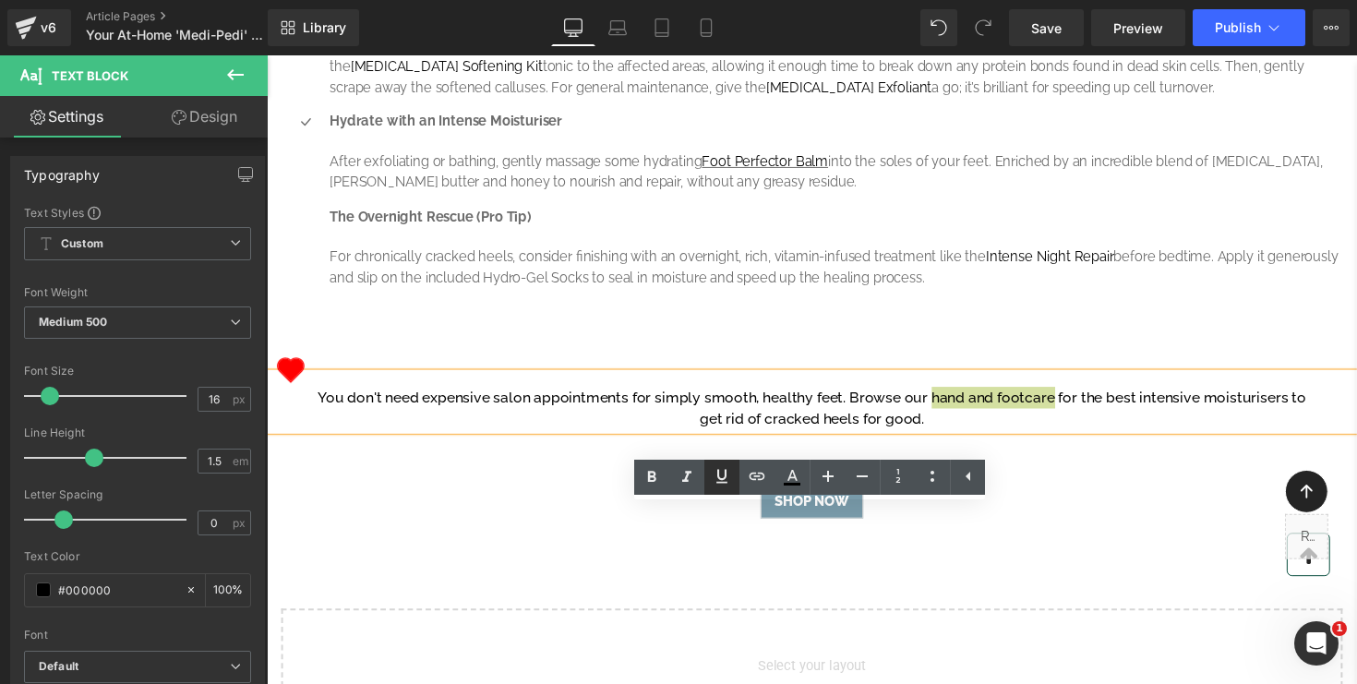
click at [717, 475] on icon at bounding box center [722, 476] width 22 height 22
click at [758, 483] on icon at bounding box center [757, 476] width 22 height 22
click at [1240, 0] on div "Text Color Highlight Color #333333 Edit or remove link: Edit - Unlink - Cancel" at bounding box center [678, 0] width 1357 height 0
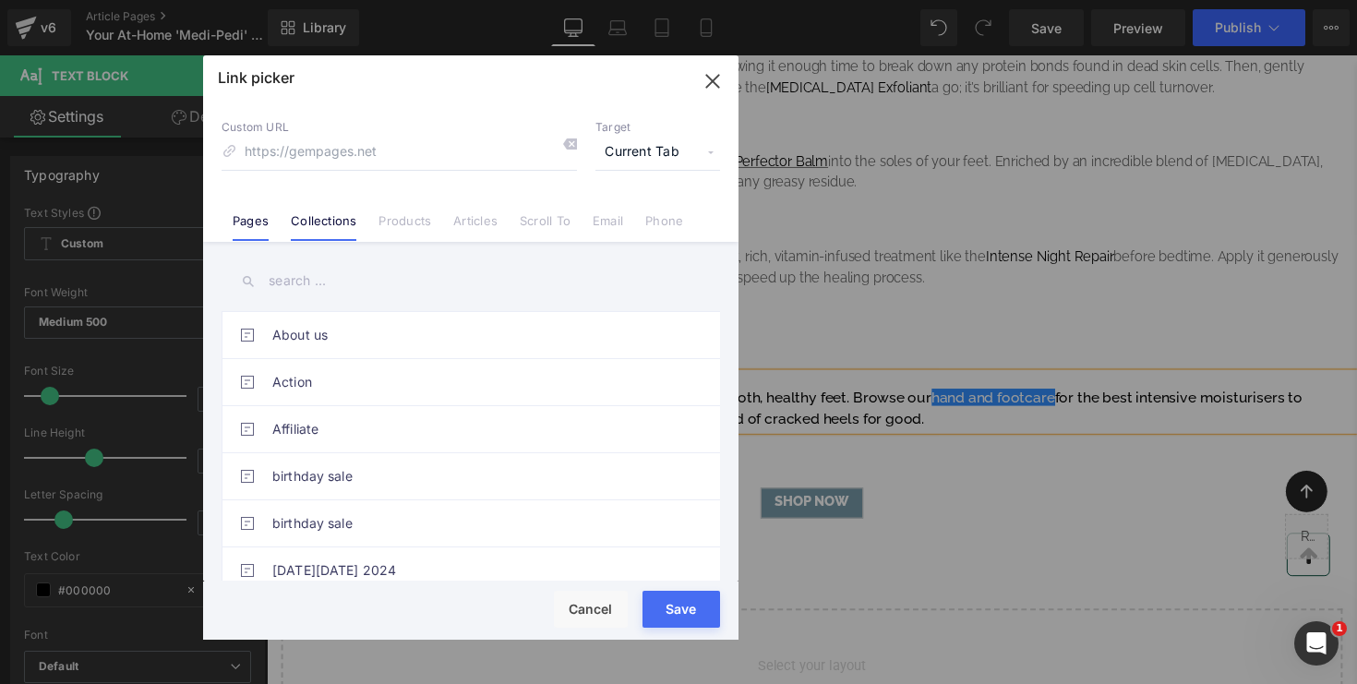
click at [343, 221] on link "Collections" at bounding box center [324, 227] width 66 height 28
click at [338, 280] on input "text" at bounding box center [471, 281] width 499 height 42
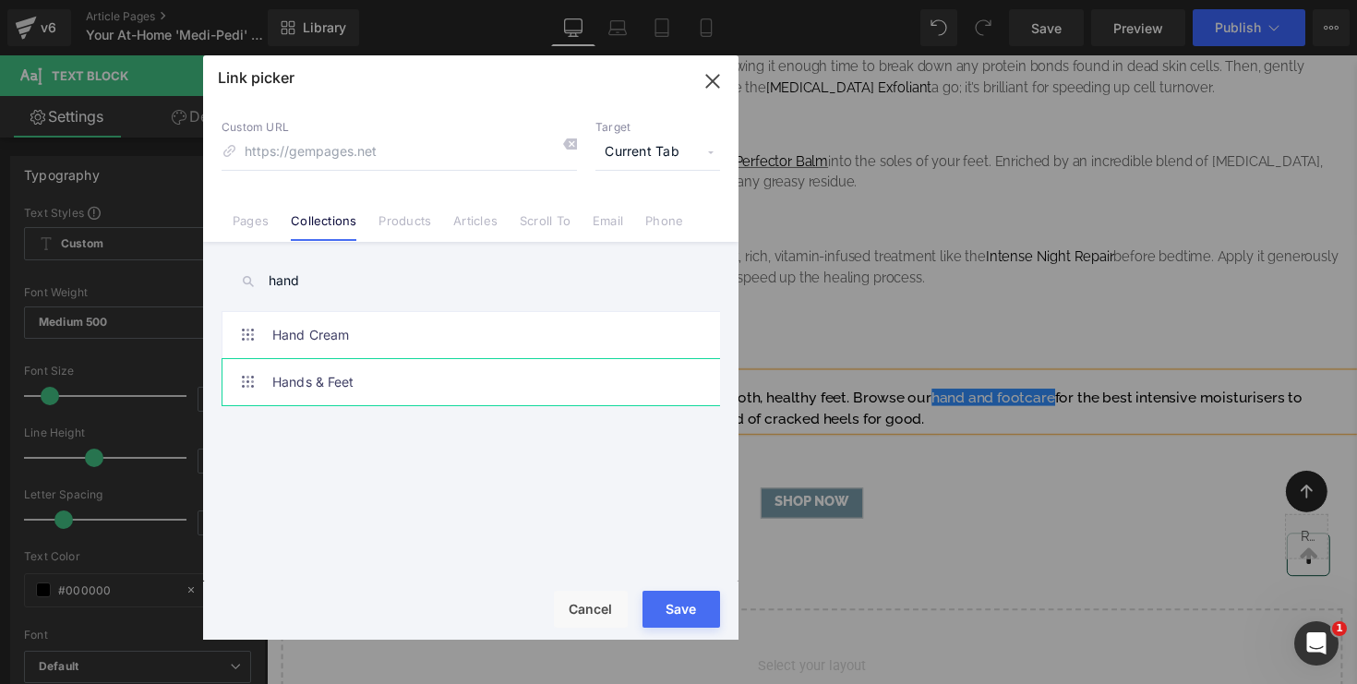
type input "hand"
click at [313, 380] on link "Hands & Feet" at bounding box center [475, 382] width 406 height 46
type input "/collections/hands-feet"
click at [687, 618] on div "Rendering Content" at bounding box center [679, 611] width 114 height 20
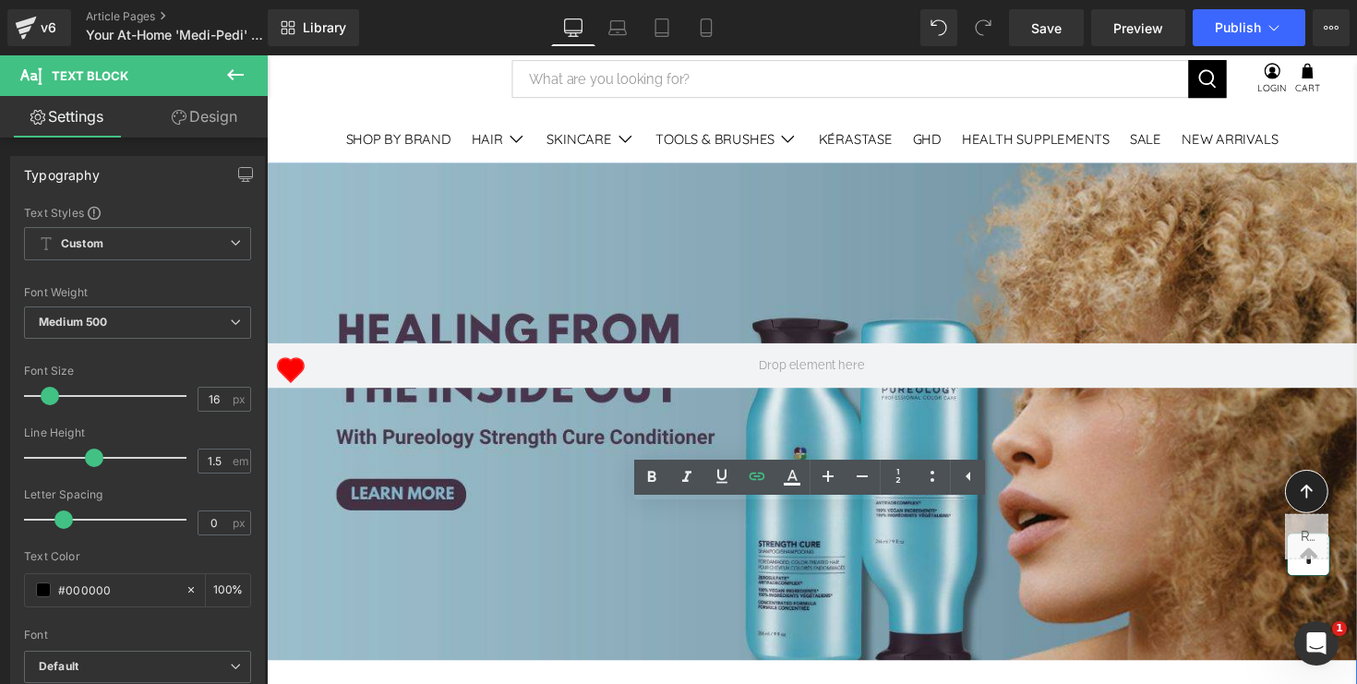
scroll to position [0, 0]
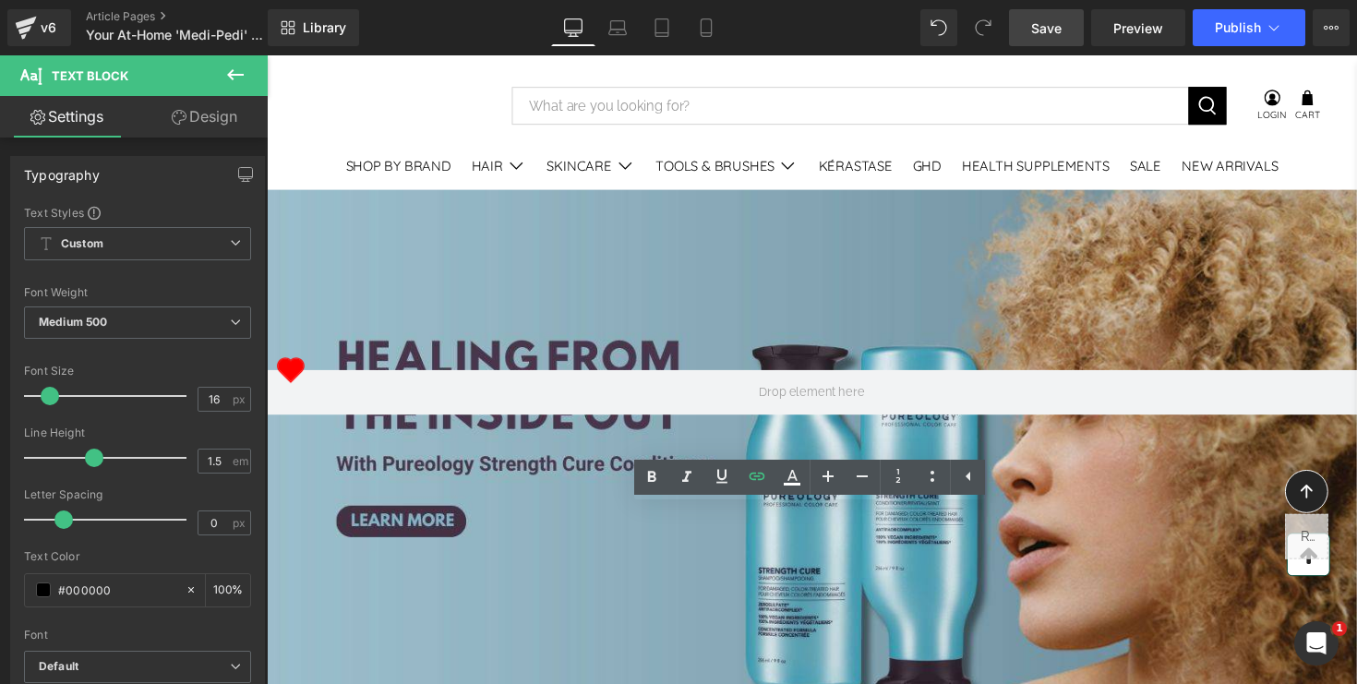
click at [1040, 37] on link "Save" at bounding box center [1046, 27] width 75 height 37
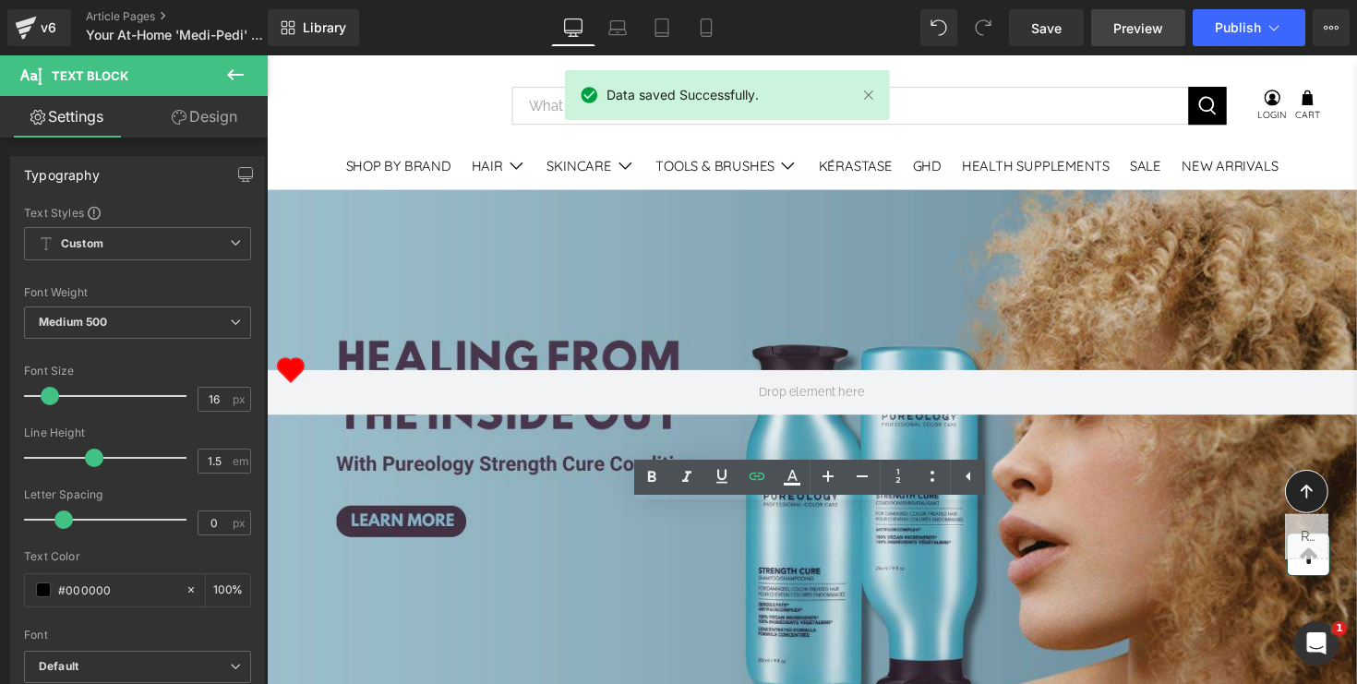
click at [1137, 35] on span "Preview" at bounding box center [1139, 27] width 50 height 19
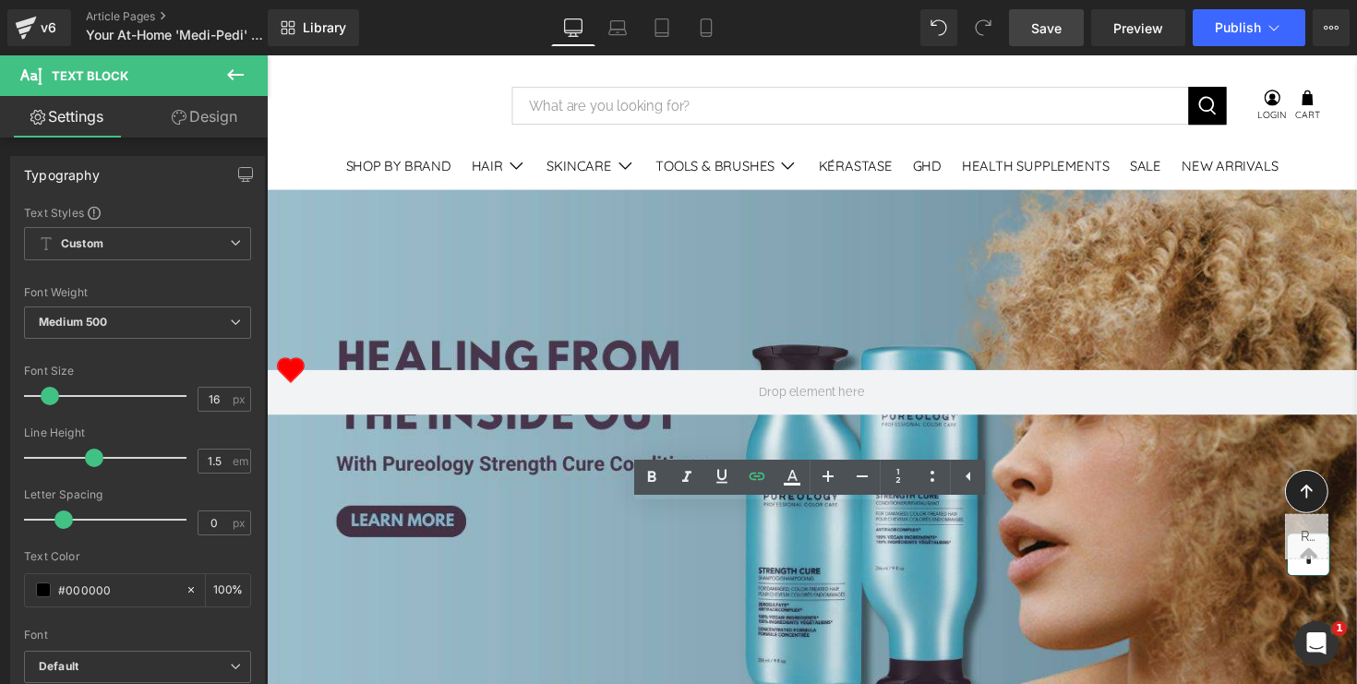
click at [1050, 29] on span "Save" at bounding box center [1046, 27] width 30 height 19
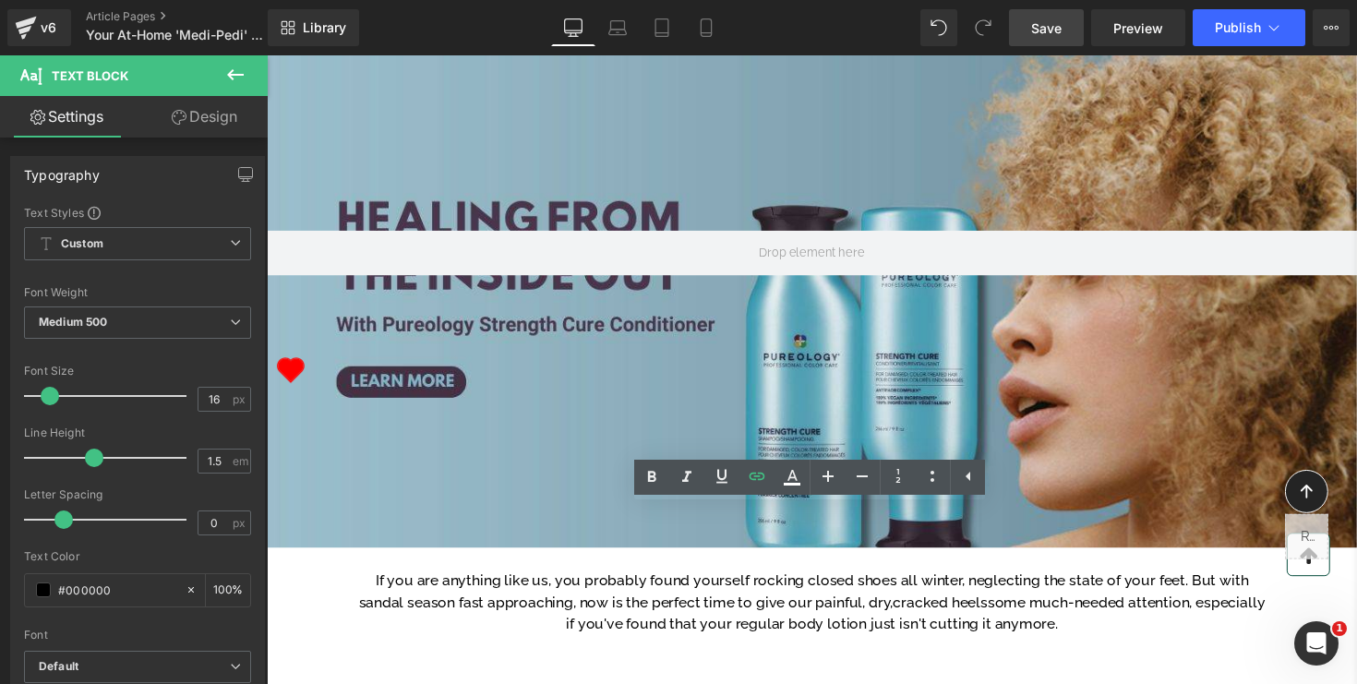
scroll to position [46, 0]
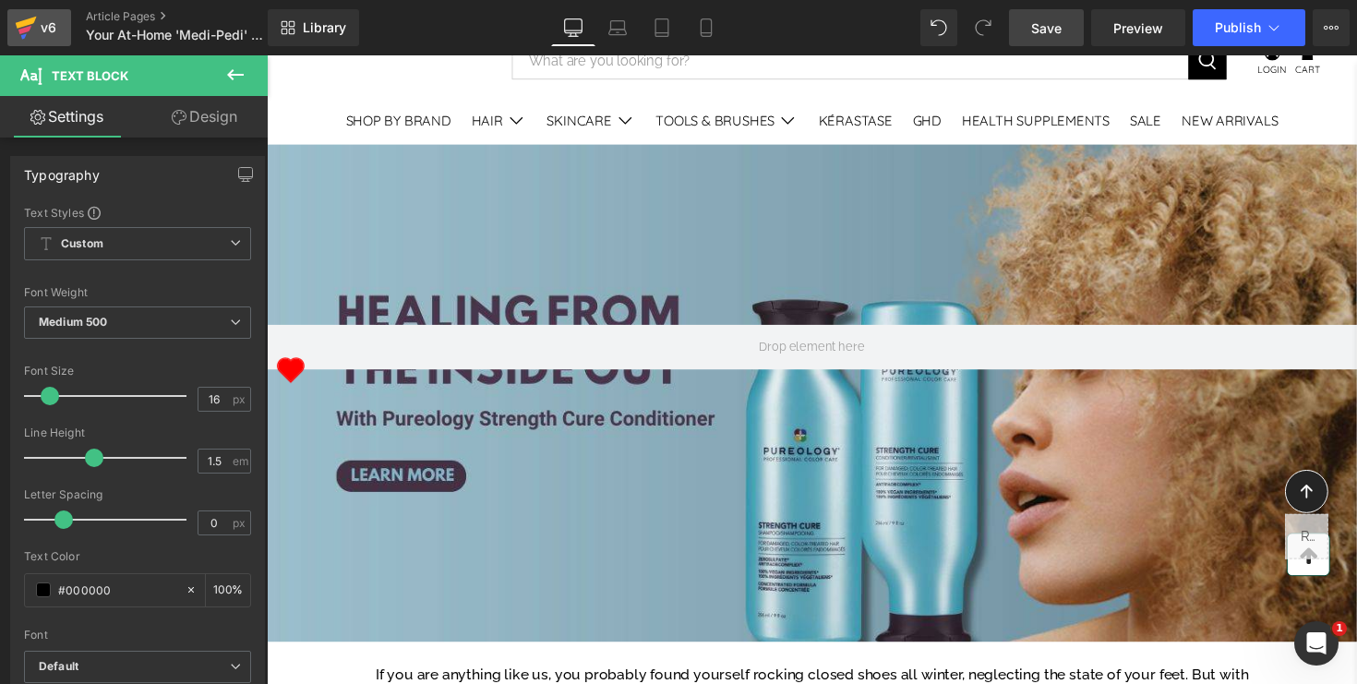
click at [35, 21] on icon at bounding box center [26, 28] width 22 height 46
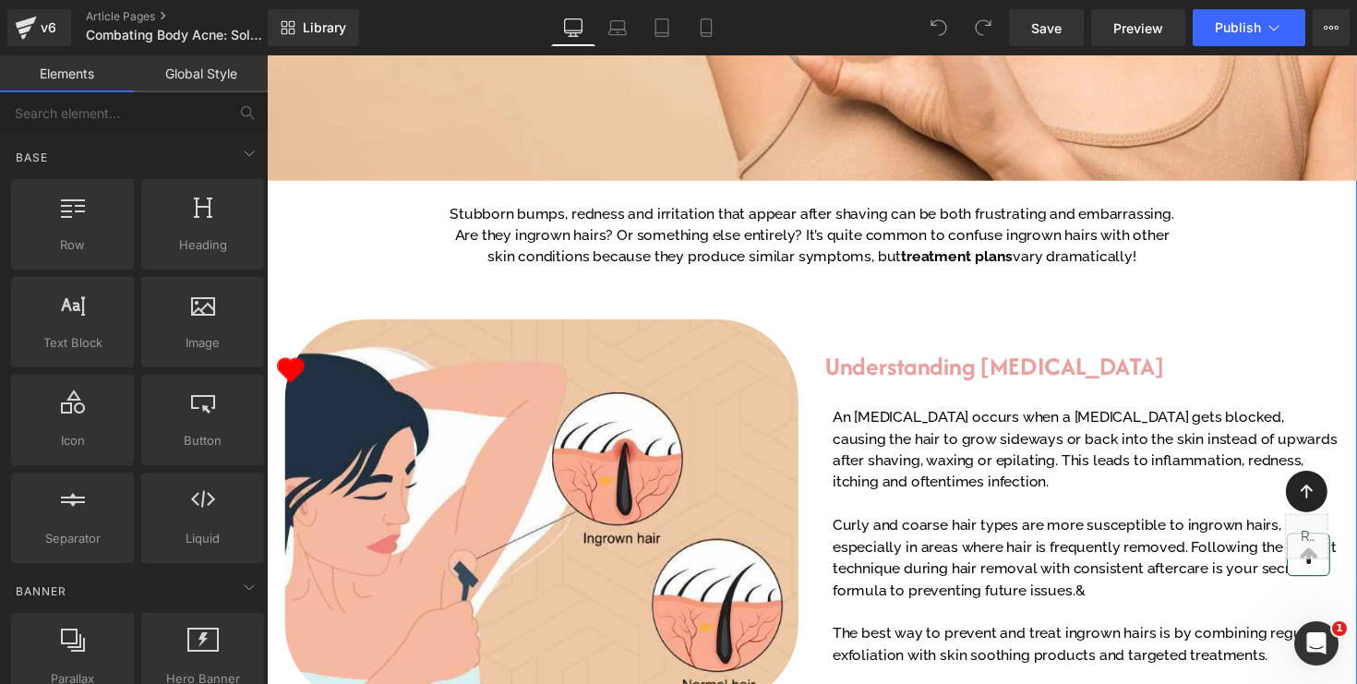
scroll to position [525, 0]
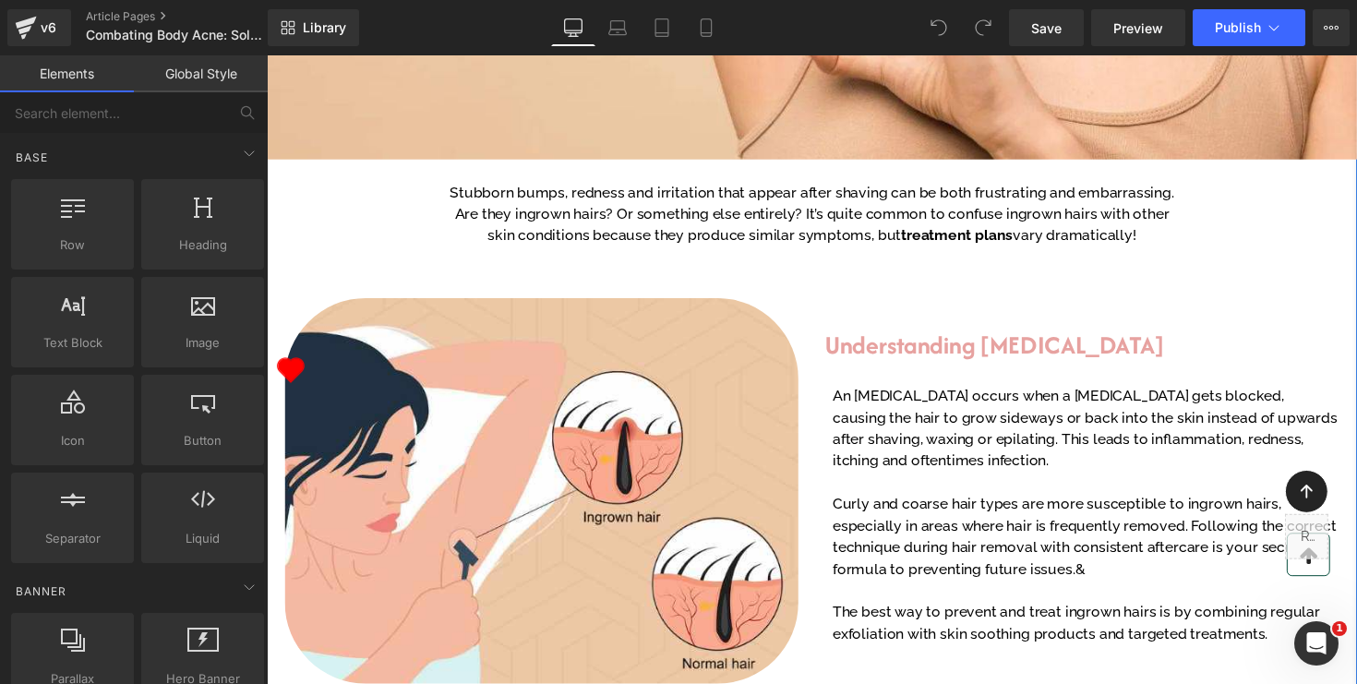
click at [574, 251] on p "Stubborn bumps, redness and irritation that appear after shaving can be both fr…" at bounding box center [826, 218] width 748 height 66
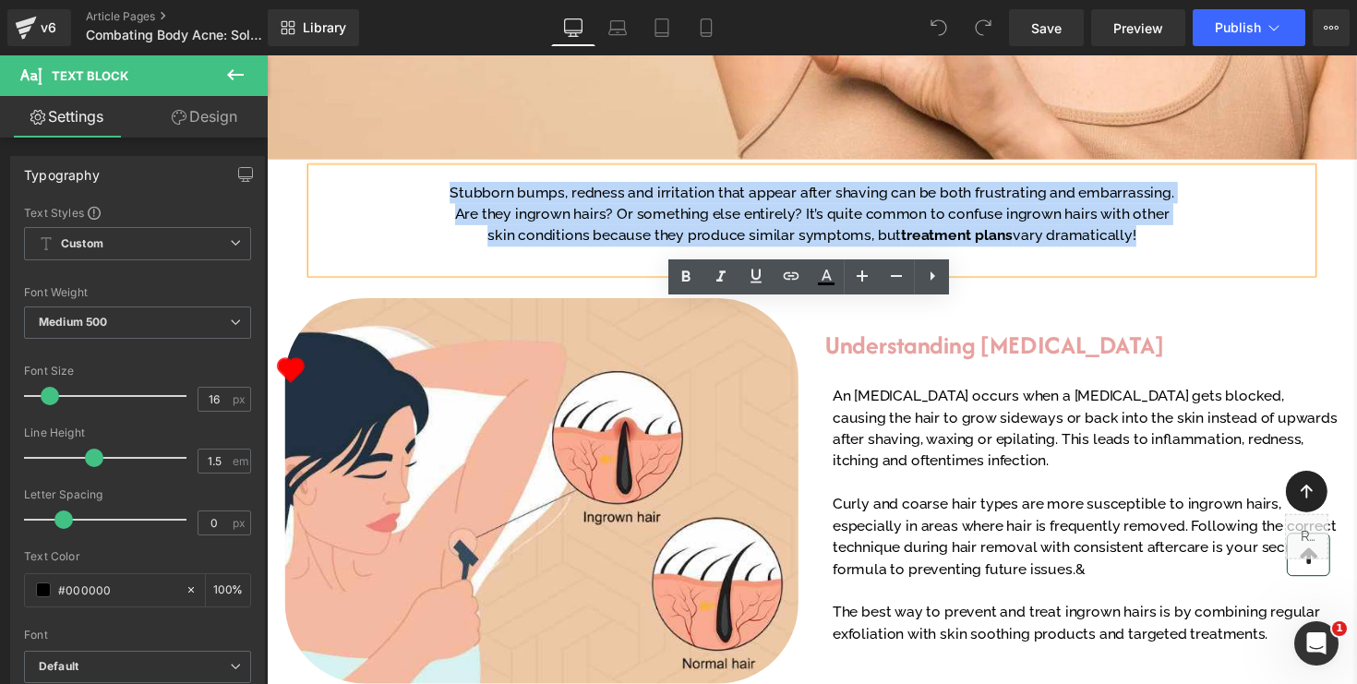
drag, startPoint x: 1168, startPoint y: 377, endPoint x: 459, endPoint y: 322, distance: 711.3
click at [459, 251] on p "Stubborn bumps, redness and irritation that appear after shaving can be both fr…" at bounding box center [826, 218] width 748 height 66
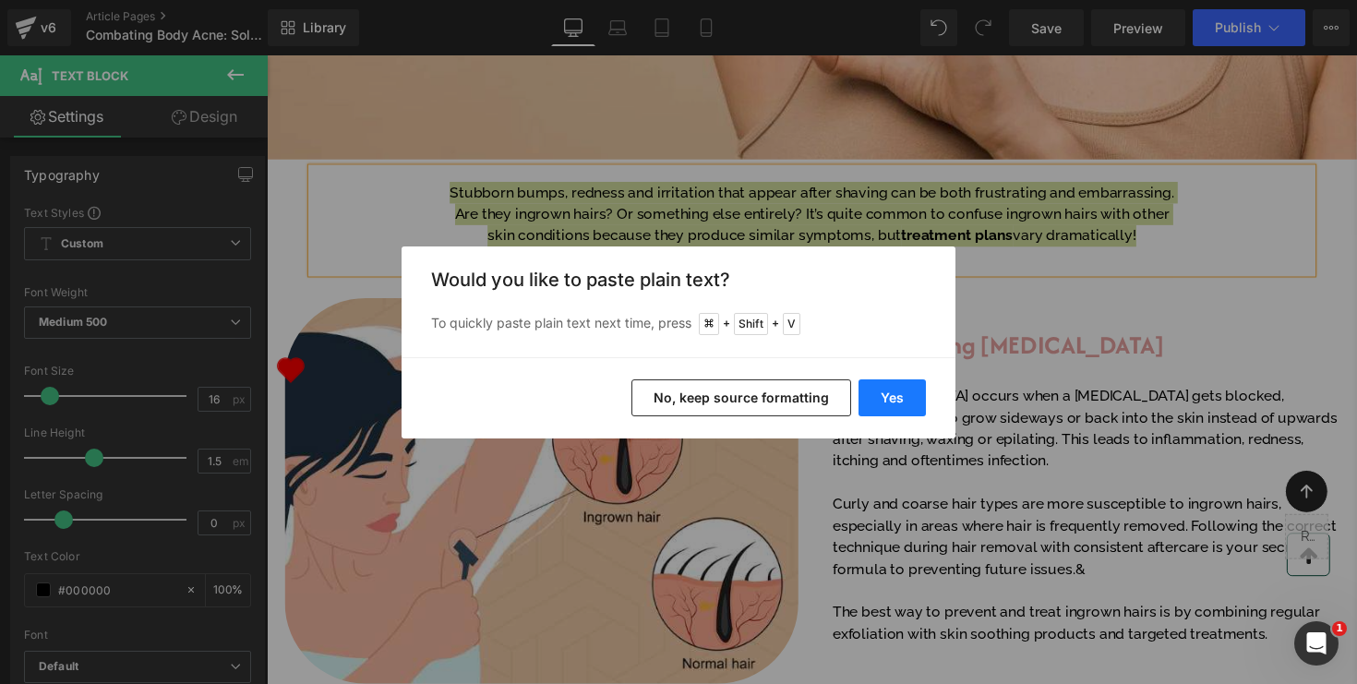
click at [889, 404] on button "Yes" at bounding box center [892, 398] width 67 height 37
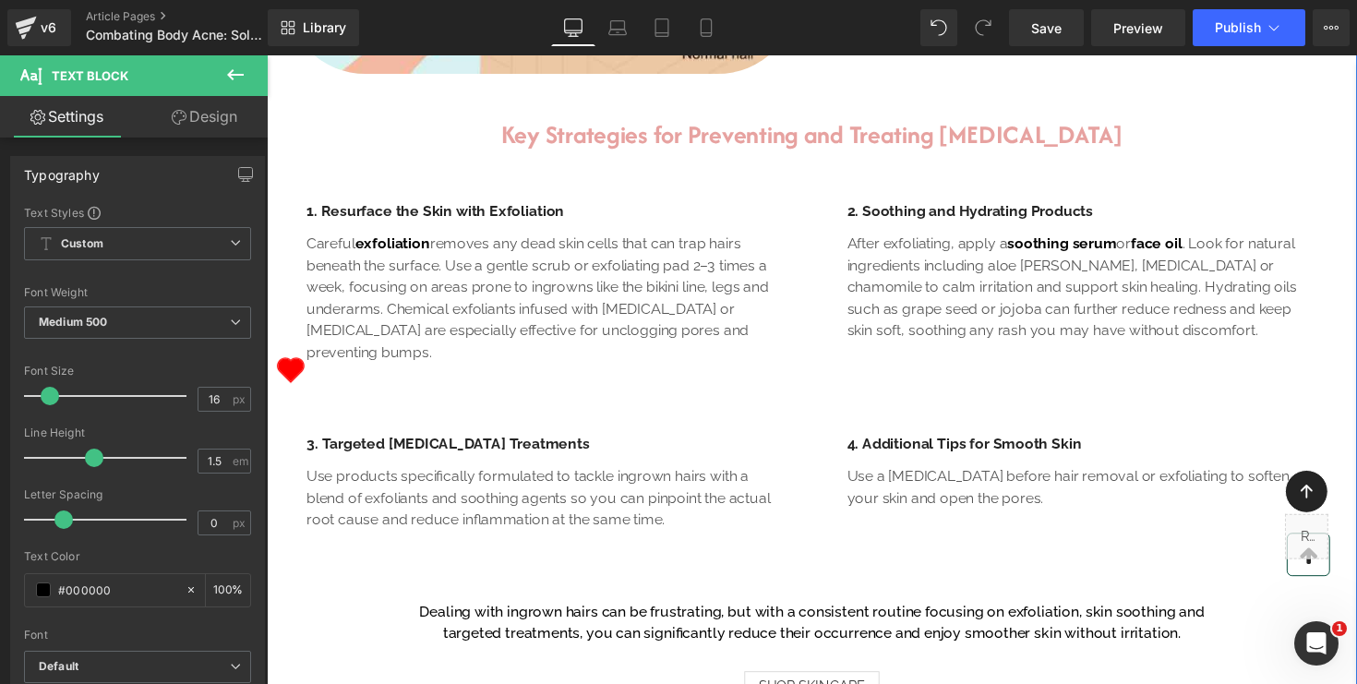
scroll to position [1189, 0]
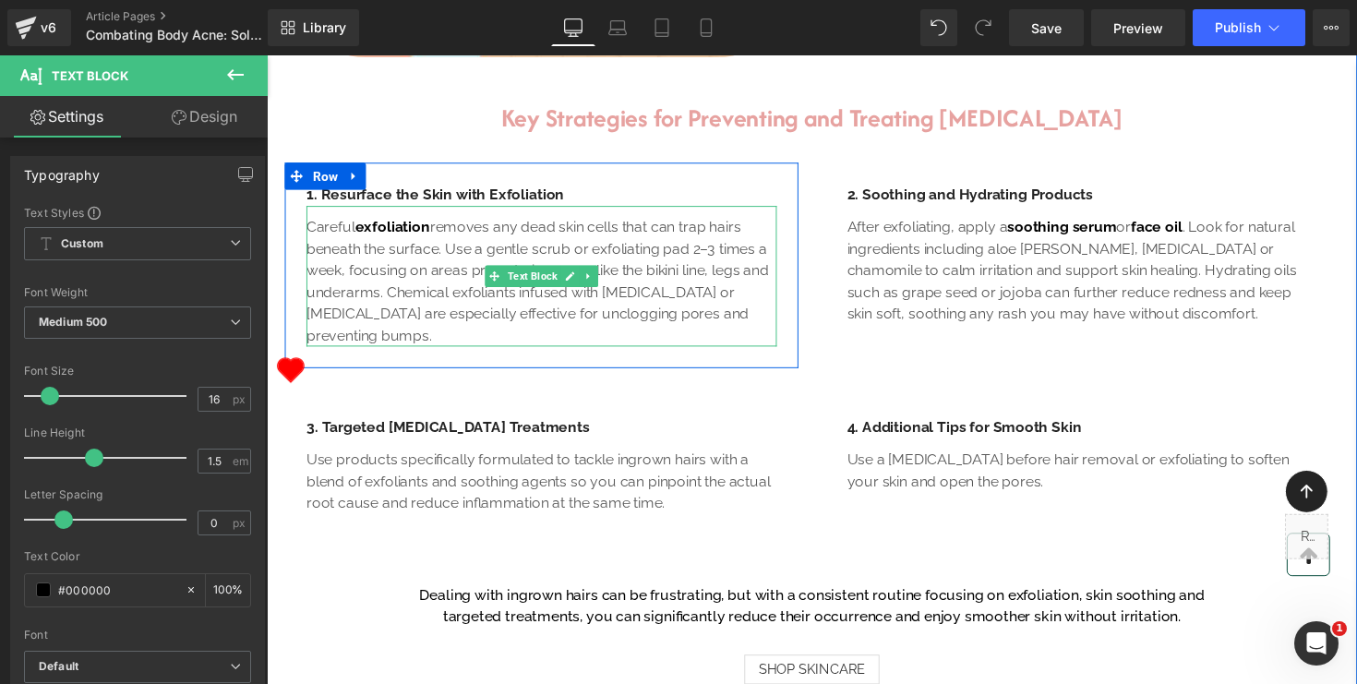
click at [707, 354] on p "Careful exfoliation removes any dead skin cells that can trap hairs beneath the…" at bounding box center [548, 287] width 482 height 133
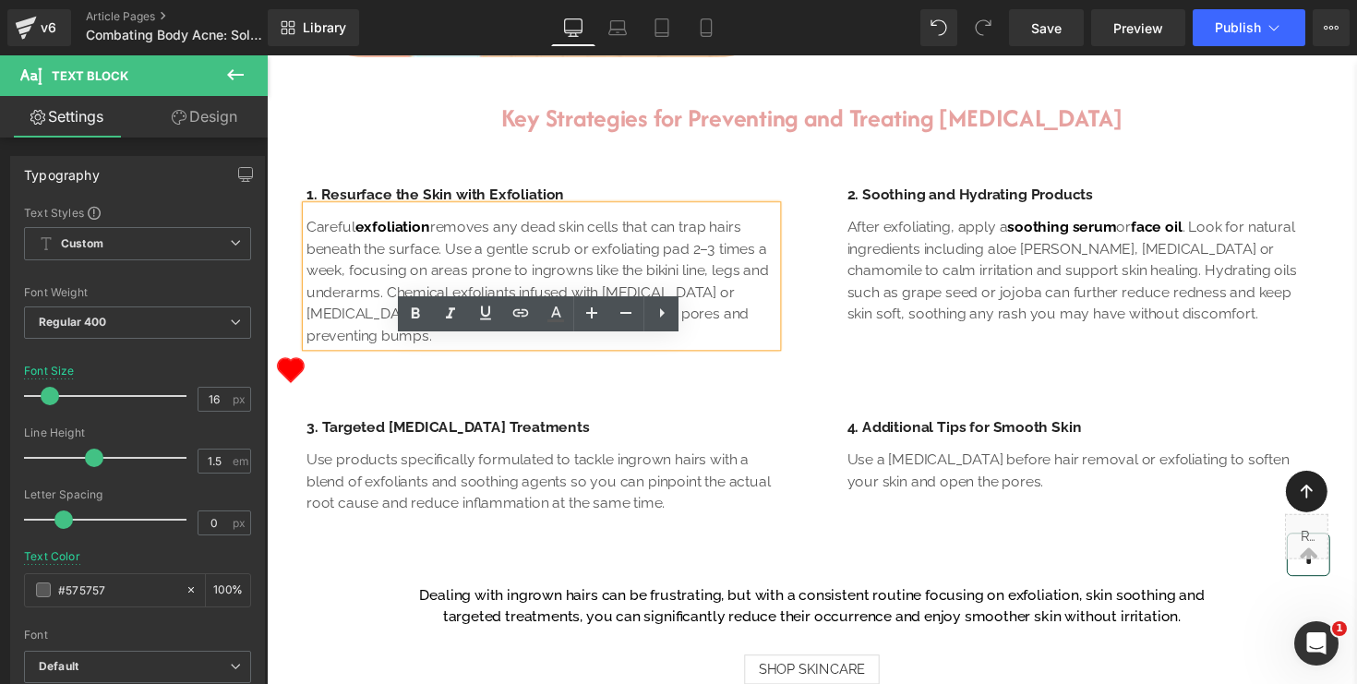
click at [381, 354] on p "Careful exfoliation removes any dead skin cells that can trap hairs beneath the…" at bounding box center [548, 287] width 482 height 133
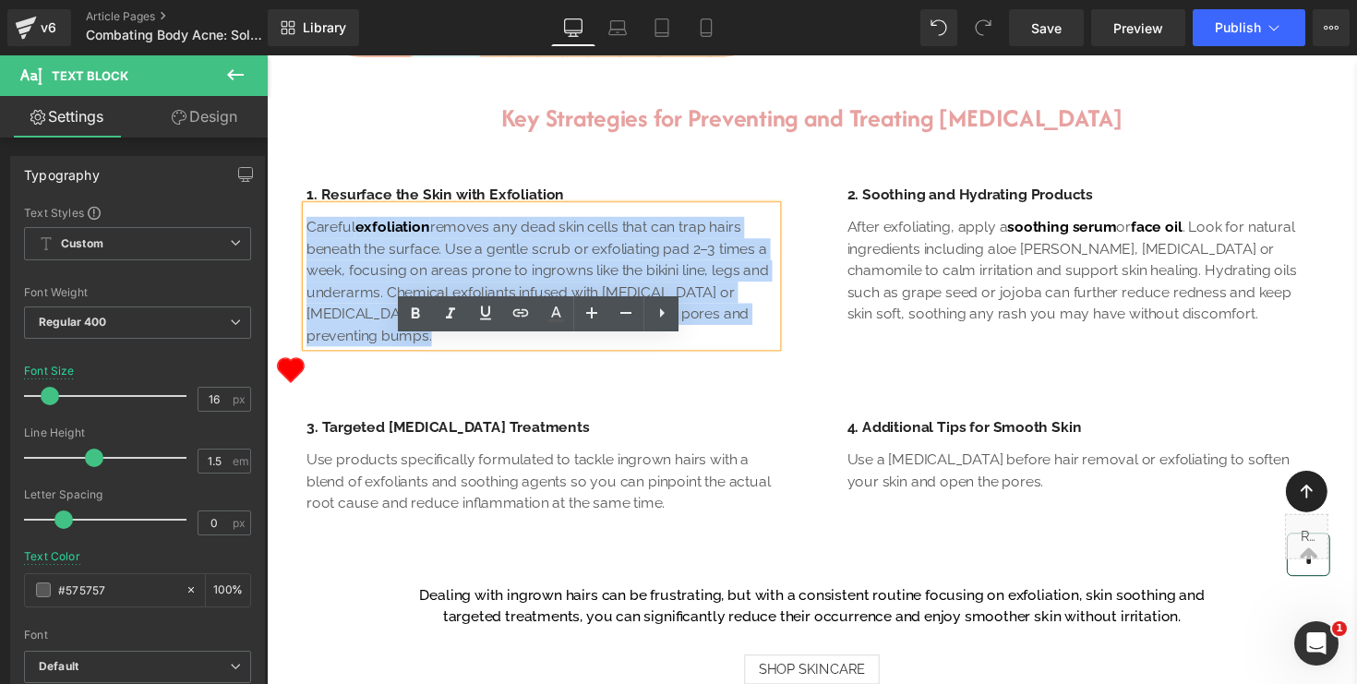
drag, startPoint x: 374, startPoint y: 481, endPoint x: 296, endPoint y: 349, distance: 153.1
click at [296, 349] on div "1. Resurface the Skin with Exfoliation Text Block Careful exfoliation removes a…" at bounding box center [549, 270] width 510 height 166
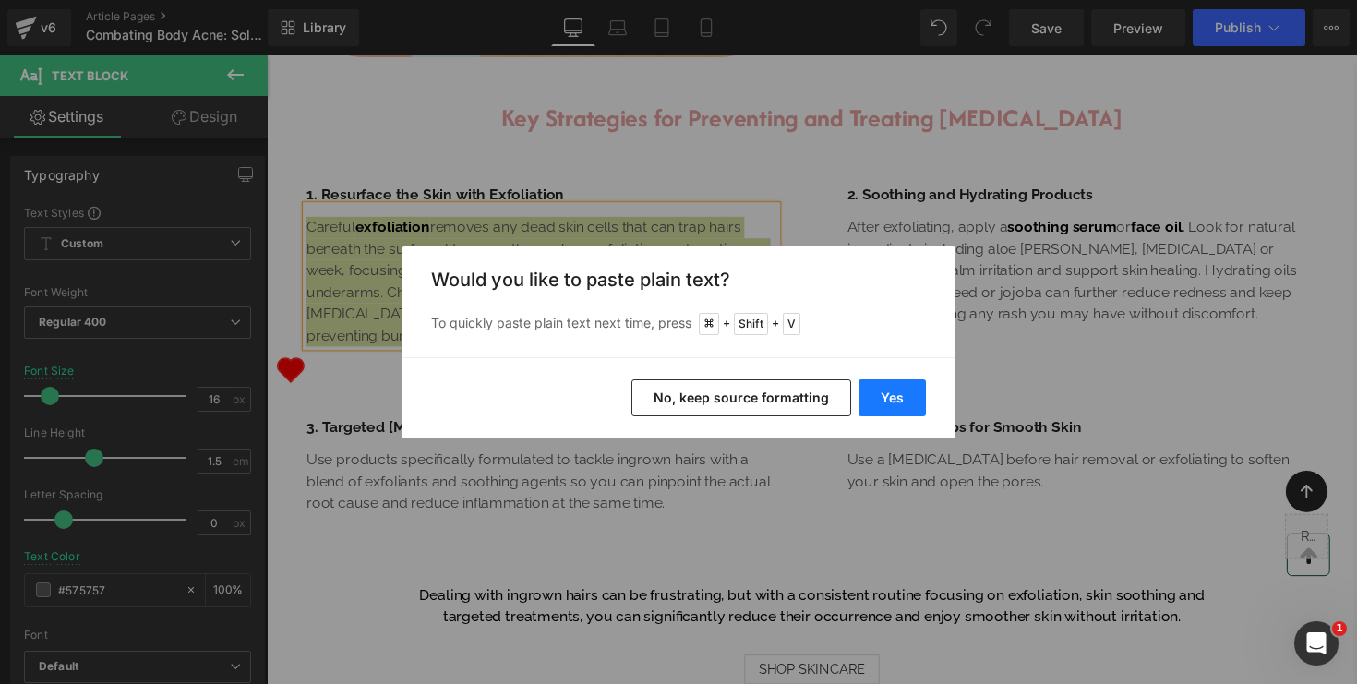
click at [891, 401] on button "Yes" at bounding box center [892, 398] width 67 height 37
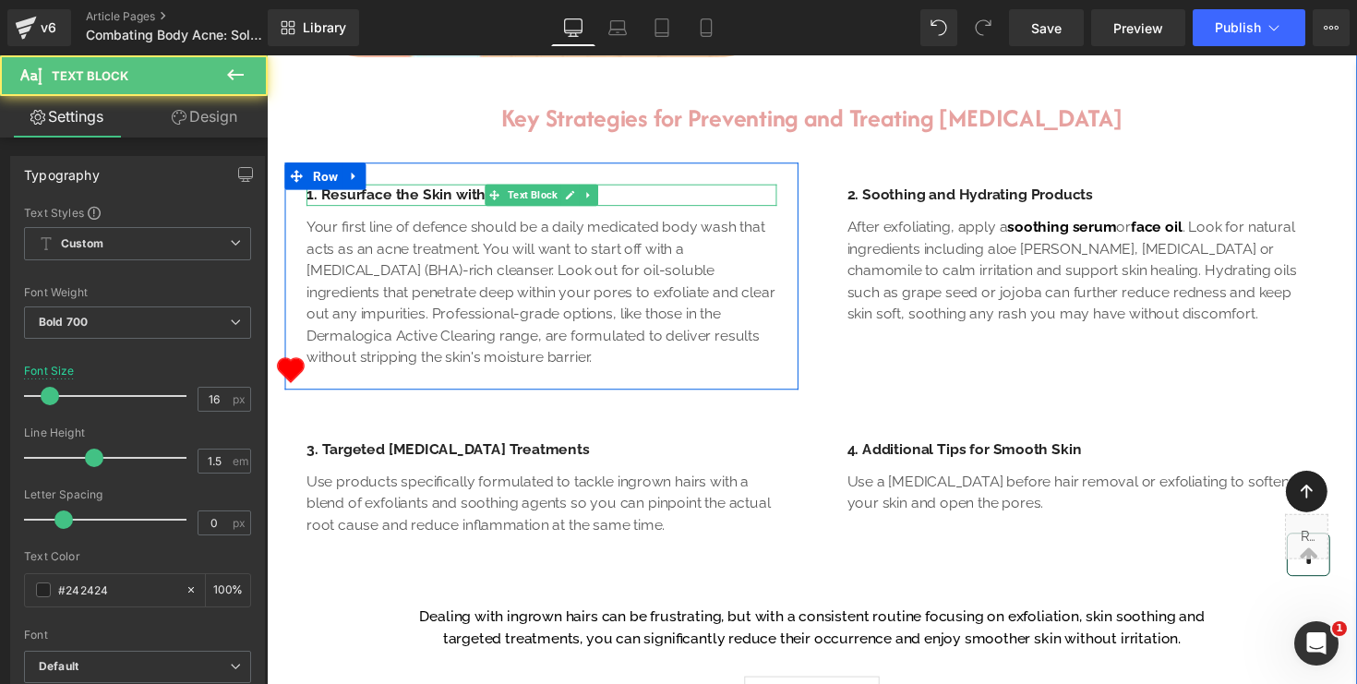
click at [460, 210] on p "1. Resurface the Skin with Exfoliation" at bounding box center [548, 198] width 482 height 22
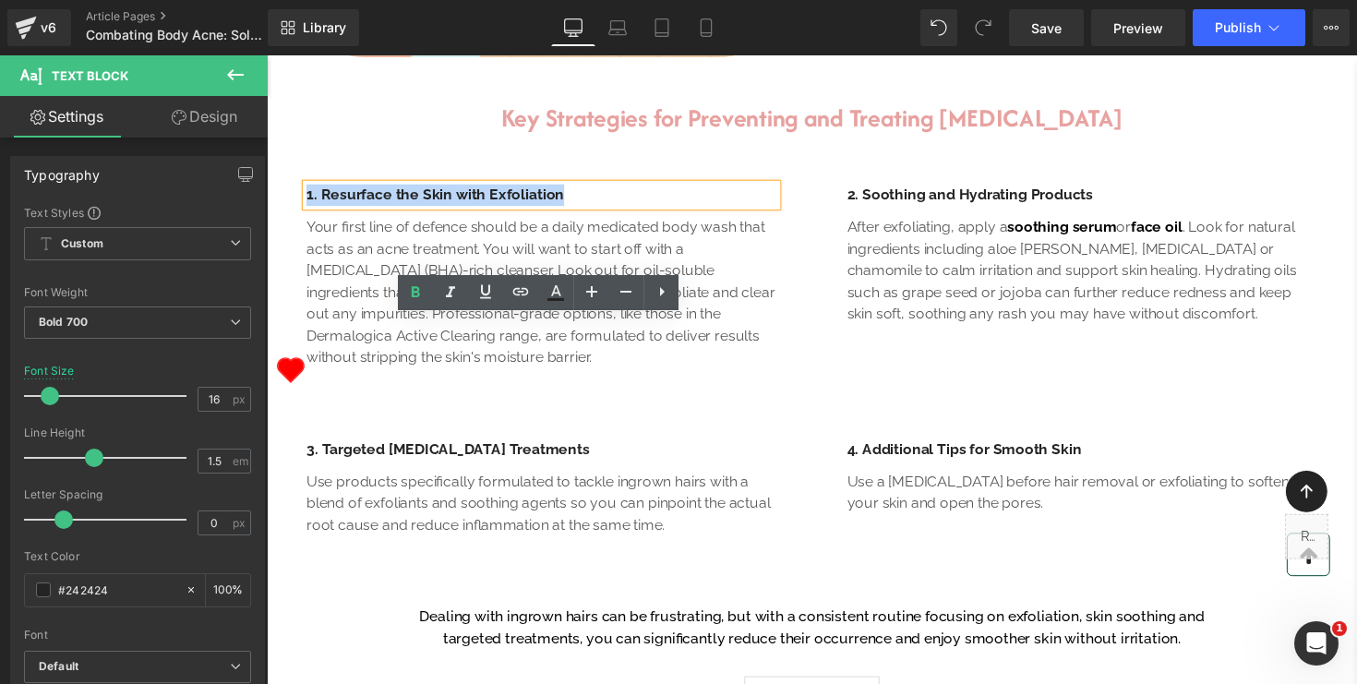
drag, startPoint x: 577, startPoint y: 339, endPoint x: 300, endPoint y: 331, distance: 277.2
click at [299, 331] on div "1. Resurface the Skin with Exfoliation Text Block Your first line of defence sh…" at bounding box center [549, 281] width 510 height 188
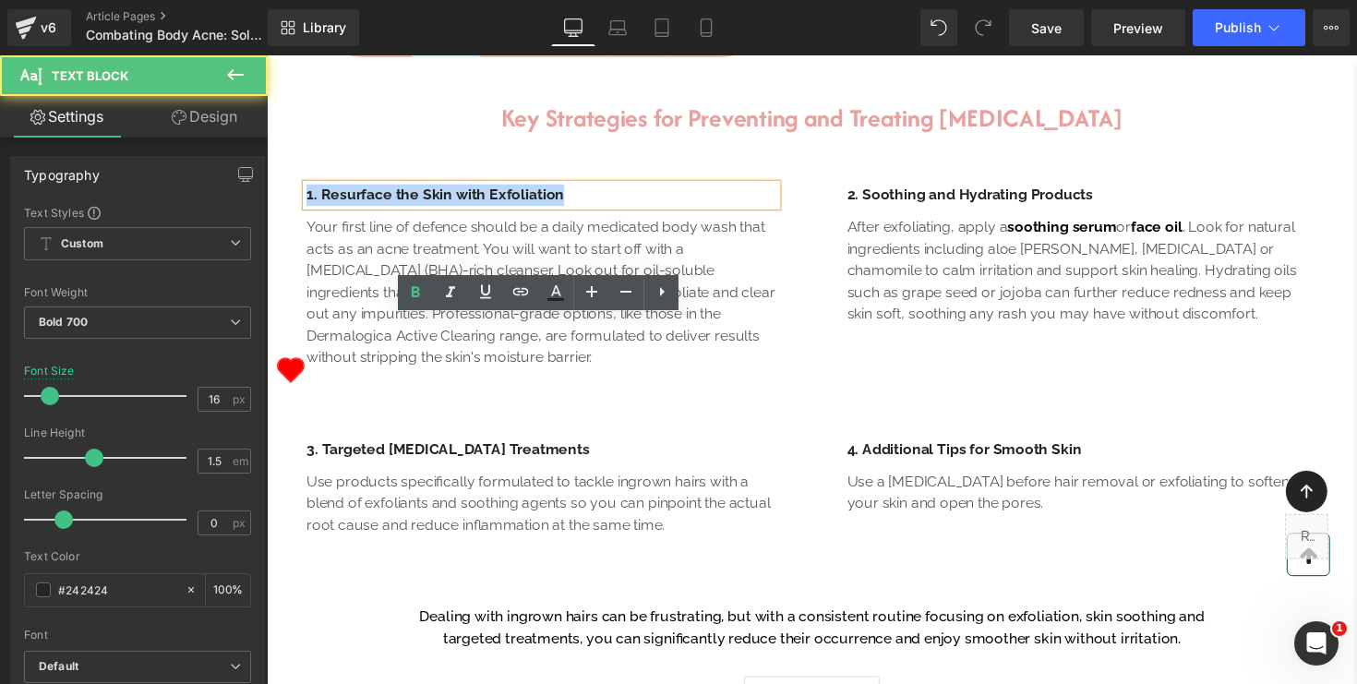
click at [394, 210] on p "1. Resurface the Skin with Exfoliation" at bounding box center [548, 198] width 482 height 22
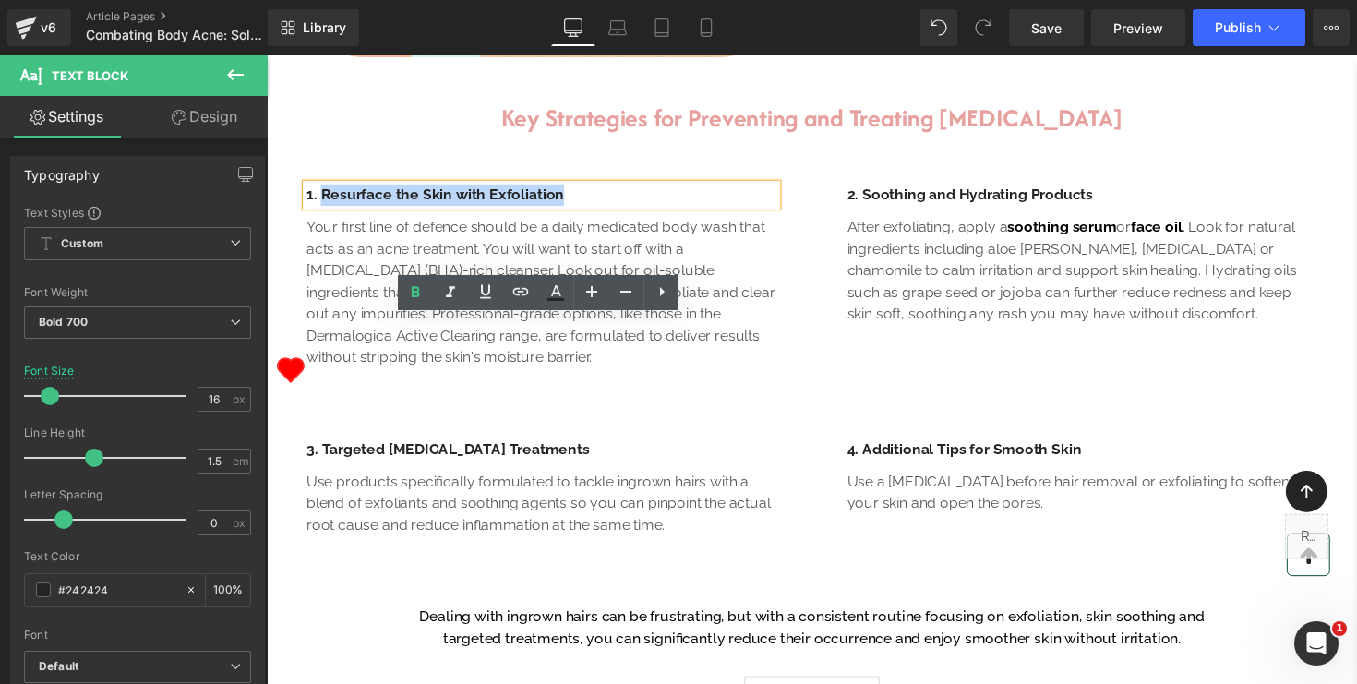
drag, startPoint x: 568, startPoint y: 339, endPoint x: 324, endPoint y: 327, distance: 244.1
click at [324, 210] on p "1. Resurface the Skin with Exfoliation" at bounding box center [548, 198] width 482 height 22
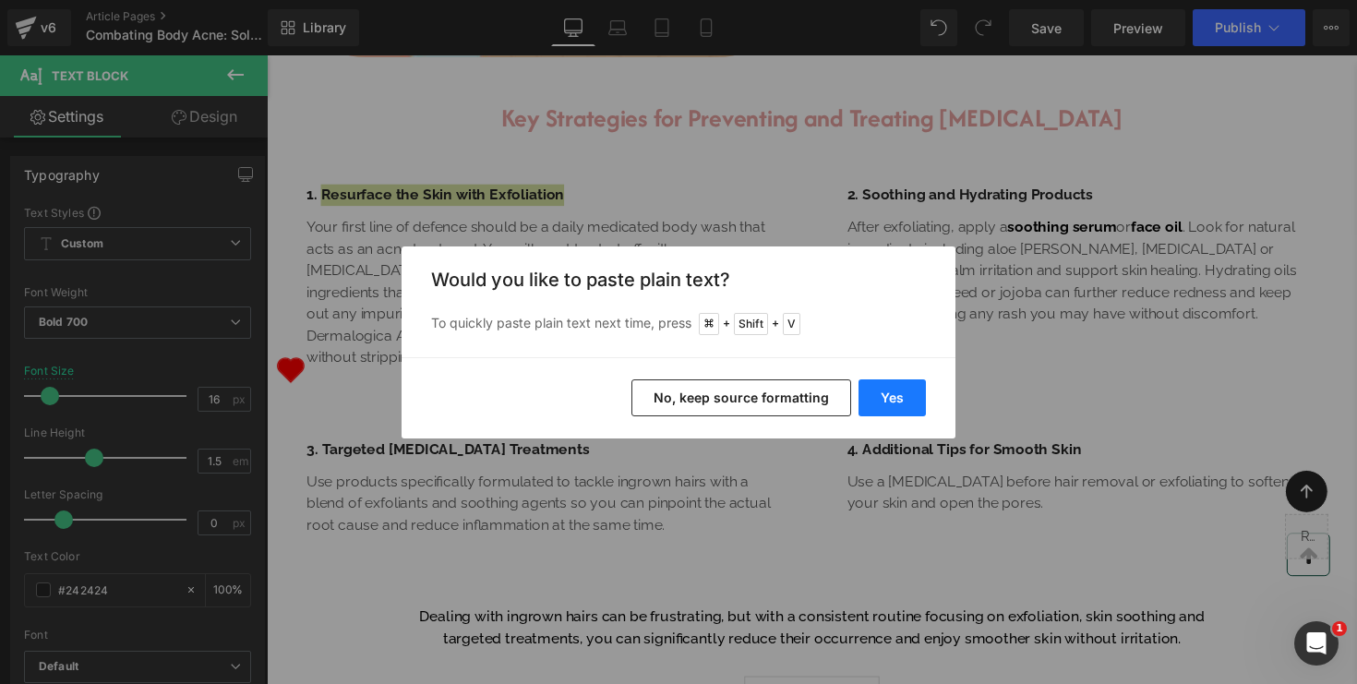
click at [886, 399] on button "Yes" at bounding box center [892, 398] width 67 height 37
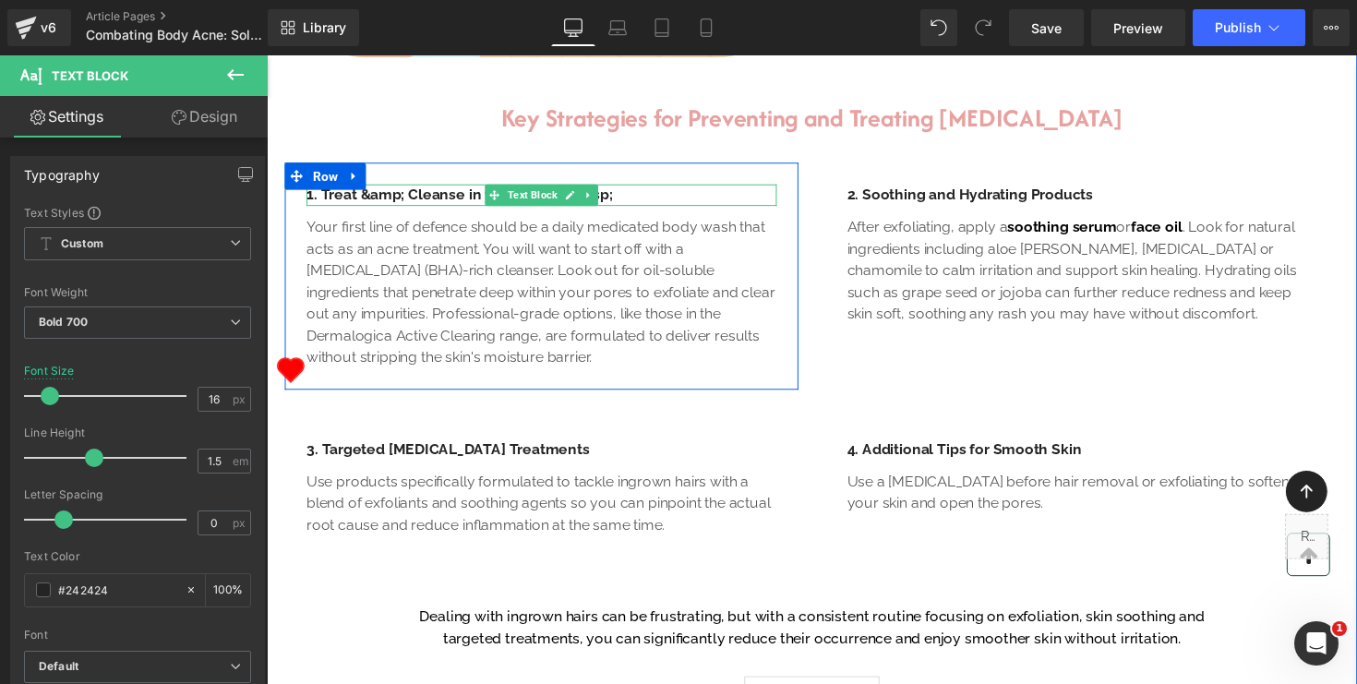
click at [404, 210] on p "1. Treat &amp; Cleanse in the Shower&nbsp;" at bounding box center [548, 198] width 482 height 22
click at [610, 210] on div at bounding box center [548, 207] width 482 height 5
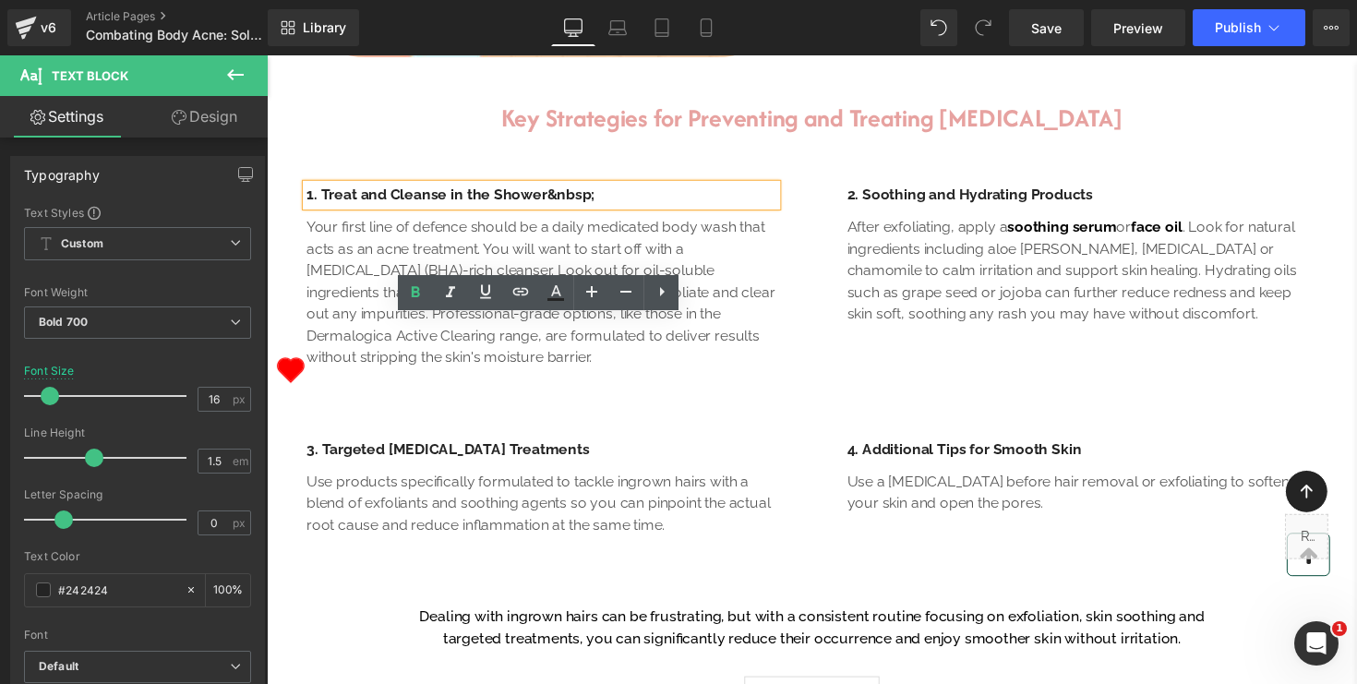
click at [610, 210] on p "1. Treat and Cleanse in the Shower&nbsp;" at bounding box center [548, 198] width 482 height 22
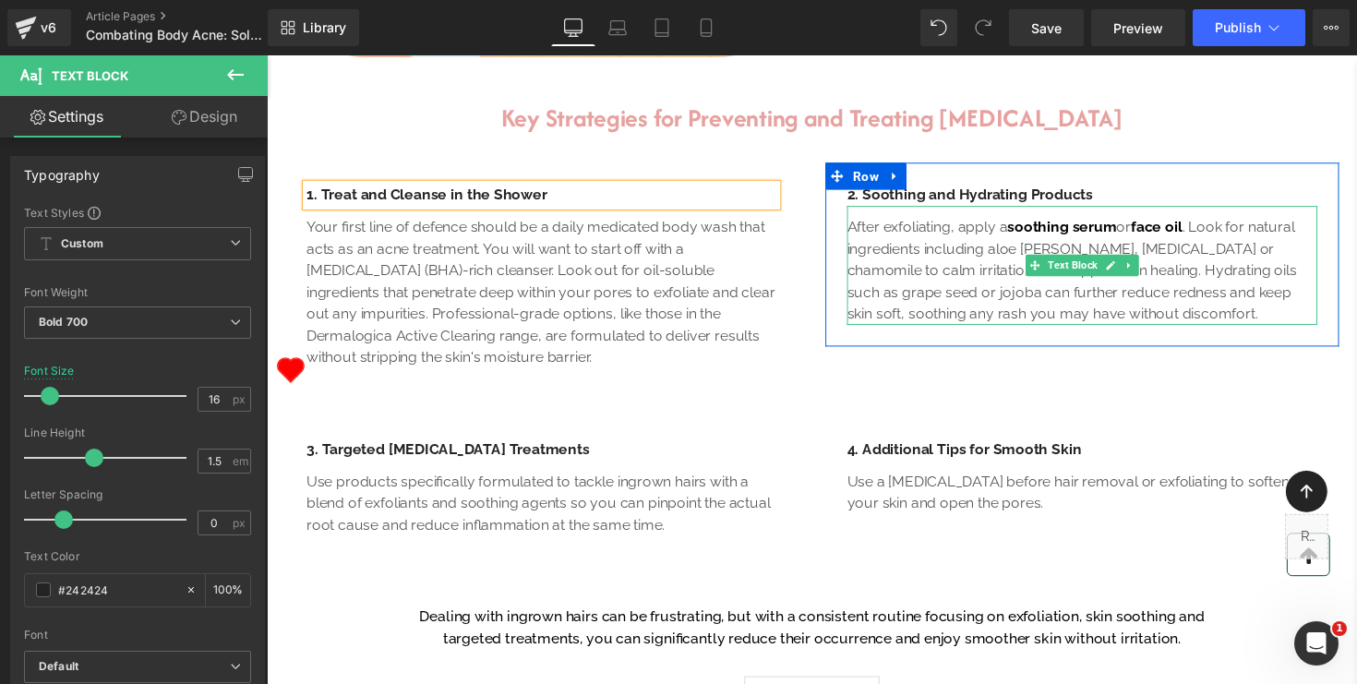
click at [910, 332] on p "After exfoliating, apply a soothing serum or face oil . Look for natural ingred…" at bounding box center [1103, 276] width 482 height 111
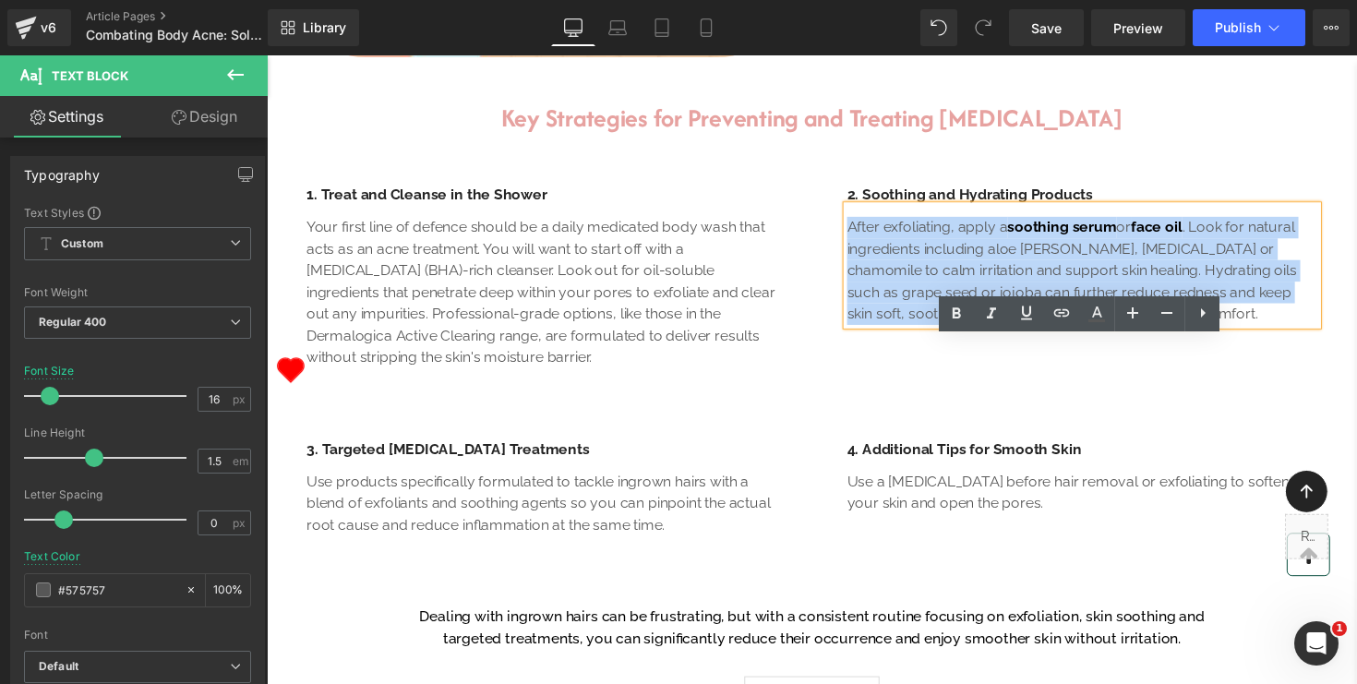
drag, startPoint x: 863, startPoint y: 366, endPoint x: 1152, endPoint y: 457, distance: 303.1
click at [1152, 332] on p "After exfoliating, apply a soothing serum or face oil . Look for natural ingred…" at bounding box center [1103, 276] width 482 height 111
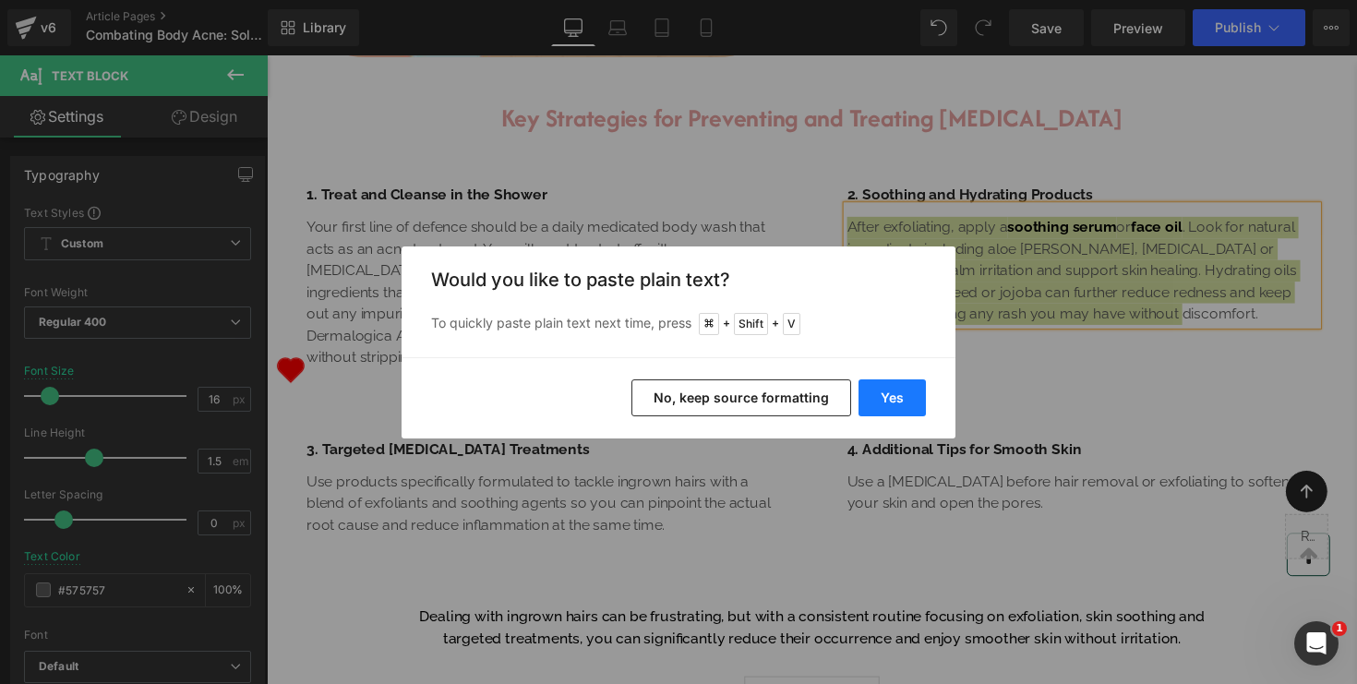
click at [900, 393] on button "Yes" at bounding box center [892, 398] width 67 height 37
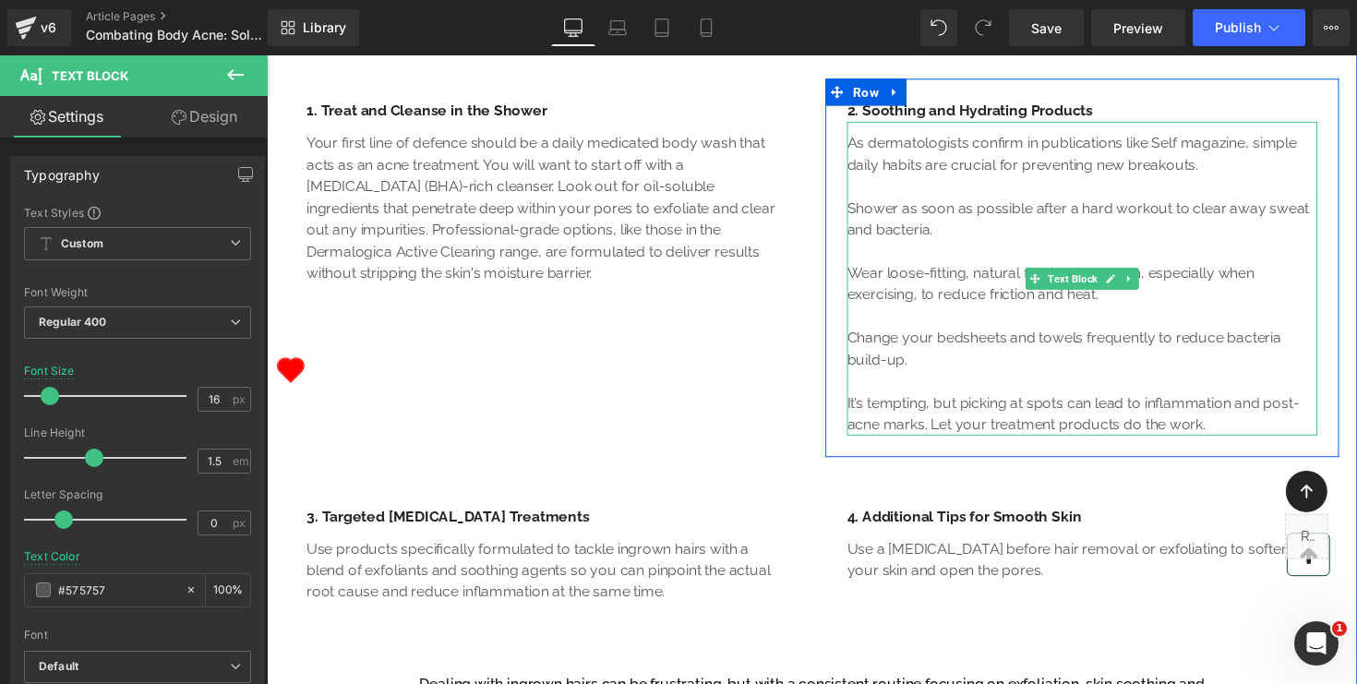
scroll to position [1280, 0]
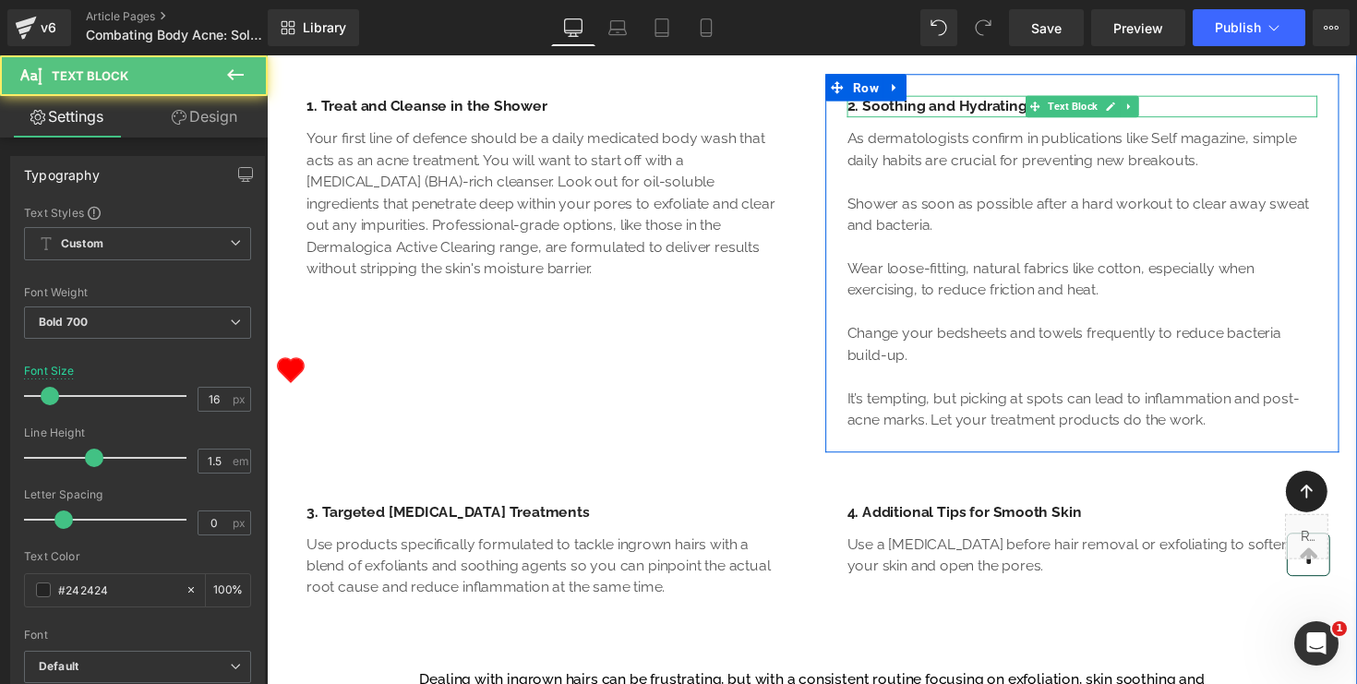
click at [973, 119] on div "2. Soothing and Hydrating Products" at bounding box center [1103, 108] width 482 height 22
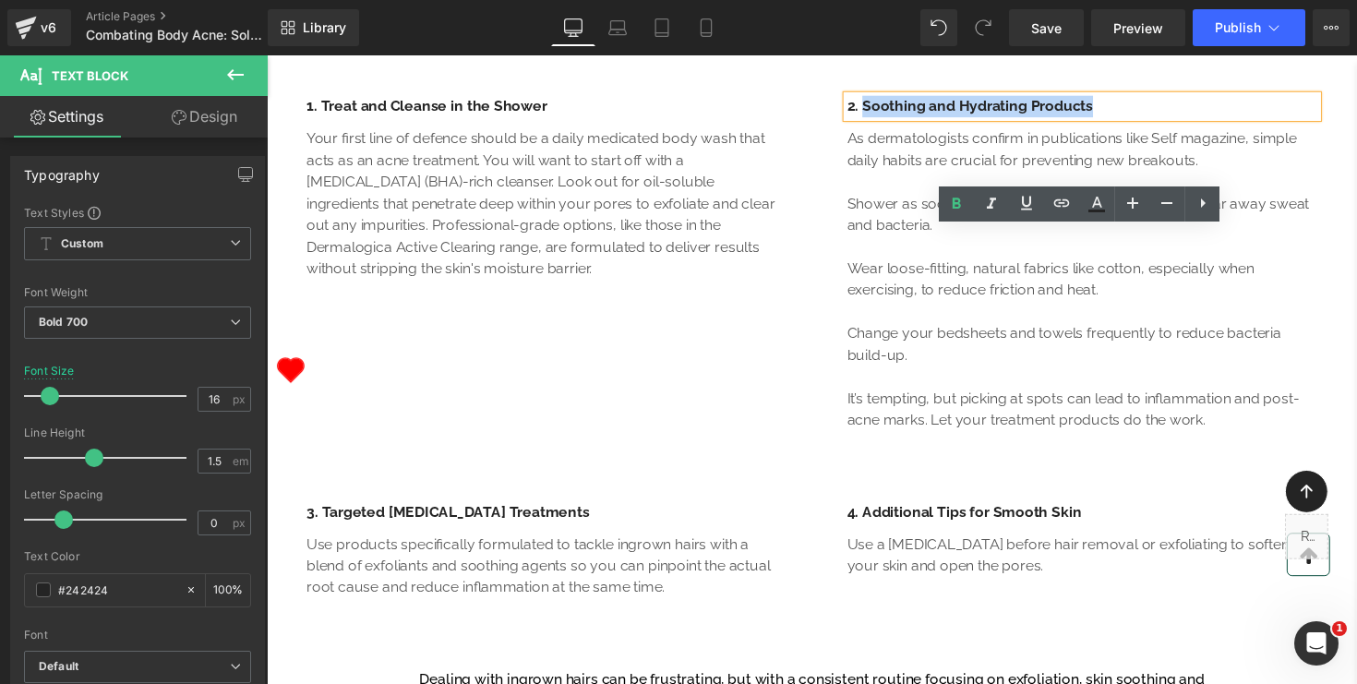
drag, startPoint x: 1127, startPoint y: 244, endPoint x: 875, endPoint y: 246, distance: 252.1
click at [875, 119] on div "2. Soothing and Hydrating Products" at bounding box center [1103, 108] width 482 height 22
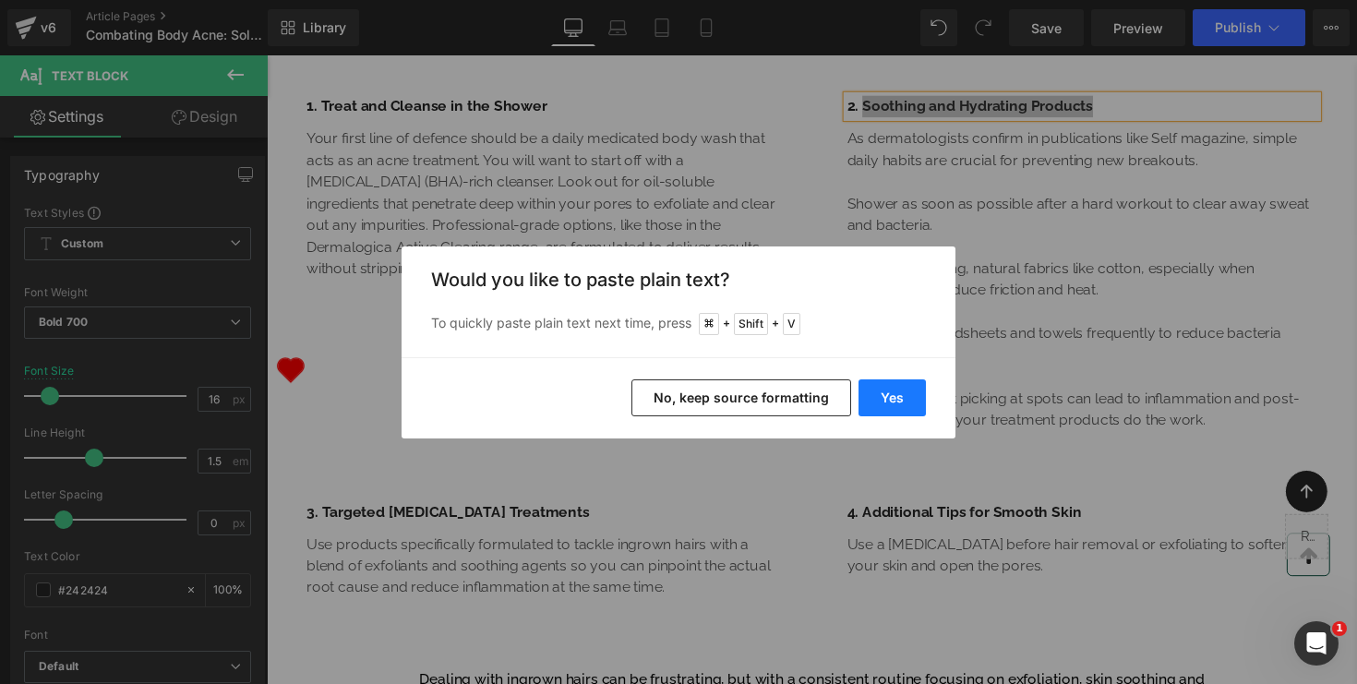
click at [903, 397] on button "Yes" at bounding box center [892, 398] width 67 height 37
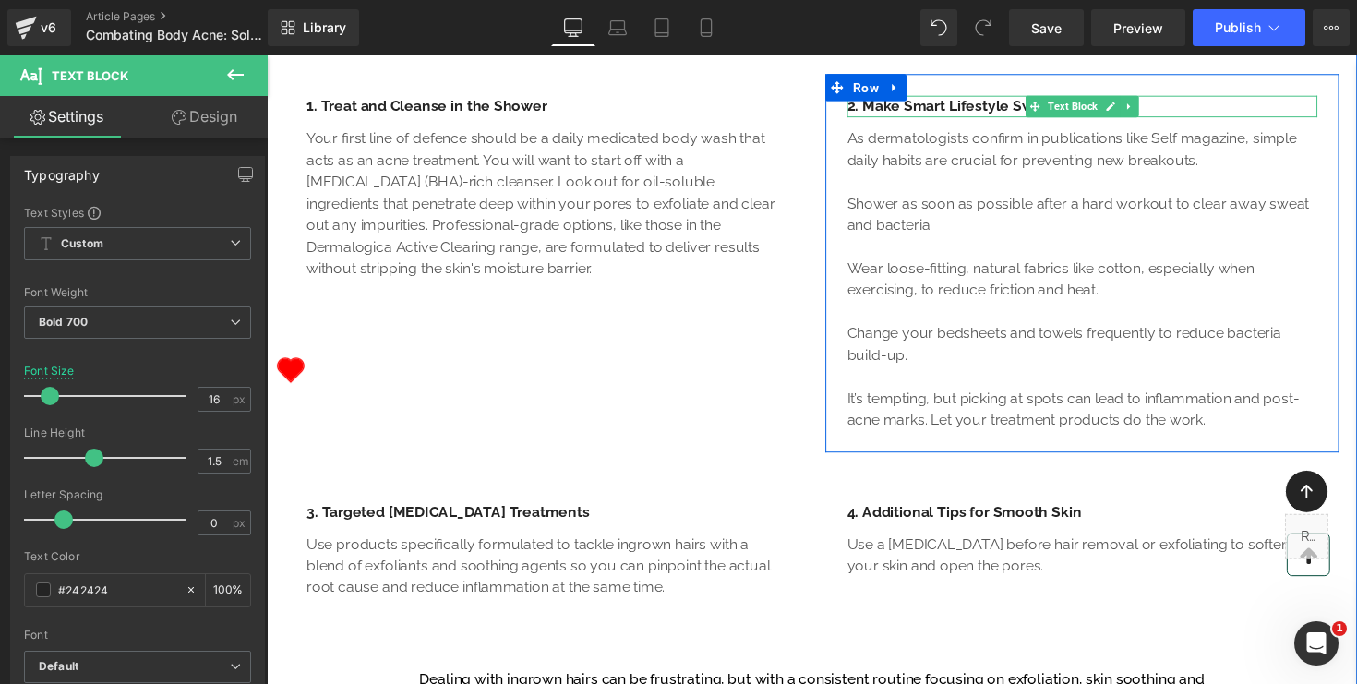
click at [1196, 119] on div "2. Make Smart Lifestyle Swaps&nbsp;" at bounding box center [1103, 108] width 482 height 22
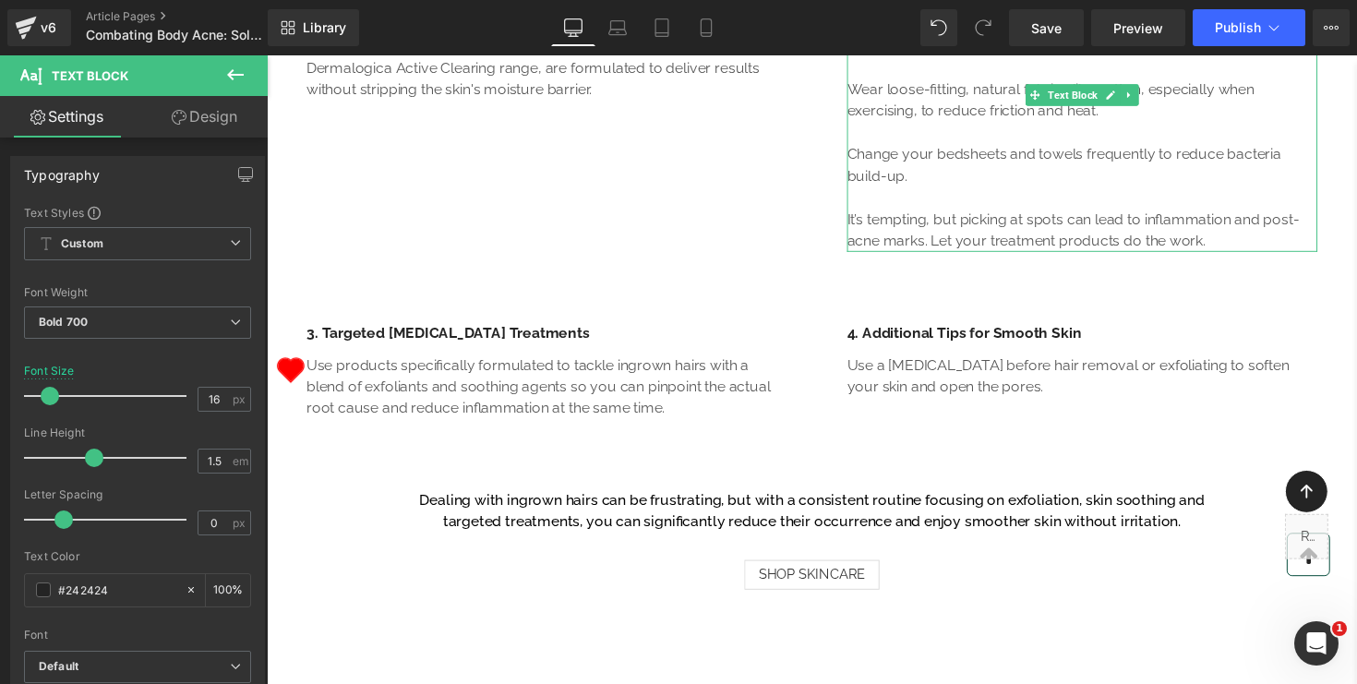
scroll to position [1496, 0]
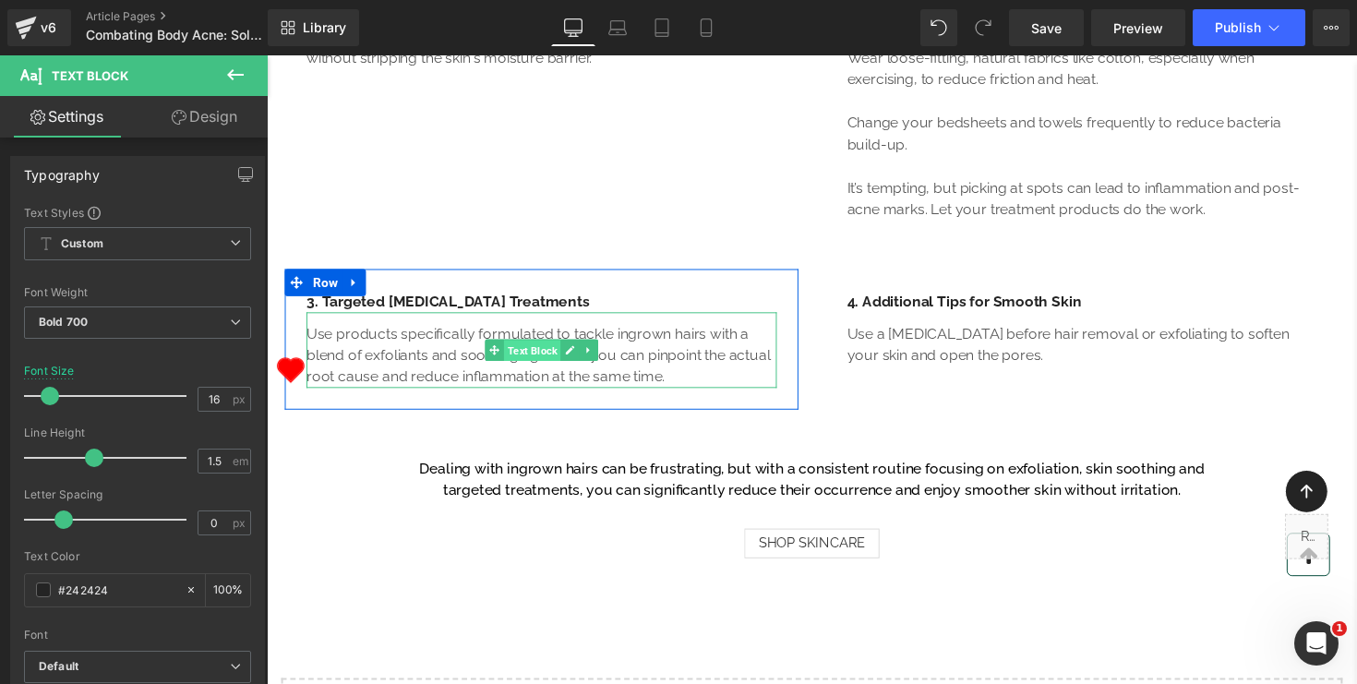
click at [515, 368] on span "Text Block" at bounding box center [539, 357] width 58 height 22
click at [345, 396] on p "Use products specifically formulated to tackle ingrown hairs with a blend of ex…" at bounding box center [548, 363] width 482 height 66
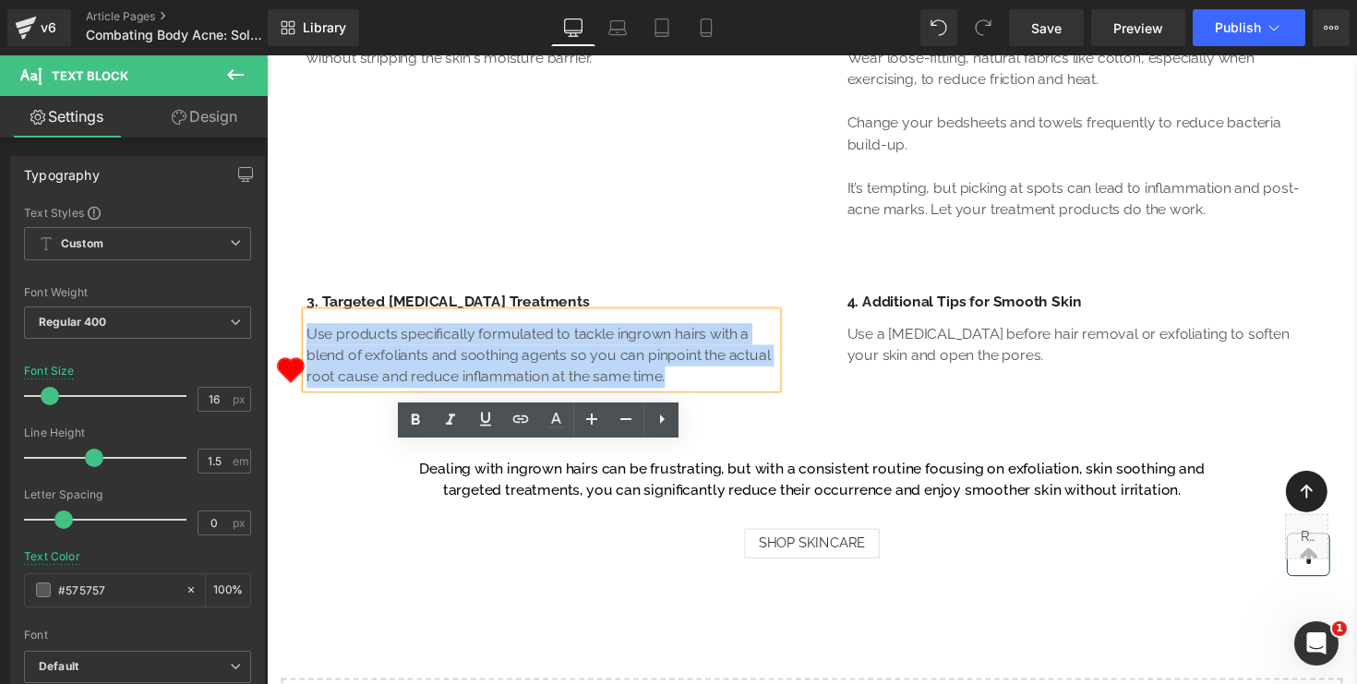
drag, startPoint x: 308, startPoint y: 474, endPoint x: 705, endPoint y: 526, distance: 400.5
click at [705, 396] on p "Use products specifically formulated to tackle ingrown hairs with a blend of ex…" at bounding box center [548, 363] width 482 height 66
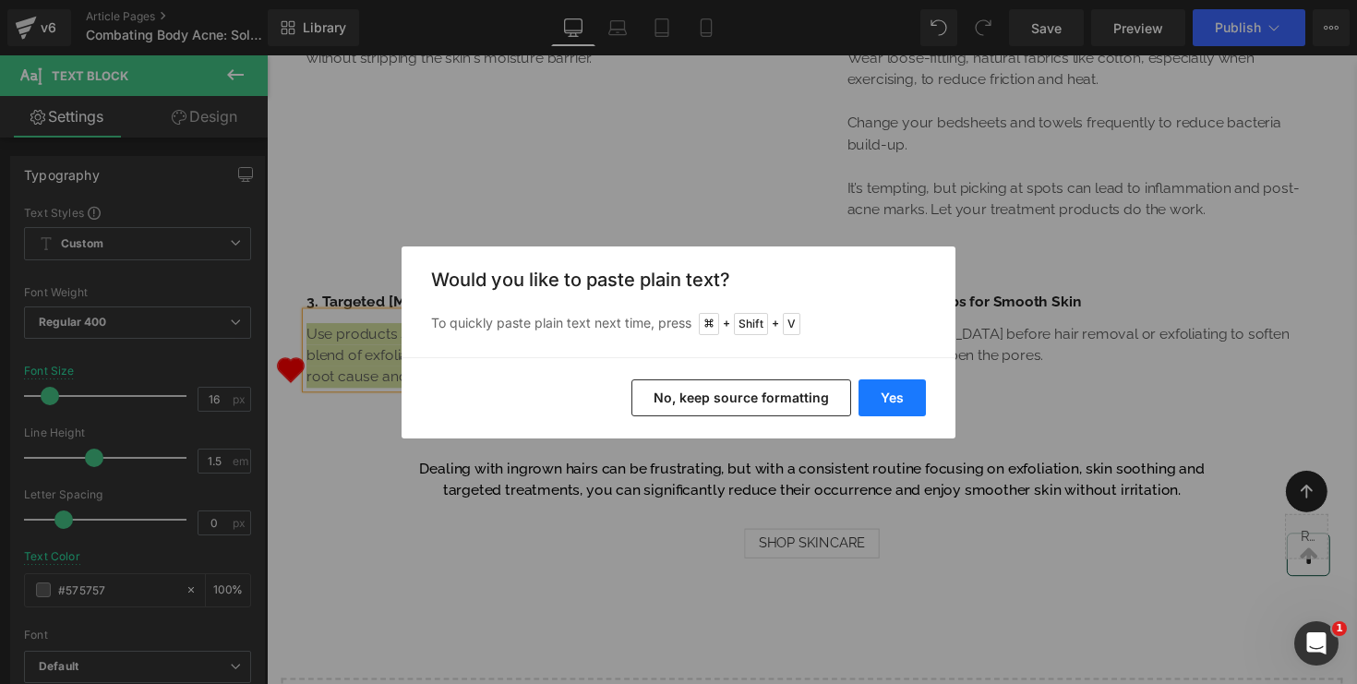
click at [901, 405] on button "Yes" at bounding box center [892, 398] width 67 height 37
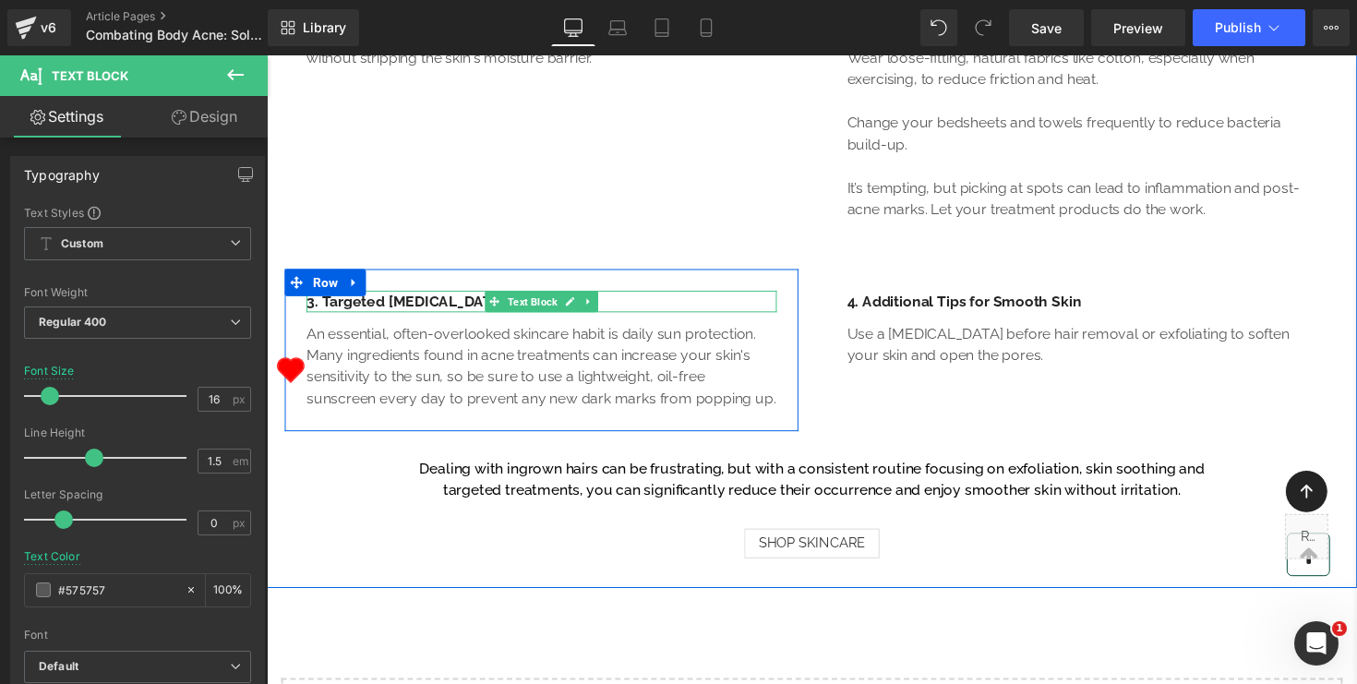
click at [423, 319] on div "3. Targeted [MEDICAL_DATA] Treatments" at bounding box center [548, 307] width 482 height 22
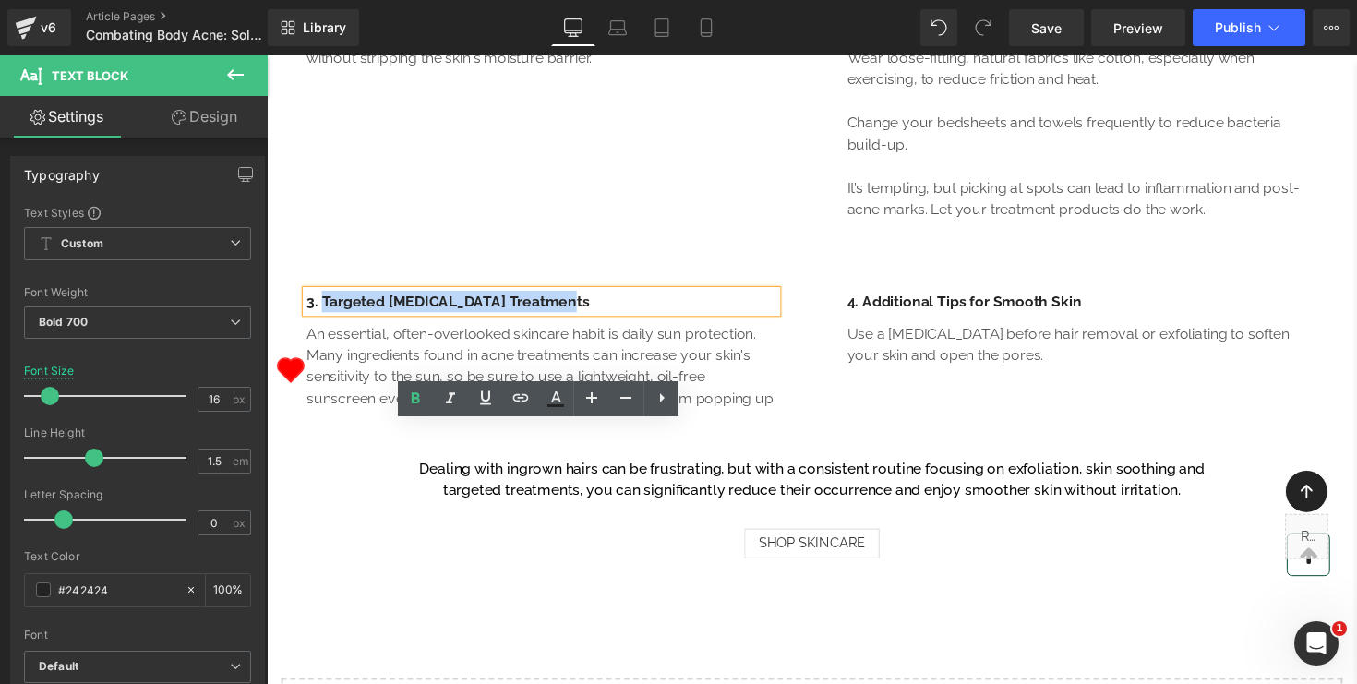
drag, startPoint x: 324, startPoint y: 442, endPoint x: 572, endPoint y: 448, distance: 247.5
click at [572, 319] on div "3. Targeted [MEDICAL_DATA] Treatments" at bounding box center [548, 307] width 482 height 22
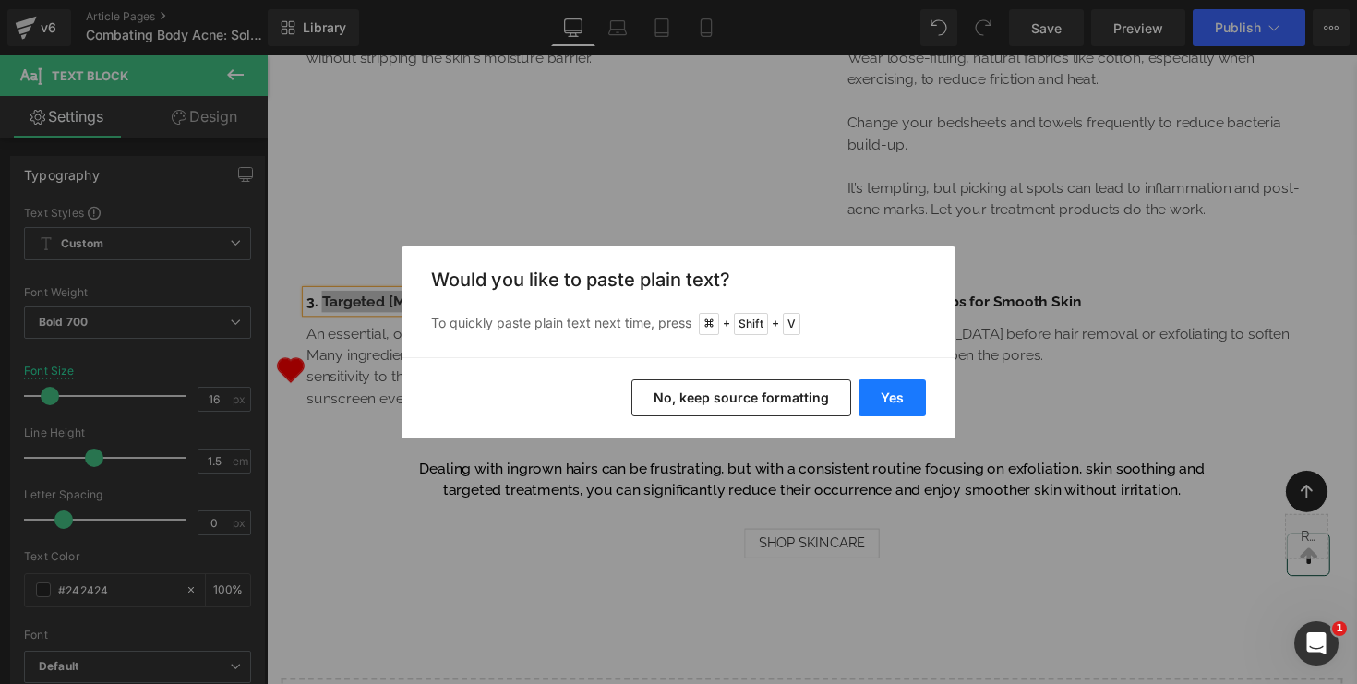
click at [889, 398] on button "Yes" at bounding box center [892, 398] width 67 height 37
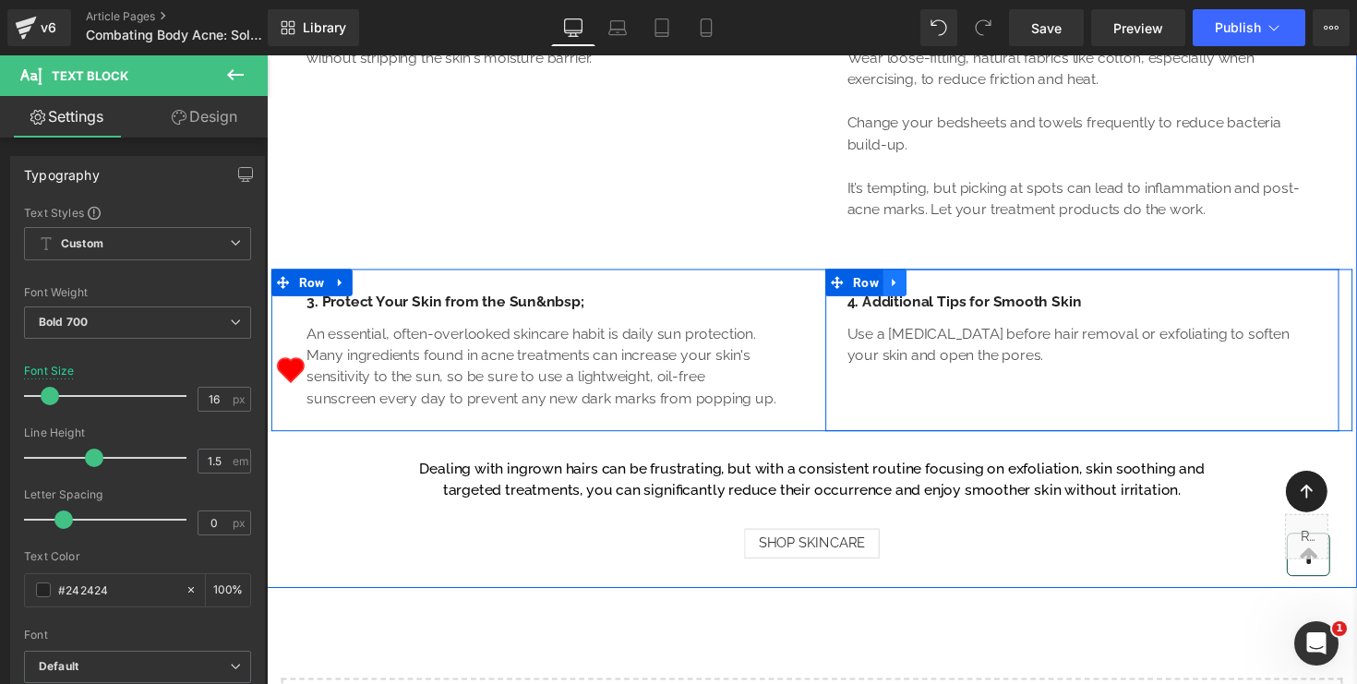
click at [911, 295] on icon at bounding box center [910, 288] width 13 height 14
click at [955, 297] on icon at bounding box center [958, 288] width 18 height 18
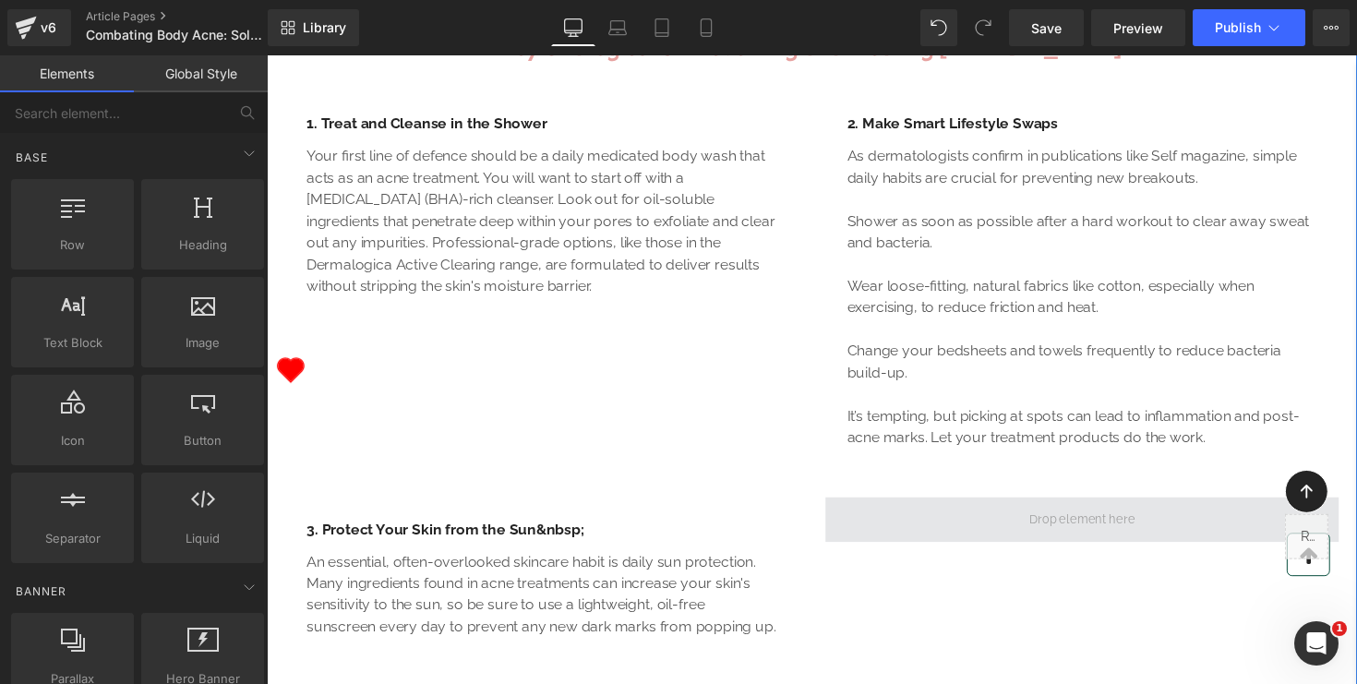
scroll to position [1267, 0]
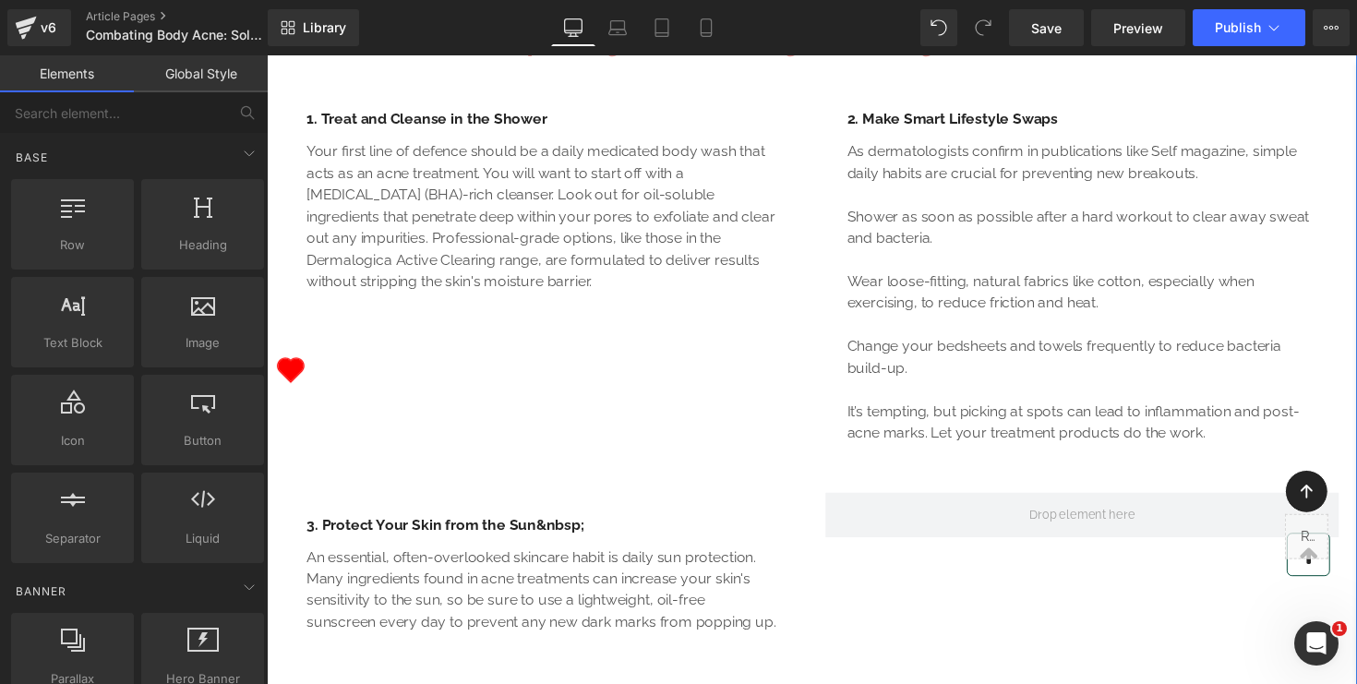
click at [705, 298] on p "Your first line of defence should be a daily medicated body wash that acts as a…" at bounding box center [548, 220] width 482 height 155
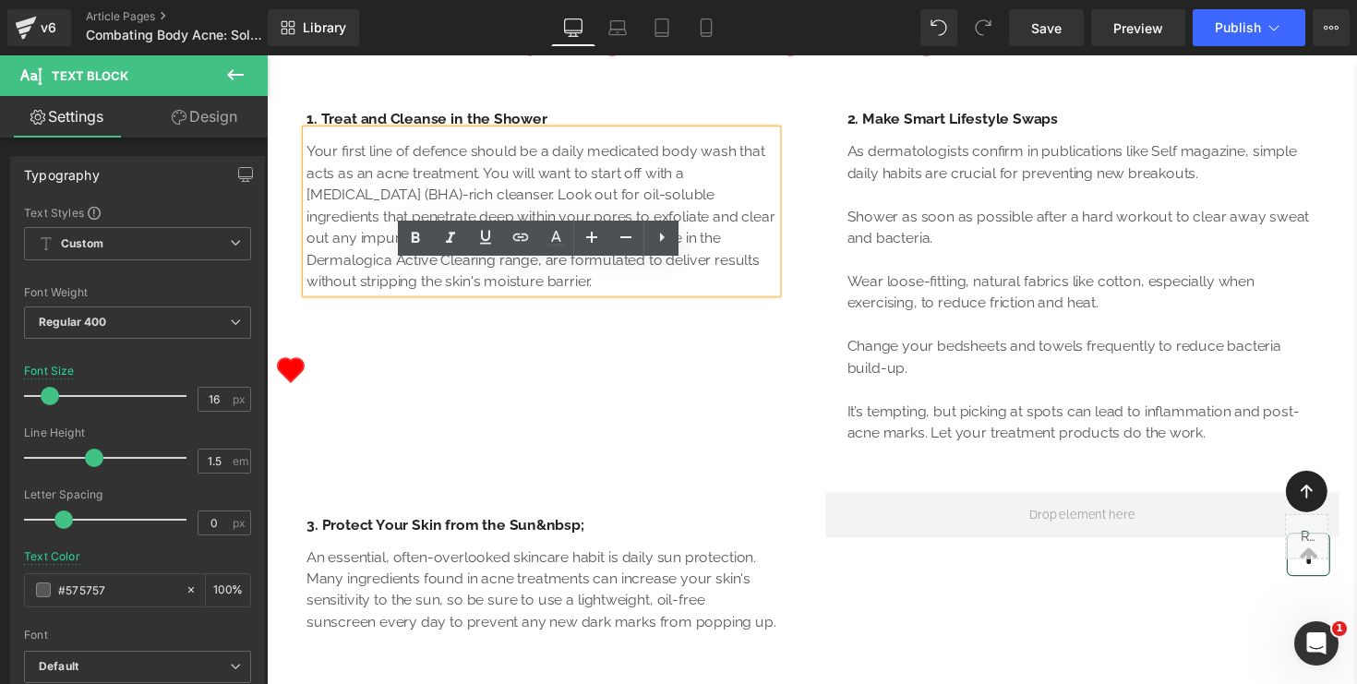
scroll to position [1255, 0]
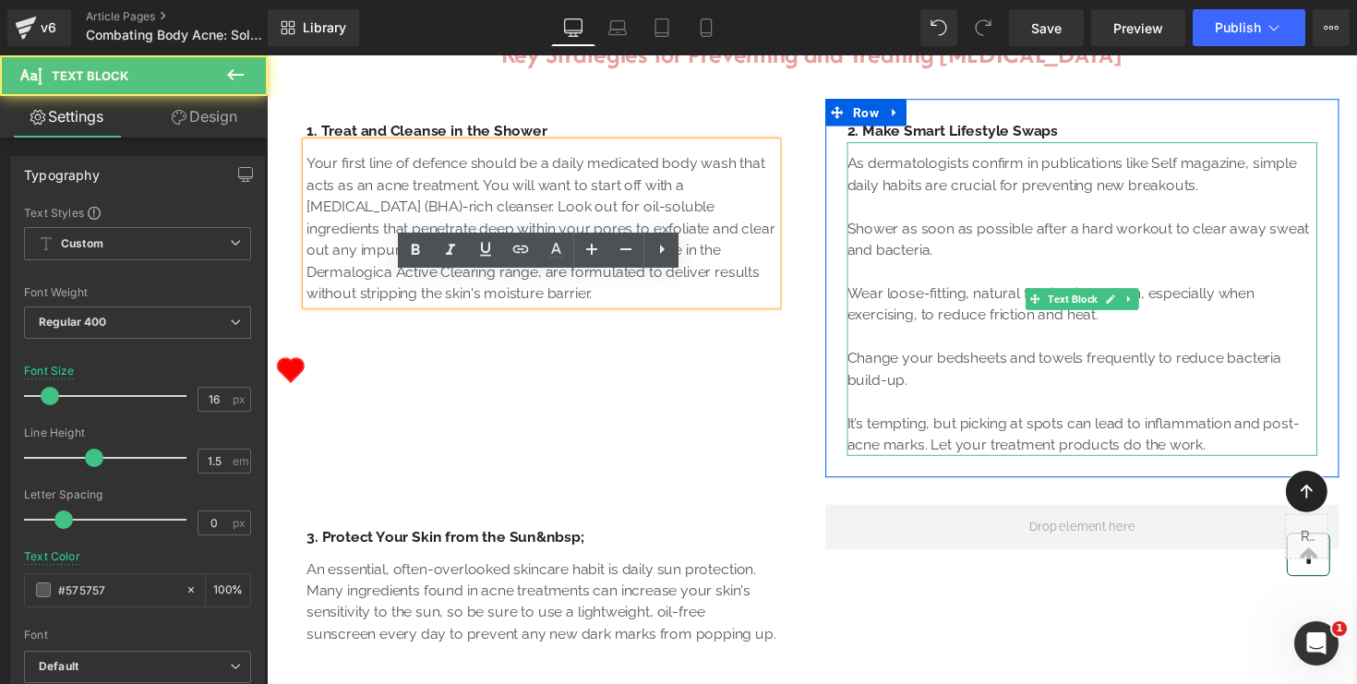
click at [905, 266] on p "Shower as soon as possible after a hard workout to clear away sweat and bacteri…" at bounding box center [1103, 244] width 482 height 44
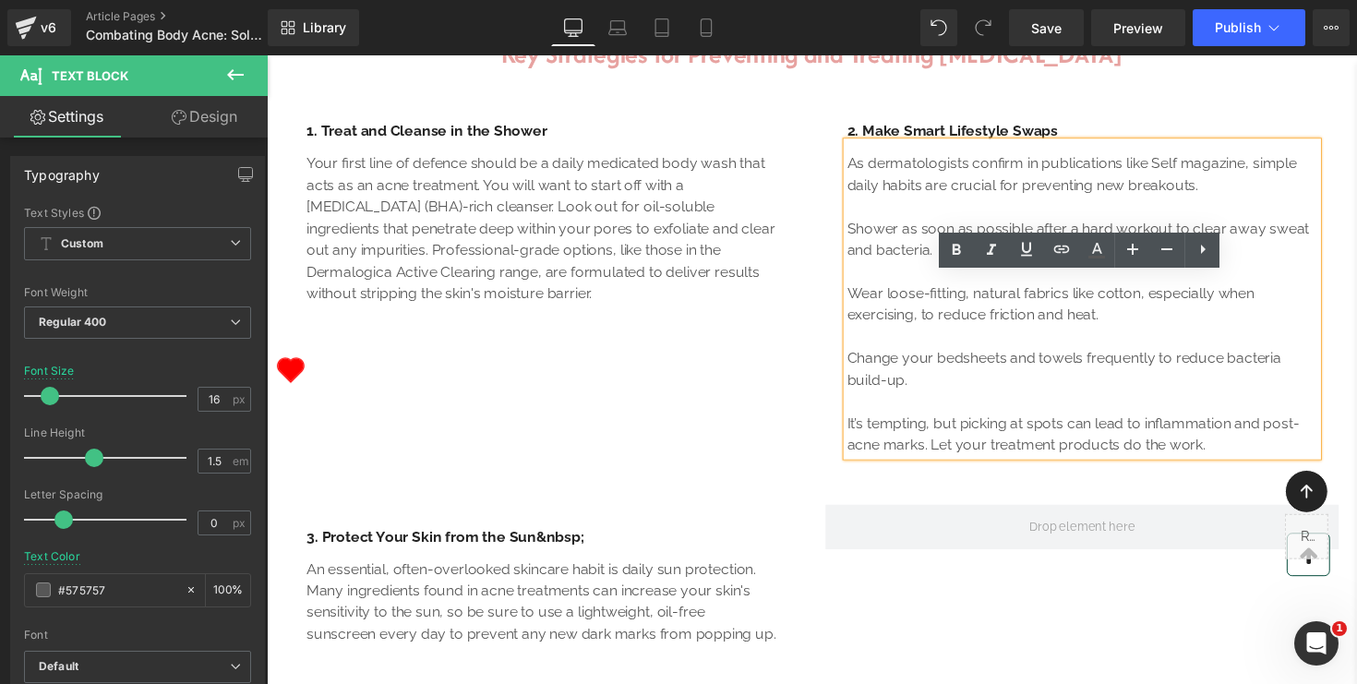
click at [863, 266] on p "Shower as soon as possible after a hard workout to clear away sweat and bacteri…" at bounding box center [1103, 244] width 482 height 44
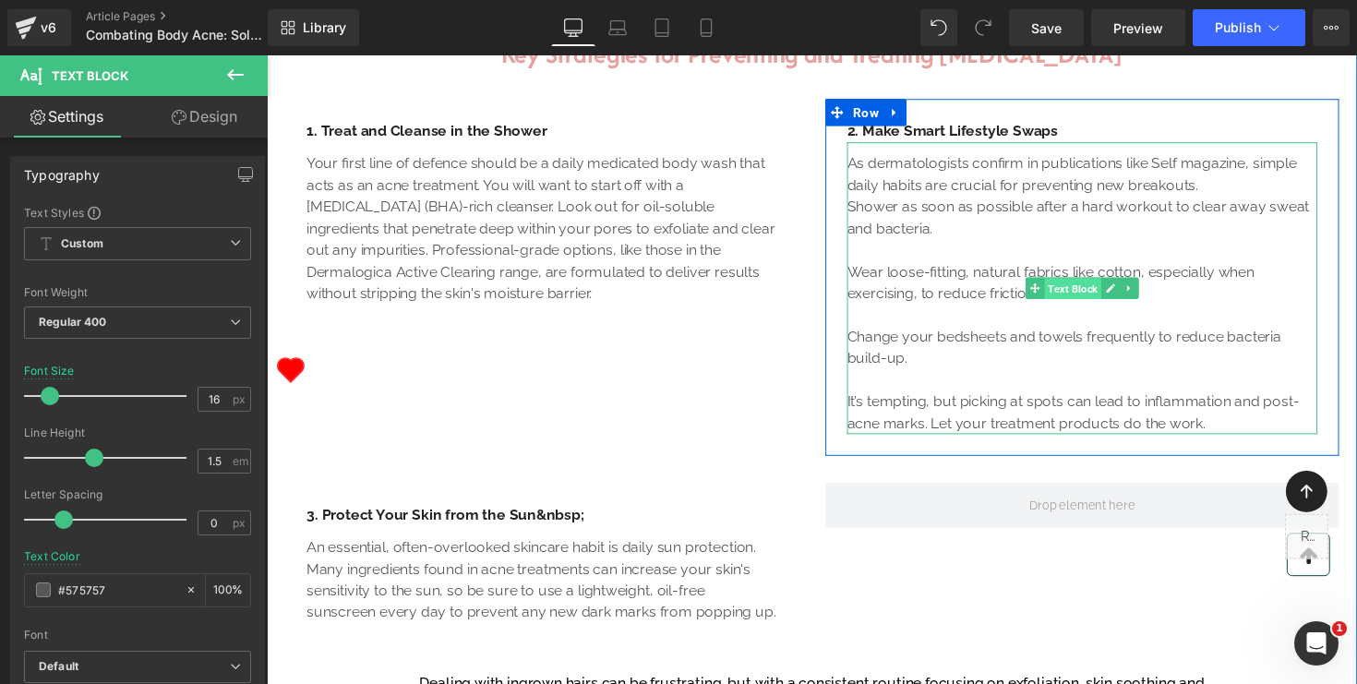
click at [1085, 305] on span "Text Block" at bounding box center [1093, 294] width 58 height 22
click at [1128, 299] on icon at bounding box center [1132, 293] width 10 height 11
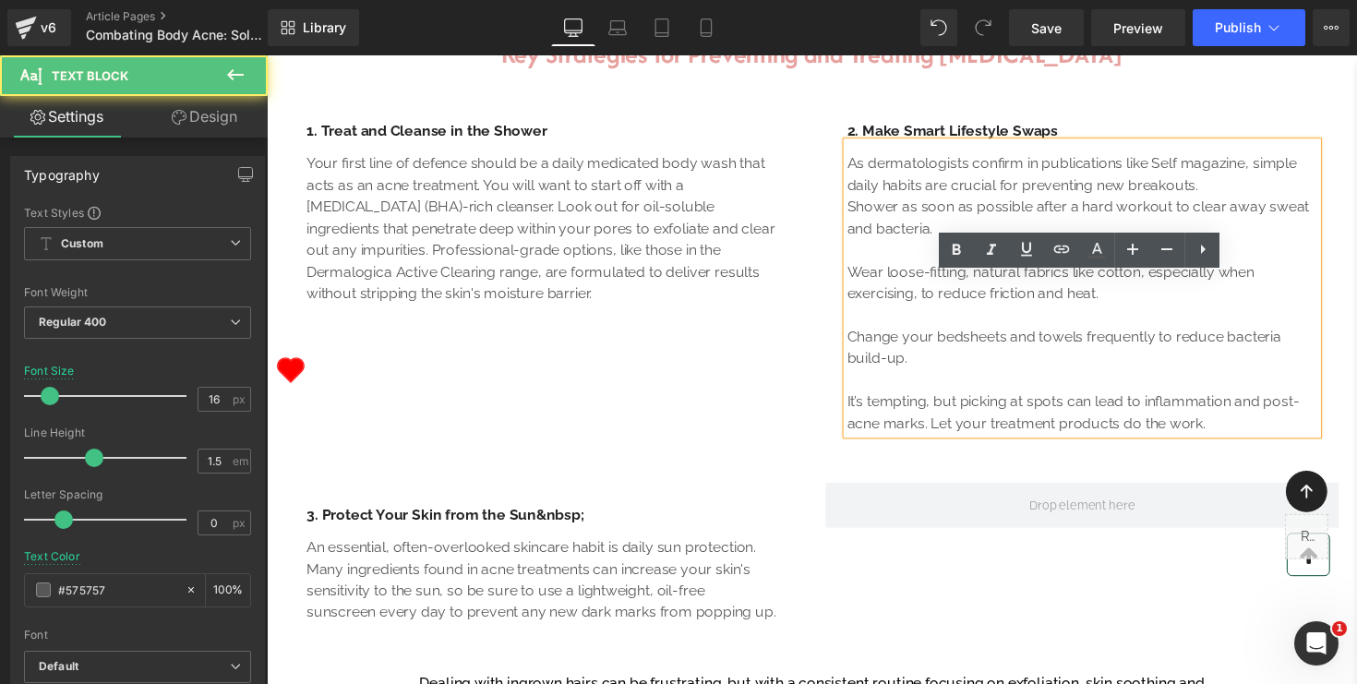
click at [862, 345] on div "As dermatologists confirm in publications like Self magazine, simple daily habi…" at bounding box center [1103, 293] width 482 height 299
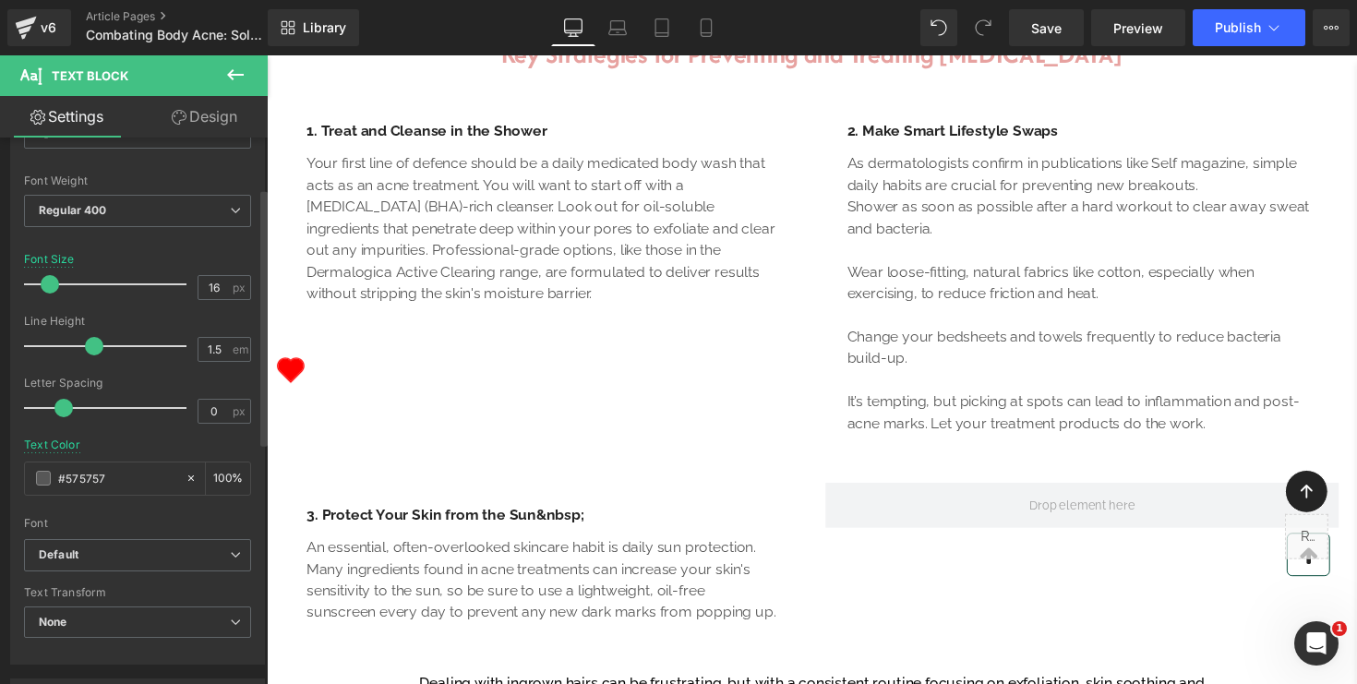
scroll to position [0, 0]
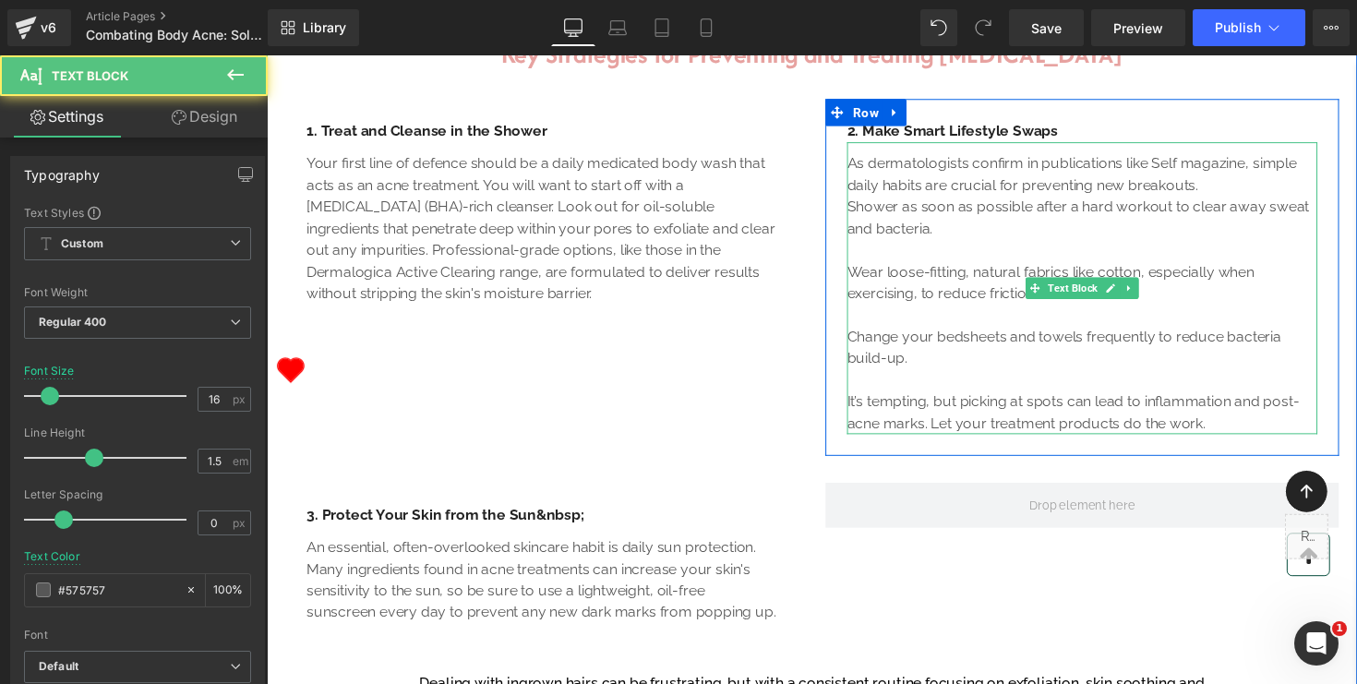
click at [866, 310] on p "Wear loose-fitting, natural fabrics like cotton, especially when exercising, to…" at bounding box center [1103, 288] width 482 height 44
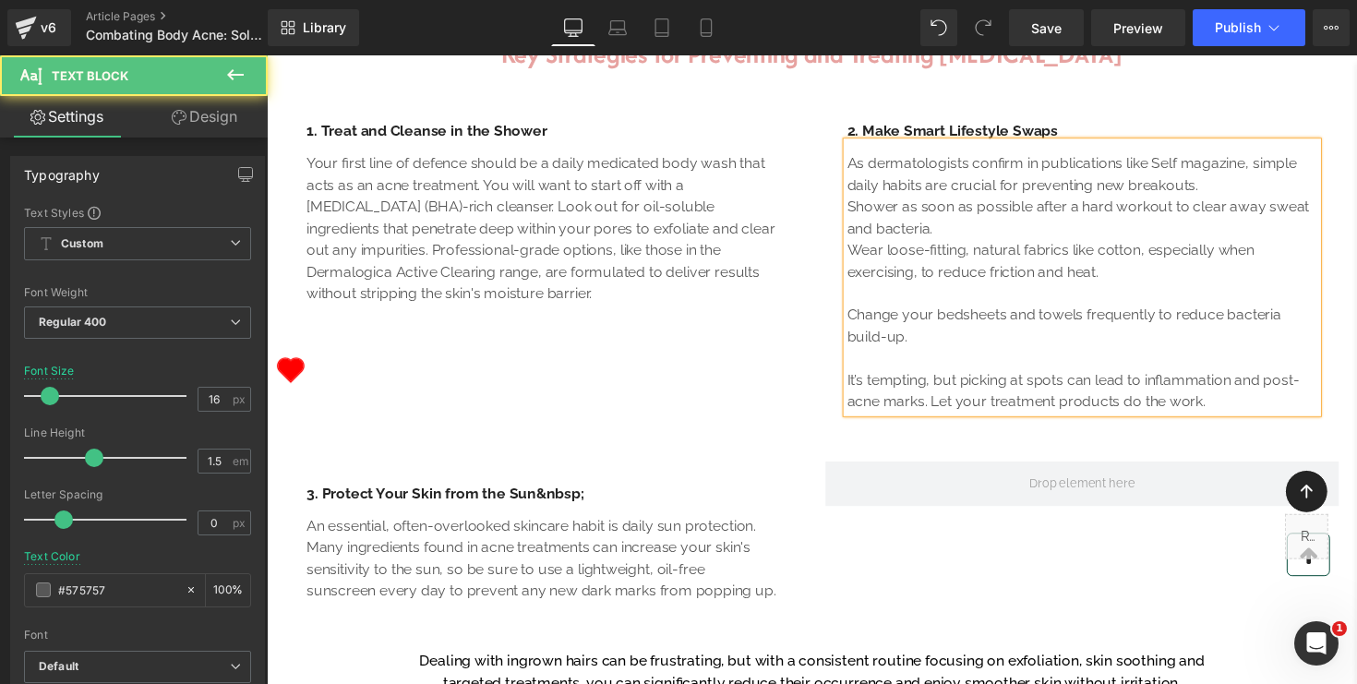
click at [862, 355] on p "Change your bedsheets and towels frequently to reduce bacteria build-up." at bounding box center [1103, 332] width 482 height 44
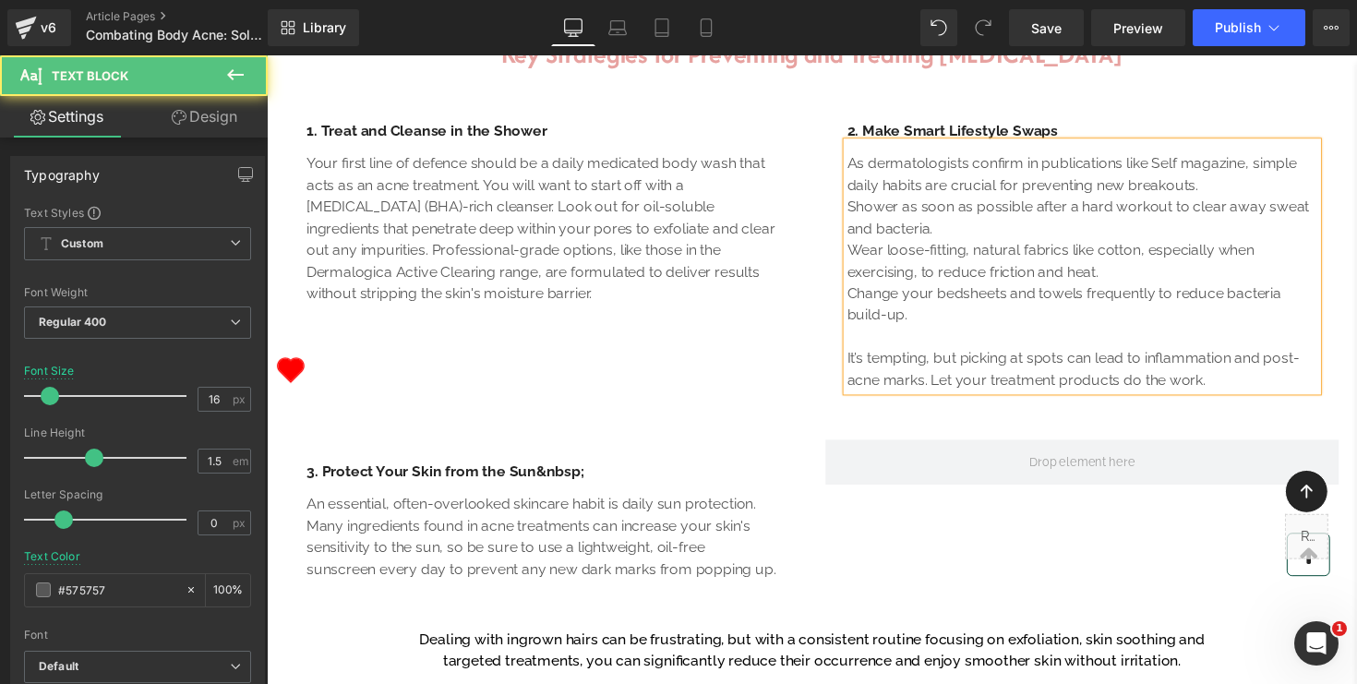
click at [862, 399] on p "It’s tempting, but picking at spots can lead to inflammation and post-acne mark…" at bounding box center [1103, 377] width 482 height 44
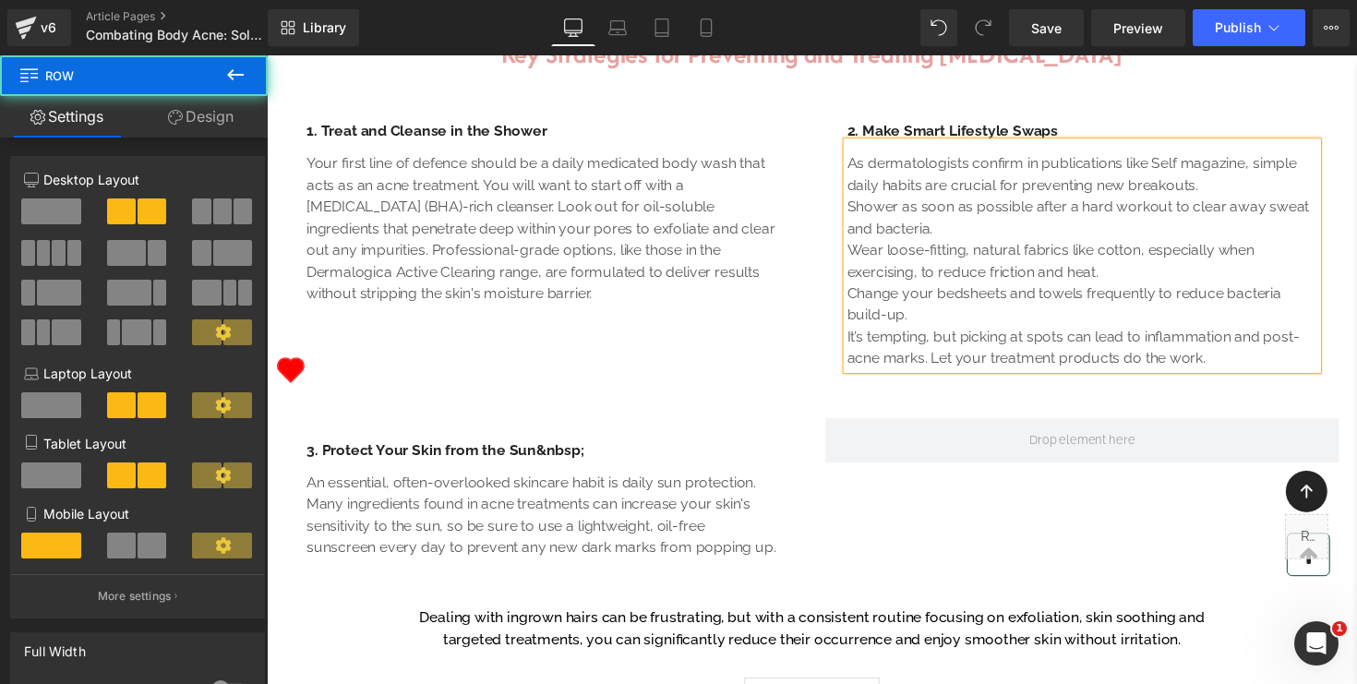
drag, startPoint x: 807, startPoint y: 566, endPoint x: 807, endPoint y: 531, distance: 35.1
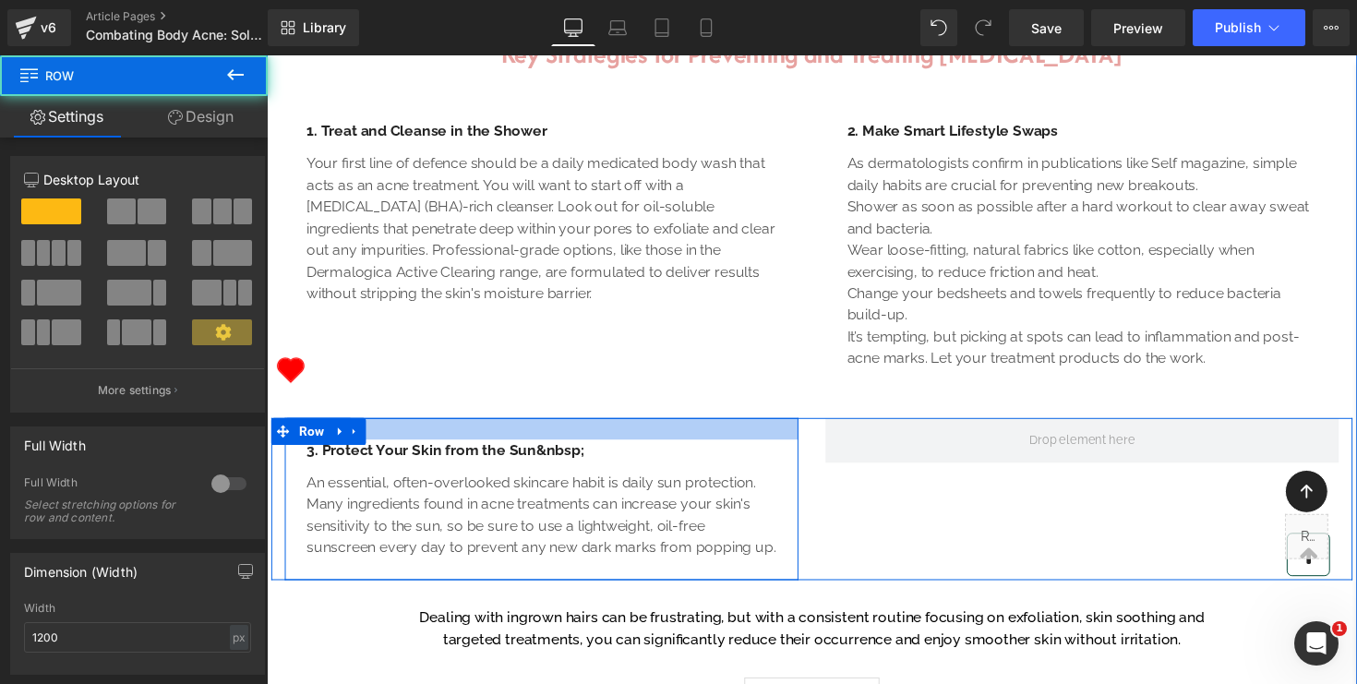
click at [800, 449] on div at bounding box center [548, 438] width 526 height 22
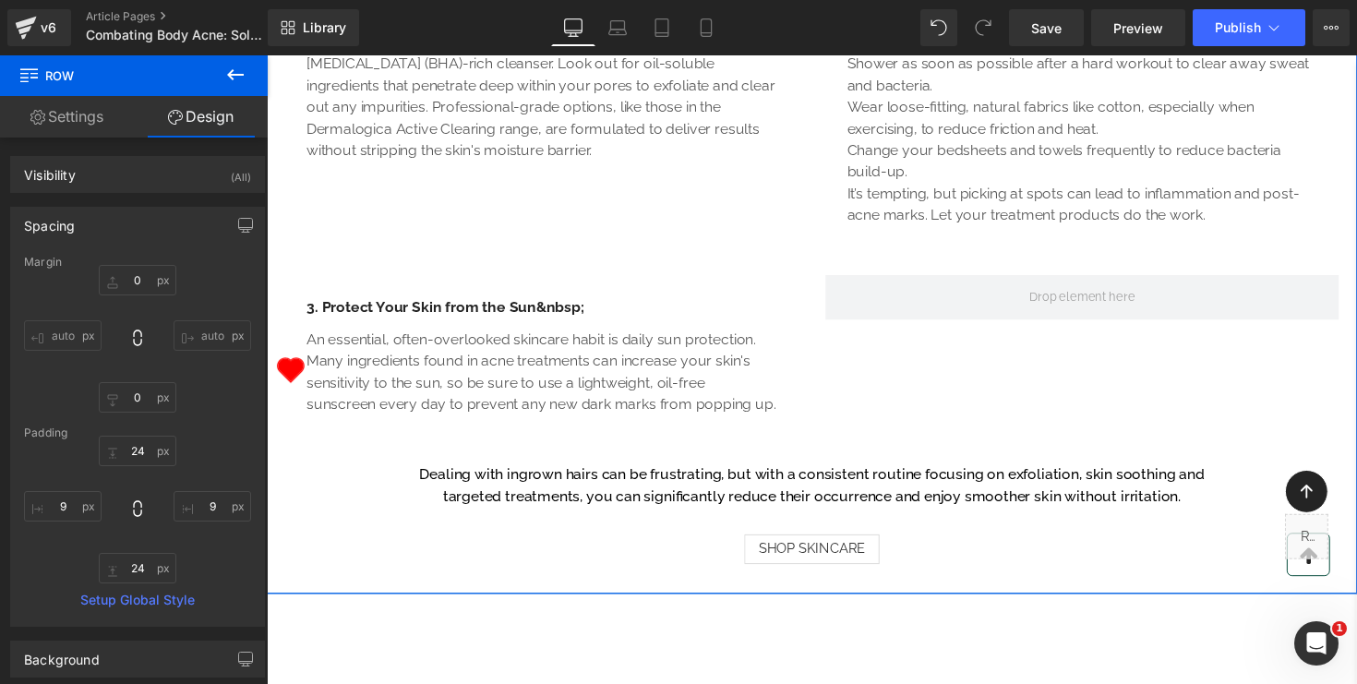
scroll to position [1363, 0]
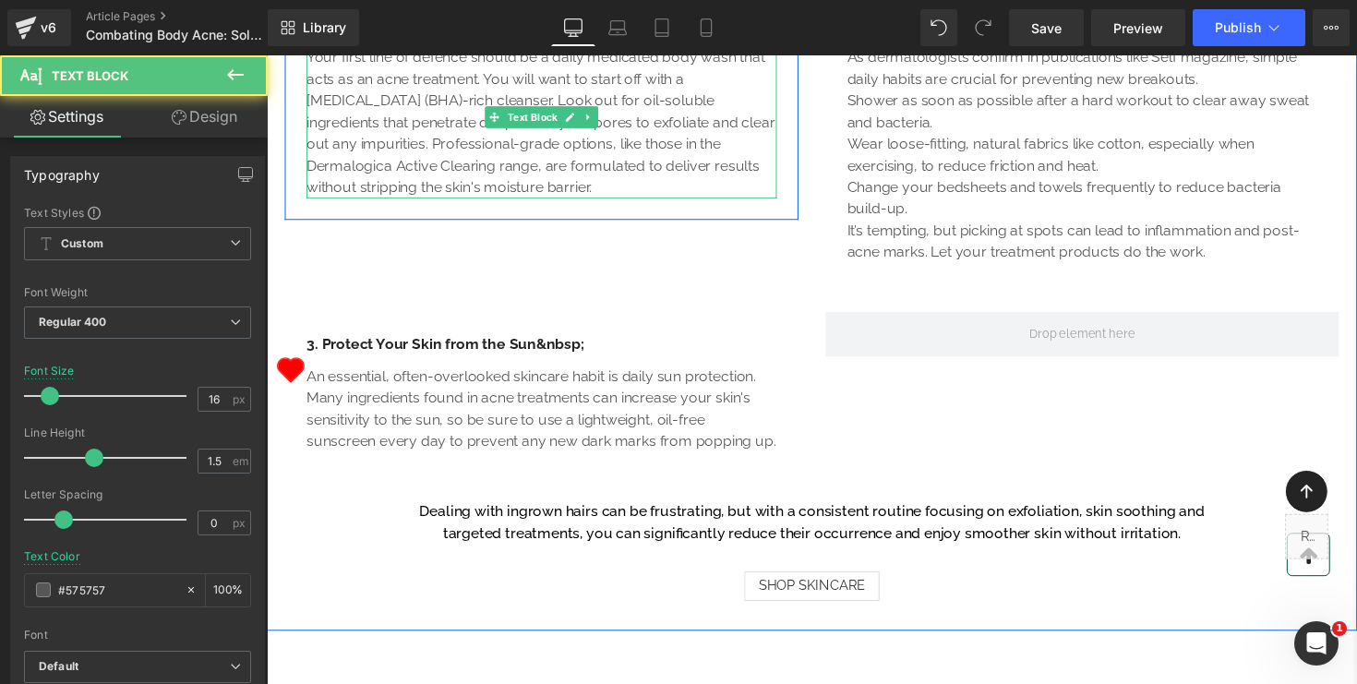
click at [447, 202] on p "Your first line of defence should be a daily medicated body wash that acts as a…" at bounding box center [548, 124] width 482 height 155
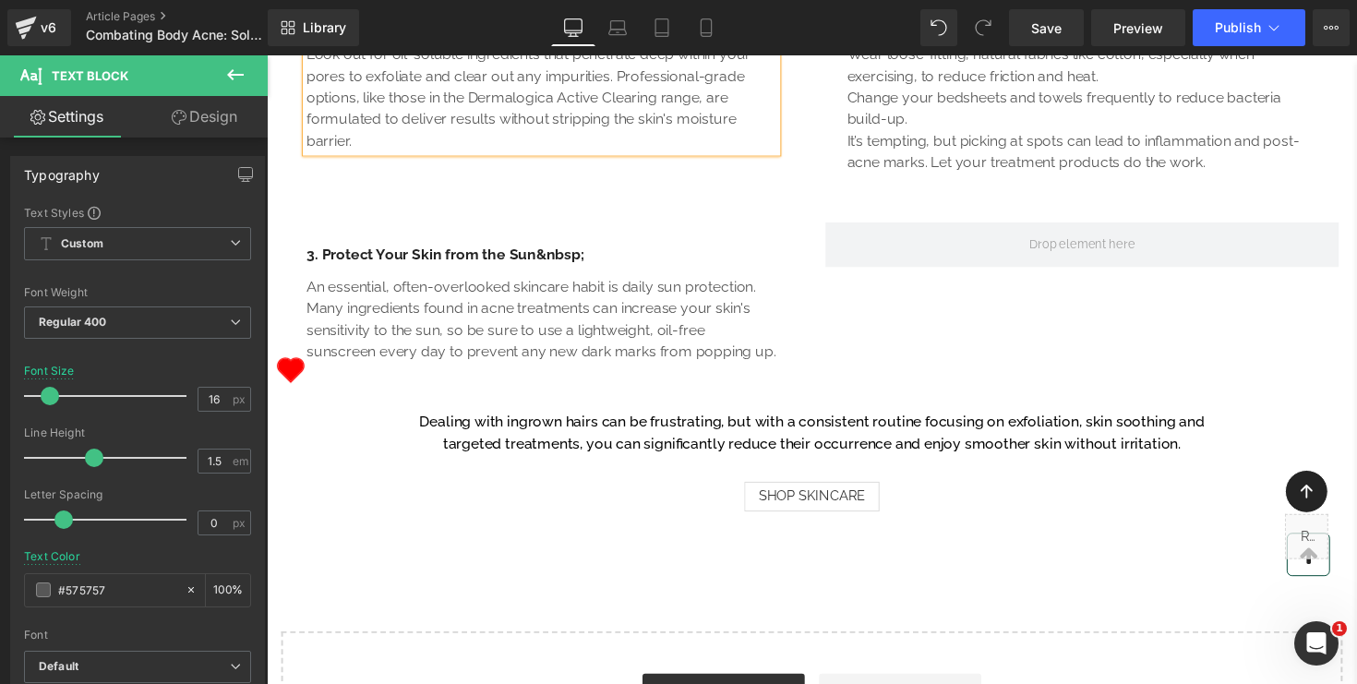
scroll to position [1489, 0]
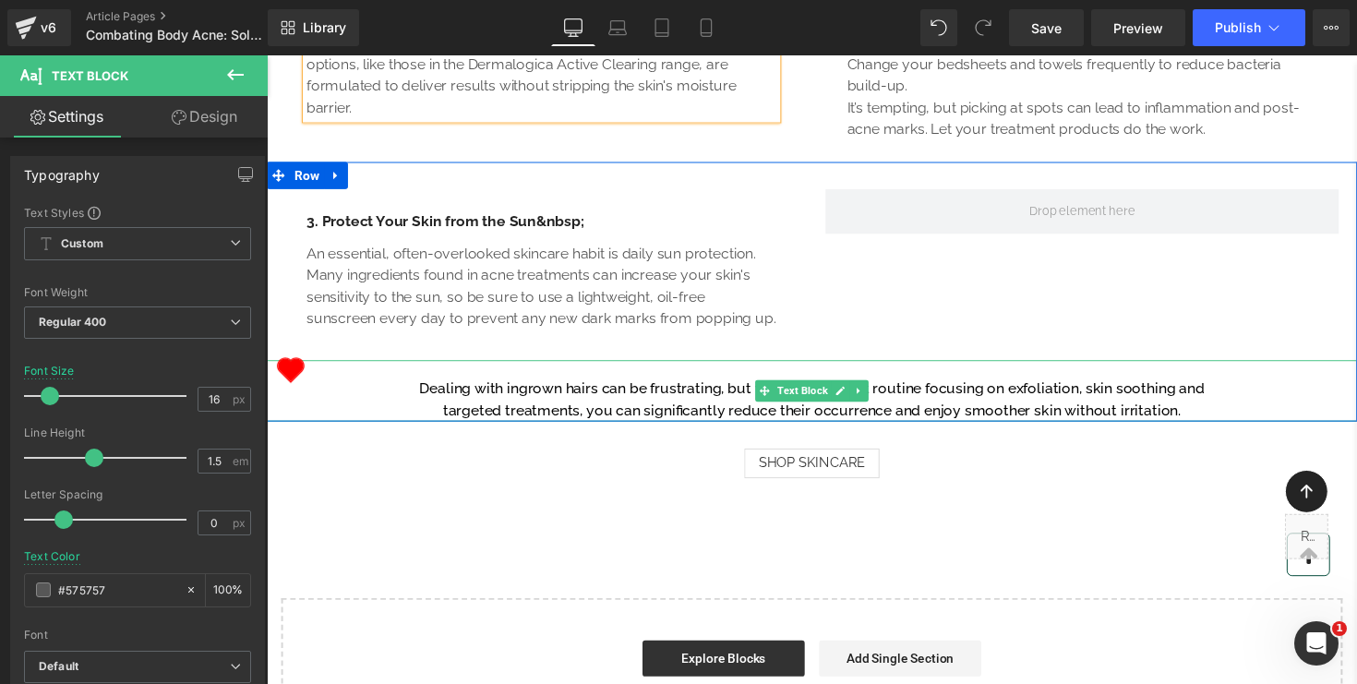
click at [635, 430] on p "Dealing with ingrown hairs can be frustrating, but with a consistent routine fo…" at bounding box center [825, 408] width 840 height 44
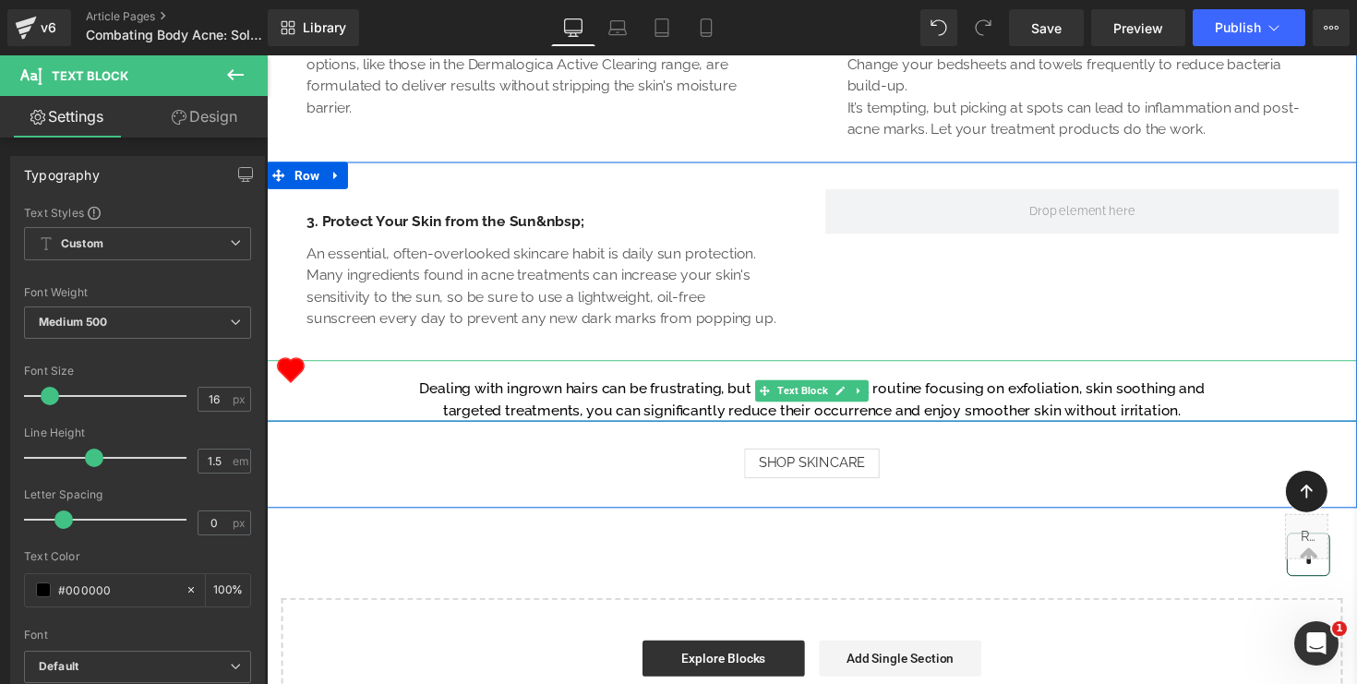
click at [473, 430] on p "Dealing with ingrown hairs can be frustrating, but with a consistent routine fo…" at bounding box center [825, 408] width 840 height 44
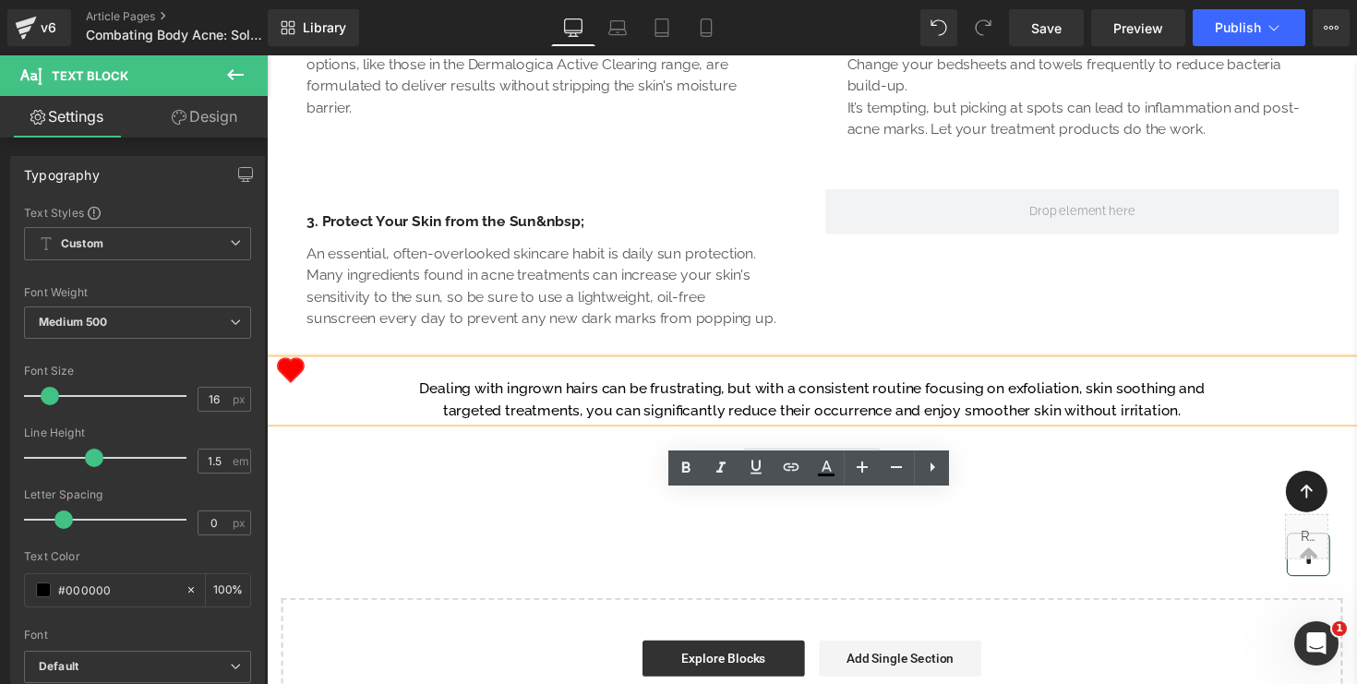
drag, startPoint x: 426, startPoint y: 531, endPoint x: 1233, endPoint y: 558, distance: 807.5
click at [1233, 430] on p "Dealing with ingrown hairs can be frustrating, but with a consistent routine fo…" at bounding box center [825, 408] width 840 height 44
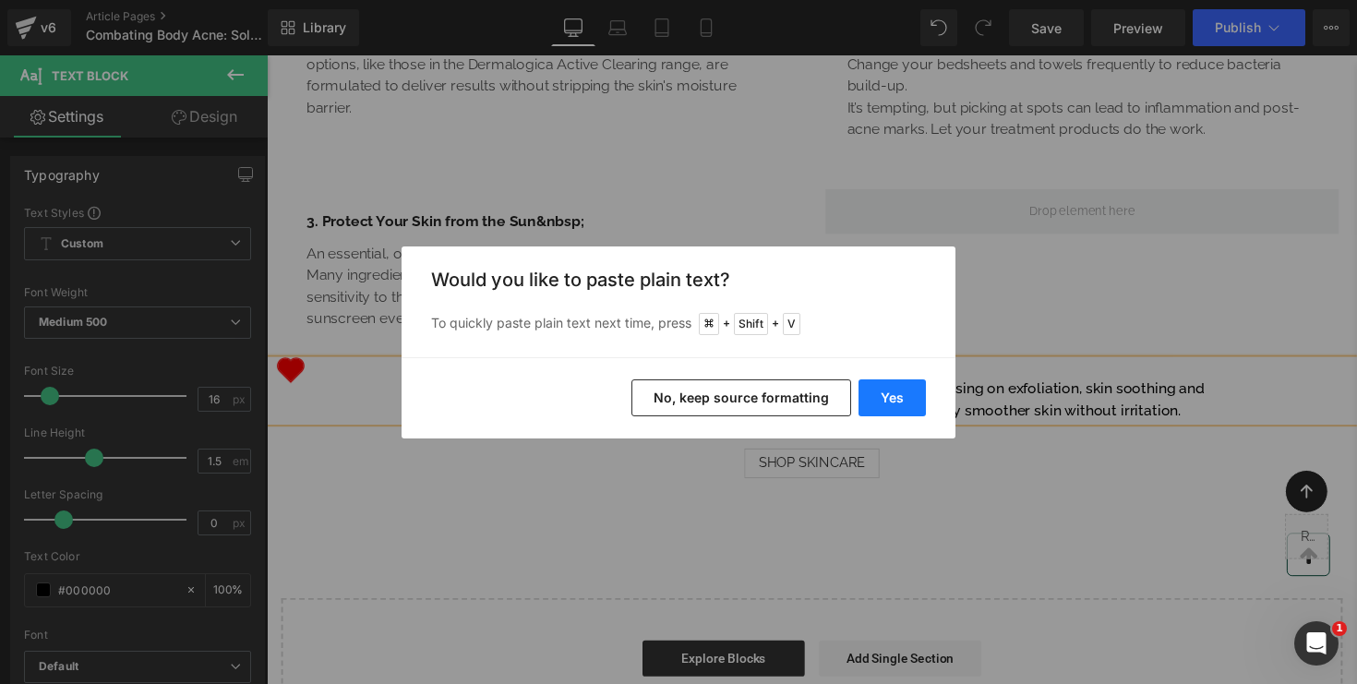
click at [900, 402] on button "Yes" at bounding box center [892, 398] width 67 height 37
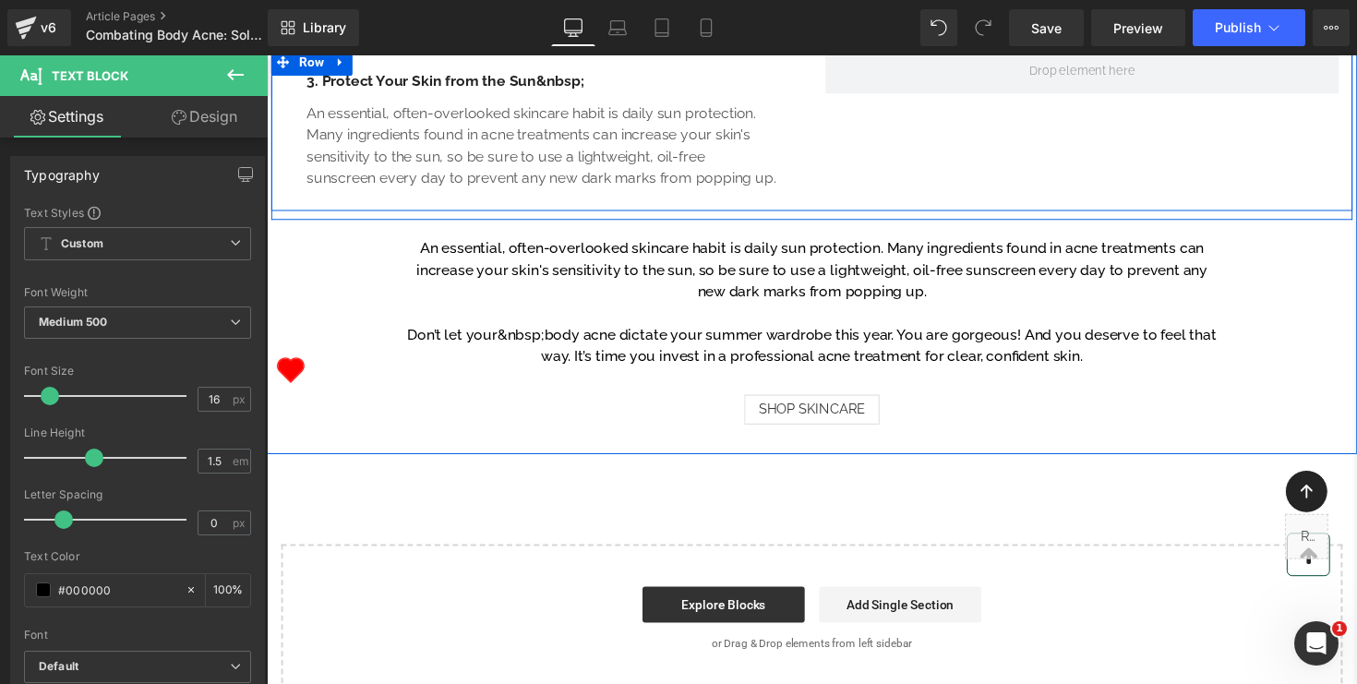
scroll to position [1682, 0]
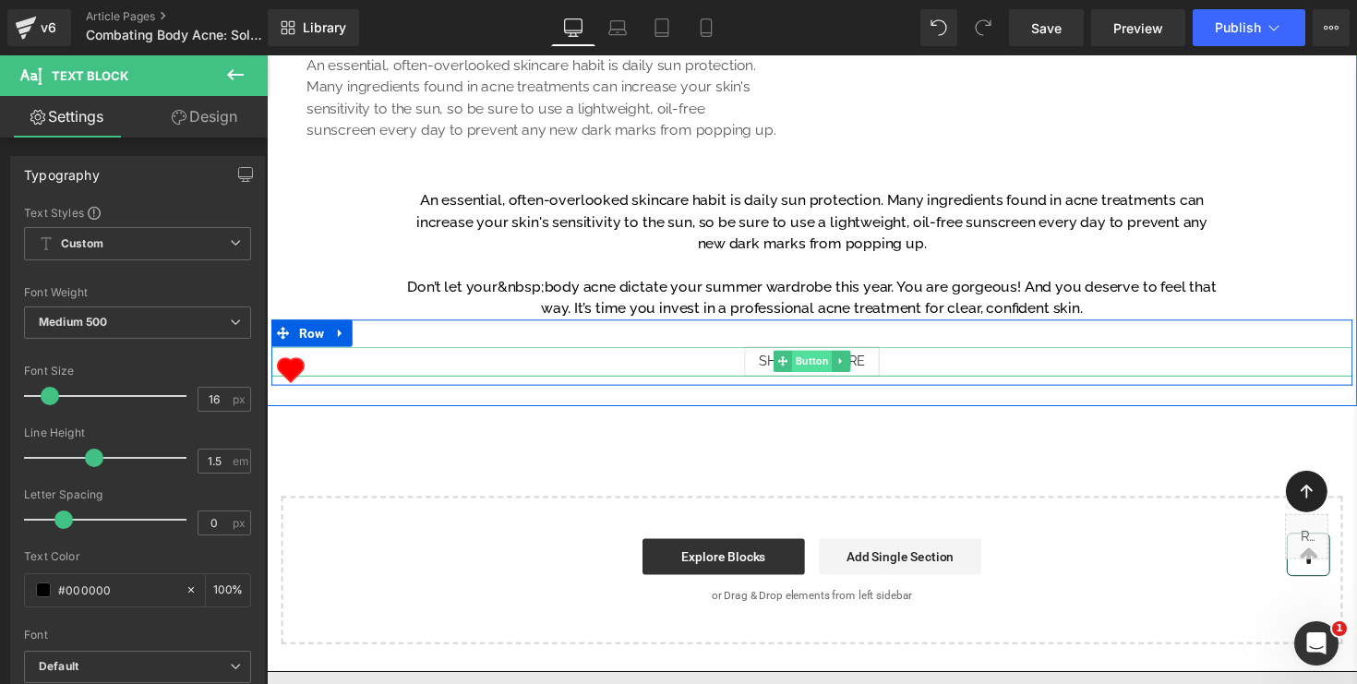
click at [826, 380] on span "Button" at bounding box center [825, 368] width 41 height 22
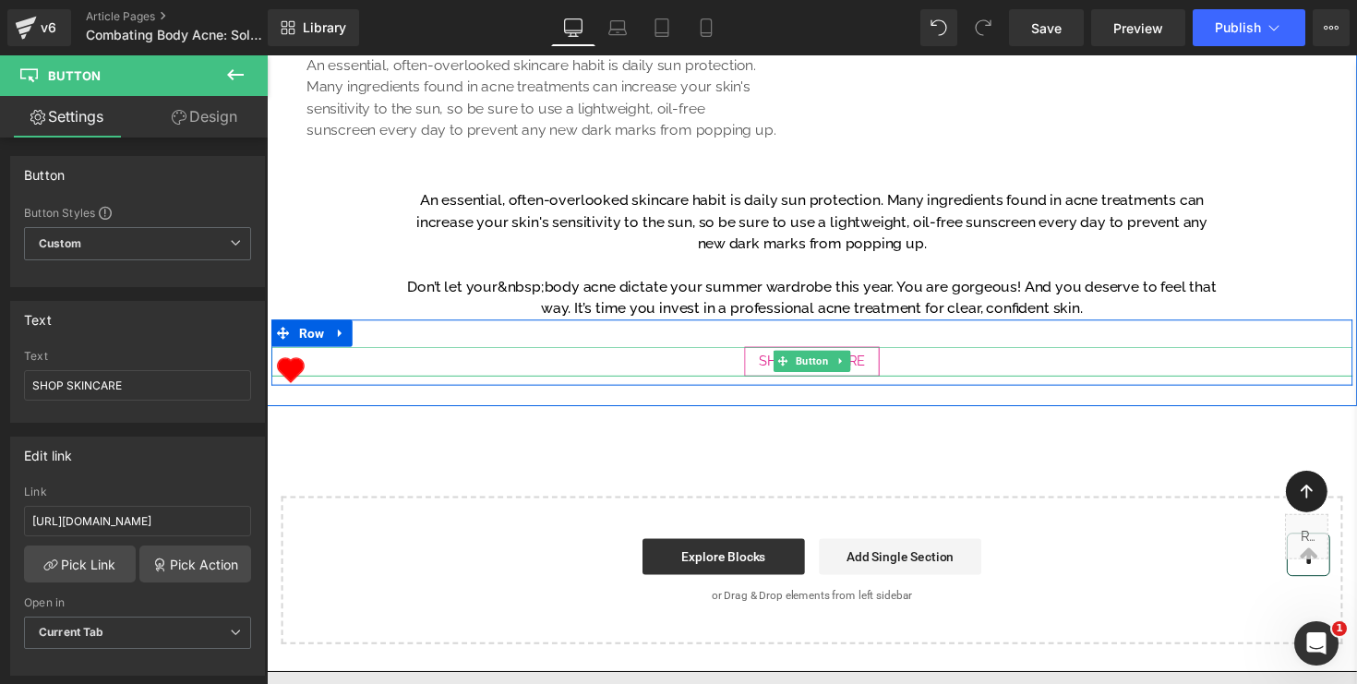
click at [874, 380] on span "SHOP SKINCARE" at bounding box center [825, 368] width 109 height 21
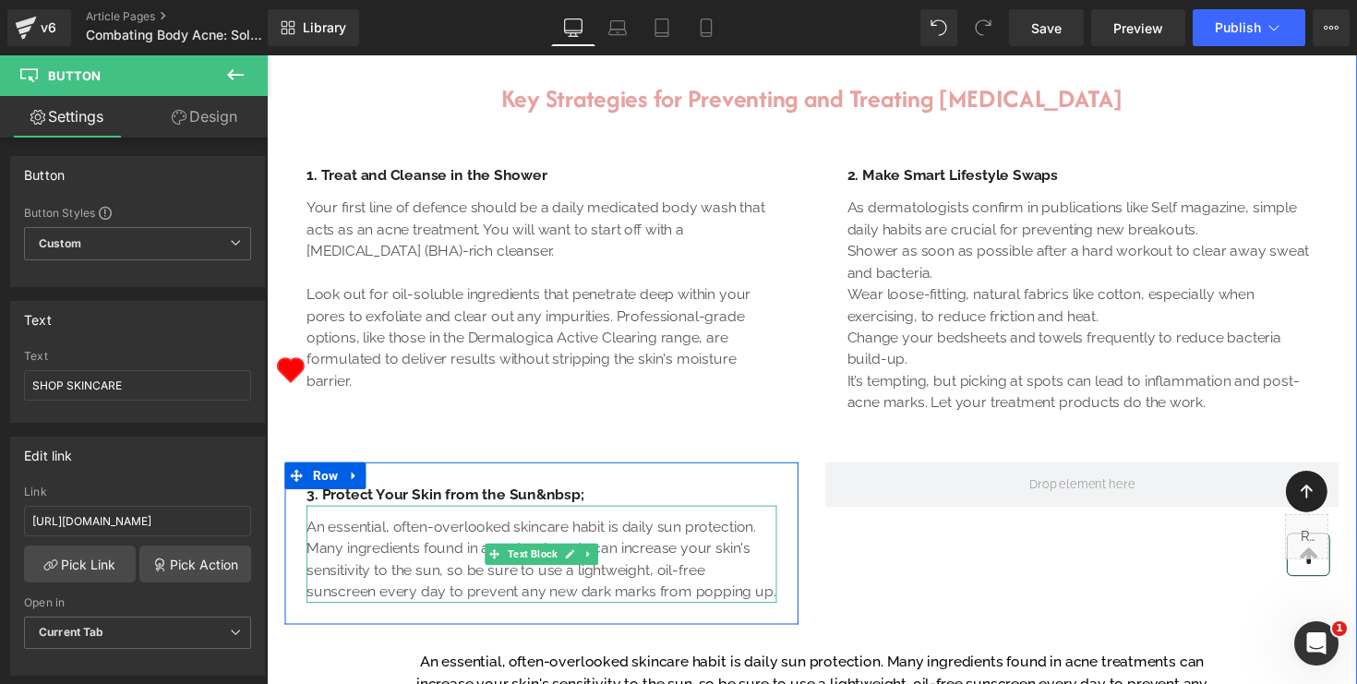
scroll to position [1202, 0]
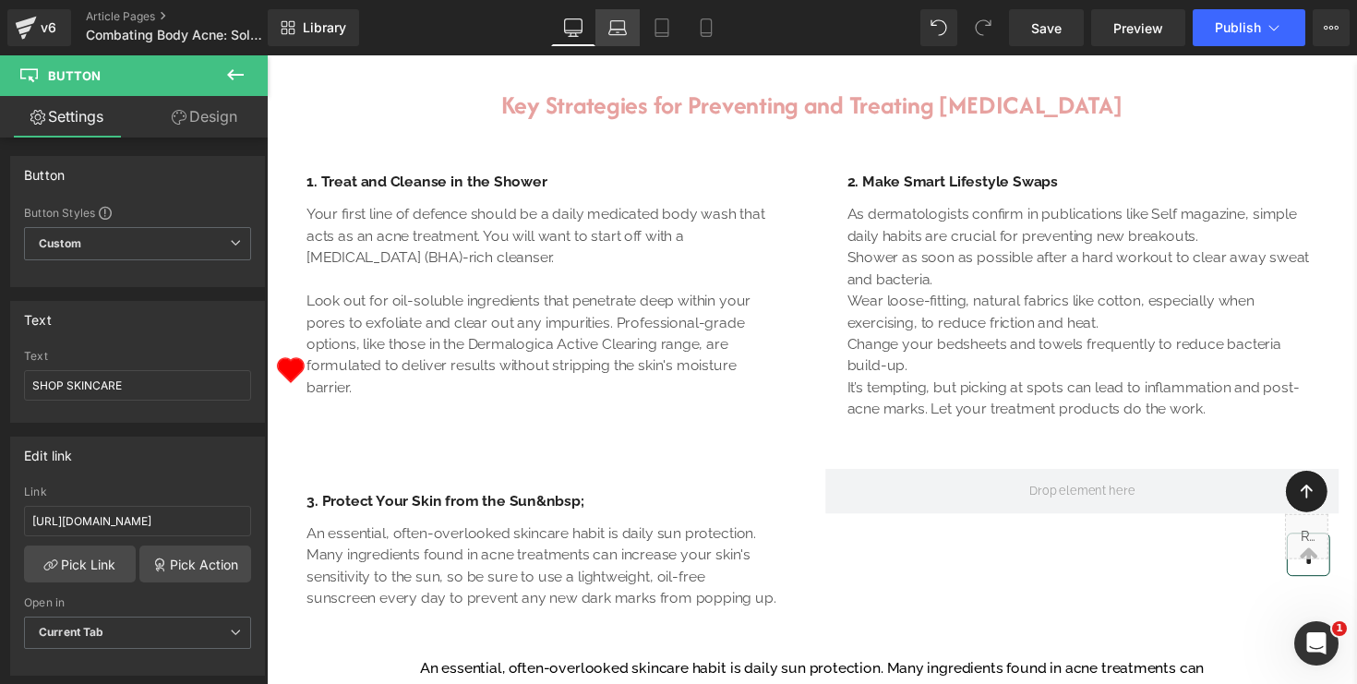
click at [616, 34] on icon at bounding box center [618, 33] width 18 height 6
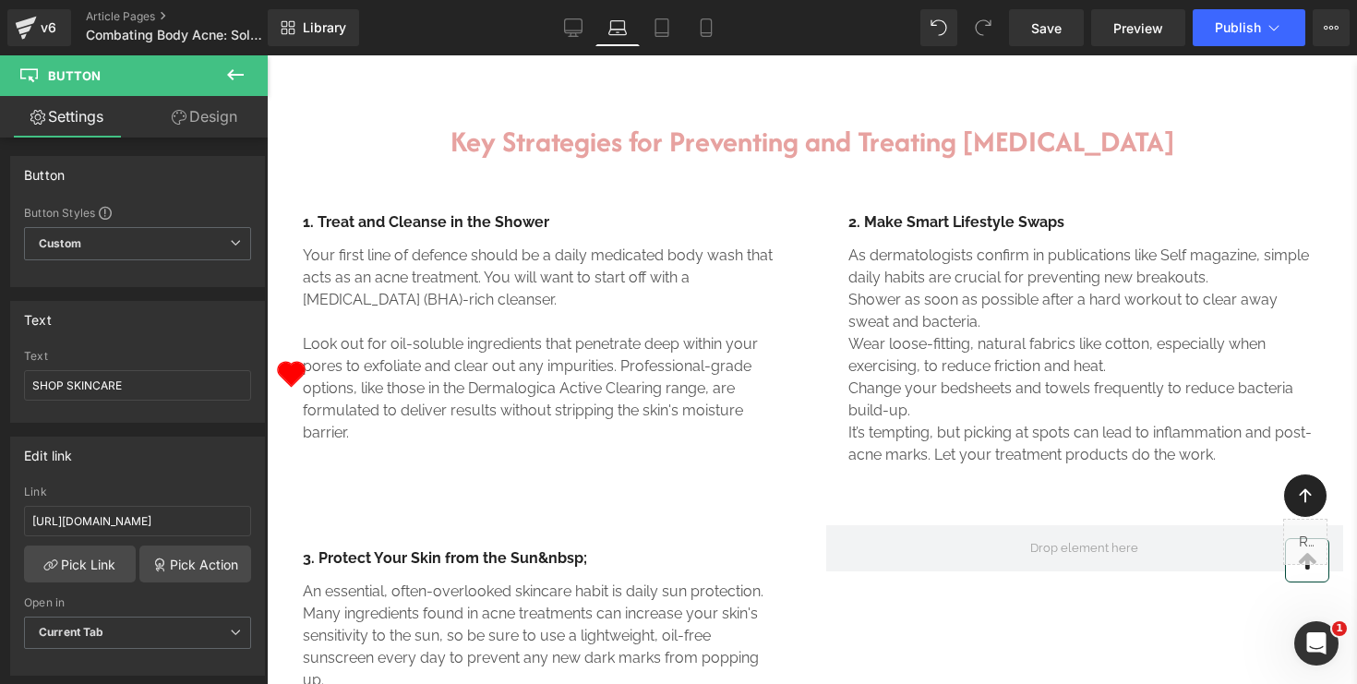
scroll to position [1259, 0]
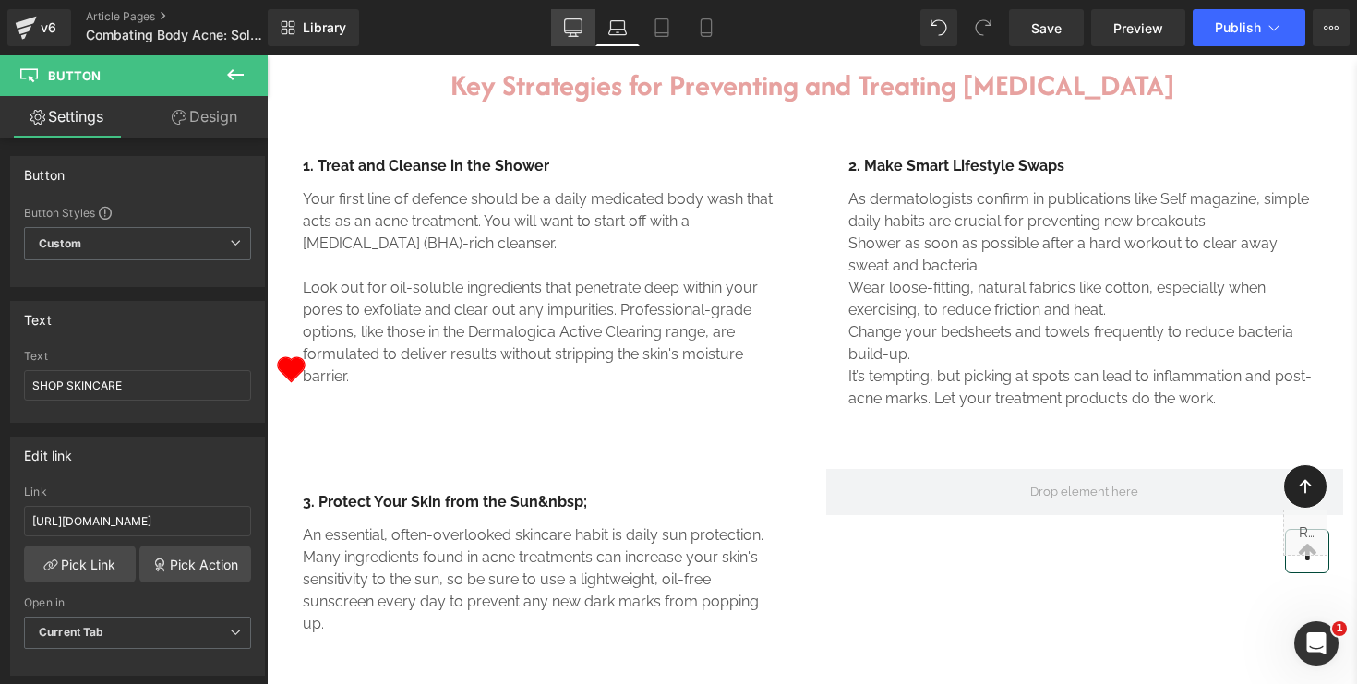
click at [582, 30] on icon at bounding box center [574, 30] width 18 height 0
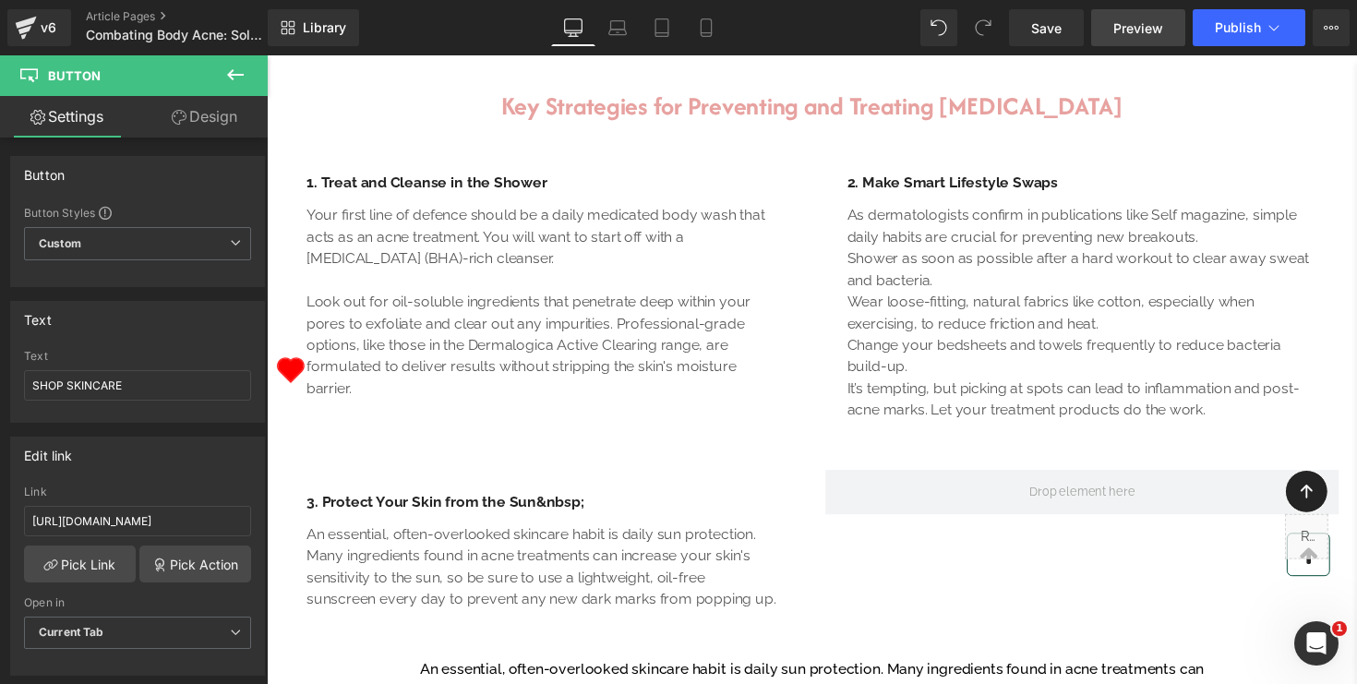
click at [1159, 36] on span "Preview" at bounding box center [1139, 27] width 50 height 19
